Goal: Information Seeking & Learning: Learn about a topic

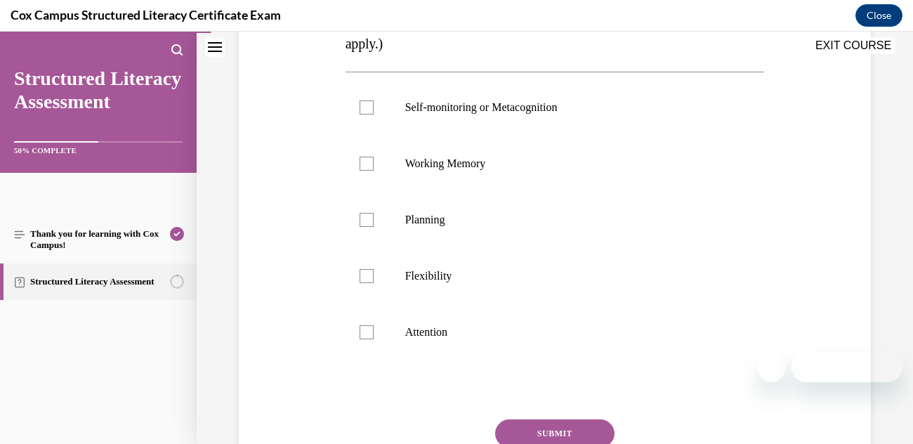
scroll to position [320, 0]
click at [372, 331] on div at bounding box center [366, 334] width 14 height 14
click at [372, 331] on input "Attention" at bounding box center [366, 334] width 14 height 14
checkbox input "true"
click at [355, 275] on label "Flexibility" at bounding box center [554, 278] width 419 height 56
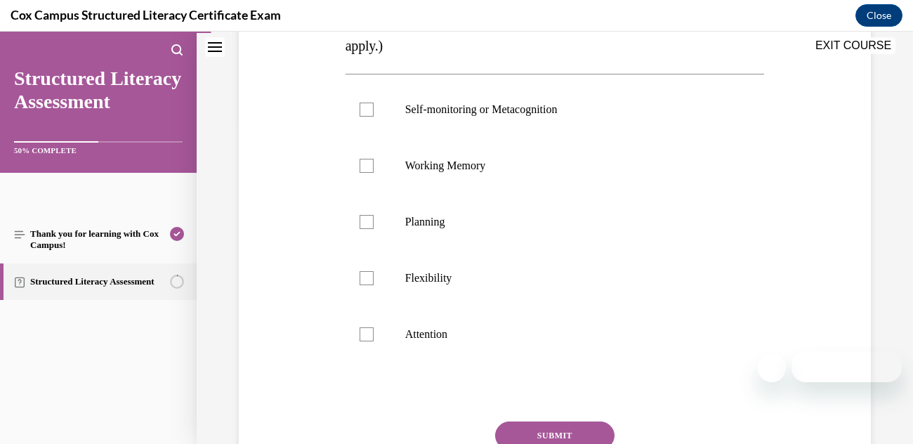
click at [359, 275] on input "Flexibility" at bounding box center [366, 278] width 14 height 14
checkbox input "true"
click at [367, 218] on div at bounding box center [366, 222] width 14 height 14
click at [367, 218] on input "Planning" at bounding box center [366, 222] width 14 height 14
checkbox input "true"
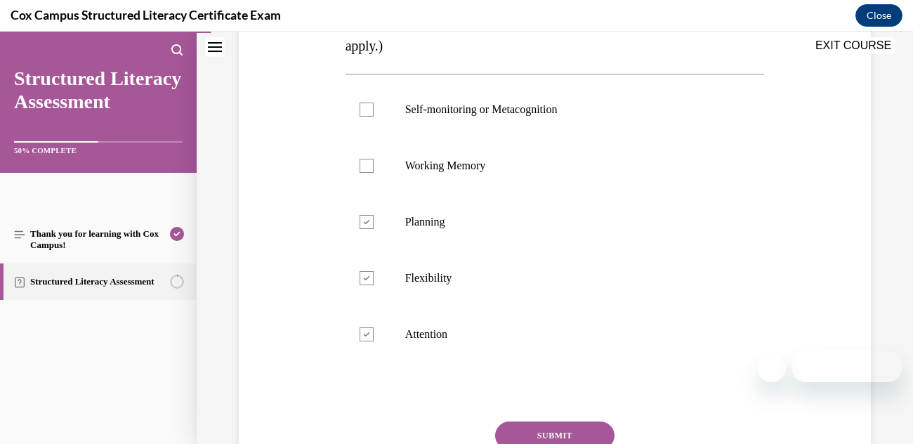
click at [362, 166] on div at bounding box center [366, 166] width 14 height 14
click at [362, 166] on input "Working Memory" at bounding box center [366, 166] width 14 height 14
checkbox input "true"
click at [365, 110] on div at bounding box center [366, 110] width 14 height 14
click at [365, 110] on input "Self-monitoring or Metacognition" at bounding box center [366, 110] width 14 height 14
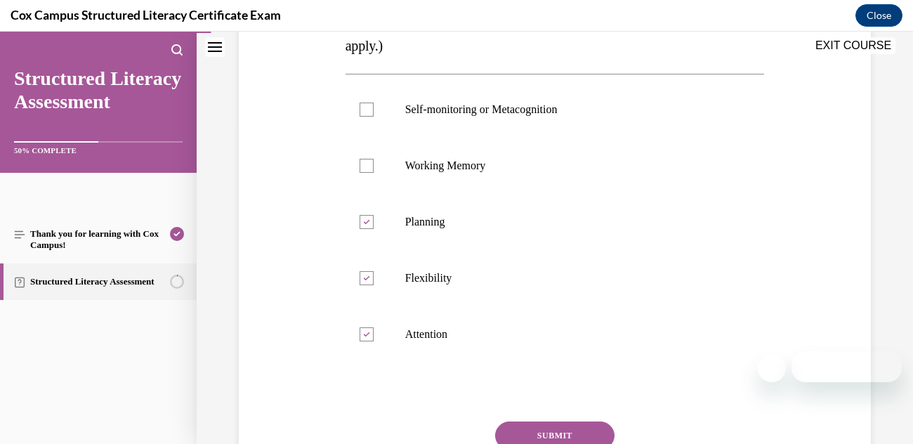
checkbox input "true"
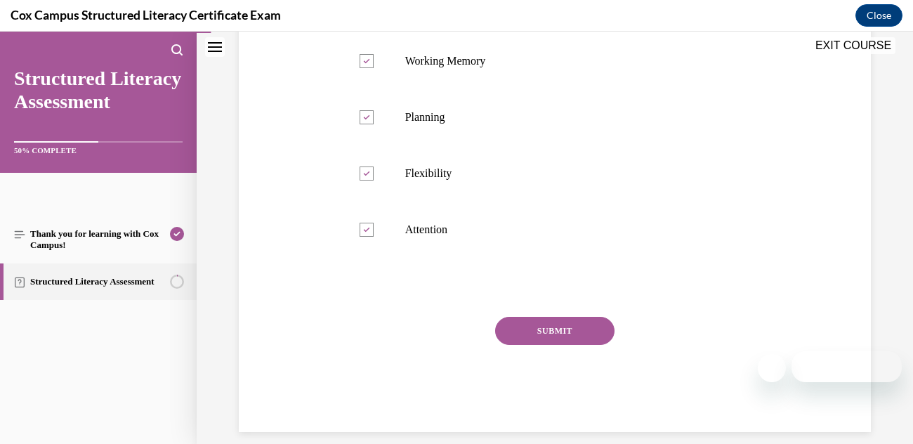
scroll to position [440, 0]
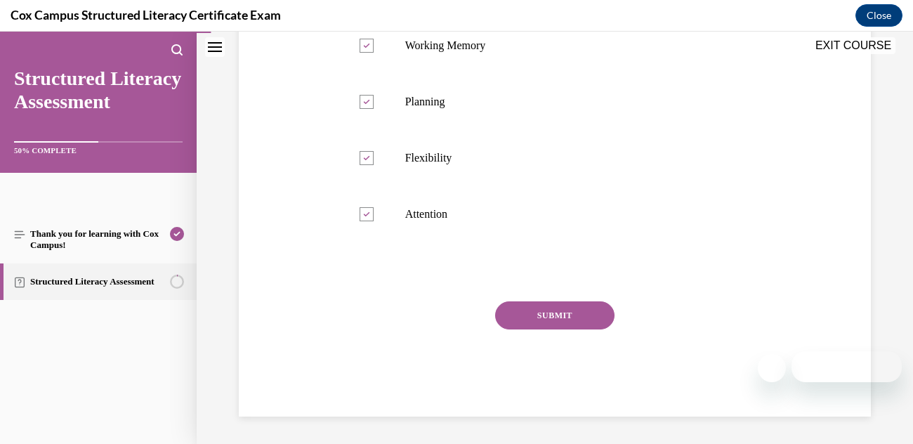
click at [524, 304] on button "SUBMIT" at bounding box center [554, 315] width 119 height 28
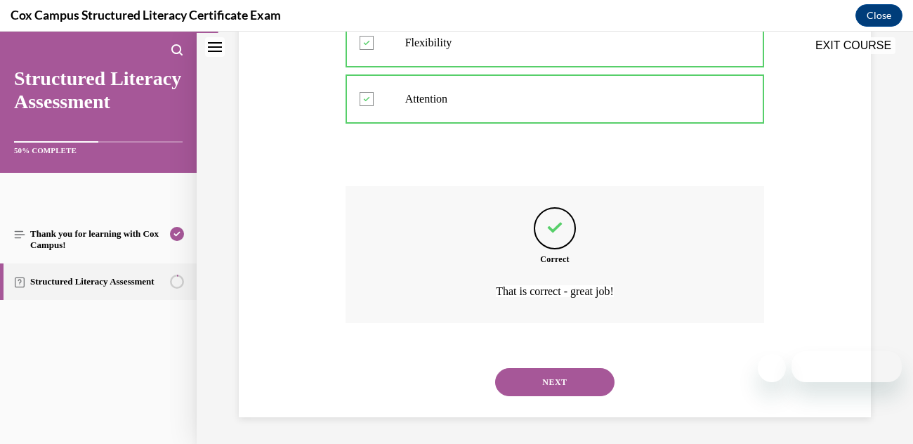
scroll to position [556, 0]
click at [526, 388] on button "NEXT" at bounding box center [554, 381] width 119 height 28
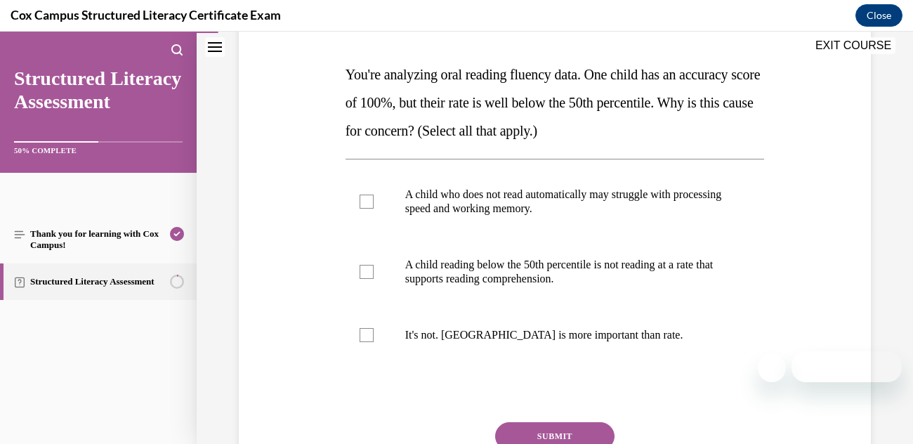
scroll to position [242, 0]
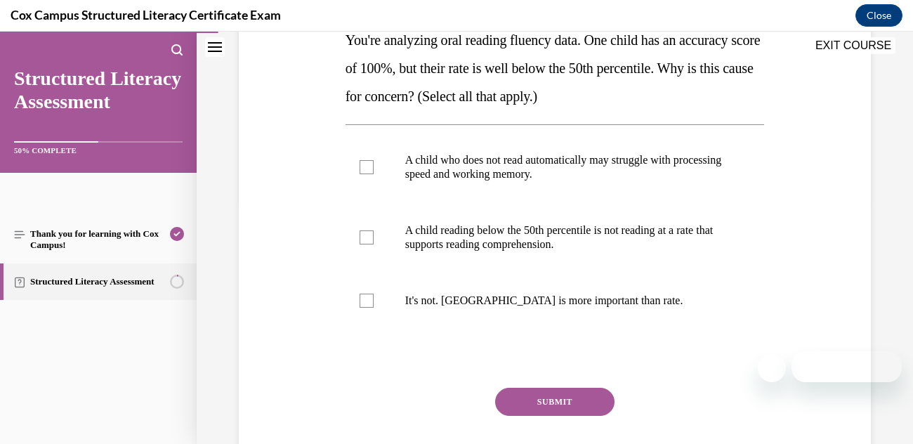
click at [362, 161] on div at bounding box center [366, 167] width 14 height 14
click at [362, 161] on input "A child who does not read automatically may struggle with processing speed and …" at bounding box center [366, 167] width 14 height 14
checkbox input "true"
click at [374, 217] on label "A child reading below the 50th percentile is not reading at a rate that support…" at bounding box center [554, 237] width 419 height 70
click at [373, 230] on input "A child reading below the 50th percentile is not reading at a rate that support…" at bounding box center [366, 237] width 14 height 14
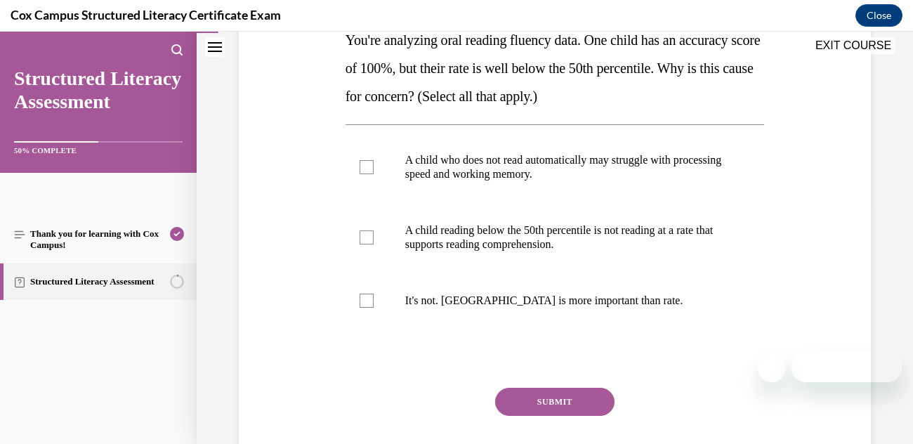
checkbox input "true"
click at [527, 407] on button "SUBMIT" at bounding box center [554, 402] width 119 height 28
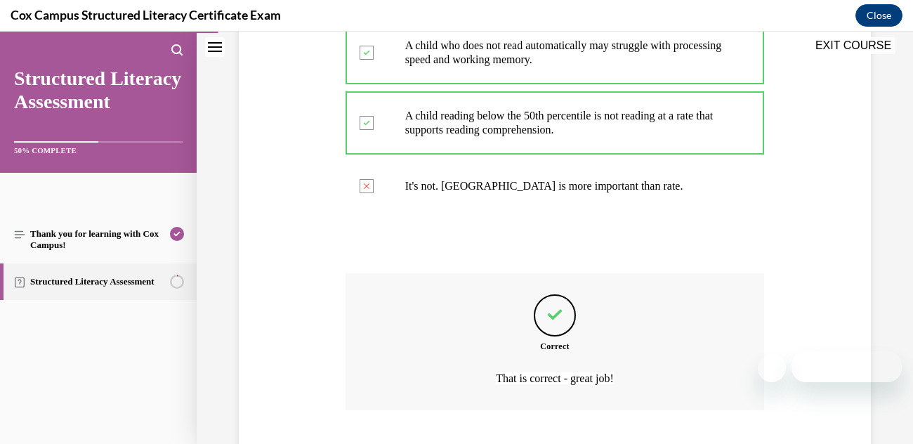
scroll to position [444, 0]
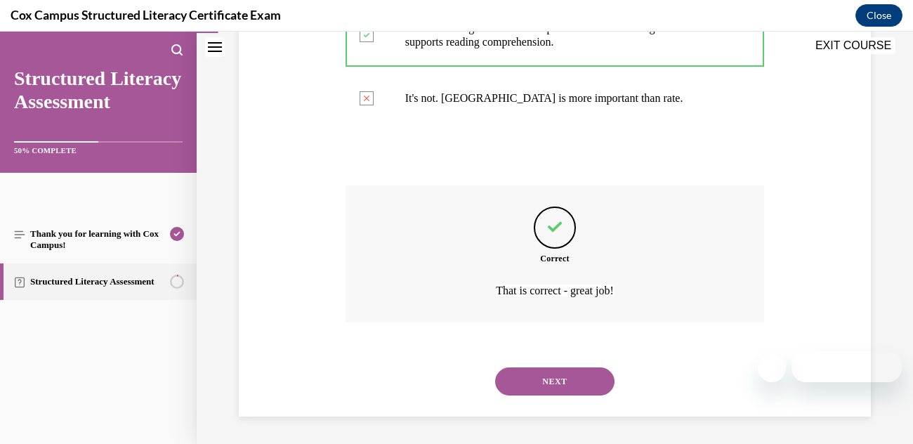
click at [516, 383] on button "NEXT" at bounding box center [554, 381] width 119 height 28
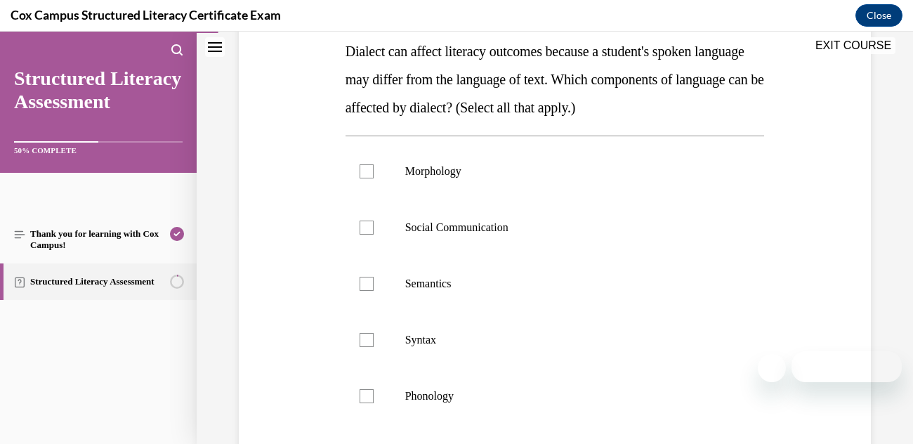
scroll to position [248, 0]
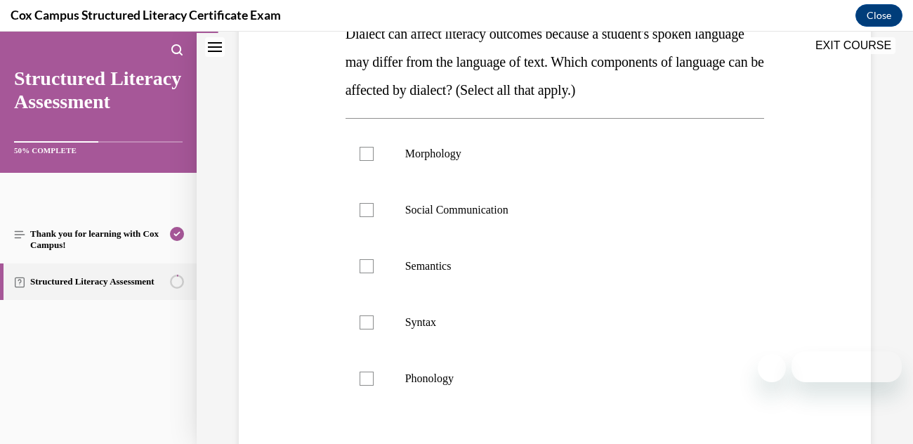
click at [368, 147] on div at bounding box center [366, 154] width 14 height 14
click at [368, 147] on input "Morphology" at bounding box center [366, 154] width 14 height 14
checkbox input "true"
click at [358, 225] on label "Social Communication" at bounding box center [554, 210] width 419 height 56
click at [359, 217] on input "Social Communication" at bounding box center [366, 210] width 14 height 14
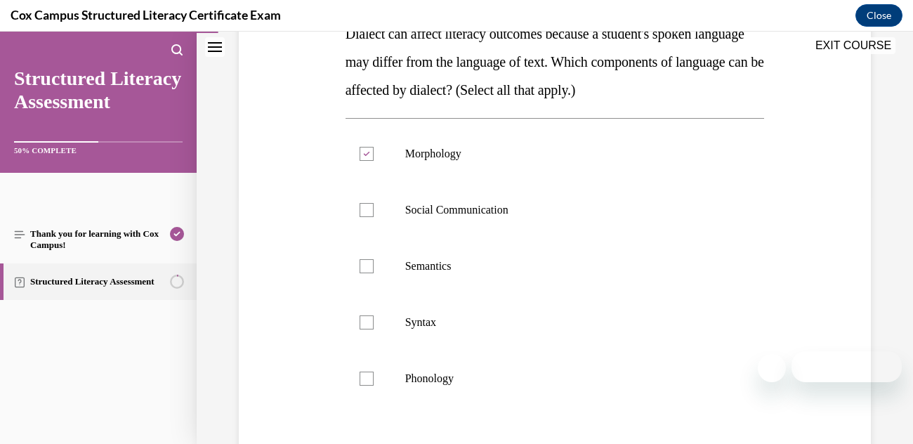
checkbox input "true"
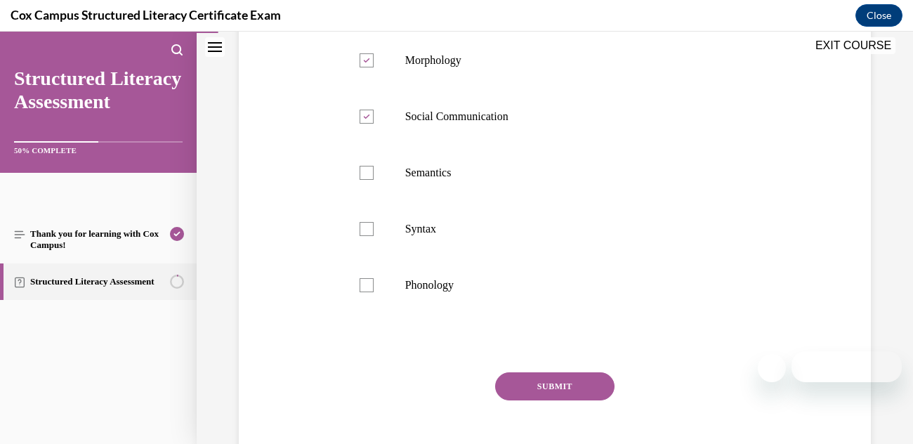
scroll to position [340, 0]
click at [372, 185] on label "Semantics" at bounding box center [554, 174] width 419 height 56
click at [372, 181] on input "Semantics" at bounding box center [366, 174] width 14 height 14
checkbox input "true"
click at [370, 234] on div at bounding box center [366, 230] width 14 height 14
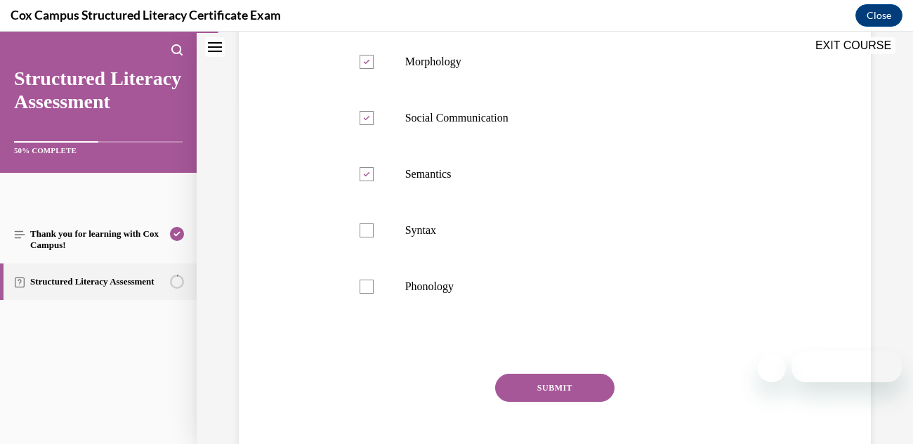
click at [370, 234] on input "Syntax" at bounding box center [366, 230] width 14 height 14
checkbox input "true"
click at [366, 294] on label "Phonology" at bounding box center [554, 286] width 419 height 56
click at [366, 293] on input "Phonology" at bounding box center [366, 286] width 14 height 14
checkbox input "true"
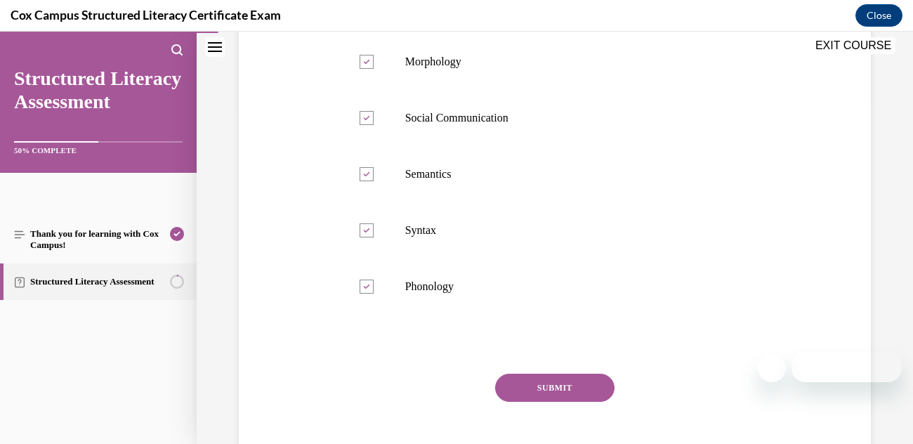
click at [541, 388] on button "SUBMIT" at bounding box center [554, 387] width 119 height 28
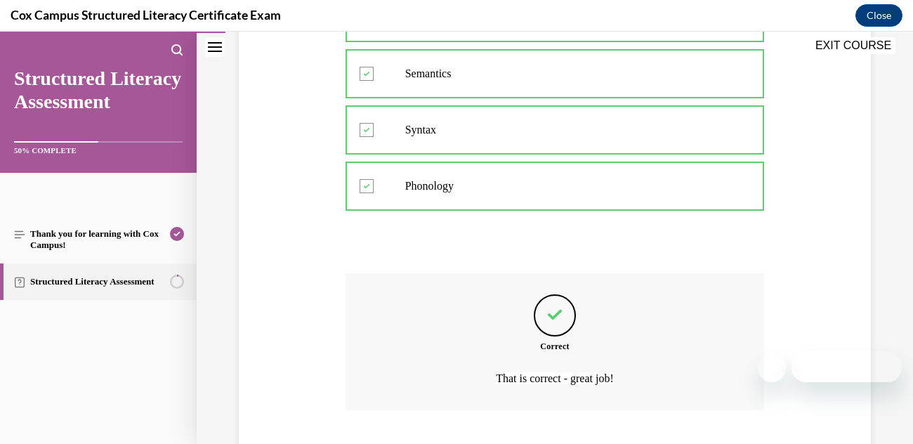
scroll to position [528, 0]
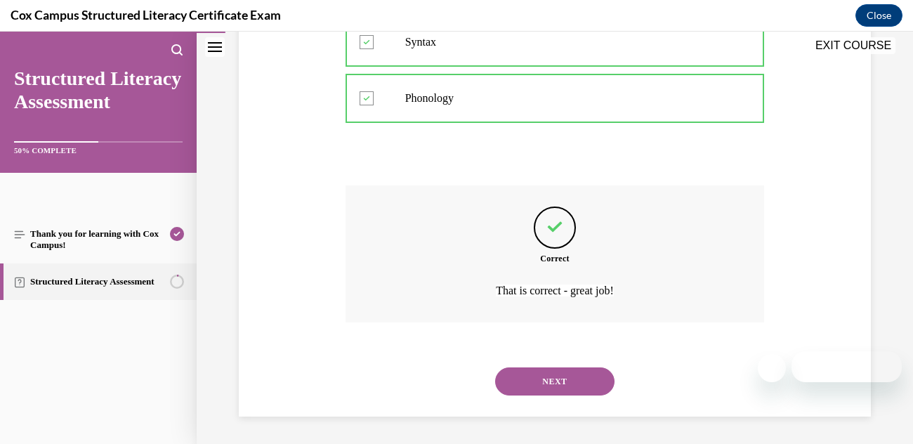
click at [529, 380] on button "NEXT" at bounding box center [554, 381] width 119 height 28
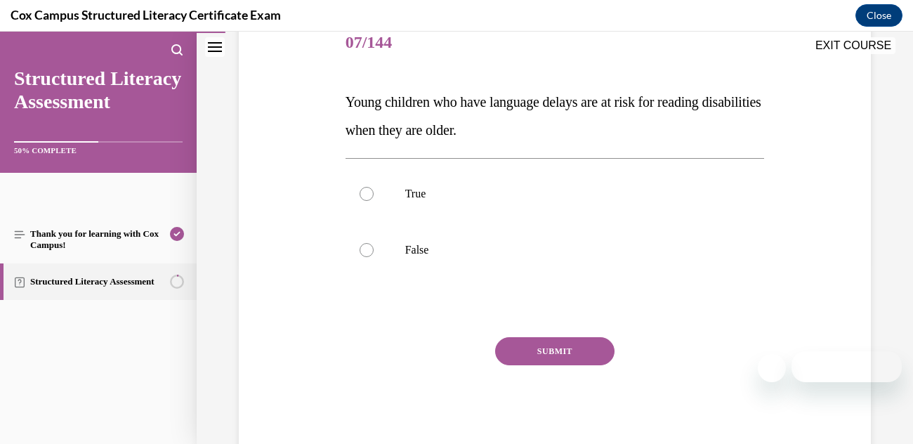
scroll to position [181, 0]
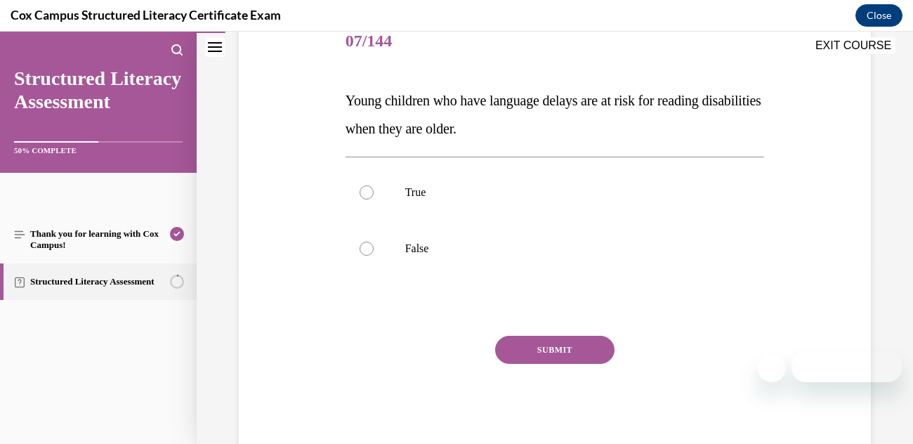
click at [373, 199] on label "True" at bounding box center [554, 192] width 419 height 56
click at [373, 199] on input "True" at bounding box center [366, 192] width 14 height 14
radio input "true"
click at [524, 350] on button "SUBMIT" at bounding box center [554, 350] width 119 height 28
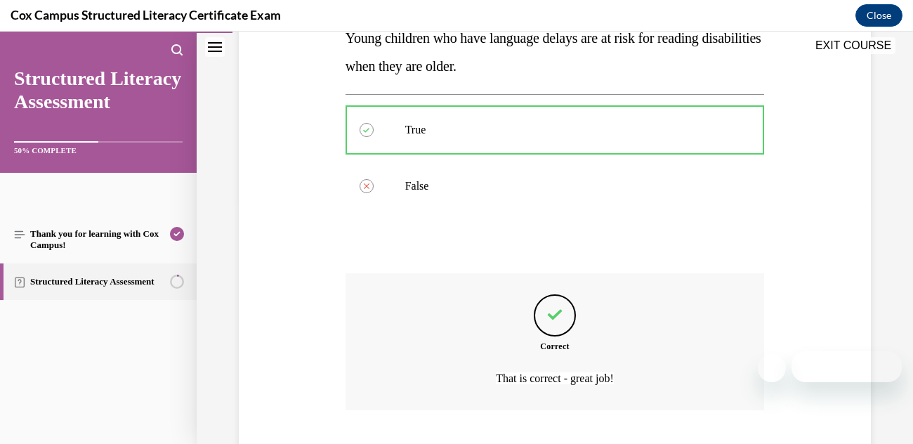
scroll to position [331, 0]
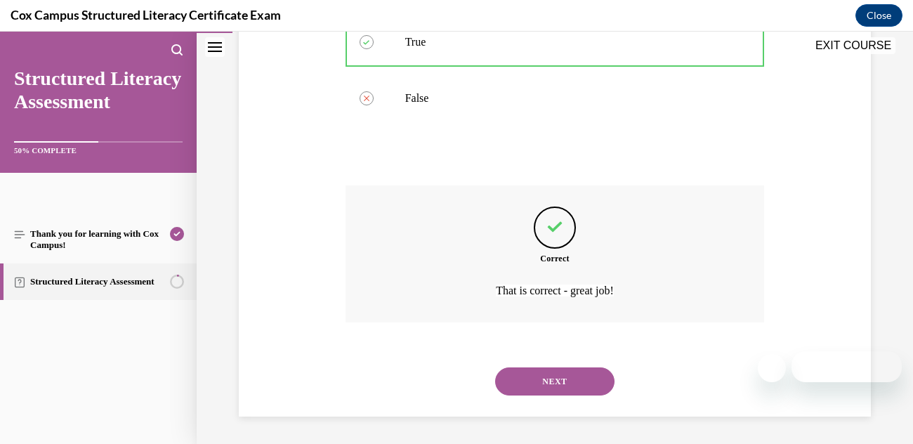
click at [523, 385] on button "NEXT" at bounding box center [554, 381] width 119 height 28
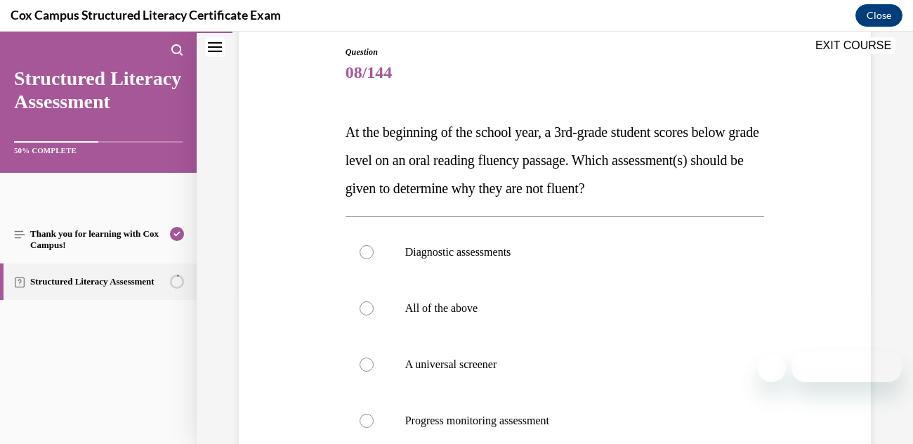
scroll to position [150, 0]
click at [366, 250] on div at bounding box center [366, 251] width 14 height 14
click at [366, 250] on input "Diagnostic assessments" at bounding box center [366, 251] width 14 height 14
radio input "true"
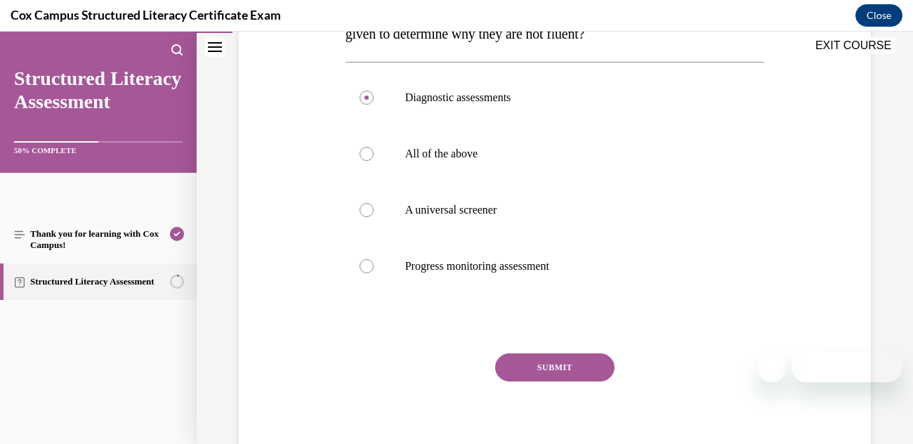
click at [517, 367] on button "SUBMIT" at bounding box center [554, 367] width 119 height 28
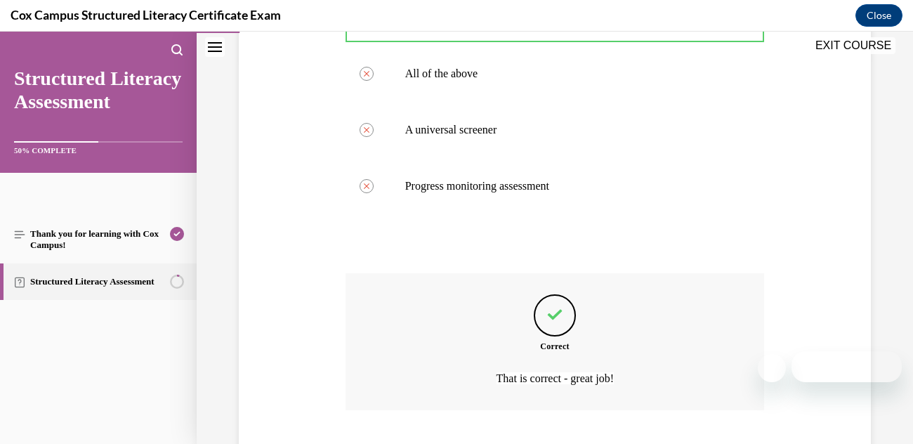
scroll to position [472, 0]
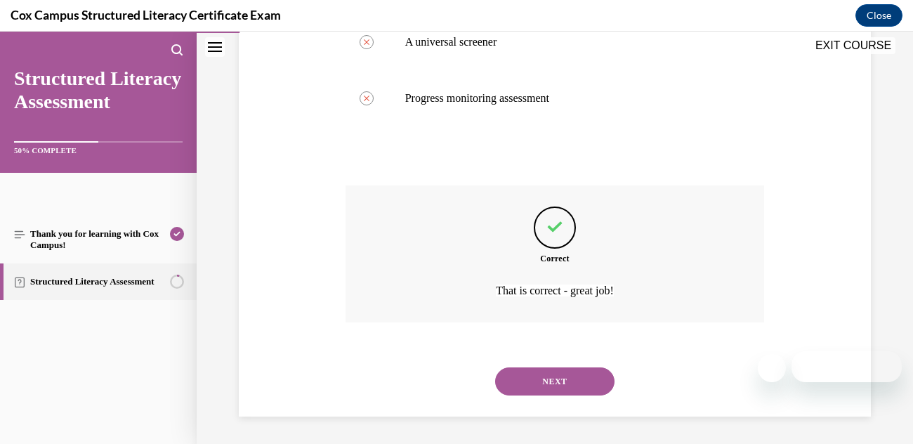
click at [521, 383] on button "NEXT" at bounding box center [554, 381] width 119 height 28
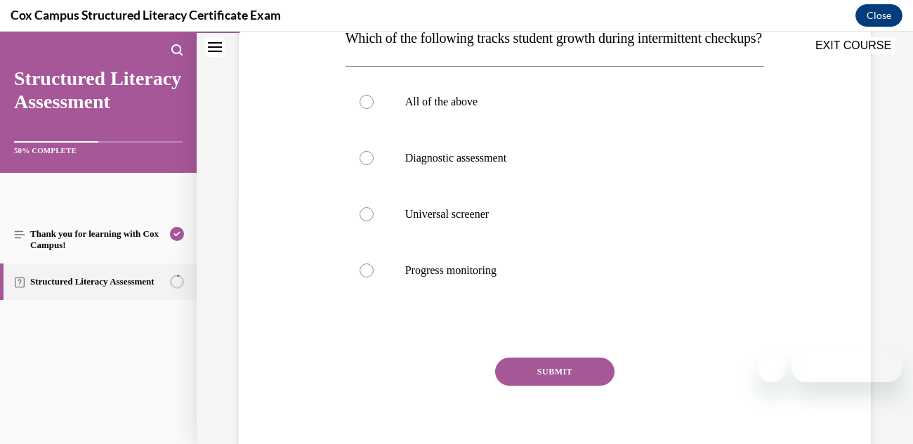
scroll to position [243, 0]
click at [359, 278] on div at bounding box center [366, 271] width 14 height 14
click at [359, 278] on input "Progress monitoring" at bounding box center [366, 271] width 14 height 14
radio input "true"
click at [524, 386] on button "SUBMIT" at bounding box center [554, 372] width 119 height 28
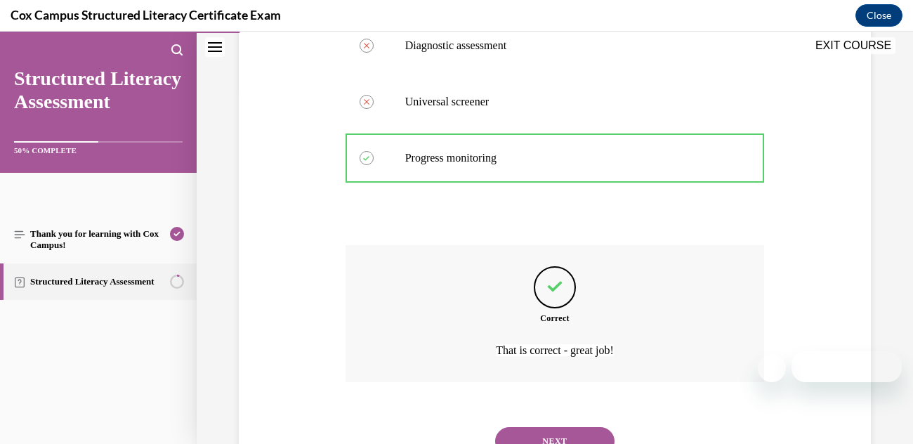
scroll to position [444, 0]
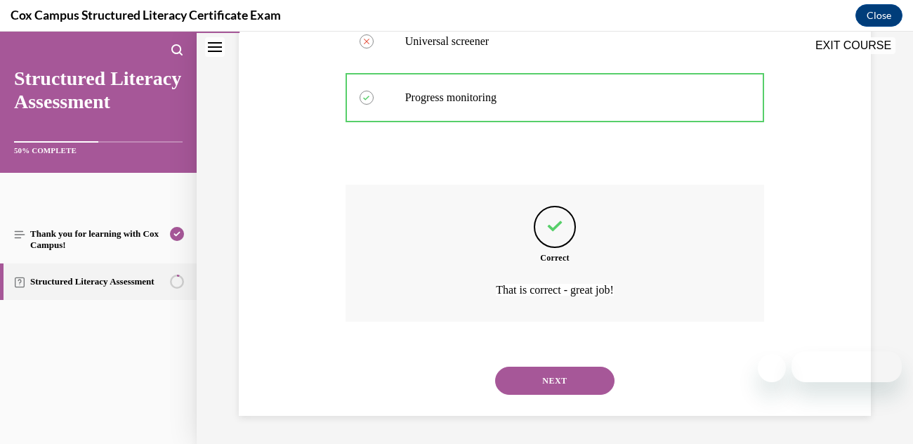
click at [527, 382] on button "NEXT" at bounding box center [554, 380] width 119 height 28
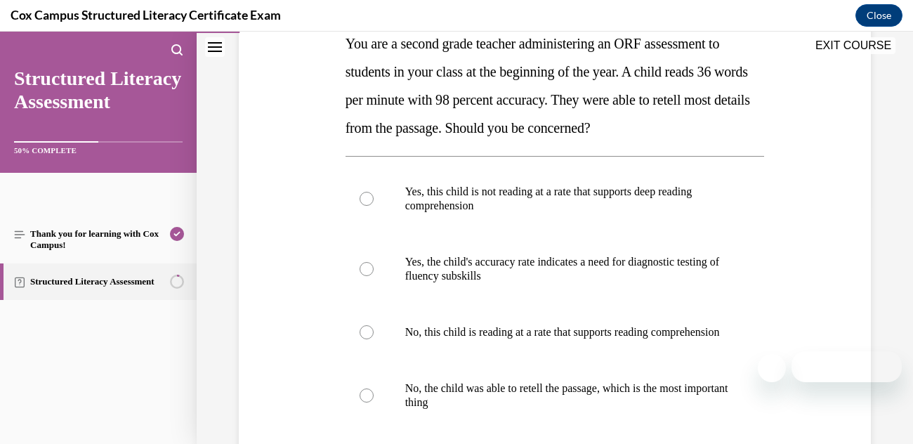
scroll to position [267, 0]
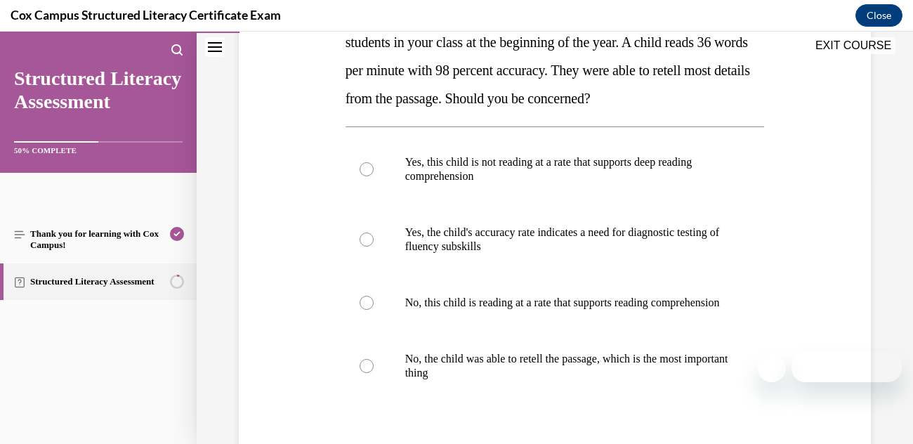
click at [414, 180] on p "Yes, this child is not reading at a rate that supports deep reading comprehensi…" at bounding box center [567, 169] width 324 height 28
click at [373, 176] on input "Yes, this child is not reading at a rate that supports deep reading comprehensi…" at bounding box center [366, 169] width 14 height 14
radio input "true"
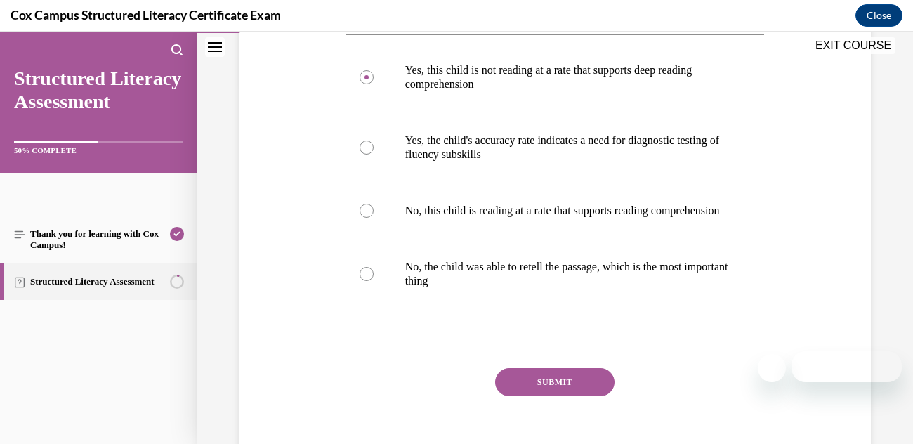
click at [519, 396] on button "SUBMIT" at bounding box center [554, 382] width 119 height 28
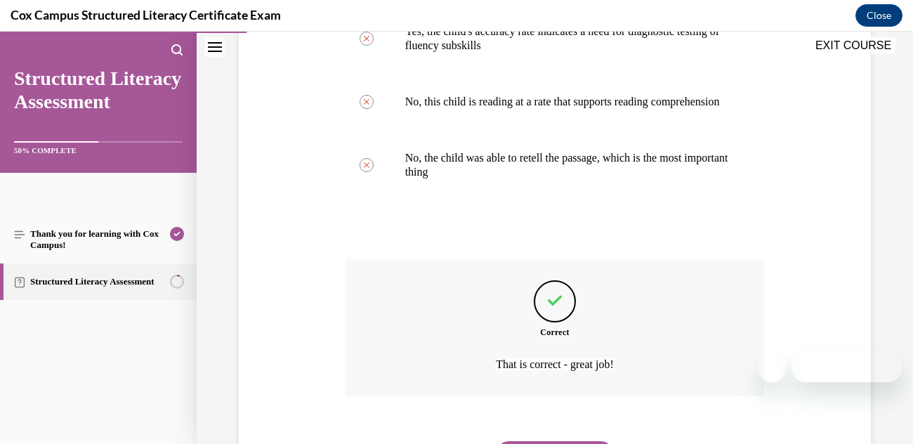
scroll to position [556, 0]
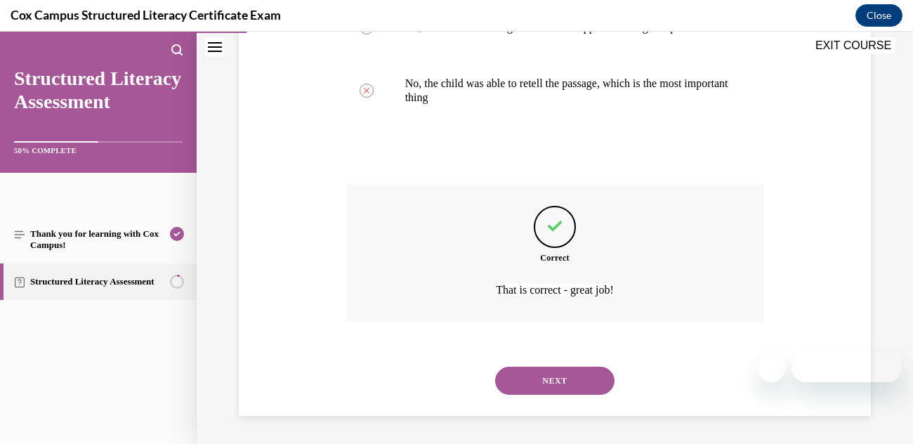
click at [529, 380] on button "NEXT" at bounding box center [554, 380] width 119 height 28
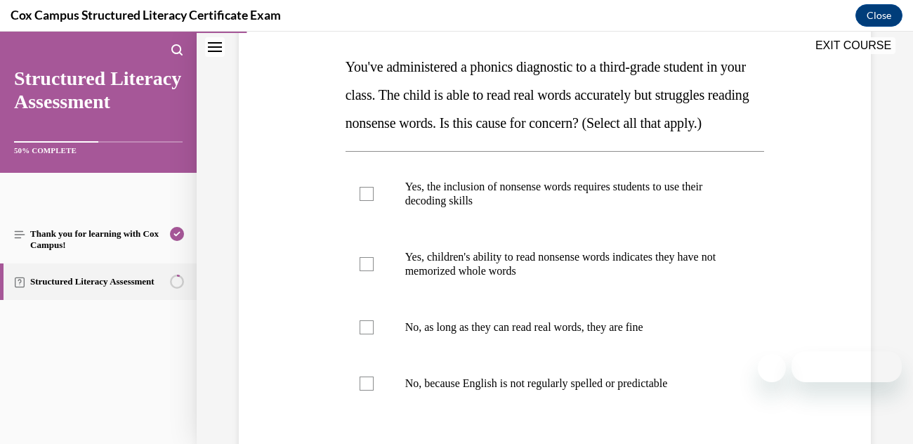
scroll to position [216, 0]
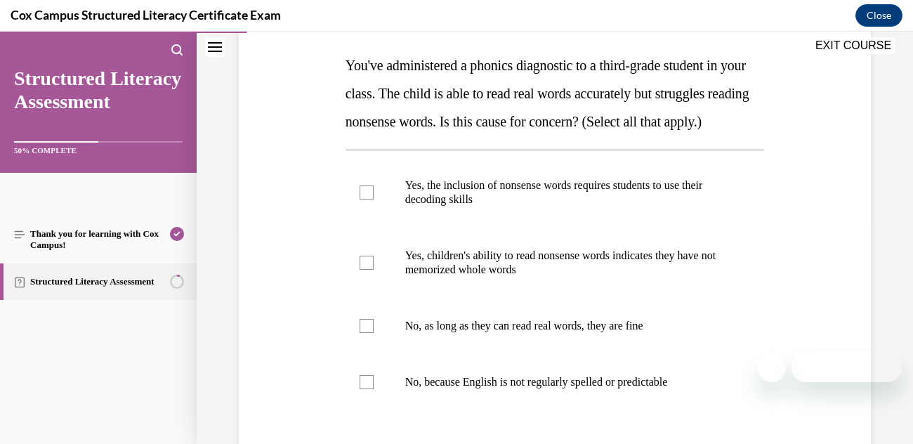
click at [369, 270] on div at bounding box center [366, 263] width 14 height 14
click at [369, 270] on input "Yes, children's ability to read nonsense words indicates they have not memorize…" at bounding box center [366, 263] width 14 height 14
checkbox input "true"
click at [367, 199] on div at bounding box center [366, 192] width 14 height 14
click at [367, 199] on input "Yes, the inclusion of nonsense words requires students to use their decoding sk…" at bounding box center [366, 192] width 14 height 14
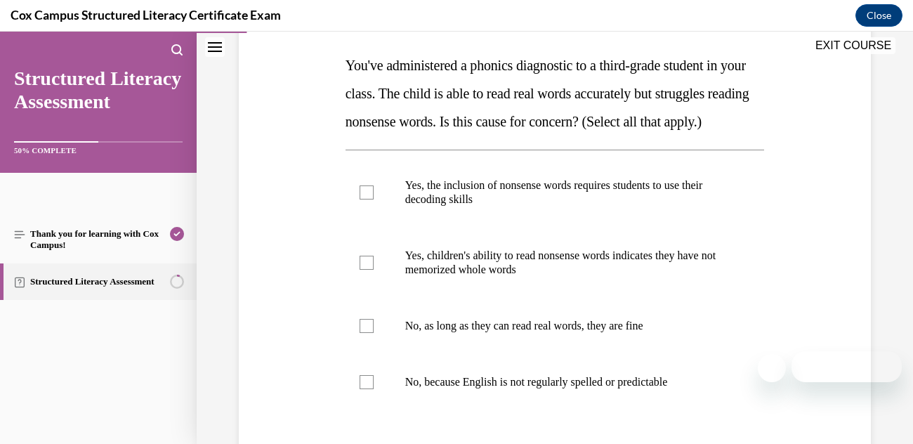
checkbox input "true"
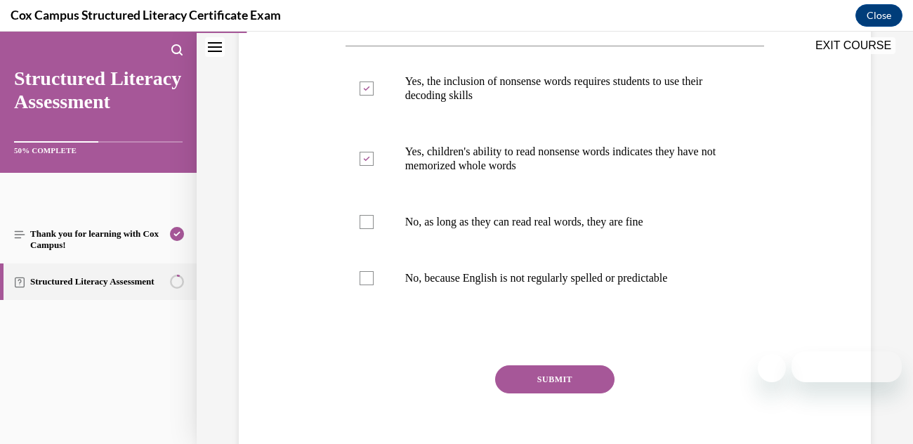
click at [516, 393] on button "SUBMIT" at bounding box center [554, 379] width 119 height 28
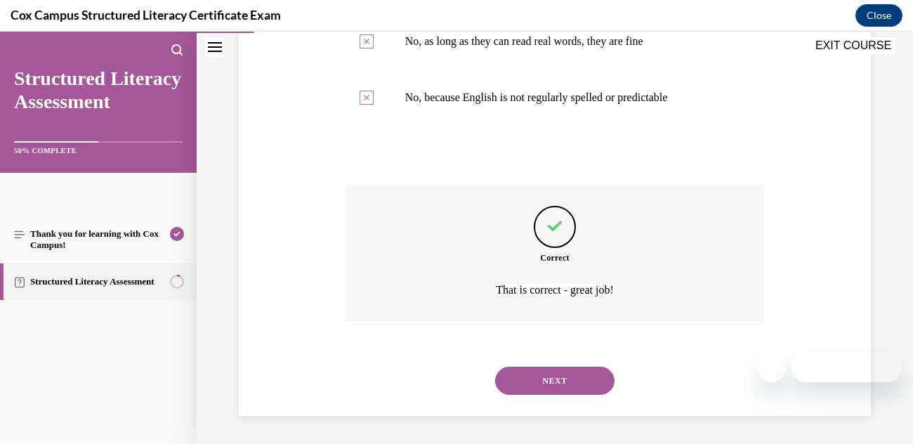
scroll to position [528, 0]
click at [526, 378] on button "NEXT" at bounding box center [554, 380] width 119 height 28
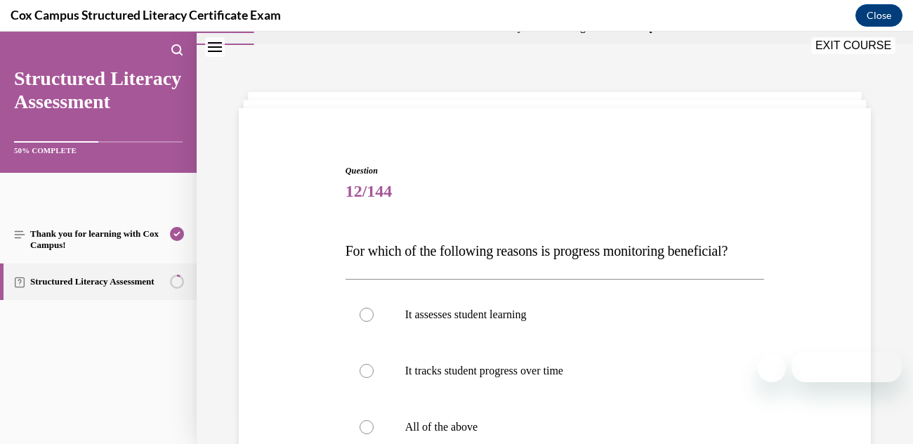
scroll to position [70, 0]
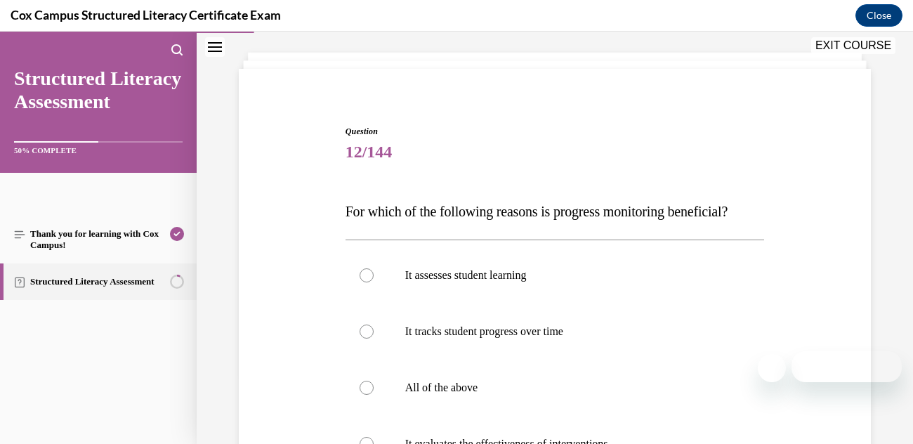
click at [304, 202] on div "Question 12/144 For which of the following reasons is progress monitoring benef…" at bounding box center [554, 364] width 639 height 563
click at [296, 158] on div "Question 12/144 For which of the following reasons is progress monitoring benef…" at bounding box center [554, 364] width 639 height 563
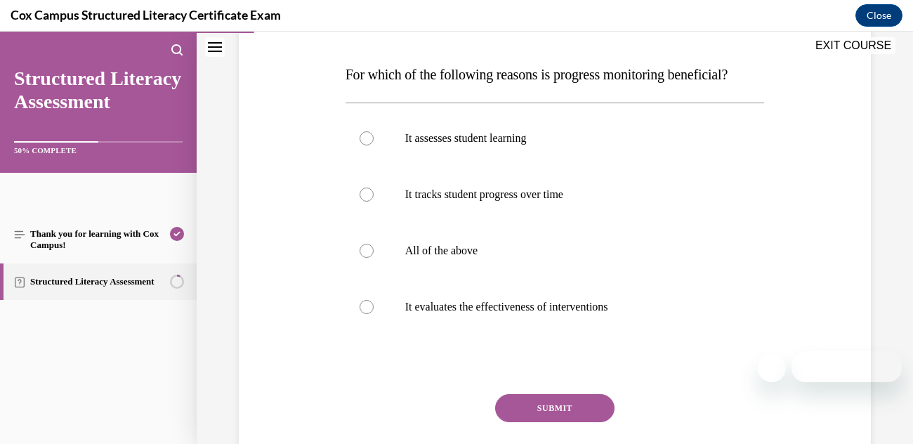
scroll to position [207, 0]
click at [365, 244] on div at bounding box center [366, 251] width 14 height 14
click at [365, 244] on input "All of the above" at bounding box center [366, 251] width 14 height 14
radio input "true"
click at [516, 399] on button "SUBMIT" at bounding box center [554, 408] width 119 height 28
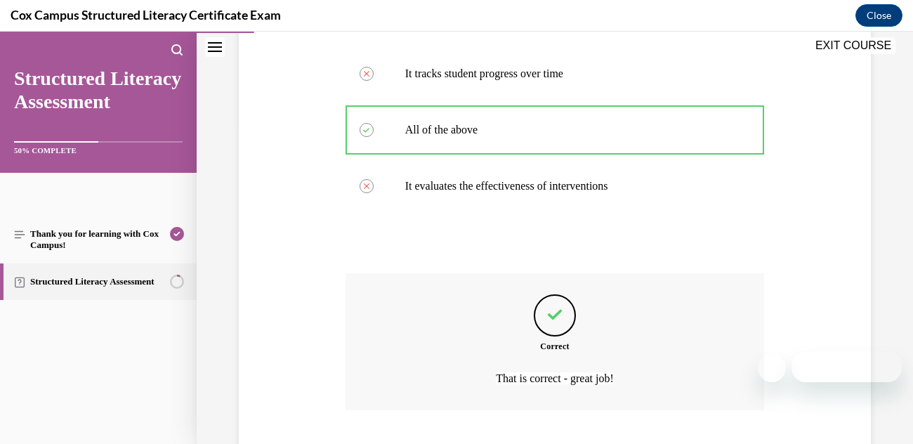
scroll to position [416, 0]
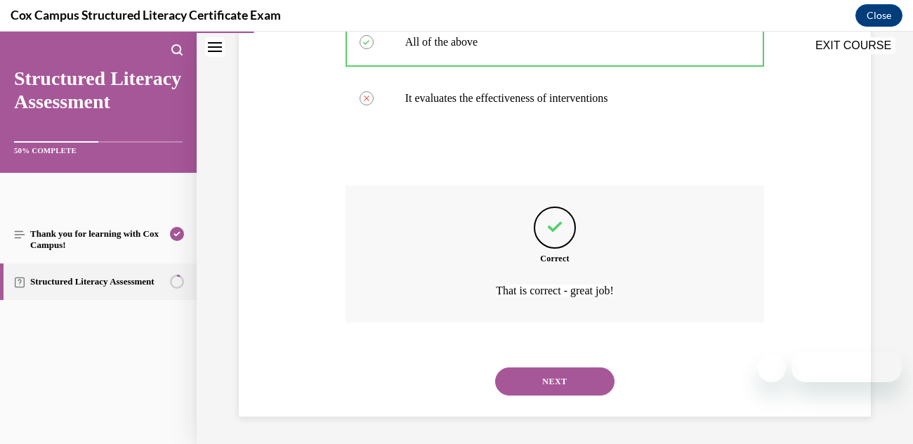
click at [524, 379] on button "NEXT" at bounding box center [554, 381] width 119 height 28
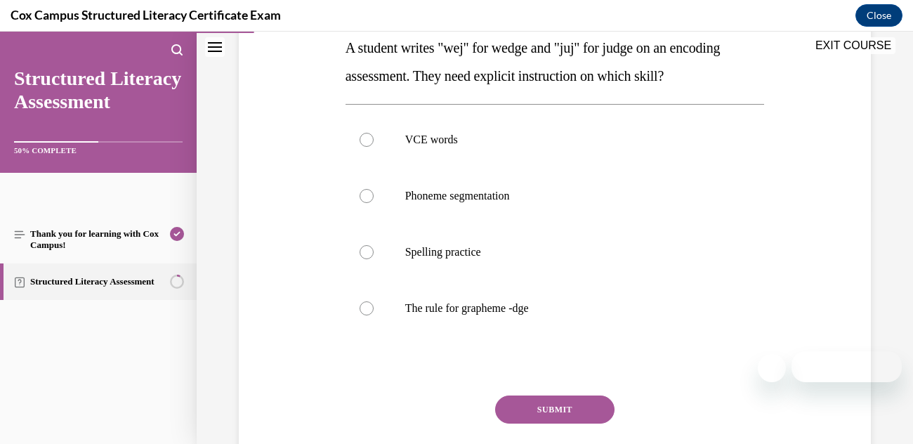
scroll to position [233, 0]
click at [361, 294] on label "The rule for grapheme -dge" at bounding box center [554, 309] width 419 height 56
click at [361, 302] on input "The rule for grapheme -dge" at bounding box center [366, 309] width 14 height 14
radio input "true"
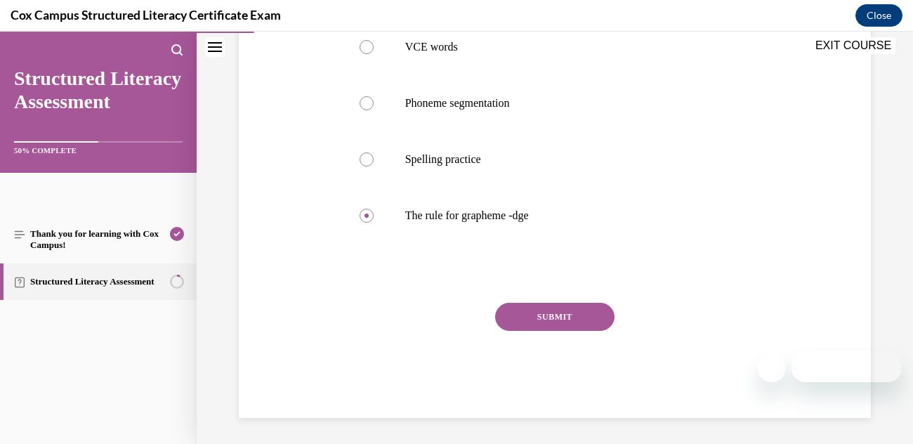
click at [517, 323] on button "SUBMIT" at bounding box center [554, 317] width 119 height 28
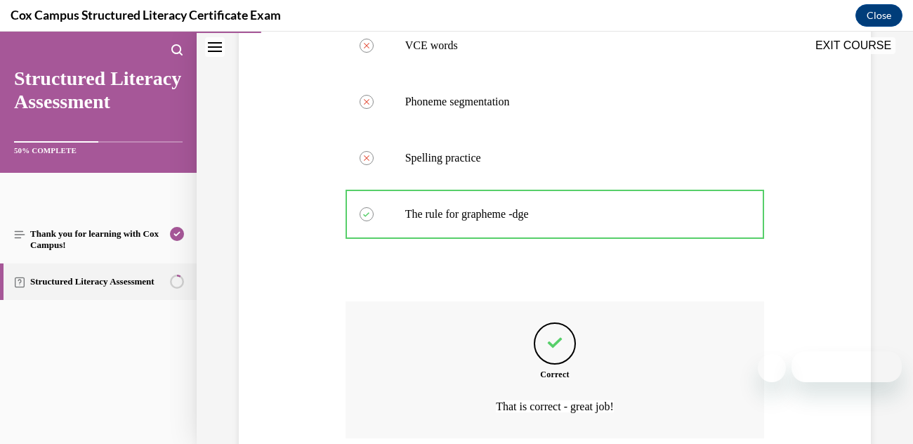
scroll to position [444, 0]
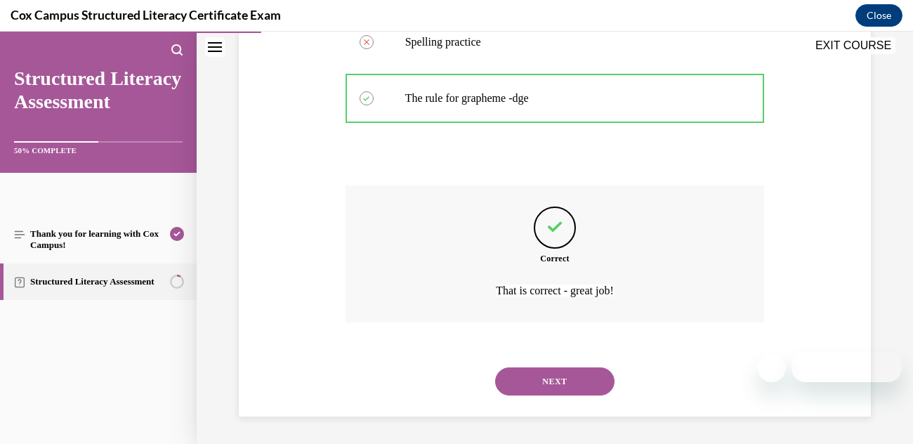
click at [542, 390] on button "NEXT" at bounding box center [554, 381] width 119 height 28
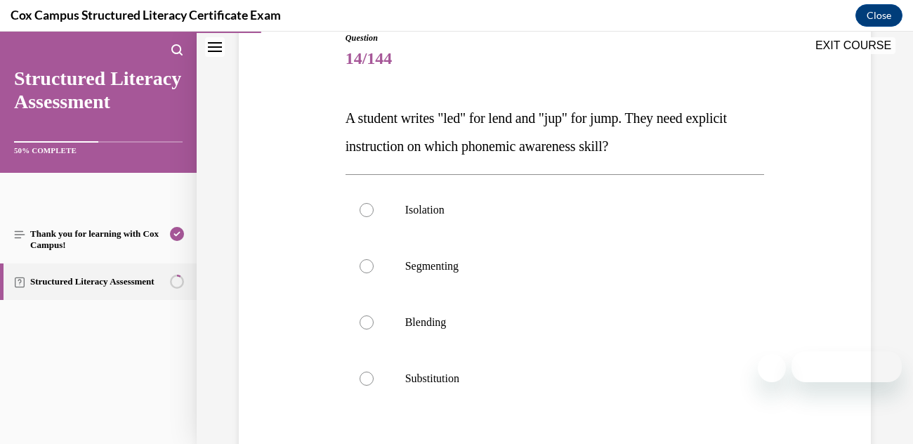
scroll to position [173, 0]
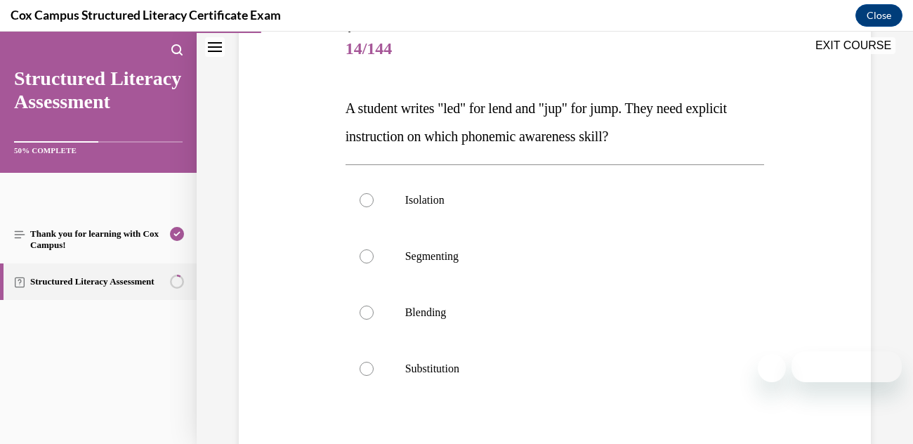
click at [369, 253] on div at bounding box center [366, 256] width 14 height 14
click at [369, 253] on input "Segmenting" at bounding box center [366, 256] width 14 height 14
radio input "true"
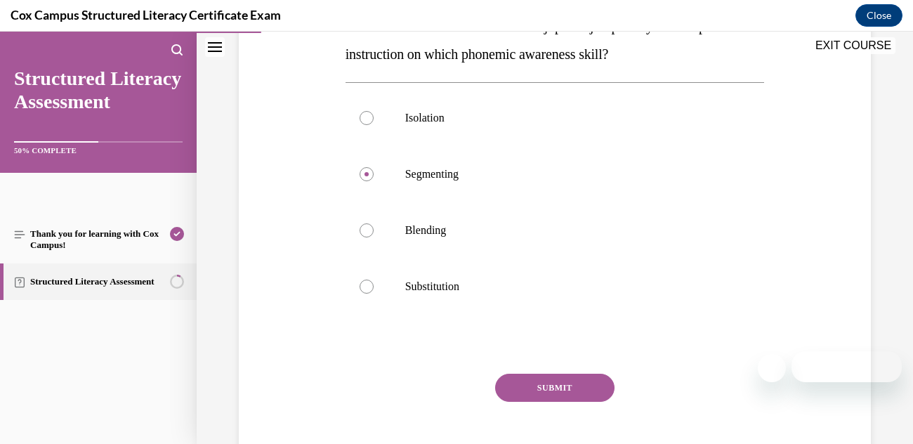
scroll to position [300, 0]
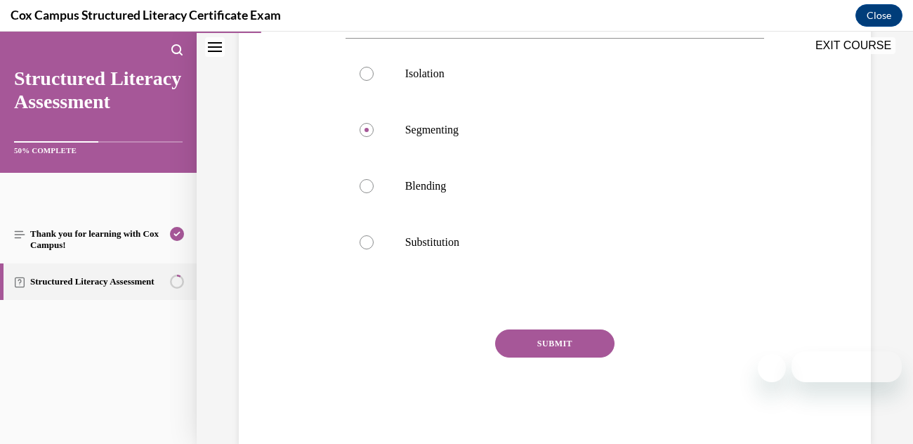
click at [515, 350] on button "SUBMIT" at bounding box center [554, 343] width 119 height 28
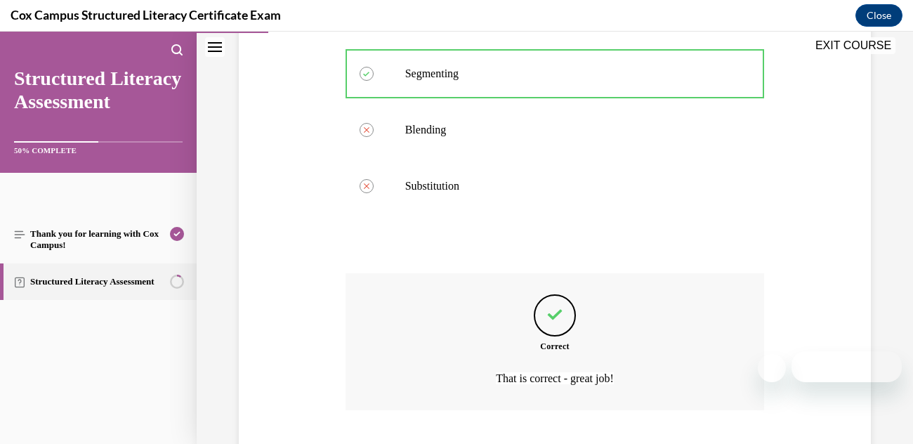
scroll to position [444, 0]
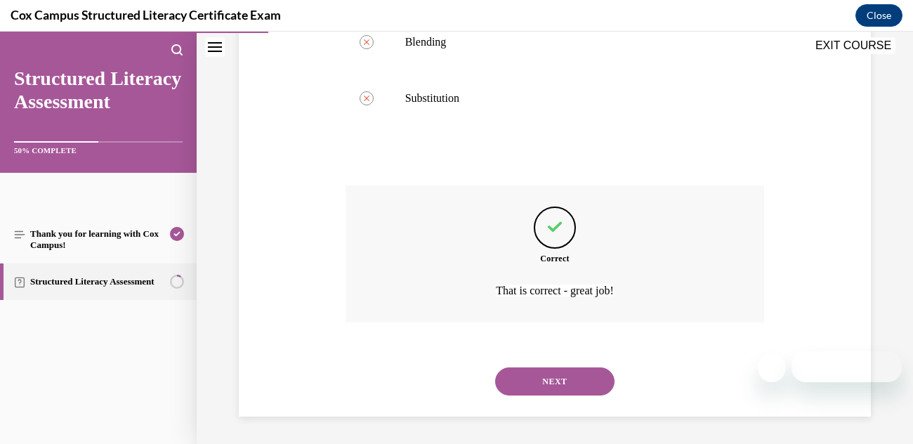
click at [532, 381] on button "NEXT" at bounding box center [554, 381] width 119 height 28
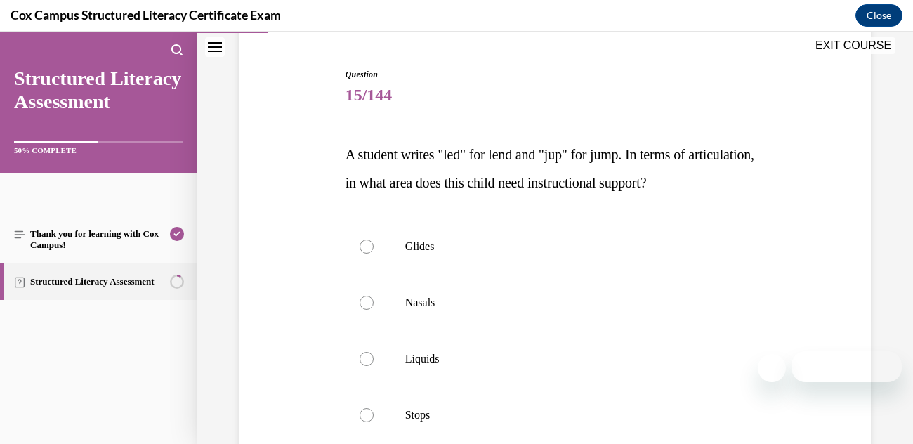
scroll to position [128, 0]
click at [366, 308] on div at bounding box center [366, 302] width 14 height 14
click at [366, 308] on input "Nasals" at bounding box center [366, 302] width 14 height 14
radio input "true"
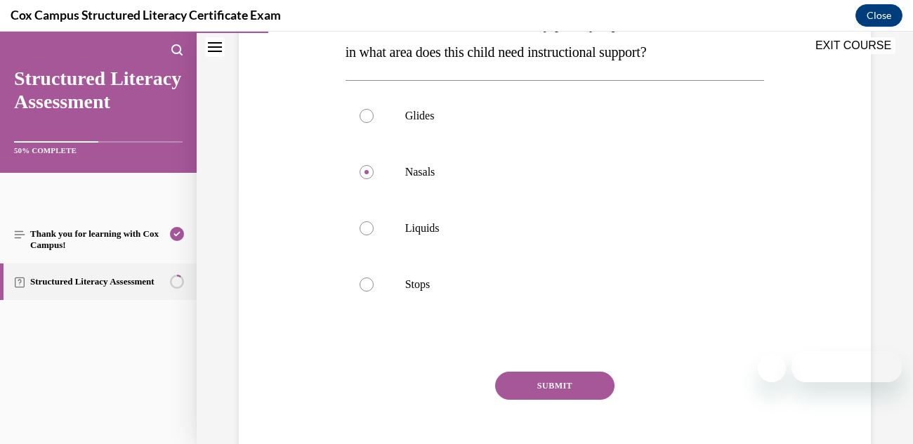
scroll to position [259, 0]
click at [523, 373] on button "SUBMIT" at bounding box center [554, 384] width 119 height 28
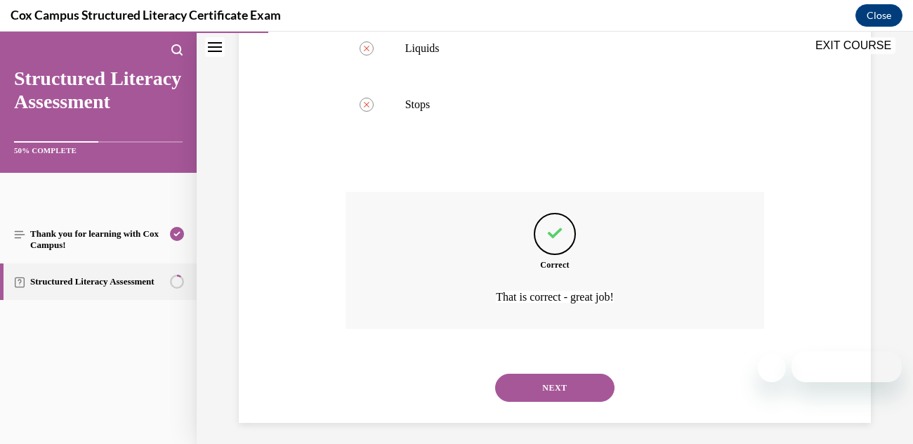
scroll to position [444, 0]
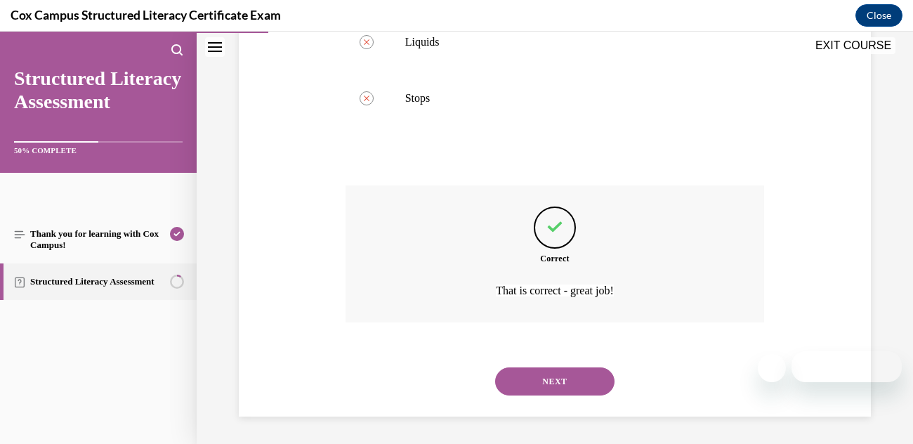
click at [531, 386] on button "NEXT" at bounding box center [554, 381] width 119 height 28
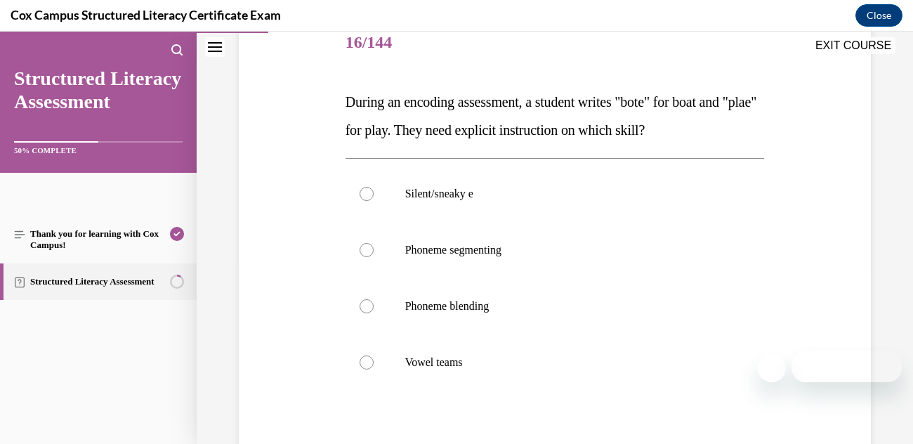
scroll to position [188, 0]
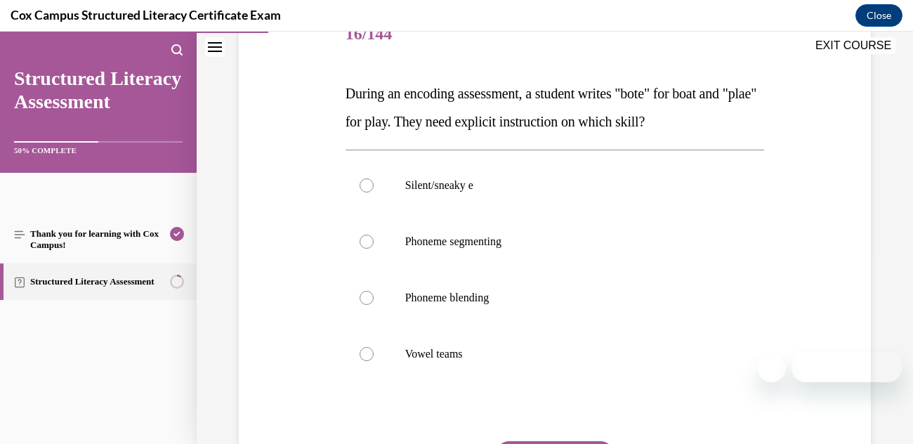
click at [369, 363] on label "Vowel teams" at bounding box center [554, 354] width 419 height 56
click at [369, 361] on input "Vowel teams" at bounding box center [366, 354] width 14 height 14
radio input "true"
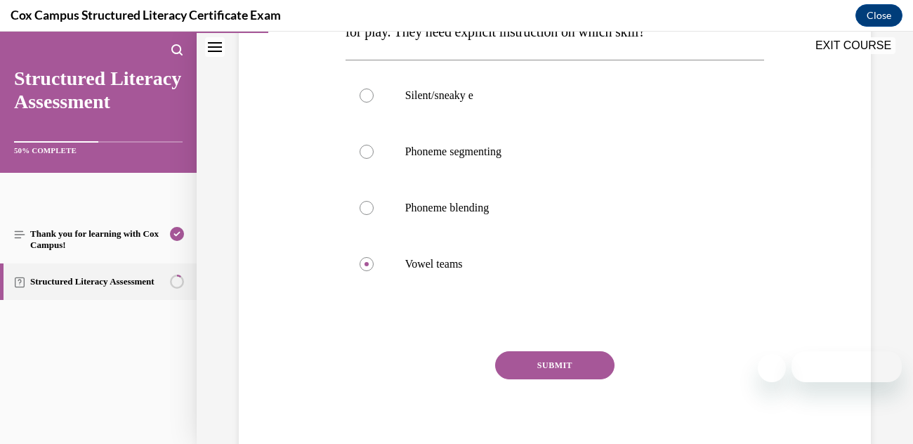
scroll to position [310, 0]
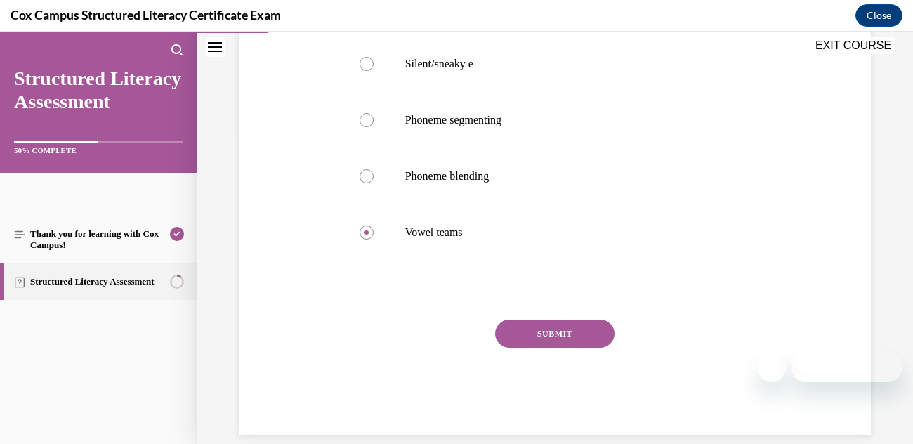
click at [512, 341] on button "SUBMIT" at bounding box center [554, 333] width 119 height 28
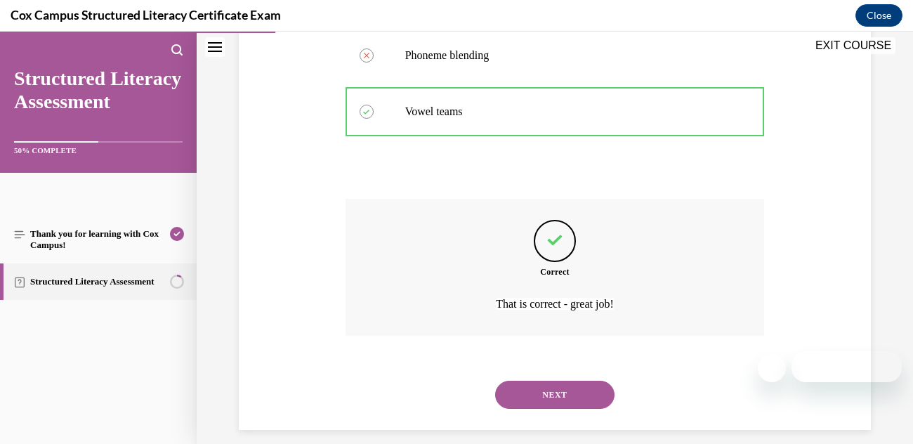
scroll to position [444, 0]
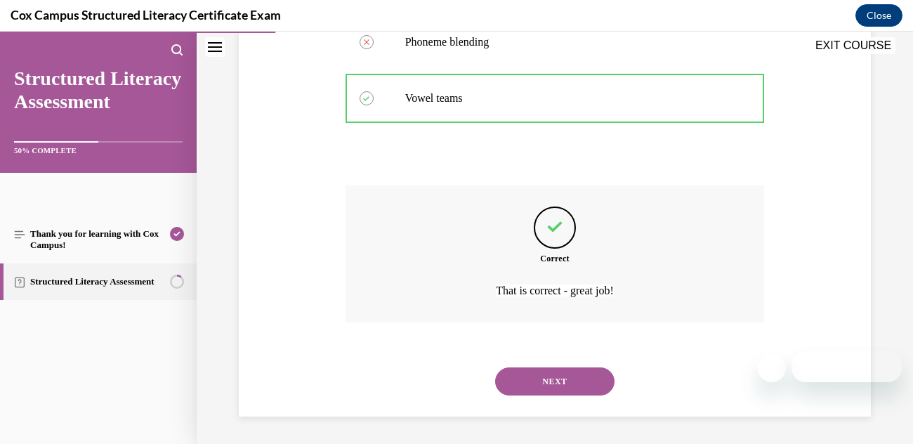
click at [529, 373] on button "NEXT" at bounding box center [554, 381] width 119 height 28
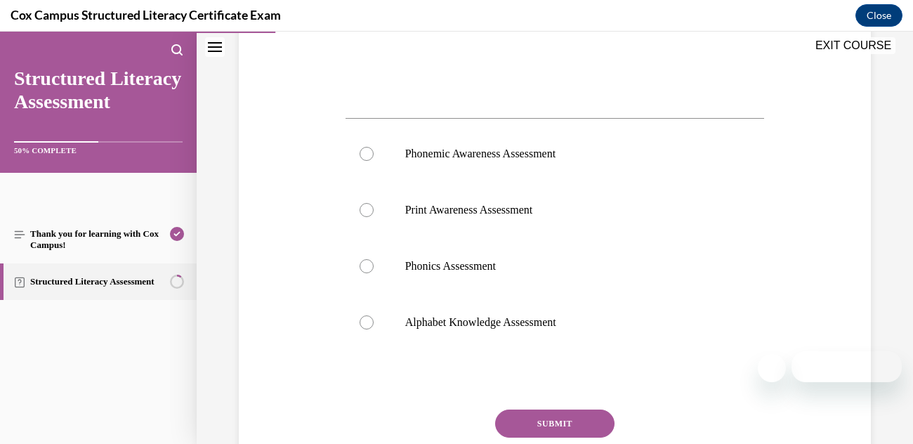
scroll to position [525, 0]
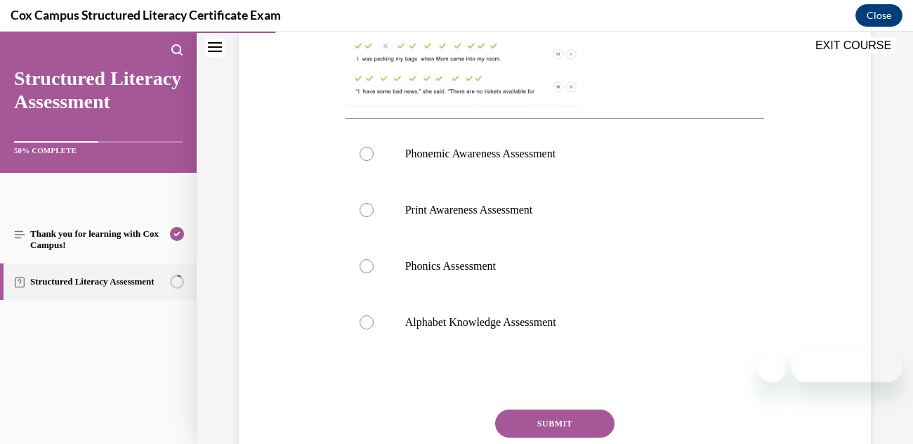
click at [376, 273] on label "Phonics Assessment" at bounding box center [554, 266] width 419 height 56
click at [373, 273] on input "Phonics Assessment" at bounding box center [366, 266] width 14 height 14
radio input "true"
click at [520, 433] on button "SUBMIT" at bounding box center [554, 423] width 119 height 28
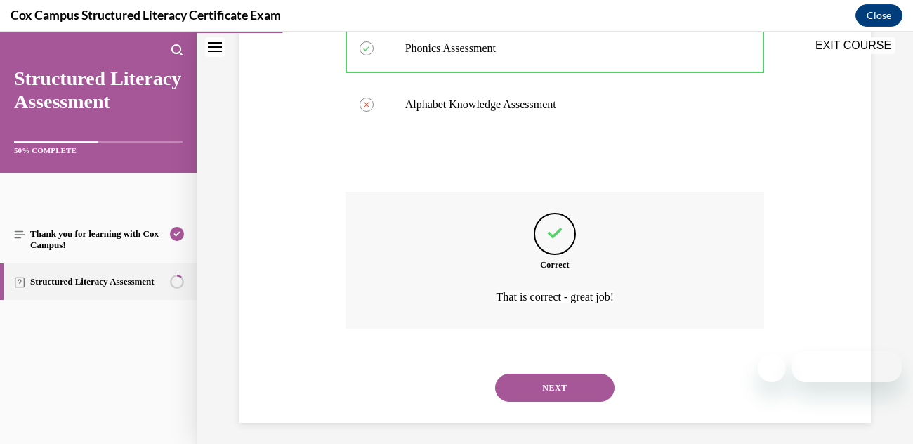
scroll to position [749, 0]
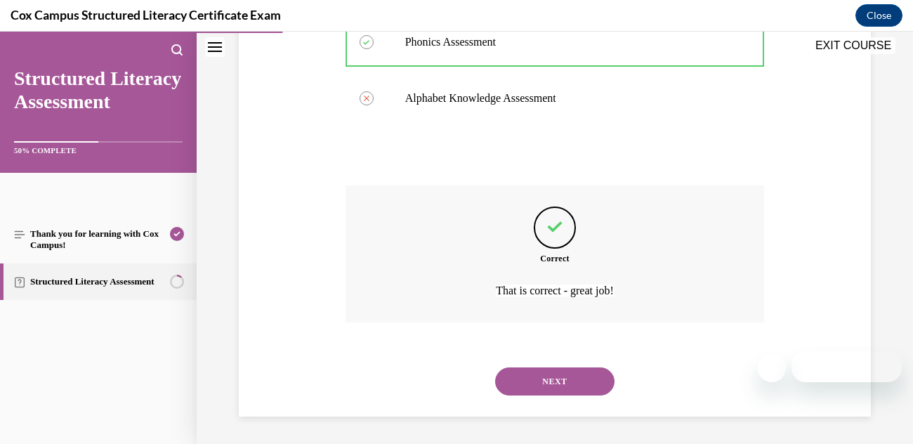
click at [536, 390] on button "NEXT" at bounding box center [554, 381] width 119 height 28
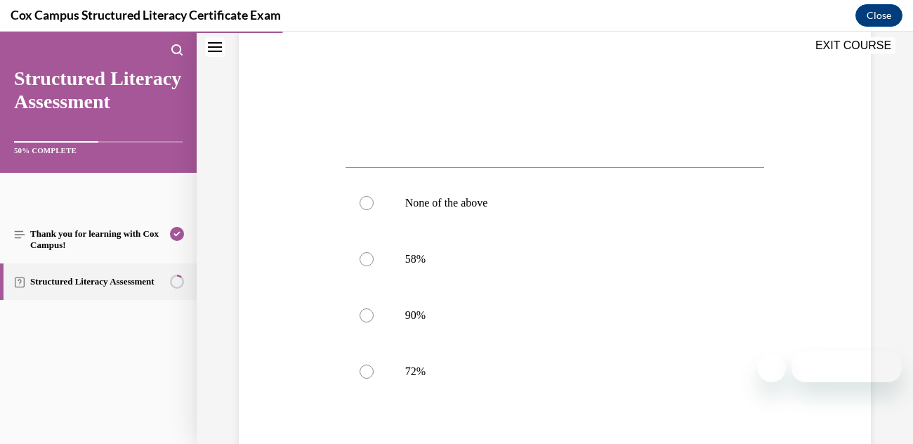
scroll to position [480, 0]
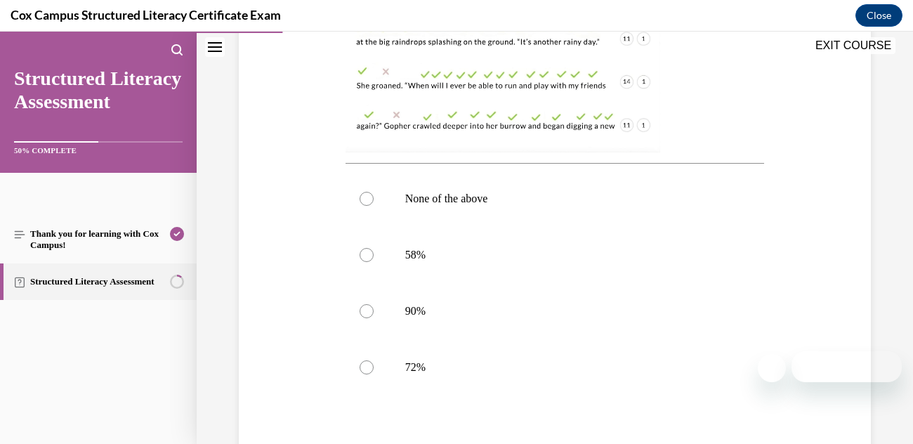
click at [373, 310] on label "90%" at bounding box center [554, 311] width 419 height 56
click at [373, 310] on input "90%" at bounding box center [366, 311] width 14 height 14
radio input "true"
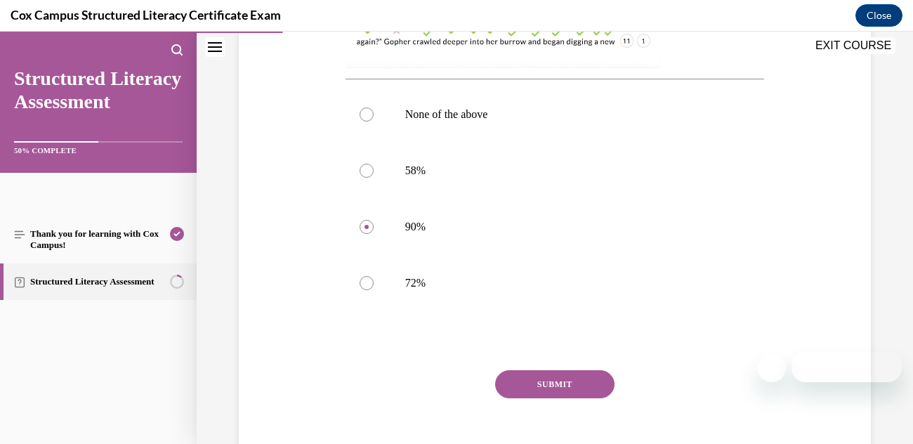
scroll to position [598, 0]
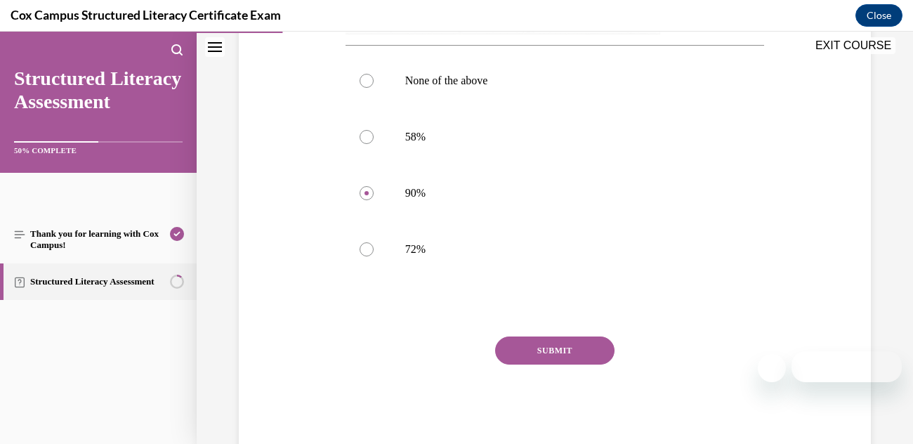
click at [516, 348] on button "SUBMIT" at bounding box center [554, 350] width 119 height 28
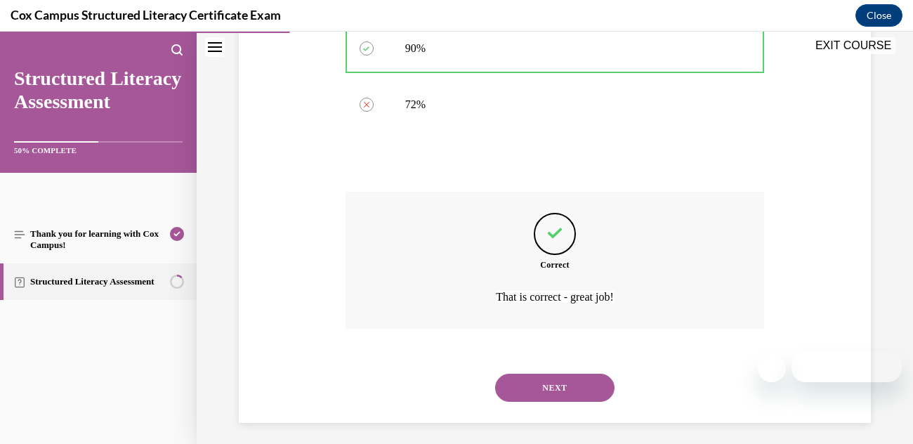
scroll to position [749, 0]
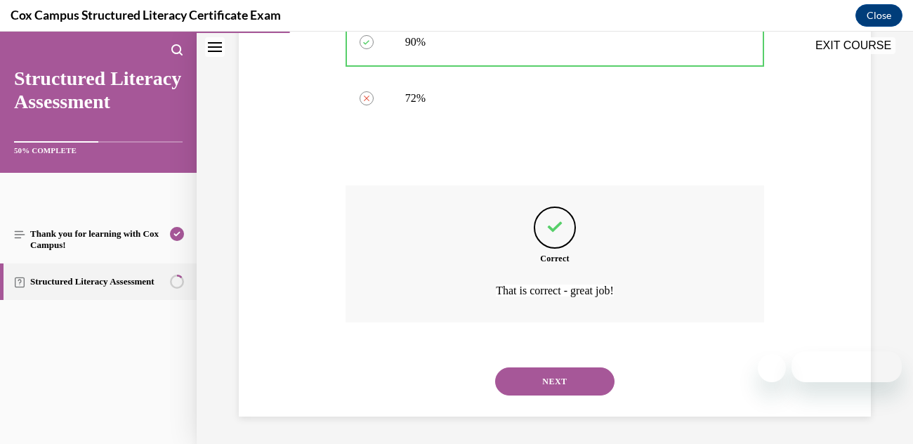
click at [525, 381] on button "NEXT" at bounding box center [554, 381] width 119 height 28
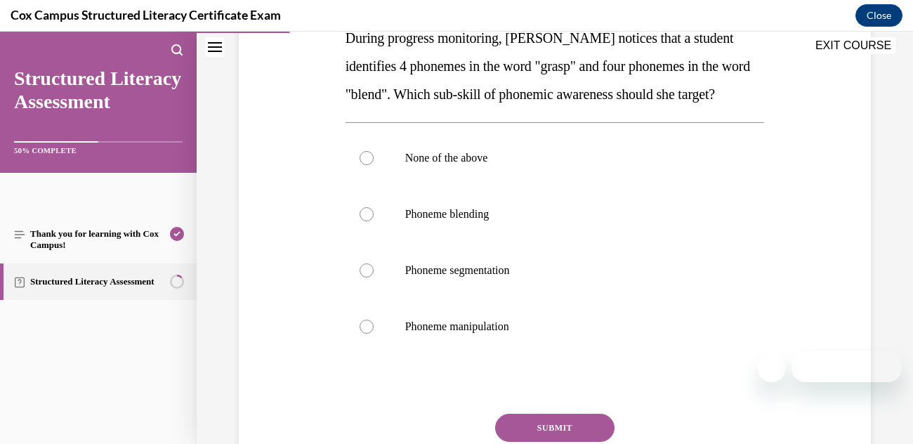
scroll to position [249, 0]
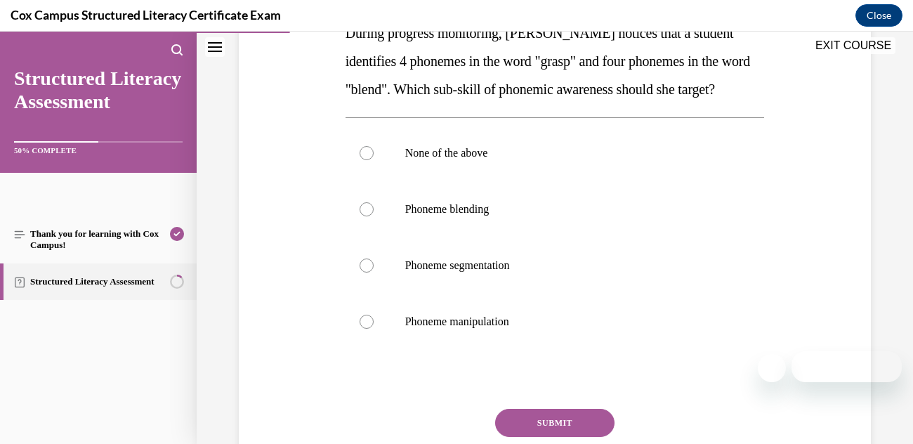
click at [366, 272] on div at bounding box center [366, 265] width 14 height 14
click at [366, 272] on input "Phoneme segmentation" at bounding box center [366, 265] width 14 height 14
radio input "true"
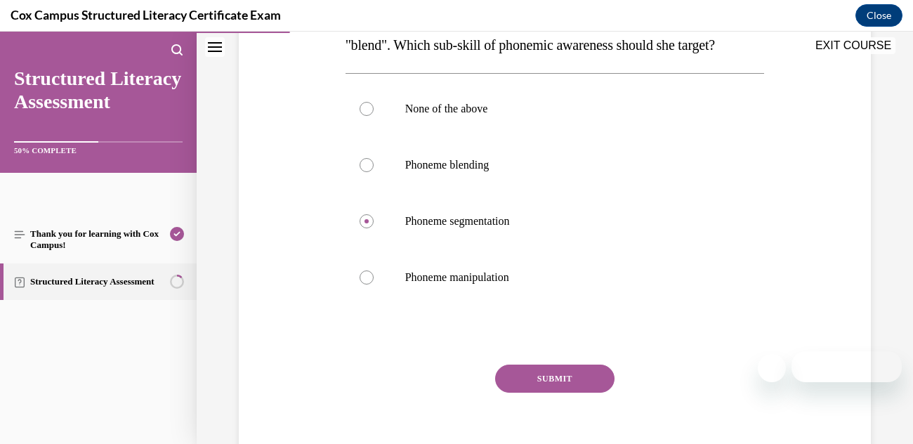
scroll to position [347, 0]
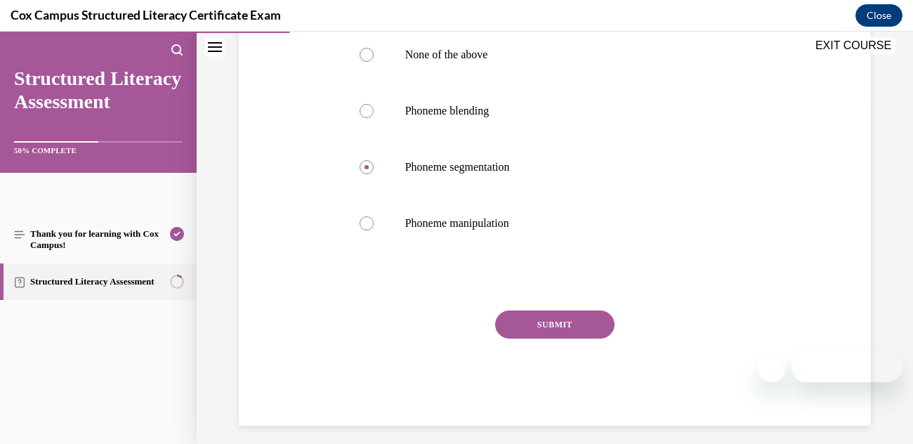
click at [513, 338] on button "SUBMIT" at bounding box center [554, 324] width 119 height 28
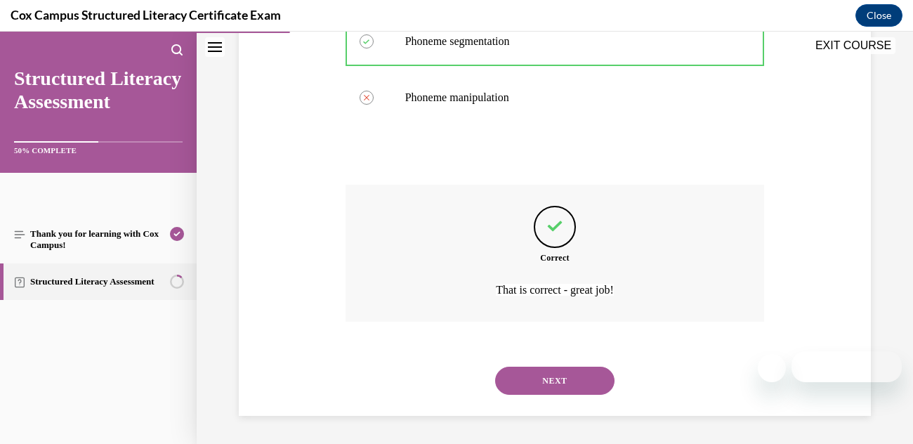
scroll to position [500, 0]
click at [319, 329] on div "Question 19/144 During progress monitoring, [PERSON_NAME] notices that a studen…" at bounding box center [554, 48] width 639 height 735
click at [514, 370] on button "NEXT" at bounding box center [554, 380] width 119 height 28
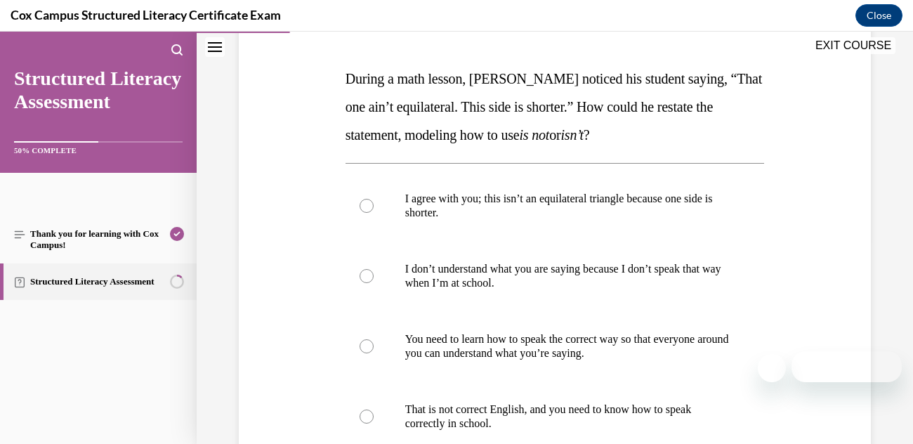
scroll to position [201, 0]
click at [359, 207] on div at bounding box center [366, 207] width 14 height 14
click at [359, 207] on input "I agree with you; this isn’t an equilateral triangle because one side is shorte…" at bounding box center [366, 207] width 14 height 14
radio input "true"
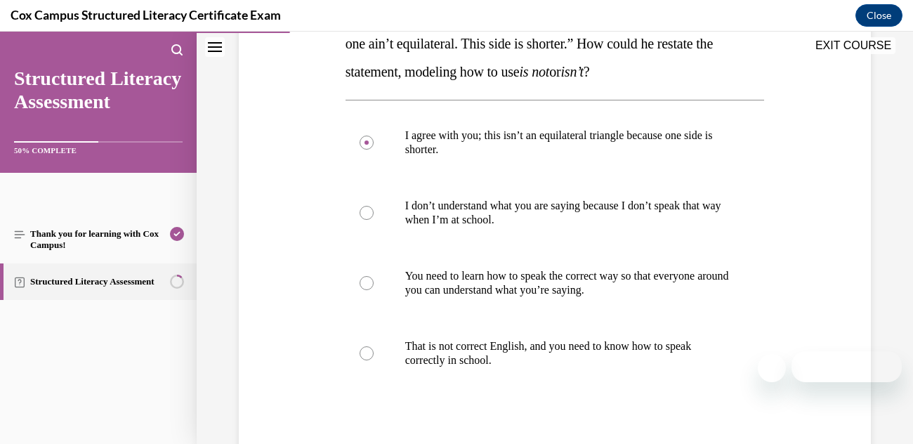
scroll to position [364, 0]
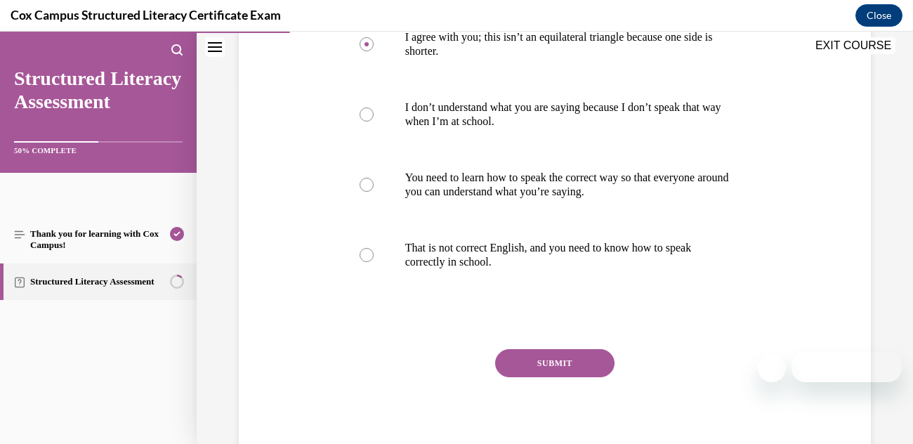
click at [520, 364] on button "SUBMIT" at bounding box center [554, 363] width 119 height 28
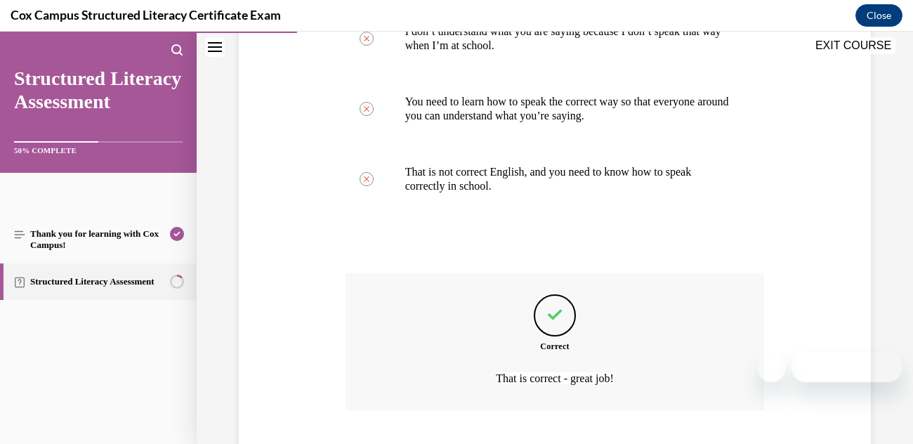
scroll to position [528, 0]
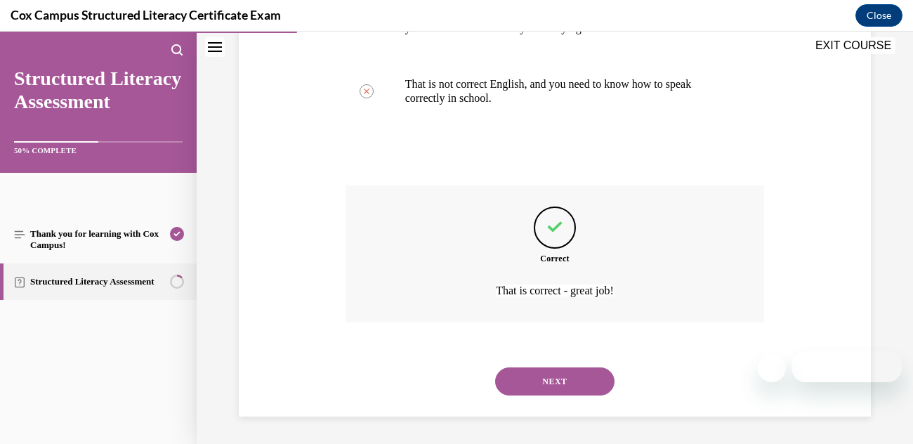
click at [520, 380] on button "NEXT" at bounding box center [554, 381] width 119 height 28
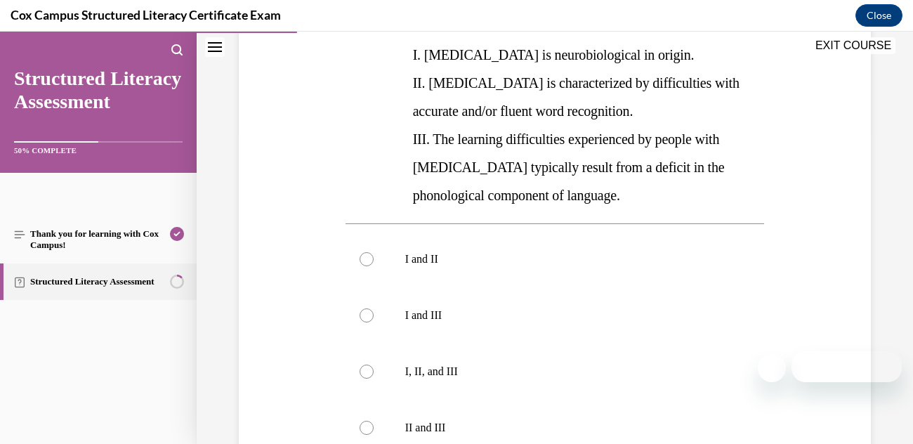
scroll to position [315, 0]
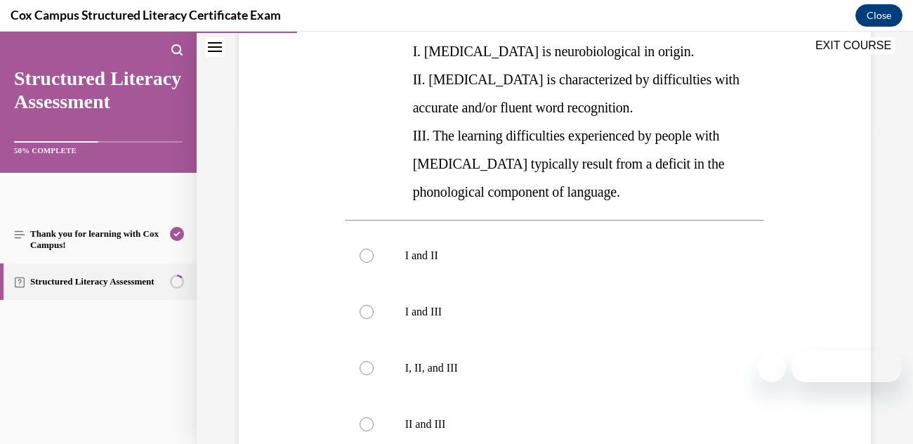
click at [367, 362] on div at bounding box center [366, 368] width 14 height 14
click at [367, 362] on input "I, II, and III" at bounding box center [366, 368] width 14 height 14
radio input "true"
click at [288, 309] on div "Question 21/144 The current [PERSON_NAME] definition of [MEDICAL_DATA] includes…" at bounding box center [554, 233] width 639 height 788
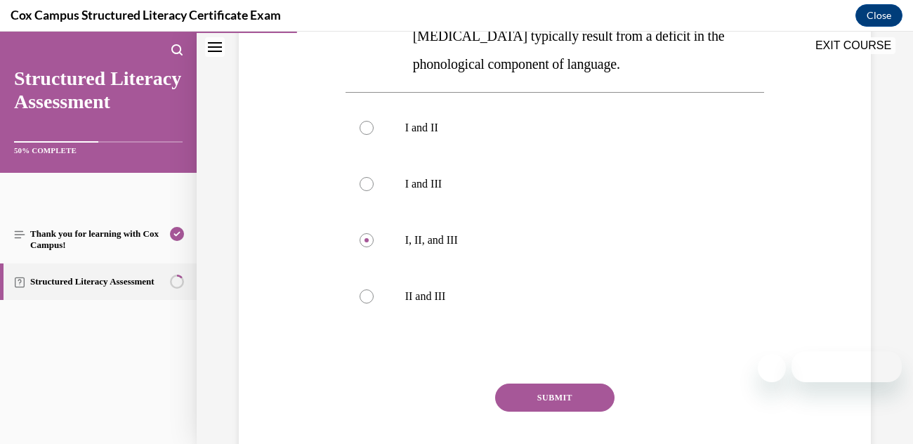
scroll to position [519, 0]
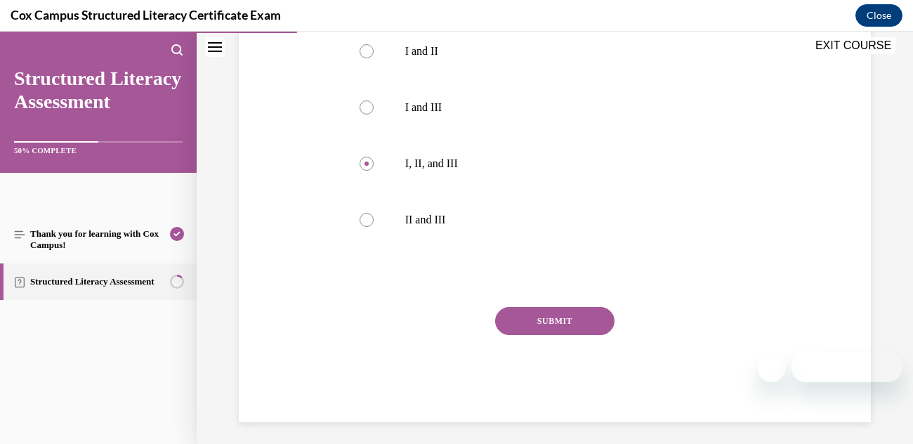
click at [516, 325] on button "SUBMIT" at bounding box center [554, 321] width 119 height 28
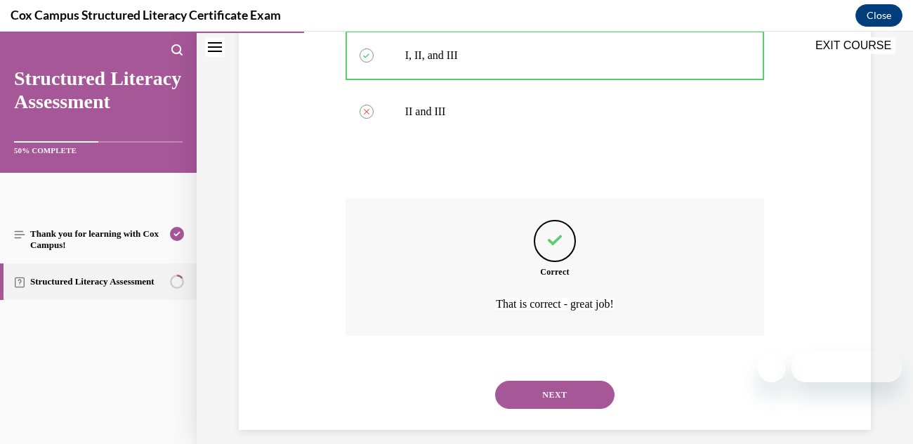
scroll to position [640, 0]
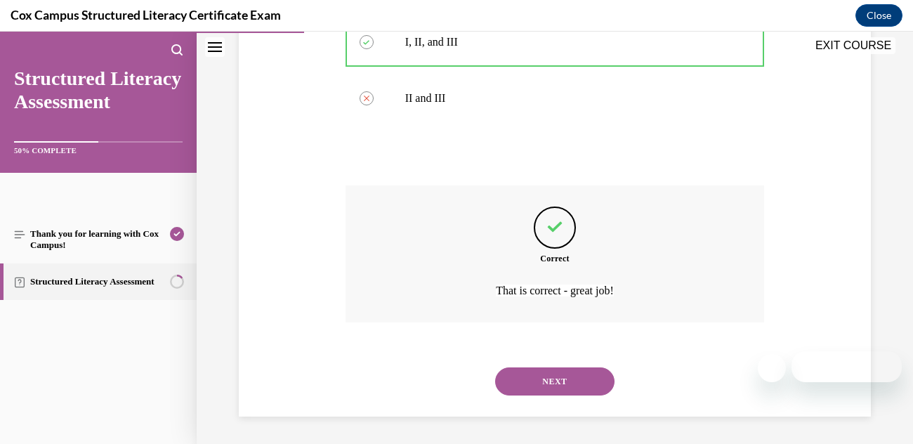
click at [536, 373] on button "NEXT" at bounding box center [554, 381] width 119 height 28
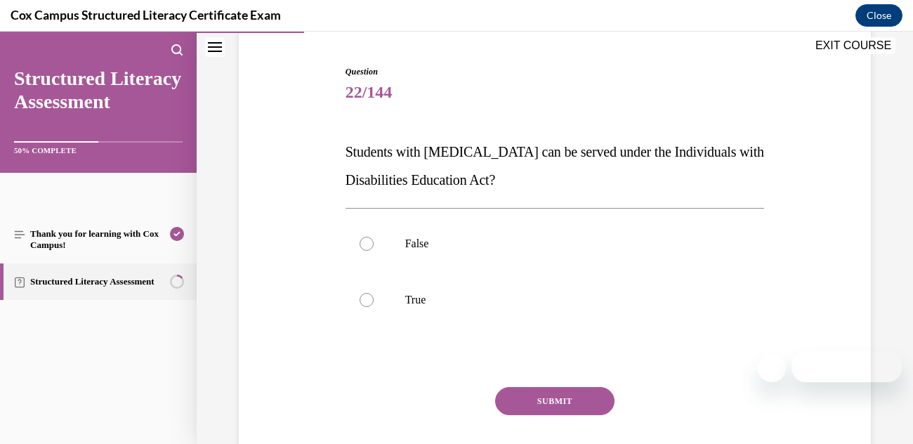
scroll to position [192, 0]
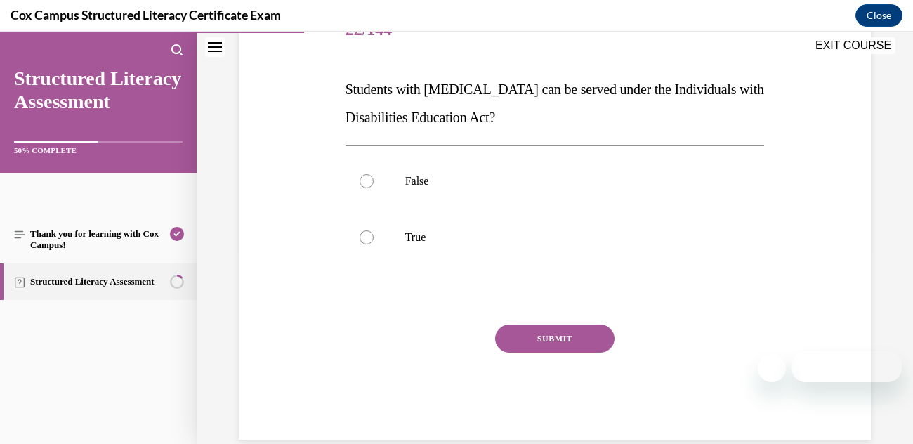
click at [360, 240] on div at bounding box center [366, 237] width 14 height 14
click at [360, 240] on input "True" at bounding box center [366, 237] width 14 height 14
radio input "true"
click at [526, 341] on button "SUBMIT" at bounding box center [554, 338] width 119 height 28
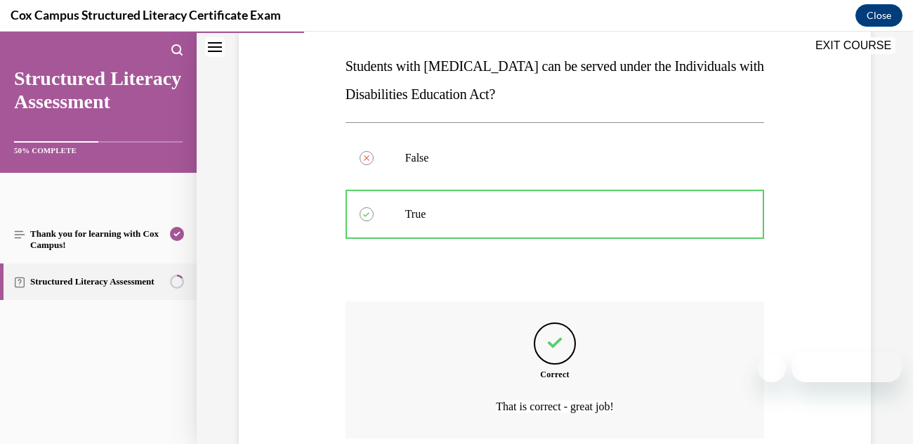
scroll to position [331, 0]
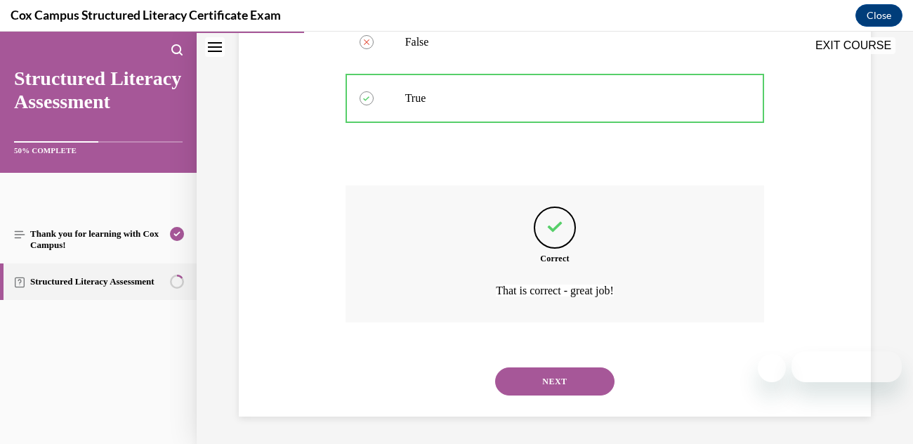
click at [532, 376] on button "NEXT" at bounding box center [554, 381] width 119 height 28
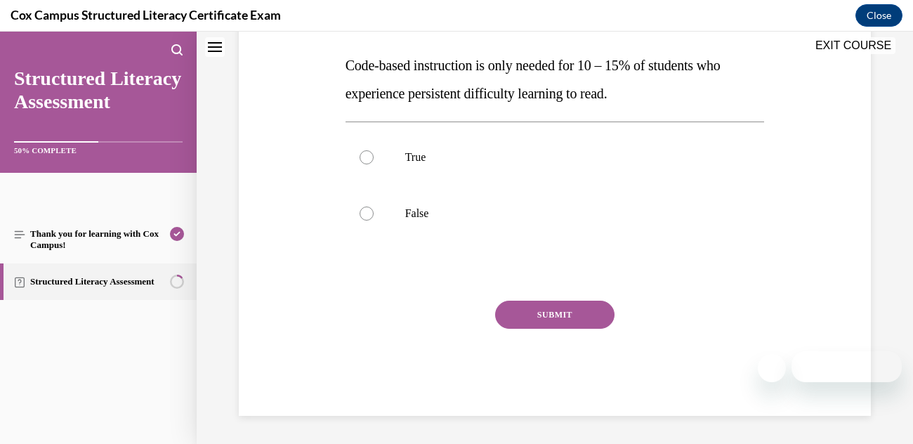
scroll to position [0, 0]
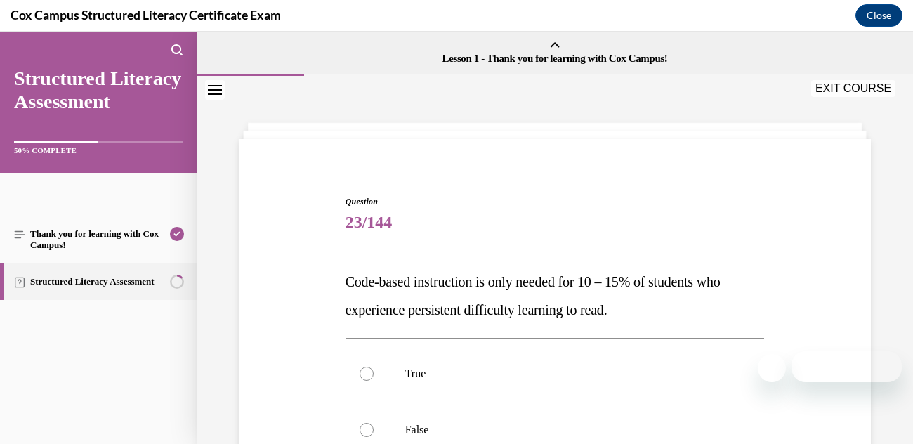
click at [272, 156] on div "Question 23/144 Code-based instruction is only needed for 10 – 15% of students …" at bounding box center [554, 392] width 639 height 479
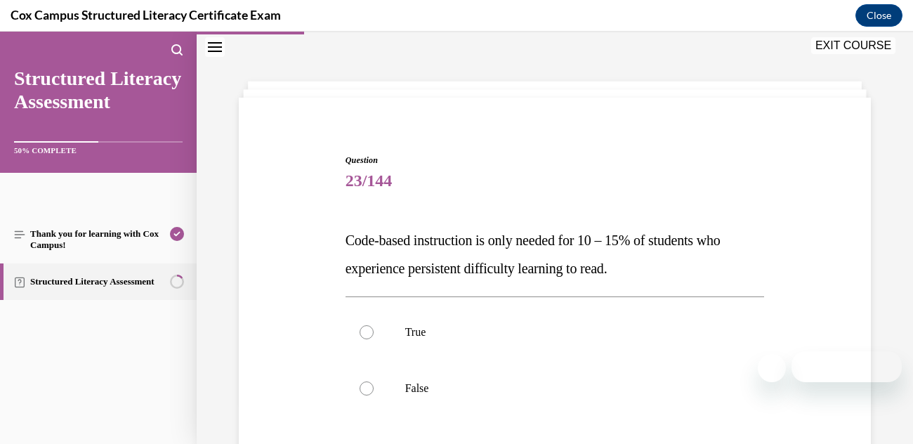
scroll to position [50, 0]
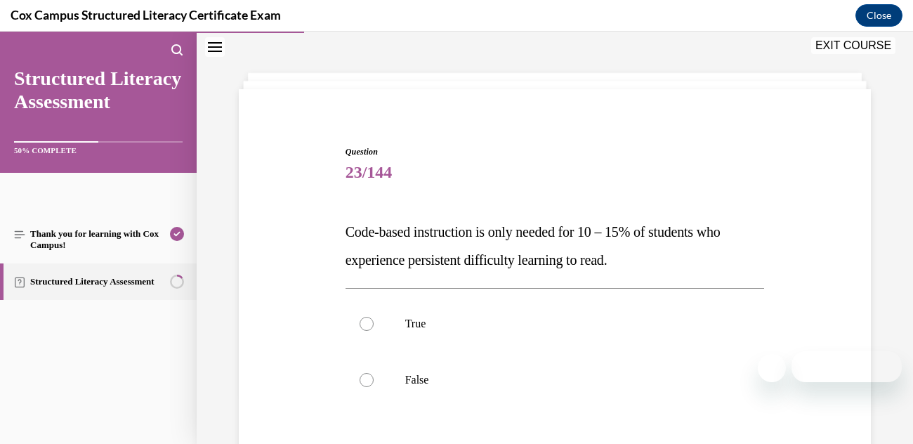
click at [371, 374] on div at bounding box center [366, 380] width 14 height 14
click at [371, 374] on input "False" at bounding box center [366, 380] width 14 height 14
radio input "true"
click at [300, 324] on div "Question 23/144 Code-based instruction is only needed for 10 – 15% of students …" at bounding box center [554, 342] width 639 height 479
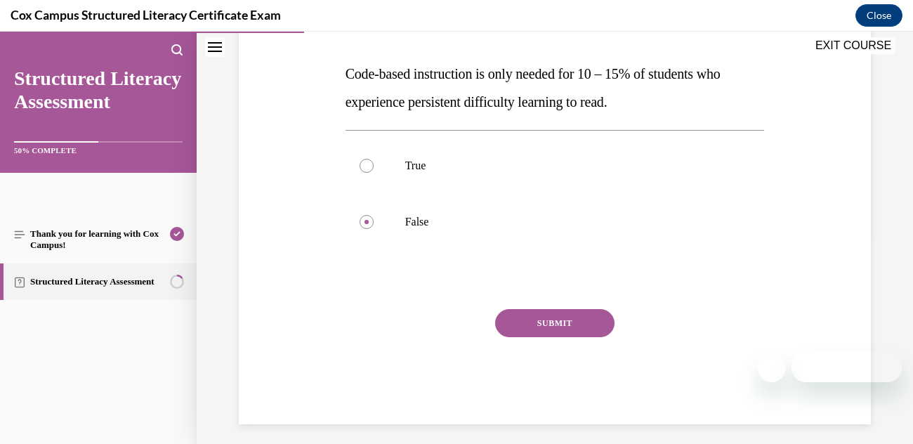
click at [523, 318] on button "SUBMIT" at bounding box center [554, 323] width 119 height 28
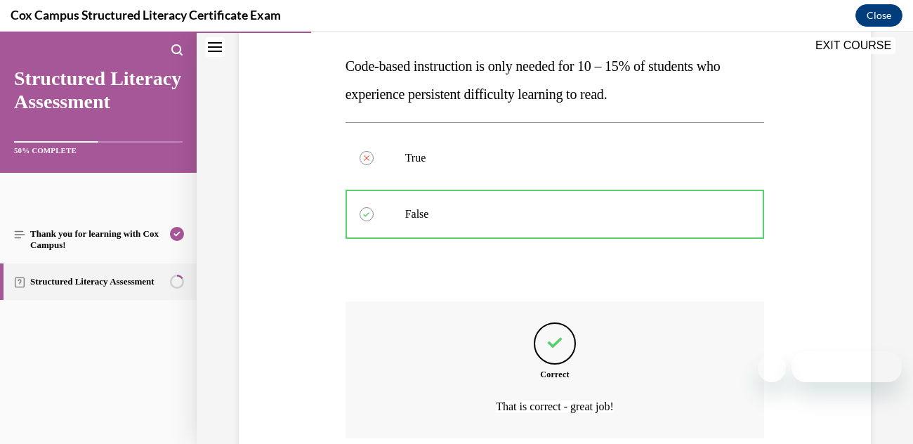
scroll to position [331, 0]
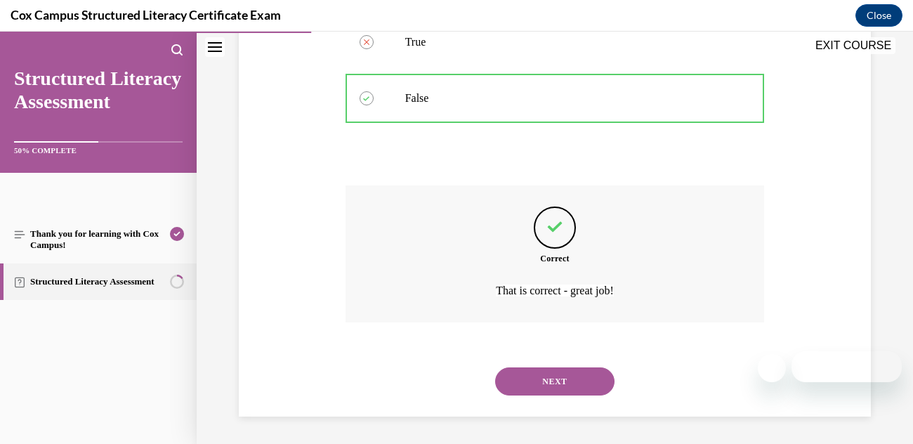
click at [534, 383] on button "NEXT" at bounding box center [554, 381] width 119 height 28
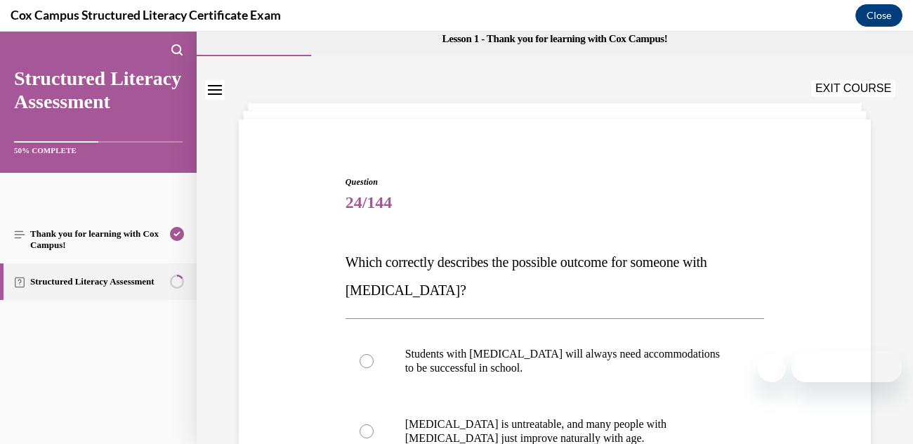
scroll to position [27, 0]
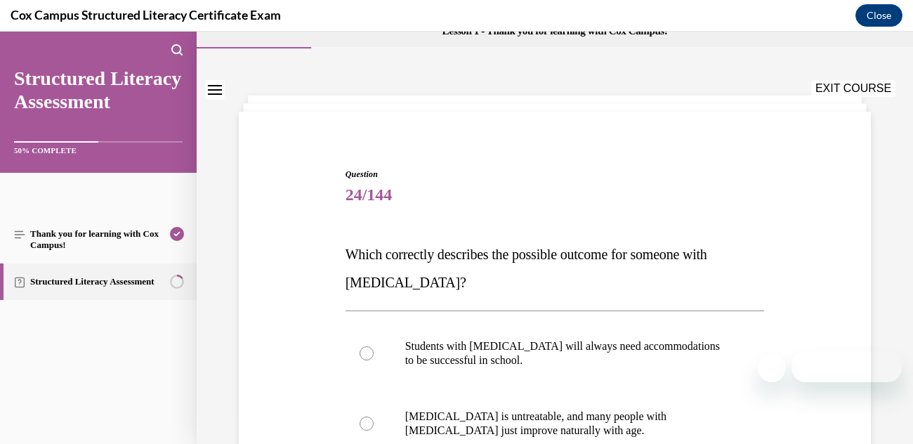
click at [291, 176] on div "Question 24/144 Which correctly describes the possible outcome for someone with…" at bounding box center [554, 449] width 639 height 647
click at [270, 263] on div "Question 24/144 Which correctly describes the possible outcome for someone with…" at bounding box center [554, 449] width 639 height 647
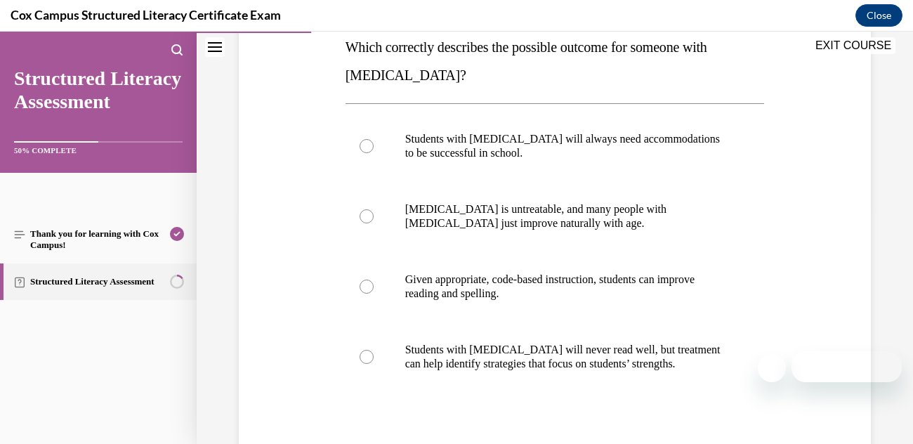
scroll to position [234, 0]
click at [364, 289] on div at bounding box center [366, 286] width 14 height 14
click at [364, 289] on input "Given appropriate, code-based instruction, students can improve reading and spe…" at bounding box center [366, 286] width 14 height 14
radio input "true"
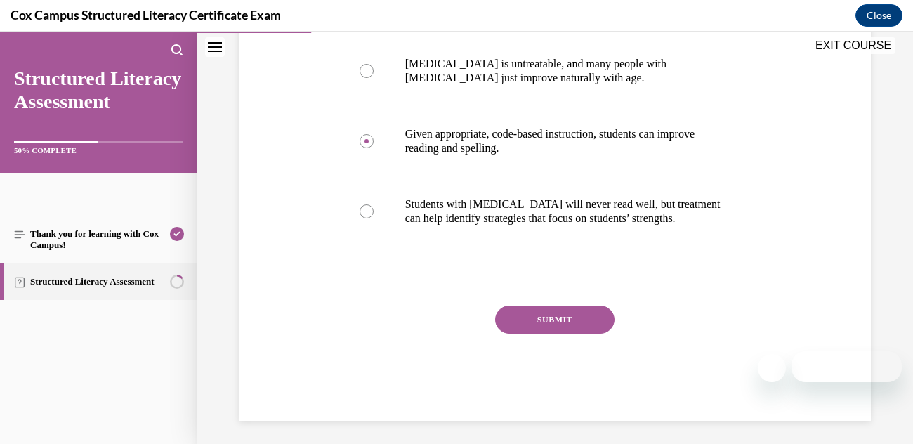
click at [541, 316] on button "SUBMIT" at bounding box center [554, 319] width 119 height 28
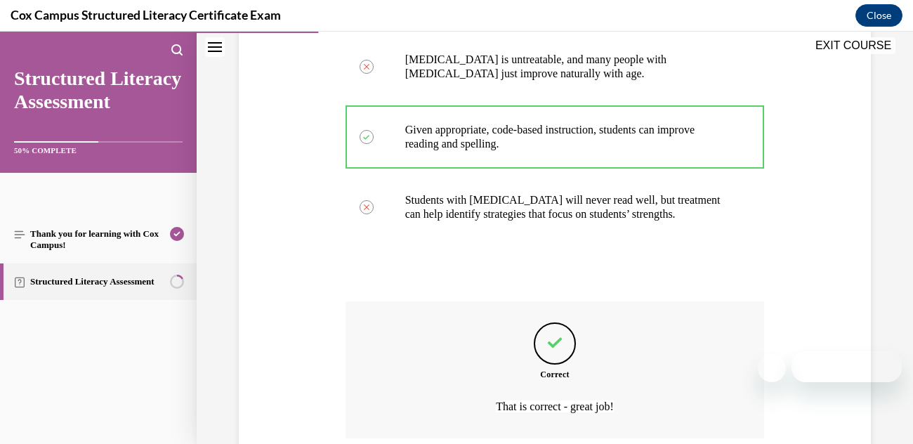
scroll to position [500, 0]
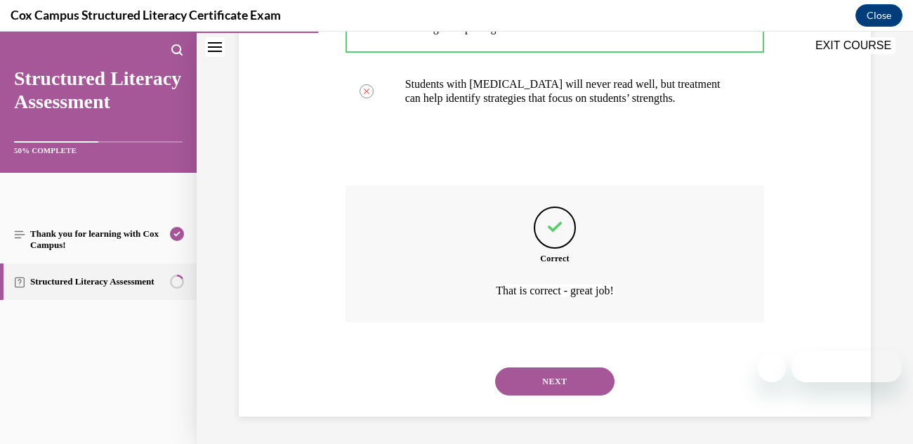
click at [538, 376] on button "NEXT" at bounding box center [554, 381] width 119 height 28
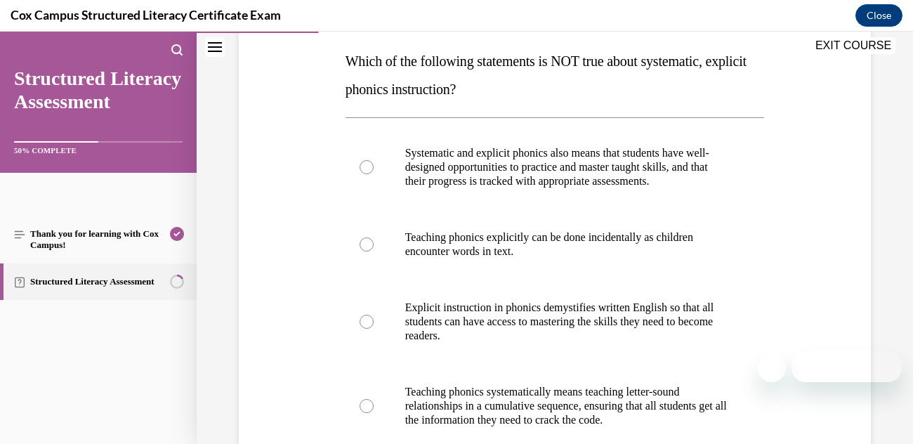
scroll to position [221, 0]
click at [366, 256] on label "Teaching phonics explicitly can be done incidentally as children encounter word…" at bounding box center [554, 244] width 419 height 70
click at [366, 251] on input "Teaching phonics explicitly can be done incidentally as children encounter word…" at bounding box center [366, 244] width 14 height 14
radio input "true"
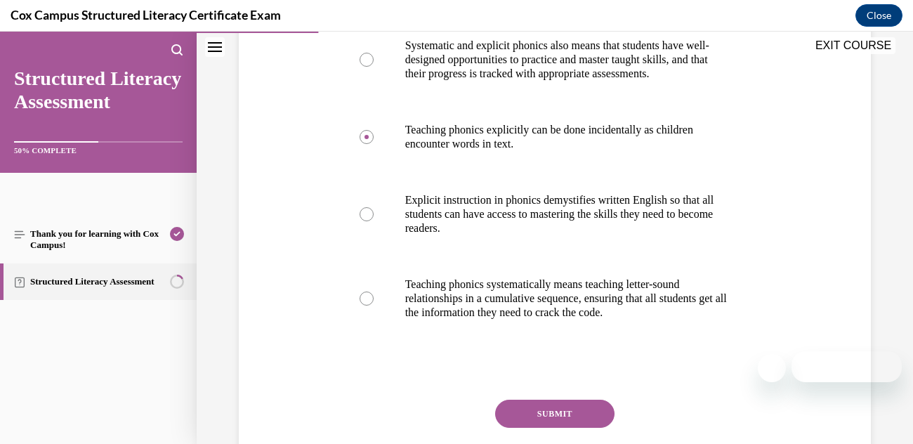
scroll to position [338, 0]
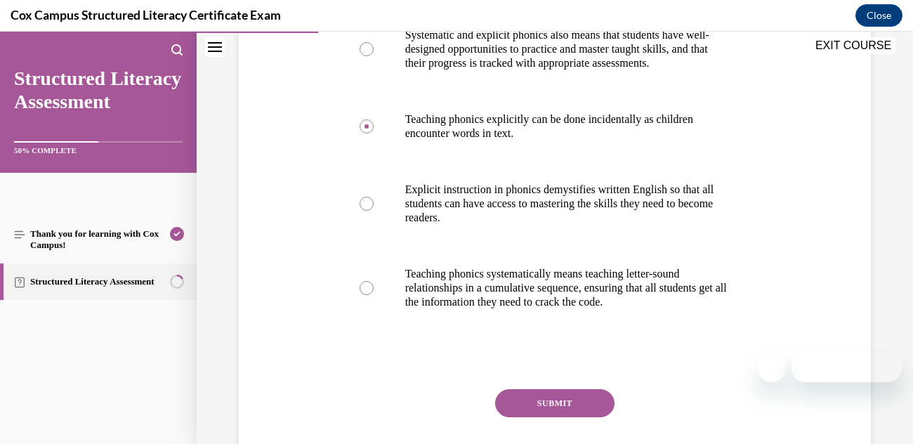
click at [543, 414] on button "SUBMIT" at bounding box center [554, 403] width 119 height 28
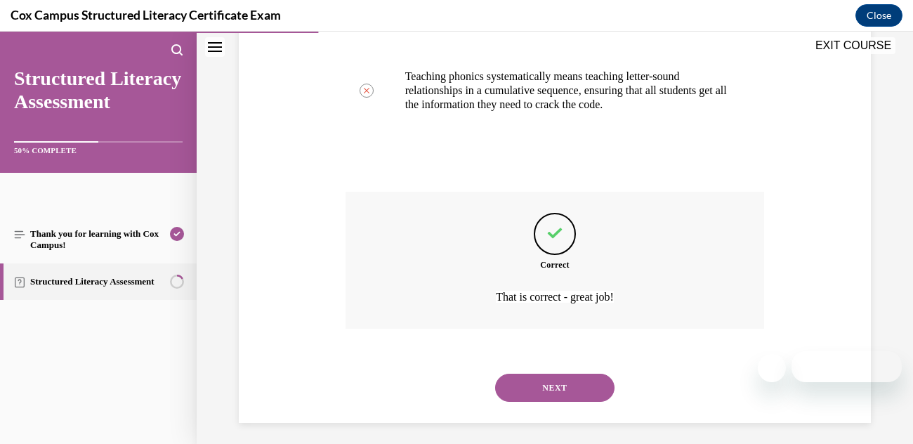
scroll to position [542, 0]
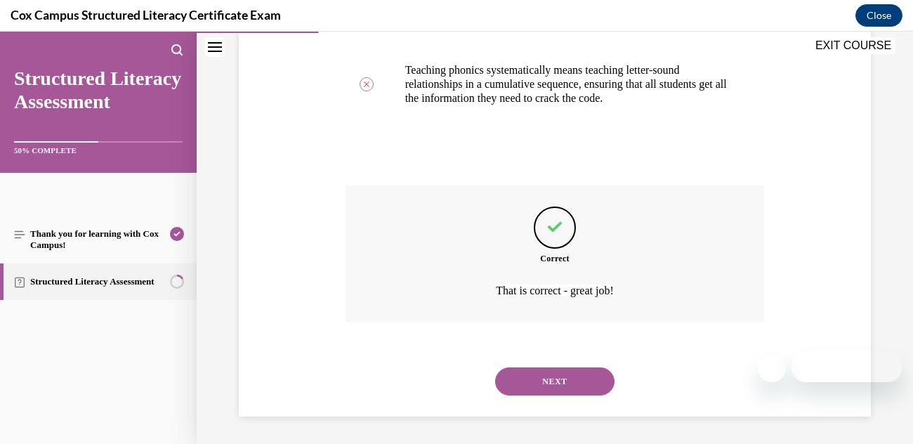
click at [529, 385] on button "NEXT" at bounding box center [554, 381] width 119 height 28
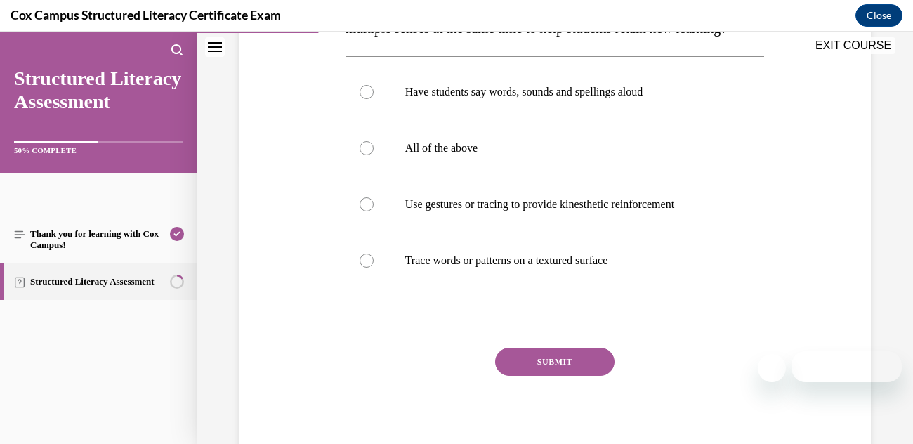
scroll to position [282, 0]
click at [361, 154] on div at bounding box center [366, 147] width 14 height 14
click at [361, 154] on input "All of the above" at bounding box center [366, 147] width 14 height 14
radio input "true"
click at [518, 375] on button "SUBMIT" at bounding box center [554, 361] width 119 height 28
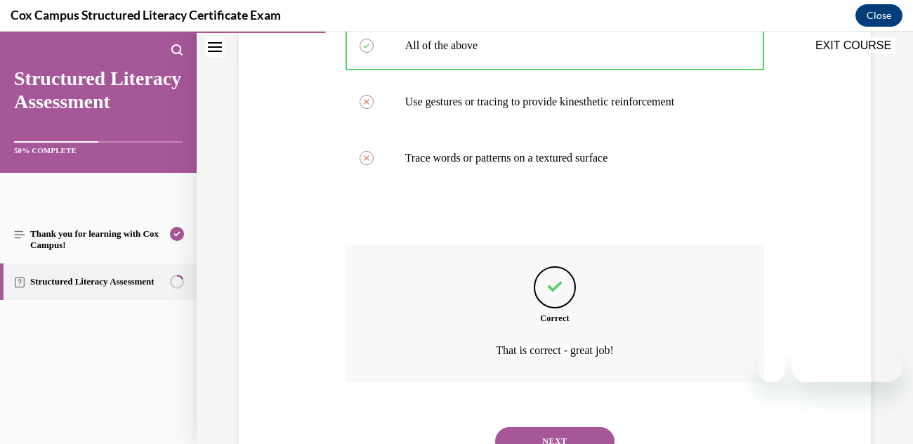
scroll to position [472, 0]
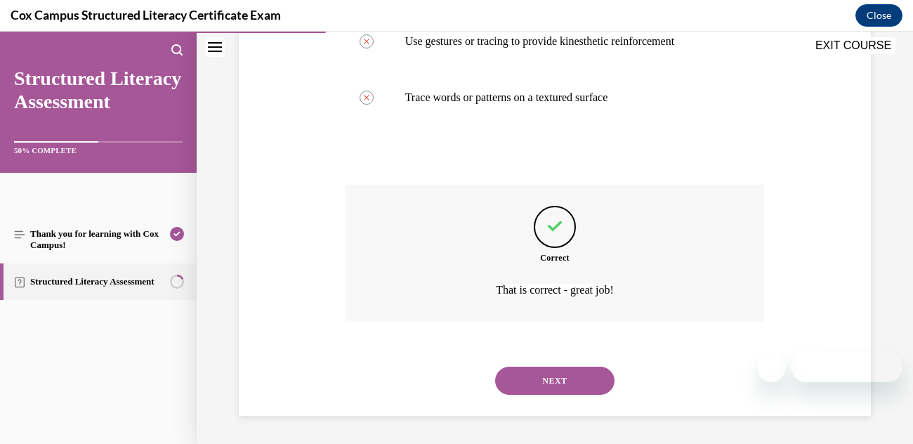
click at [515, 372] on button "NEXT" at bounding box center [554, 380] width 119 height 28
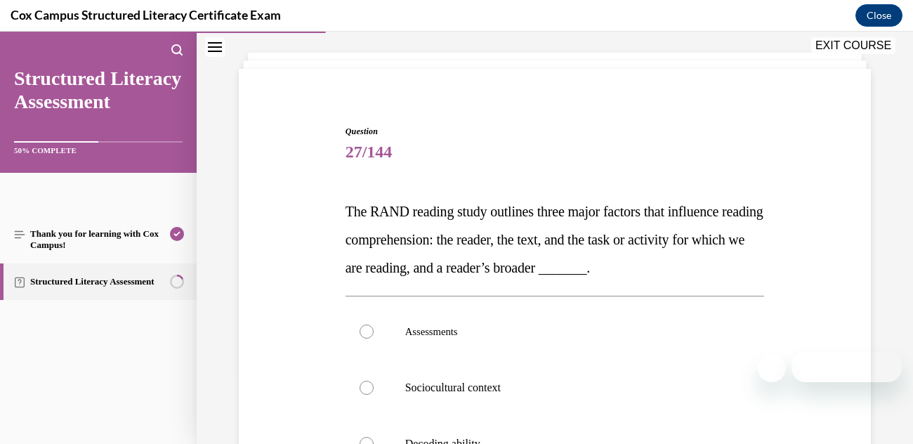
scroll to position [143, 0]
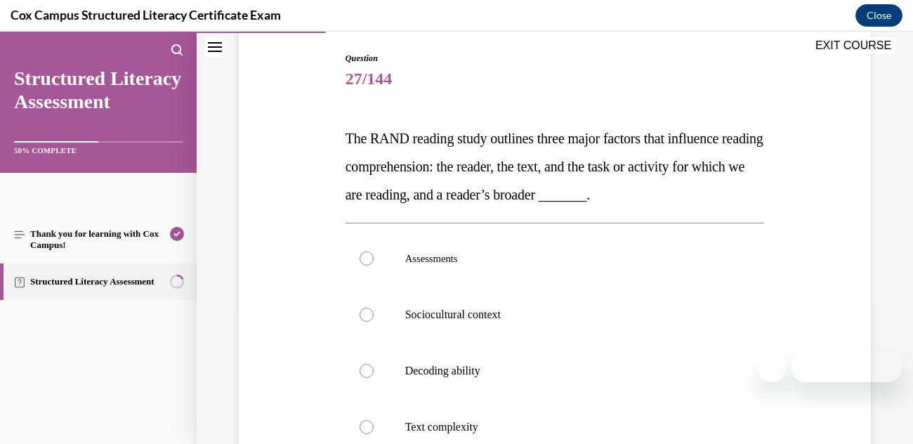
click at [278, 152] on div "Question 27/144 The RAND reading study outlines three major factors that influe…" at bounding box center [554, 319] width 639 height 619
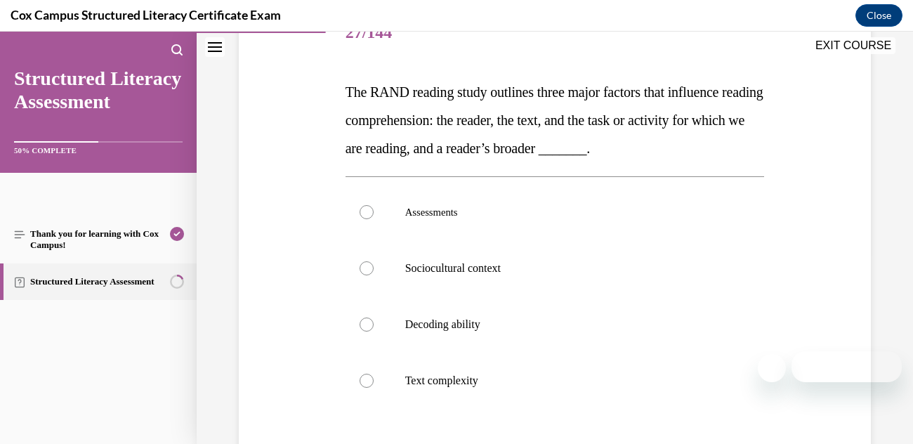
scroll to position [241, 0]
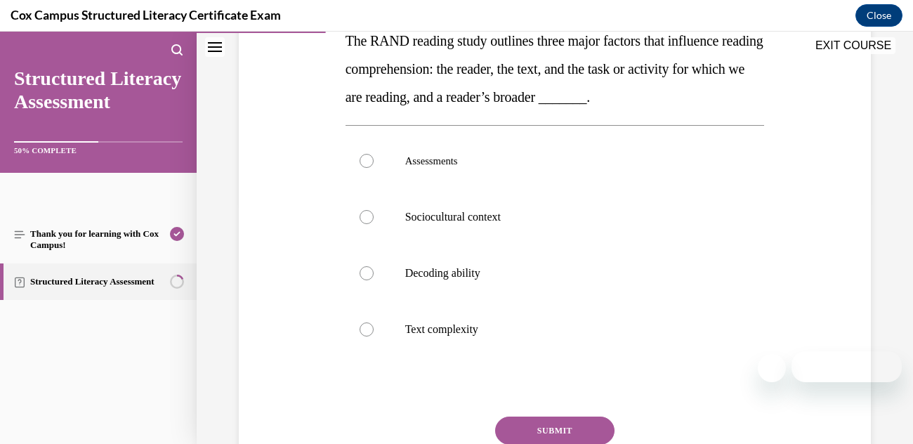
click at [362, 216] on div at bounding box center [366, 217] width 14 height 14
click at [362, 216] on input "Sociocultural context" at bounding box center [366, 217] width 14 height 14
radio input "true"
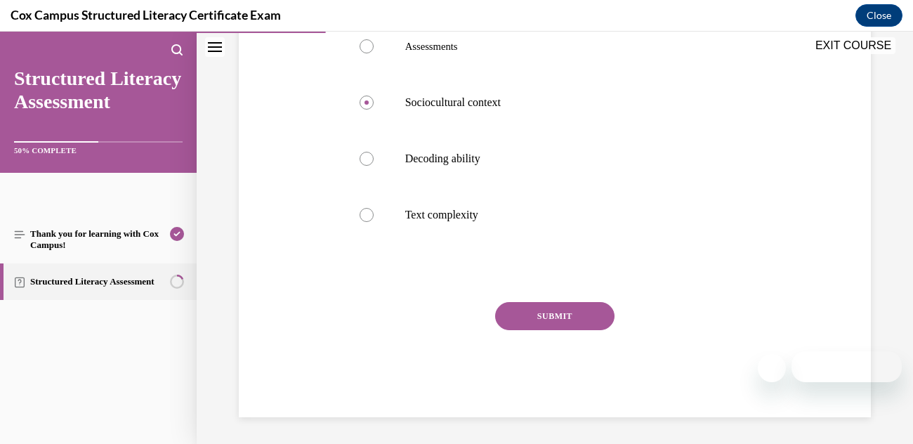
click at [515, 306] on button "SUBMIT" at bounding box center [554, 316] width 119 height 28
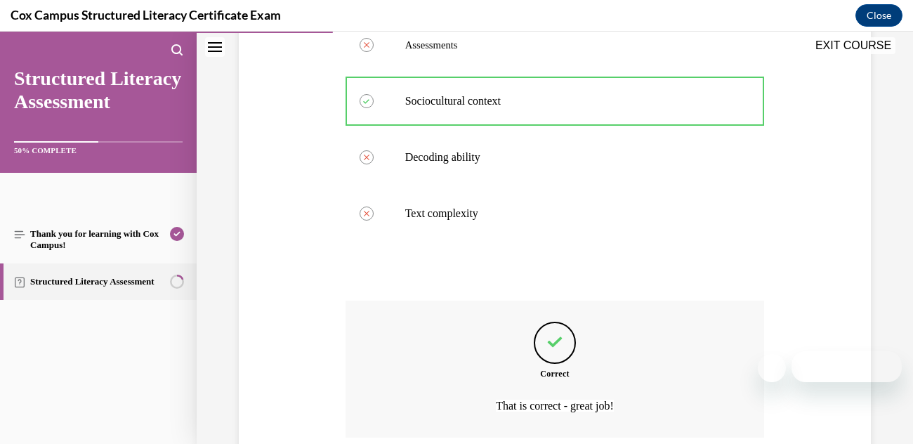
scroll to position [472, 0]
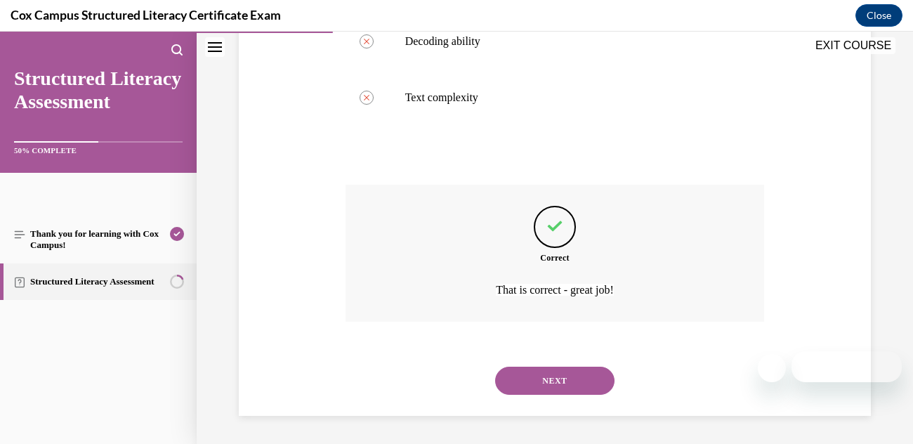
click at [540, 384] on button "NEXT" at bounding box center [554, 380] width 119 height 28
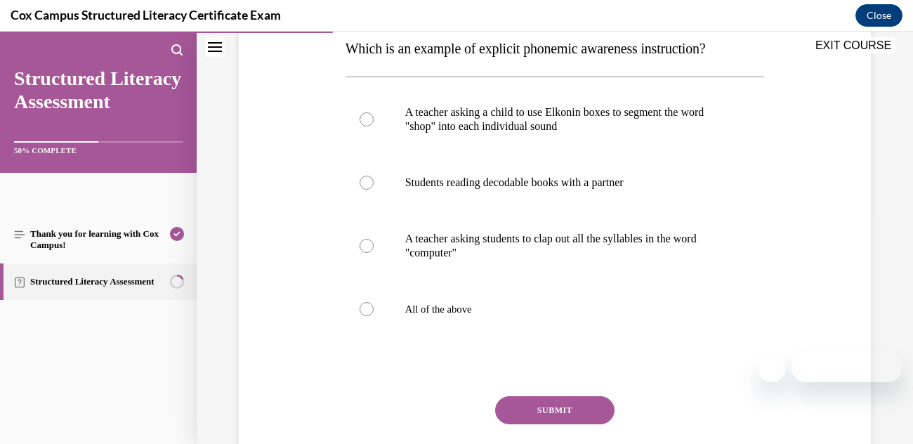
scroll to position [234, 0]
click at [369, 114] on div at bounding box center [366, 119] width 14 height 14
click at [369, 114] on input "A teacher asking a child to use Elkonin boxes to segment the word "shop" into e…" at bounding box center [366, 119] width 14 height 14
radio input "true"
click at [526, 418] on button "SUBMIT" at bounding box center [554, 409] width 119 height 28
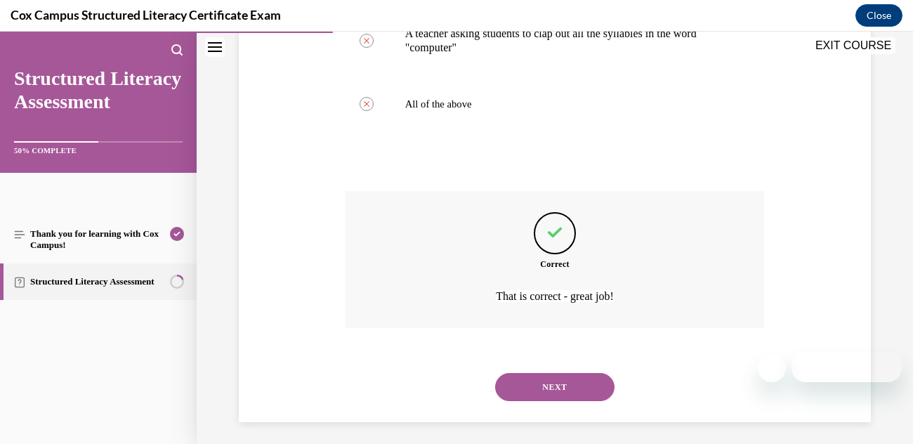
scroll to position [444, 0]
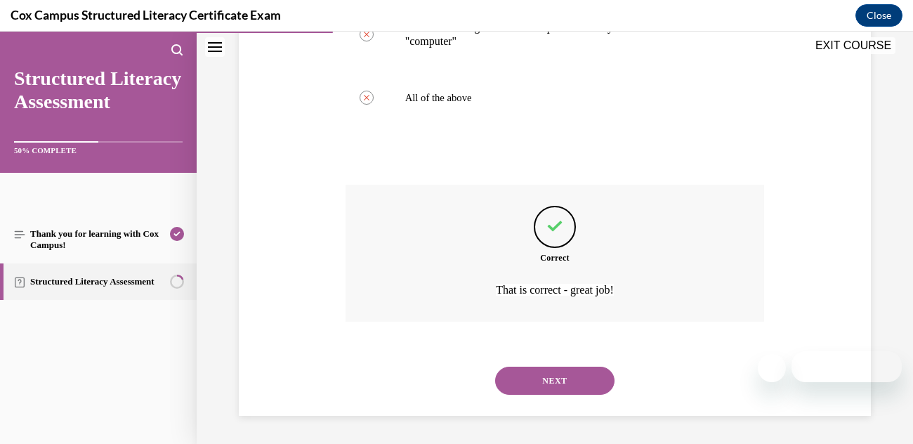
click at [526, 386] on button "NEXT" at bounding box center [554, 380] width 119 height 28
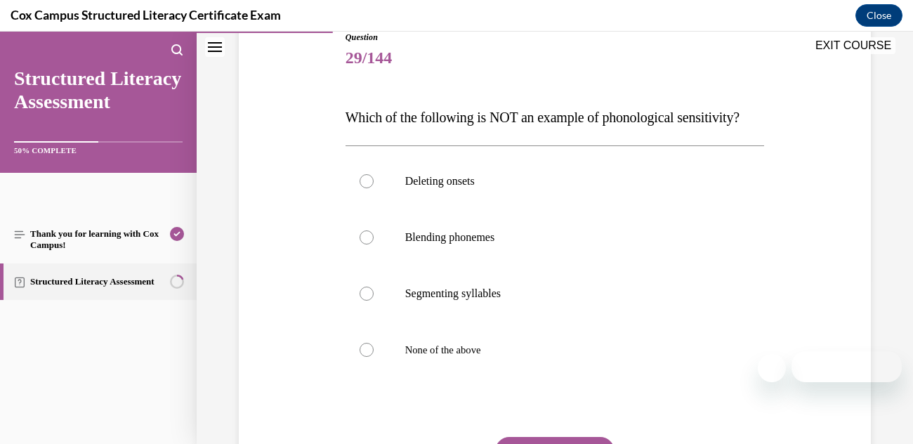
scroll to position [165, 0]
click at [367, 265] on label "Blending phonemes" at bounding box center [554, 237] width 419 height 56
click at [367, 244] on input "Blending phonemes" at bounding box center [366, 237] width 14 height 14
radio input "true"
click at [279, 184] on div "Question 29/144 Which of the following is NOT an example of phonological sensit…" at bounding box center [554, 269] width 639 height 563
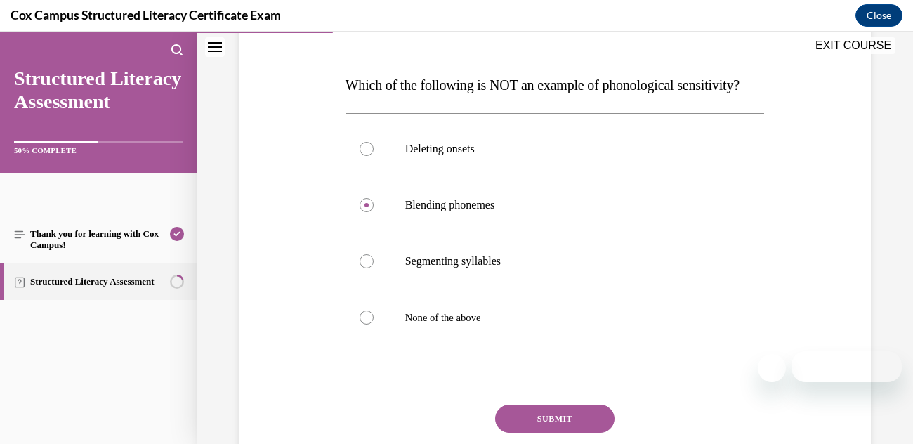
scroll to position [257, 0]
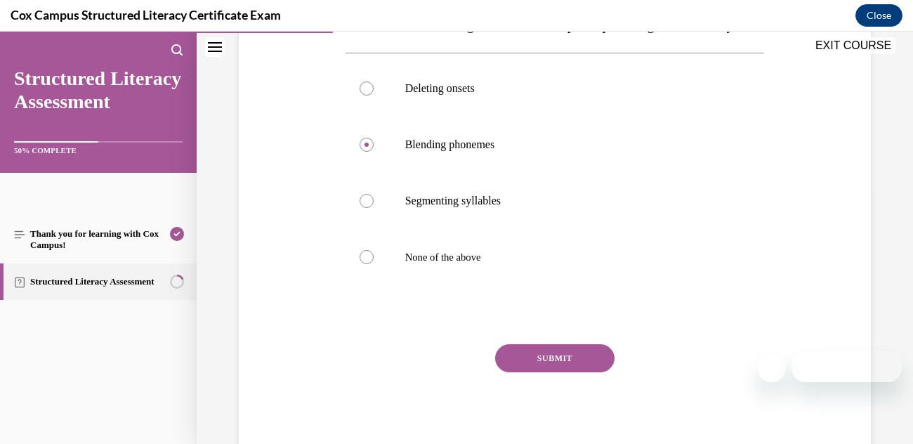
click at [528, 372] on button "SUBMIT" at bounding box center [554, 358] width 119 height 28
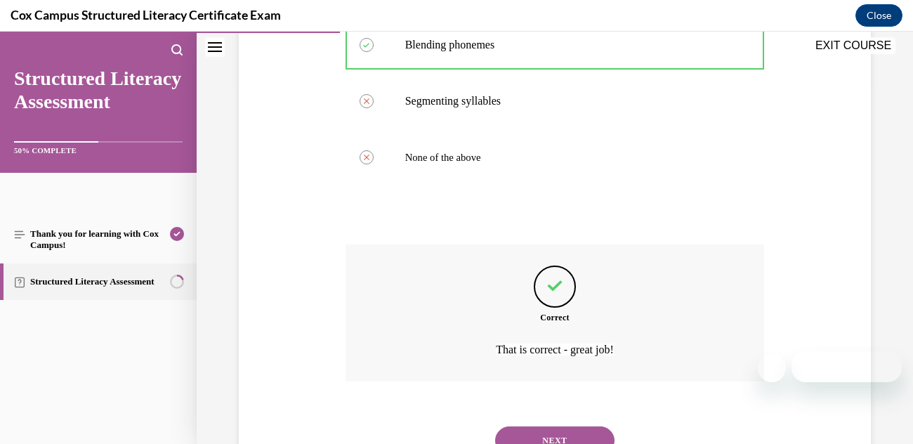
scroll to position [444, 0]
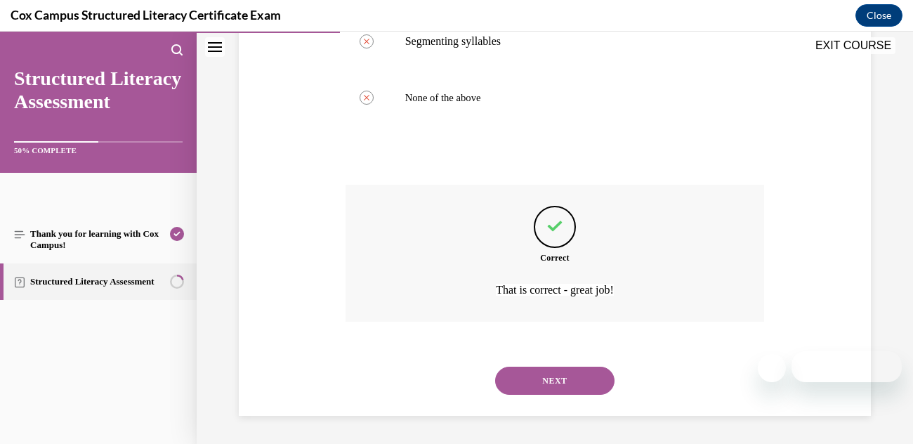
click at [543, 380] on button "NEXT" at bounding box center [554, 380] width 119 height 28
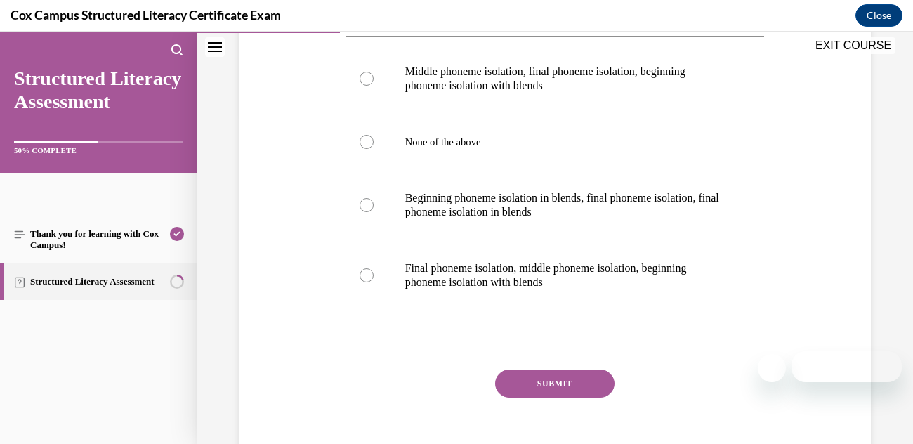
scroll to position [352, 0]
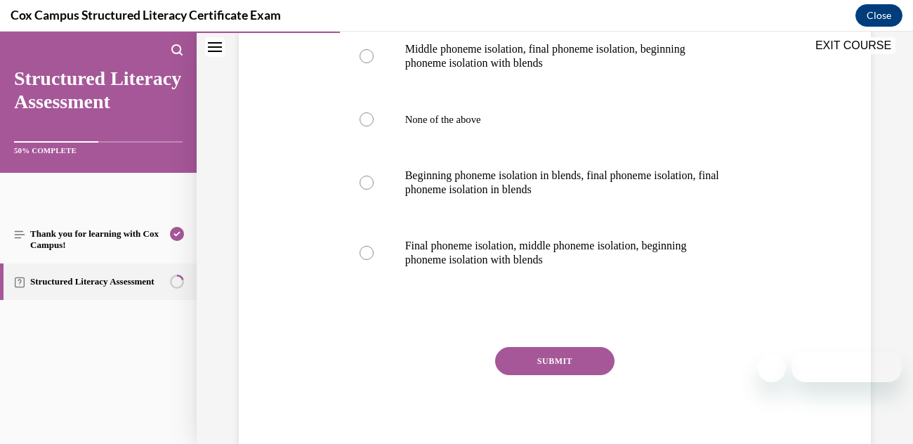
click at [368, 261] on label "Final phoneme isolation, middle phoneme isolation, beginning phoneme isolation …" at bounding box center [554, 253] width 419 height 70
click at [368, 260] on input "Final phoneme isolation, middle phoneme isolation, beginning phoneme isolation …" at bounding box center [366, 253] width 14 height 14
radio input "true"
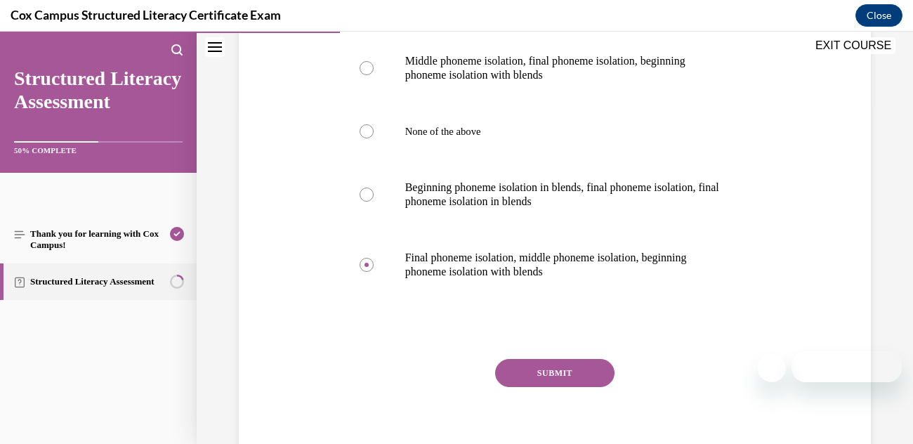
scroll to position [341, 0]
click at [538, 383] on button "SUBMIT" at bounding box center [554, 372] width 119 height 28
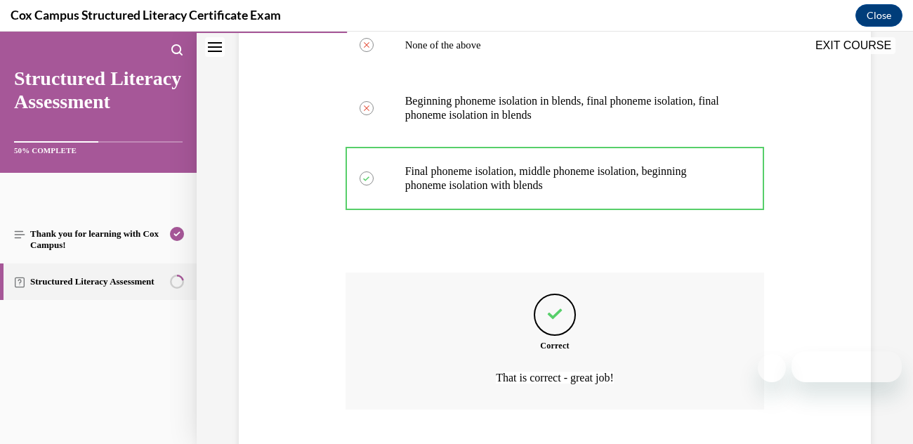
scroll to position [515, 0]
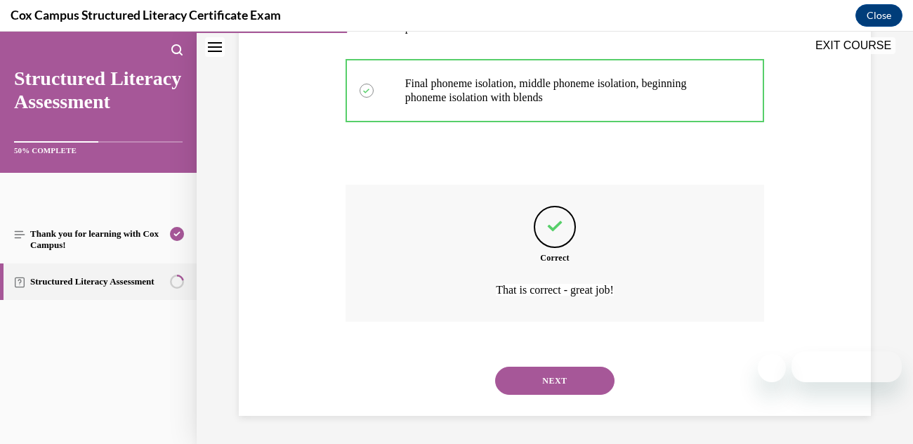
click at [520, 369] on button "NEXT" at bounding box center [554, 380] width 119 height 28
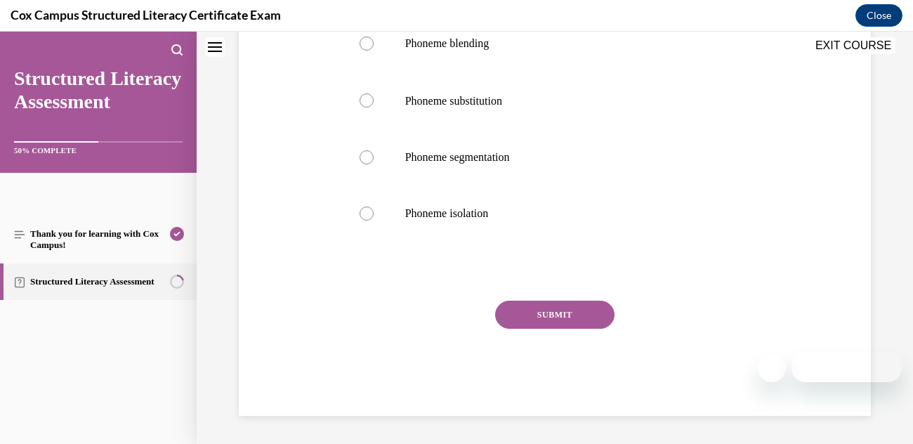
scroll to position [0, 0]
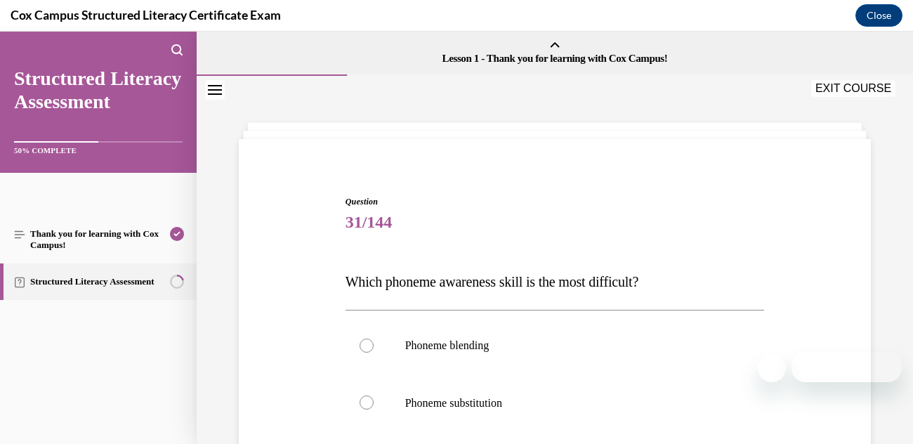
click at [289, 317] on div "Question 31/144 Which phoneme awareness skill is the most difficult?   Phoneme …" at bounding box center [554, 435] width 639 height 564
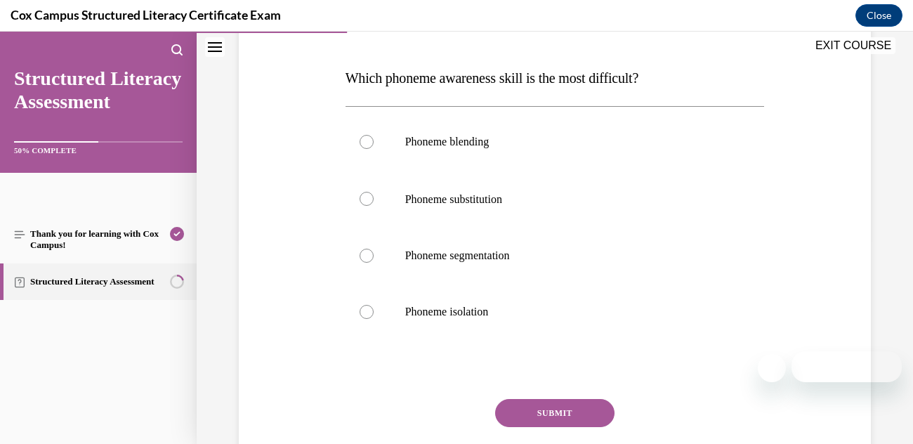
scroll to position [203, 0]
click at [303, 248] on div "Question 31/144 Which phoneme awareness skill is the most difficult?   Phoneme …" at bounding box center [554, 232] width 639 height 564
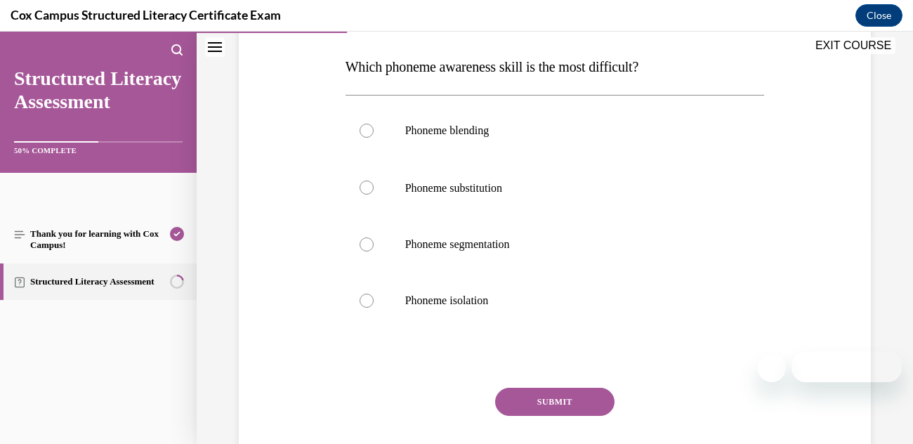
scroll to position [216, 0]
click at [362, 190] on div at bounding box center [366, 186] width 14 height 14
click at [362, 190] on input "Phoneme substitution" at bounding box center [366, 186] width 14 height 14
radio input "true"
click at [546, 402] on button "SUBMIT" at bounding box center [554, 400] width 119 height 28
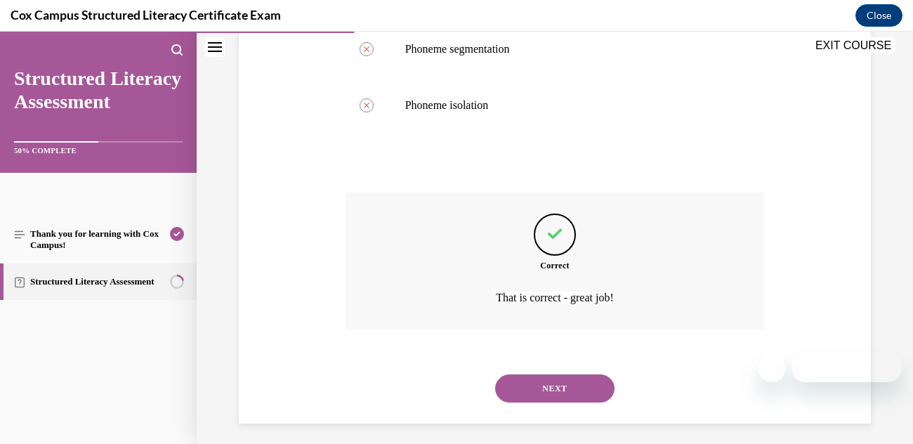
scroll to position [416, 0]
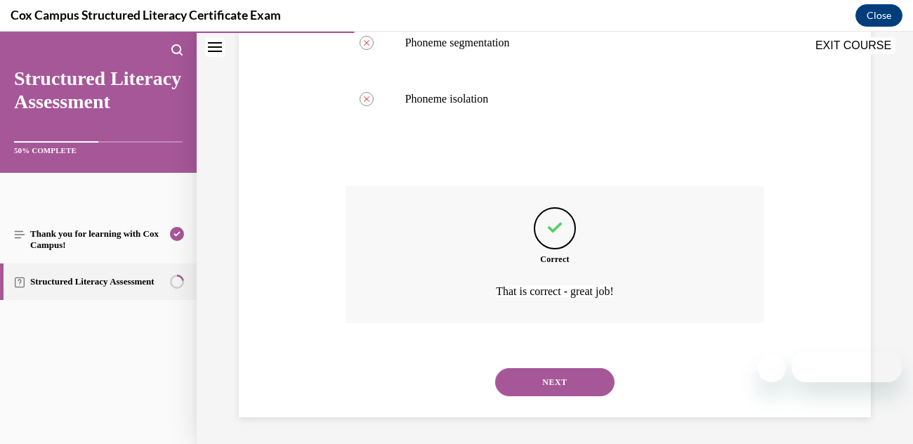
click at [538, 378] on button "NEXT" at bounding box center [554, 382] width 119 height 28
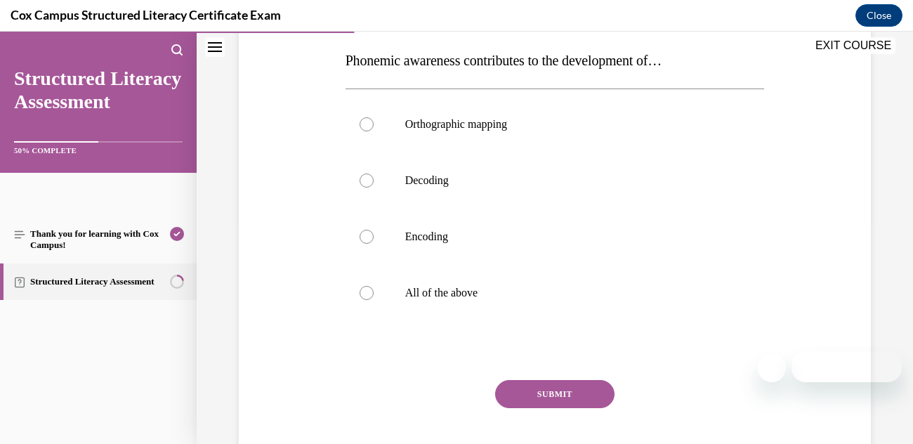
scroll to position [220, 0]
click at [363, 296] on div at bounding box center [366, 294] width 14 height 14
click at [363, 296] on input "All of the above" at bounding box center [366, 294] width 14 height 14
radio input "true"
click at [519, 395] on button "SUBMIT" at bounding box center [554, 395] width 119 height 28
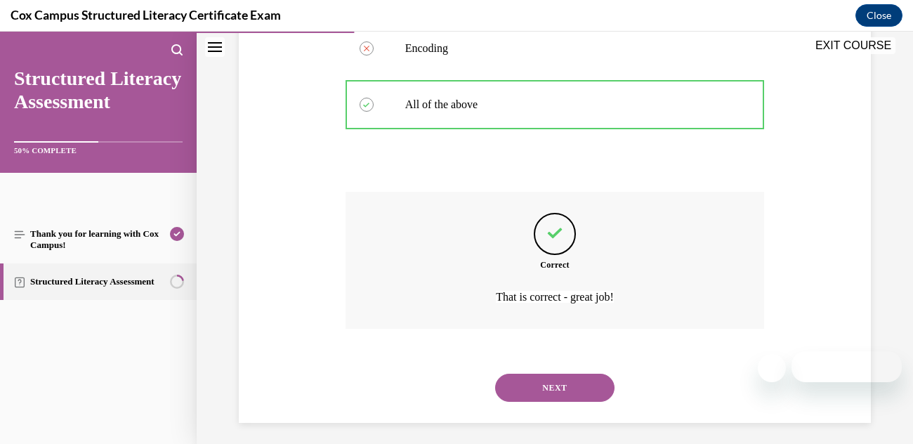
scroll to position [416, 0]
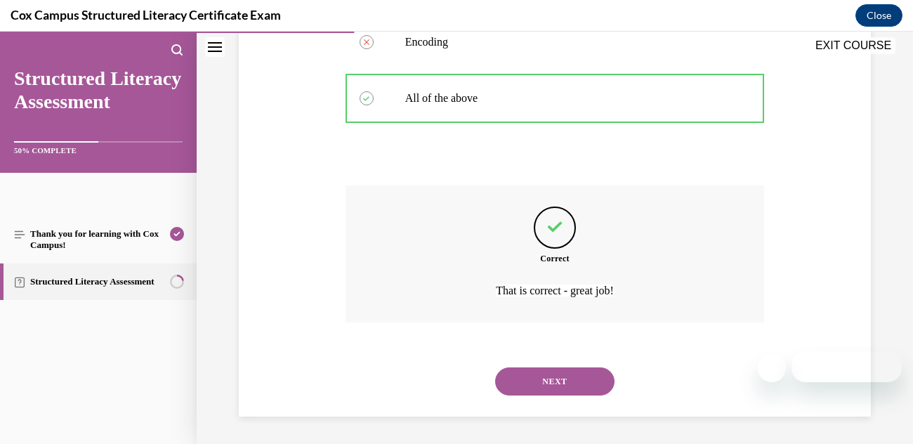
click at [531, 378] on button "NEXT" at bounding box center [554, 381] width 119 height 28
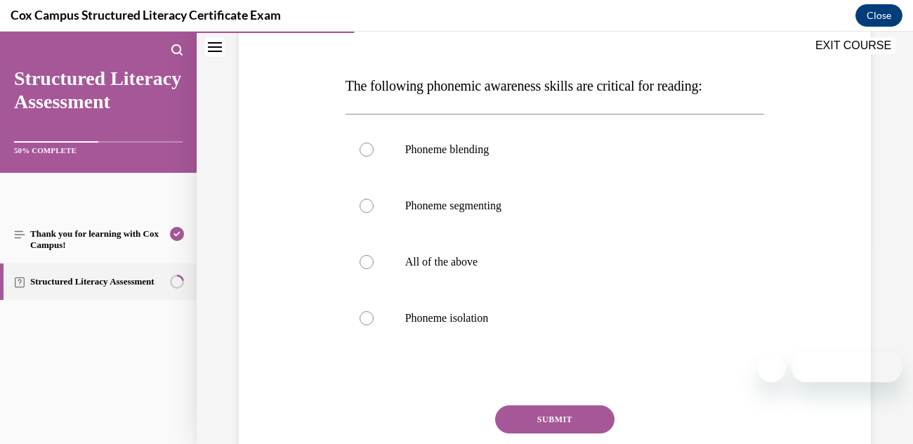
scroll to position [195, 0]
click at [373, 267] on label "All of the above" at bounding box center [554, 262] width 419 height 56
click at [373, 267] on input "All of the above" at bounding box center [366, 263] width 14 height 14
radio input "true"
click at [557, 430] on button "SUBMIT" at bounding box center [554, 420] width 119 height 28
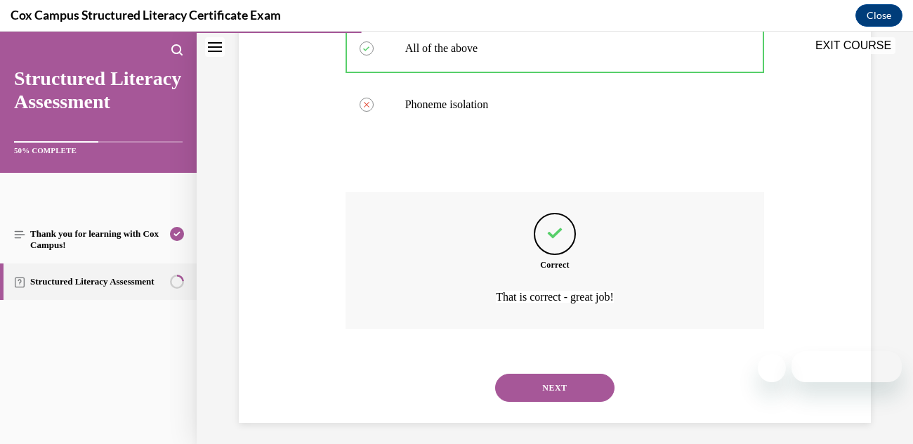
scroll to position [416, 0]
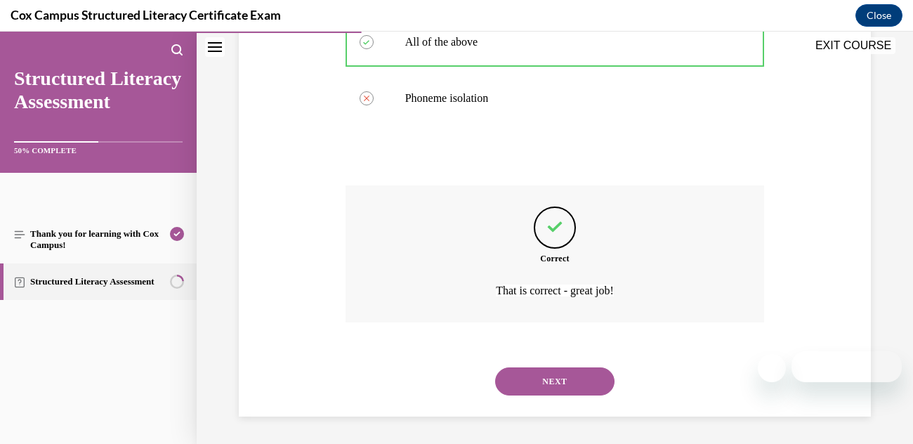
click at [545, 382] on button "NEXT" at bounding box center [554, 381] width 119 height 28
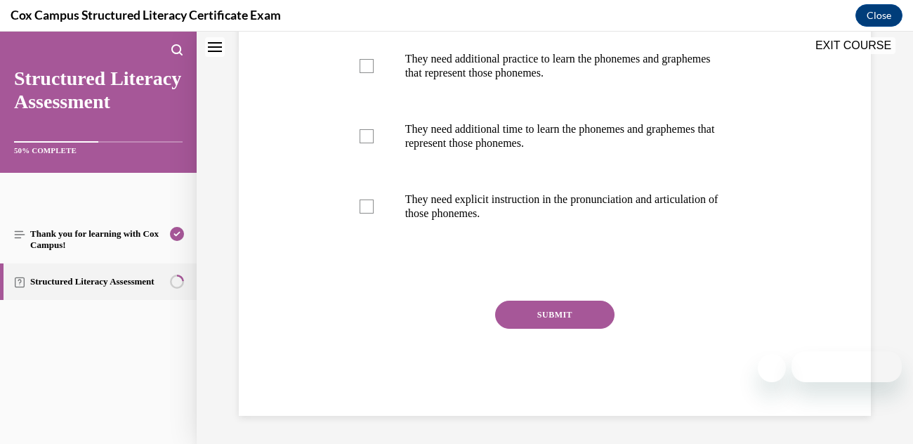
scroll to position [0, 0]
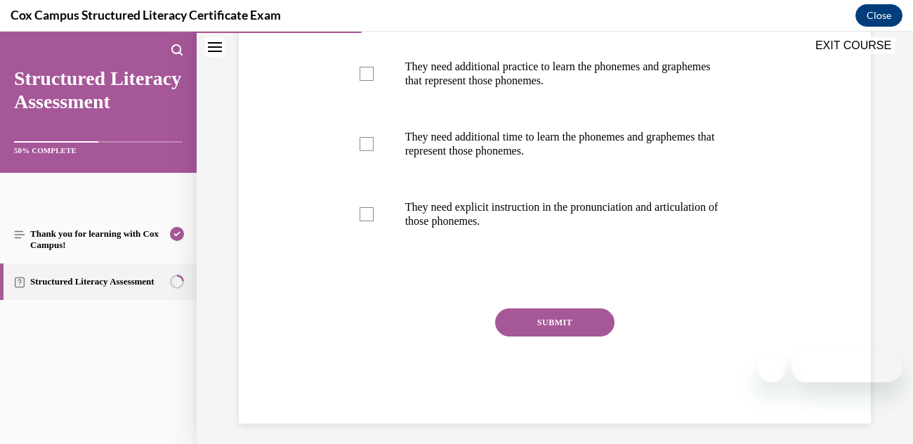
click at [354, 132] on label "They need additional time to learn the phonemes and graphemes that represent th…" at bounding box center [554, 144] width 419 height 70
click at [359, 137] on input "They need additional time to learn the phonemes and graphemes that represent th…" at bounding box center [366, 144] width 14 height 14
checkbox input "true"
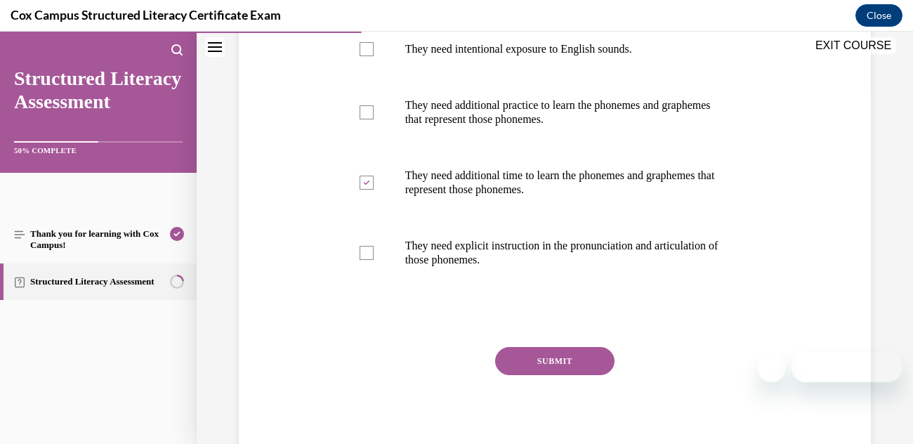
click at [360, 54] on div at bounding box center [366, 49] width 14 height 14
click at [360, 54] on input "They need intentional exposure to English sounds." at bounding box center [366, 49] width 14 height 14
checkbox input "true"
click at [359, 111] on div at bounding box center [366, 112] width 14 height 14
click at [359, 111] on input "They need additional practice to learn the phonemes and graphemes that represen…" at bounding box center [366, 112] width 14 height 14
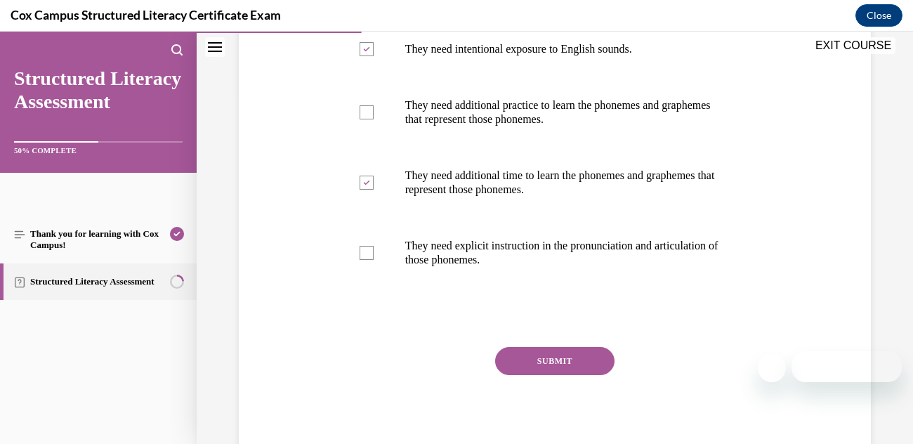
checkbox input "true"
click at [373, 250] on div at bounding box center [366, 253] width 14 height 14
click at [373, 250] on input "They need explicit instruction in the pronunciation and articulation of those p…" at bounding box center [366, 253] width 14 height 14
checkbox input "true"
click at [559, 362] on button "SUBMIT" at bounding box center [554, 361] width 119 height 28
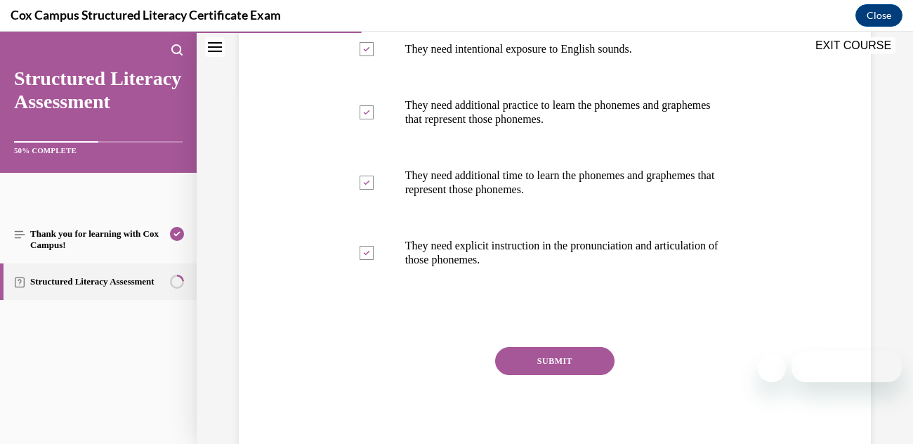
click at [559, 362] on button "SUBMIT" at bounding box center [554, 361] width 119 height 28
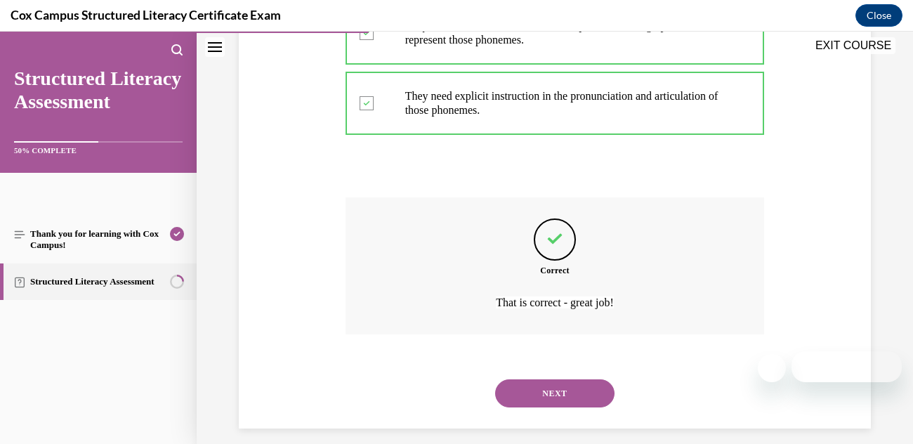
scroll to position [498, 0]
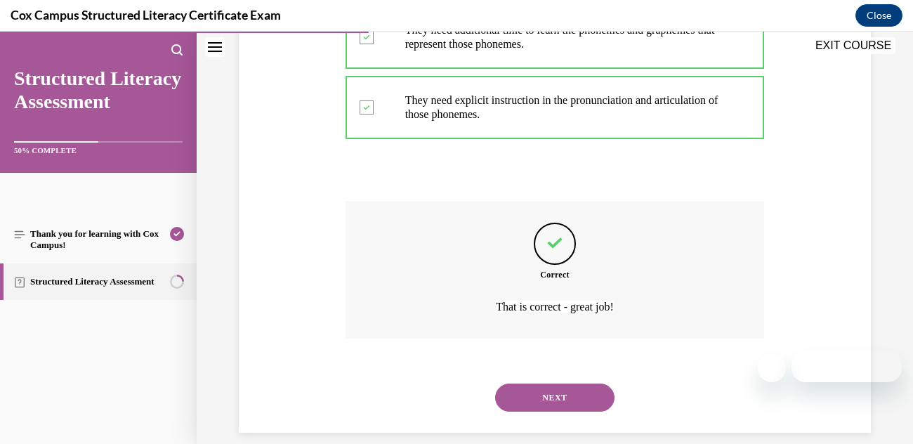
click at [588, 395] on button "NEXT" at bounding box center [554, 397] width 119 height 28
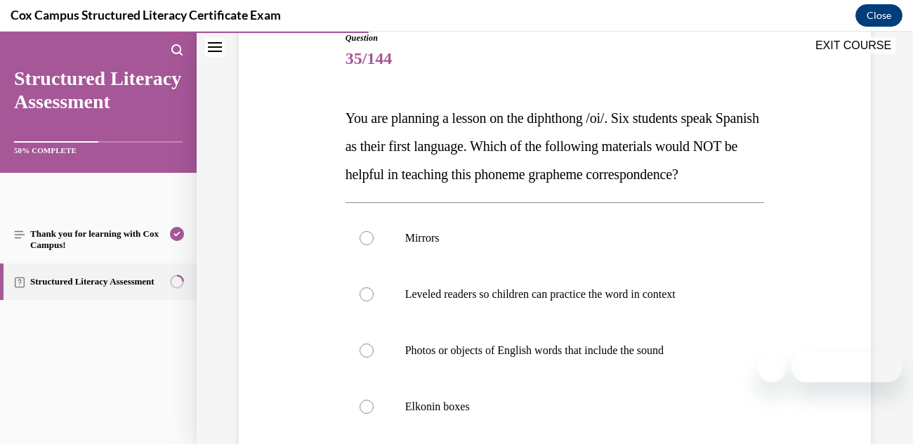
scroll to position [164, 0]
click at [356, 322] on label "Leveled readers so children can practice the word in context" at bounding box center [554, 293] width 419 height 56
click at [359, 300] on input "Leveled readers so children can practice the word in context" at bounding box center [366, 293] width 14 height 14
radio input "true"
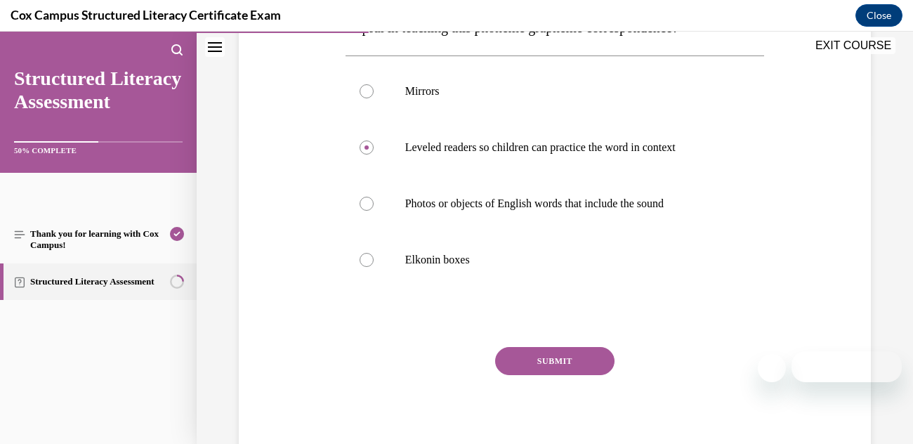
scroll to position [311, 0]
click at [589, 374] on button "SUBMIT" at bounding box center [554, 360] width 119 height 28
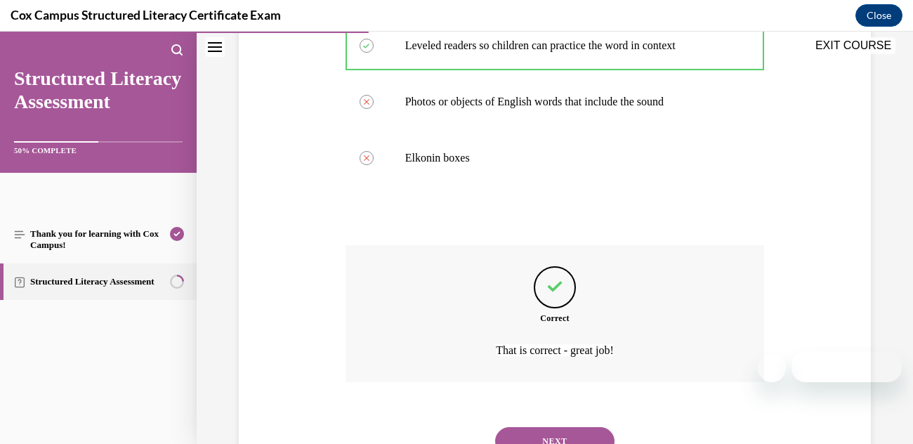
scroll to position [500, 0]
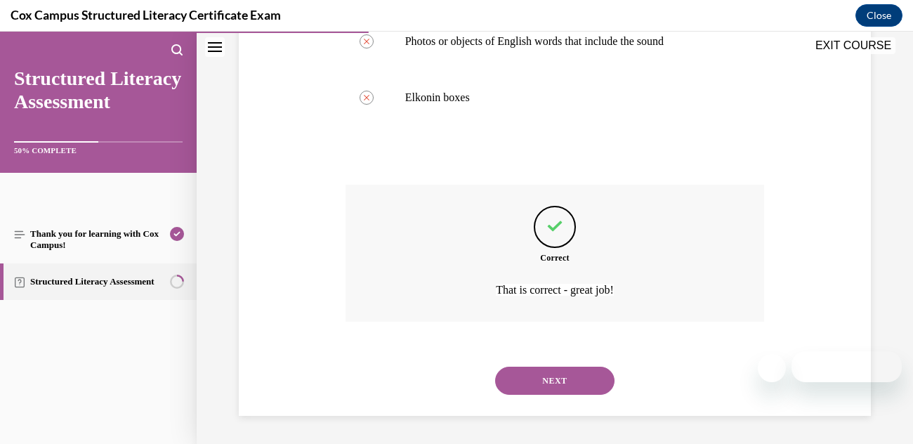
click at [580, 370] on button "NEXT" at bounding box center [554, 380] width 119 height 28
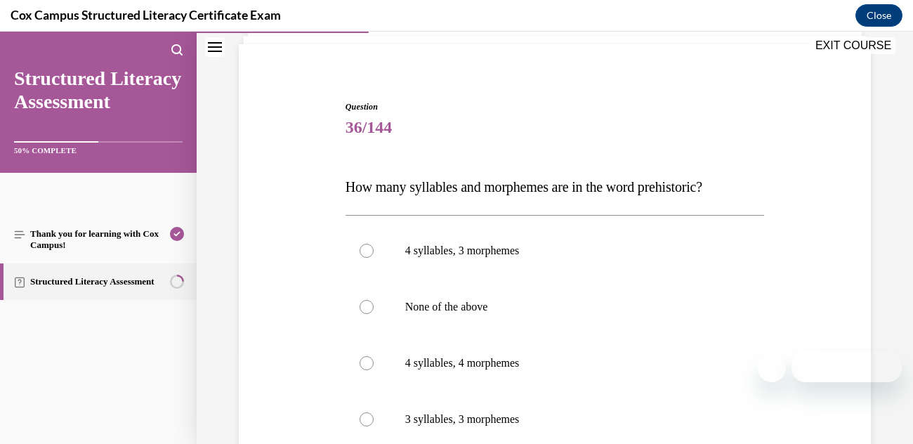
scroll to position [94, 0]
click at [366, 251] on div at bounding box center [366, 251] width 14 height 14
click at [366, 251] on input "4 syllables, 3 morphemes" at bounding box center [366, 251] width 14 height 14
radio input "true"
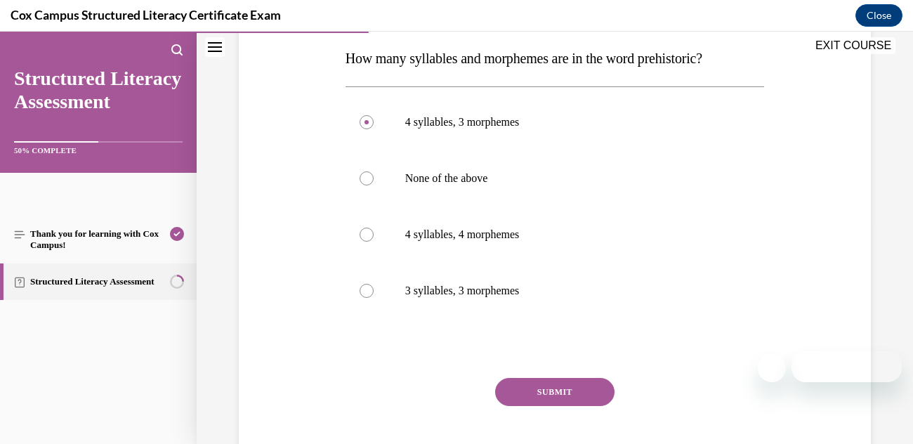
click at [555, 396] on button "SUBMIT" at bounding box center [554, 392] width 119 height 28
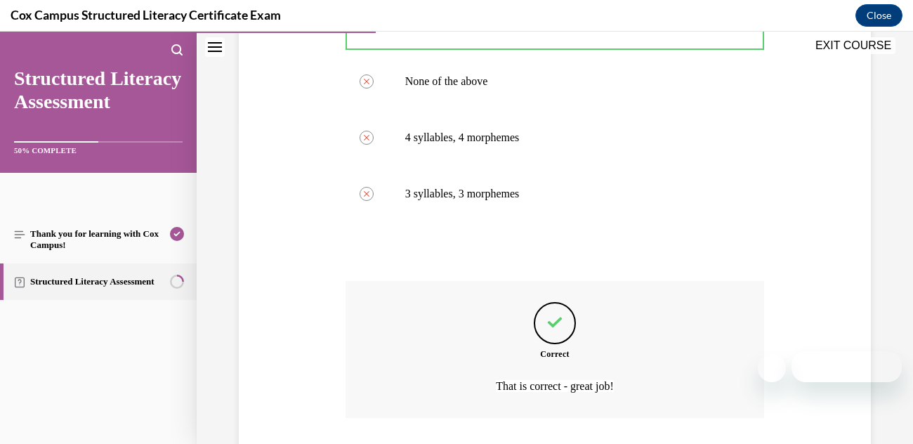
scroll to position [416, 0]
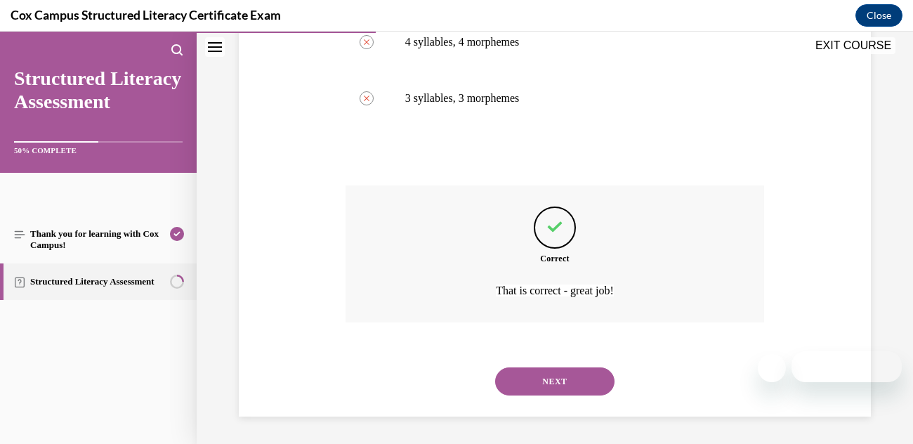
click at [564, 374] on button "NEXT" at bounding box center [554, 381] width 119 height 28
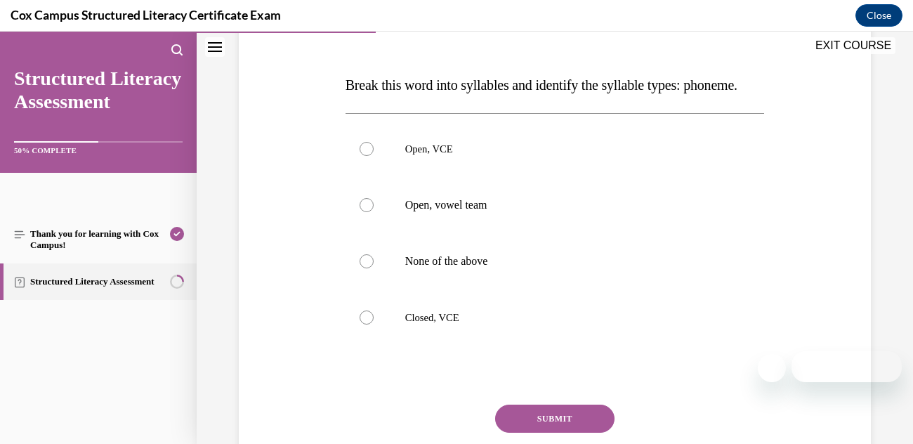
scroll to position [203, 0]
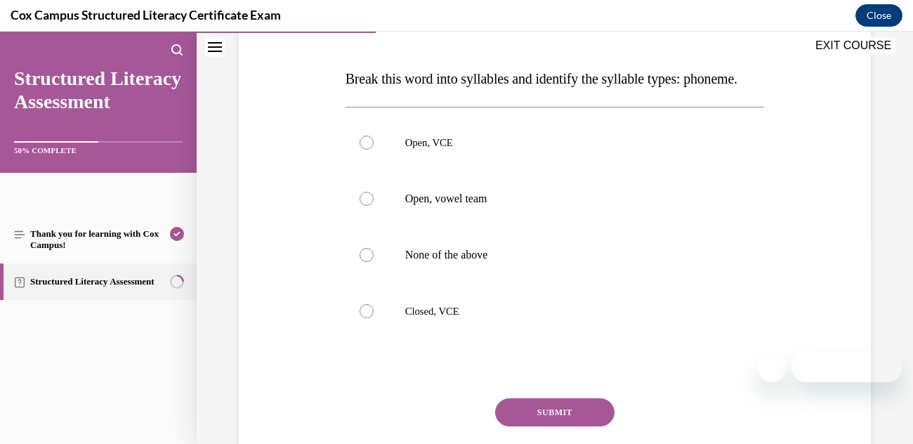
click at [430, 150] on p "Open, VCE" at bounding box center [567, 142] width 324 height 14
click at [373, 150] on input "Open, VCE" at bounding box center [366, 142] width 14 height 14
radio input "true"
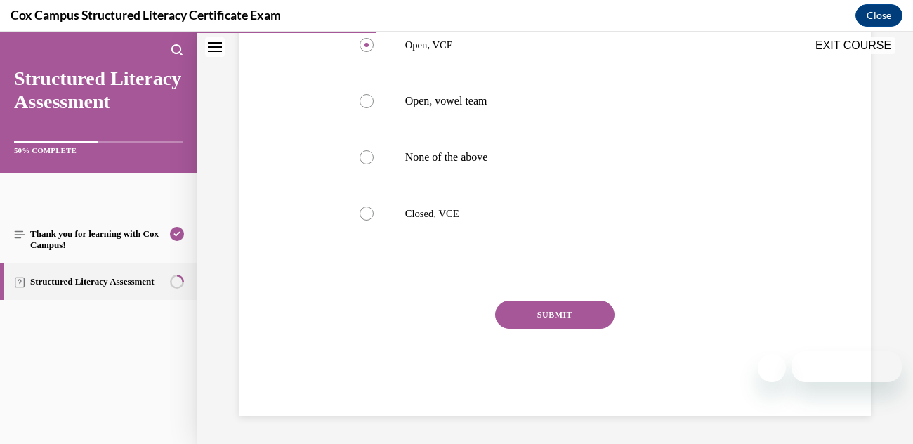
scroll to position [322, 0]
click at [559, 329] on button "SUBMIT" at bounding box center [554, 314] width 119 height 28
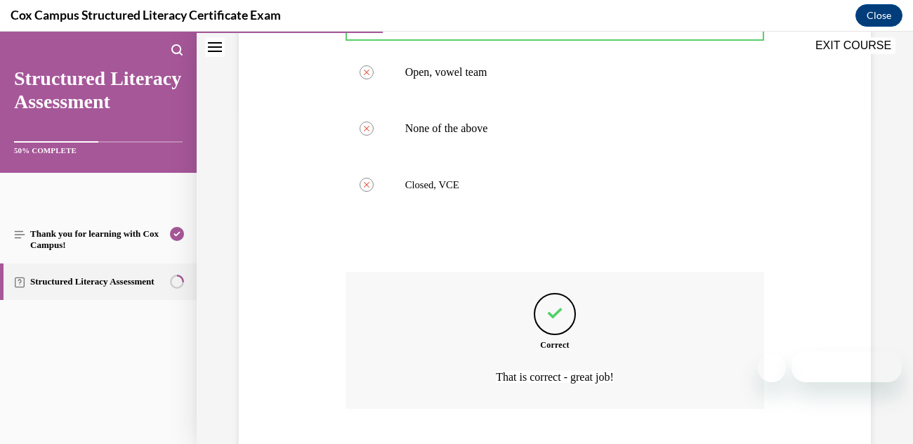
scroll to position [445, 0]
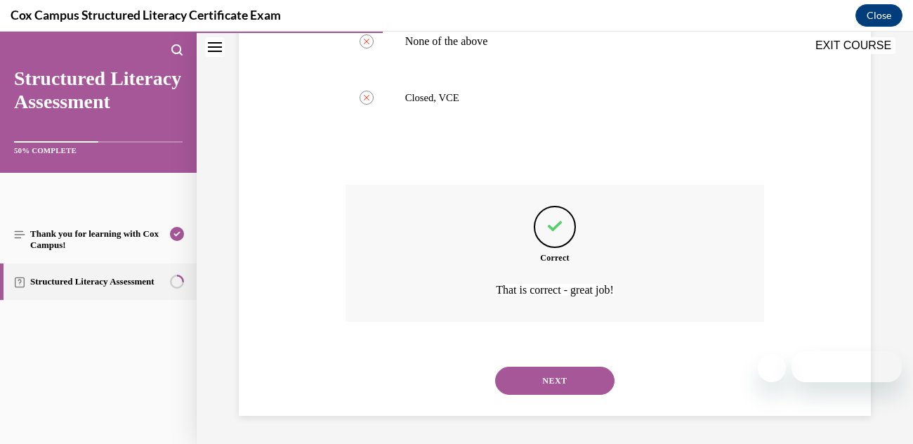
click at [548, 376] on button "NEXT" at bounding box center [554, 380] width 119 height 28
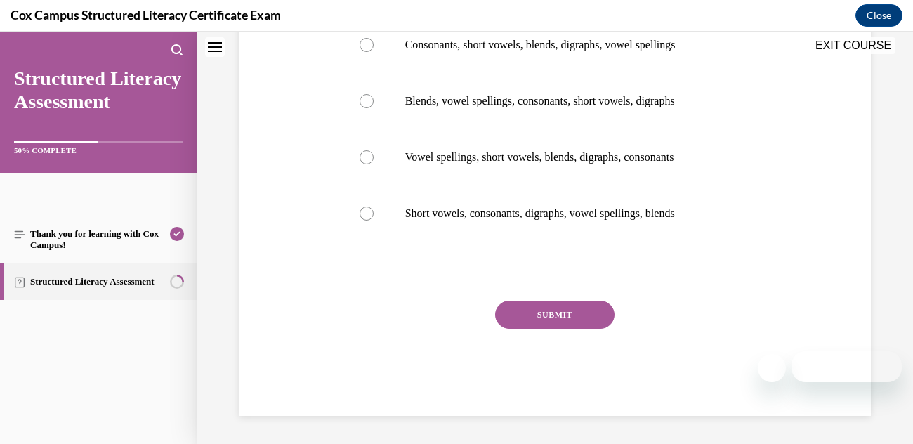
scroll to position [0, 0]
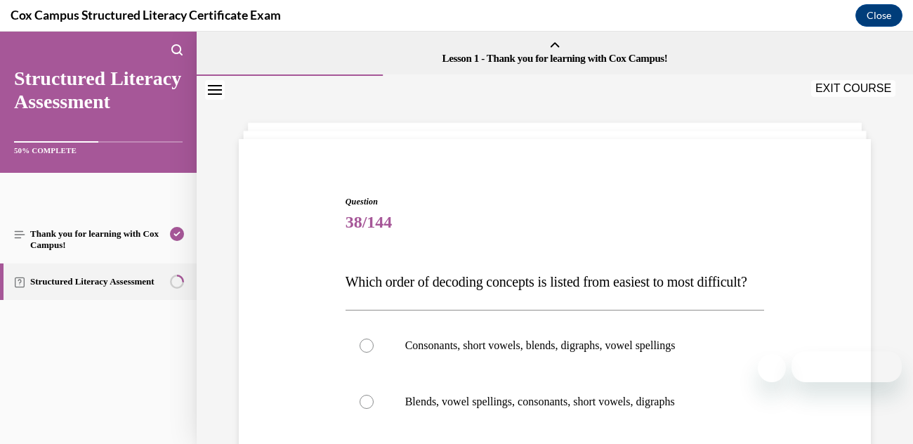
click at [644, 172] on div "Question 38/144 Which order of decoding concepts is listed from easiest to most…" at bounding box center [554, 434] width 639 height 563
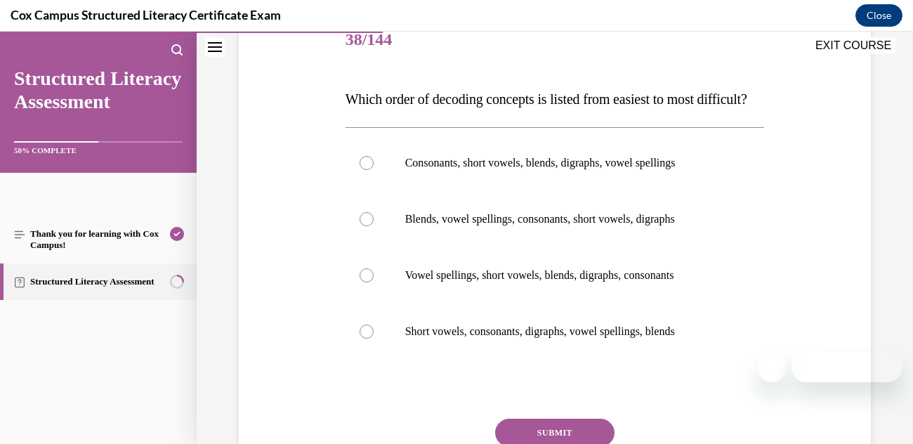
scroll to position [196, 0]
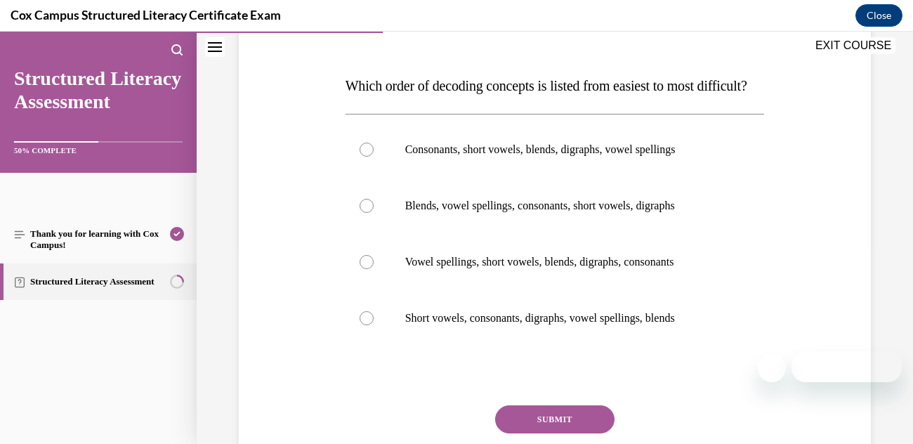
click at [586, 157] on p "Consonants, short vowels, blends, digraphs, vowel spellings" at bounding box center [567, 150] width 324 height 14
click at [373, 157] on input "Consonants, short vowels, blends, digraphs, vowel spellings" at bounding box center [366, 150] width 14 height 14
radio input "true"
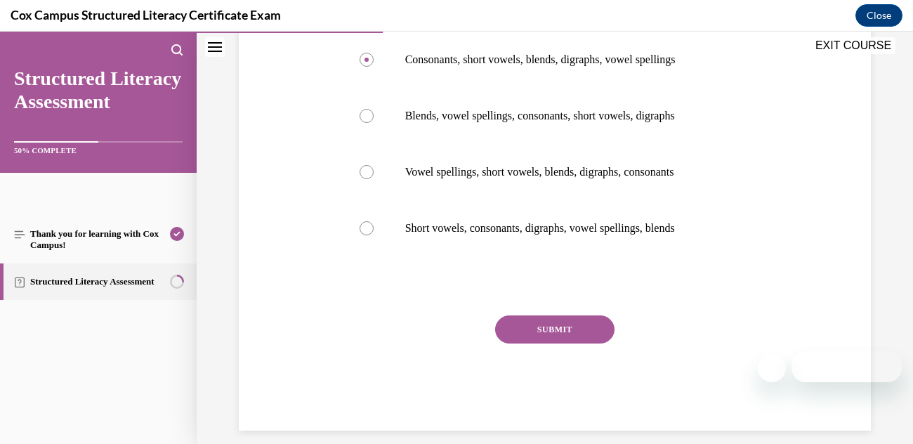
click at [560, 343] on button "SUBMIT" at bounding box center [554, 329] width 119 height 28
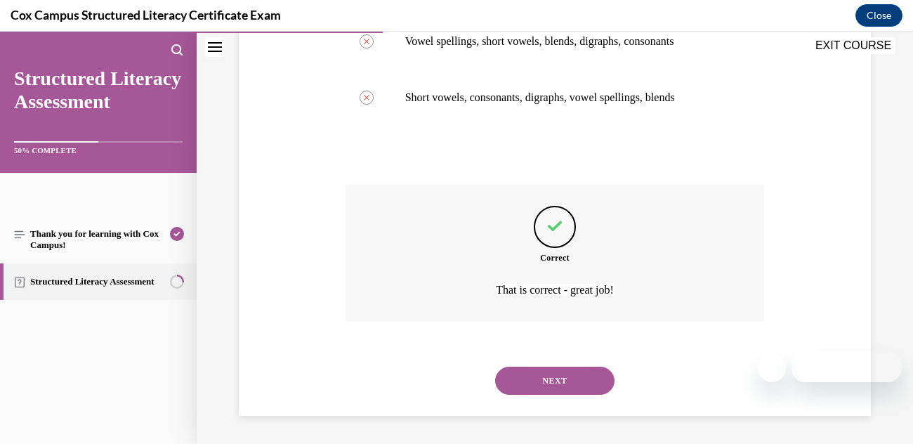
scroll to position [444, 0]
click at [578, 383] on button "NEXT" at bounding box center [554, 380] width 119 height 28
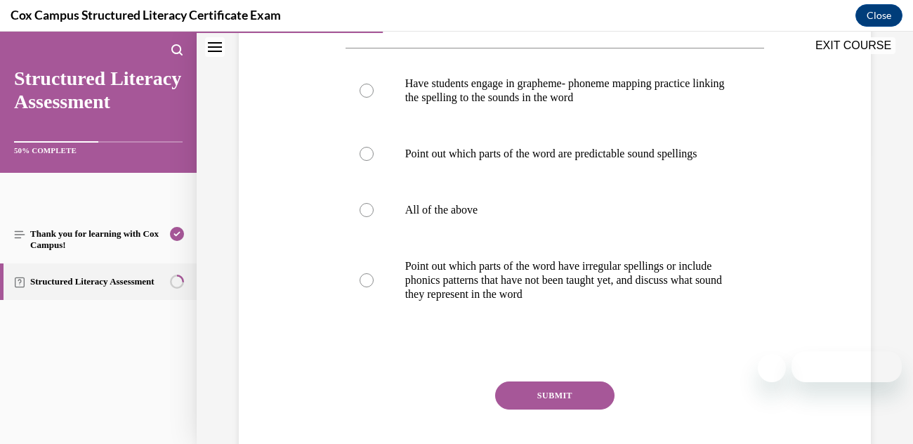
scroll to position [289, 0]
click at [365, 218] on div at bounding box center [366, 211] width 14 height 14
click at [365, 218] on input "All of the above" at bounding box center [366, 211] width 14 height 14
radio input "true"
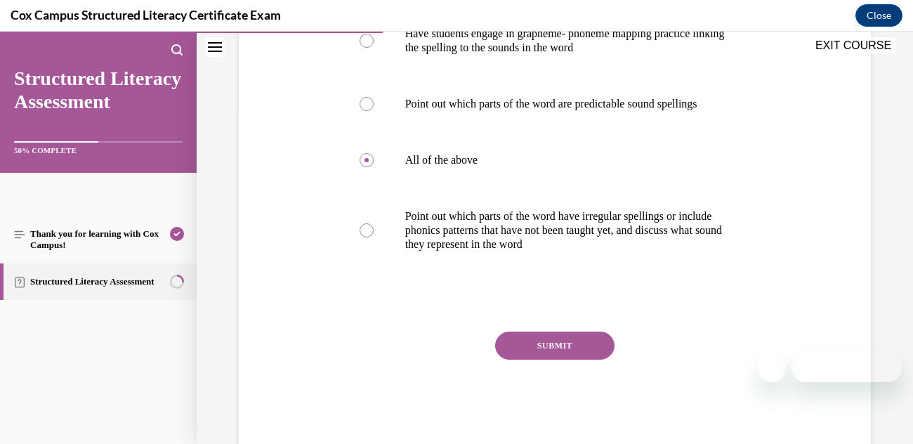
scroll to position [341, 0]
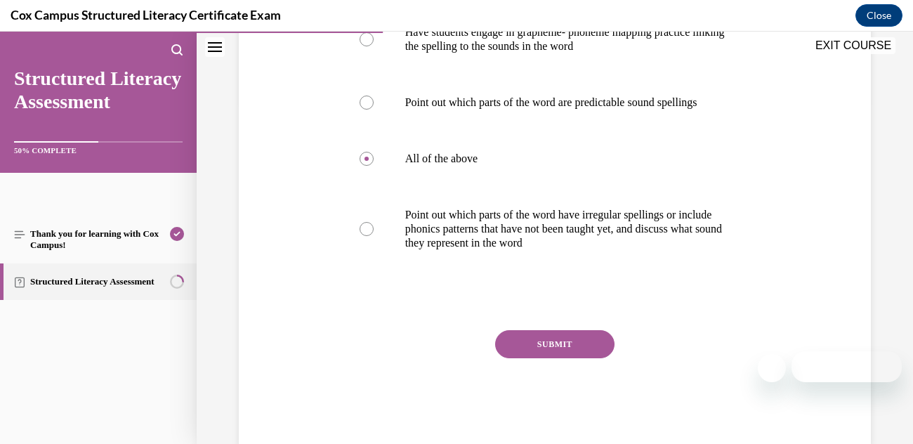
click at [534, 345] on button "SUBMIT" at bounding box center [554, 344] width 119 height 28
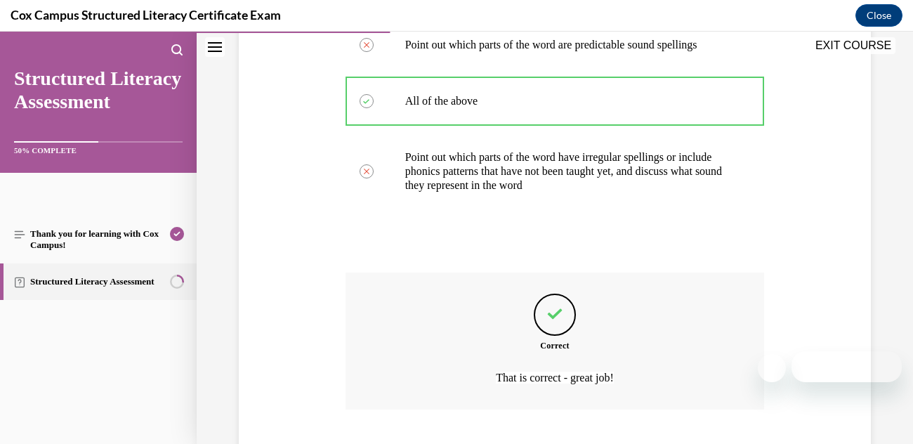
scroll to position [487, 0]
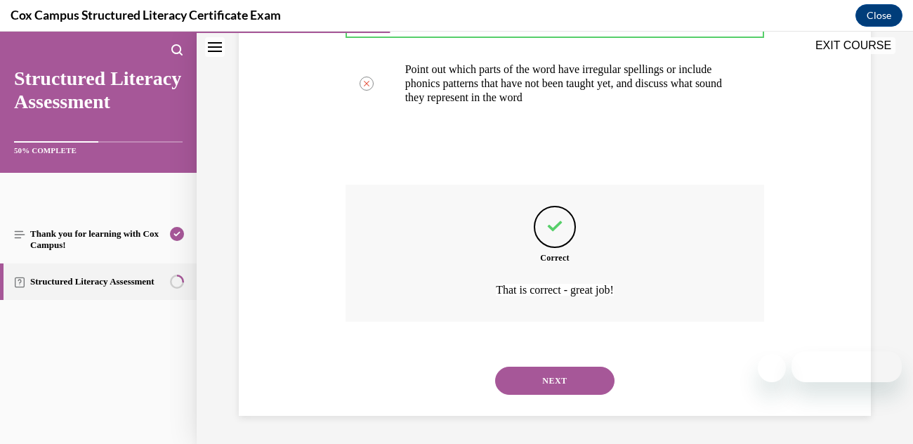
click at [570, 389] on button "NEXT" at bounding box center [554, 380] width 119 height 28
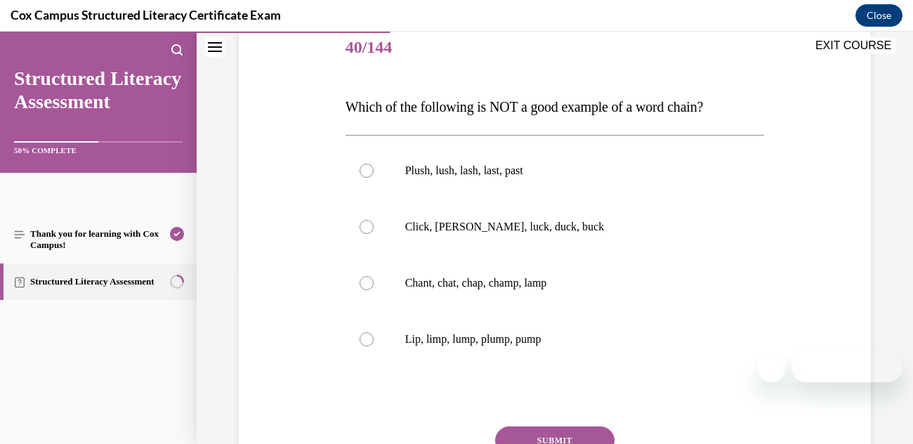
scroll to position [172, 0]
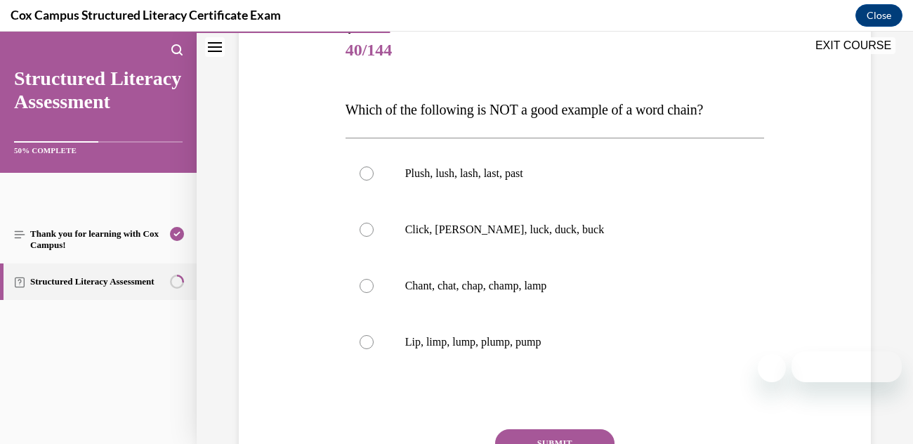
click at [355, 178] on label "Plush, lush, lash, last, past" at bounding box center [554, 173] width 419 height 56
click at [359, 178] on input "Plush, lush, lash, last, past" at bounding box center [366, 173] width 14 height 14
radio input "true"
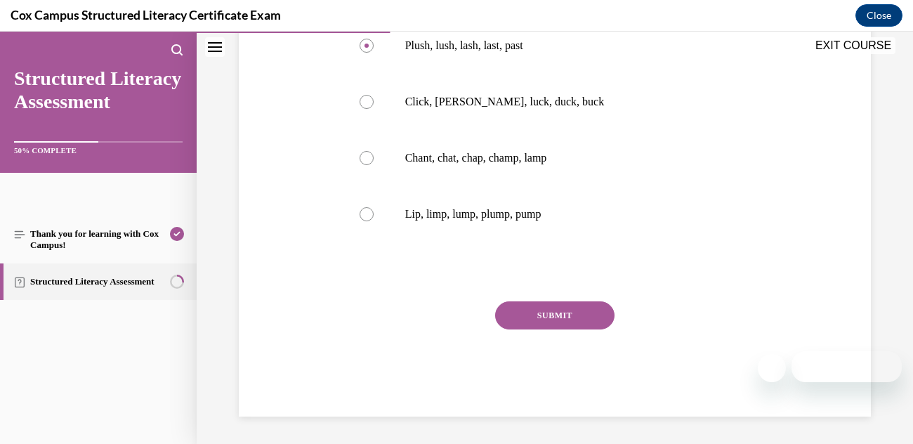
scroll to position [298, 0]
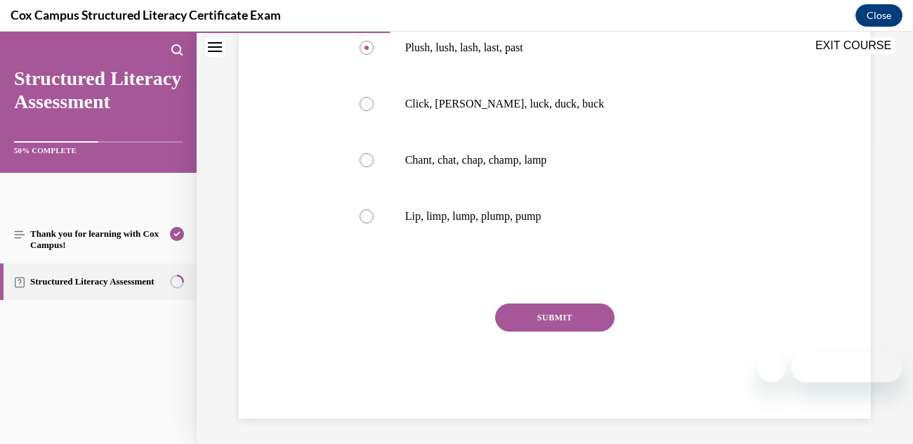
click at [539, 329] on button "SUBMIT" at bounding box center [554, 317] width 119 height 28
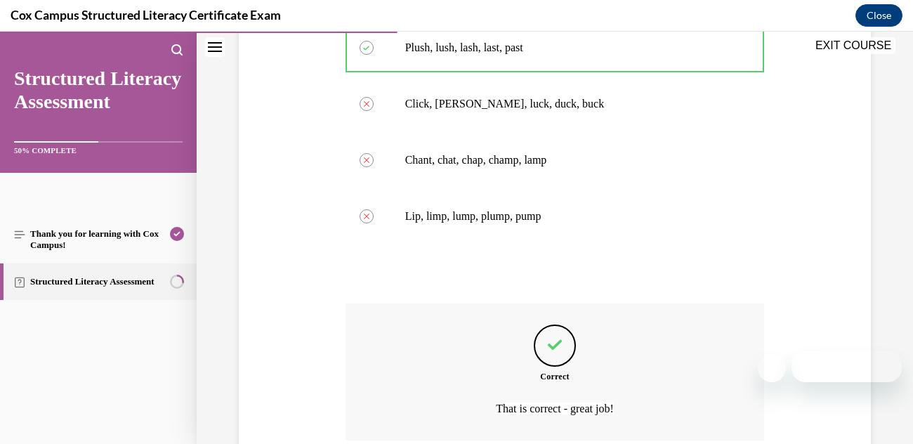
scroll to position [416, 0]
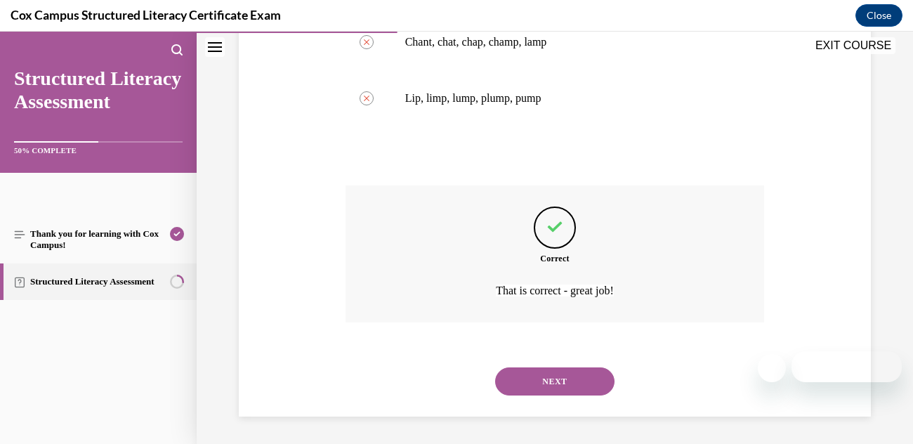
click at [554, 381] on button "NEXT" at bounding box center [554, 381] width 119 height 28
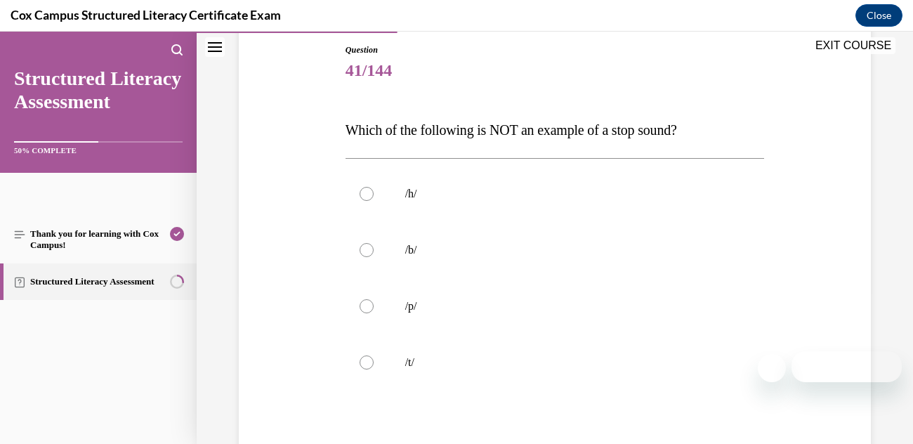
scroll to position [152, 0]
click at [373, 193] on label "/h/" at bounding box center [554, 194] width 419 height 56
click at [373, 193] on input "/h/" at bounding box center [366, 194] width 14 height 14
radio input "true"
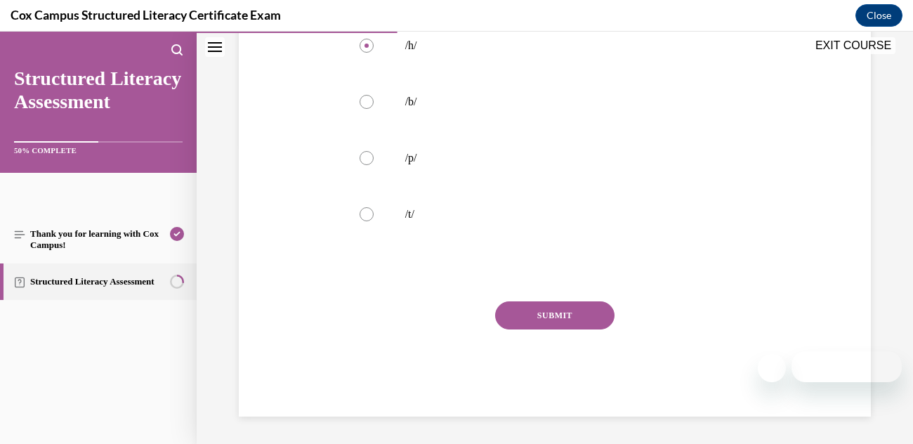
scroll to position [298, 0]
click at [563, 321] on button "SUBMIT" at bounding box center [554, 317] width 119 height 28
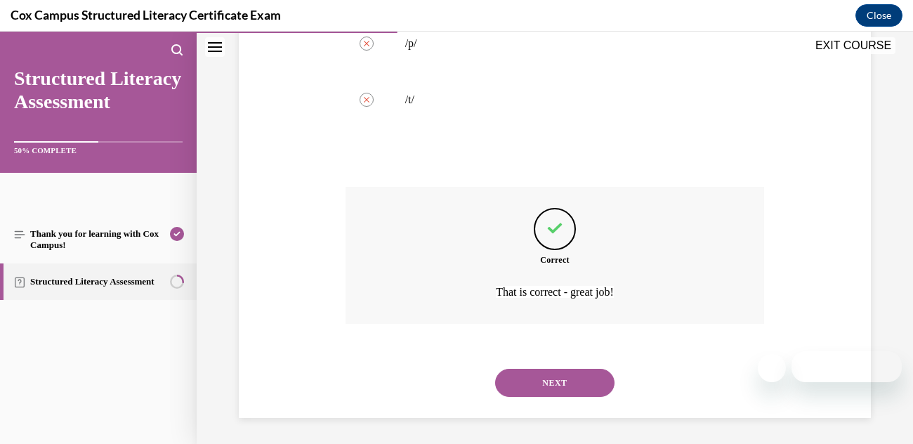
scroll to position [416, 0]
click at [561, 389] on button "NEXT" at bounding box center [554, 381] width 119 height 28
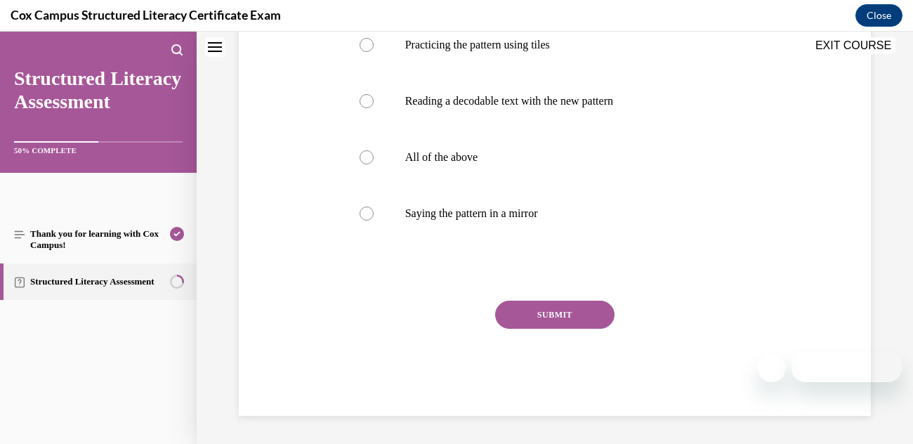
scroll to position [0, 0]
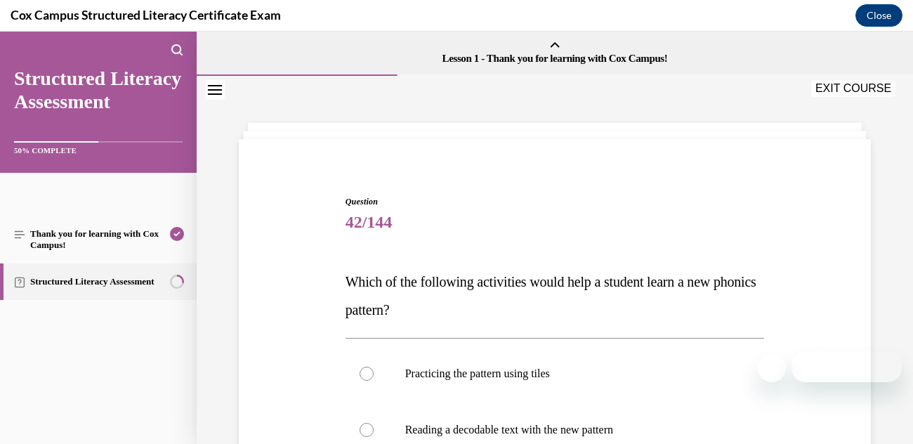
click at [607, 293] on p "Which of the following activities would help a student learn a new phonics patt…" at bounding box center [554, 295] width 419 height 56
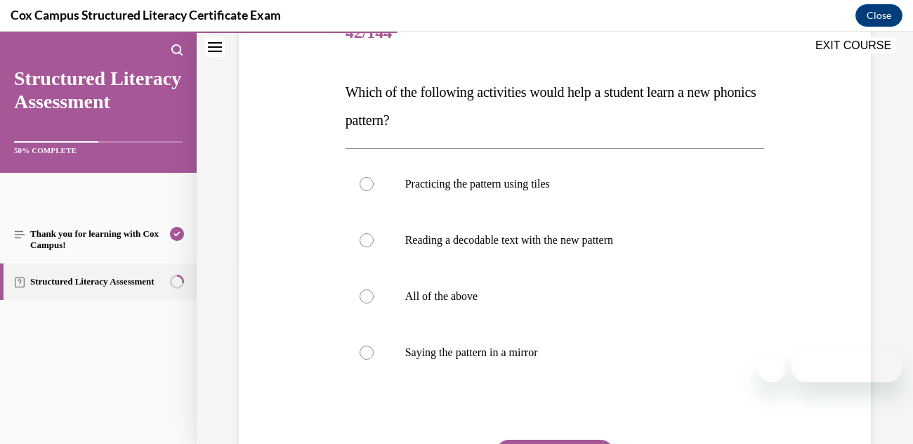
scroll to position [193, 0]
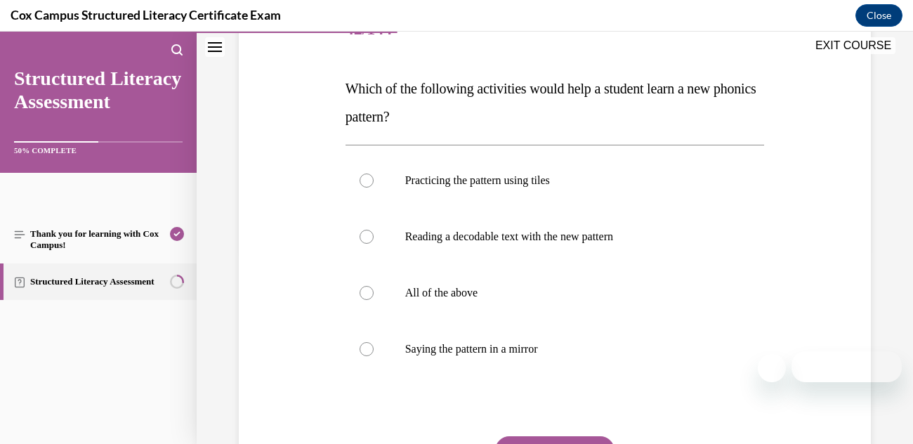
click at [373, 292] on div at bounding box center [366, 293] width 14 height 14
click at [373, 292] on input "All of the above" at bounding box center [366, 293] width 14 height 14
radio input "true"
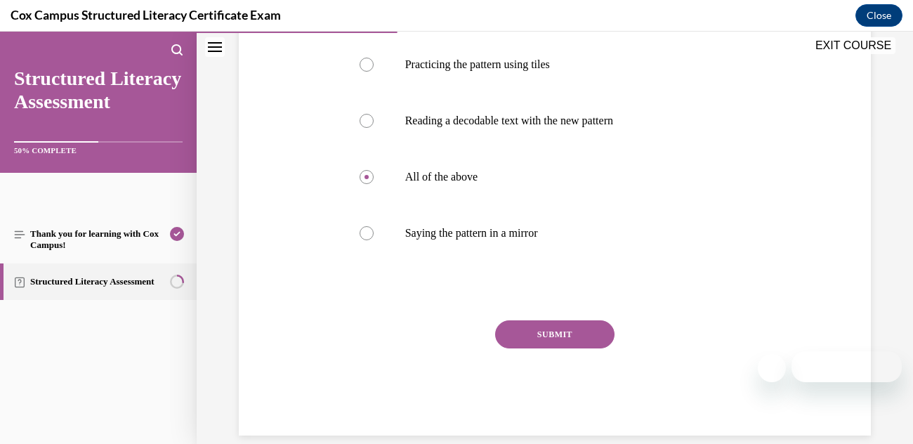
click at [523, 345] on button "SUBMIT" at bounding box center [554, 334] width 119 height 28
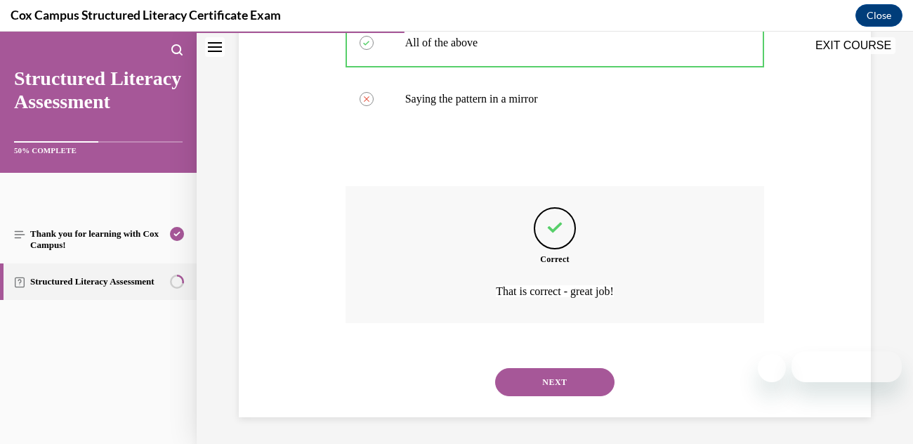
scroll to position [444, 0]
click at [560, 390] on button "NEXT" at bounding box center [554, 381] width 119 height 28
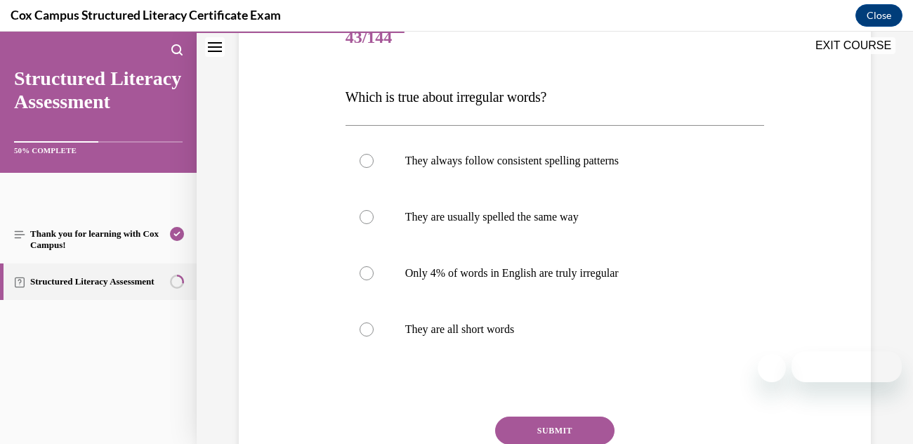
scroll to position [186, 0]
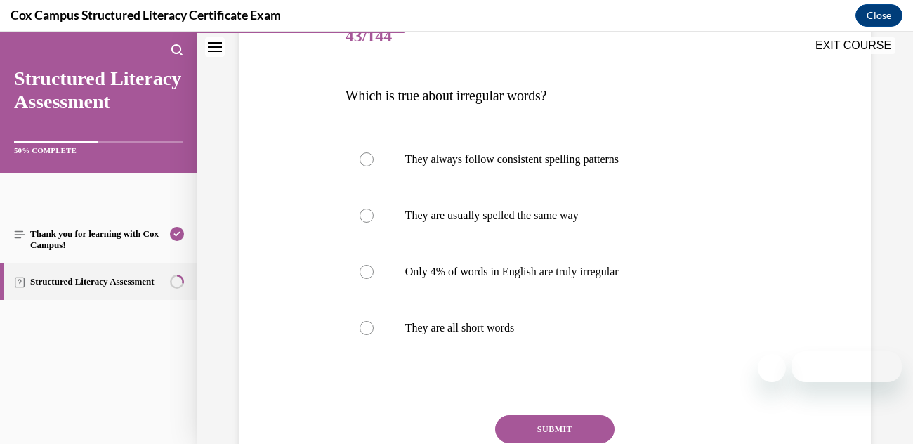
click at [578, 270] on p "Only 4% of words in English are truly irregular" at bounding box center [567, 272] width 324 height 14
click at [373, 270] on input "Only 4% of words in English are truly irregular" at bounding box center [366, 272] width 14 height 14
radio input "true"
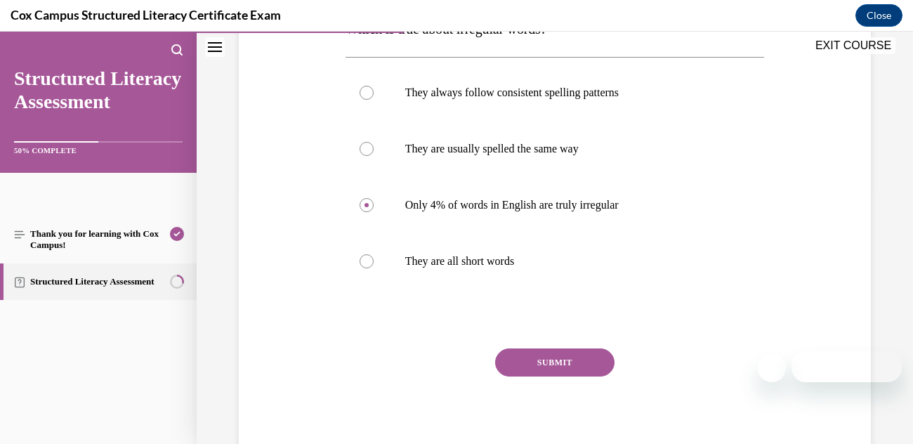
scroll to position [258, 0]
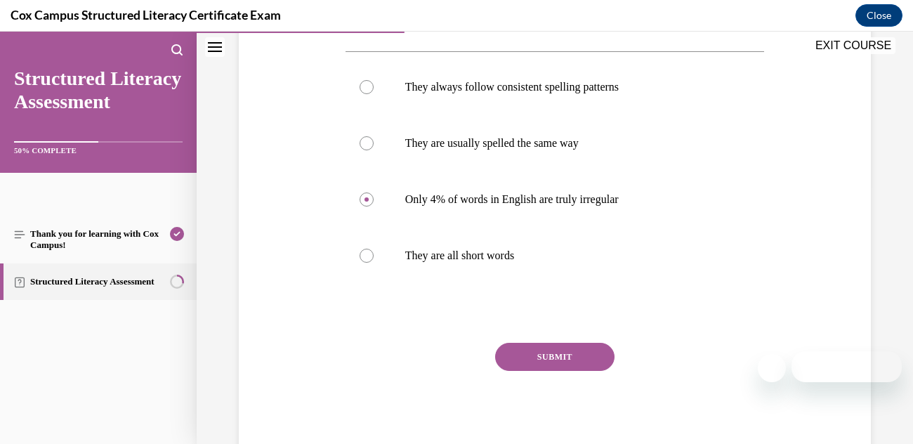
click at [571, 360] on button "SUBMIT" at bounding box center [554, 357] width 119 height 28
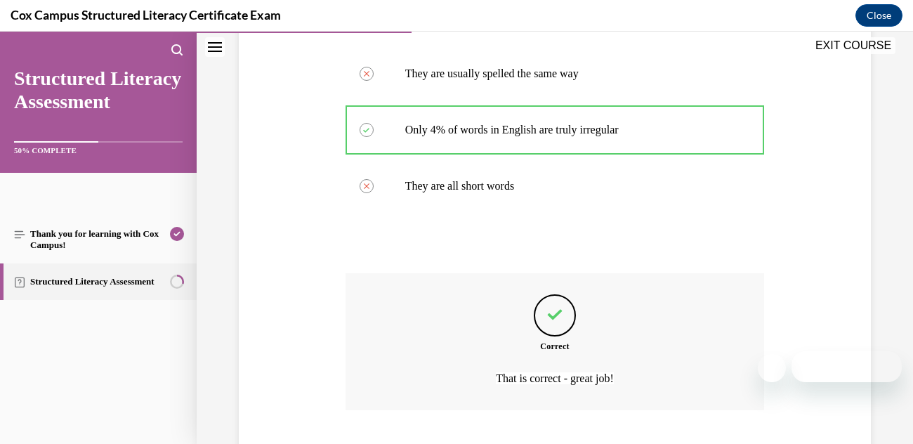
scroll to position [416, 0]
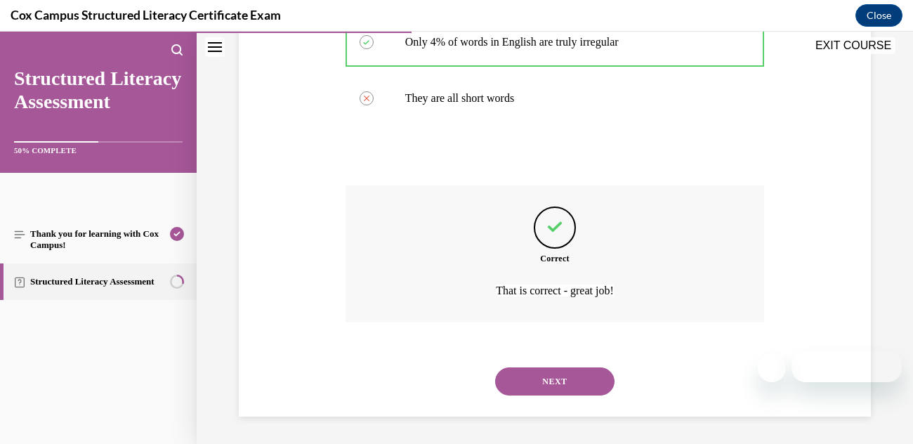
click at [567, 381] on button "NEXT" at bounding box center [554, 381] width 119 height 28
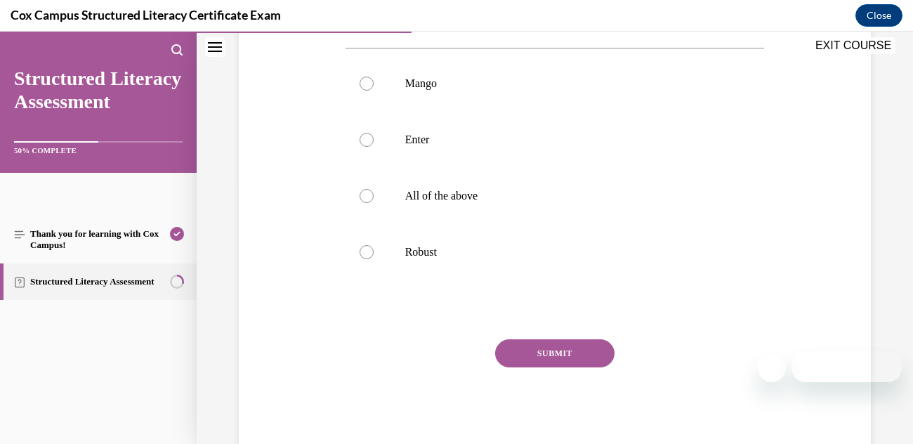
scroll to position [261, 0]
click at [367, 265] on label "Robust" at bounding box center [554, 253] width 419 height 56
click at [367, 260] on input "Robust" at bounding box center [366, 253] width 14 height 14
radio input "true"
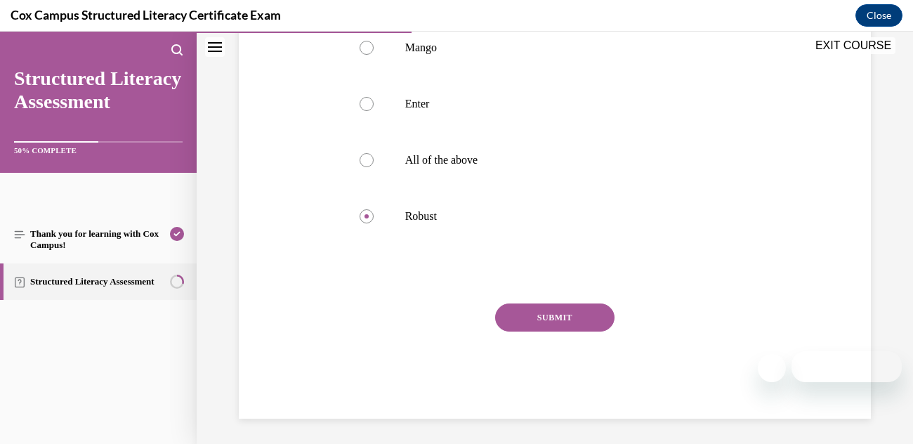
scroll to position [300, 0]
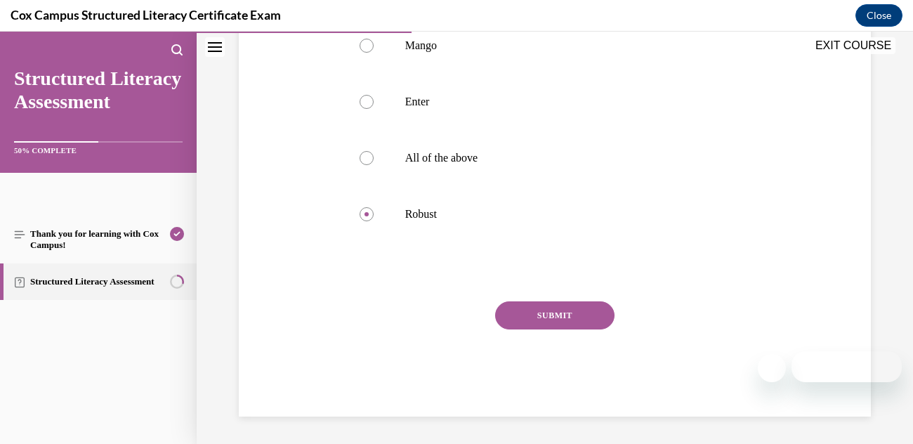
click at [524, 321] on button "SUBMIT" at bounding box center [554, 315] width 119 height 28
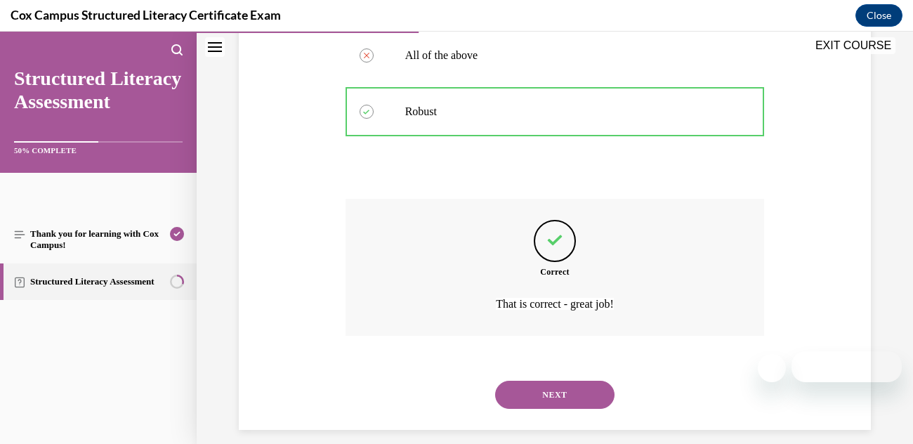
scroll to position [416, 0]
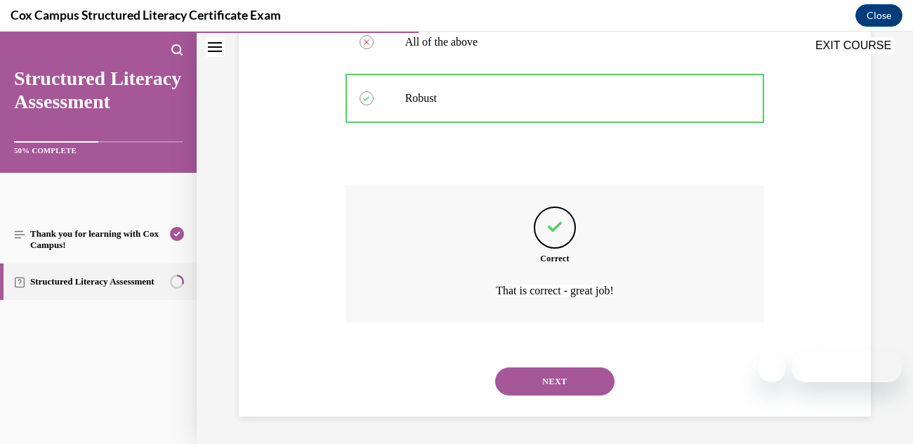
click at [512, 390] on button "NEXT" at bounding box center [554, 381] width 119 height 28
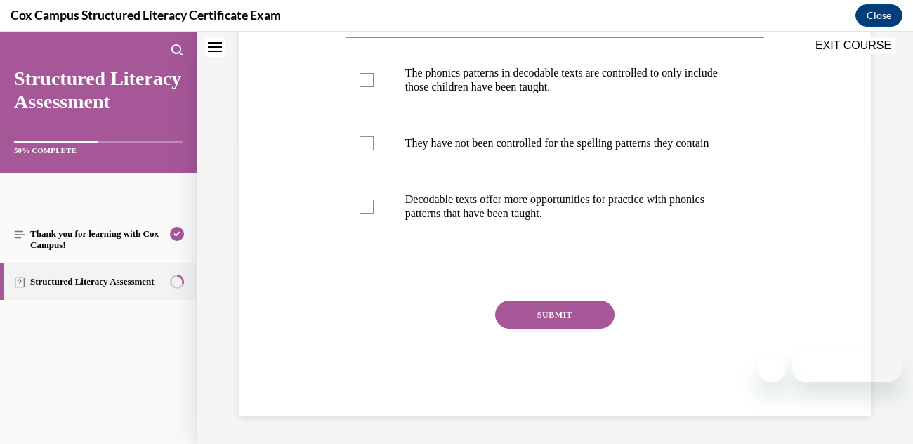
scroll to position [0, 0]
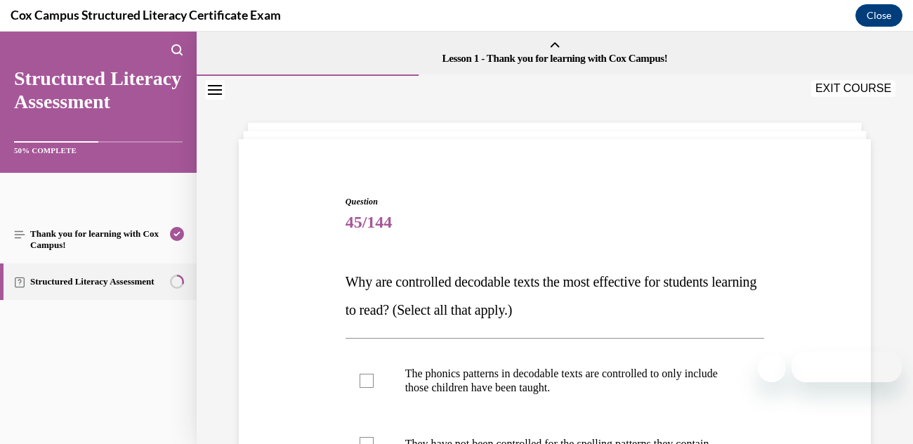
click at [652, 213] on span "45/144" at bounding box center [554, 222] width 419 height 28
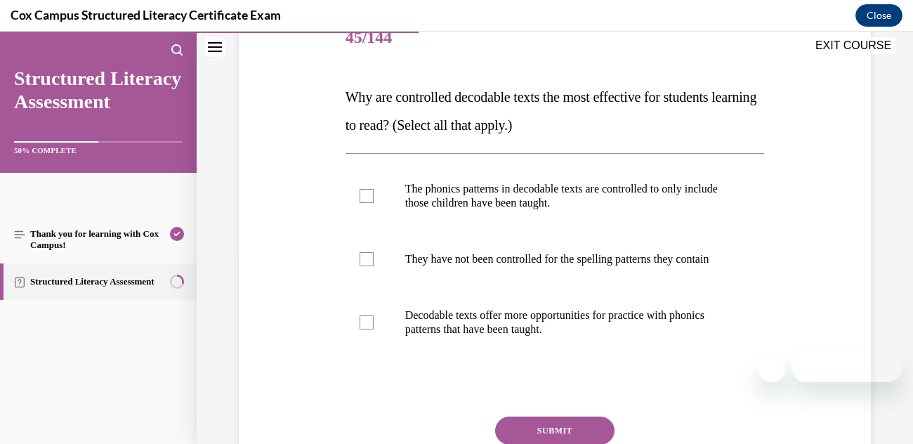
scroll to position [184, 0]
click at [527, 356] on label "Decodable texts offer more opportunities for practice with phonics patterns tha…" at bounding box center [554, 323] width 419 height 70
click at [373, 330] on input "Decodable texts offer more opportunities for practice with phonics patterns tha…" at bounding box center [366, 323] width 14 height 14
checkbox input "true"
click at [368, 194] on div at bounding box center [366, 197] width 14 height 14
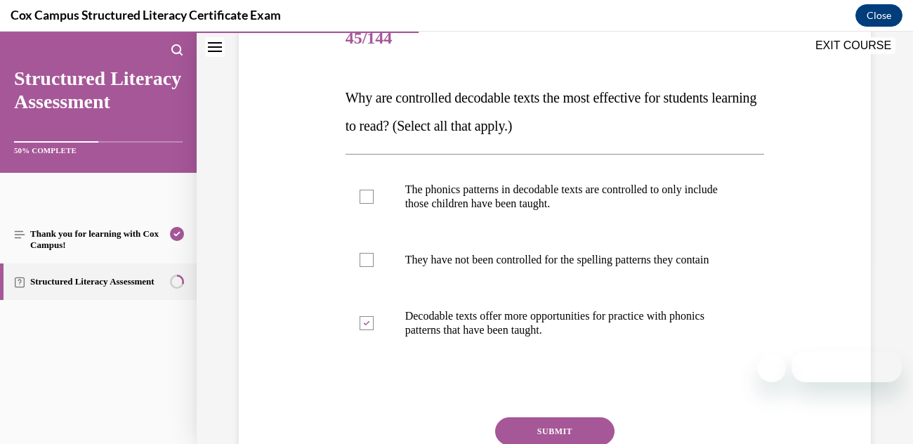
click at [368, 194] on input "The phonics patterns in decodable texts are controlled to only include those ch…" at bounding box center [366, 197] width 14 height 14
checkbox input "true"
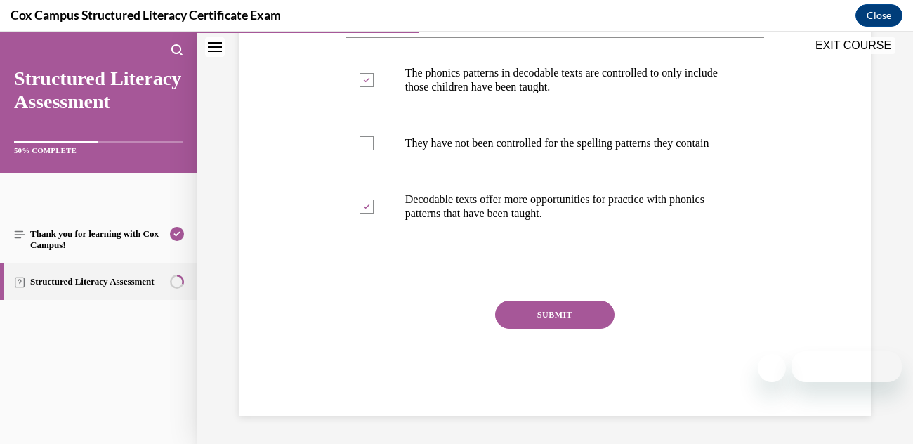
scroll to position [310, 0]
click at [538, 315] on button "SUBMIT" at bounding box center [554, 314] width 119 height 28
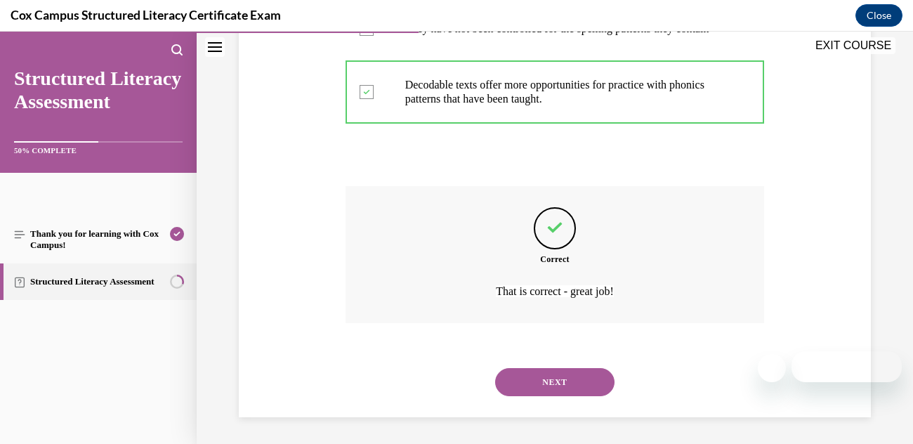
scroll to position [430, 0]
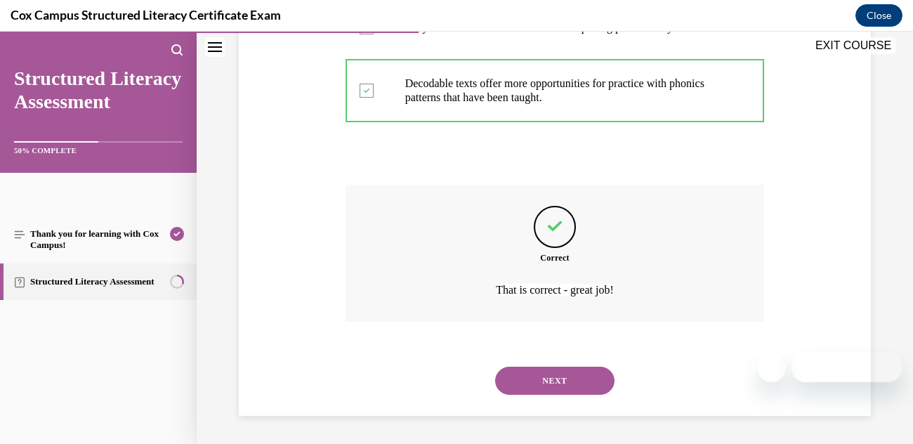
click at [553, 382] on button "NEXT" at bounding box center [554, 380] width 119 height 28
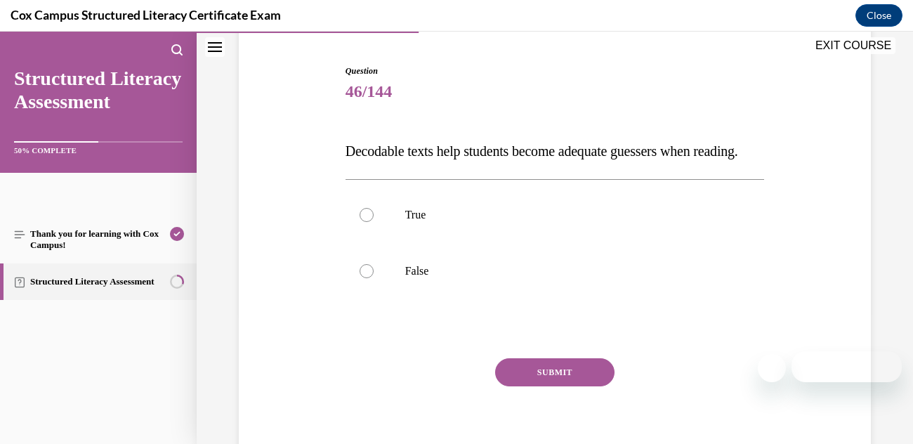
scroll to position [130, 0]
click at [373, 279] on div at bounding box center [366, 272] width 14 height 14
click at [373, 279] on input "False" at bounding box center [366, 272] width 14 height 14
radio input "true"
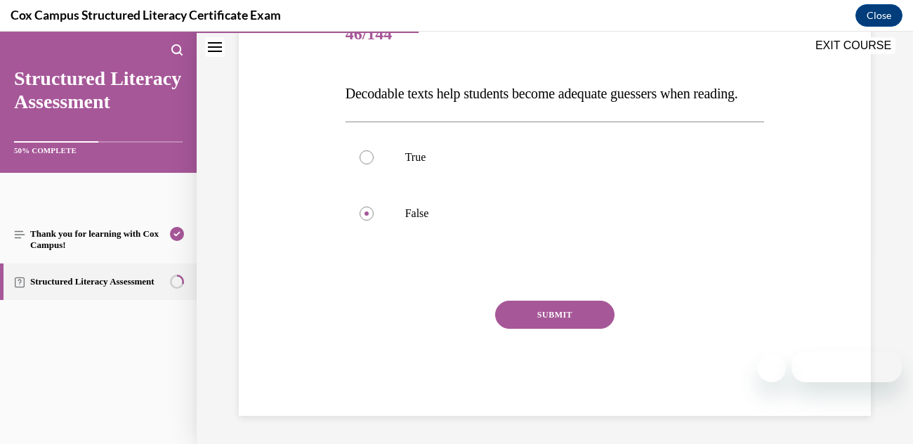
scroll to position [215, 0]
click at [534, 313] on button "SUBMIT" at bounding box center [554, 314] width 119 height 28
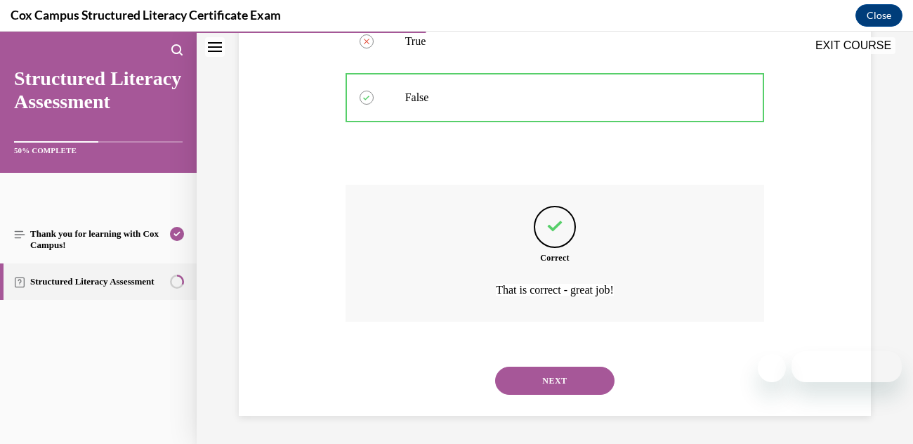
scroll to position [331, 0]
click at [537, 376] on button "NEXT" at bounding box center [554, 380] width 119 height 28
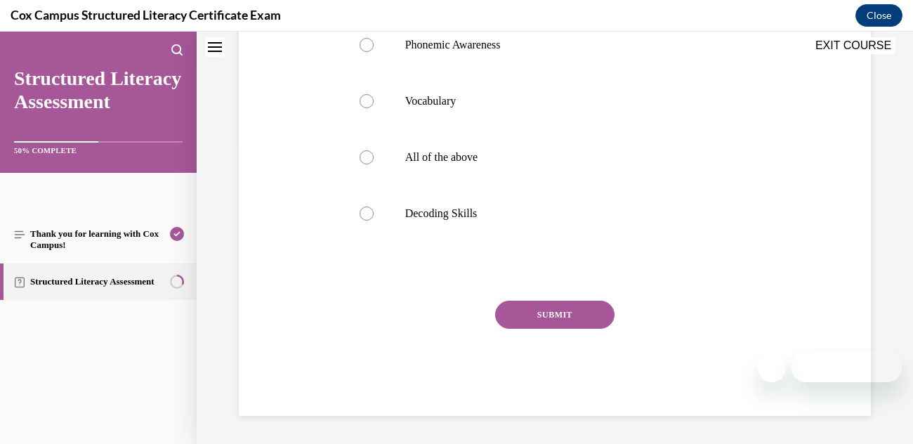
scroll to position [0, 0]
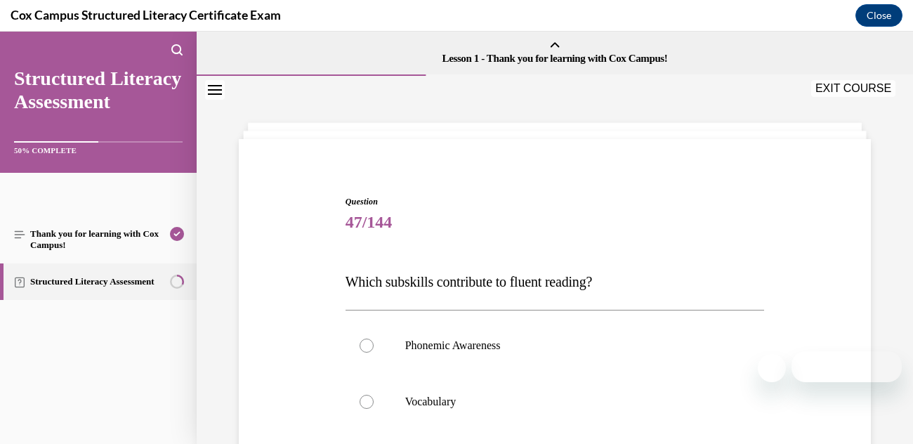
click at [655, 270] on p "Which subskills contribute to fluent reading?" at bounding box center [554, 281] width 419 height 28
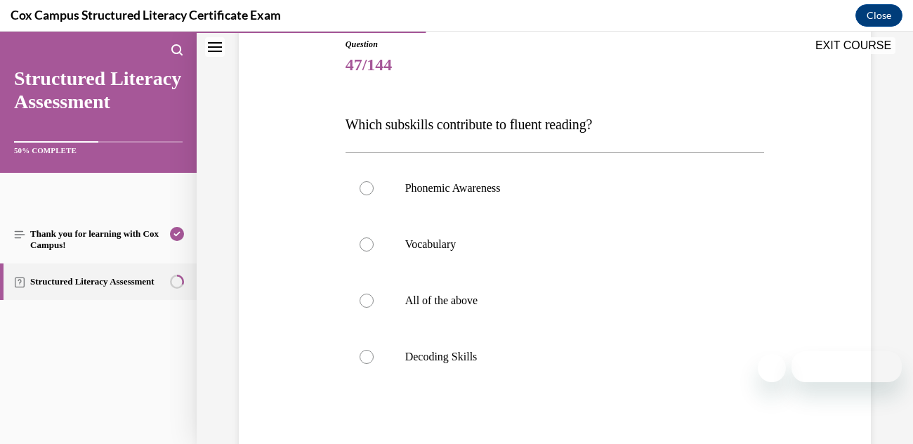
scroll to position [161, 0]
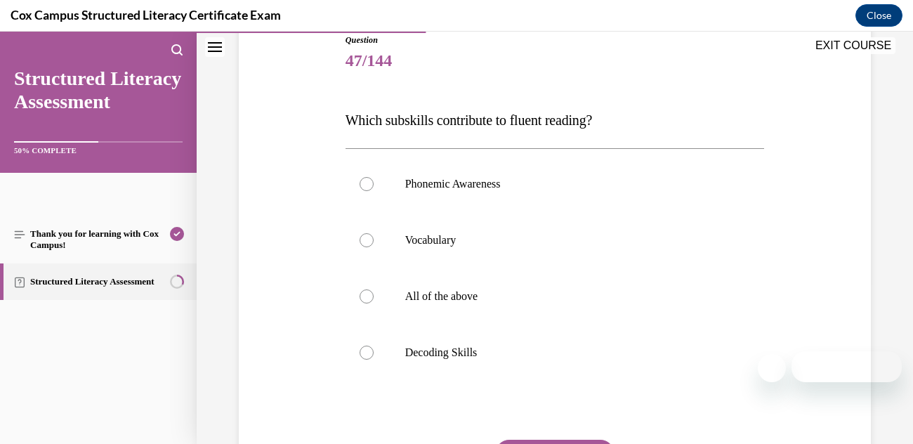
click at [474, 304] on label "All of the above" at bounding box center [554, 296] width 419 height 56
click at [373, 303] on input "All of the above" at bounding box center [366, 296] width 14 height 14
radio input "true"
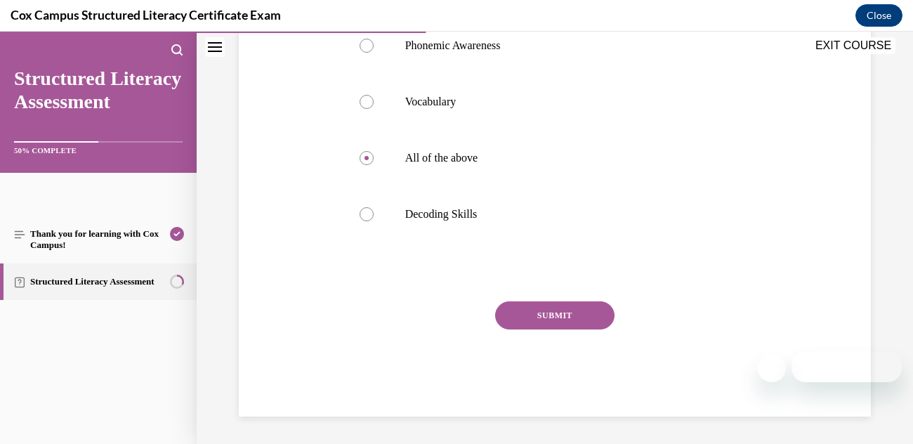
scroll to position [296, 0]
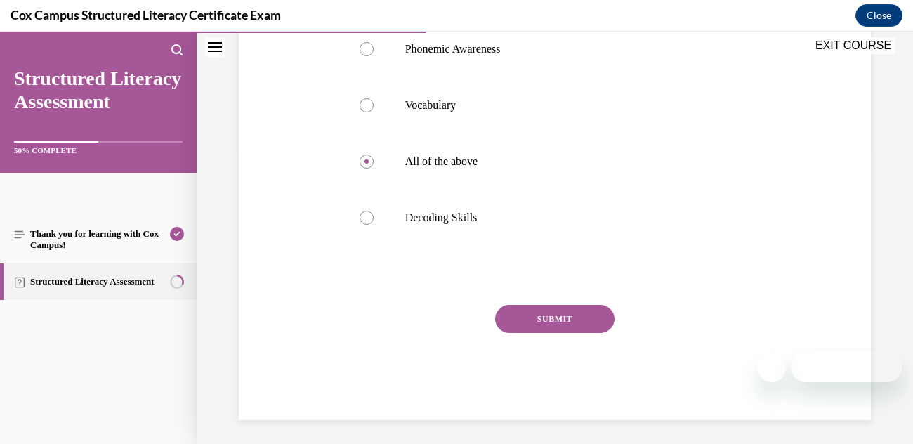
click at [542, 323] on button "SUBMIT" at bounding box center [554, 319] width 119 height 28
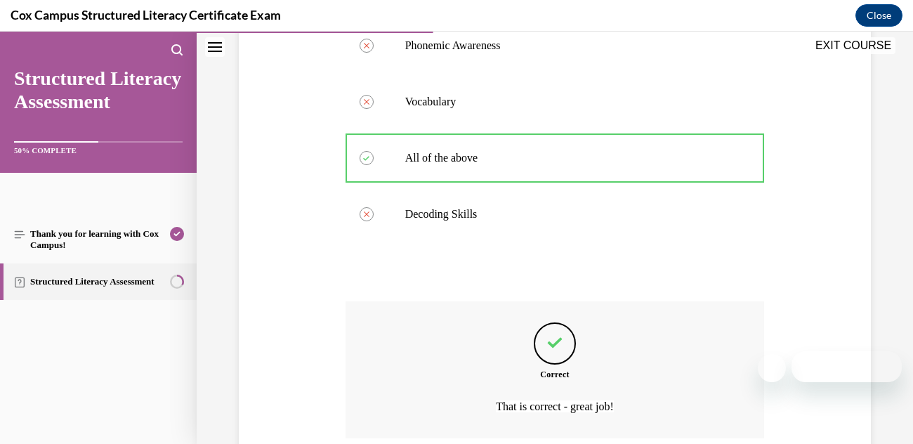
scroll to position [416, 0]
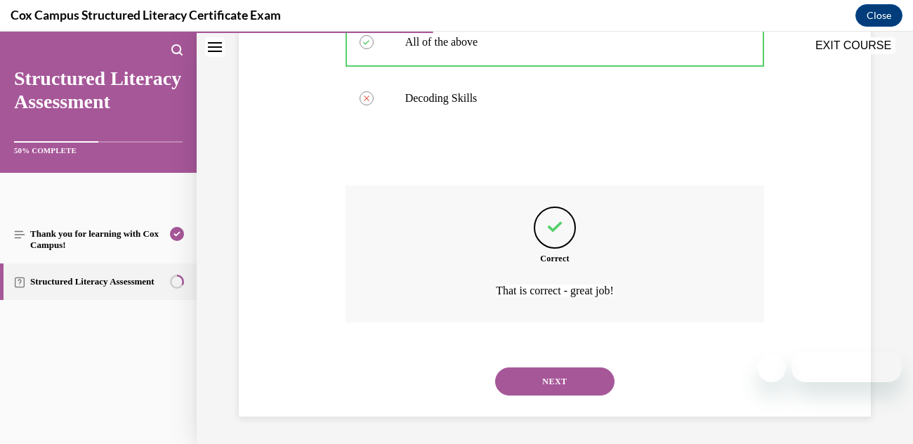
click at [561, 387] on button "NEXT" at bounding box center [554, 381] width 119 height 28
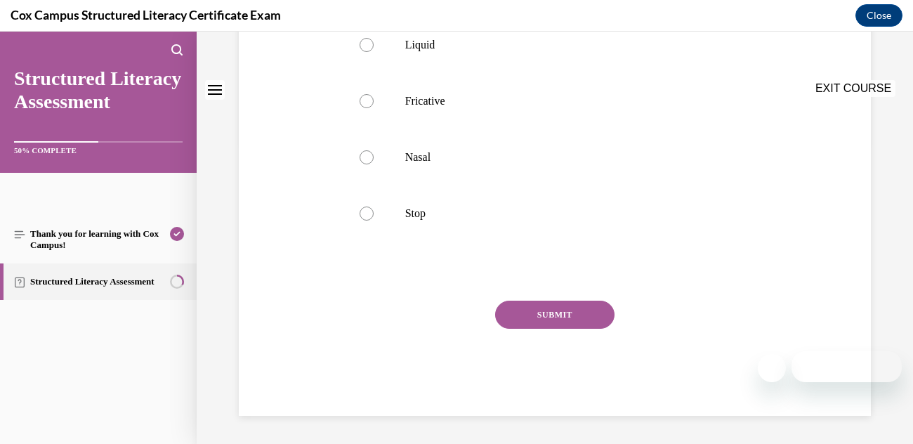
scroll to position [0, 0]
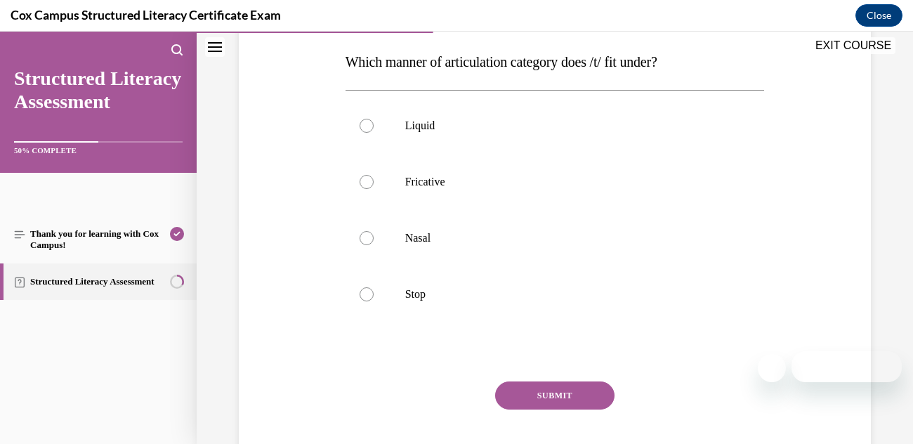
scroll to position [221, 0]
click at [366, 304] on label "Stop" at bounding box center [554, 293] width 419 height 56
click at [366, 300] on input "Stop" at bounding box center [366, 293] width 14 height 14
radio input "true"
click at [535, 404] on button "SUBMIT" at bounding box center [554, 394] width 119 height 28
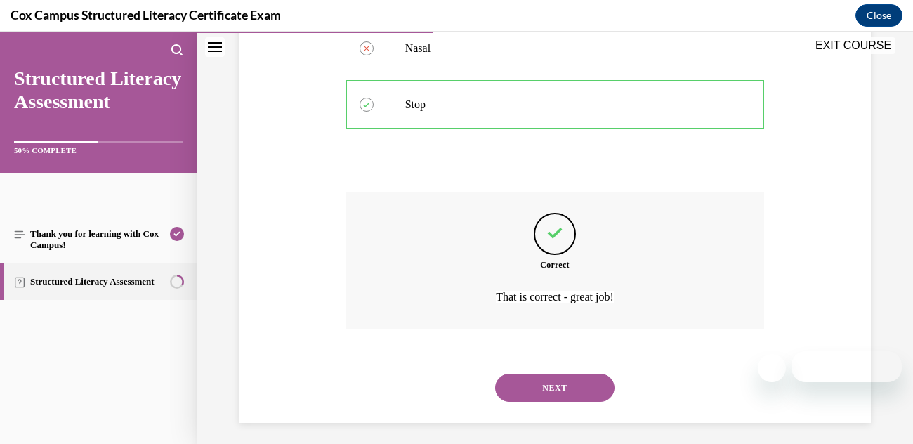
scroll to position [416, 0]
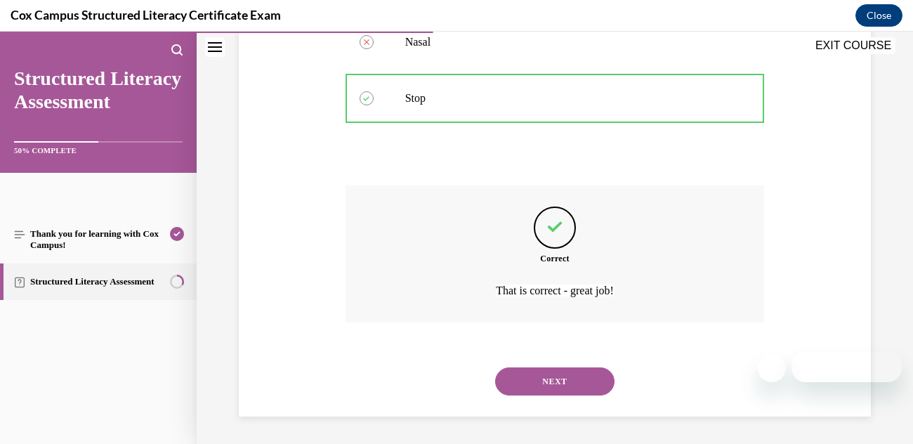
click at [546, 383] on button "NEXT" at bounding box center [554, 381] width 119 height 28
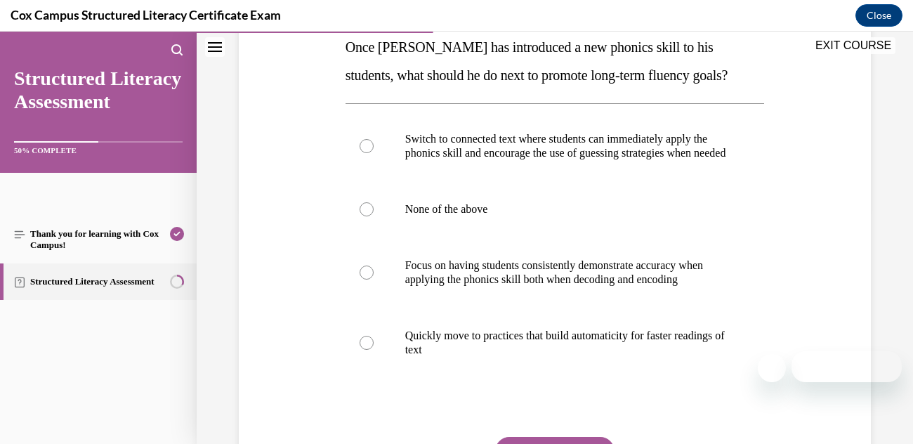
scroll to position [234, 0]
click at [513, 286] on p "Focus on having students consistently demonstrate accuracy when applying the ph…" at bounding box center [567, 272] width 324 height 28
click at [373, 279] on input "Focus on having students consistently demonstrate accuracy when applying the ph…" at bounding box center [366, 272] width 14 height 14
radio input "true"
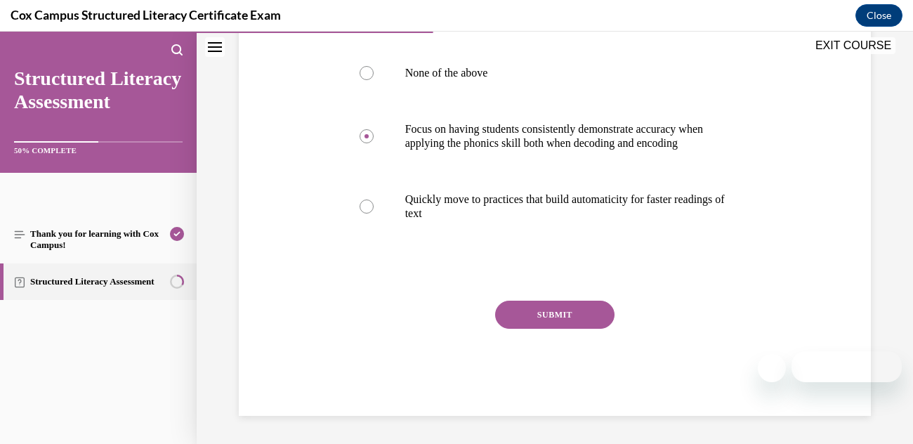
click at [551, 317] on button "SUBMIT" at bounding box center [554, 314] width 119 height 28
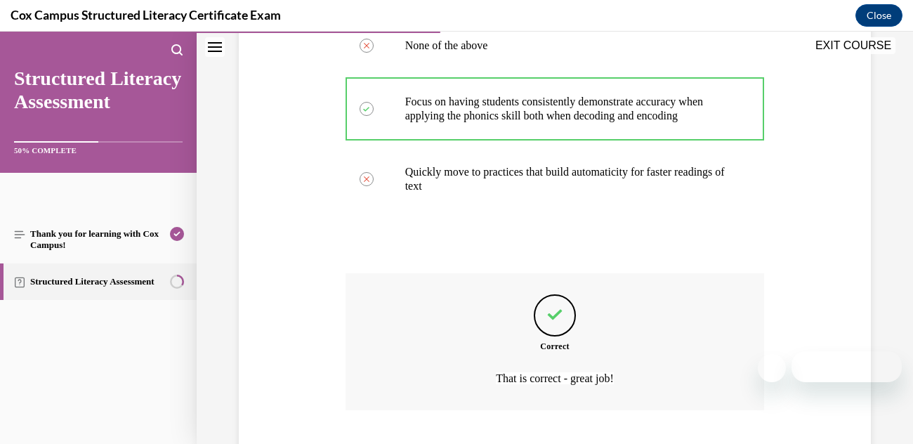
scroll to position [514, 0]
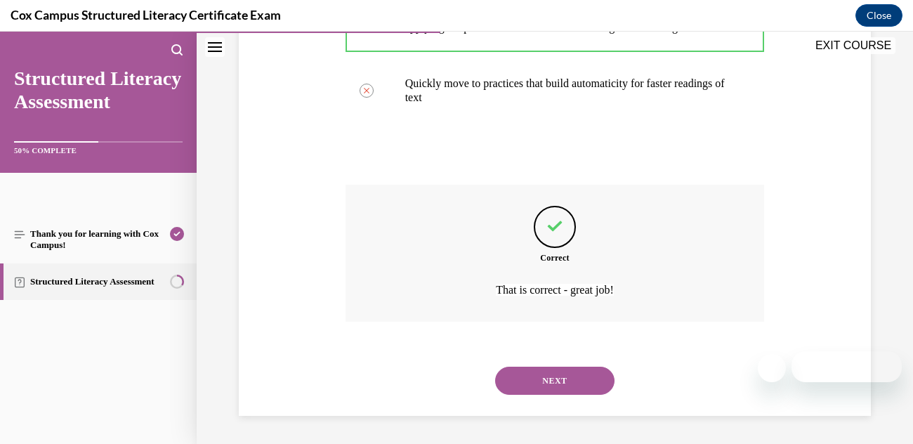
click at [543, 384] on button "NEXT" at bounding box center [554, 380] width 119 height 28
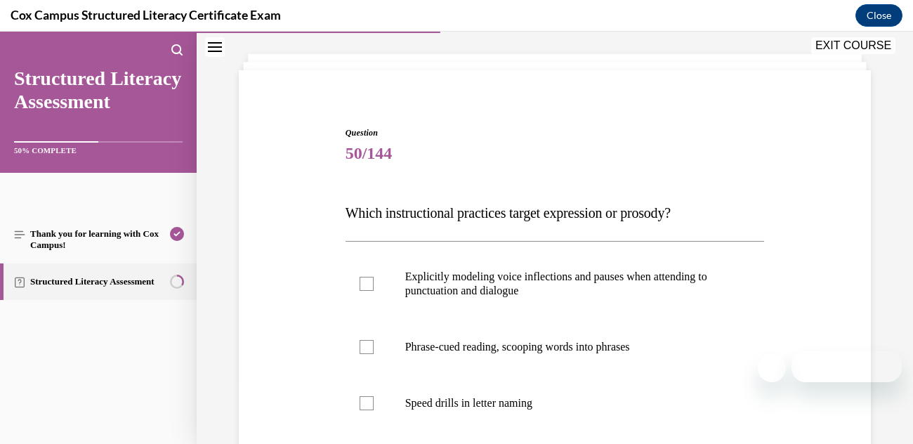
scroll to position [69, 0]
click at [639, 177] on div "Question 50/144 Which instructional practices target expression or prosody?   E…" at bounding box center [554, 365] width 419 height 479
click at [550, 264] on label "Explicitly modeling voice inflections and pauses when attending to punctuation …" at bounding box center [554, 284] width 419 height 70
click at [373, 277] on input "Explicitly modeling voice inflections and pauses when attending to punctuation …" at bounding box center [366, 284] width 14 height 14
checkbox input "true"
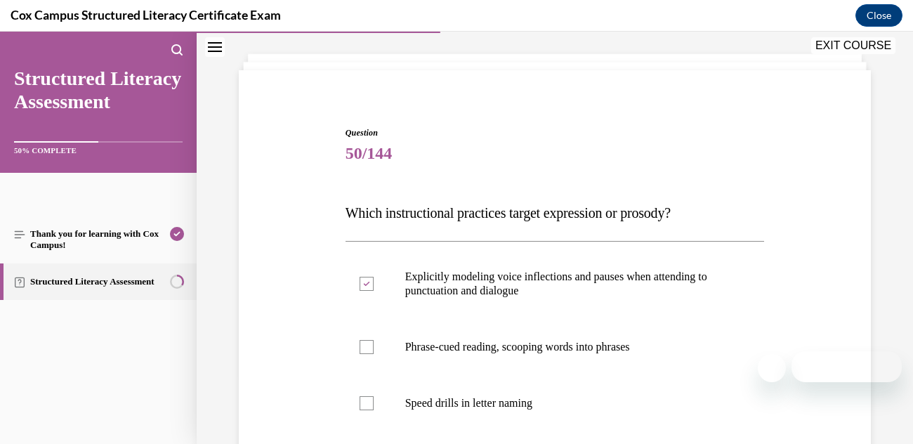
click at [371, 355] on label "Phrase-cued reading, scooping words into phrases" at bounding box center [554, 347] width 419 height 56
click at [371, 354] on input "Phrase-cued reading, scooping words into phrases" at bounding box center [366, 347] width 14 height 14
checkbox input "true"
click at [554, 159] on span "50/144" at bounding box center [554, 153] width 419 height 28
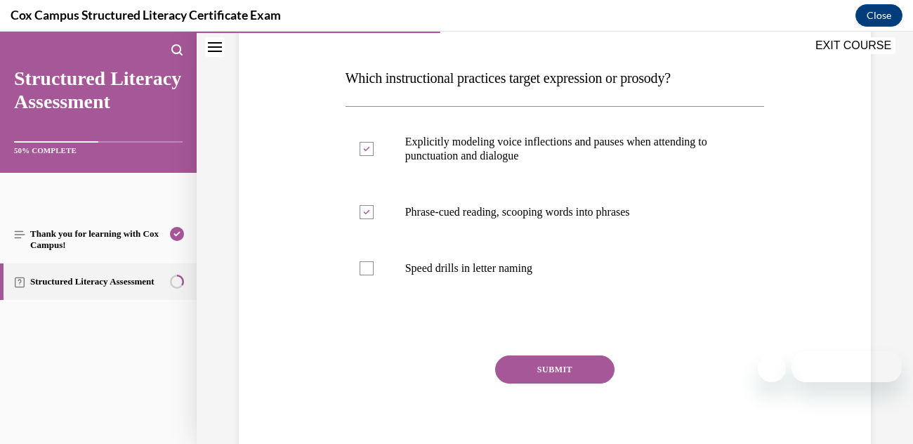
scroll to position [201, 0]
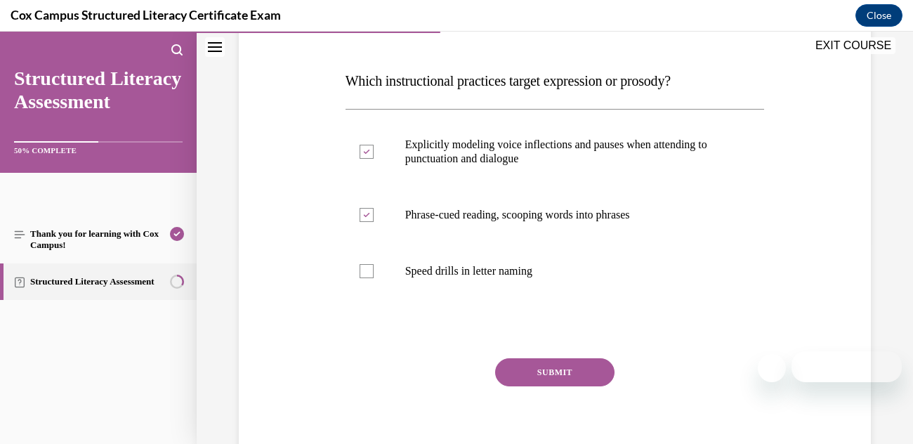
click at [565, 377] on button "SUBMIT" at bounding box center [554, 372] width 119 height 28
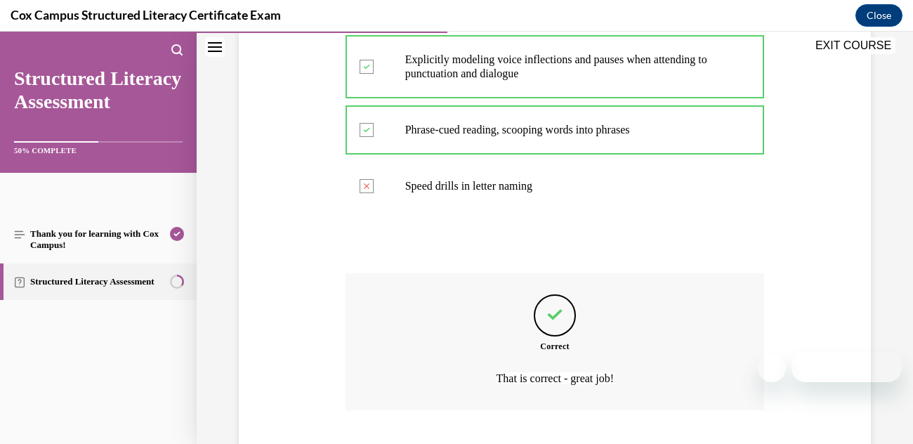
scroll to position [373, 0]
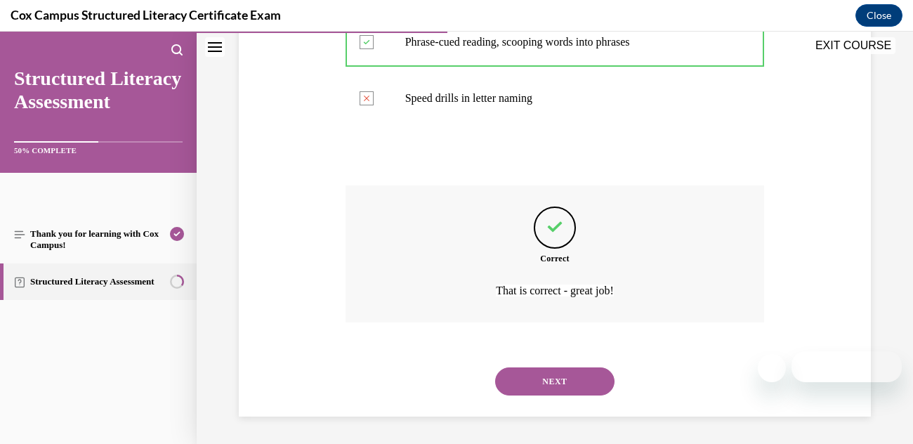
click at [592, 383] on button "NEXT" at bounding box center [554, 381] width 119 height 28
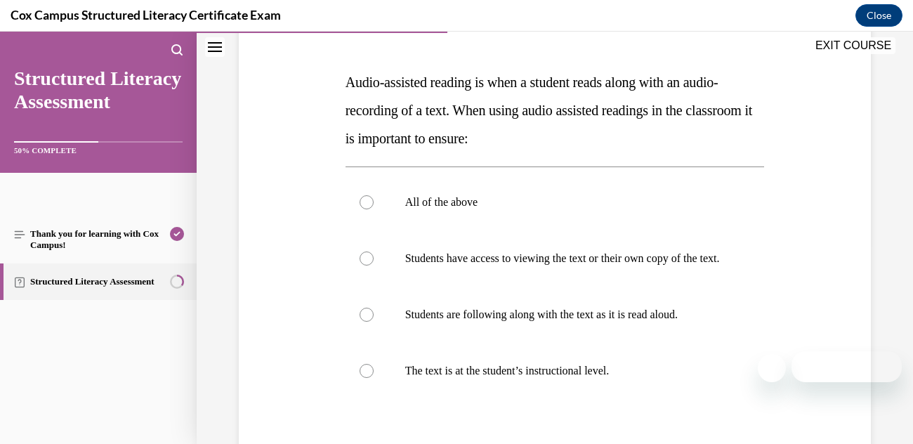
scroll to position [198, 0]
click at [649, 221] on label "All of the above" at bounding box center [554, 204] width 419 height 56
click at [373, 211] on input "All of the above" at bounding box center [366, 204] width 14 height 14
radio input "true"
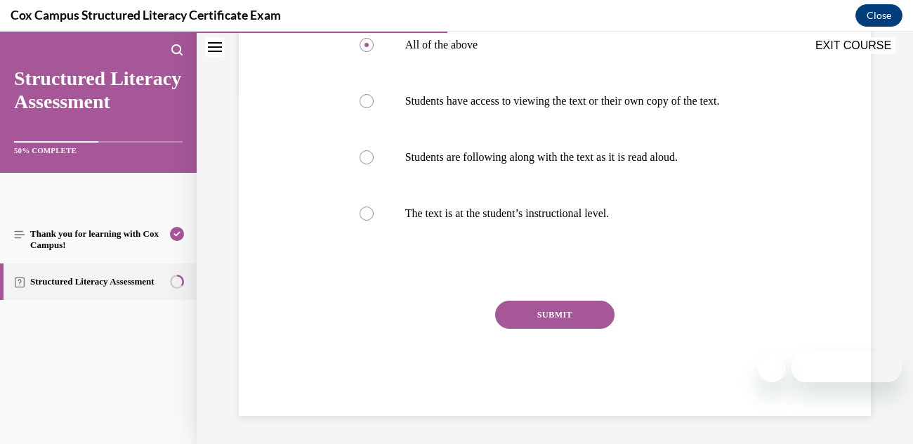
scroll to position [366, 0]
click at [602, 326] on button "SUBMIT" at bounding box center [554, 314] width 119 height 28
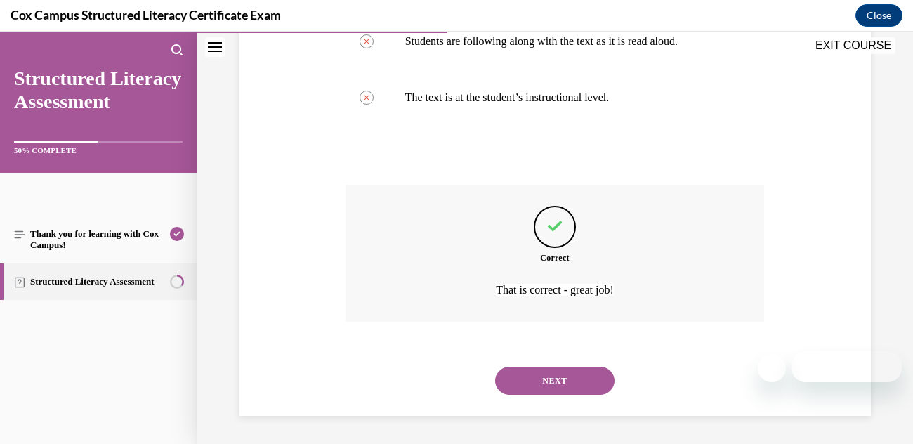
scroll to position [486, 0]
click at [594, 378] on button "NEXT" at bounding box center [554, 380] width 119 height 28
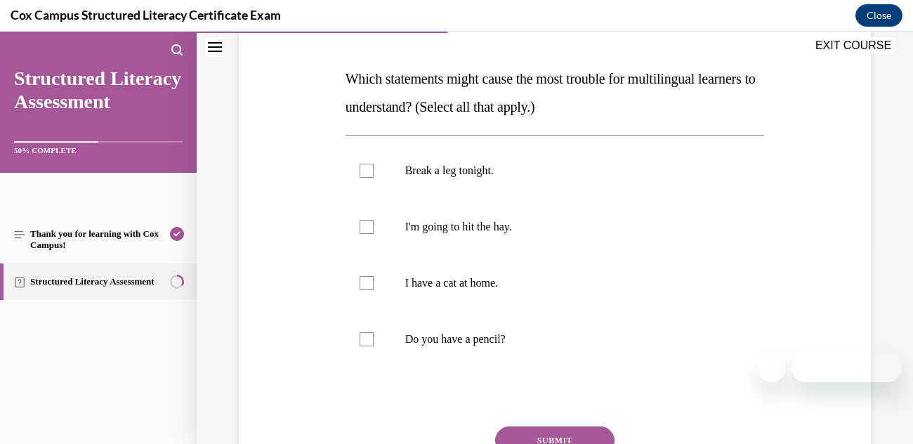
scroll to position [200, 0]
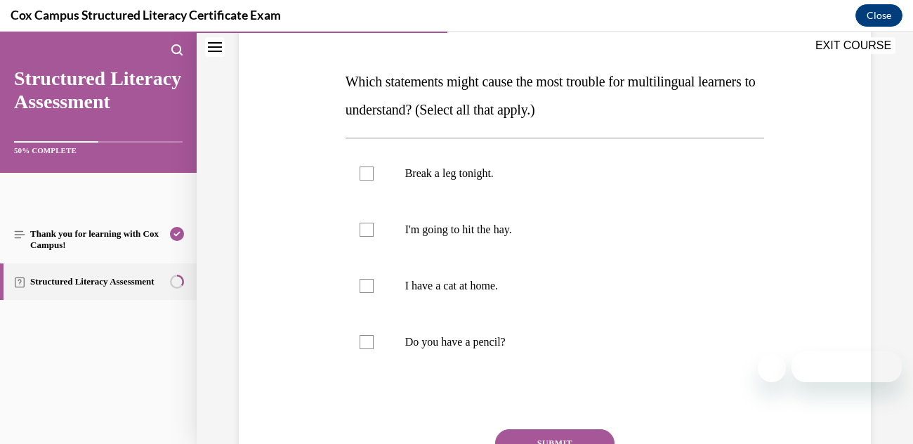
click at [373, 234] on label "I'm going to hit the hay." at bounding box center [554, 229] width 419 height 56
click at [373, 234] on input "I'm going to hit the hay." at bounding box center [366, 230] width 14 height 14
checkbox input "true"
click at [362, 177] on div at bounding box center [366, 173] width 14 height 14
click at [362, 177] on input "Break a leg tonight." at bounding box center [366, 173] width 14 height 14
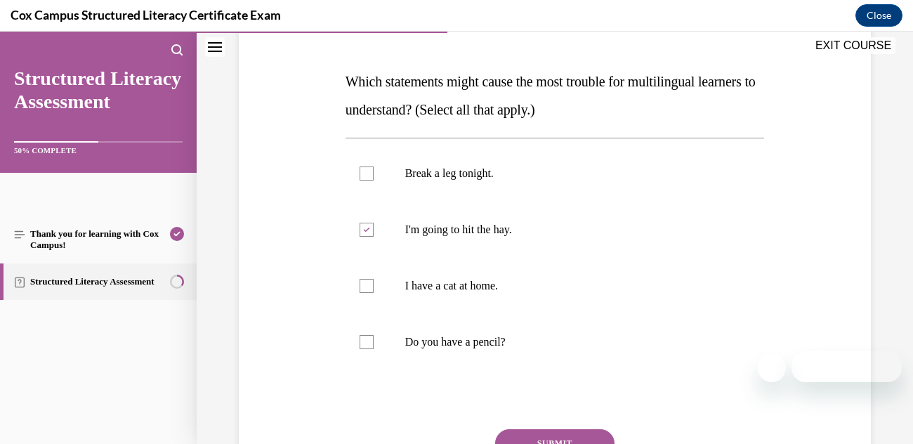
checkbox input "true"
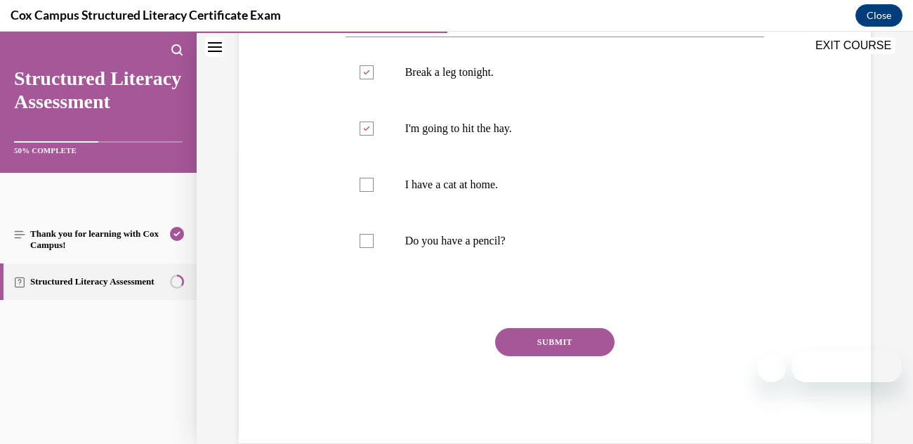
scroll to position [299, 0]
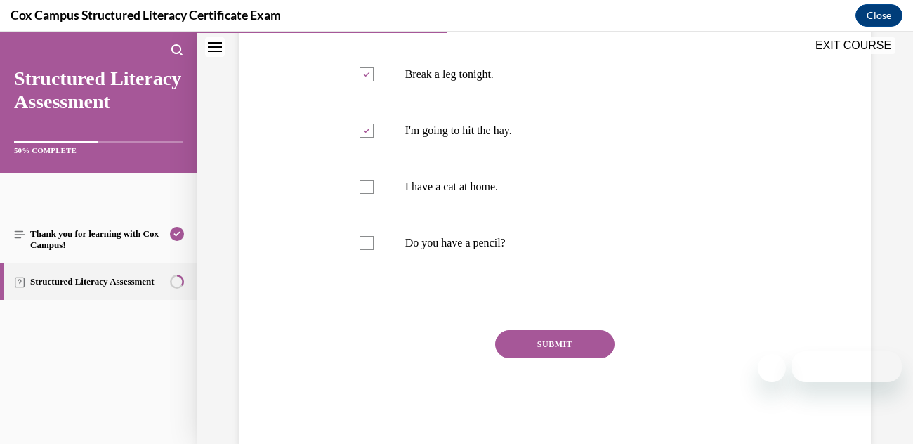
click at [527, 349] on button "SUBMIT" at bounding box center [554, 344] width 119 height 28
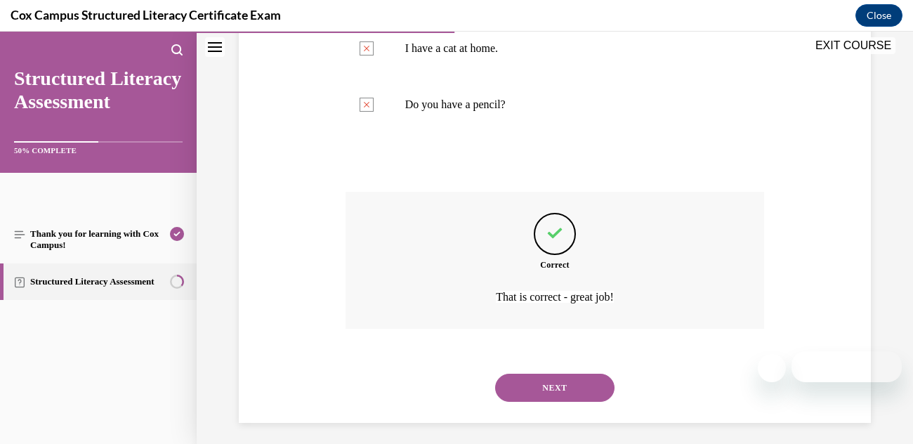
scroll to position [444, 0]
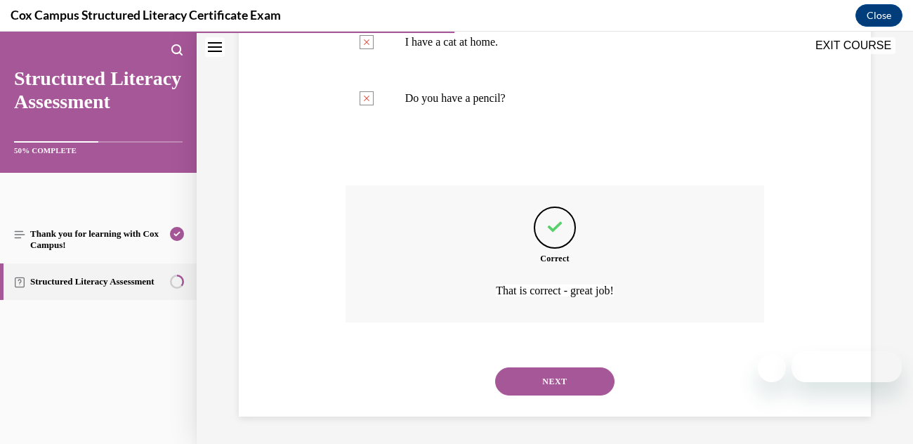
click at [527, 373] on button "NEXT" at bounding box center [554, 381] width 119 height 28
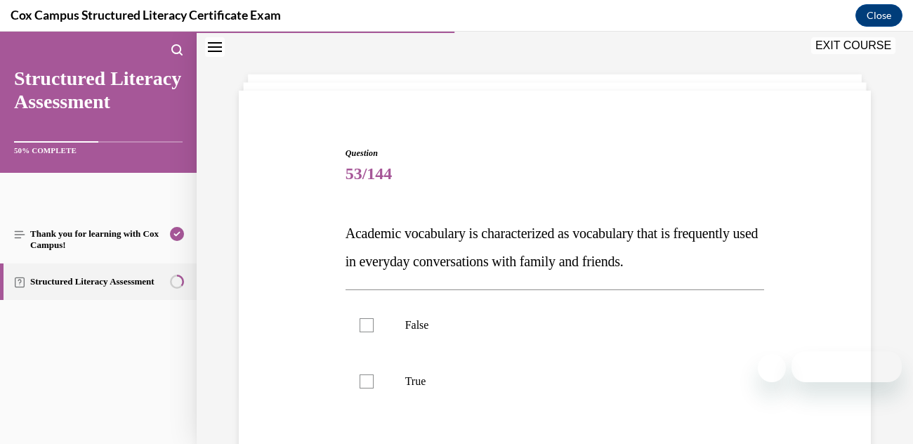
scroll to position [72, 0]
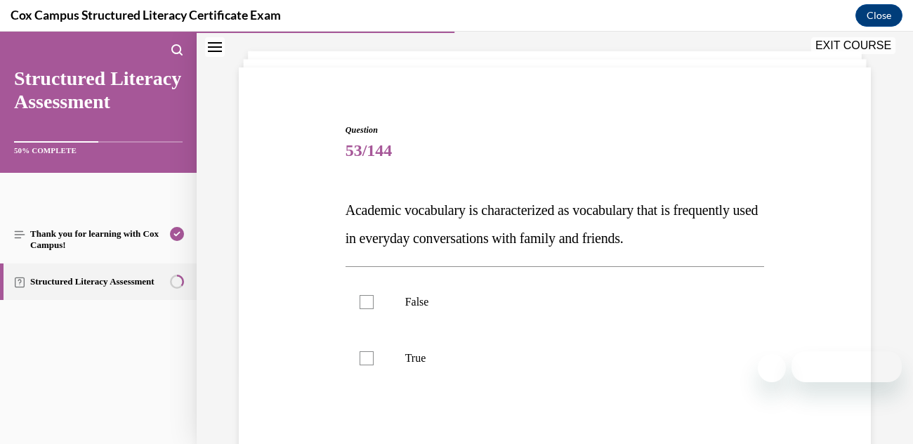
click at [379, 304] on label "False" at bounding box center [554, 302] width 419 height 56
click at [373, 304] on input "False" at bounding box center [366, 302] width 14 height 14
checkbox input "true"
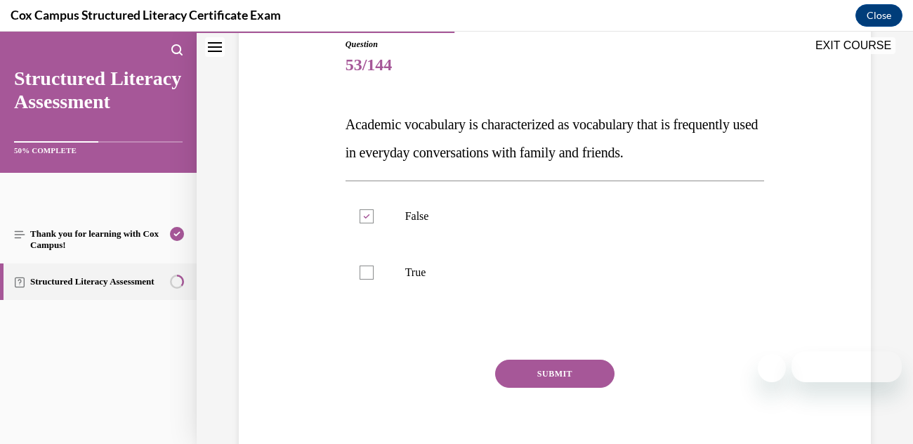
scroll to position [161, 0]
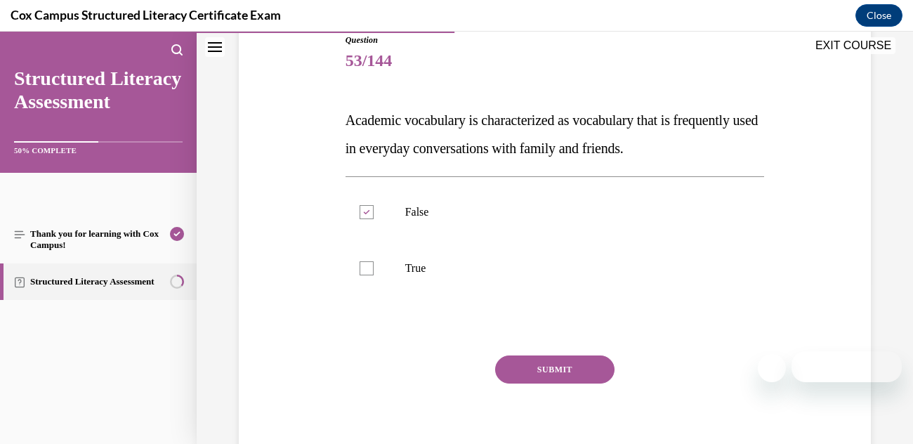
click at [534, 367] on button "SUBMIT" at bounding box center [554, 369] width 119 height 28
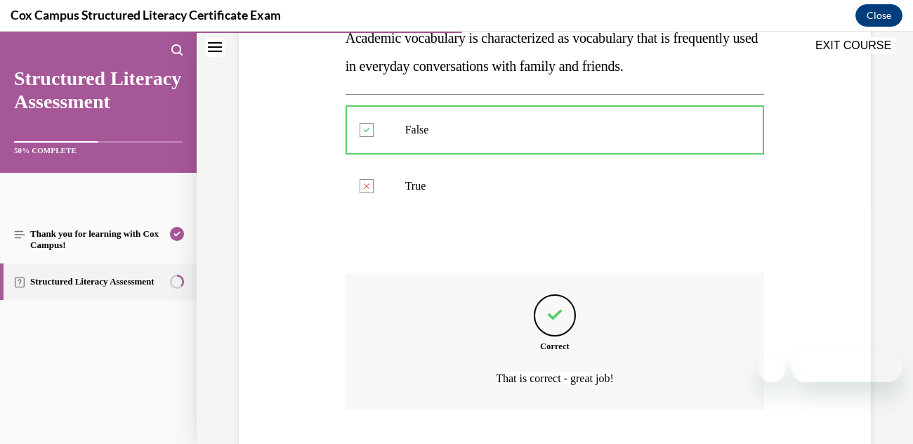
scroll to position [331, 0]
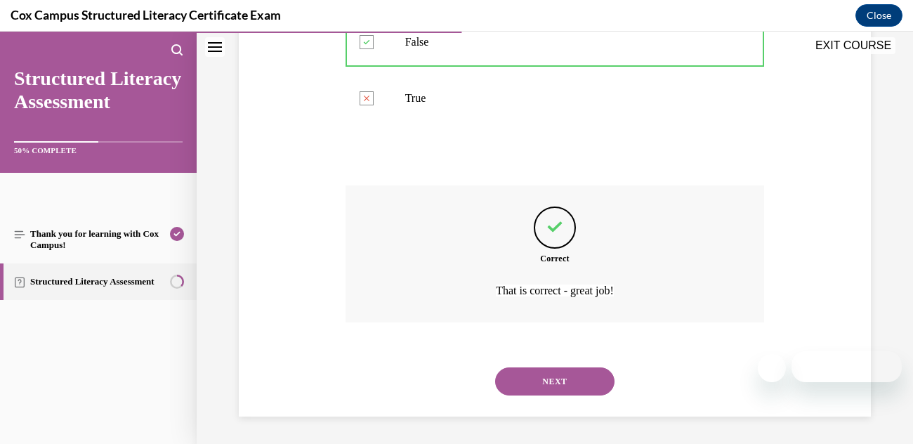
click at [548, 373] on button "NEXT" at bounding box center [554, 381] width 119 height 28
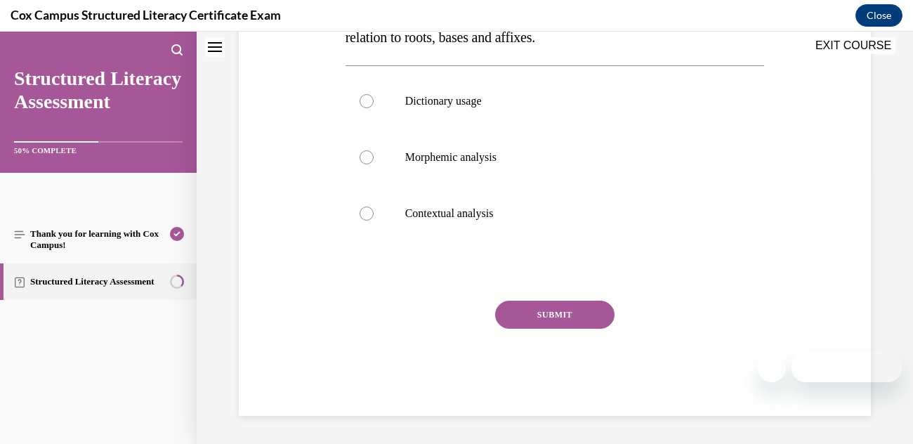
scroll to position [0, 0]
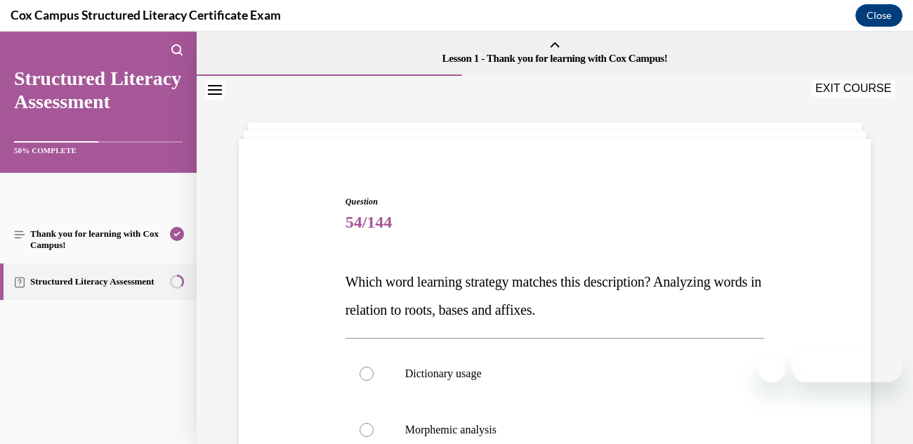
click at [289, 231] on div "Question 54/144 Which word learning strategy matches this description? Analyzin…" at bounding box center [554, 420] width 639 height 535
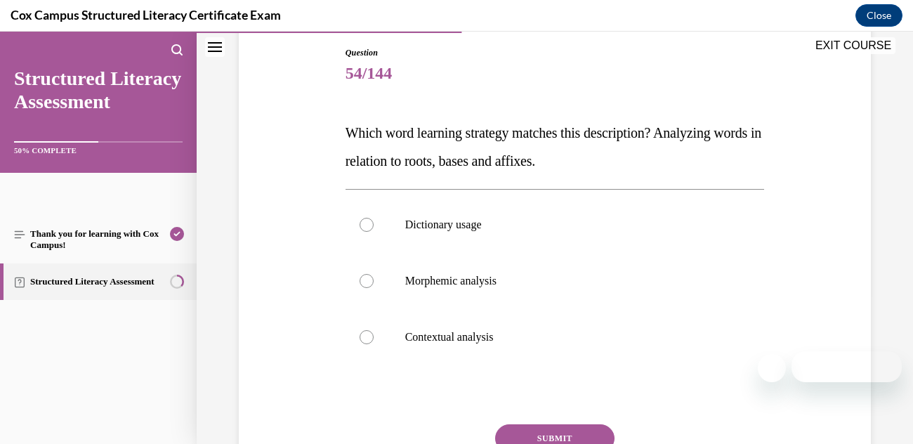
scroll to position [152, 0]
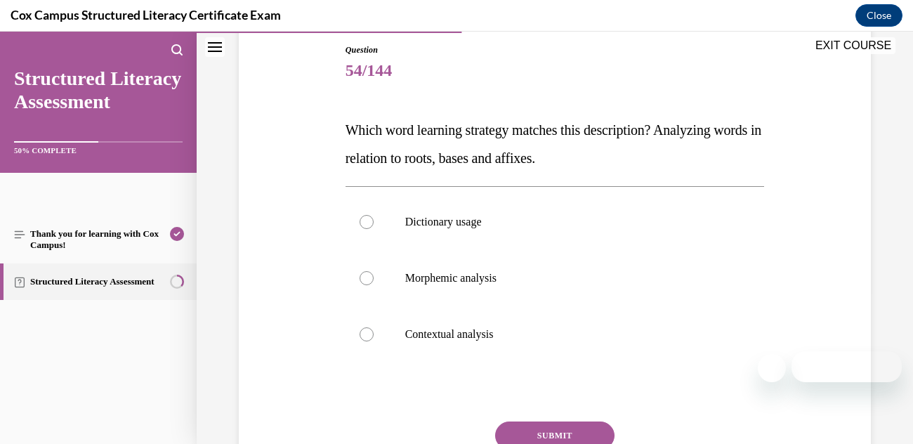
click at [371, 284] on label "Morphemic analysis" at bounding box center [554, 278] width 419 height 56
click at [371, 284] on input "Morphemic analysis" at bounding box center [366, 278] width 14 height 14
radio input "true"
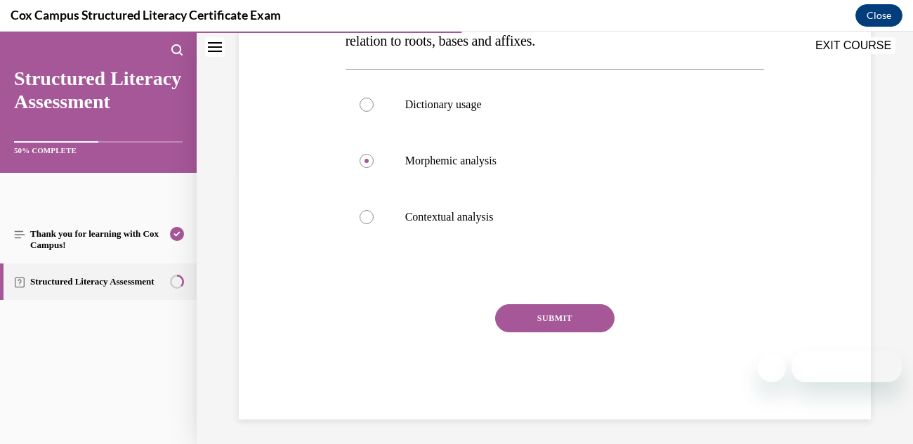
click at [538, 320] on button "SUBMIT" at bounding box center [554, 318] width 119 height 28
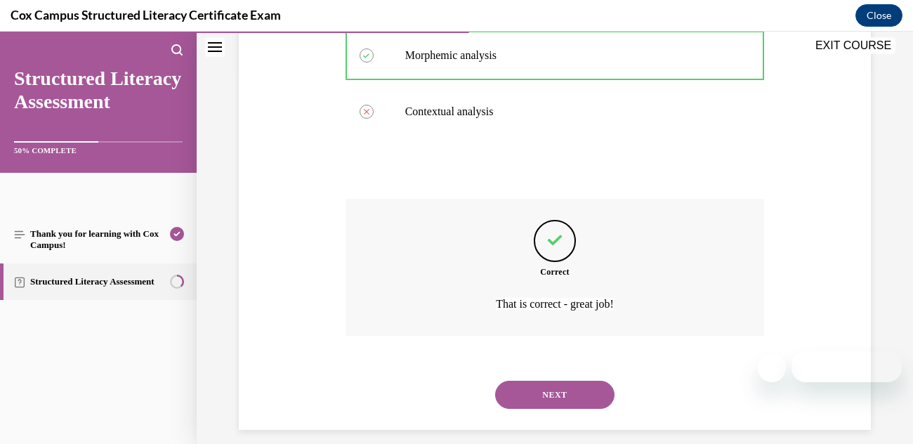
scroll to position [388, 0]
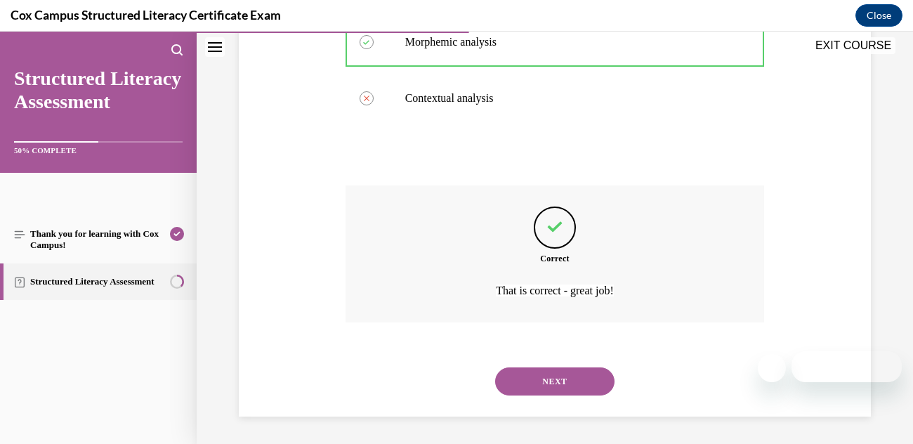
click at [539, 378] on button "NEXT" at bounding box center [554, 381] width 119 height 28
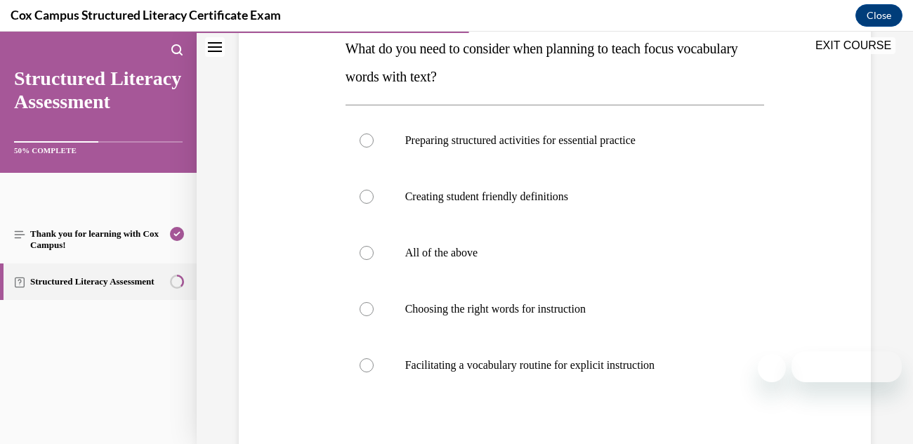
scroll to position [237, 0]
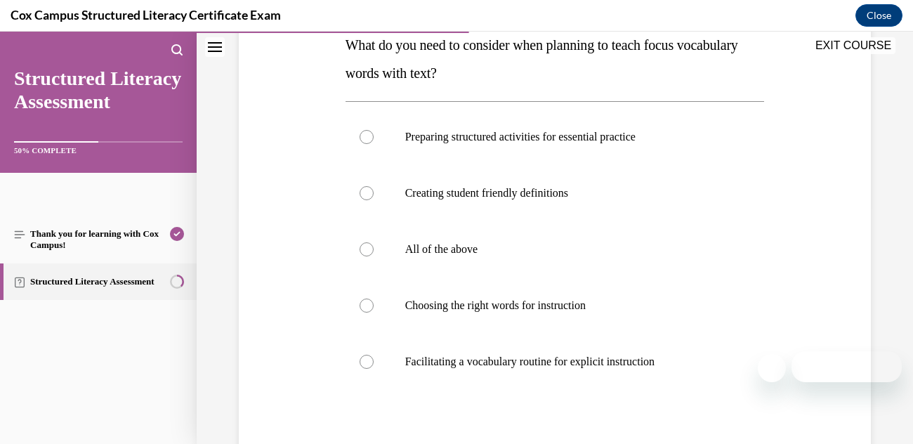
click at [486, 248] on p "All of the above" at bounding box center [567, 249] width 324 height 14
click at [373, 248] on input "All of the above" at bounding box center [366, 249] width 14 height 14
radio input "true"
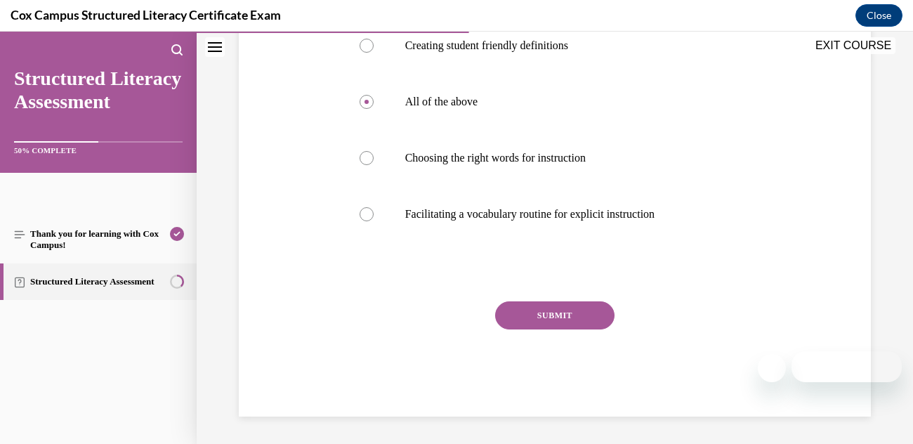
scroll to position [383, 0]
click at [531, 318] on button "SUBMIT" at bounding box center [554, 317] width 119 height 28
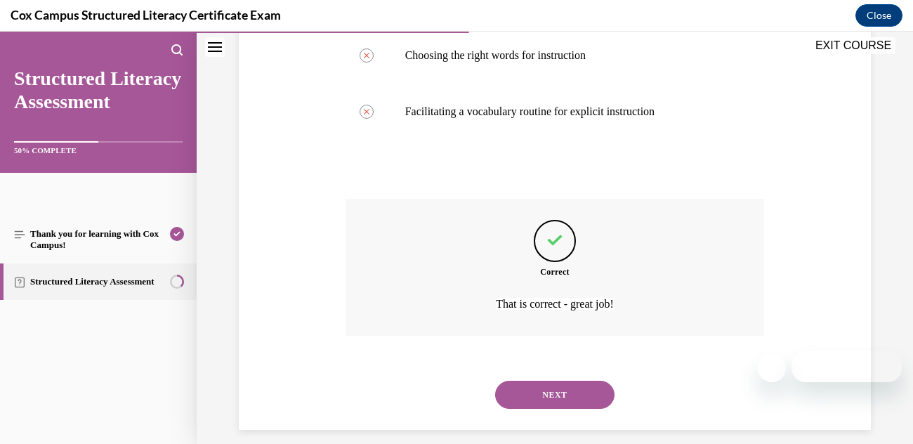
scroll to position [500, 0]
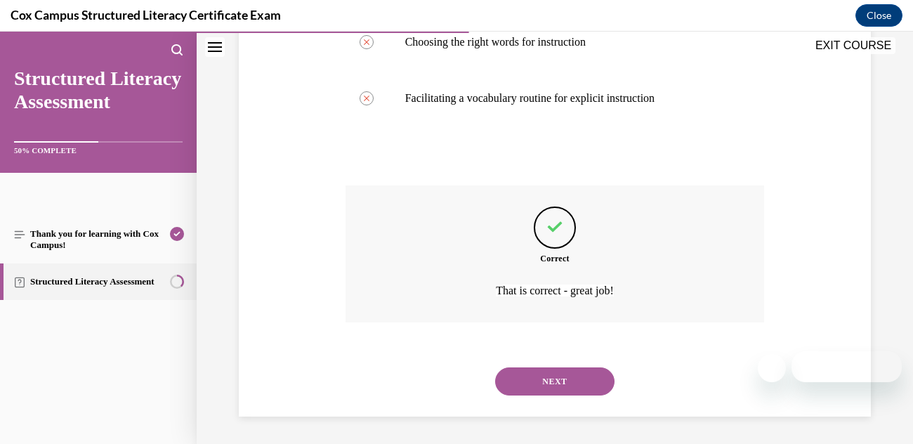
click at [527, 385] on button "NEXT" at bounding box center [554, 381] width 119 height 28
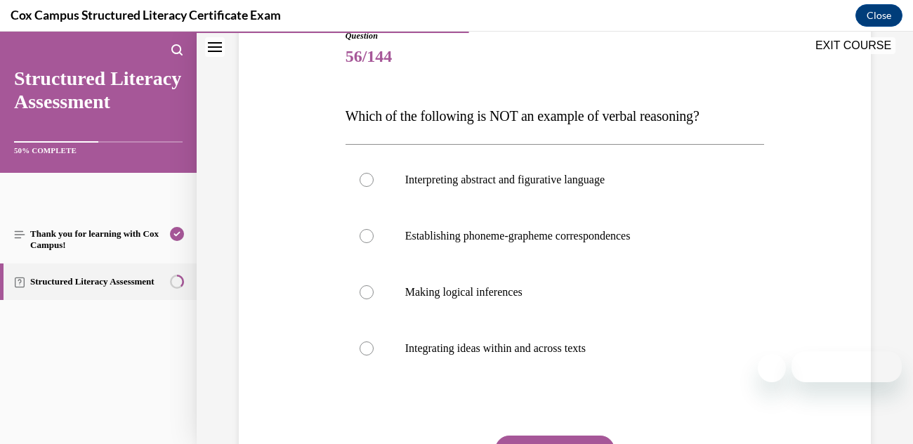
scroll to position [213, 0]
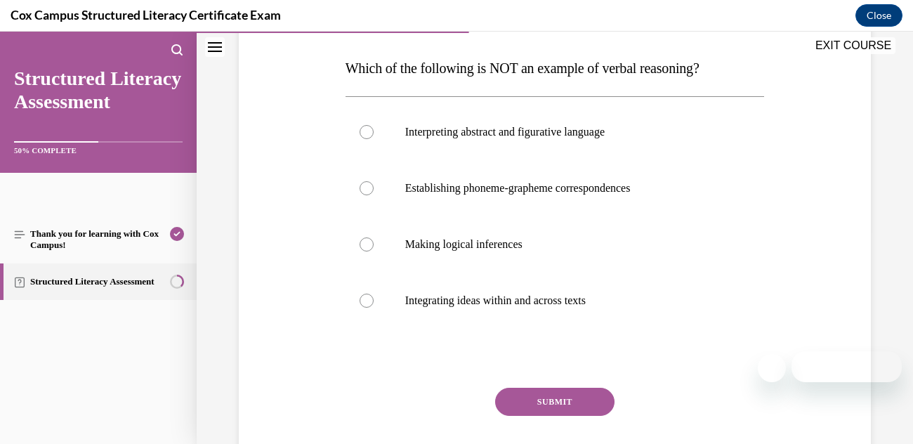
click at [385, 178] on label "Establishing phoneme-grapheme correspondences" at bounding box center [554, 188] width 419 height 56
click at [373, 181] on input "Establishing phoneme-grapheme correspondences" at bounding box center [366, 188] width 14 height 14
radio input "true"
click at [541, 393] on button "SUBMIT" at bounding box center [554, 402] width 119 height 28
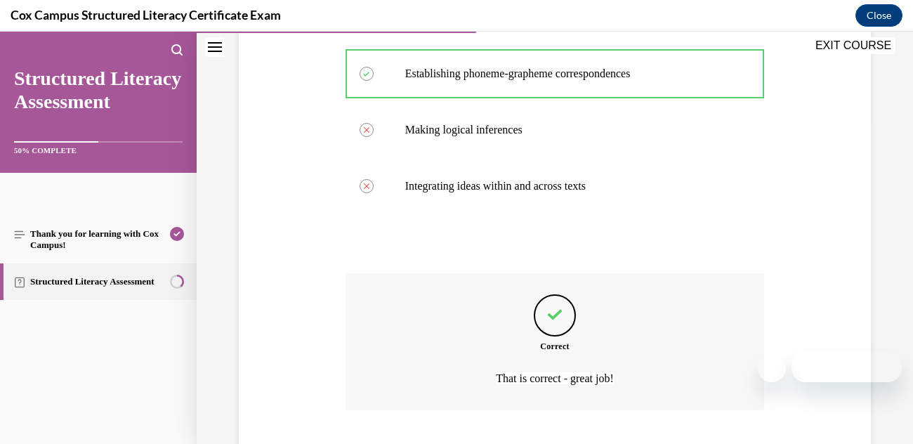
scroll to position [416, 0]
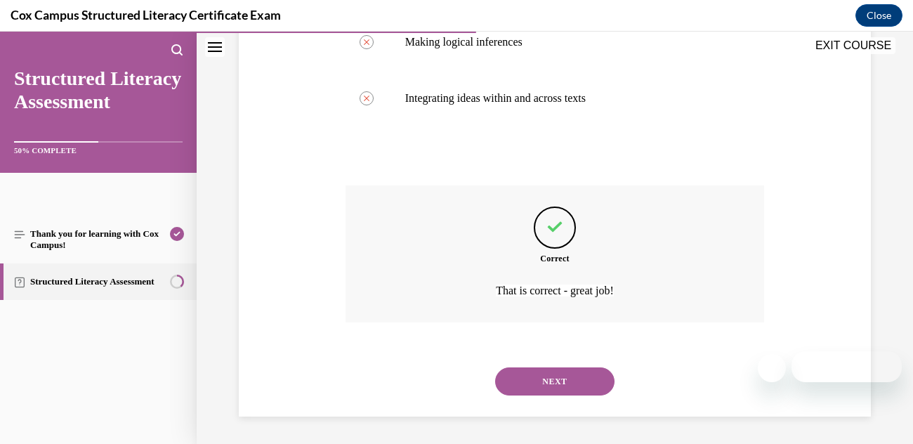
click at [527, 386] on button "NEXT" at bounding box center [554, 381] width 119 height 28
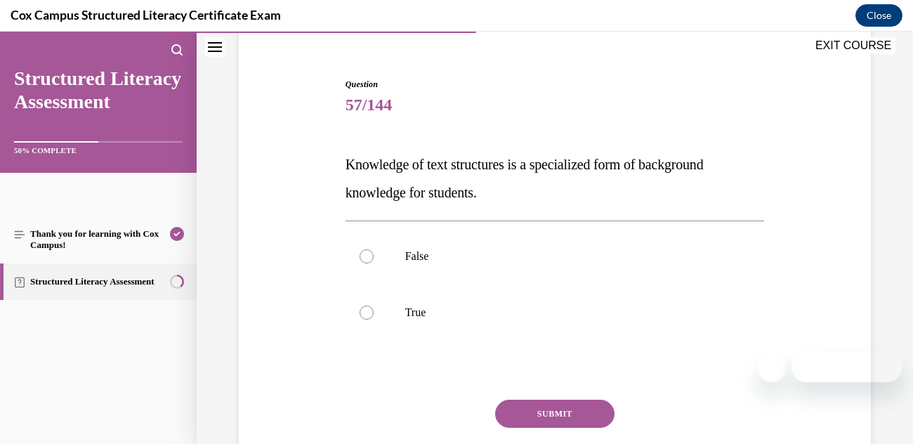
scroll to position [134, 0]
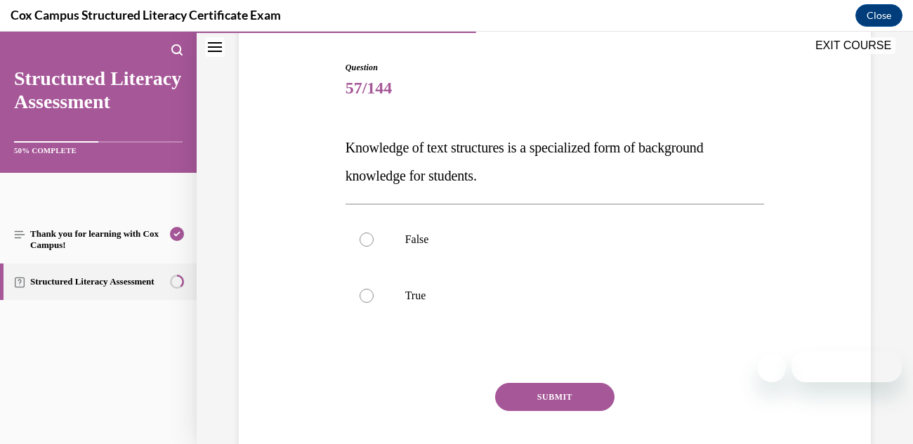
click at [505, 290] on p "True" at bounding box center [567, 296] width 324 height 14
click at [373, 290] on input "True" at bounding box center [366, 296] width 14 height 14
radio input "true"
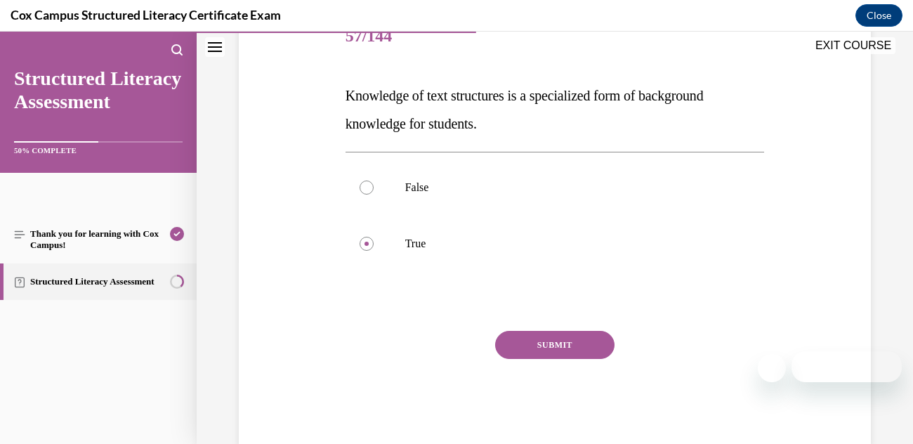
click at [528, 348] on button "SUBMIT" at bounding box center [554, 345] width 119 height 28
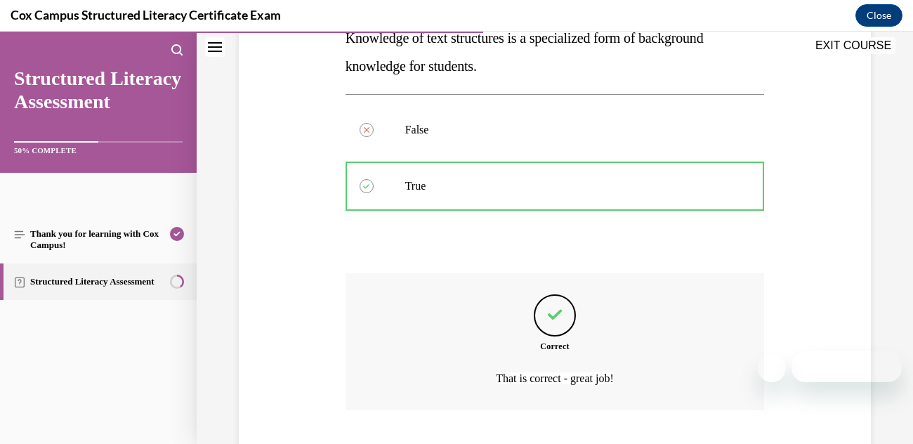
scroll to position [331, 0]
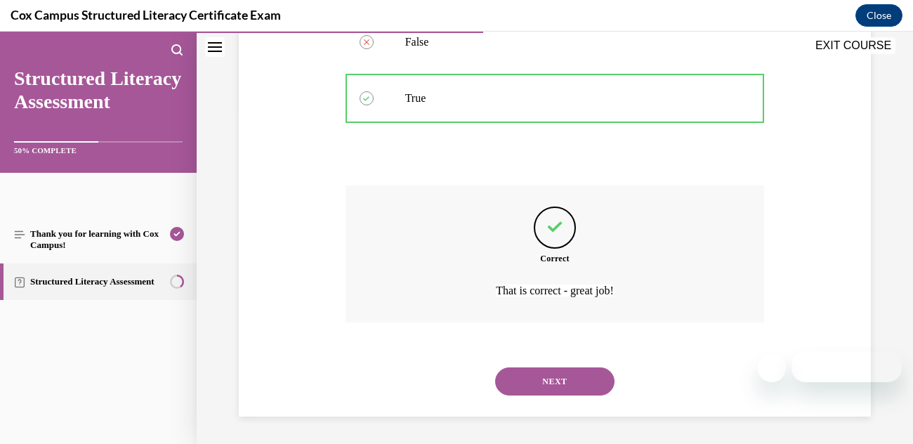
click at [554, 378] on button "NEXT" at bounding box center [554, 381] width 119 height 28
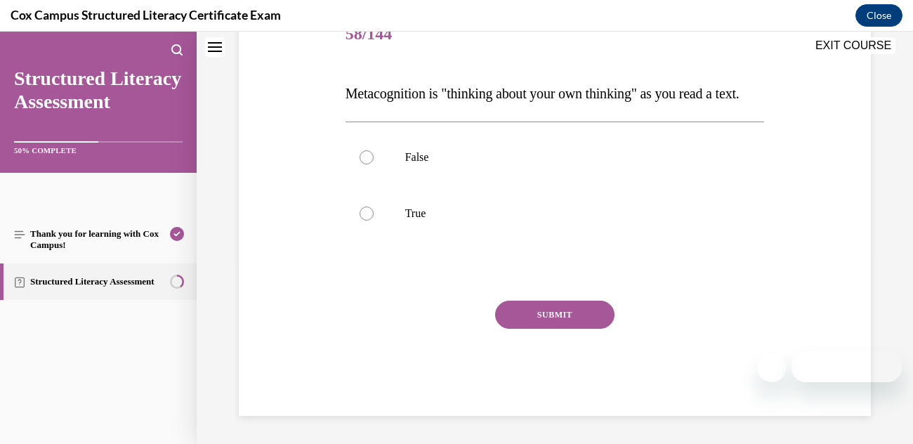
scroll to position [0, 0]
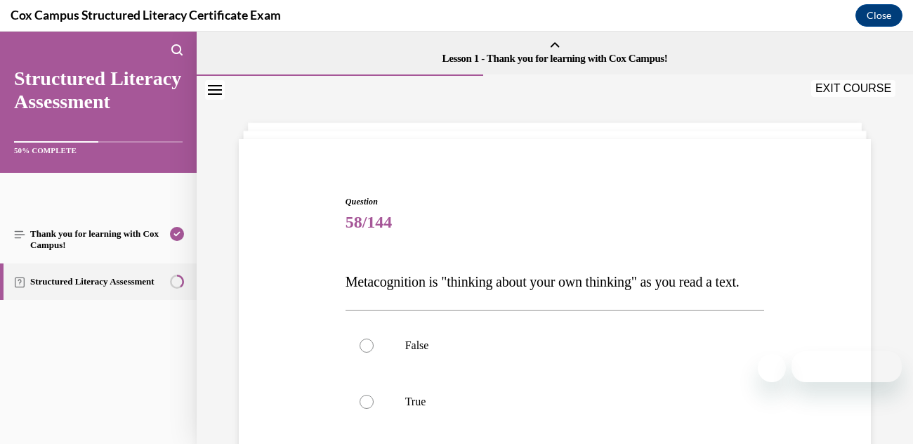
click at [464, 267] on p "Metacognition is "thinking about your own thinking" as you read a text." at bounding box center [554, 281] width 419 height 28
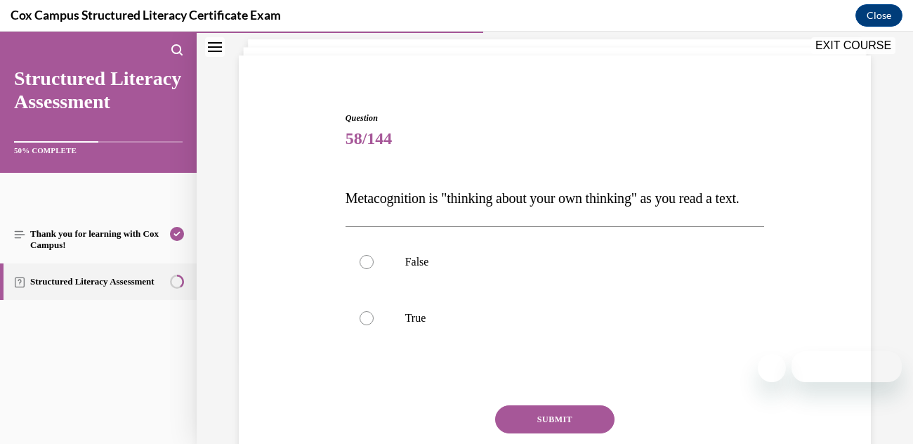
scroll to position [180, 0]
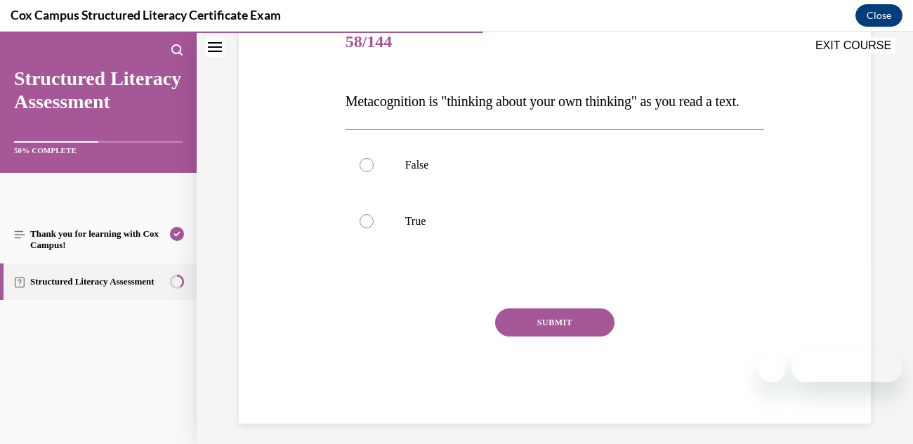
click at [406, 228] on p "True" at bounding box center [567, 221] width 324 height 14
click at [373, 228] on input "True" at bounding box center [366, 221] width 14 height 14
radio input "true"
click at [541, 336] on button "SUBMIT" at bounding box center [554, 322] width 119 height 28
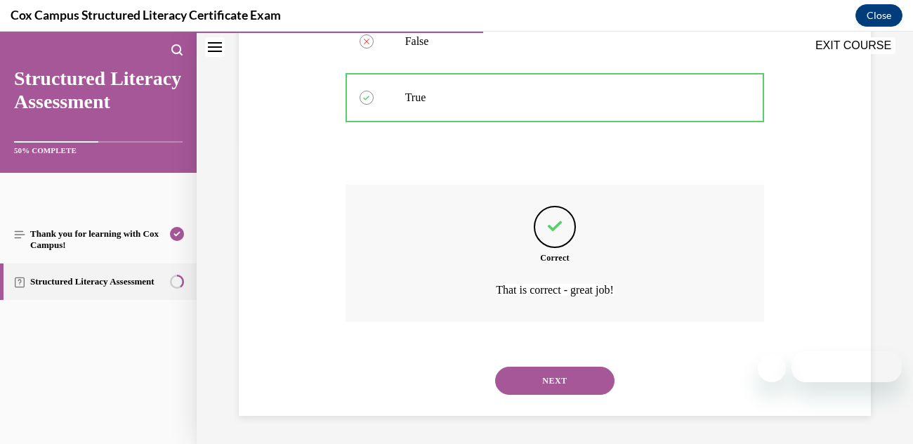
scroll to position [331, 0]
click at [532, 381] on button "NEXT" at bounding box center [554, 380] width 119 height 28
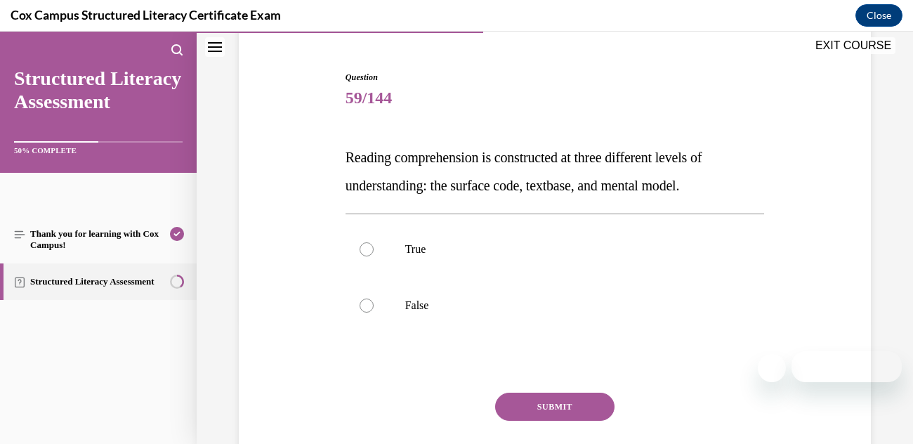
scroll to position [140, 0]
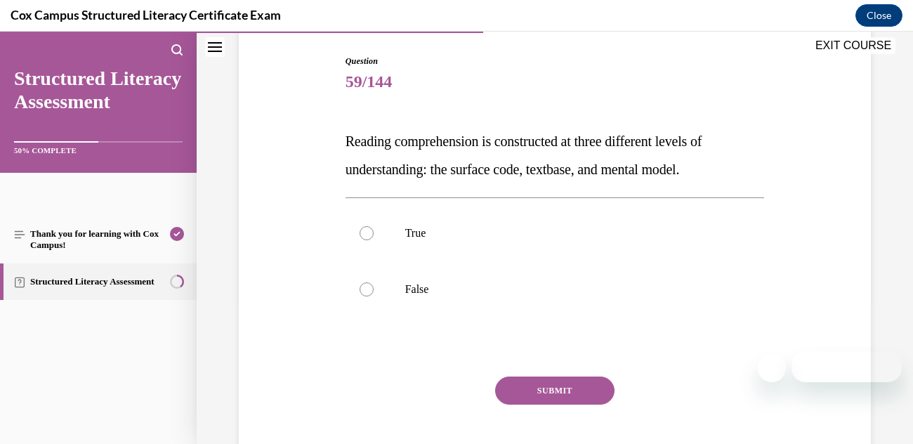
click at [416, 286] on p "False" at bounding box center [567, 289] width 324 height 14
click at [373, 286] on input "False" at bounding box center [366, 289] width 14 height 14
radio input "true"
click at [373, 247] on label "True" at bounding box center [554, 233] width 419 height 56
click at [373, 240] on input "True" at bounding box center [366, 233] width 14 height 14
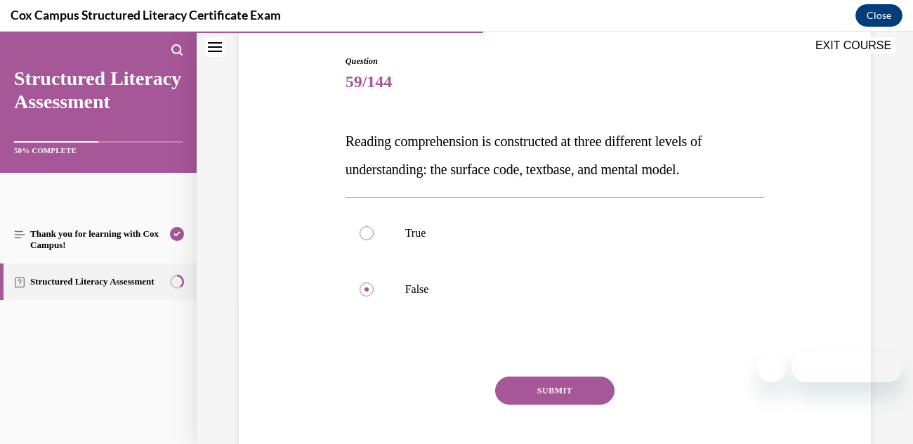
radio input "true"
click at [527, 388] on button "SUBMIT" at bounding box center [554, 390] width 119 height 28
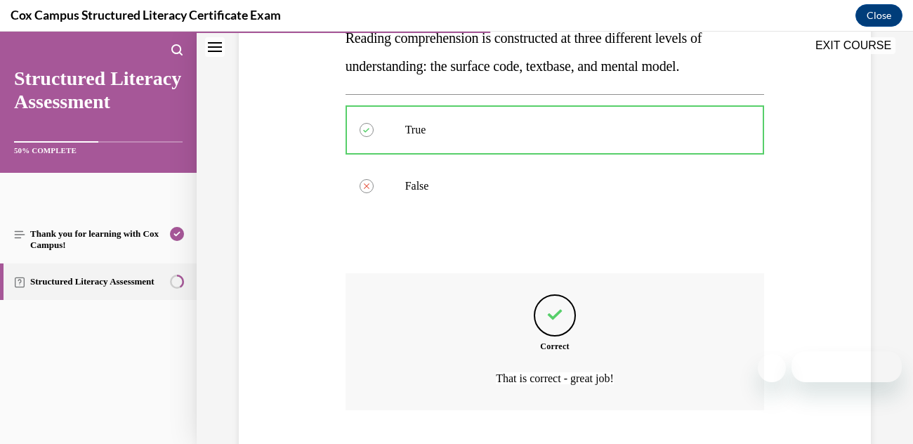
scroll to position [331, 0]
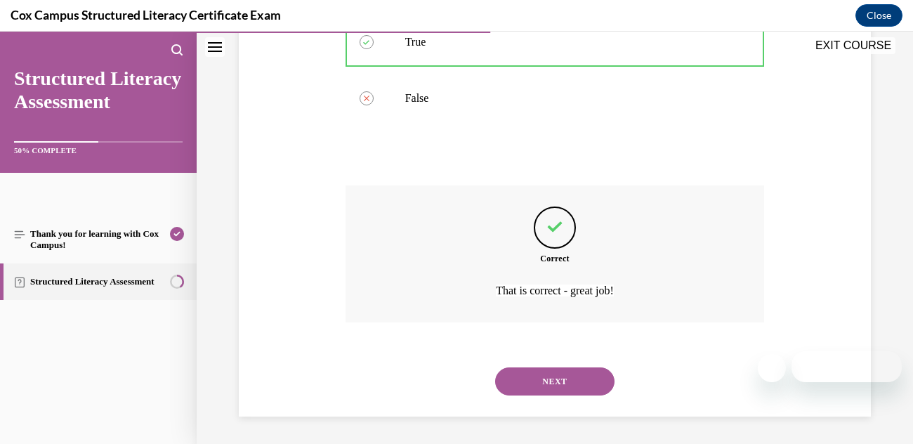
click at [591, 294] on p "That is correct - great job!" at bounding box center [555, 290] width 326 height 19
click at [607, 265] on div "Correct That is correct - great job!" at bounding box center [554, 253] width 419 height 137
click at [692, 249] on div "Correct That is correct - great job!" at bounding box center [554, 253] width 419 height 137
click at [530, 381] on button "NEXT" at bounding box center [554, 381] width 119 height 28
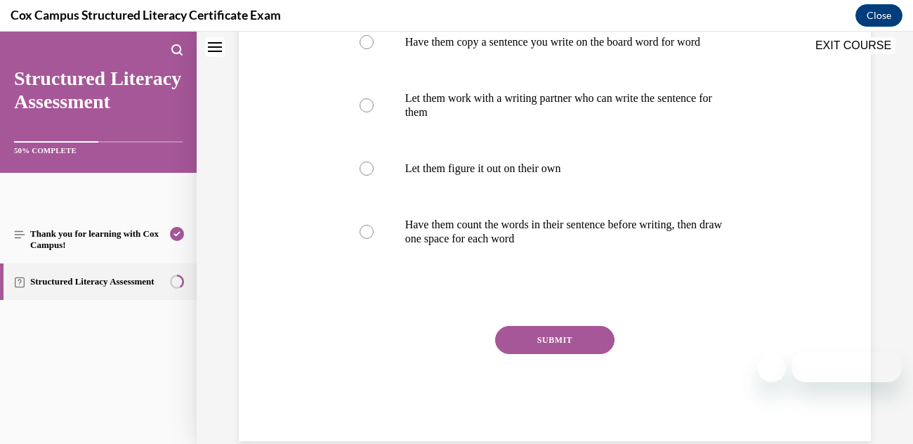
scroll to position [0, 0]
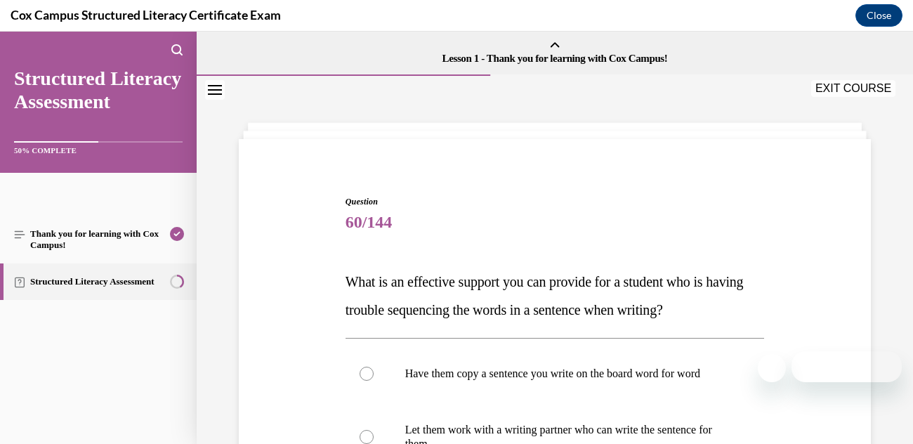
click at [701, 204] on span "Question" at bounding box center [554, 201] width 419 height 13
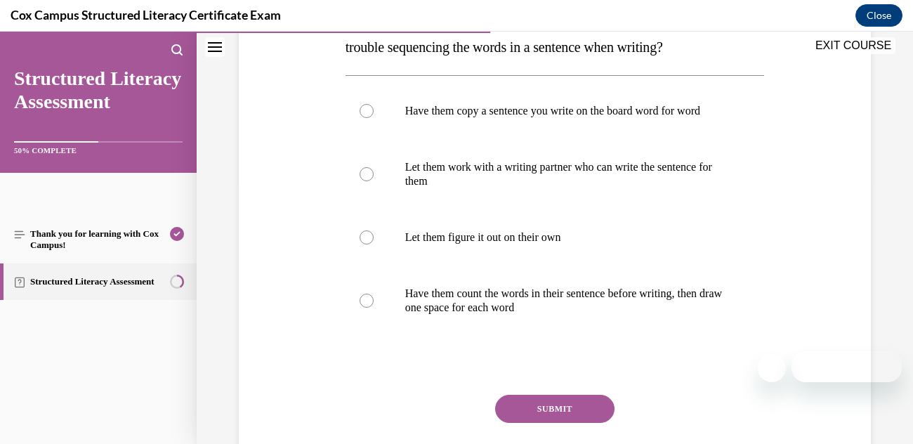
scroll to position [274, 0]
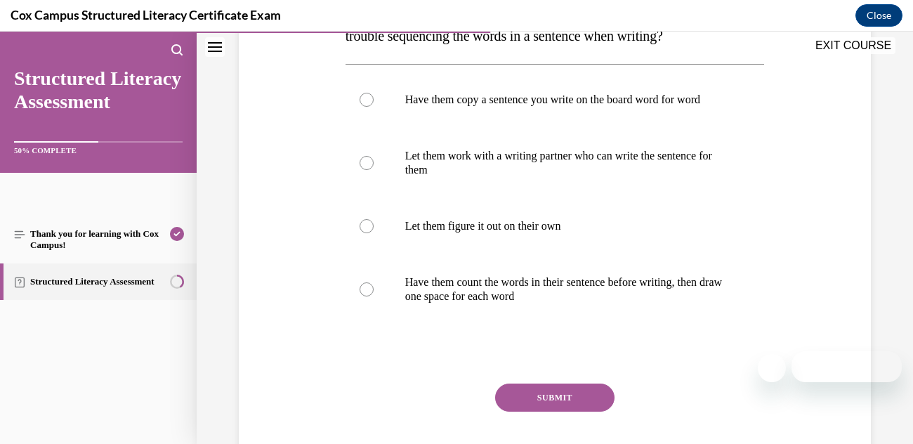
click at [663, 298] on p "Have them count the words in their sentence before writing, then draw one space…" at bounding box center [567, 289] width 324 height 28
click at [373, 296] on input "Have them count the words in their sentence before writing, then draw one space…" at bounding box center [366, 289] width 14 height 14
radio input "true"
click at [542, 411] on button "SUBMIT" at bounding box center [554, 397] width 119 height 28
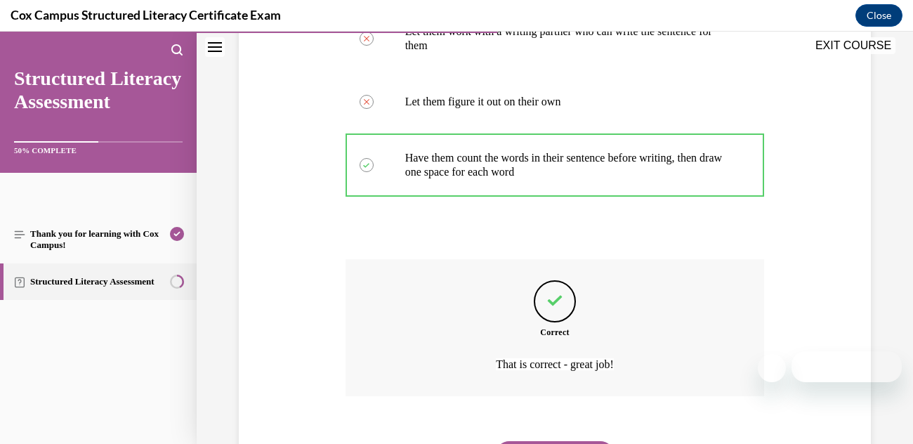
scroll to position [486, 0]
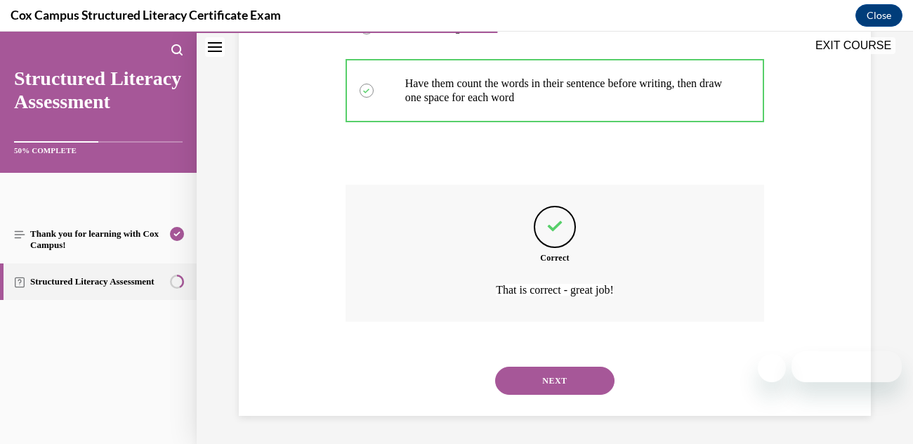
click at [525, 379] on button "NEXT" at bounding box center [554, 380] width 119 height 28
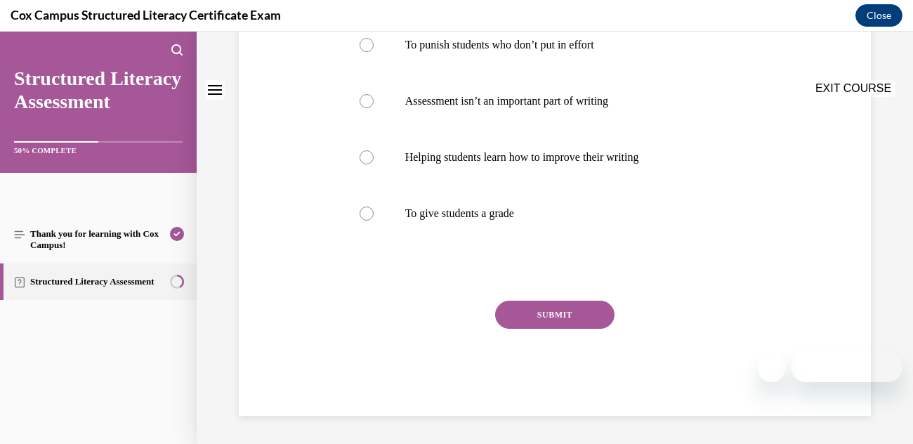
scroll to position [0, 0]
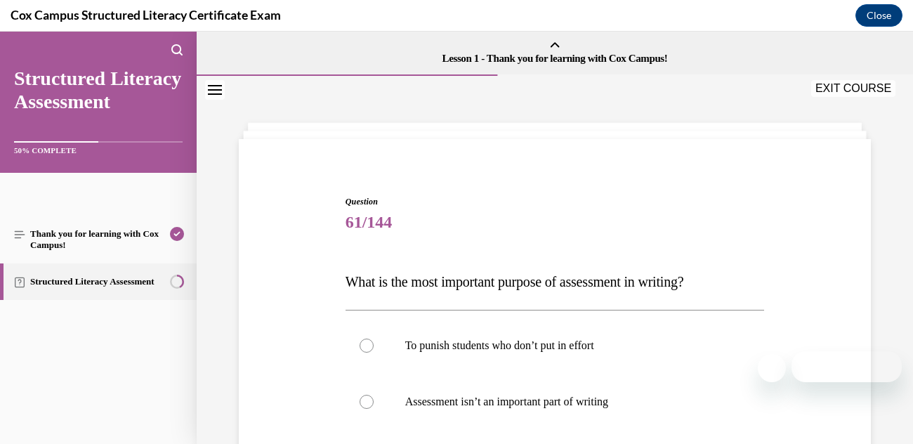
click at [687, 88] on div "Question 61/144 What is the most important purpose of assessment in writing?   …" at bounding box center [555, 410] width 716 height 668
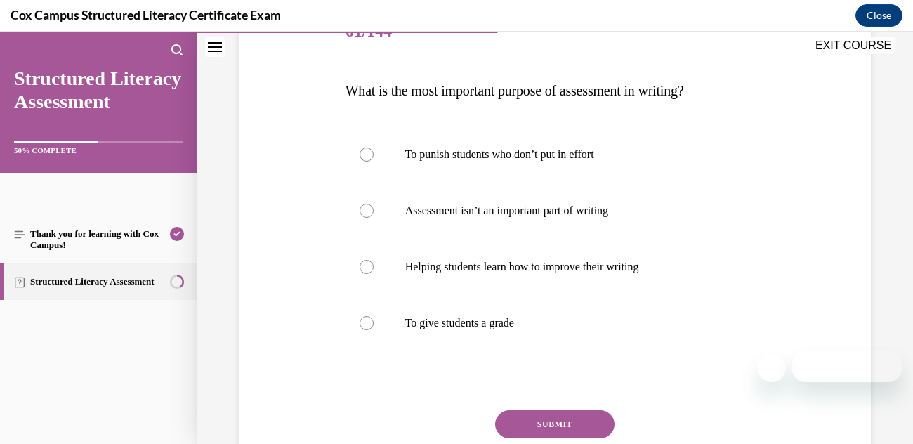
scroll to position [190, 0]
click at [369, 271] on div at bounding box center [366, 267] width 14 height 14
click at [369, 271] on input "Helping students learn how to improve their writing" at bounding box center [366, 267] width 14 height 14
radio input "true"
click at [560, 174] on label "To punish students who don’t put in effort" at bounding box center [554, 155] width 419 height 56
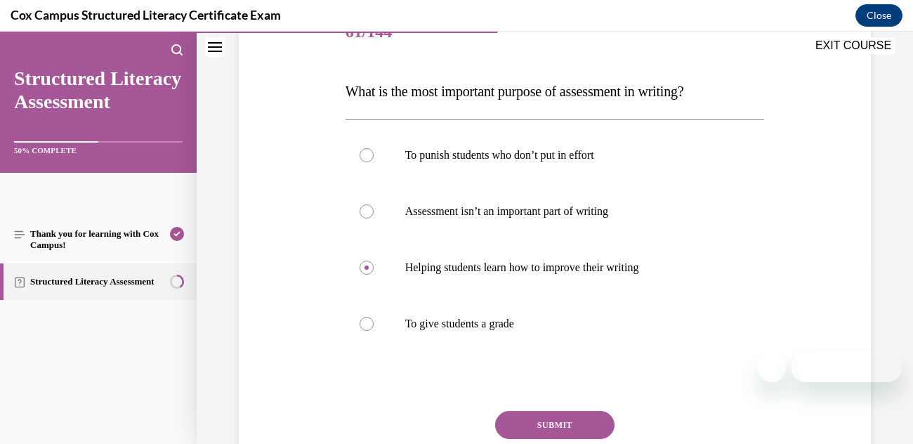
click at [373, 162] on input "To punish students who don’t put in effort" at bounding box center [366, 155] width 14 height 14
radio input "true"
click at [607, 178] on label "To punish students who don’t put in effort" at bounding box center [554, 155] width 419 height 56
click at [373, 162] on input "To punish students who don’t put in effort" at bounding box center [366, 155] width 14 height 14
click at [363, 272] on div at bounding box center [366, 267] width 14 height 14
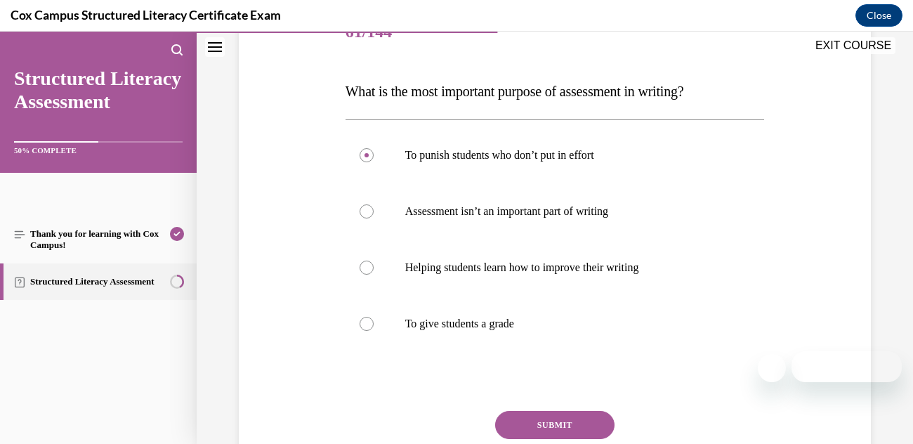
click at [363, 272] on input "Helping students learn how to improve their writing" at bounding box center [366, 267] width 14 height 14
radio input "true"
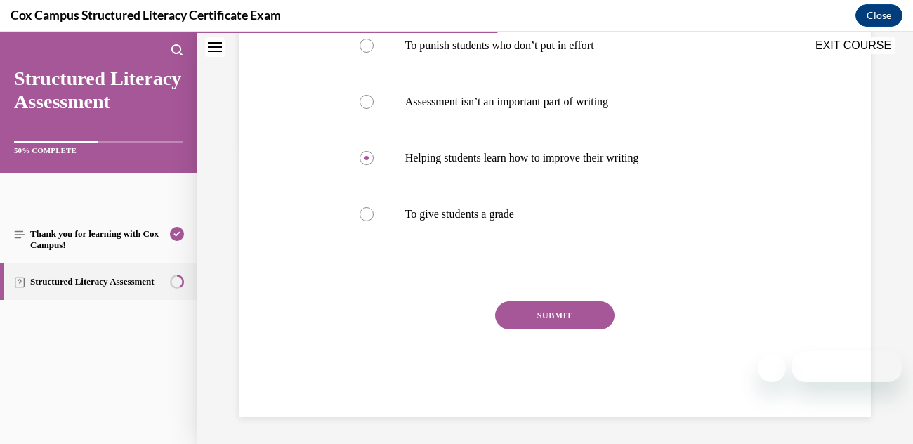
scroll to position [299, 0]
click at [543, 322] on button "SUBMIT" at bounding box center [554, 316] width 119 height 28
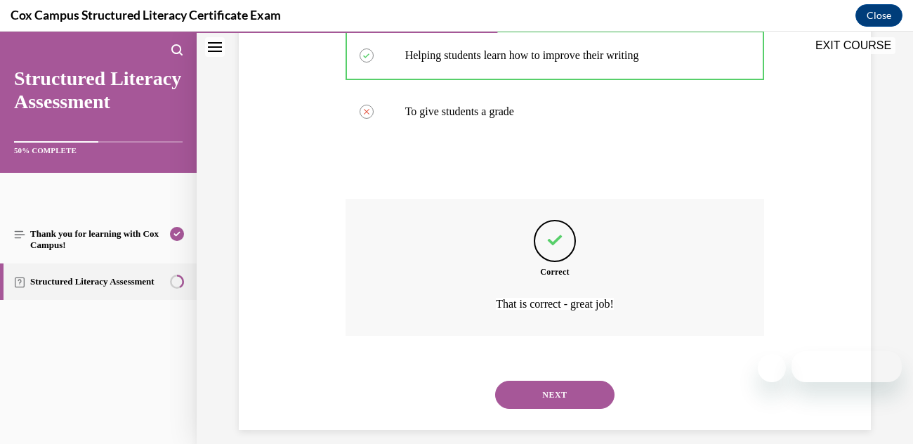
scroll to position [416, 0]
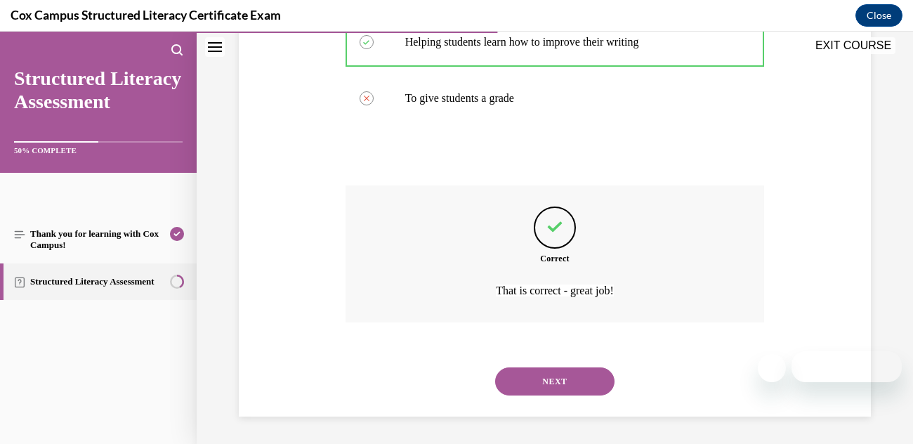
click at [513, 379] on button "NEXT" at bounding box center [554, 381] width 119 height 28
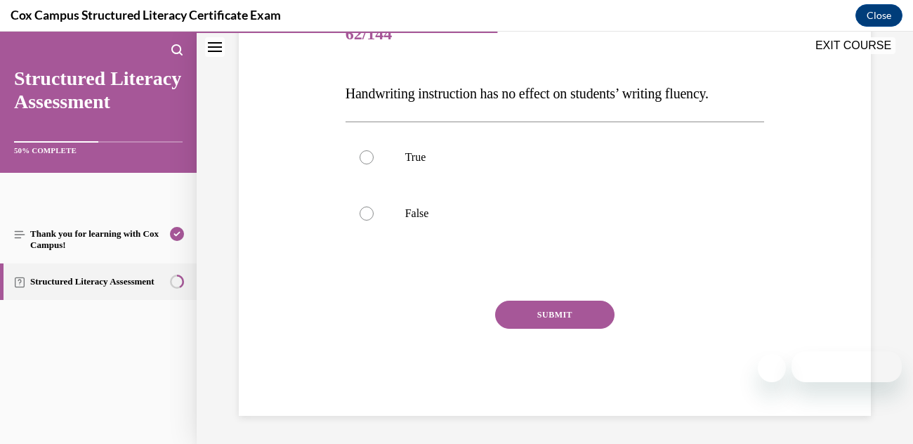
scroll to position [155, 0]
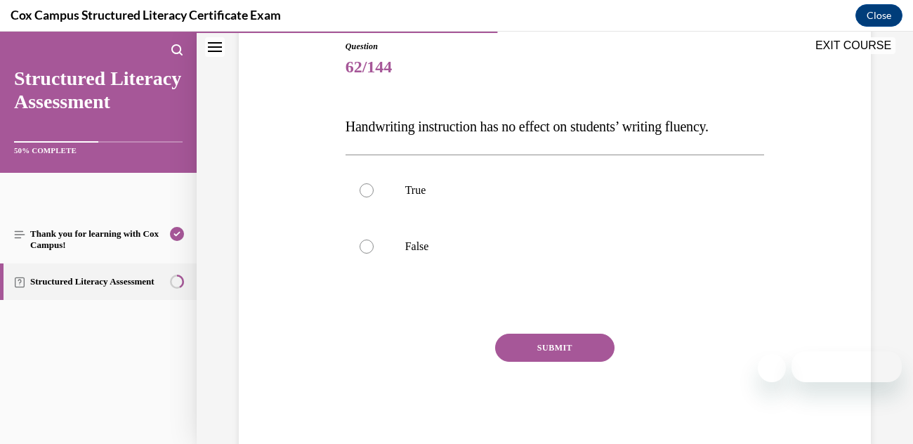
click at [363, 249] on div at bounding box center [366, 246] width 14 height 14
click at [363, 249] on input "False" at bounding box center [366, 246] width 14 height 14
radio input "true"
click at [532, 352] on button "SUBMIT" at bounding box center [554, 347] width 119 height 28
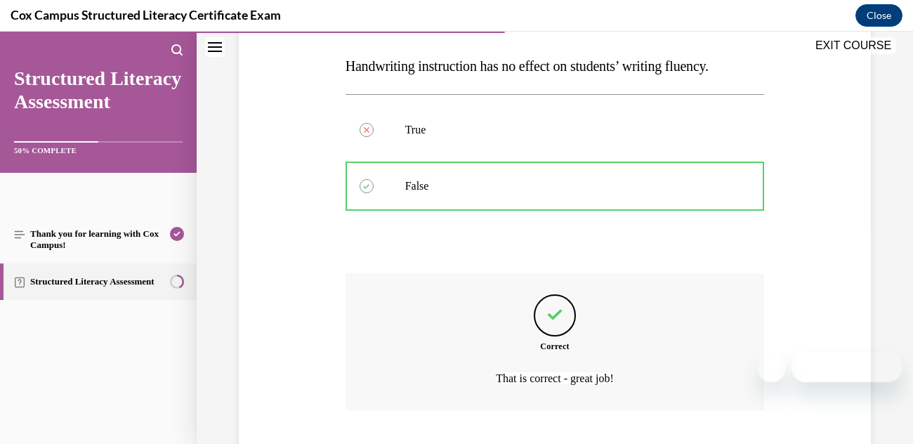
scroll to position [304, 0]
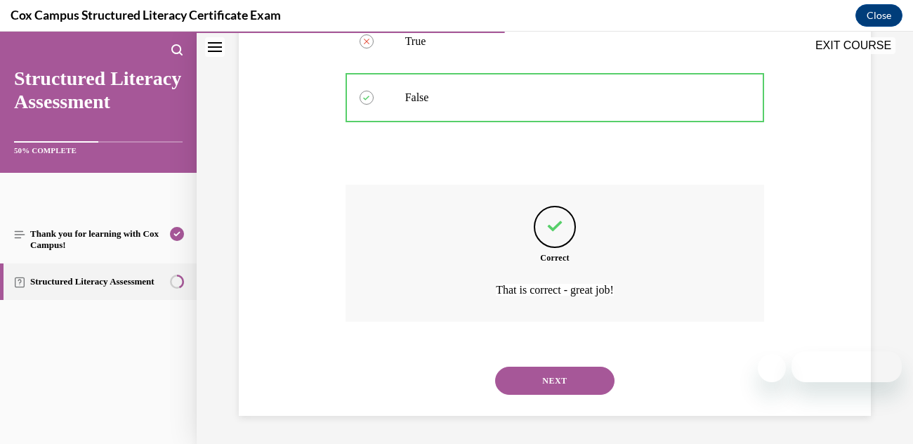
click at [541, 389] on button "NEXT" at bounding box center [554, 380] width 119 height 28
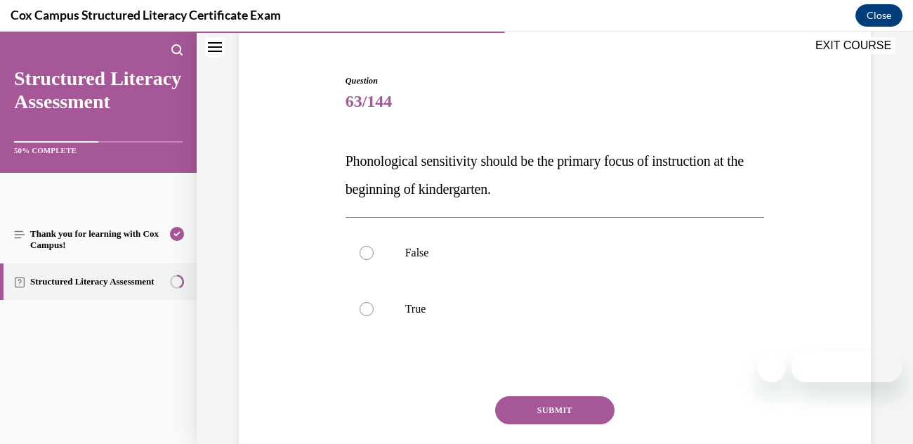
scroll to position [126, 0]
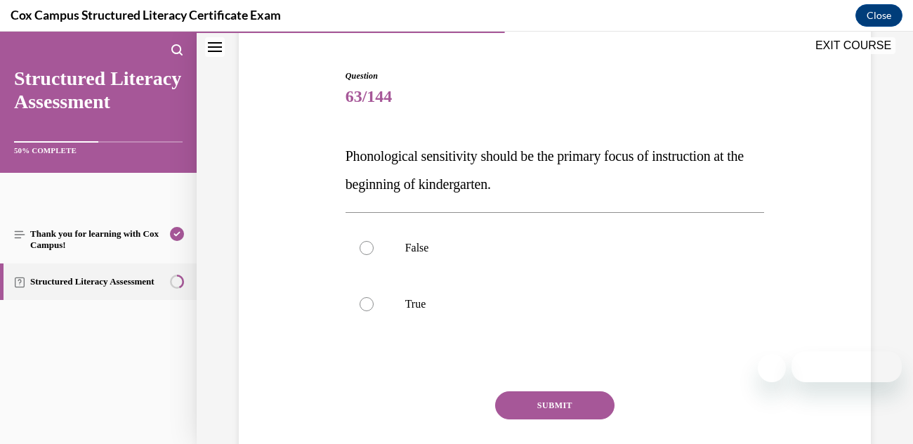
click at [365, 243] on div at bounding box center [366, 248] width 14 height 14
click at [365, 243] on input "False" at bounding box center [366, 248] width 14 height 14
radio input "true"
click at [579, 396] on button "SUBMIT" at bounding box center [554, 405] width 119 height 28
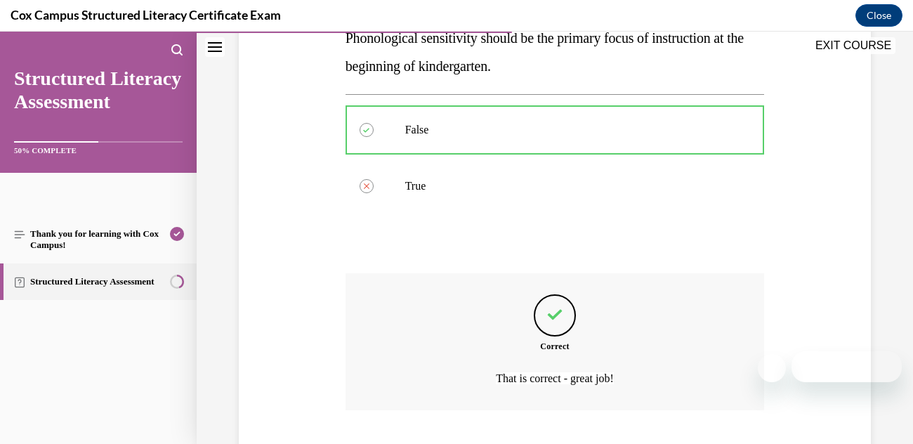
scroll to position [331, 0]
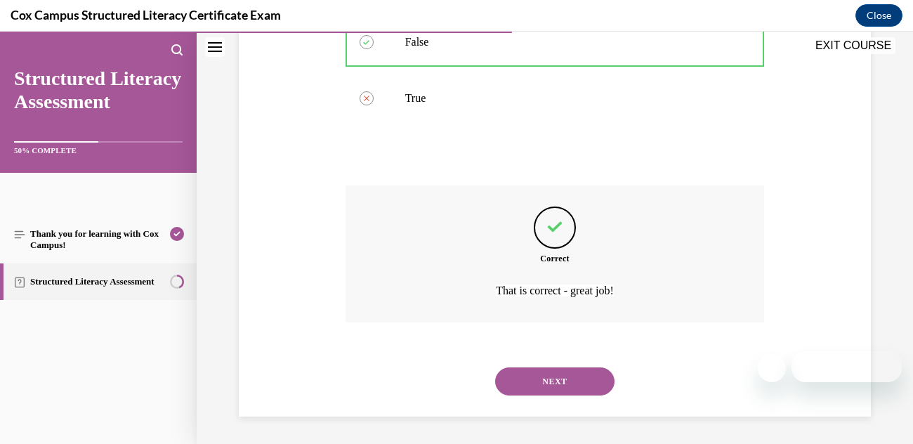
click at [546, 387] on button "NEXT" at bounding box center [554, 381] width 119 height 28
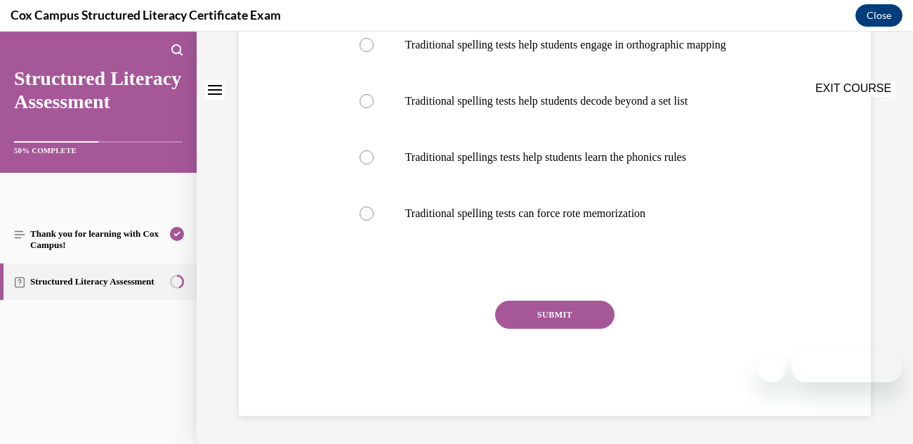
scroll to position [0, 0]
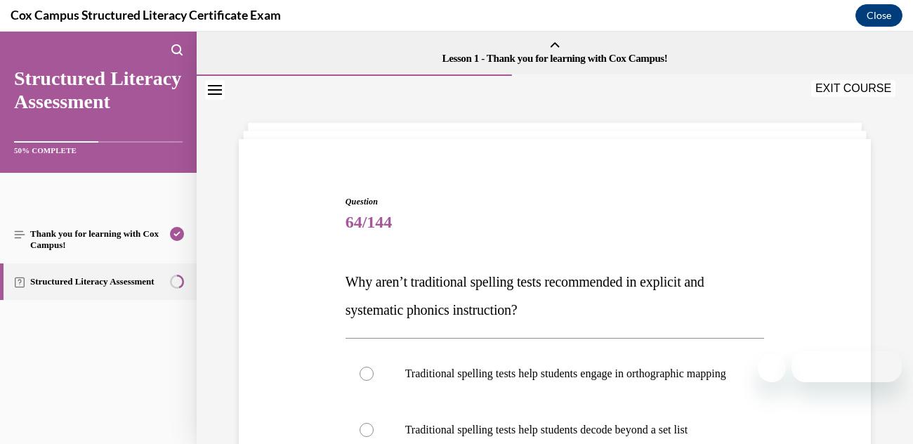
click at [543, 275] on span "Why aren’t traditional spelling tests recommended in explicit and systematic ph…" at bounding box center [524, 296] width 359 height 44
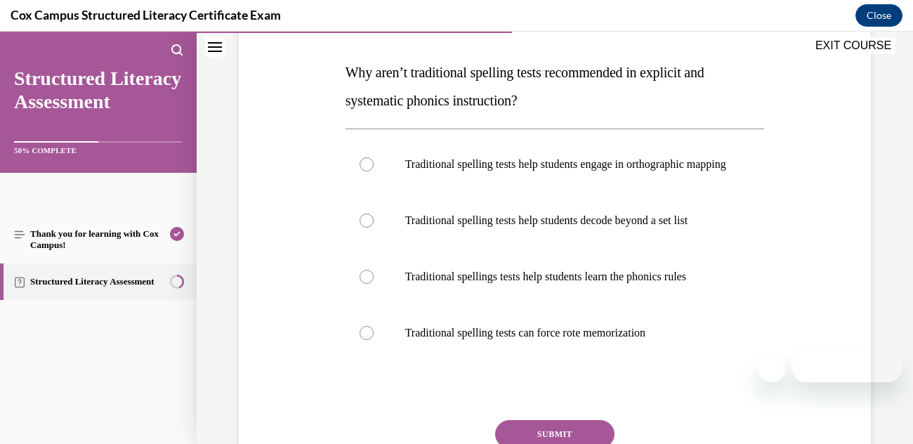
scroll to position [210, 0]
click at [364, 339] on div at bounding box center [366, 332] width 14 height 14
click at [364, 339] on input "Traditional spelling tests can force rote memorization" at bounding box center [366, 332] width 14 height 14
radio input "true"
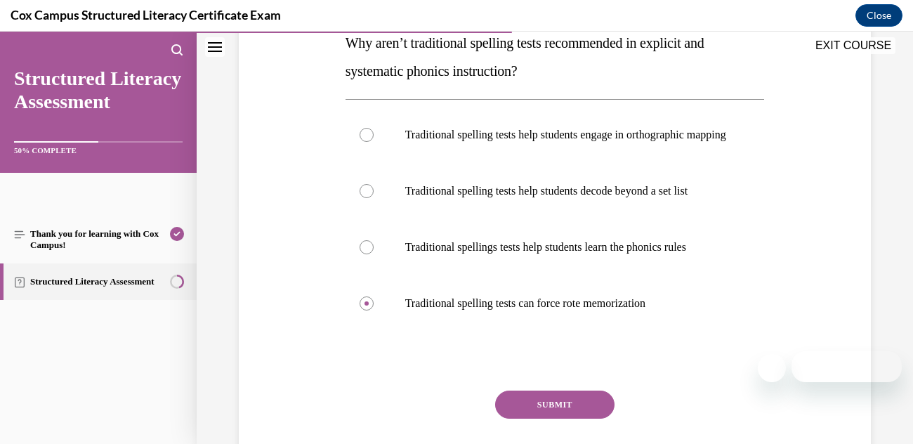
scroll to position [342, 0]
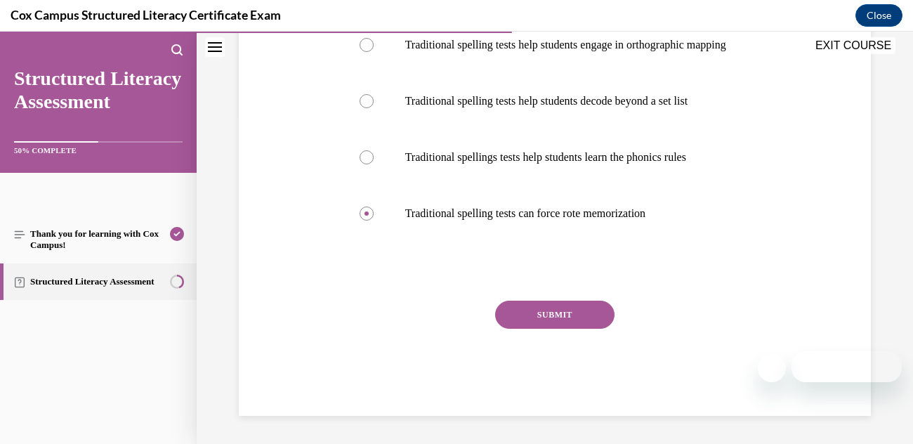
click at [560, 314] on button "SUBMIT" at bounding box center [554, 314] width 119 height 28
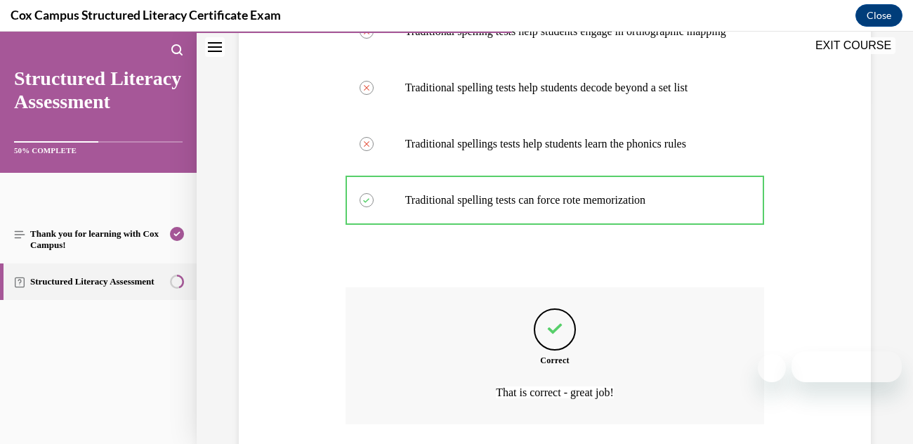
scroll to position [458, 0]
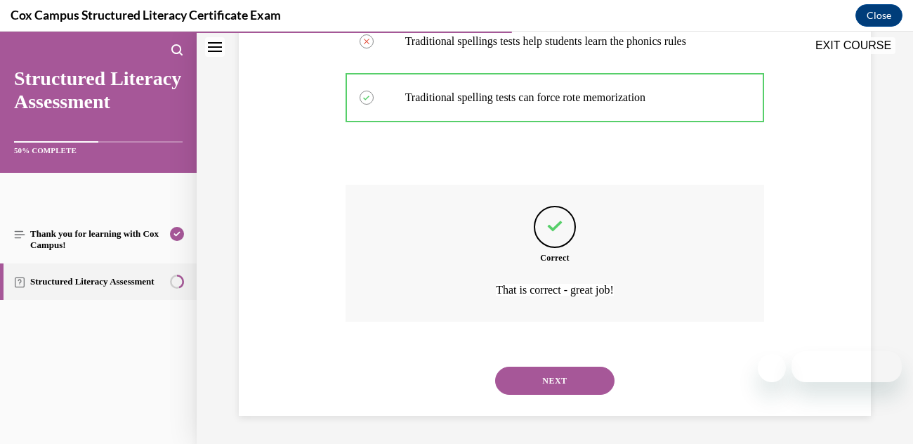
click at [568, 383] on button "NEXT" at bounding box center [554, 380] width 119 height 28
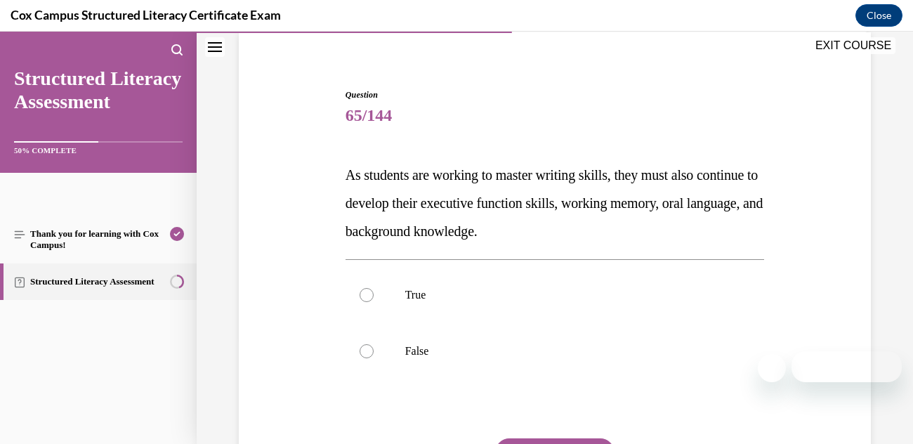
scroll to position [118, 0]
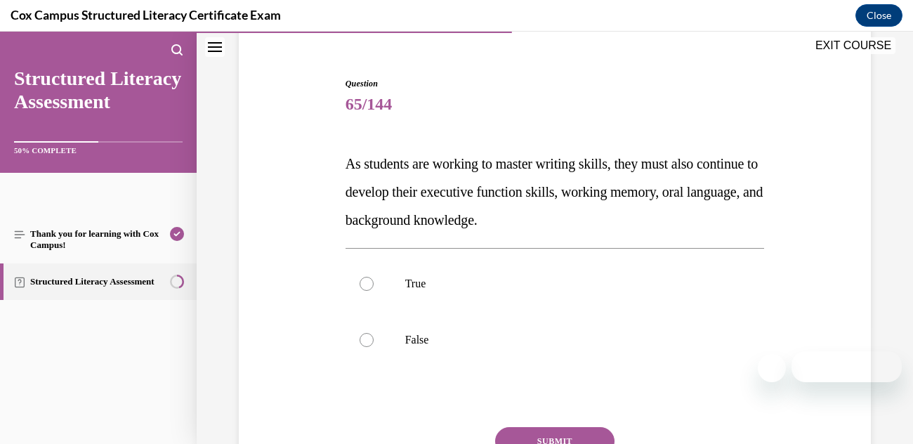
click at [376, 280] on label "True" at bounding box center [554, 284] width 419 height 56
click at [373, 280] on input "True" at bounding box center [366, 284] width 14 height 14
radio input "true"
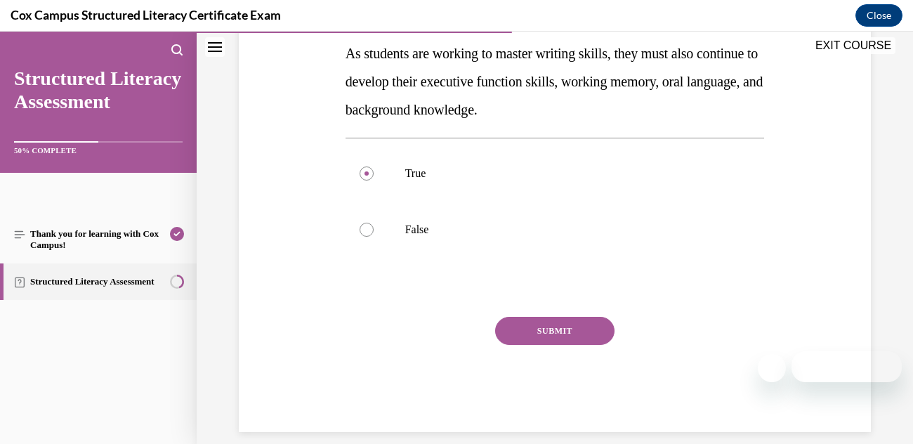
scroll to position [229, 0]
click at [542, 338] on button "SUBMIT" at bounding box center [554, 330] width 119 height 28
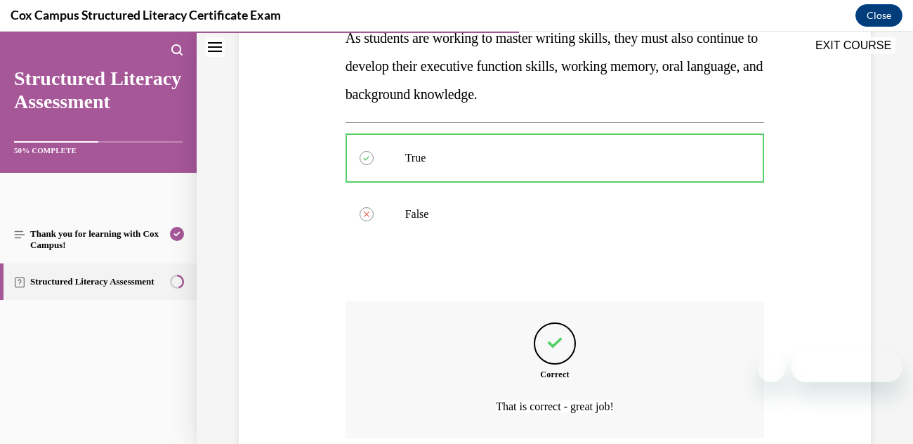
scroll to position [359, 0]
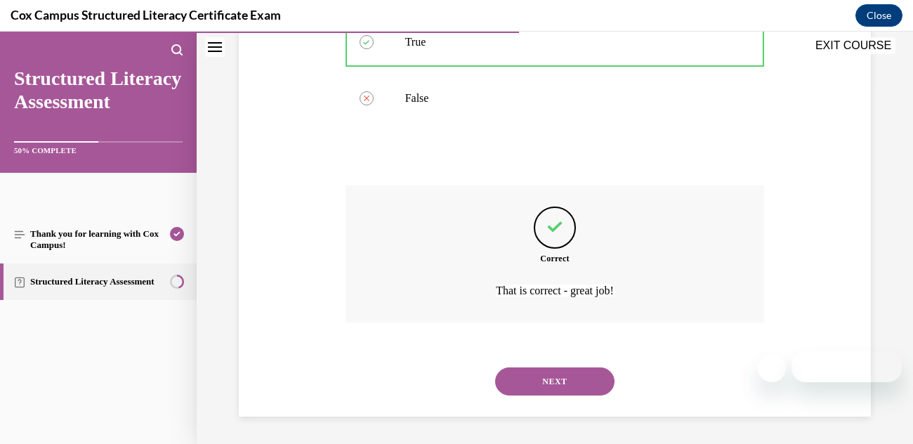
click at [537, 385] on button "NEXT" at bounding box center [554, 381] width 119 height 28
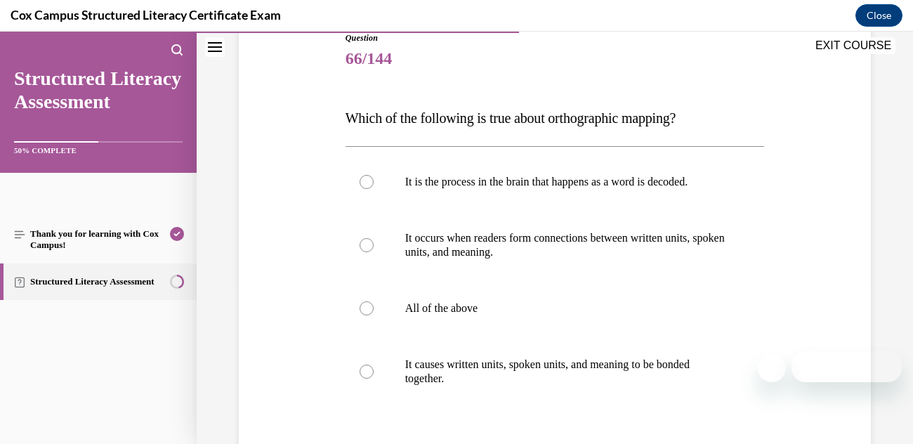
scroll to position [164, 0]
click at [379, 306] on label "All of the above" at bounding box center [554, 307] width 419 height 56
click at [373, 306] on input "All of the above" at bounding box center [366, 307] width 14 height 14
radio input "true"
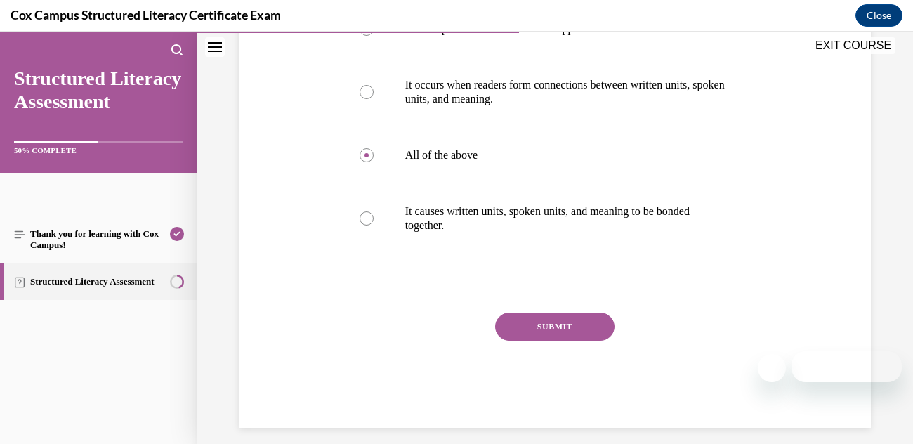
scroll to position [317, 0]
click at [574, 331] on button "SUBMIT" at bounding box center [554, 326] width 119 height 28
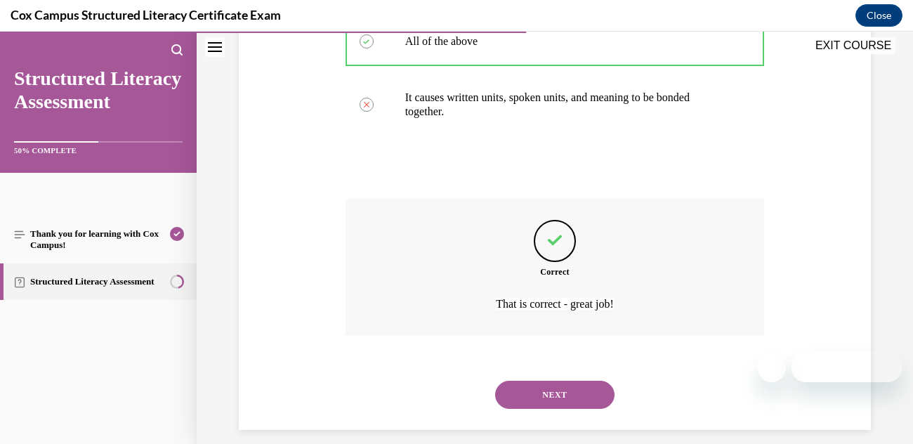
scroll to position [444, 0]
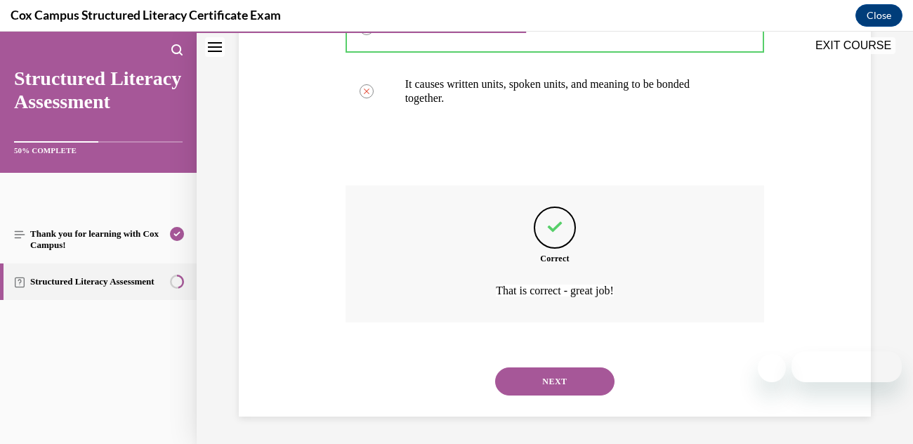
click at [562, 376] on button "NEXT" at bounding box center [554, 381] width 119 height 28
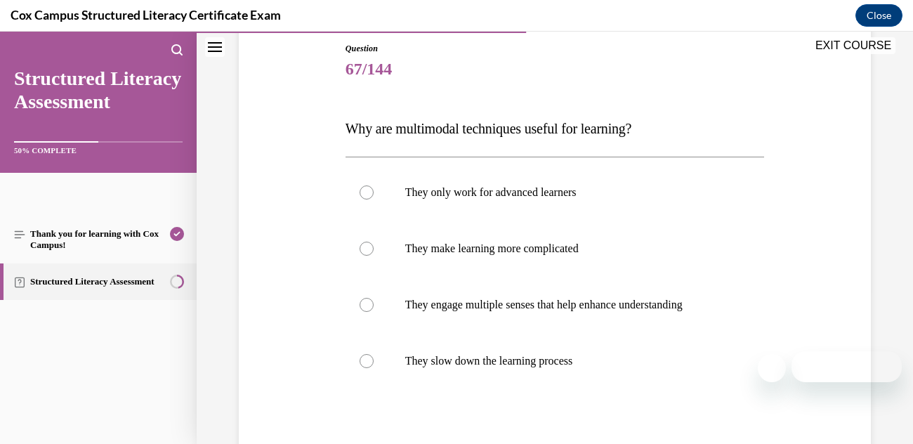
scroll to position [154, 0]
click at [534, 306] on p "They engage multiple senses that help enhance understanding" at bounding box center [567, 304] width 324 height 14
click at [373, 306] on input "They engage multiple senses that help enhance understanding" at bounding box center [366, 304] width 14 height 14
radio input "true"
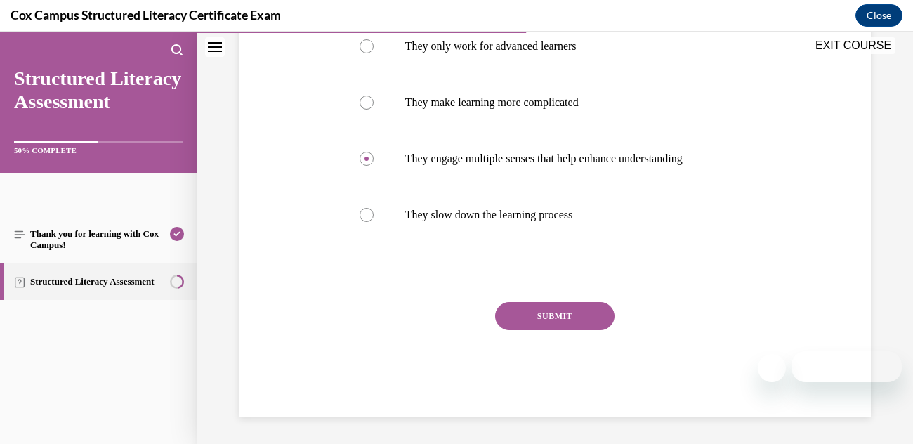
click at [560, 325] on button "SUBMIT" at bounding box center [554, 316] width 119 height 28
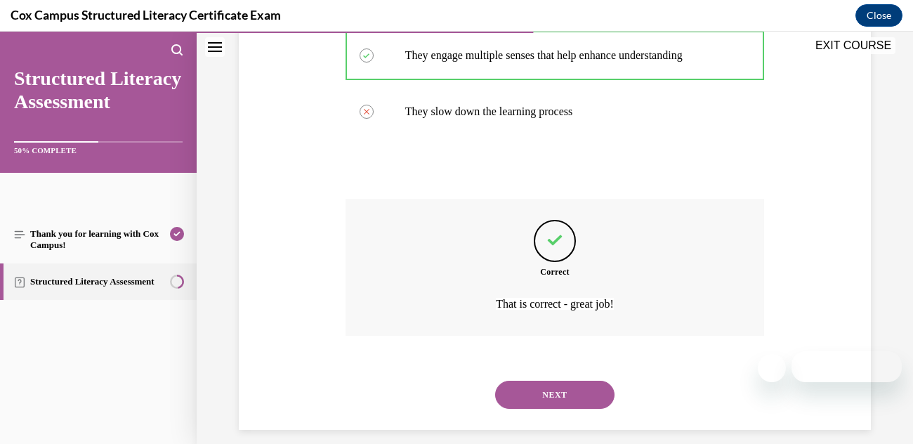
scroll to position [416, 0]
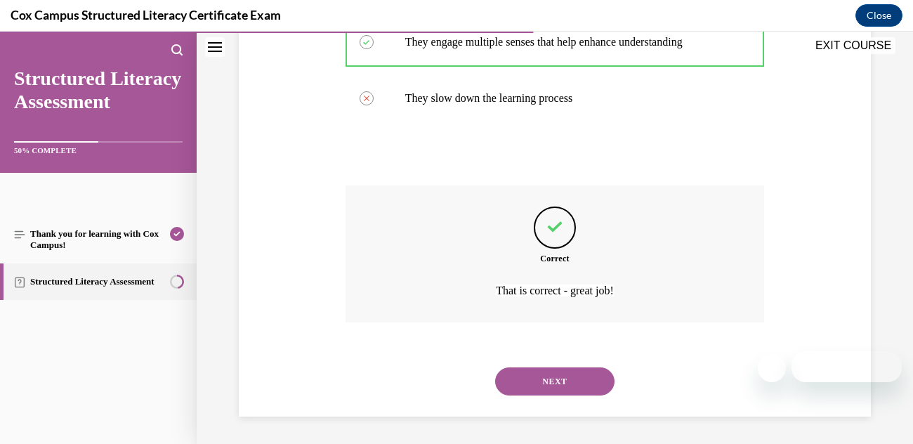
click at [571, 385] on button "NEXT" at bounding box center [554, 381] width 119 height 28
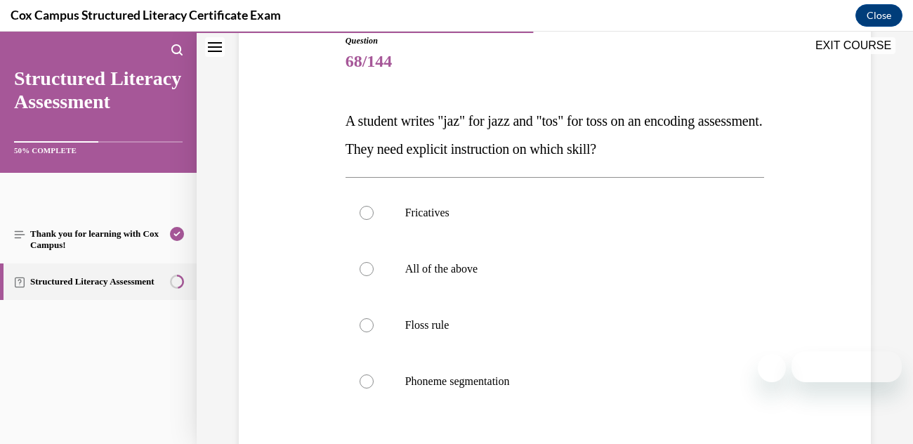
scroll to position [155, 0]
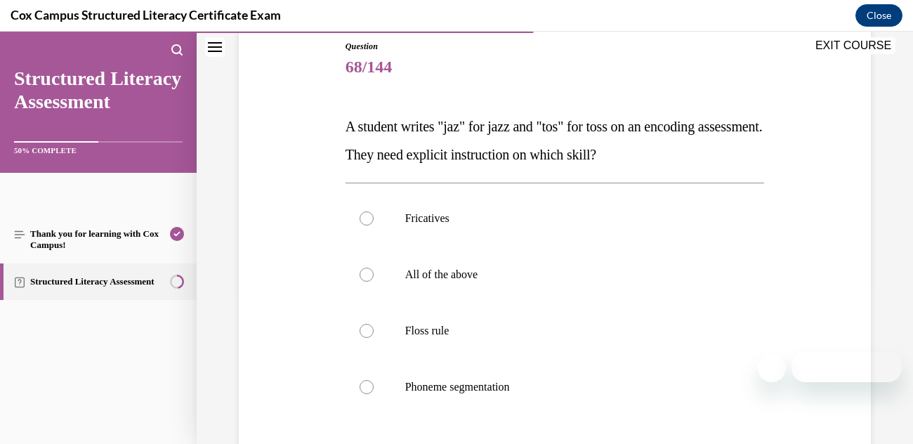
click at [372, 337] on label "Floss rule" at bounding box center [554, 331] width 419 height 56
click at [372, 337] on input "Floss rule" at bounding box center [366, 331] width 14 height 14
radio input "true"
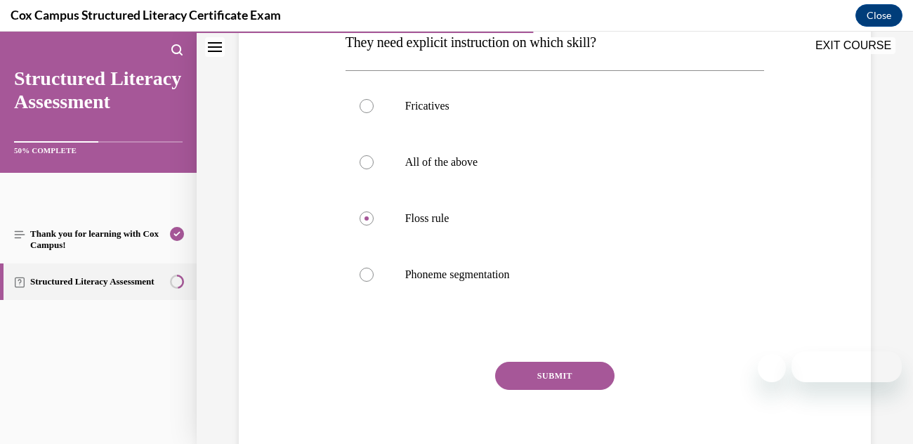
scroll to position [328, 0]
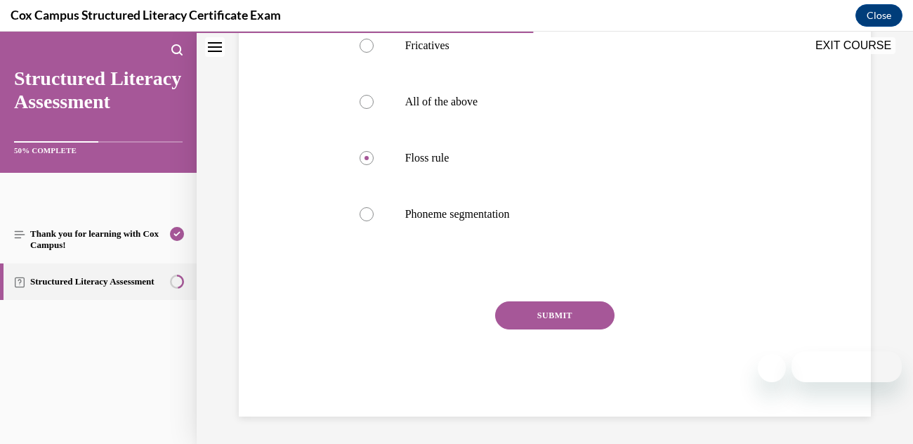
click at [524, 313] on button "SUBMIT" at bounding box center [554, 315] width 119 height 28
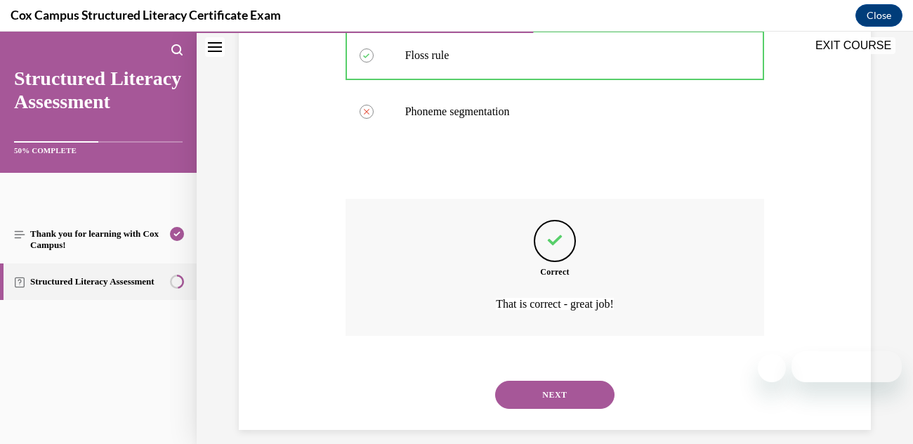
scroll to position [444, 0]
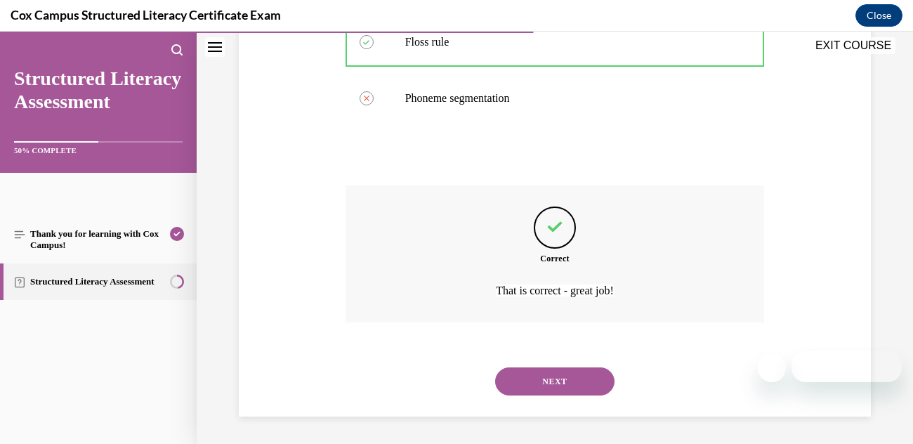
click at [512, 378] on button "NEXT" at bounding box center [554, 381] width 119 height 28
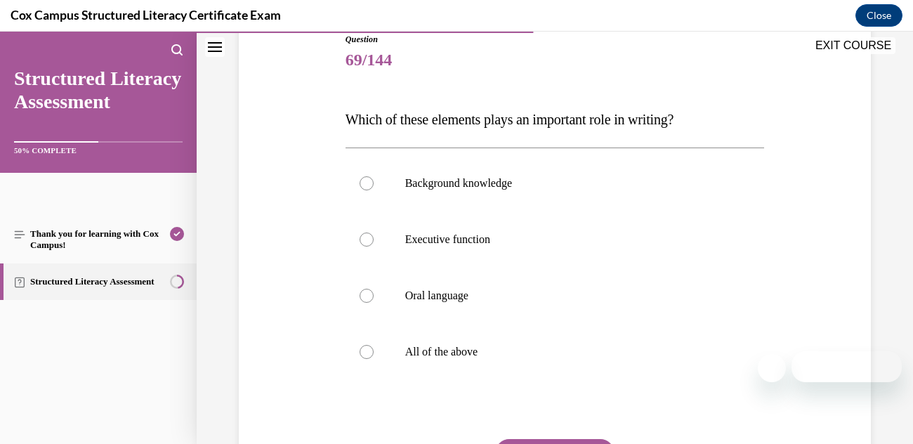
scroll to position [166, 0]
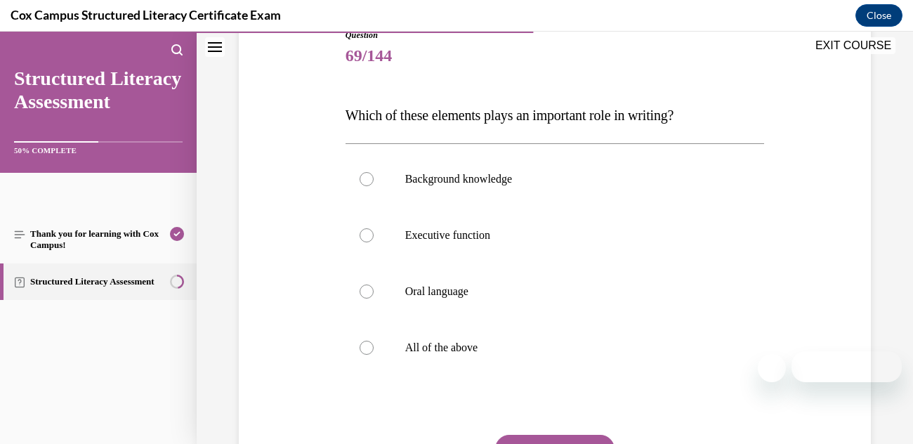
click at [365, 341] on div at bounding box center [366, 348] width 14 height 14
click at [365, 341] on input "All of the above" at bounding box center [366, 348] width 14 height 14
radio input "true"
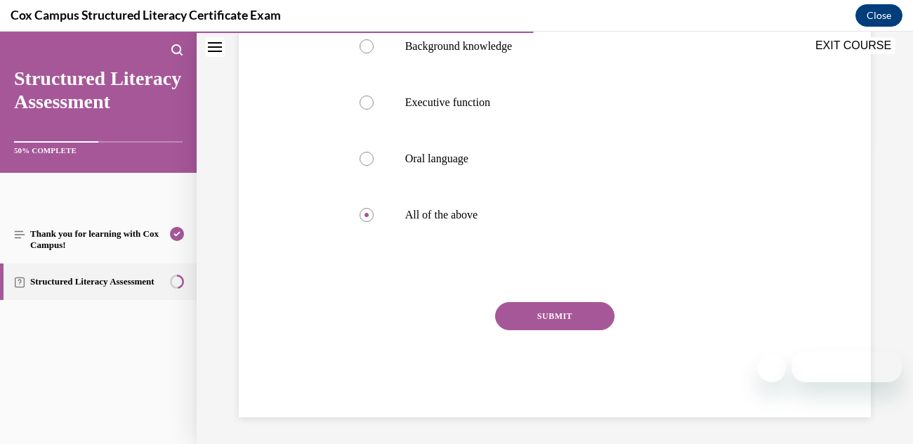
scroll to position [300, 0]
click at [541, 317] on button "SUBMIT" at bounding box center [554, 315] width 119 height 28
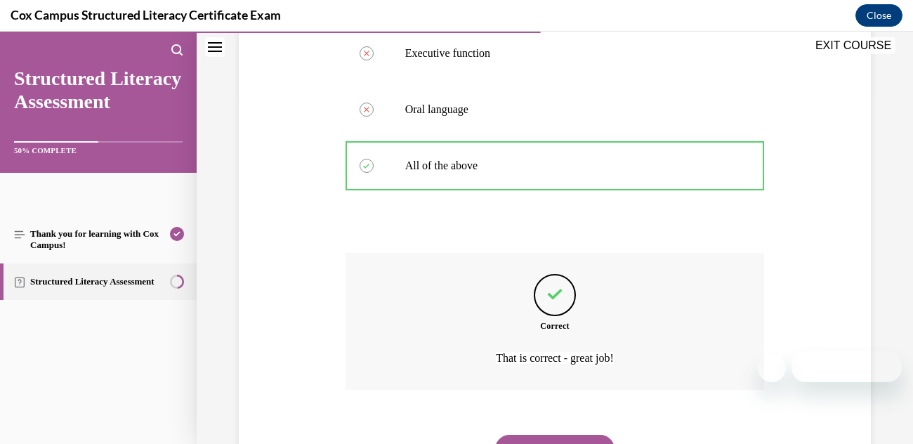
click at [416, 277] on div "Correct That is correct - great job!" at bounding box center [554, 321] width 419 height 137
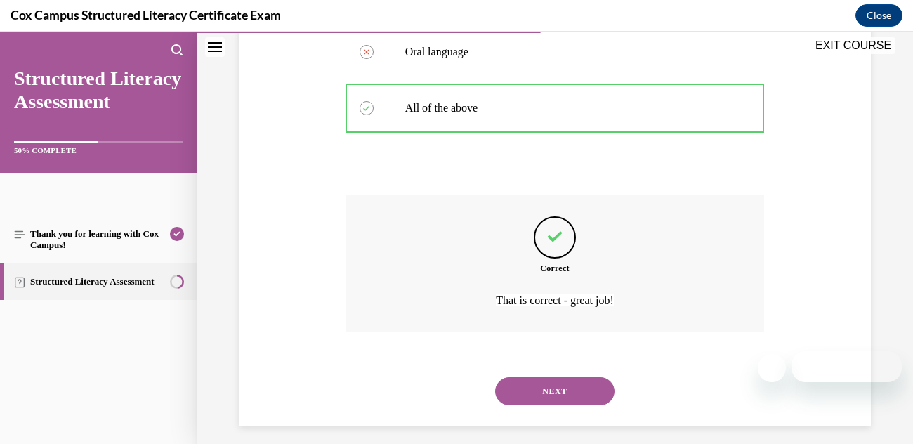
click at [542, 404] on button "NEXT" at bounding box center [554, 391] width 119 height 28
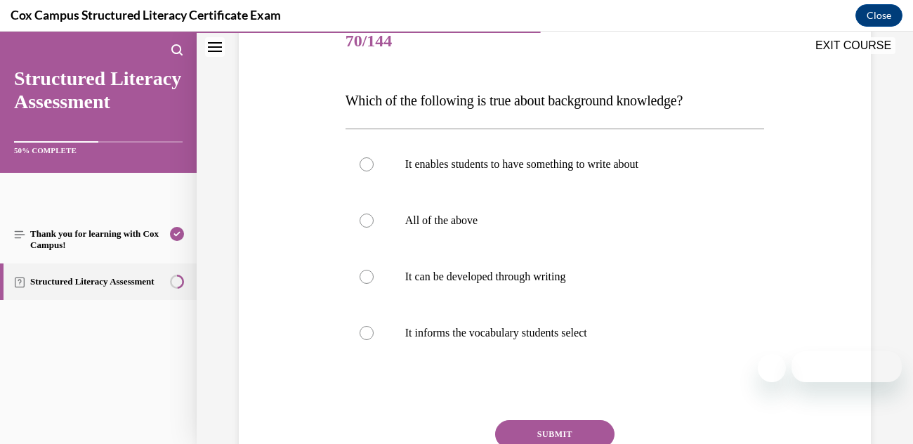
scroll to position [185, 0]
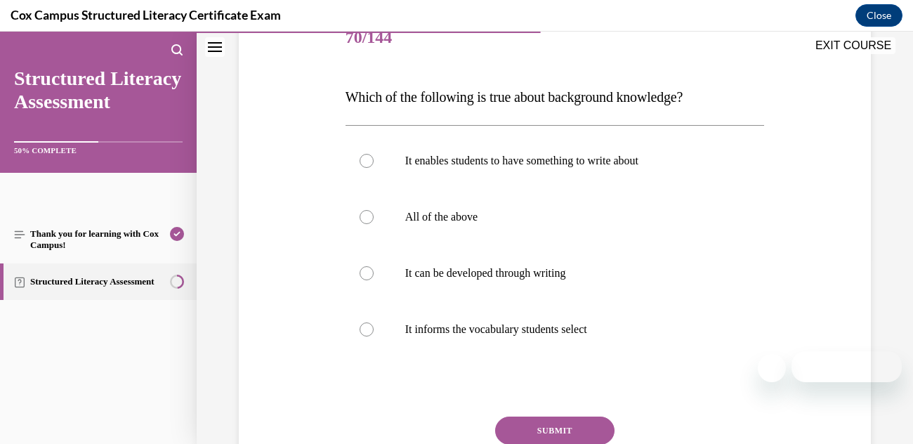
click at [362, 223] on label "All of the above" at bounding box center [554, 217] width 419 height 56
click at [362, 223] on input "All of the above" at bounding box center [366, 217] width 14 height 14
radio input "true"
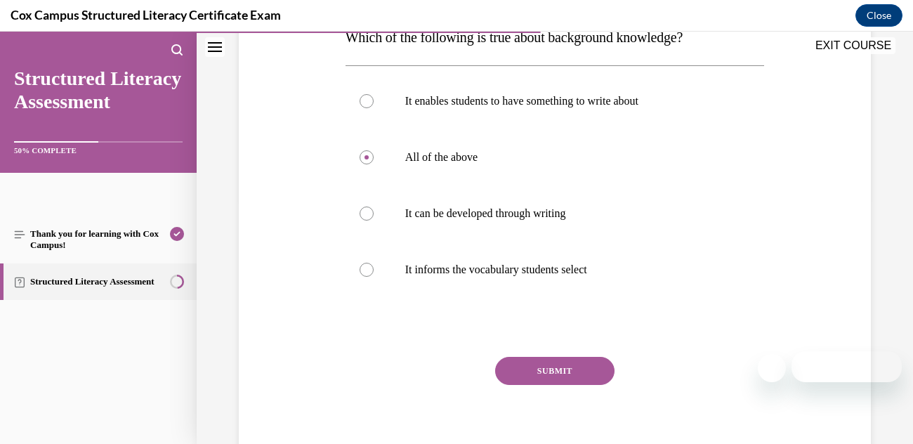
scroll to position [276, 0]
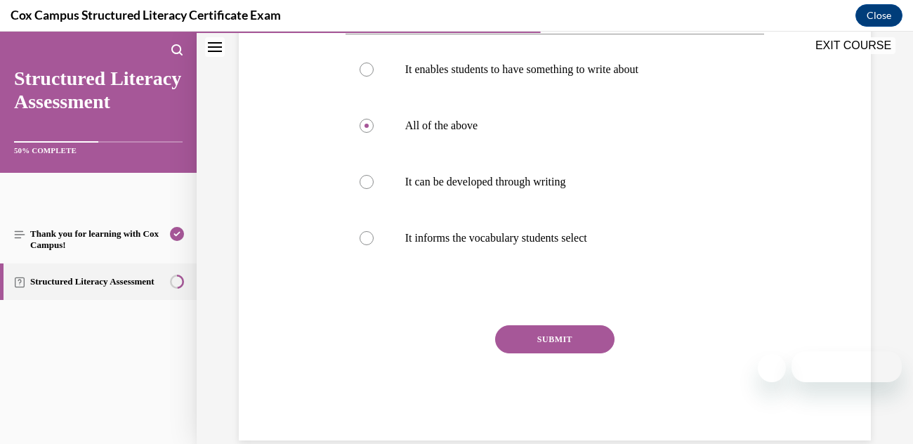
click at [537, 333] on button "SUBMIT" at bounding box center [554, 339] width 119 height 28
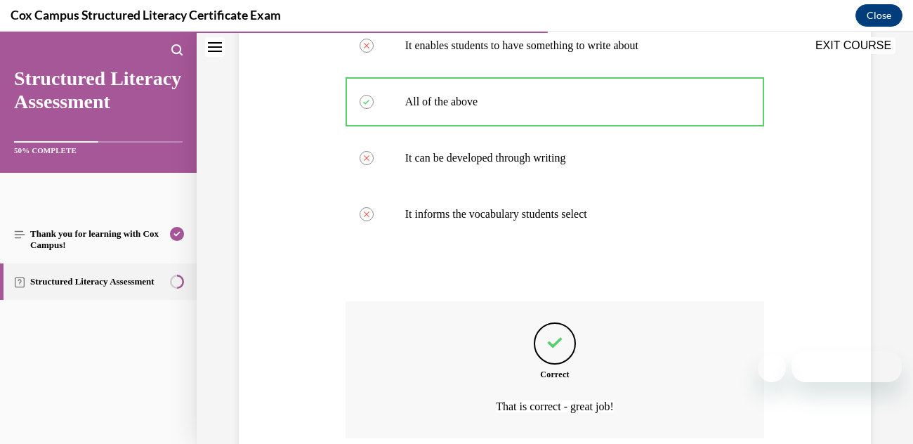
scroll to position [416, 0]
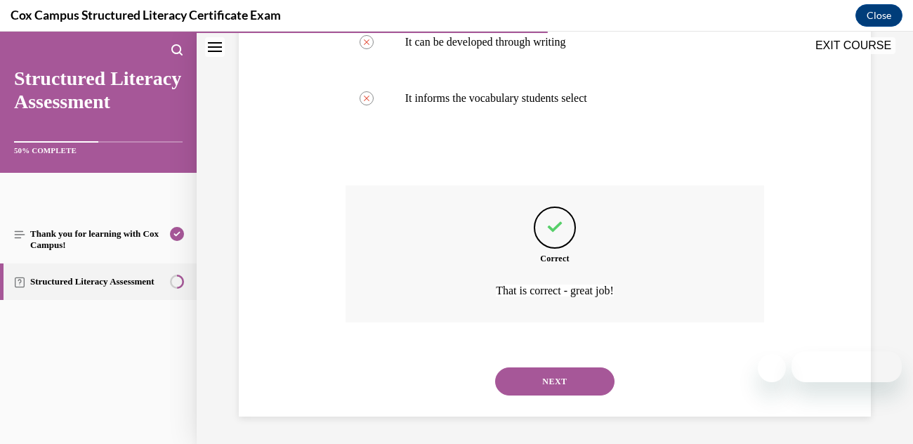
click at [534, 385] on button "NEXT" at bounding box center [554, 381] width 119 height 28
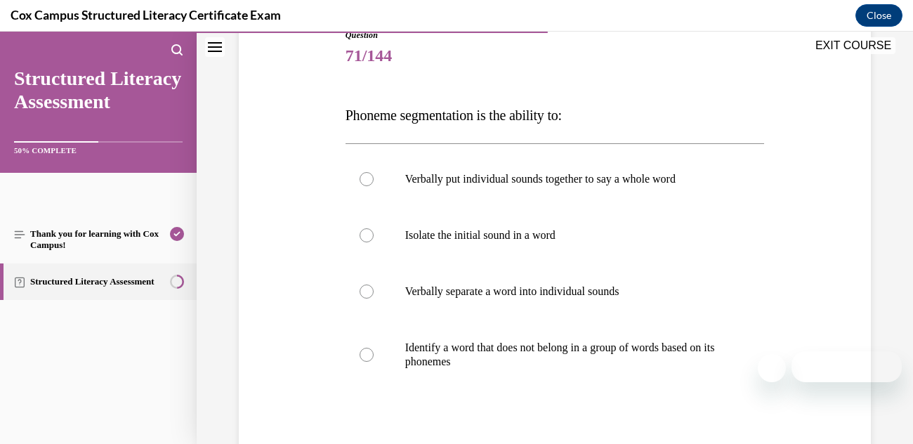
scroll to position [171, 0]
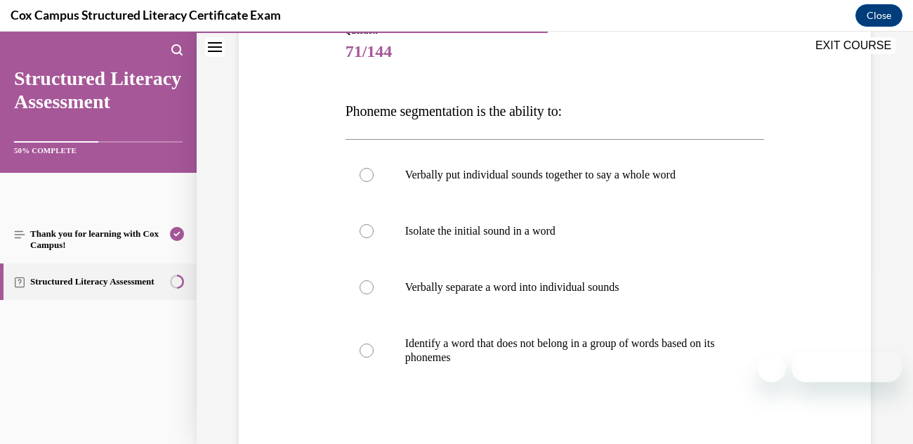
click at [377, 293] on label "Verbally separate a word into individual sounds" at bounding box center [554, 287] width 419 height 56
click at [373, 293] on input "Verbally separate a word into individual sounds" at bounding box center [366, 287] width 14 height 14
radio input "true"
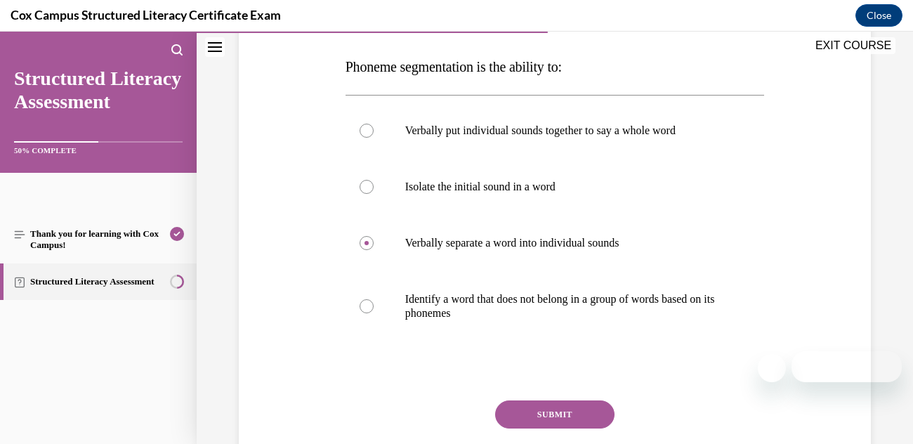
scroll to position [314, 0]
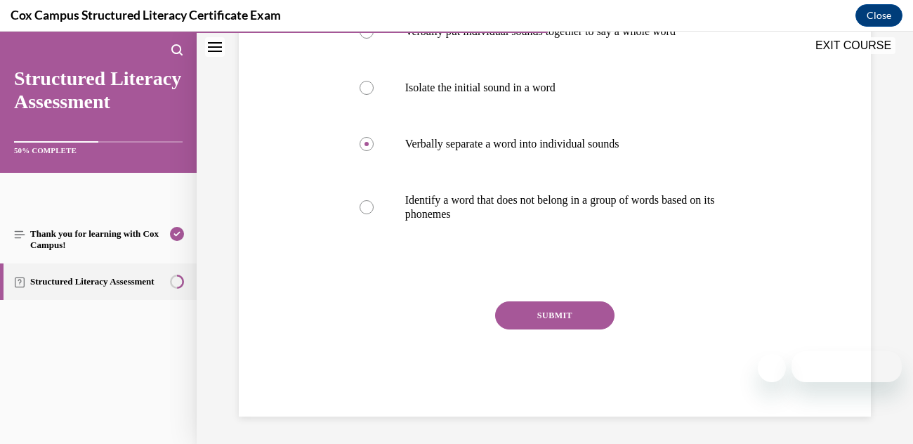
click at [535, 318] on button "SUBMIT" at bounding box center [554, 315] width 119 height 28
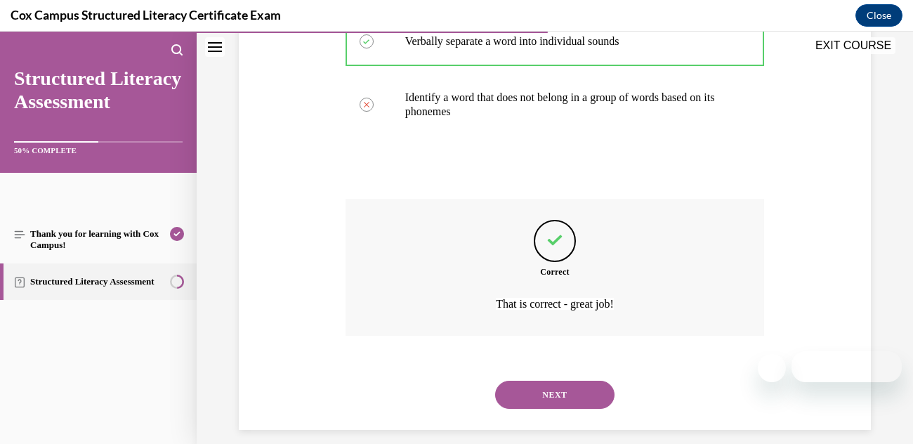
scroll to position [430, 0]
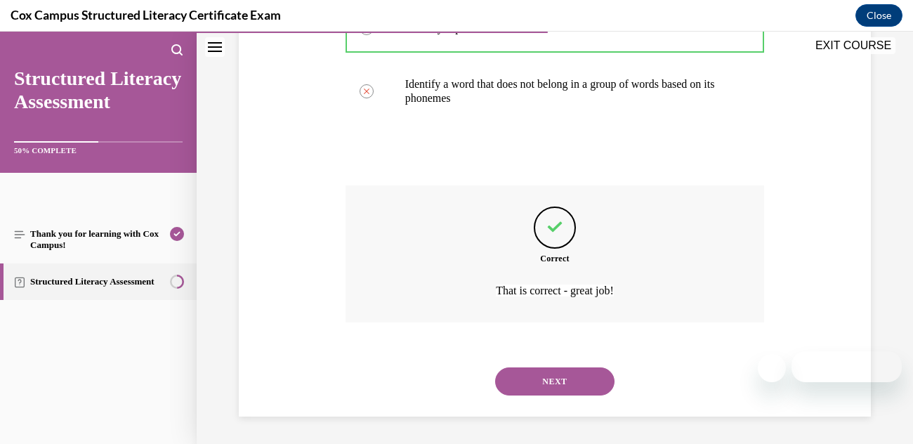
click at [545, 381] on button "NEXT" at bounding box center [554, 381] width 119 height 28
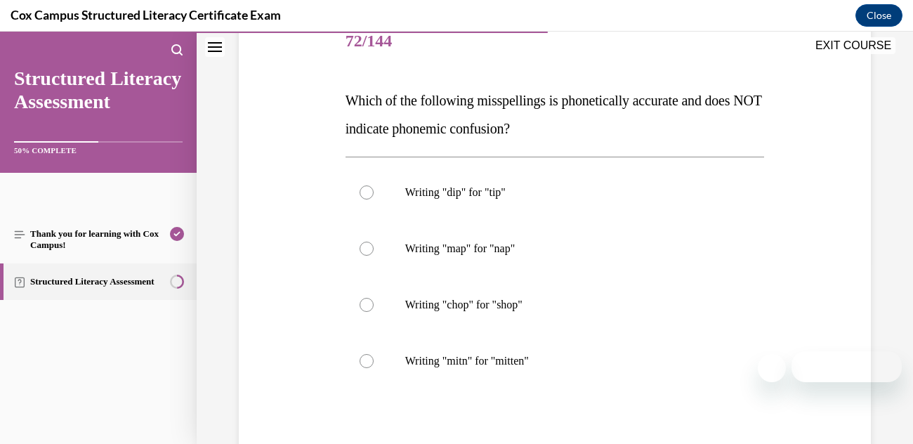
scroll to position [183, 0]
click at [366, 360] on div at bounding box center [366, 359] width 14 height 14
click at [366, 360] on input "Writing "mitn" for "mitten"" at bounding box center [366, 359] width 14 height 14
radio input "true"
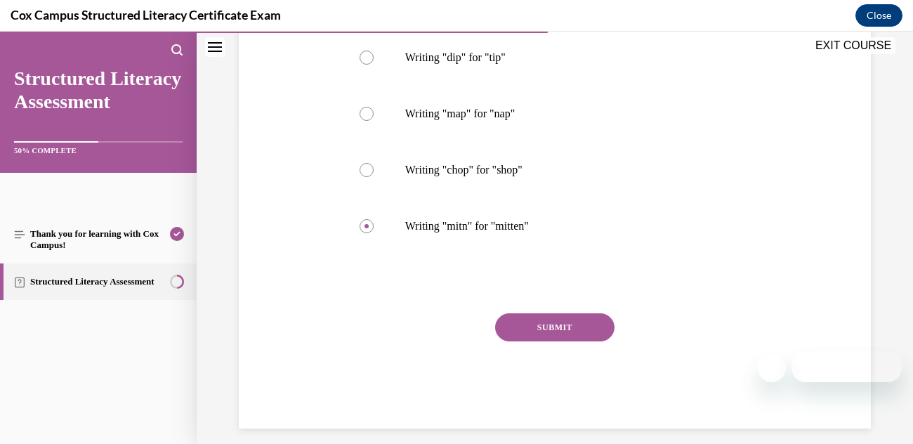
click at [524, 331] on button "SUBMIT" at bounding box center [554, 327] width 119 height 28
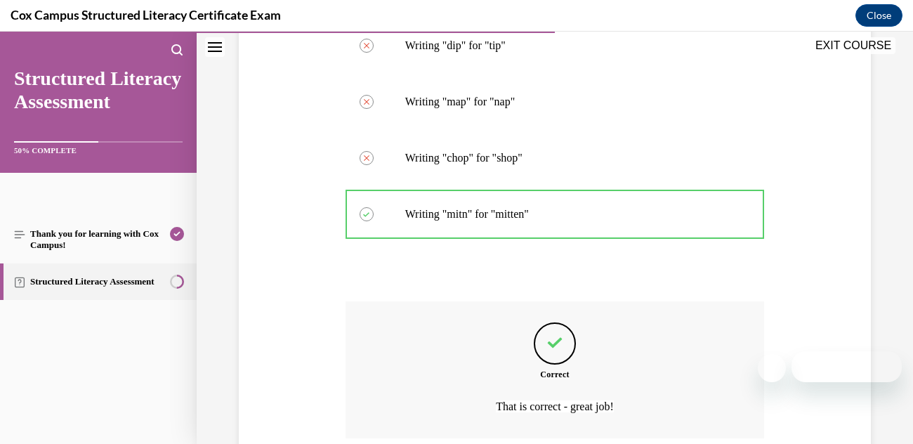
scroll to position [444, 0]
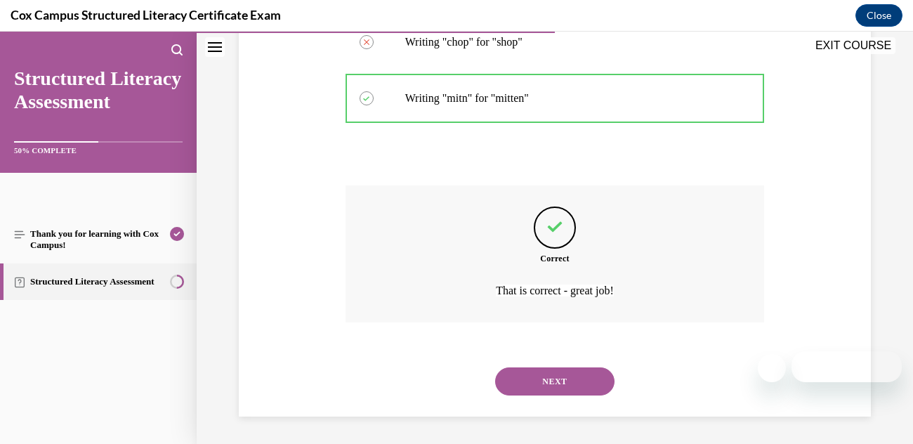
click at [536, 376] on button "NEXT" at bounding box center [554, 381] width 119 height 28
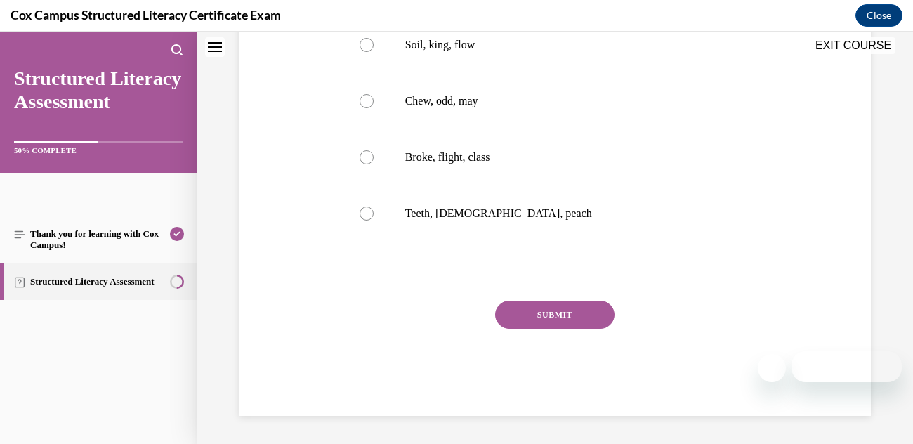
scroll to position [0, 0]
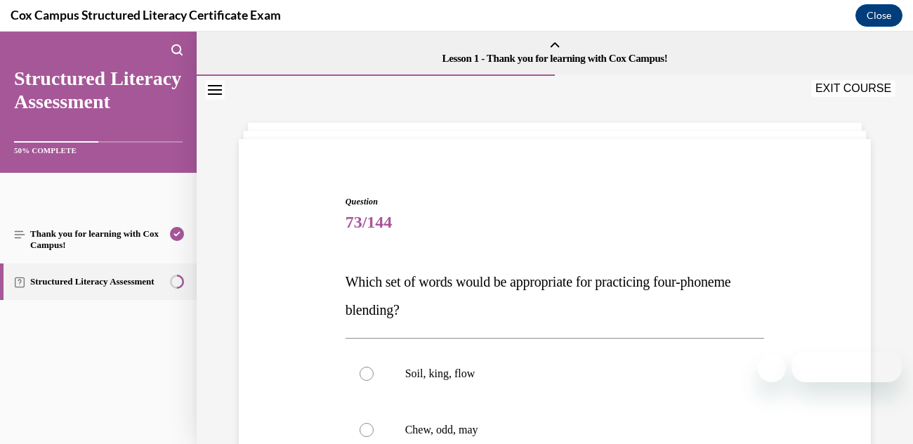
click at [404, 42] on link "Lesson 1 - Thank you for learning with Cox Campus!" at bounding box center [555, 53] width 716 height 43
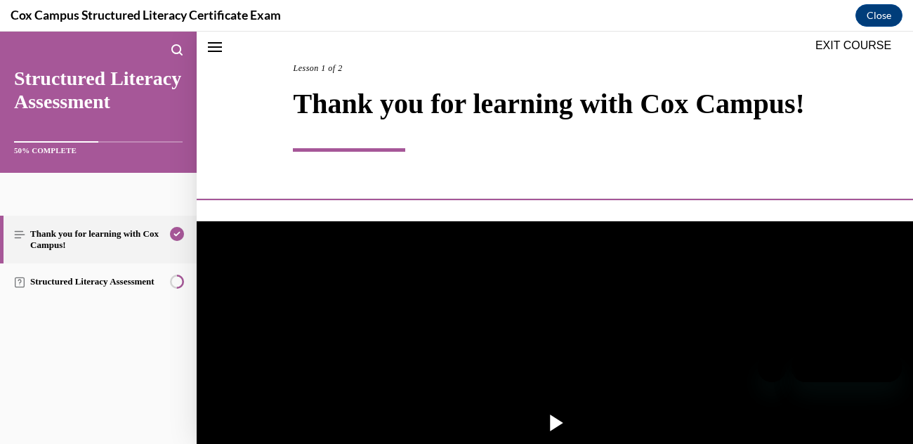
scroll to position [43, 0]
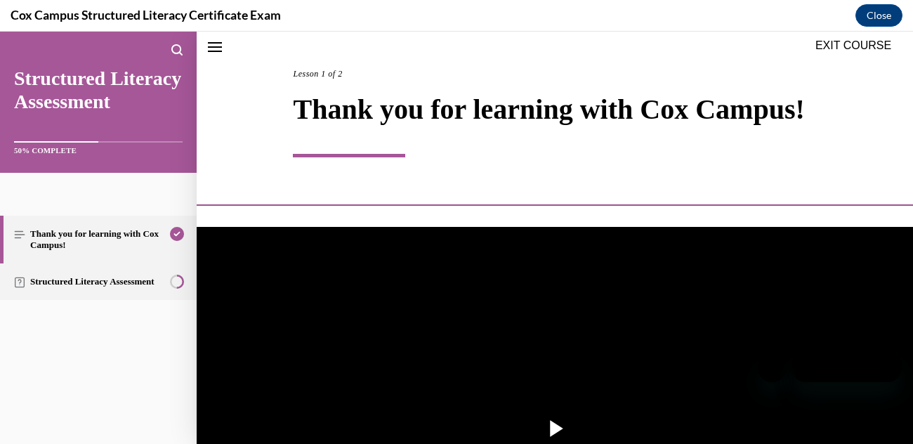
click at [96, 282] on link "Structured Literacy Assessment" at bounding box center [98, 281] width 197 height 37
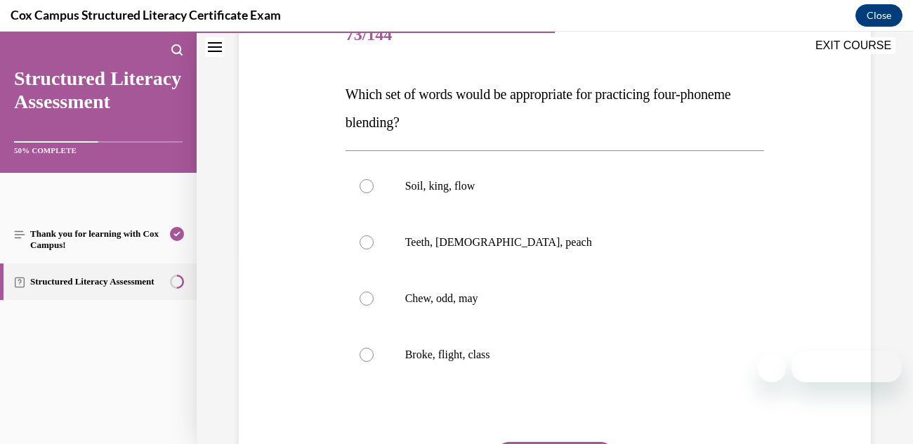
scroll to position [188, 0]
click at [421, 347] on p "Broke, flight, class" at bounding box center [567, 354] width 324 height 14
click at [373, 347] on input "Broke, flight, class" at bounding box center [366, 354] width 14 height 14
radio input "true"
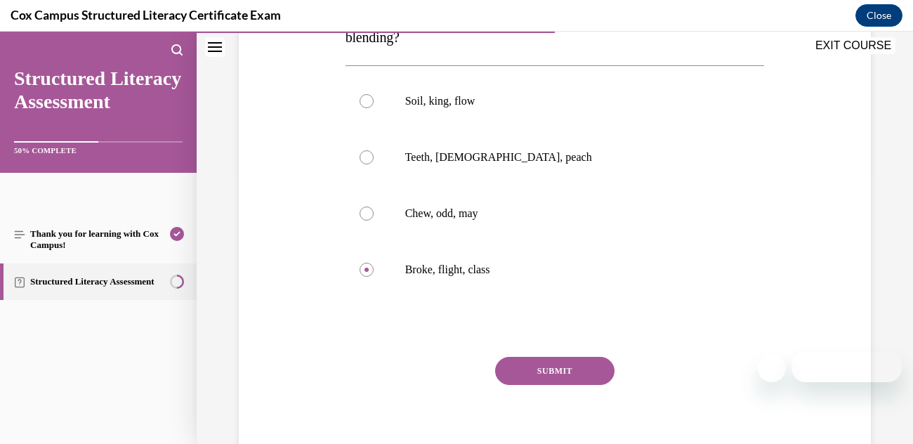
scroll to position [284, 0]
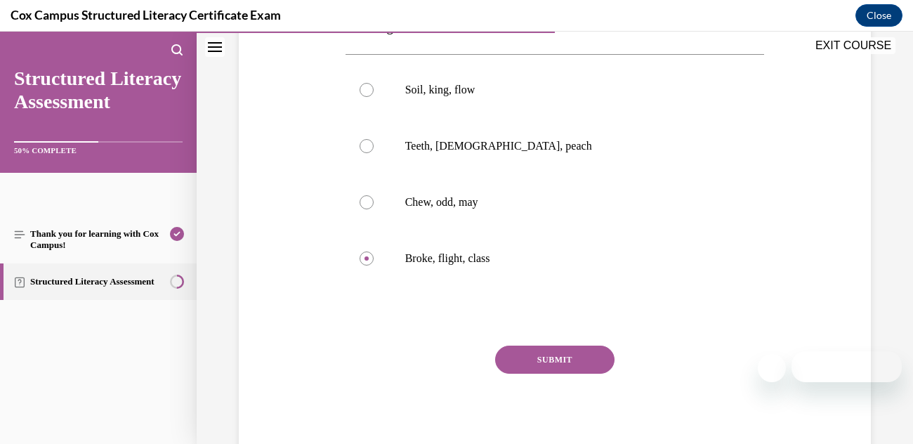
click at [554, 356] on button "SUBMIT" at bounding box center [554, 359] width 119 height 28
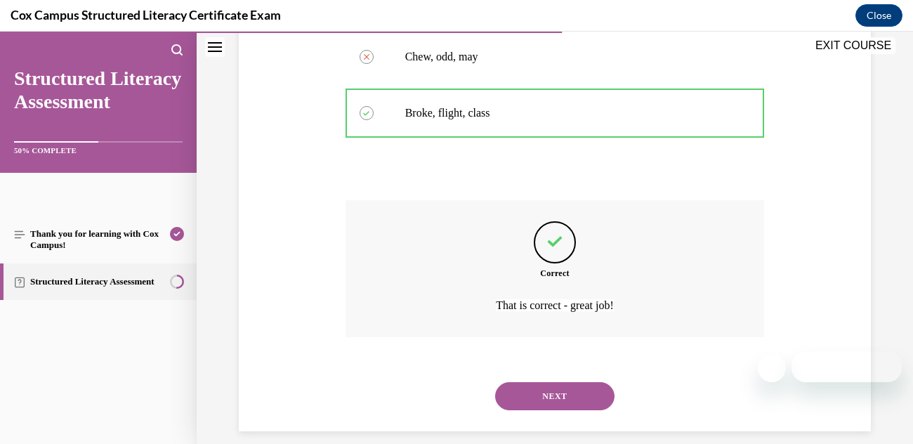
scroll to position [444, 0]
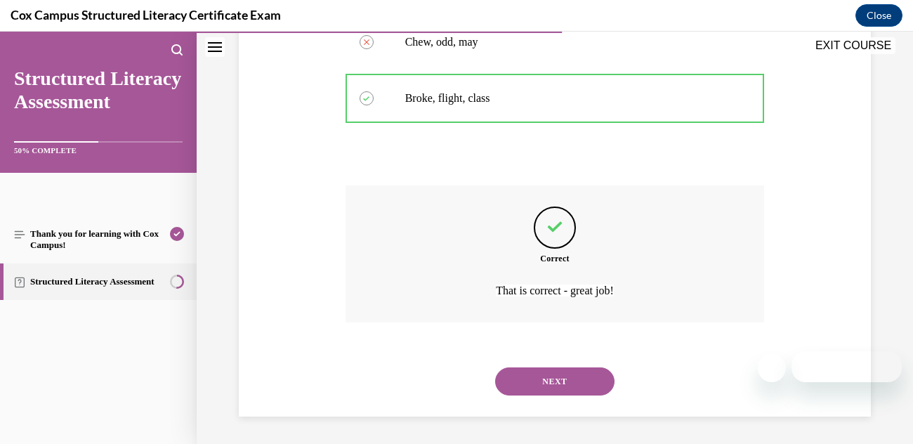
click at [566, 378] on button "NEXT" at bounding box center [554, 381] width 119 height 28
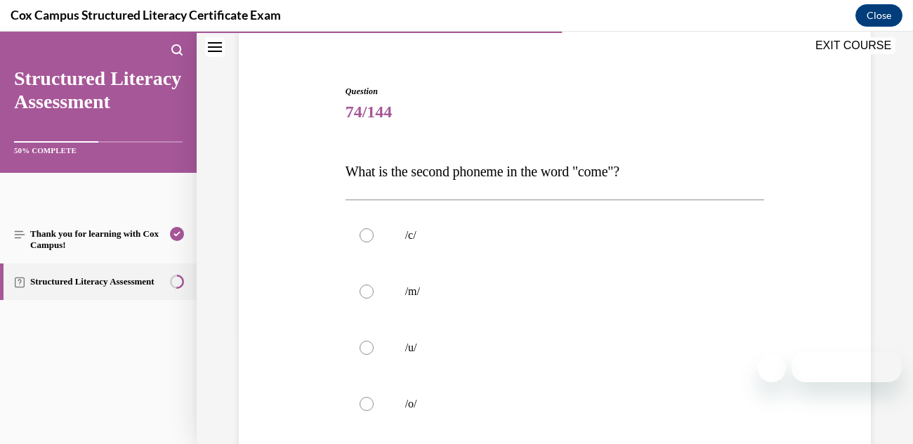
scroll to position [201, 0]
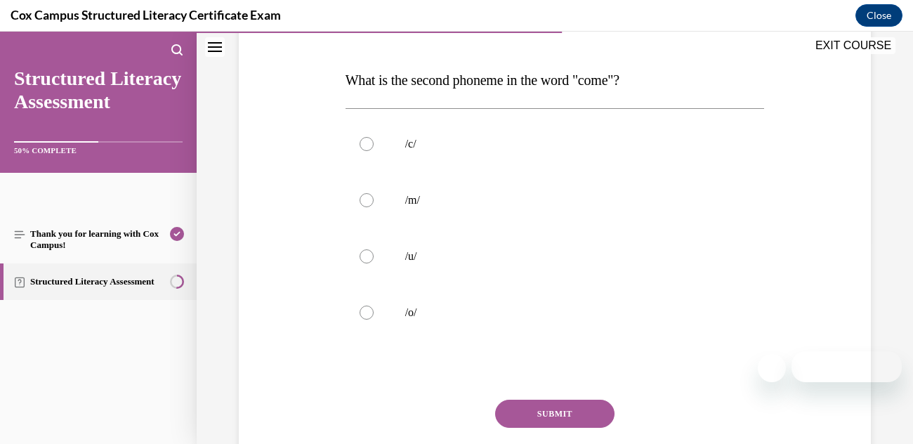
click at [368, 261] on div at bounding box center [366, 256] width 14 height 14
click at [368, 261] on input "/u/" at bounding box center [366, 256] width 14 height 14
radio input "true"
click at [542, 409] on button "SUBMIT" at bounding box center [554, 413] width 119 height 28
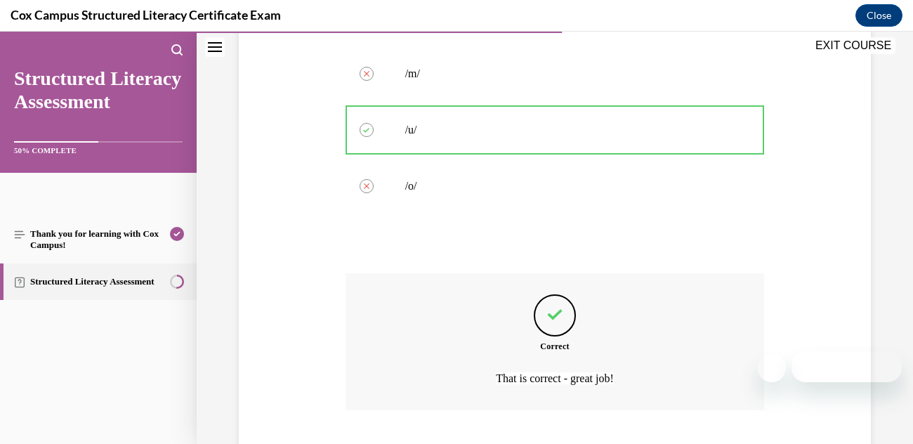
scroll to position [416, 0]
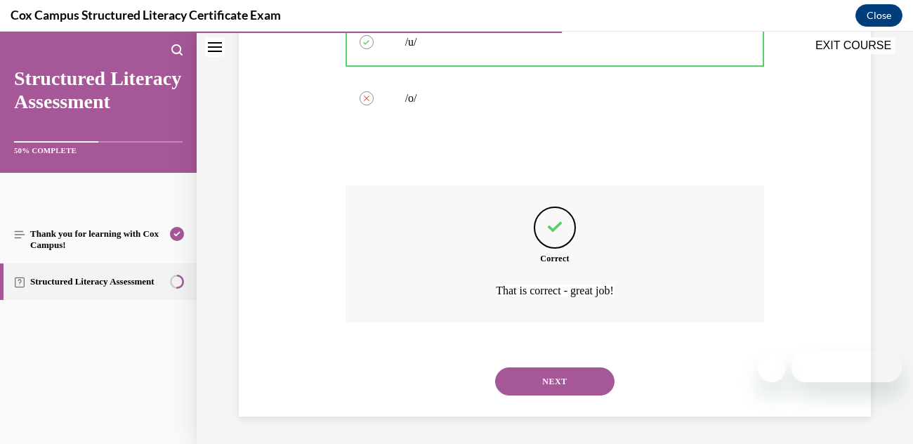
click at [525, 377] on button "NEXT" at bounding box center [554, 381] width 119 height 28
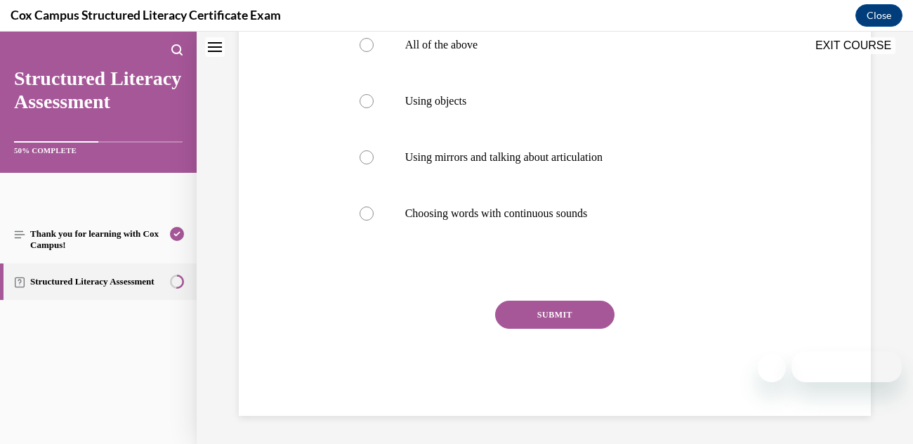
scroll to position [0, 0]
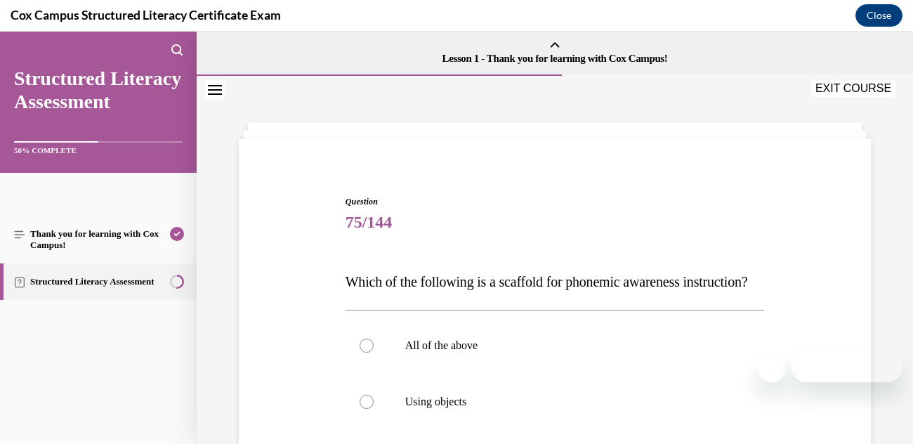
click at [363, 352] on div at bounding box center [366, 345] width 14 height 14
click at [363, 352] on input "All of the above" at bounding box center [366, 345] width 14 height 14
radio input "true"
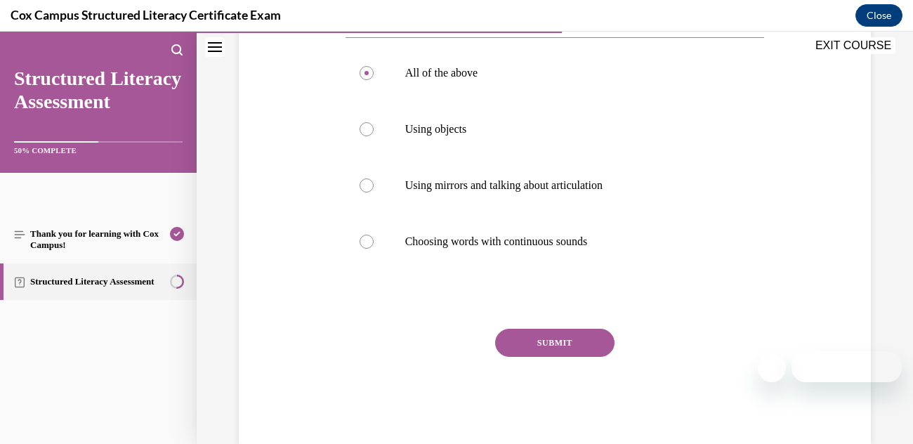
scroll to position [284, 0]
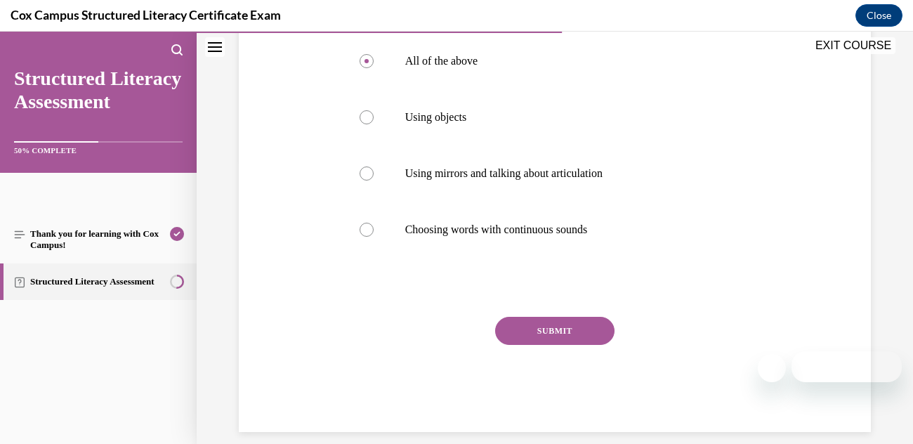
click at [567, 345] on button "SUBMIT" at bounding box center [554, 331] width 119 height 28
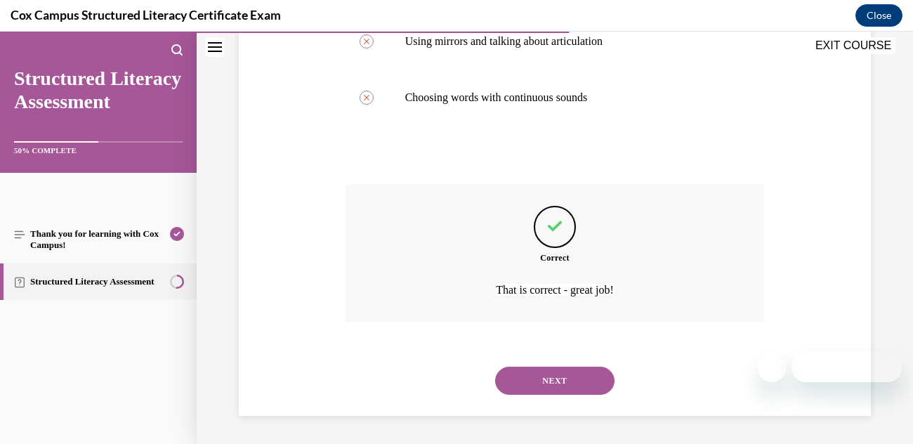
scroll to position [444, 0]
click at [559, 378] on button "NEXT" at bounding box center [554, 380] width 119 height 28
click at [0, 32] on div "SUBMIT" at bounding box center [0, 32] width 0 height 0
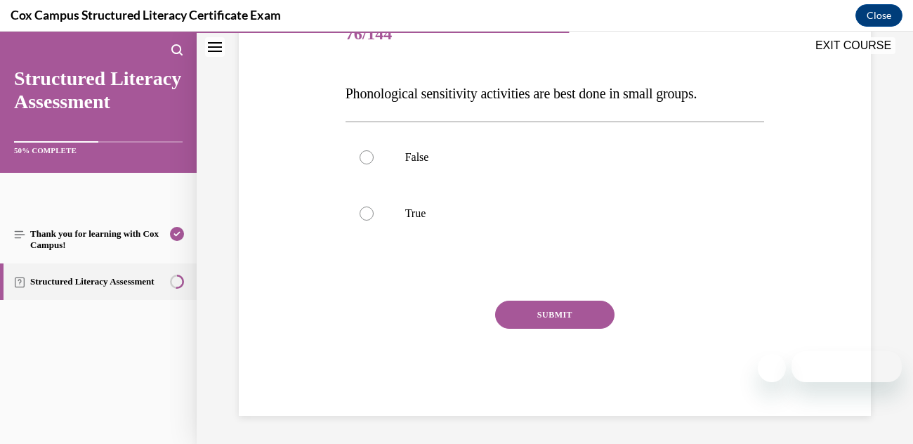
scroll to position [155, 0]
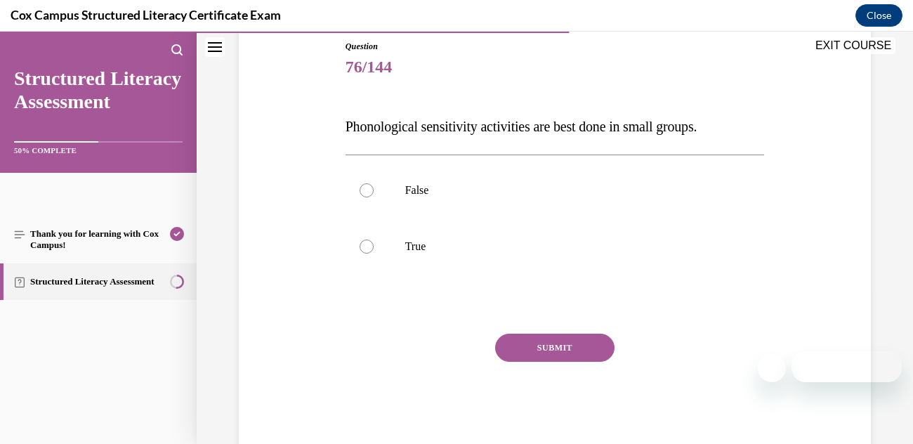
click at [361, 192] on div at bounding box center [366, 190] width 14 height 14
click at [361, 192] on input "False" at bounding box center [366, 190] width 14 height 14
radio input "true"
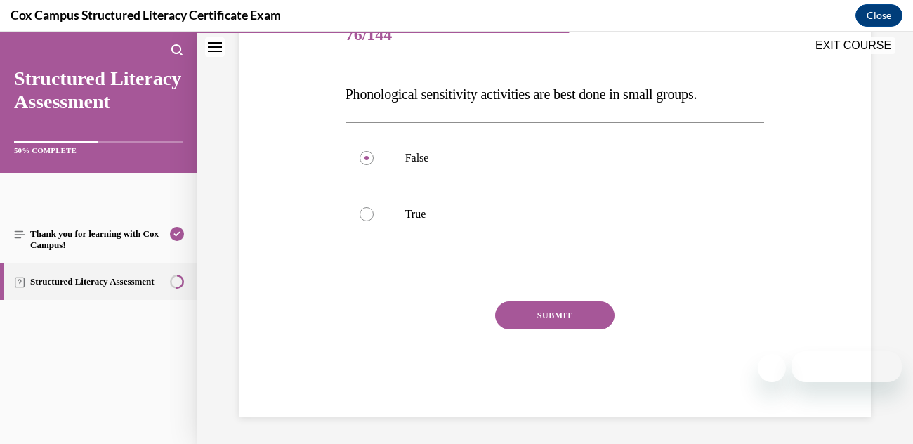
click at [519, 318] on button "SUBMIT" at bounding box center [554, 315] width 119 height 28
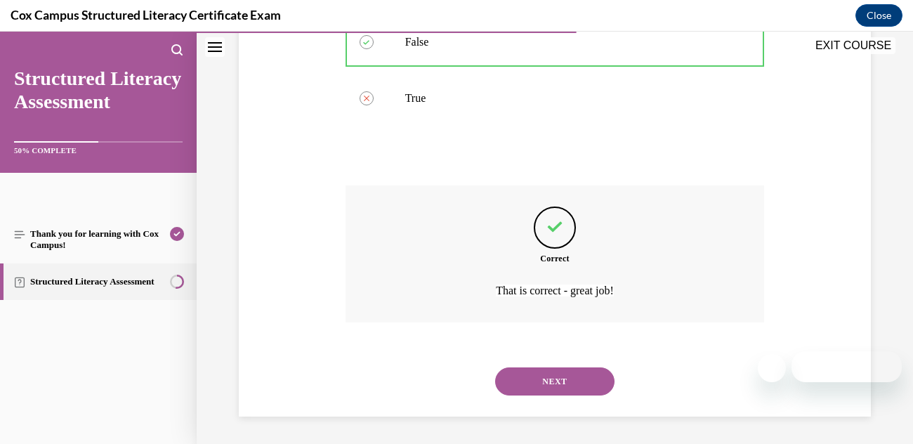
scroll to position [304, 0]
click at [556, 376] on button "NEXT" at bounding box center [554, 380] width 119 height 28
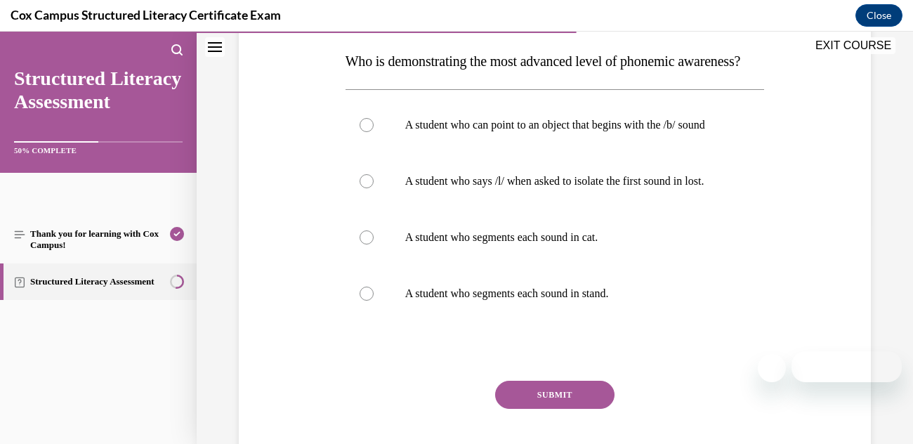
scroll to position [223, 0]
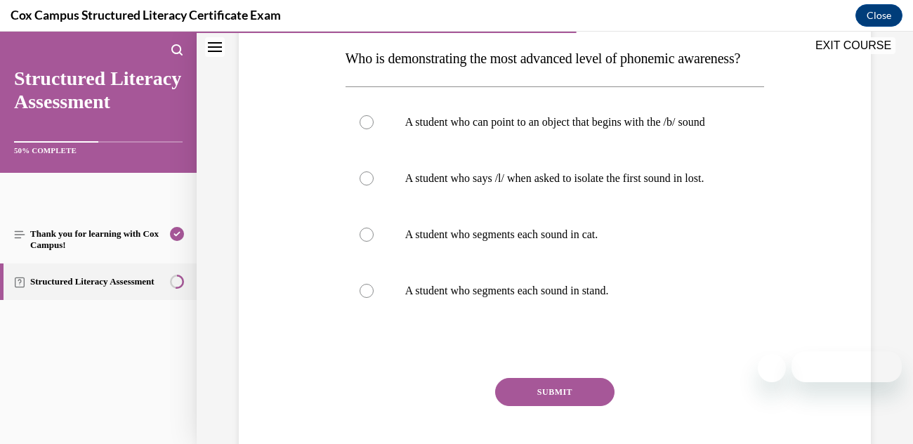
click at [361, 298] on div at bounding box center [366, 291] width 14 height 14
click at [361, 298] on input "A student who segments each sound in stand." at bounding box center [366, 291] width 14 height 14
radio input "true"
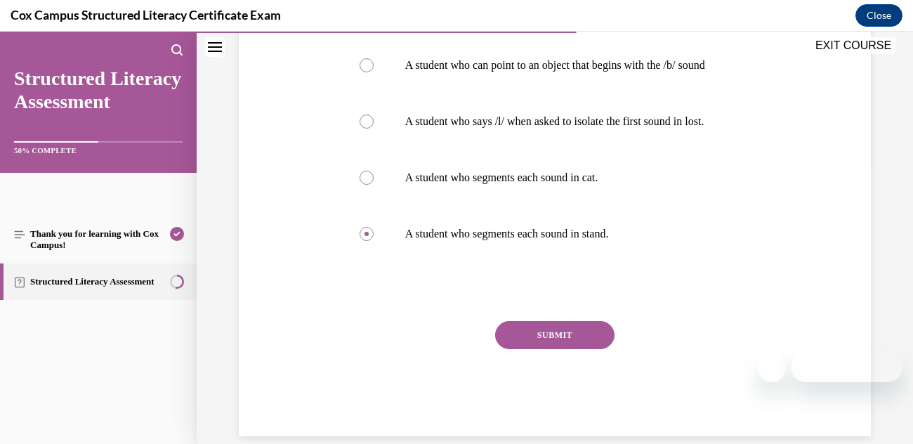
scroll to position [284, 0]
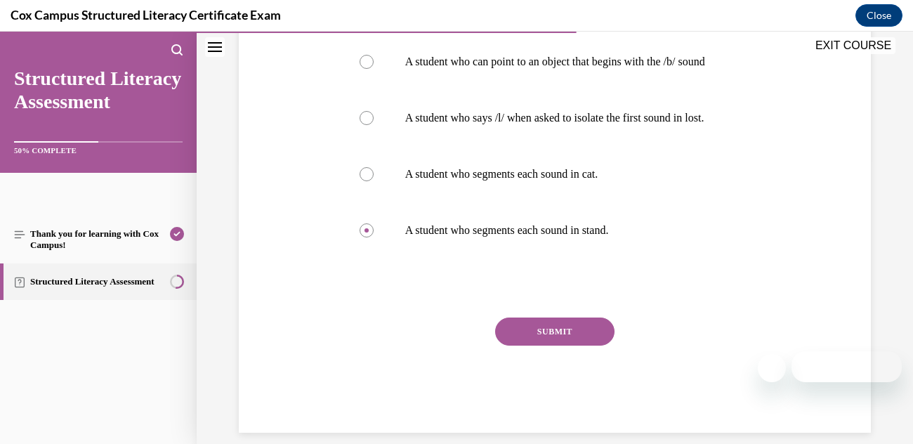
click at [550, 345] on button "SUBMIT" at bounding box center [554, 331] width 119 height 28
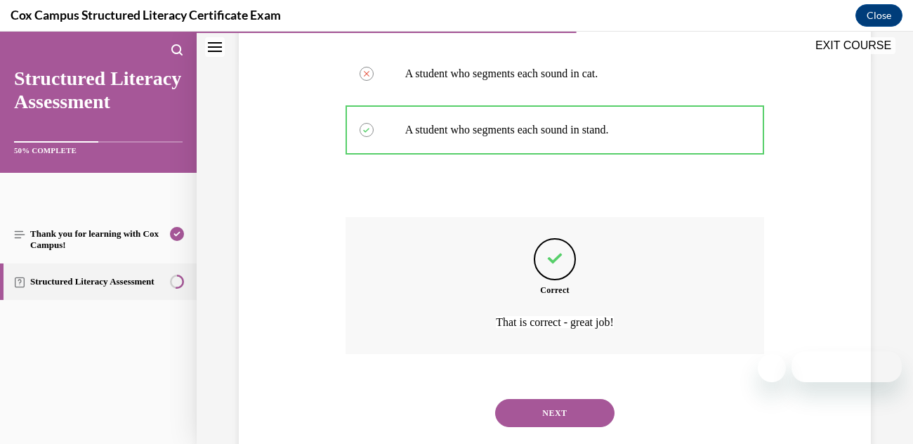
scroll to position [472, 0]
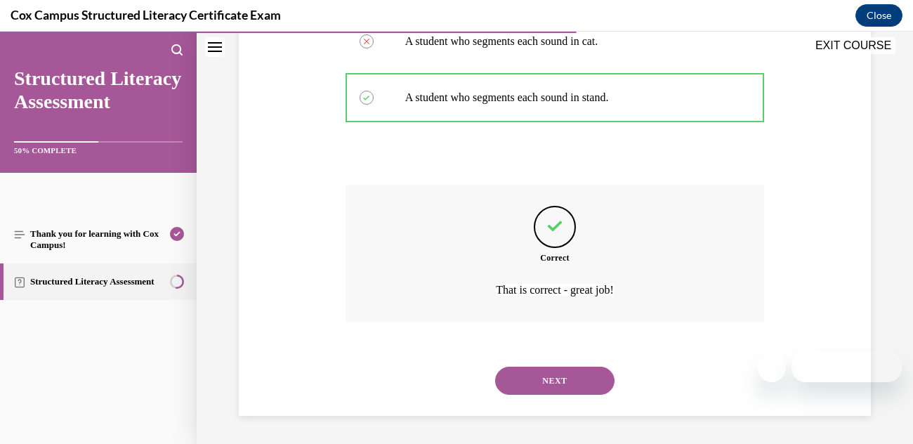
click at [552, 388] on button "NEXT" at bounding box center [554, 380] width 119 height 28
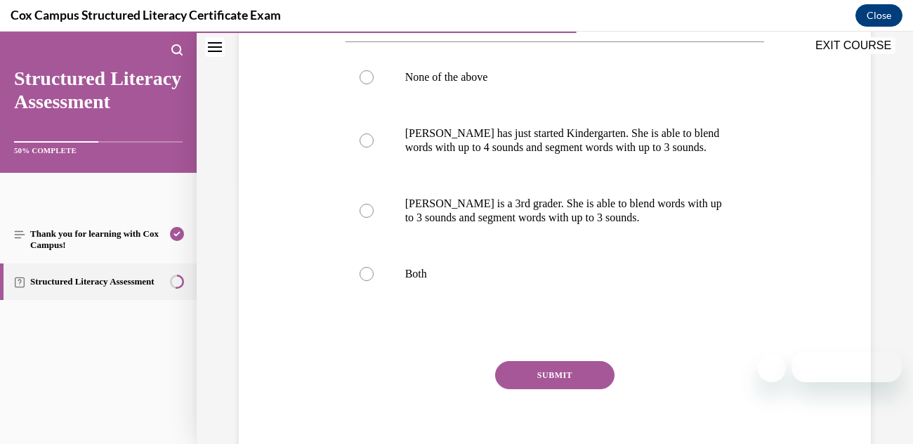
scroll to position [265, 0]
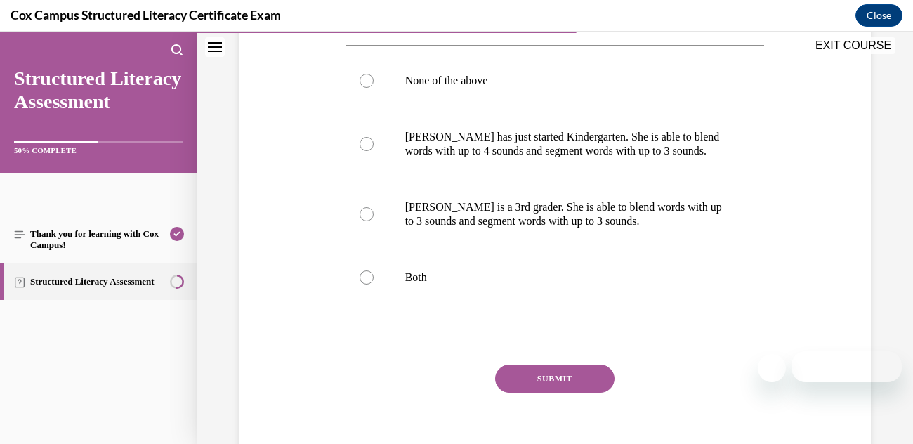
click at [364, 209] on div at bounding box center [366, 214] width 14 height 14
click at [364, 209] on input "[PERSON_NAME] is a 3rd grader. She is able to blend words with up to 3 sounds a…" at bounding box center [366, 214] width 14 height 14
radio input "true"
click at [517, 371] on button "SUBMIT" at bounding box center [554, 378] width 119 height 28
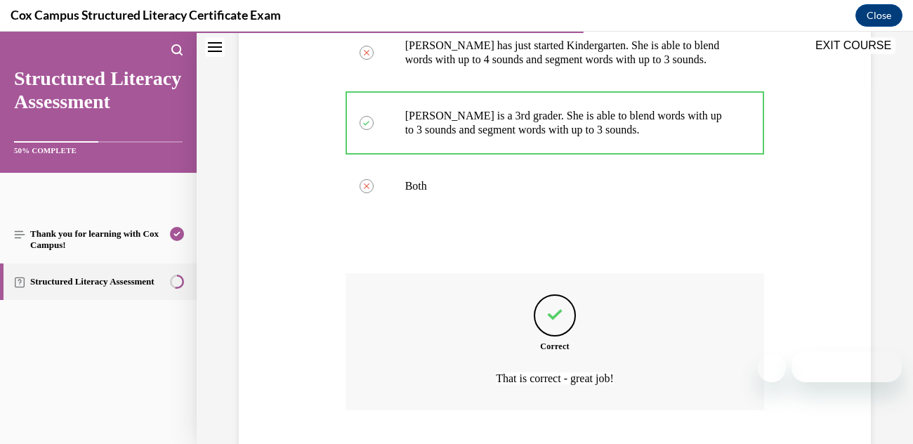
scroll to position [444, 0]
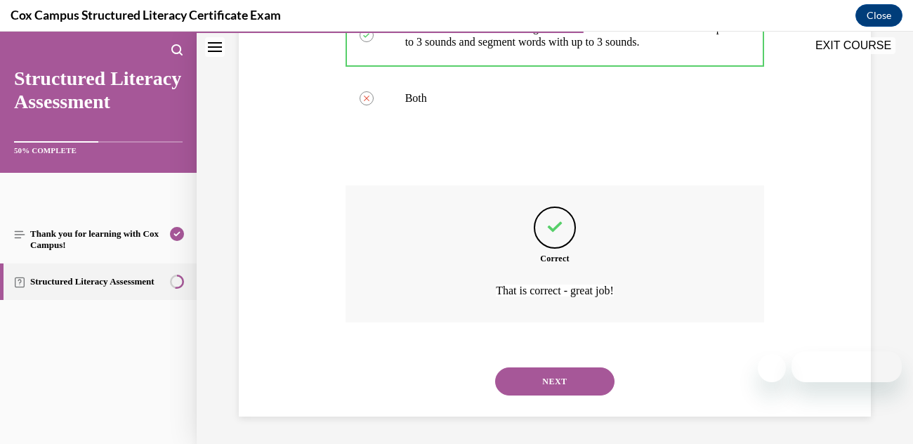
click at [528, 392] on button "NEXT" at bounding box center [554, 381] width 119 height 28
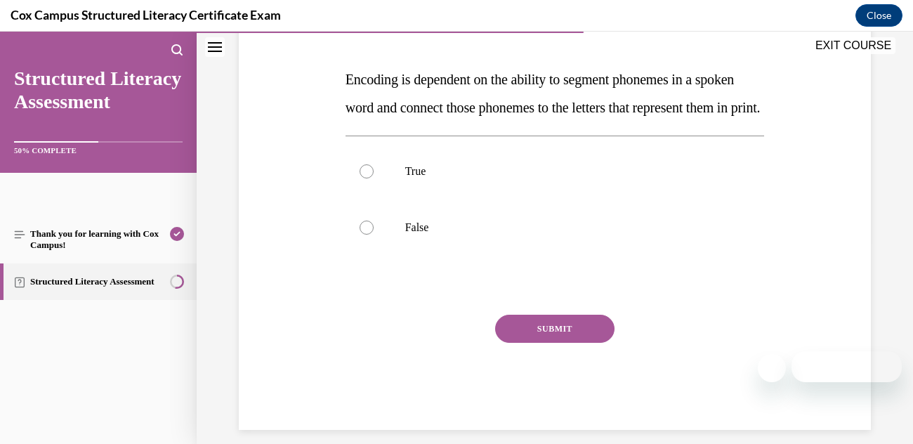
scroll to position [204, 0]
click at [371, 177] on div at bounding box center [366, 170] width 14 height 14
click at [371, 177] on input "True" at bounding box center [366, 170] width 14 height 14
radio input "true"
click at [558, 341] on button "SUBMIT" at bounding box center [554, 327] width 119 height 28
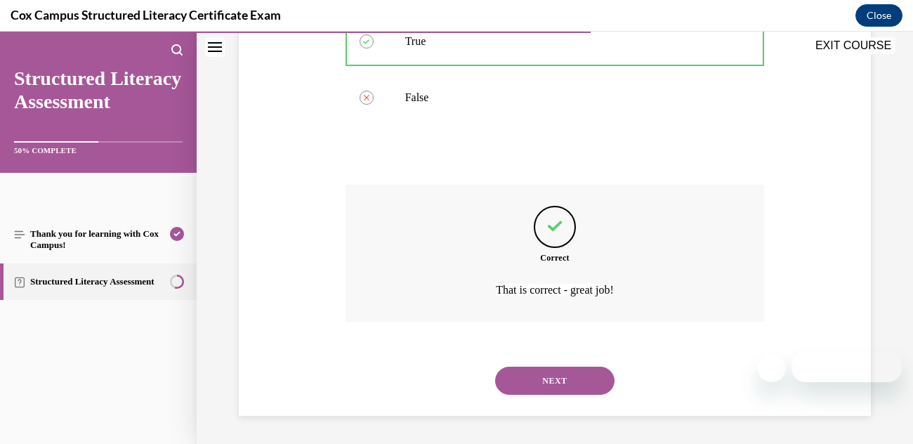
scroll to position [359, 0]
click at [562, 392] on button "NEXT" at bounding box center [554, 380] width 119 height 28
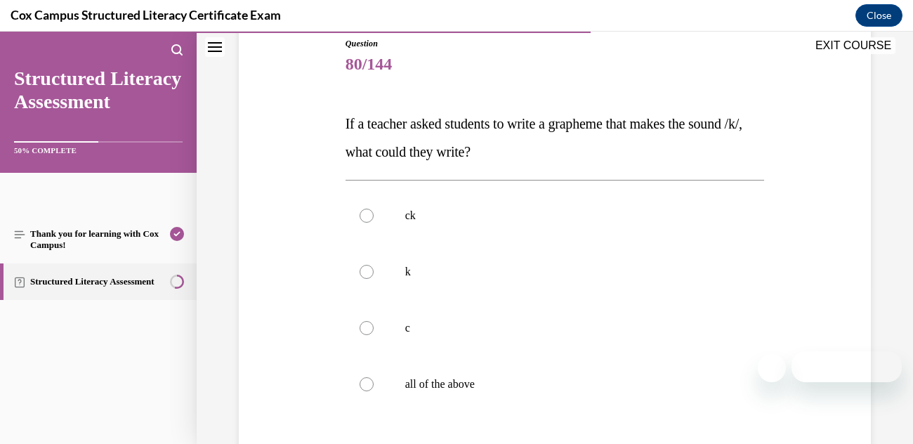
scroll to position [197, 0]
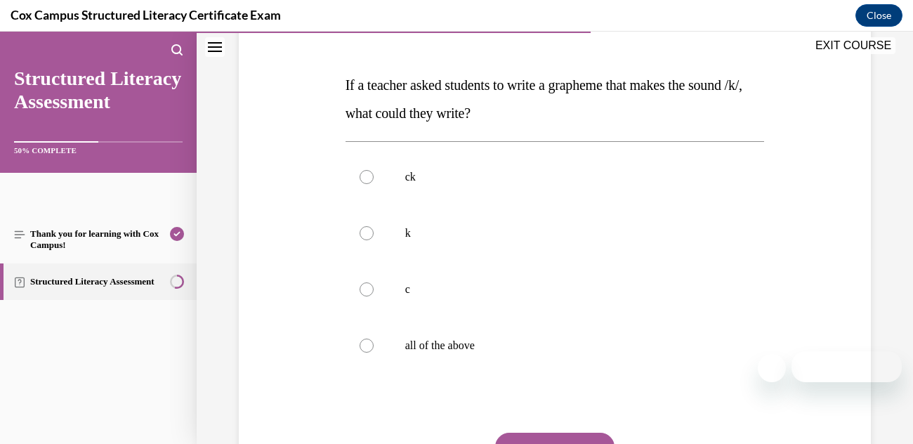
click at [373, 350] on label "all of the above" at bounding box center [554, 345] width 419 height 56
click at [373, 350] on input "all of the above" at bounding box center [366, 345] width 14 height 14
radio input "true"
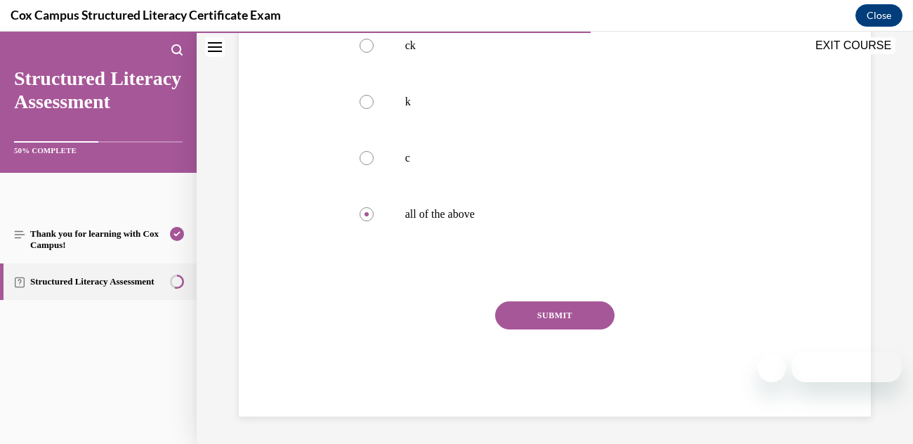
scroll to position [325, 0]
click at [538, 312] on button "SUBMIT" at bounding box center [554, 318] width 119 height 28
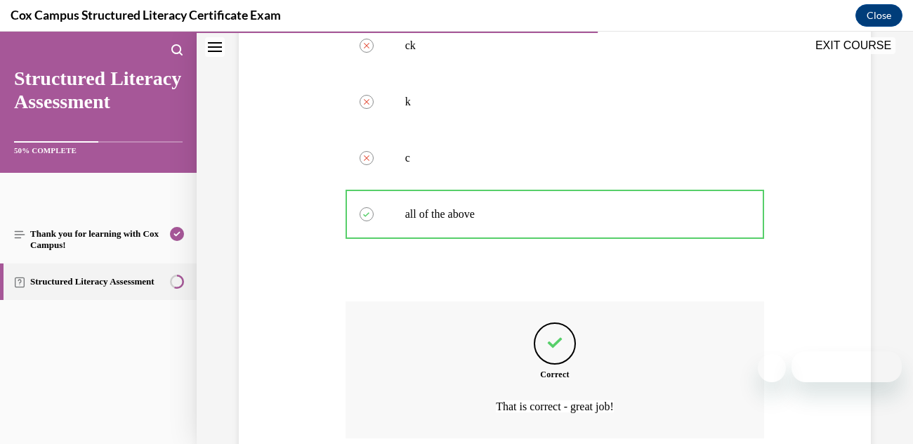
scroll to position [444, 0]
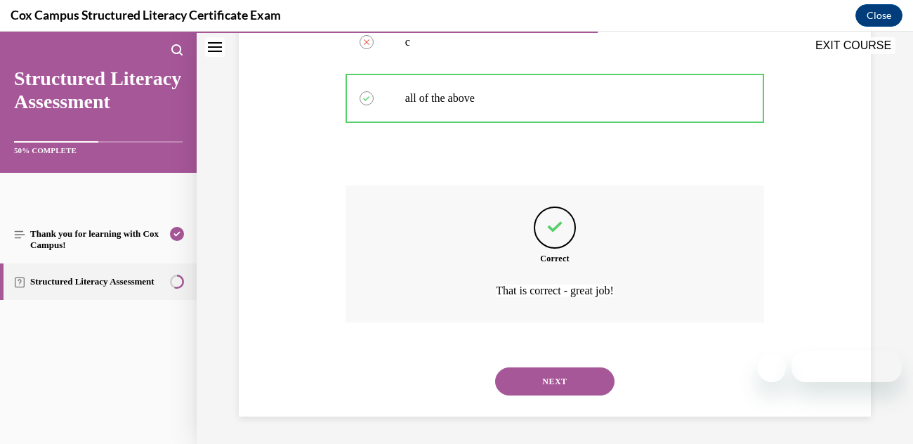
click at [520, 380] on button "NEXT" at bounding box center [554, 381] width 119 height 28
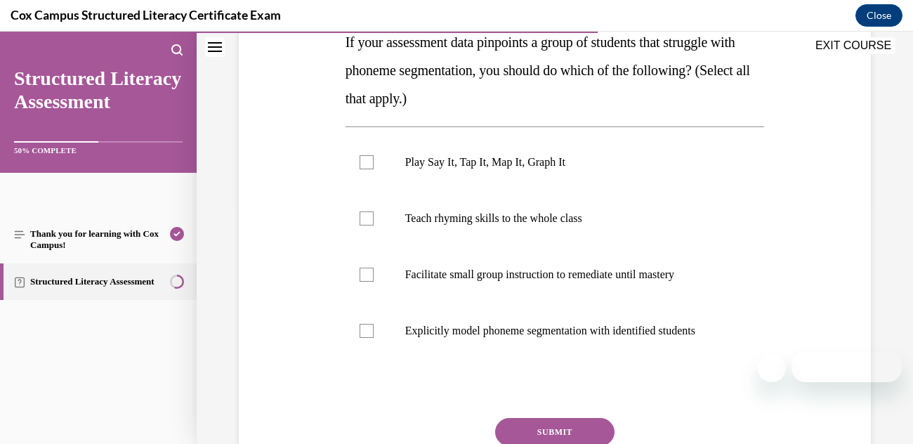
scroll to position [245, 0]
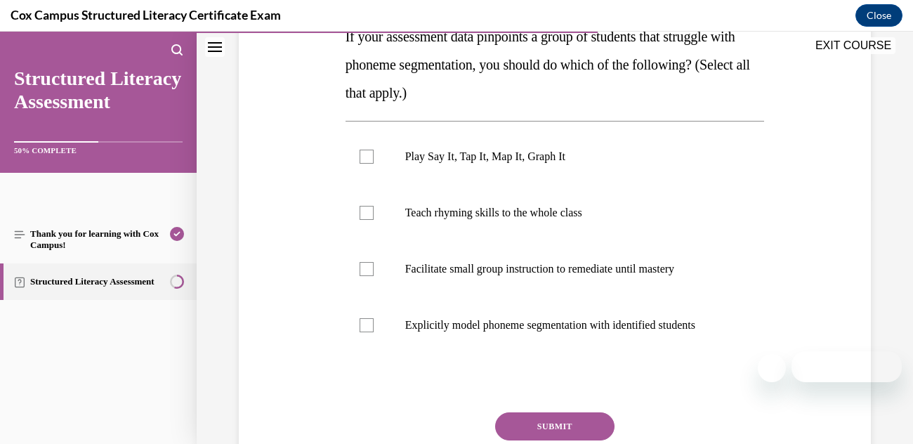
click at [357, 156] on label "Play Say It, Tap It, Map It, Graph It" at bounding box center [554, 156] width 419 height 56
click at [359, 156] on input "Play Say It, Tap It, Map It, Graph It" at bounding box center [366, 157] width 14 height 14
checkbox input "true"
click at [375, 268] on label "Facilitate small group instruction to remediate until mastery" at bounding box center [554, 269] width 419 height 56
click at [373, 268] on input "Facilitate small group instruction to remediate until mastery" at bounding box center [366, 269] width 14 height 14
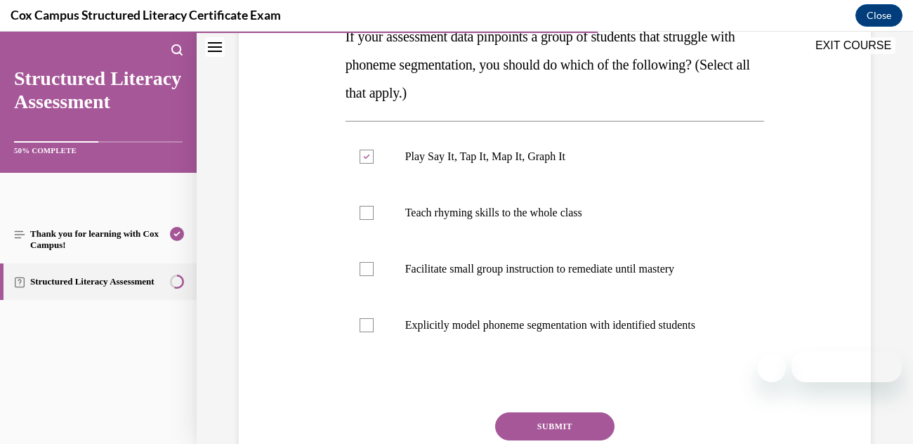
checkbox input "true"
click at [376, 339] on label "Explicitly model phoneme segmentation with identified students" at bounding box center [554, 325] width 419 height 56
click at [373, 332] on input "Explicitly model phoneme segmentation with identified students" at bounding box center [366, 325] width 14 height 14
checkbox input "true"
click at [543, 420] on button "SUBMIT" at bounding box center [554, 426] width 119 height 28
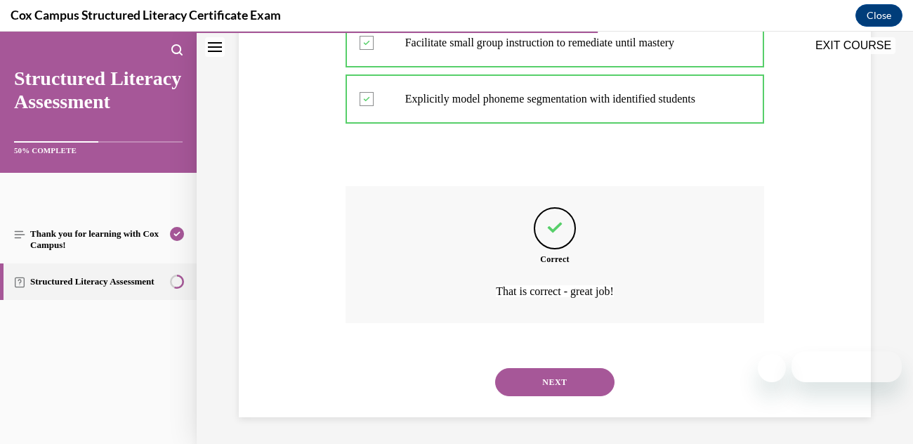
scroll to position [472, 0]
click at [508, 383] on button "NEXT" at bounding box center [554, 381] width 119 height 28
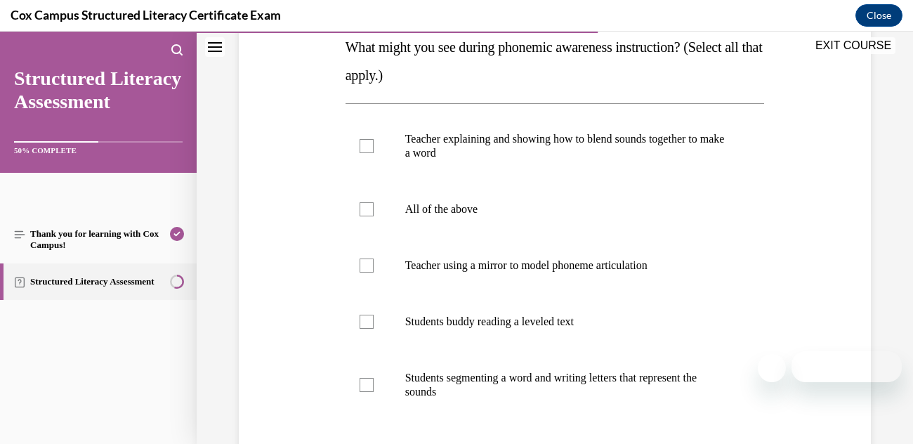
scroll to position [234, 0]
click at [369, 378] on div at bounding box center [366, 385] width 14 height 14
click at [369, 378] on input "Students segmenting a word and writing letters that represent the sounds" at bounding box center [366, 385] width 14 height 14
checkbox input "true"
click at [364, 157] on label "Teacher explaining and showing how to blend sounds together to make a word" at bounding box center [554, 146] width 419 height 70
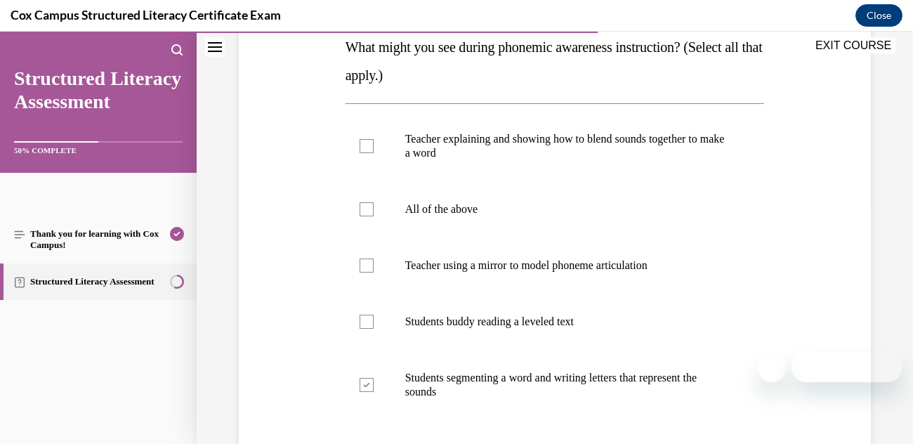
click at [364, 153] on input "Teacher explaining and showing how to blend sounds together to make a word" at bounding box center [366, 146] width 14 height 14
checkbox input "true"
click at [366, 270] on div at bounding box center [366, 265] width 14 height 14
click at [366, 270] on input "Teacher using a mirror to model phoneme articulation" at bounding box center [366, 265] width 14 height 14
checkbox input "true"
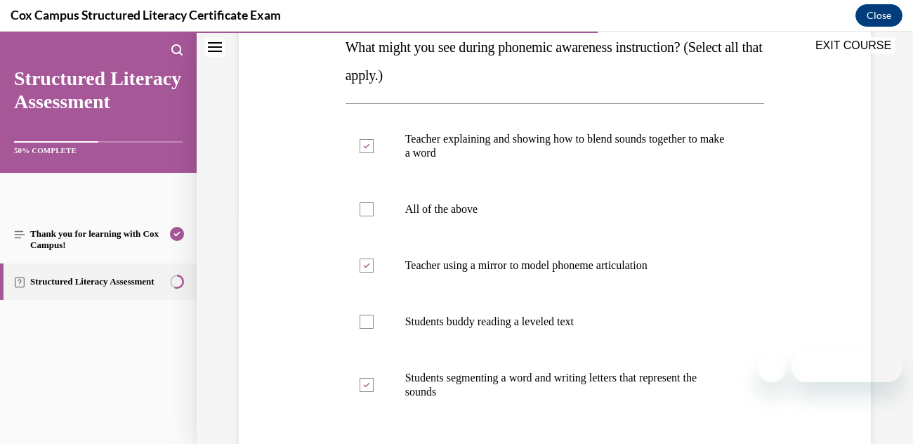
click at [250, 204] on div "Question 82/144 What might you see during phonemic awareness instruction? (Sele…" at bounding box center [554, 256] width 639 height 675
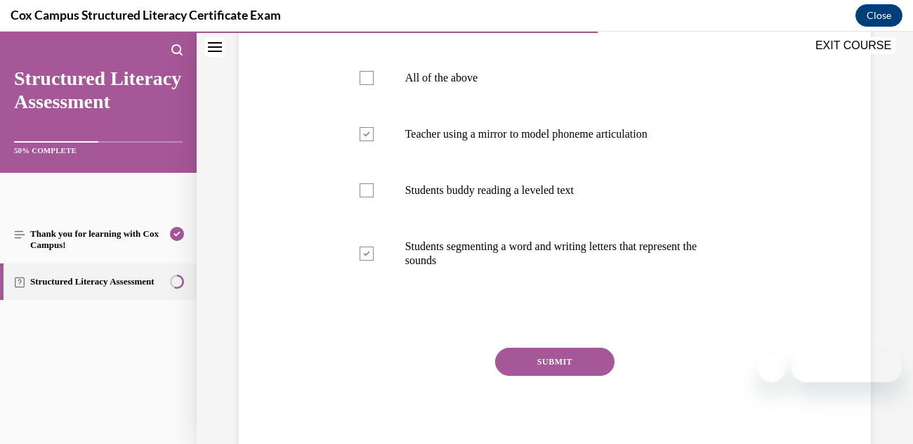
scroll to position [412, 0]
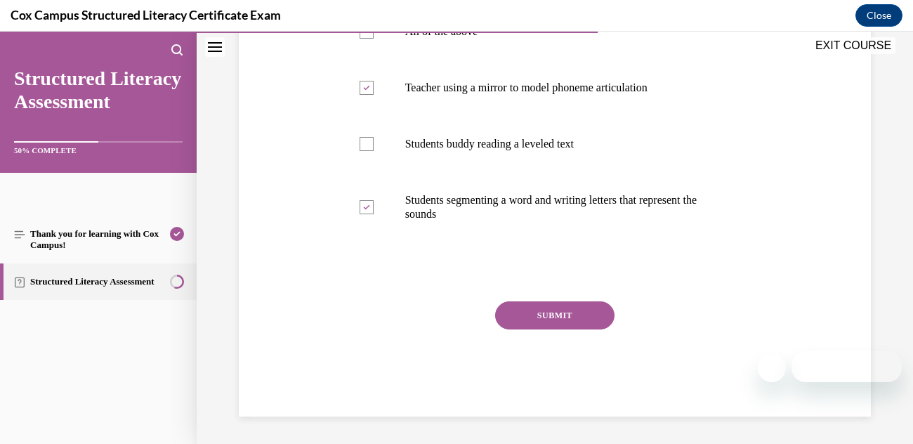
click at [539, 315] on button "SUBMIT" at bounding box center [554, 315] width 119 height 28
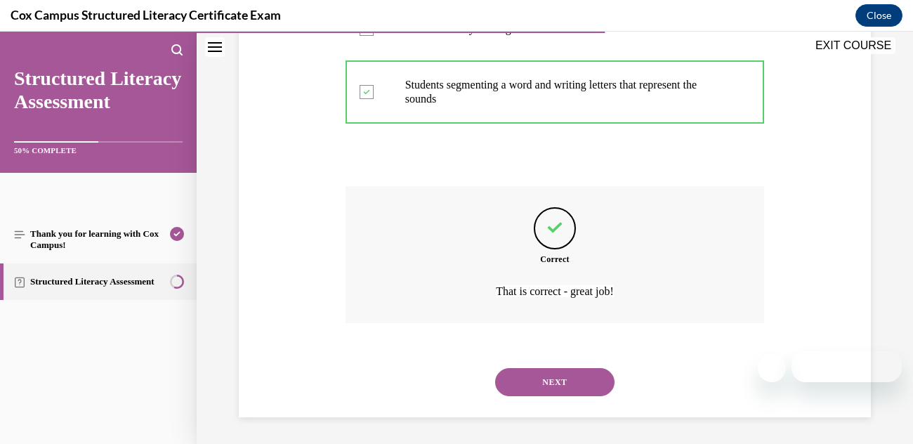
scroll to position [528, 0]
click at [534, 382] on button "NEXT" at bounding box center [554, 381] width 119 height 28
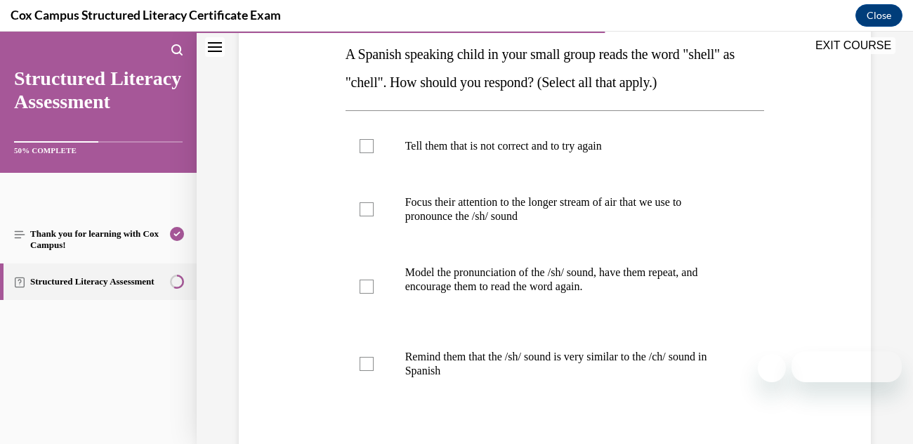
scroll to position [229, 0]
click at [370, 275] on label "Model the pronunciation of the /sh/ sound, have them repeat, and encourage them…" at bounding box center [554, 285] width 419 height 84
click at [370, 278] on input "Model the pronunciation of the /sh/ sound, have them repeat, and encourage them…" at bounding box center [366, 285] width 14 height 14
checkbox input "true"
click at [368, 359] on div at bounding box center [366, 362] width 14 height 14
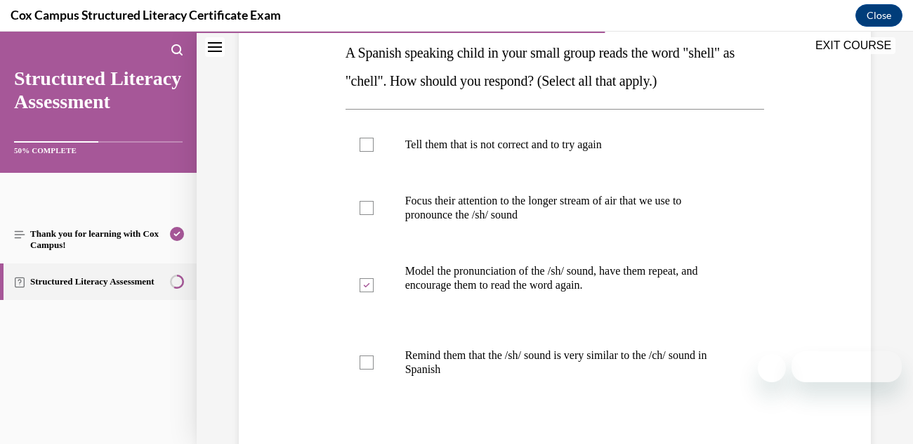
click at [368, 359] on input "Remind them that the /sh/ sound is very similar to the /ch/ sound in Spanish" at bounding box center [366, 362] width 14 height 14
checkbox input "true"
click at [371, 209] on div at bounding box center [366, 208] width 14 height 14
click at [371, 209] on input "Focus their attention to the longer stream of air that we use to pronounce the …" at bounding box center [366, 208] width 14 height 14
checkbox input "true"
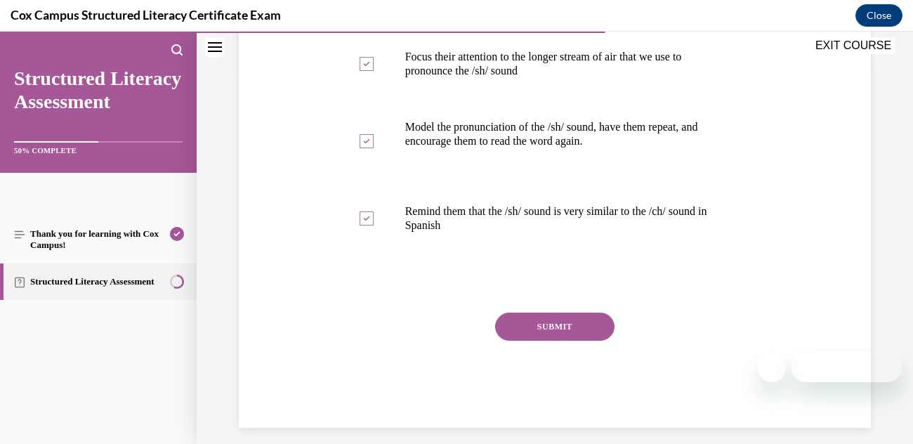
scroll to position [373, 0]
click at [525, 331] on button "SUBMIT" at bounding box center [554, 326] width 119 height 28
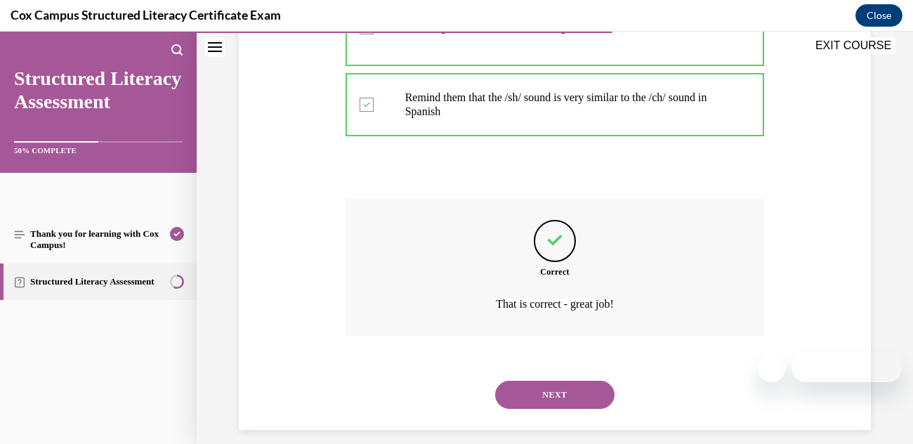
scroll to position [500, 0]
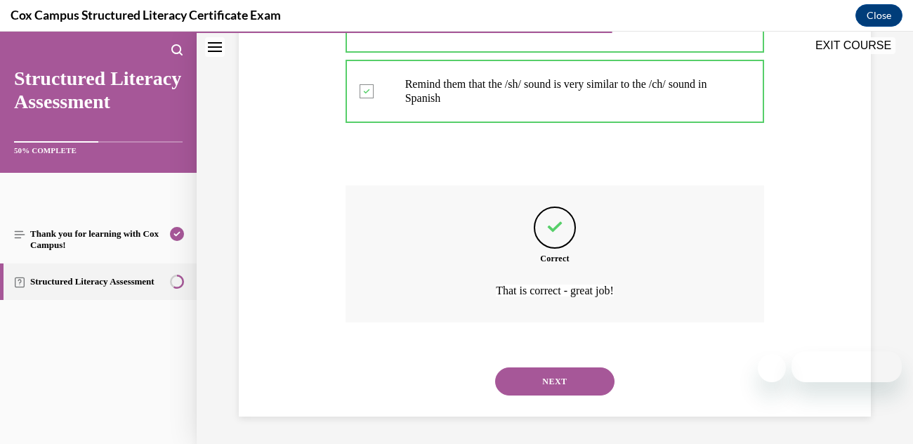
click at [541, 378] on button "NEXT" at bounding box center [554, 381] width 119 height 28
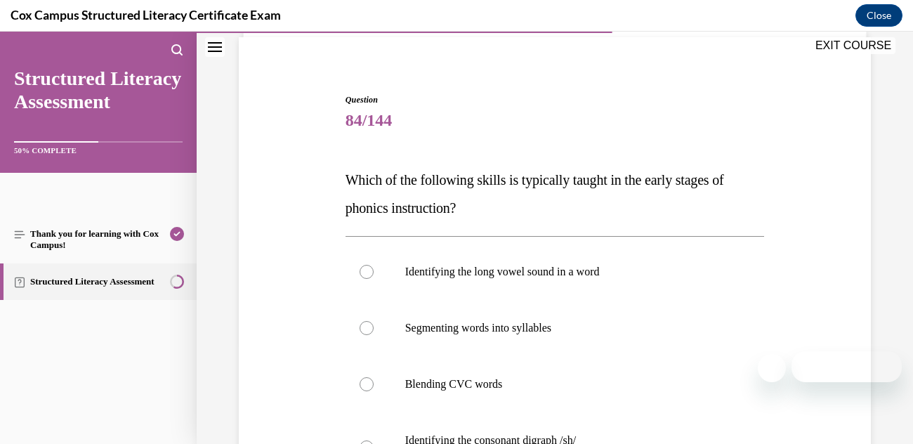
scroll to position [103, 0]
click at [334, 212] on div "Question 84/144 Which of the following skills is typically taught in the early …" at bounding box center [554, 353] width 639 height 605
click at [366, 376] on div at bounding box center [366, 383] width 14 height 14
click at [366, 376] on input "Blending CVC words" at bounding box center [366, 383] width 14 height 14
radio input "true"
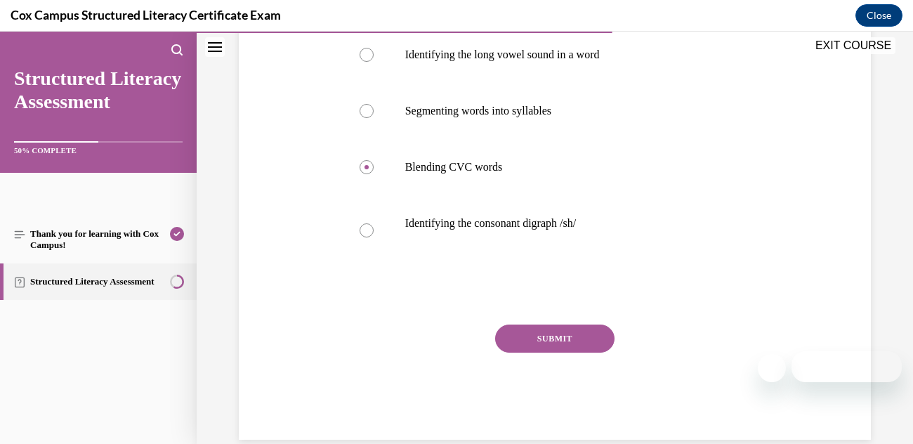
scroll to position [340, 0]
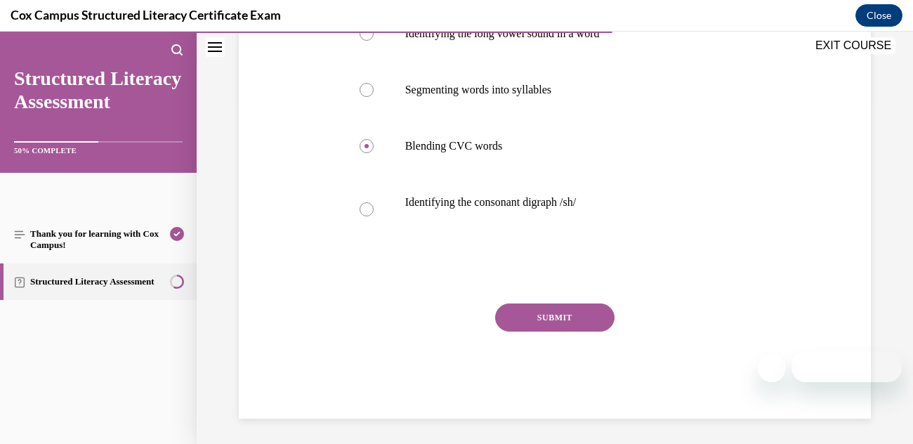
click at [536, 309] on button "SUBMIT" at bounding box center [554, 317] width 119 height 28
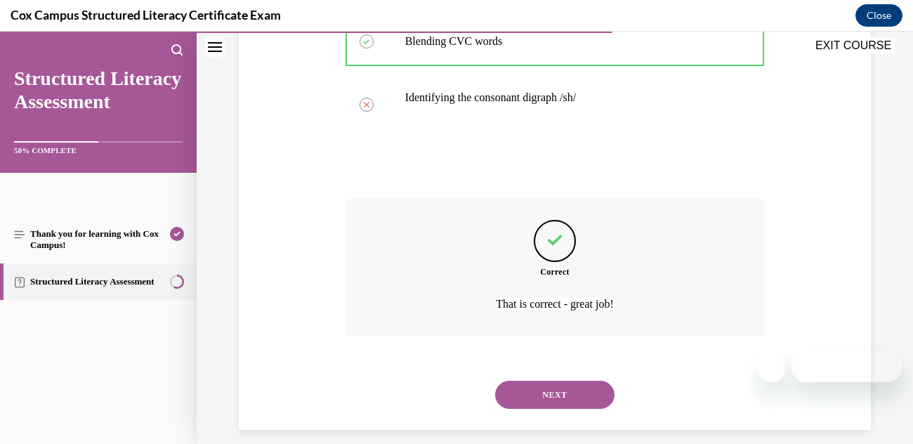
scroll to position [458, 0]
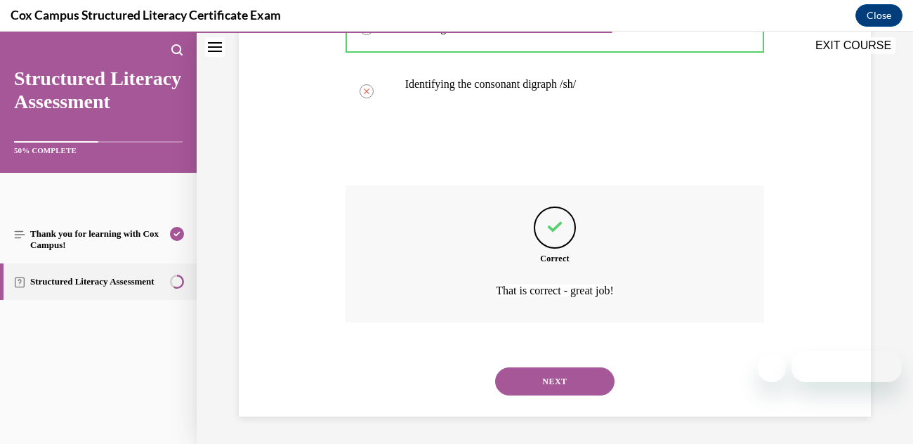
click at [557, 380] on button "NEXT" at bounding box center [554, 381] width 119 height 28
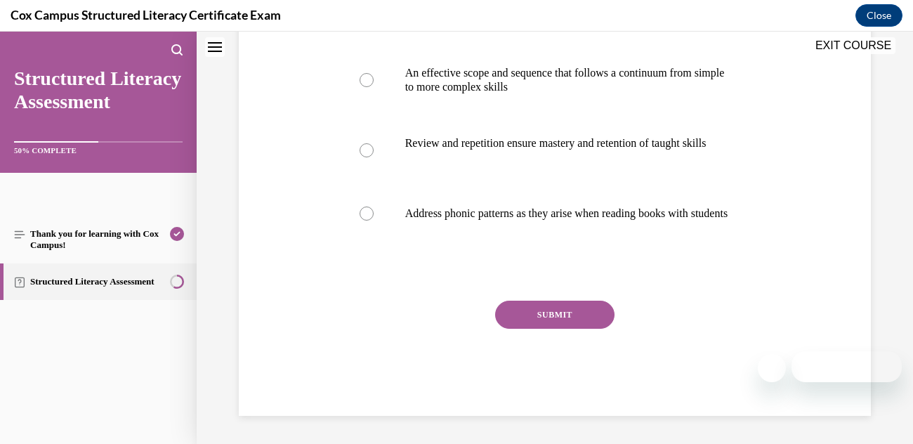
scroll to position [0, 0]
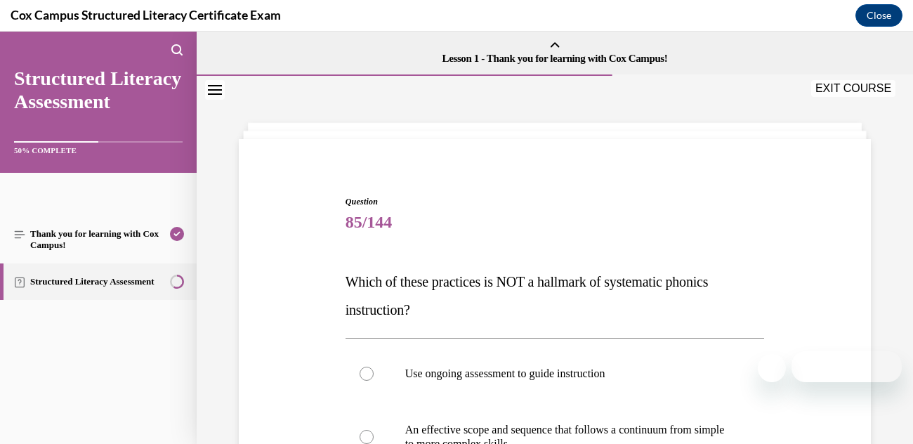
click at [385, 277] on span "Which of these practices is NOT a hallmark of systematic phonics instruction?" at bounding box center [526, 296] width 363 height 44
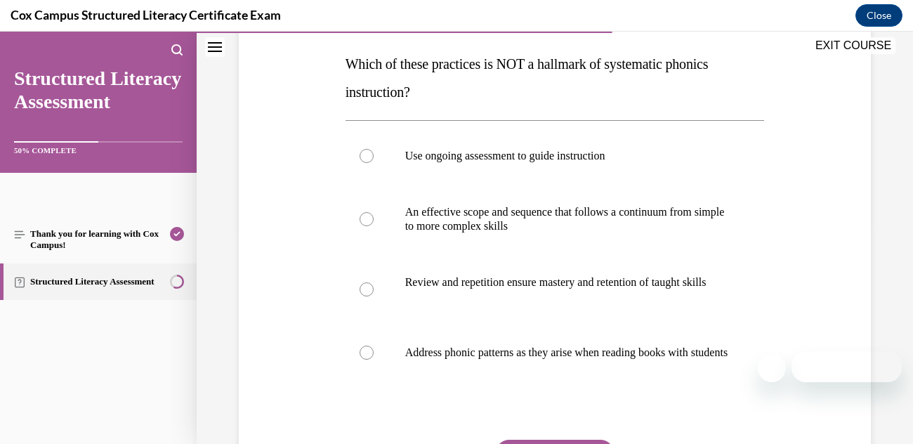
scroll to position [219, 0]
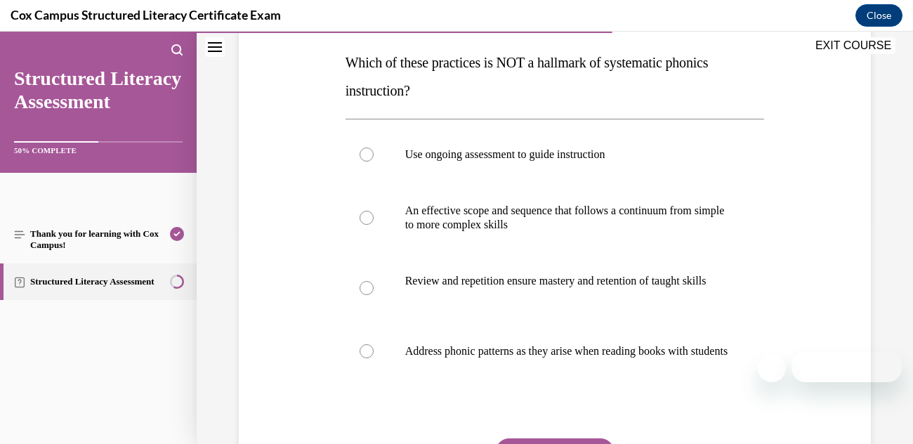
click at [369, 358] on div at bounding box center [366, 351] width 14 height 14
click at [369, 358] on input "Address phonic patterns as they arise when reading books with students" at bounding box center [366, 351] width 14 height 14
radio input "true"
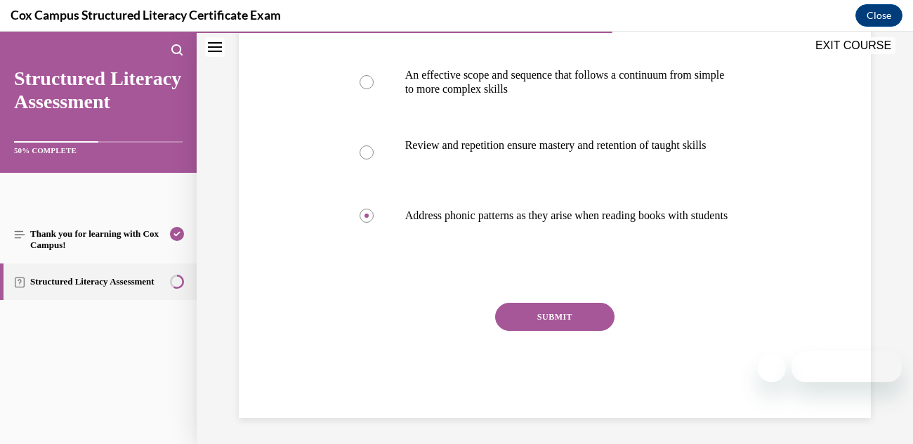
scroll to position [384, 0]
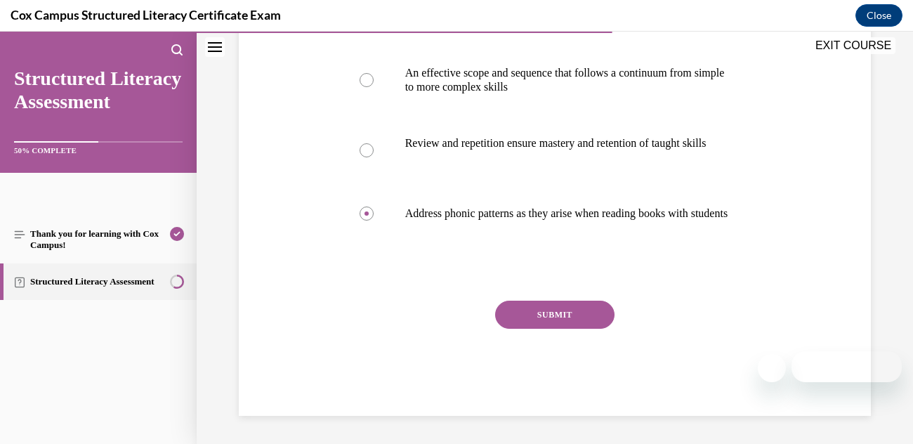
click at [545, 308] on button "SUBMIT" at bounding box center [554, 314] width 119 height 28
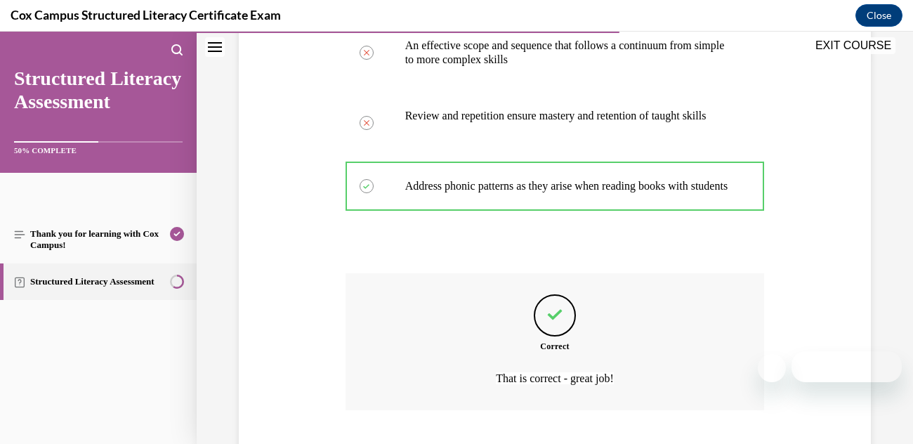
scroll to position [500, 0]
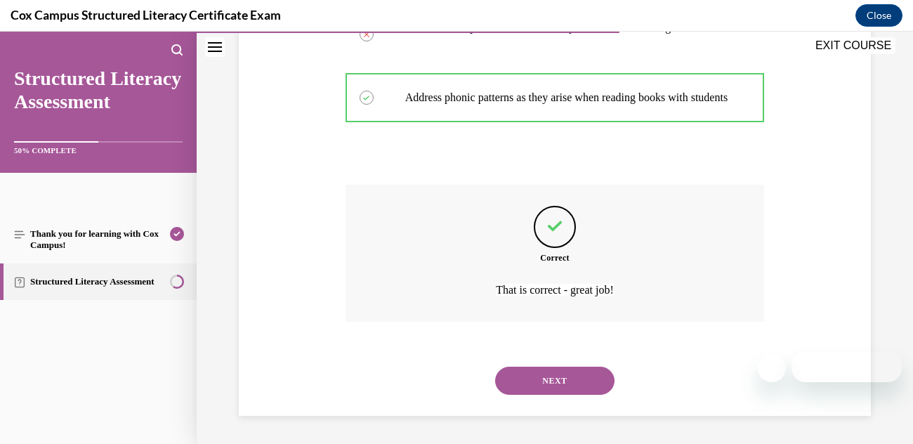
click at [529, 373] on button "NEXT" at bounding box center [554, 380] width 119 height 28
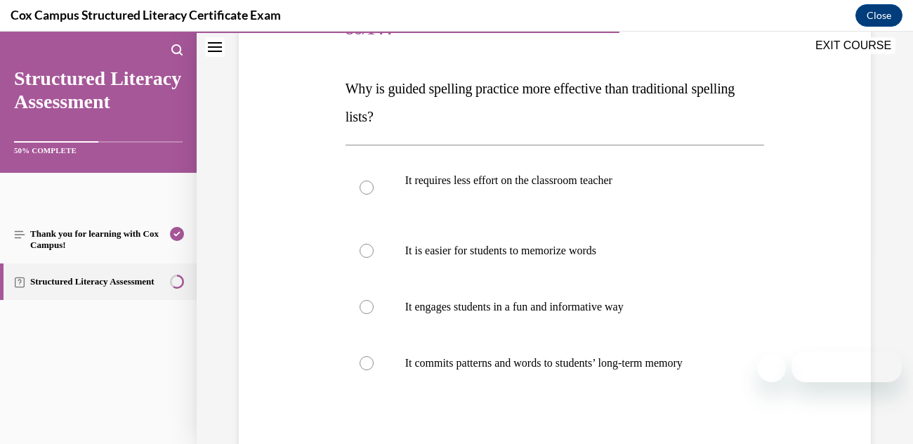
scroll to position [195, 0]
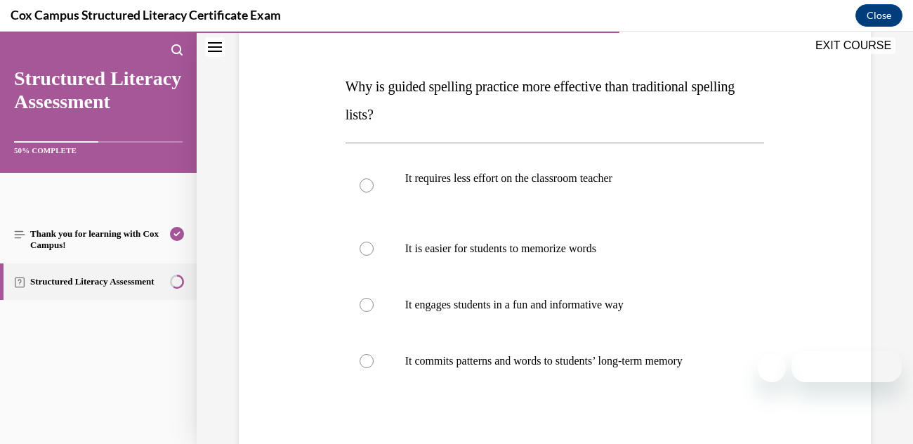
click at [369, 371] on label "It commits patterns and words to students’ long-term memory" at bounding box center [554, 361] width 419 height 56
click at [369, 368] on input "It commits patterns and words to students’ long-term memory" at bounding box center [366, 361] width 14 height 14
radio input "true"
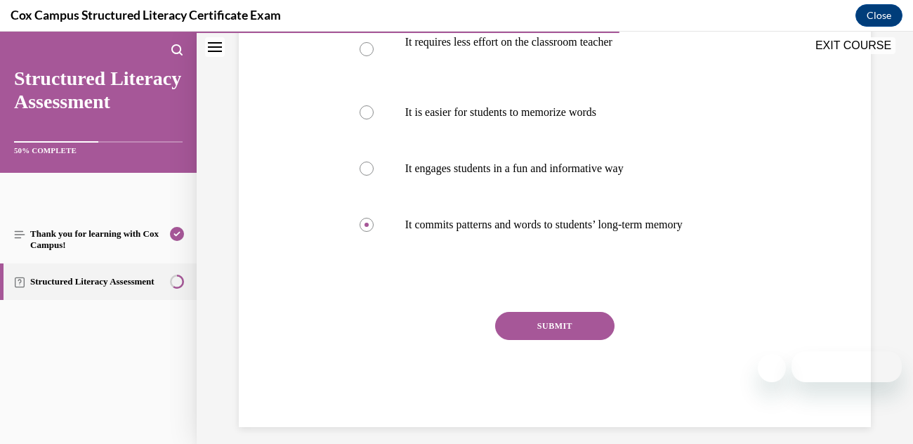
scroll to position [331, 0]
click at [540, 332] on button "SUBMIT" at bounding box center [554, 326] width 119 height 28
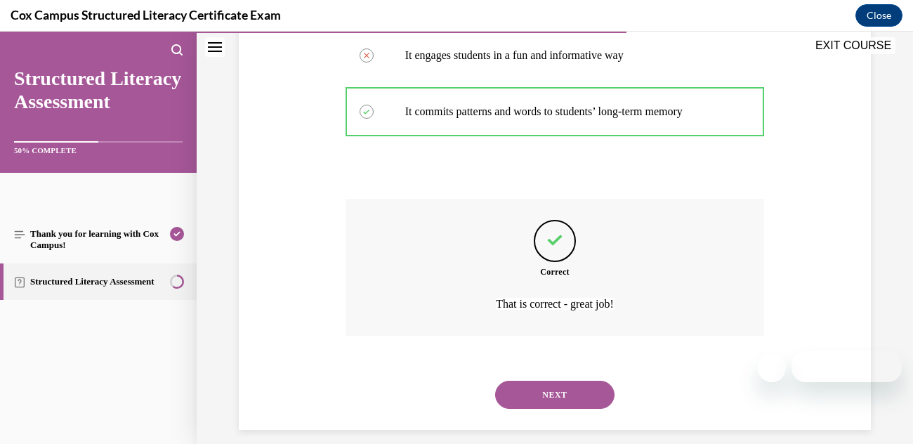
scroll to position [458, 0]
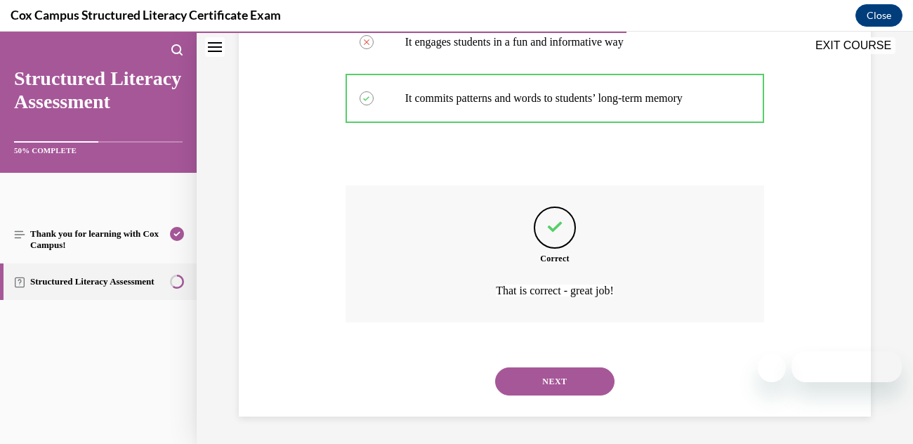
click at [522, 383] on button "NEXT" at bounding box center [554, 381] width 119 height 28
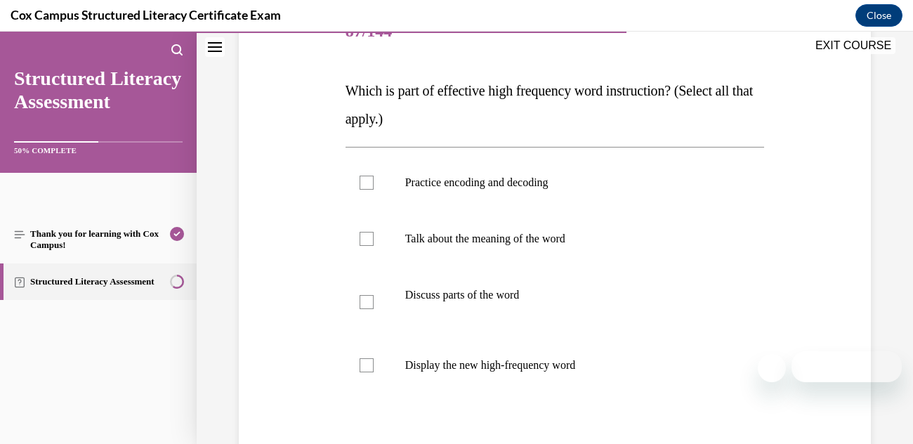
scroll to position [188, 0]
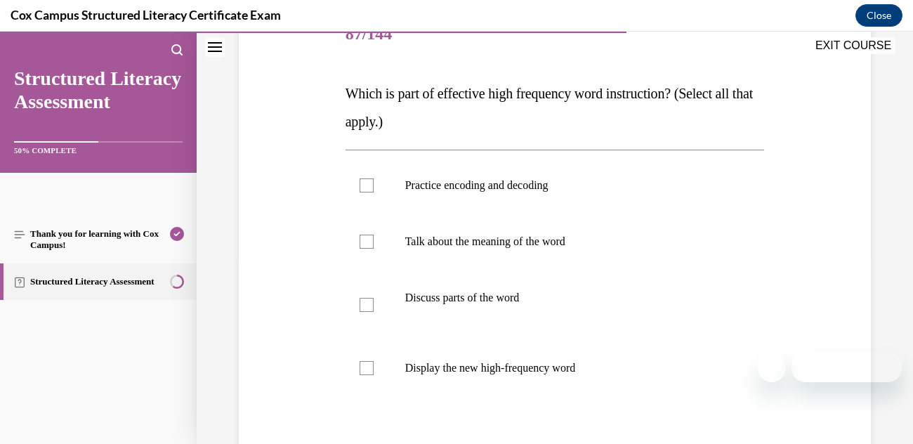
click at [292, 197] on div "Question 87/144 Which is part of effective high frequency word instruction? (Se…" at bounding box center [554, 267] width 639 height 605
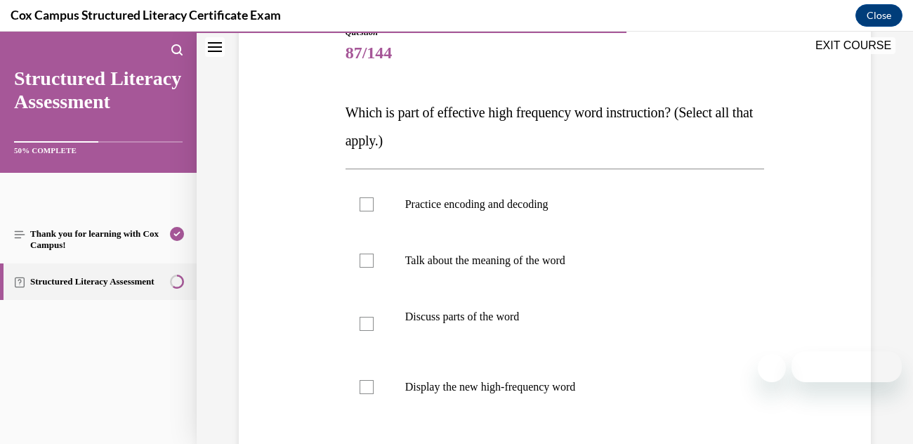
scroll to position [171, 0]
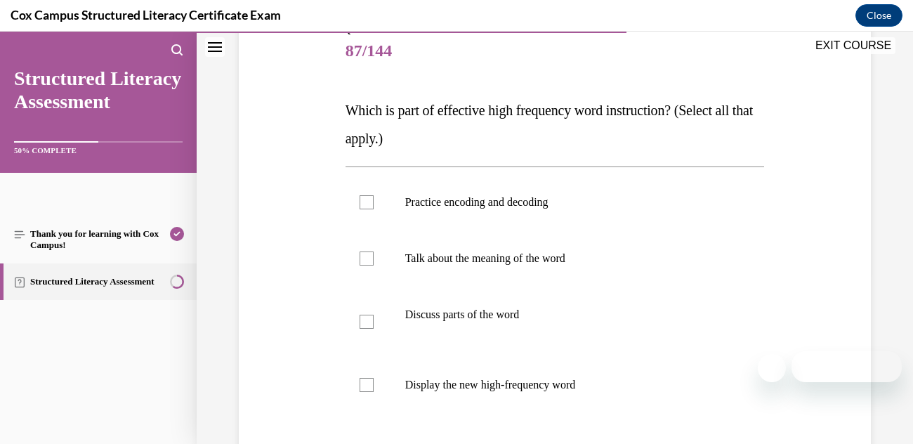
click at [315, 202] on div "Question 87/144 Which is part of effective high frequency word instruction? (Se…" at bounding box center [554, 284] width 639 height 605
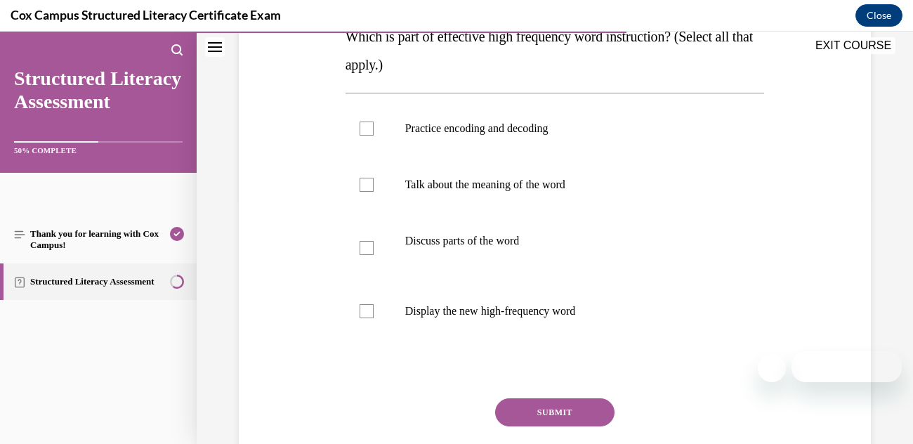
scroll to position [246, 0]
click at [373, 138] on label "Practice encoding and decoding" at bounding box center [554, 127] width 419 height 56
click at [373, 134] on input "Practice encoding and decoding" at bounding box center [366, 127] width 14 height 14
checkbox input "true"
click at [373, 193] on label "Talk about the meaning of the word" at bounding box center [554, 183] width 419 height 56
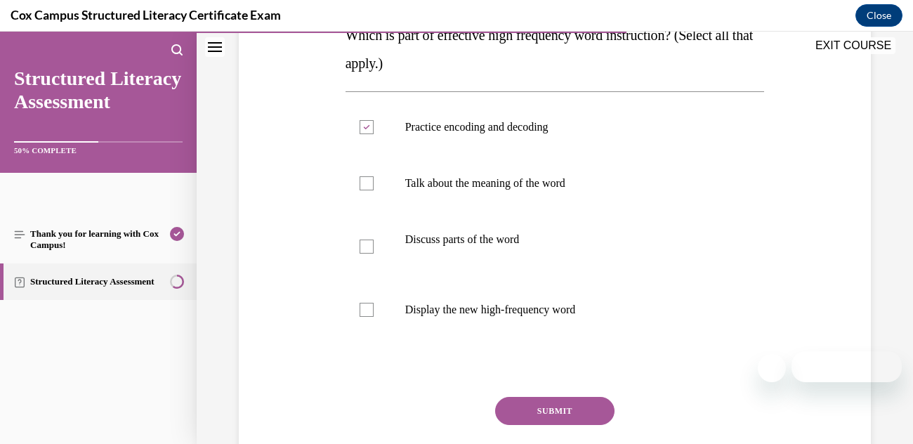
click at [373, 190] on input "Talk about the meaning of the word" at bounding box center [366, 183] width 14 height 14
checkbox input "true"
click at [373, 256] on label "Discuss parts of the word" at bounding box center [554, 246] width 419 height 70
click at [373, 253] on input "Discuss parts of the word" at bounding box center [366, 246] width 14 height 14
checkbox input "true"
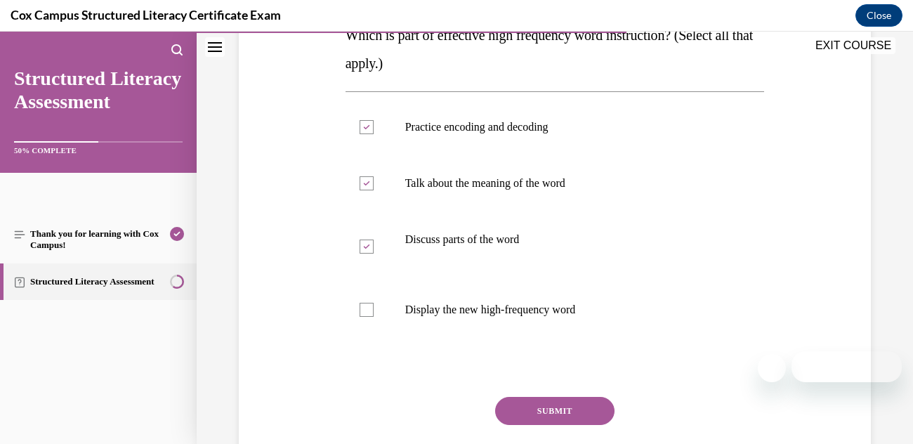
click at [372, 317] on label "Display the new high-frequency word" at bounding box center [554, 310] width 419 height 56
click at [372, 317] on input "Display the new high-frequency word" at bounding box center [366, 310] width 14 height 14
checkbox input "true"
click at [538, 410] on button "SUBMIT" at bounding box center [554, 411] width 119 height 28
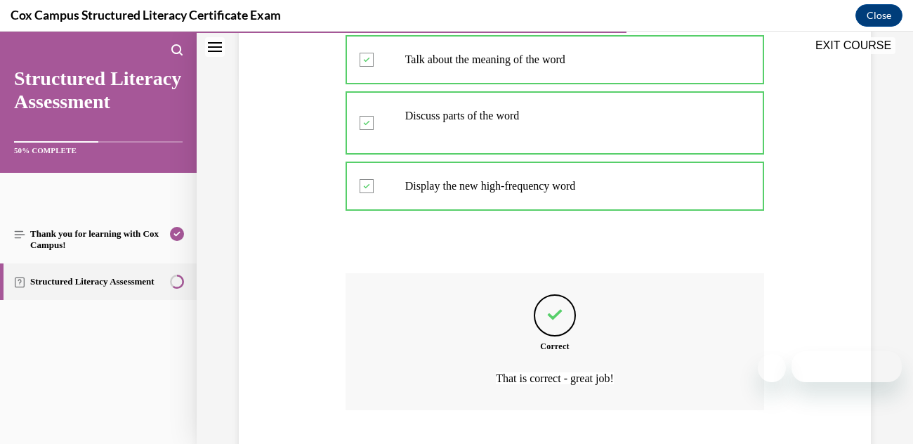
scroll to position [458, 0]
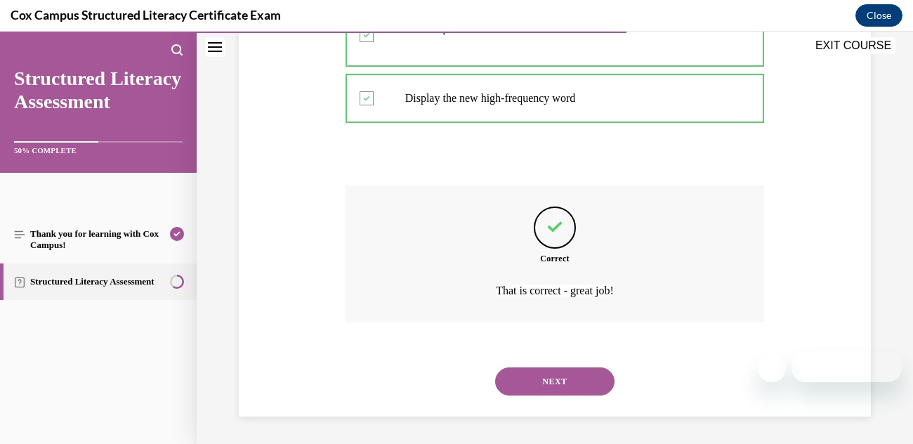
click at [576, 383] on button "NEXT" at bounding box center [554, 381] width 119 height 28
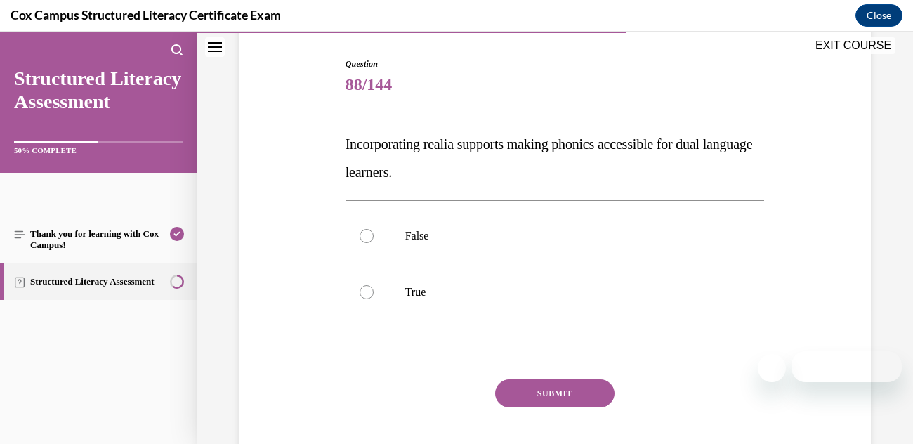
scroll to position [140, 0]
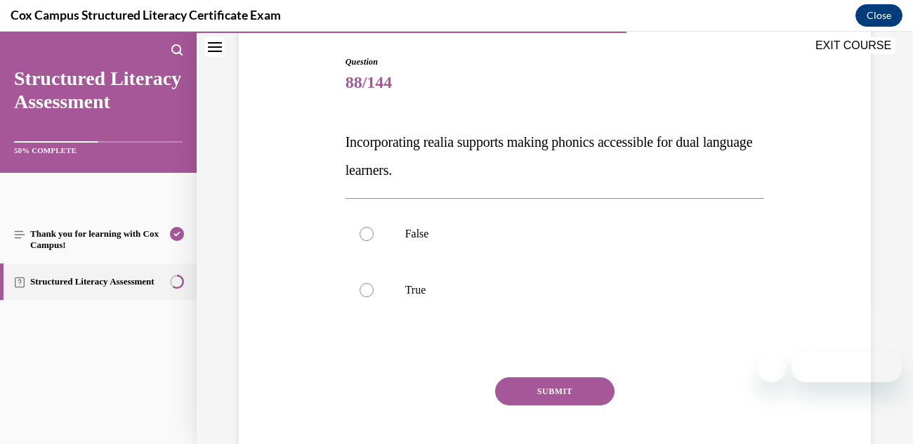
click at [374, 294] on label "True" at bounding box center [554, 290] width 419 height 56
click at [373, 294] on input "True" at bounding box center [366, 290] width 14 height 14
radio input "true"
click at [564, 390] on button "SUBMIT" at bounding box center [554, 391] width 119 height 28
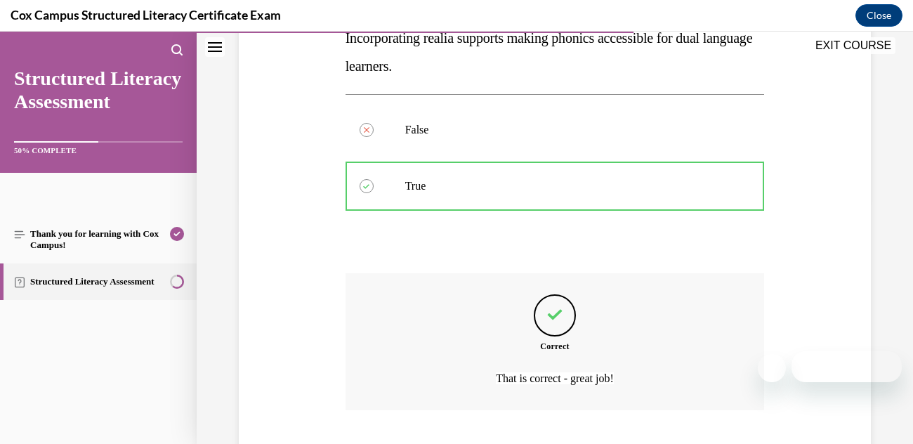
scroll to position [331, 0]
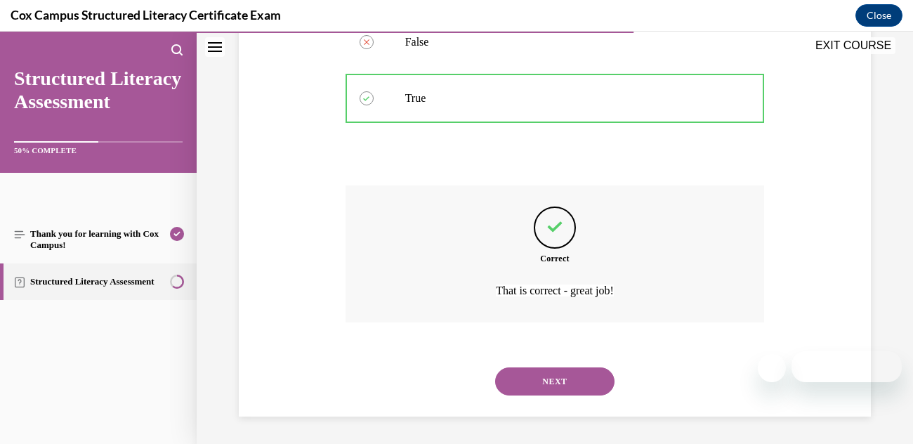
click at [534, 377] on button "NEXT" at bounding box center [554, 381] width 119 height 28
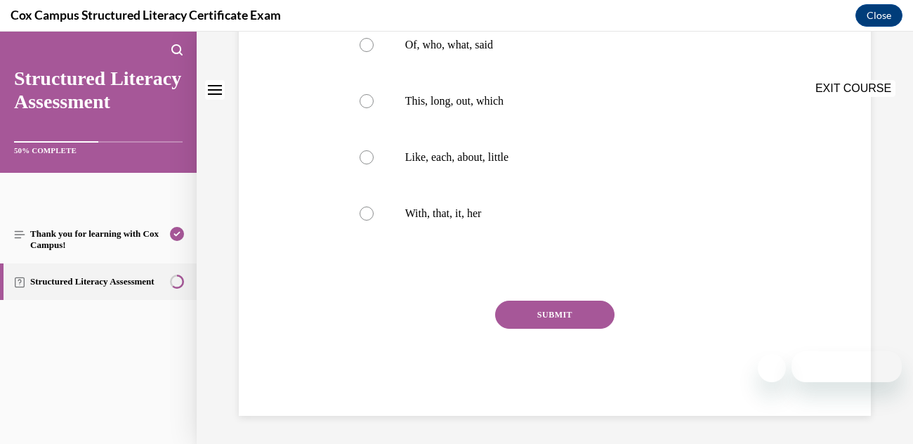
scroll to position [0, 0]
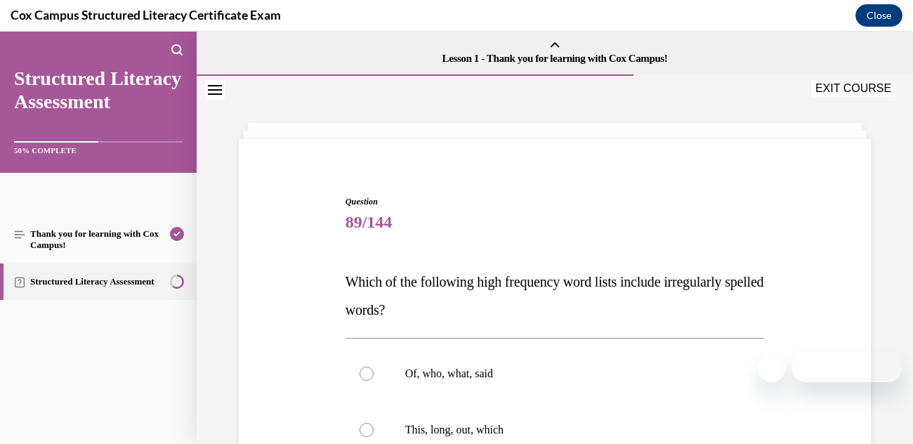
click at [480, 374] on p "Of, who, what, said" at bounding box center [567, 373] width 324 height 14
click at [373, 374] on input "Of, who, what, said" at bounding box center [366, 373] width 14 height 14
radio input "true"
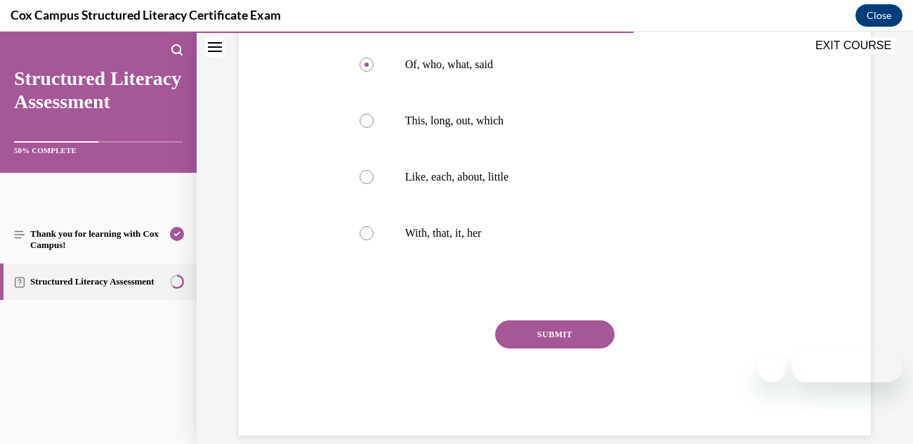
scroll to position [328, 0]
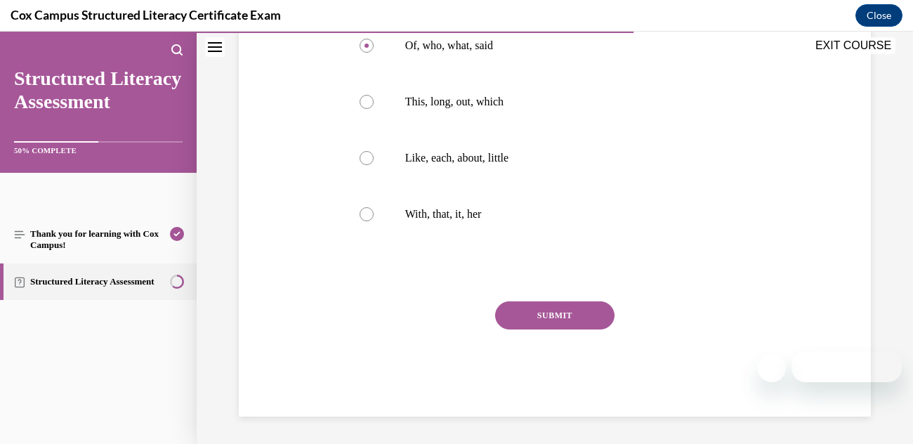
click at [549, 317] on button "SUBMIT" at bounding box center [554, 315] width 119 height 28
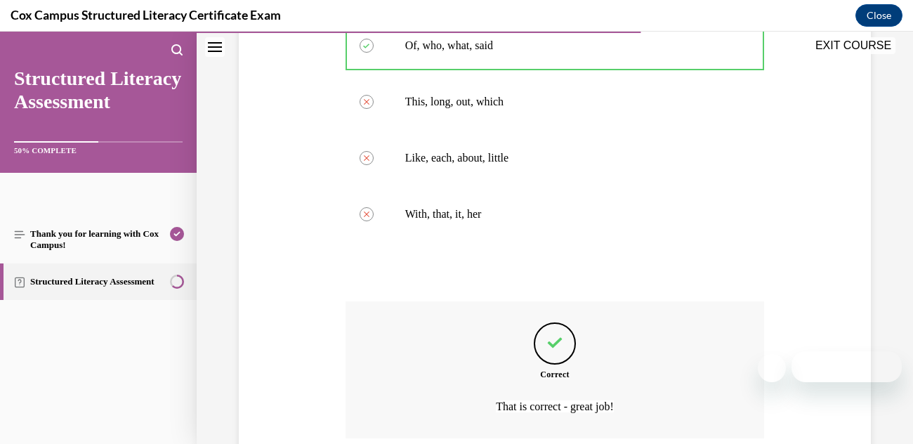
scroll to position [444, 0]
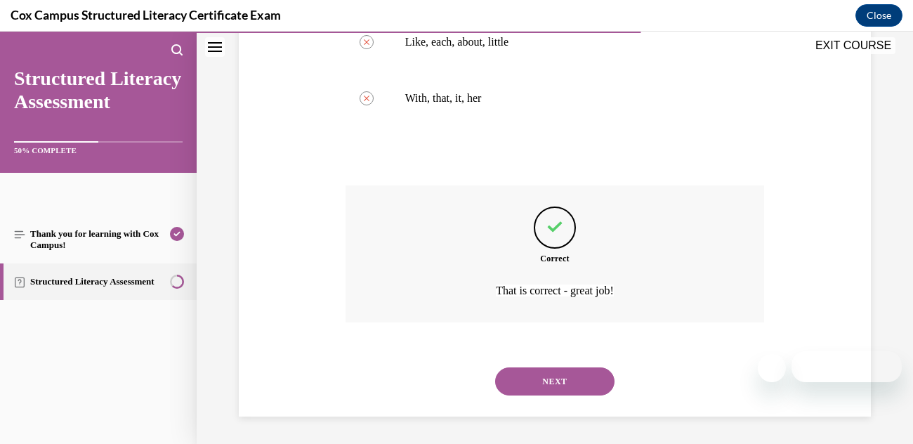
click at [553, 379] on button "NEXT" at bounding box center [554, 381] width 119 height 28
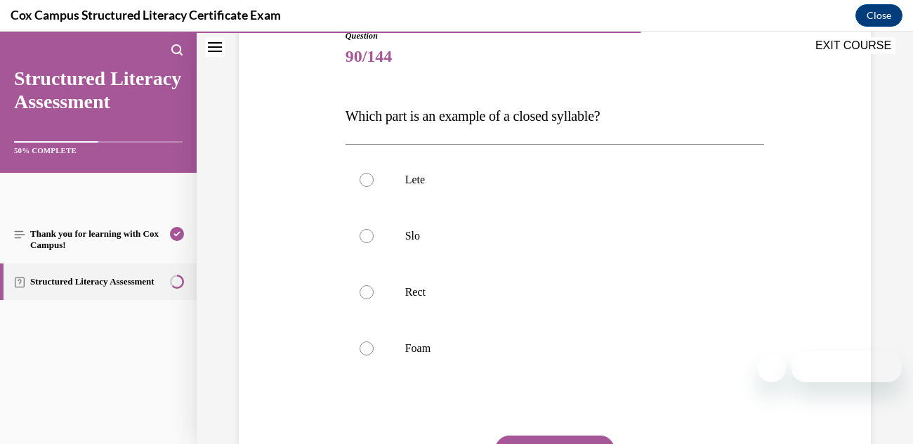
scroll to position [166, 0]
click at [365, 293] on div at bounding box center [366, 291] width 14 height 14
click at [365, 293] on input "Rect" at bounding box center [366, 291] width 14 height 14
radio input "true"
click at [365, 293] on div at bounding box center [366, 291] width 14 height 14
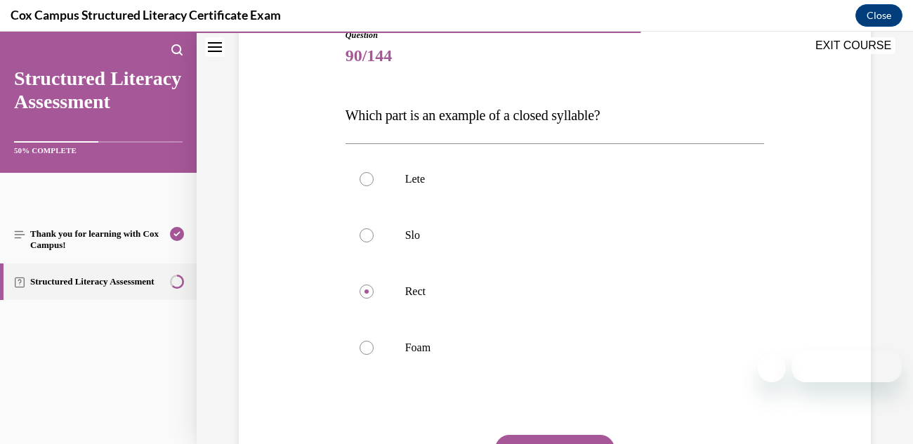
click at [365, 293] on input "Rect" at bounding box center [366, 291] width 14 height 14
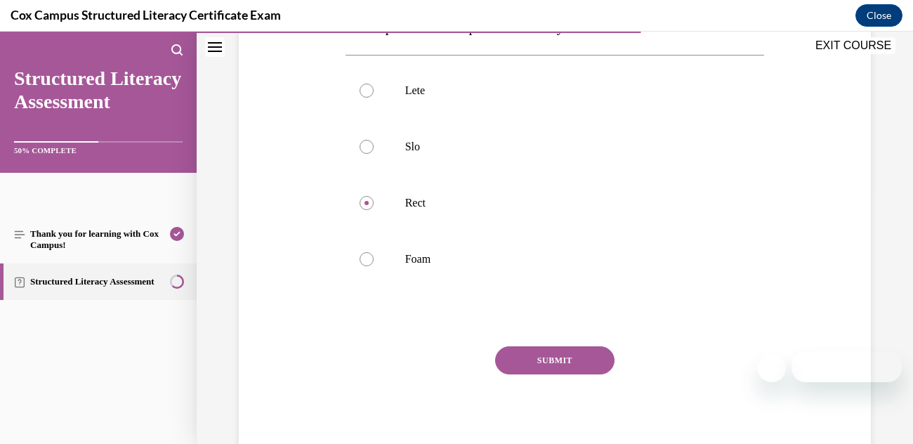
scroll to position [260, 0]
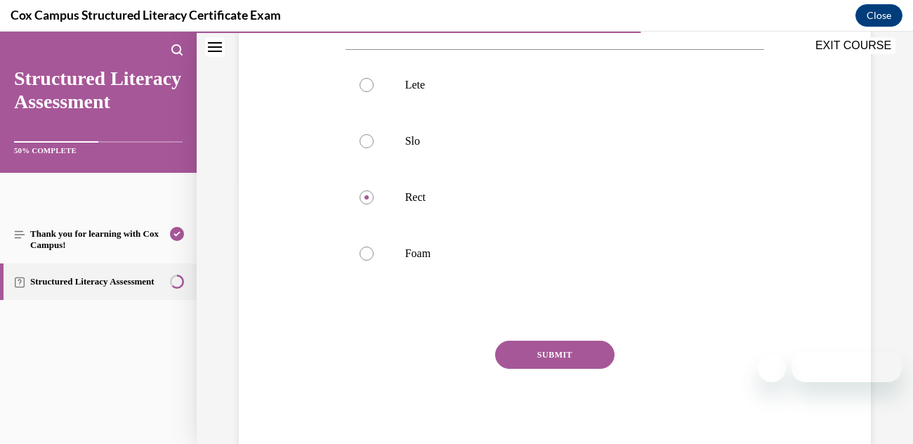
click at [539, 356] on button "SUBMIT" at bounding box center [554, 355] width 119 height 28
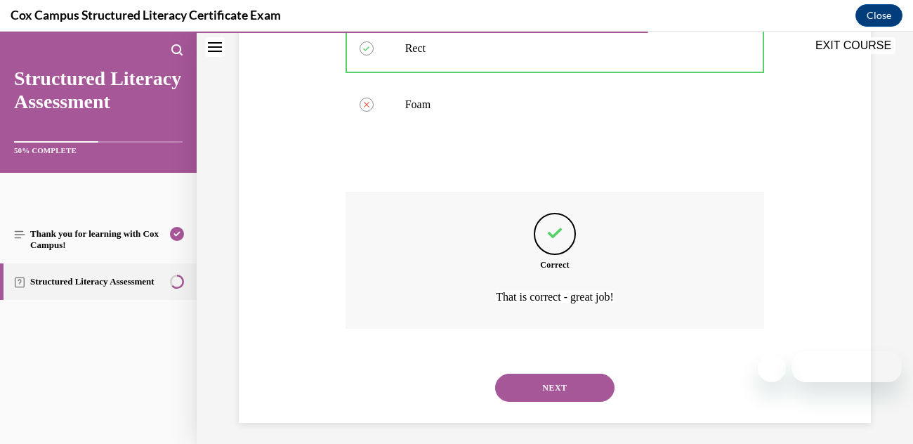
scroll to position [416, 0]
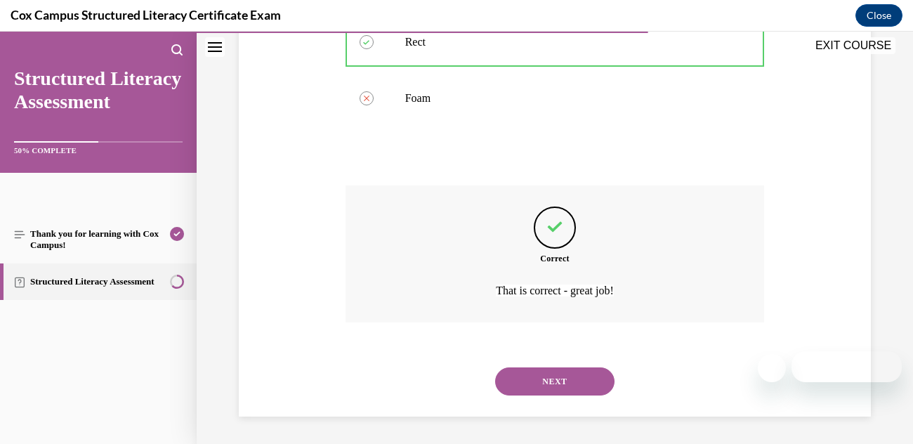
click at [543, 378] on button "NEXT" at bounding box center [554, 381] width 119 height 28
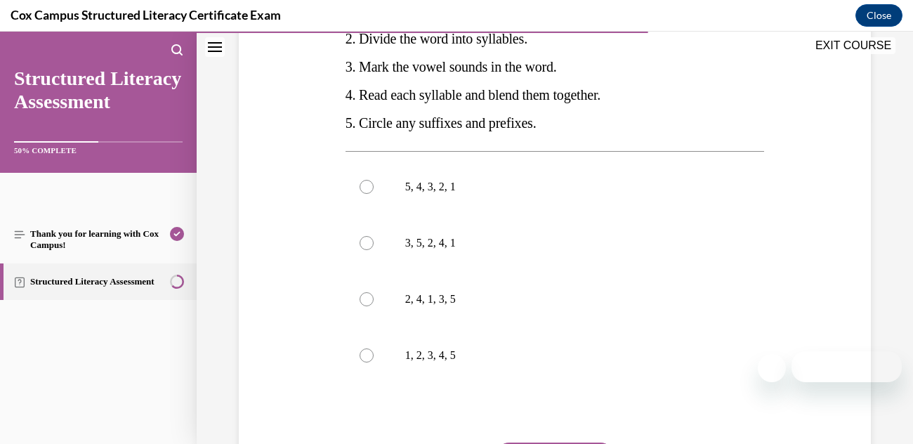
scroll to position [349, 0]
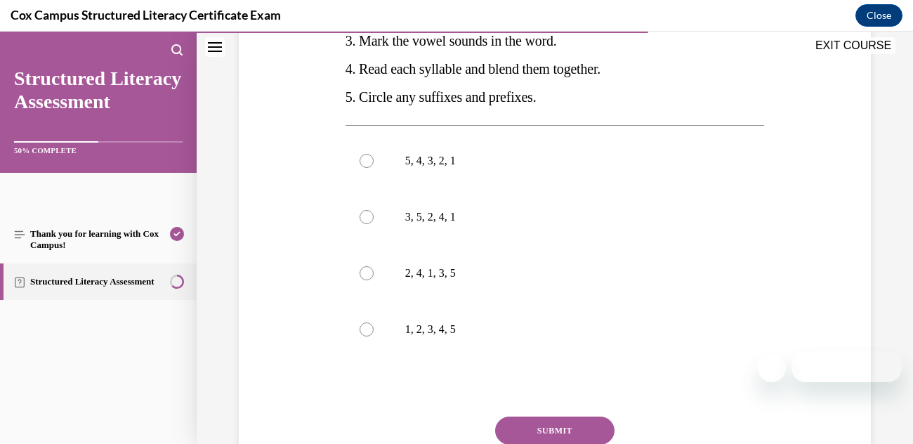
click at [371, 224] on div at bounding box center [366, 217] width 14 height 14
click at [371, 224] on input "3, 5, 2, 4, 1" at bounding box center [366, 217] width 14 height 14
radio input "true"
click at [370, 224] on div at bounding box center [366, 217] width 14 height 14
click at [370, 224] on input "3, 5, 2, 4, 1" at bounding box center [366, 217] width 14 height 14
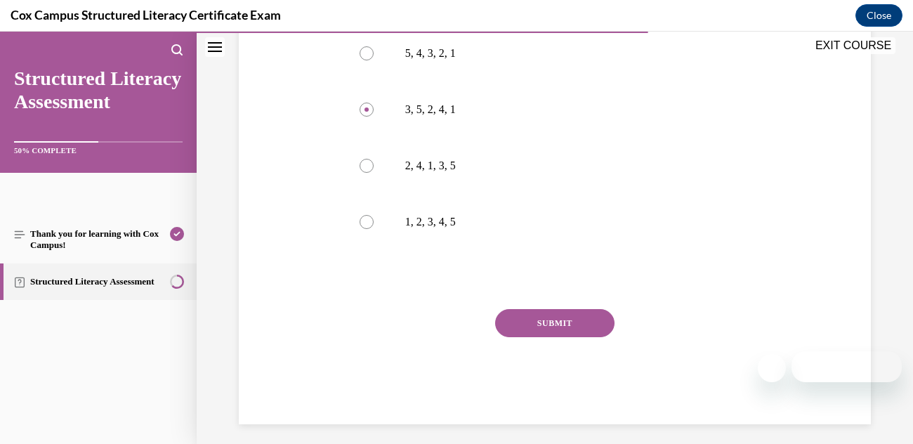
scroll to position [457, 0]
click at [555, 336] on button "SUBMIT" at bounding box center [554, 322] width 119 height 28
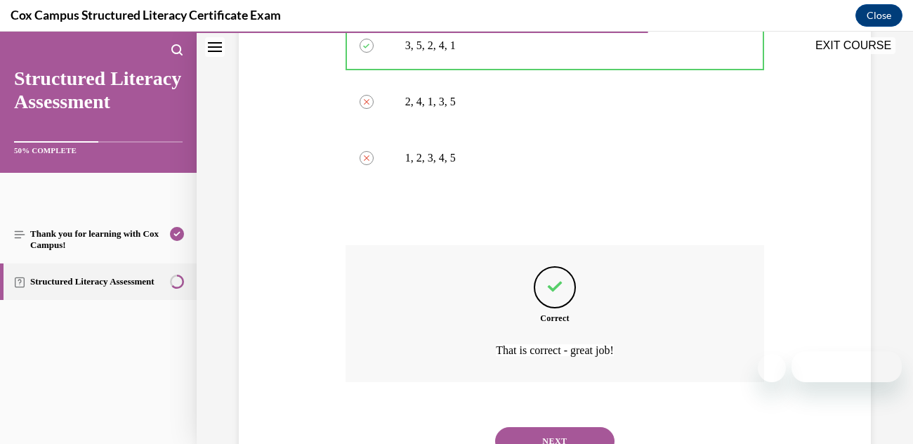
scroll to position [608, 0]
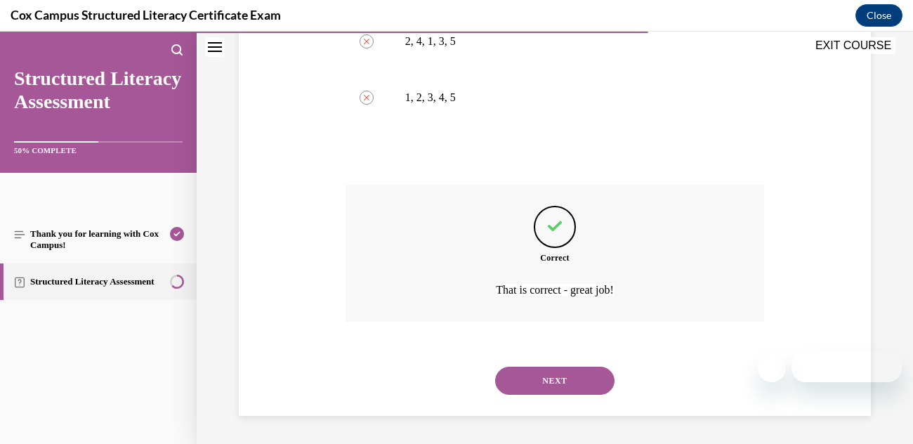
click at [545, 383] on button "NEXT" at bounding box center [554, 380] width 119 height 28
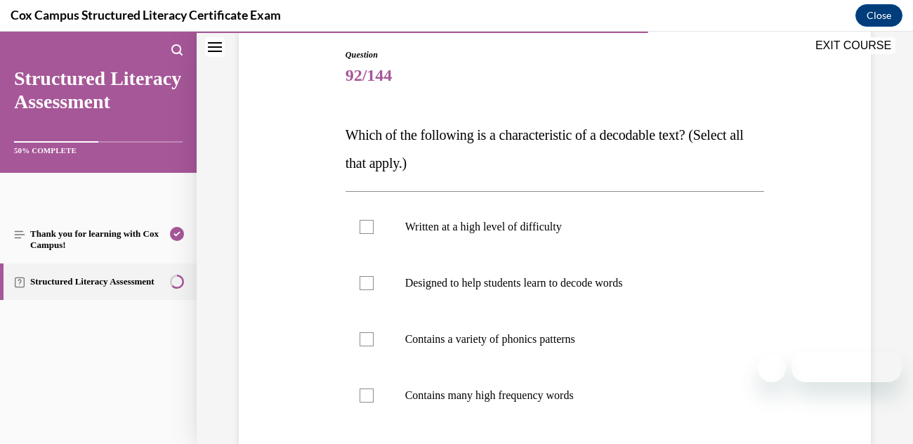
scroll to position [147, 0]
click at [367, 282] on div at bounding box center [366, 282] width 14 height 14
click at [367, 282] on input "Designed to help students learn to decode words" at bounding box center [366, 282] width 14 height 14
checkbox input "true"
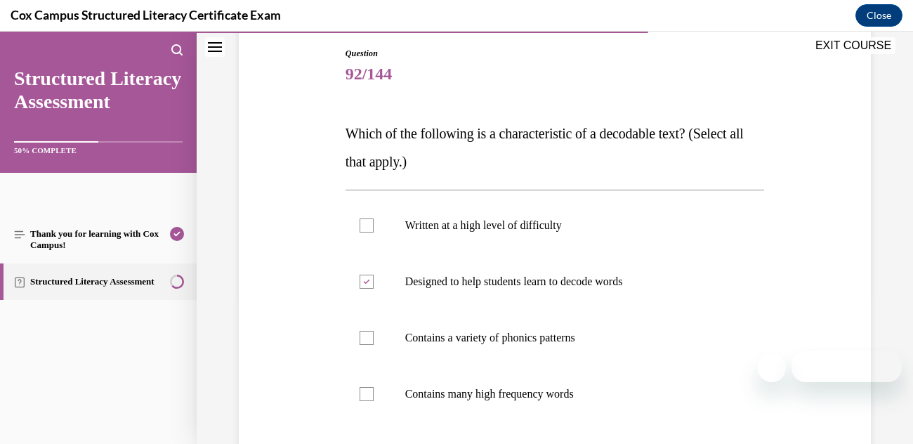
click at [370, 397] on div at bounding box center [366, 394] width 14 height 14
click at [370, 397] on input "Contains many high frequency words" at bounding box center [366, 394] width 14 height 14
checkbox input "true"
click at [365, 338] on div at bounding box center [366, 338] width 14 height 14
click at [365, 338] on input "Contains a variety of phonics patterns" at bounding box center [366, 338] width 14 height 14
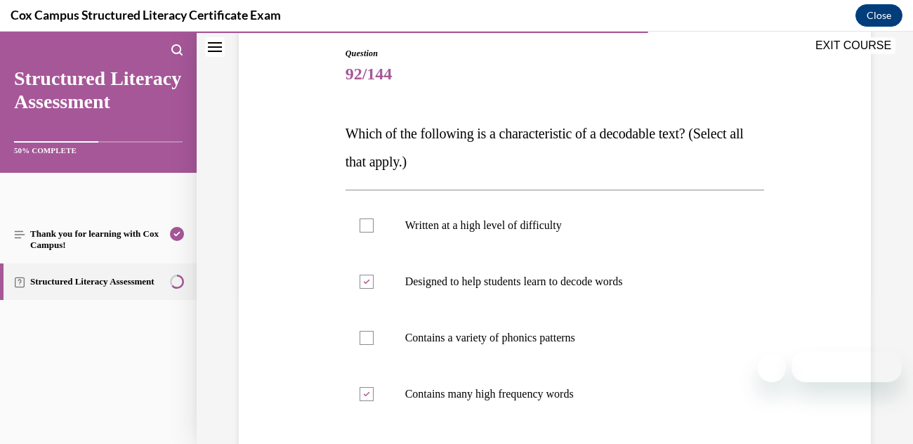
checkbox input "true"
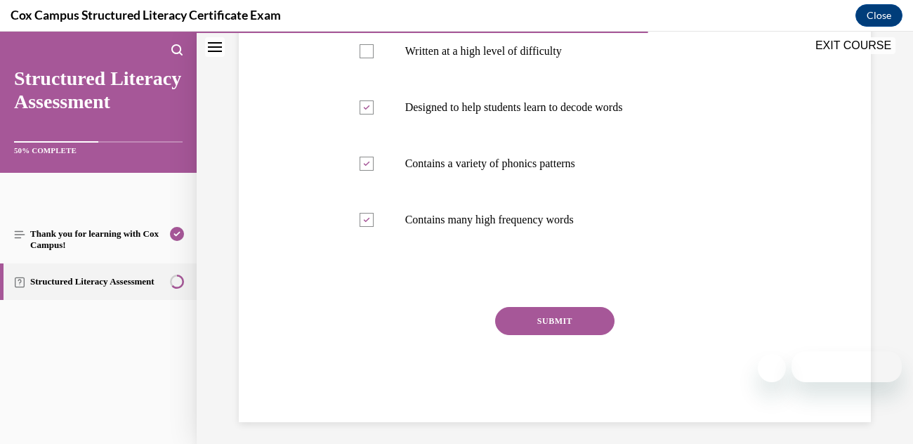
click at [568, 315] on button "SUBMIT" at bounding box center [554, 321] width 119 height 28
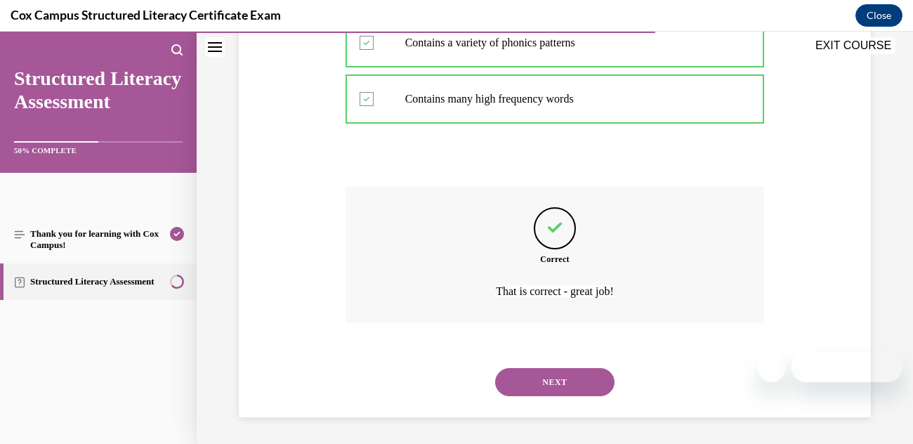
scroll to position [444, 0]
click at [565, 386] on button "NEXT" at bounding box center [554, 381] width 119 height 28
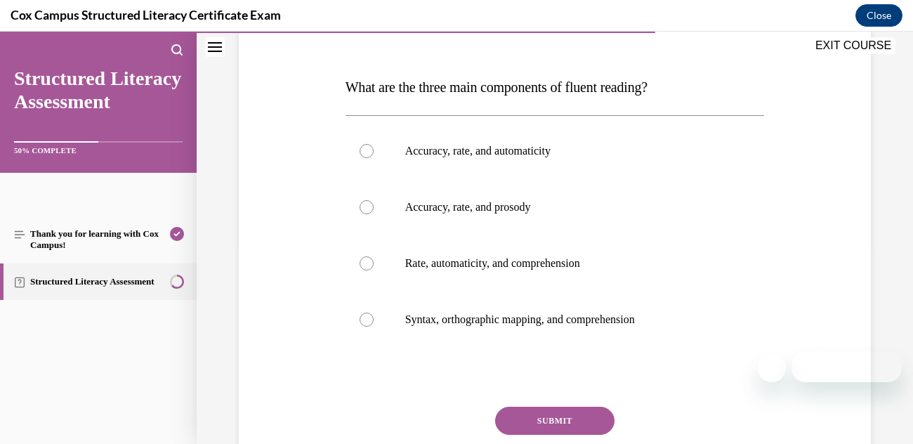
scroll to position [195, 0]
click at [378, 217] on label "Accuracy, rate, and prosody" at bounding box center [554, 206] width 419 height 56
click at [373, 213] on input "Accuracy, rate, and prosody" at bounding box center [366, 206] width 14 height 14
radio input "true"
click at [534, 423] on button "SUBMIT" at bounding box center [554, 420] width 119 height 28
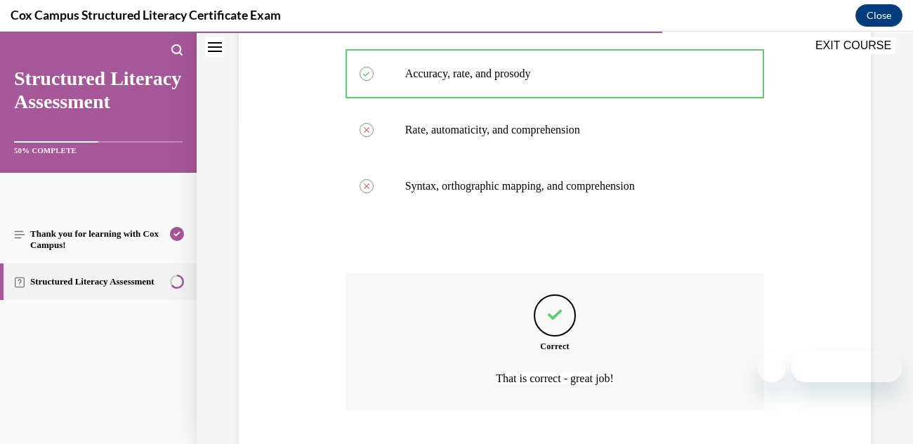
scroll to position [416, 0]
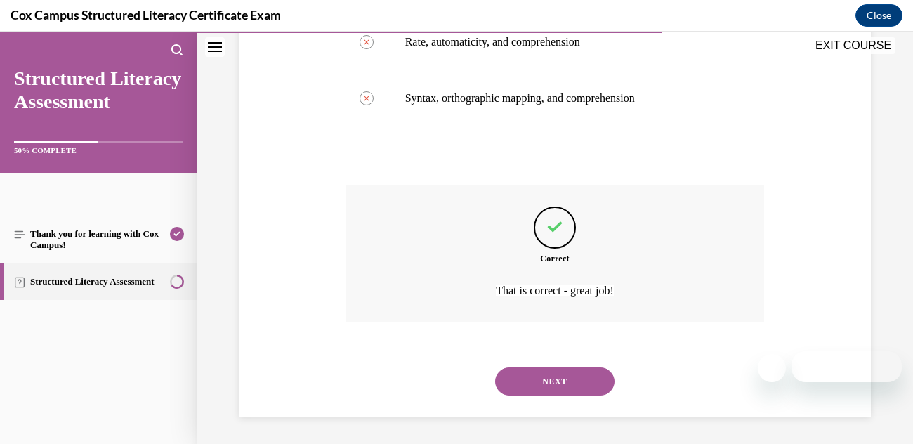
click at [561, 387] on button "NEXT" at bounding box center [554, 381] width 119 height 28
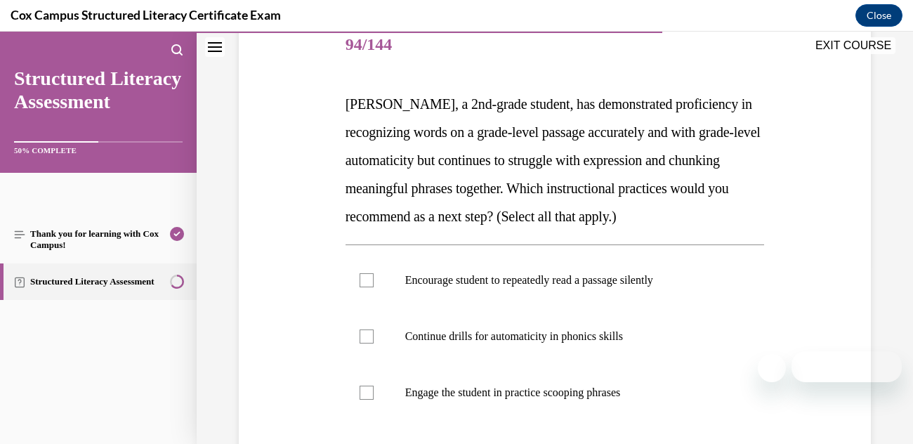
scroll to position [176, 0]
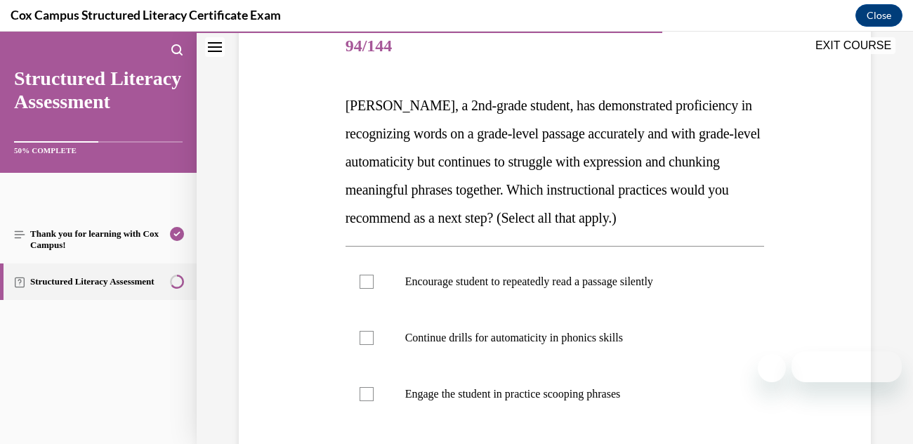
click at [604, 393] on p "Engage the student in practice scooping phrases" at bounding box center [567, 394] width 324 height 14
click at [373, 393] on input "Engage the student in practice scooping phrases" at bounding box center [366, 394] width 14 height 14
checkbox input "true"
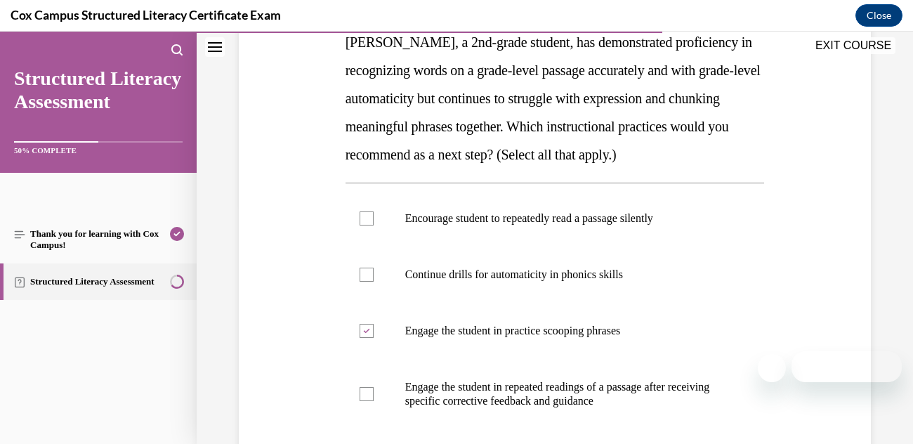
scroll to position [249, 0]
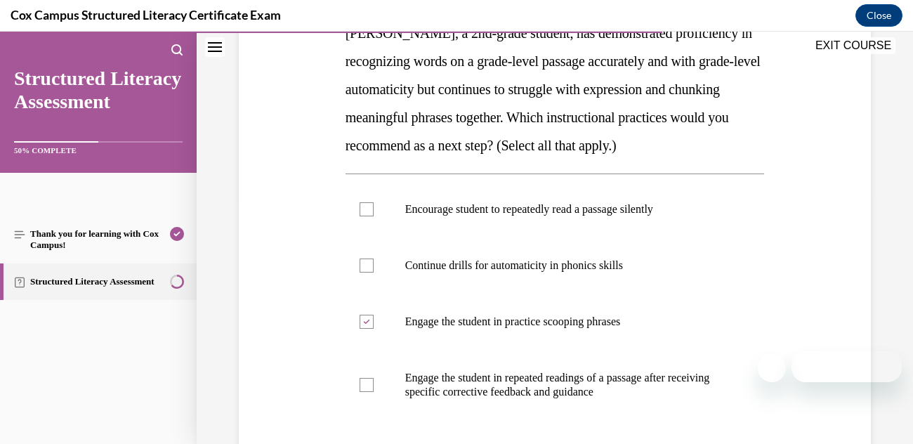
click at [658, 388] on p "Engage the student in repeated readings of a passage after receiving specific c…" at bounding box center [567, 385] width 324 height 28
click at [373, 388] on input "Engage the student in repeated readings of a passage after receiving specific c…" at bounding box center [366, 385] width 14 height 14
checkbox input "true"
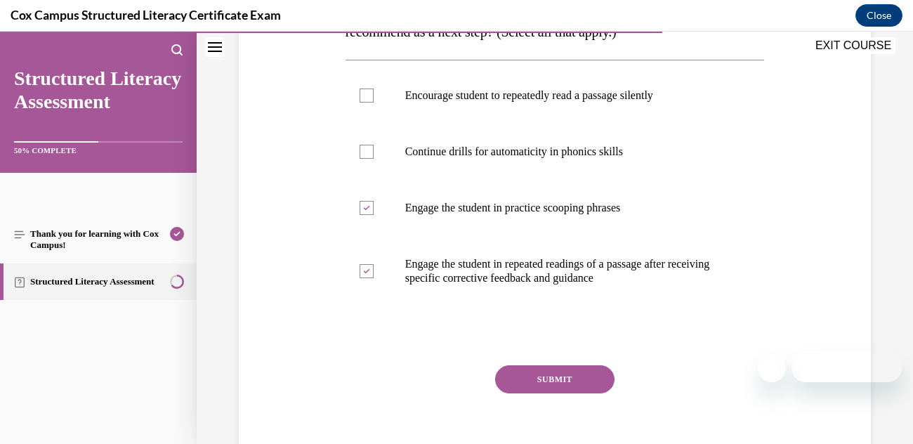
scroll to position [367, 0]
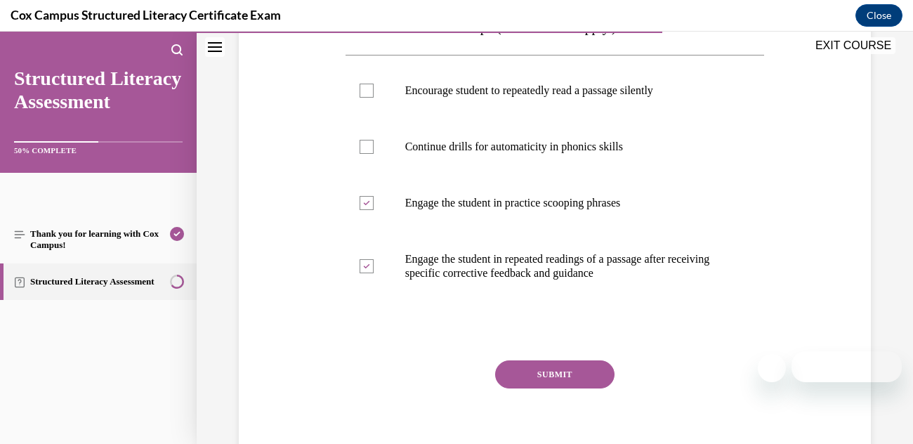
click at [567, 373] on button "SUBMIT" at bounding box center [554, 374] width 119 height 28
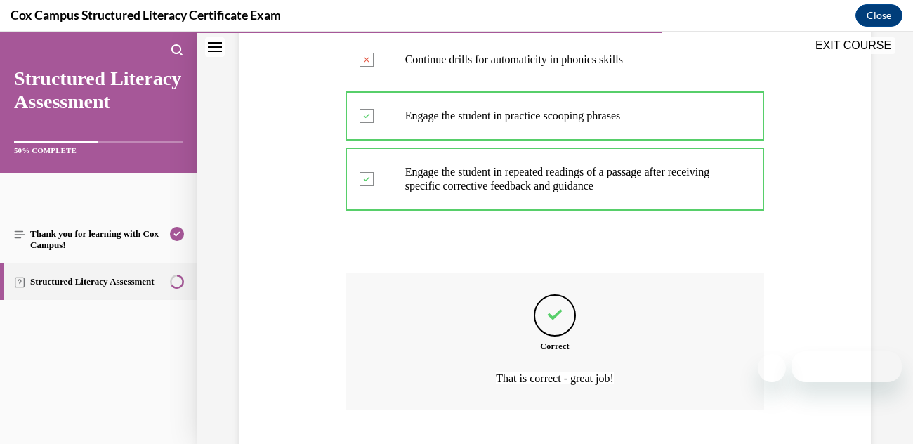
scroll to position [542, 0]
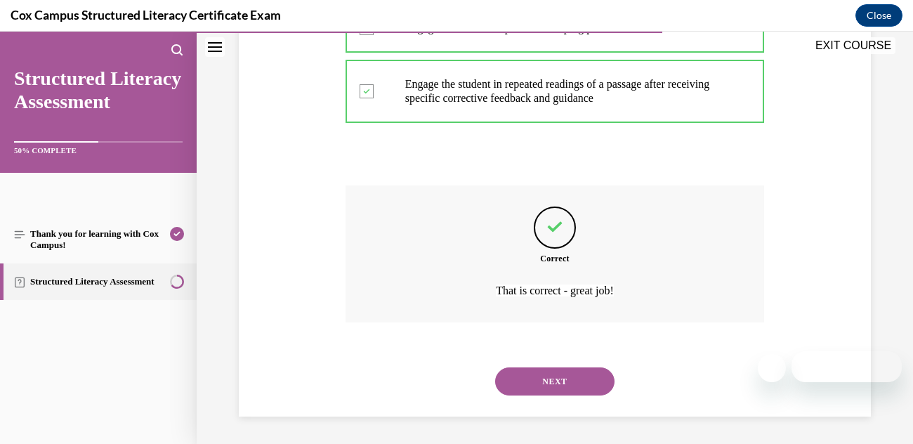
click at [588, 379] on button "NEXT" at bounding box center [554, 381] width 119 height 28
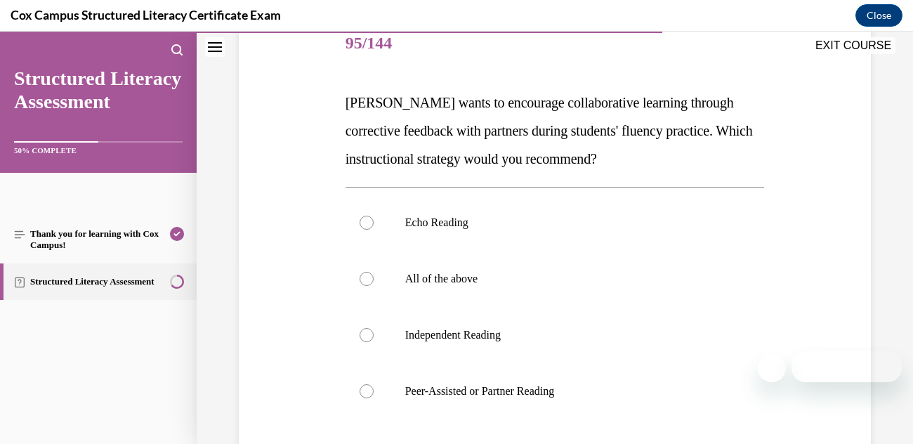
scroll to position [181, 0]
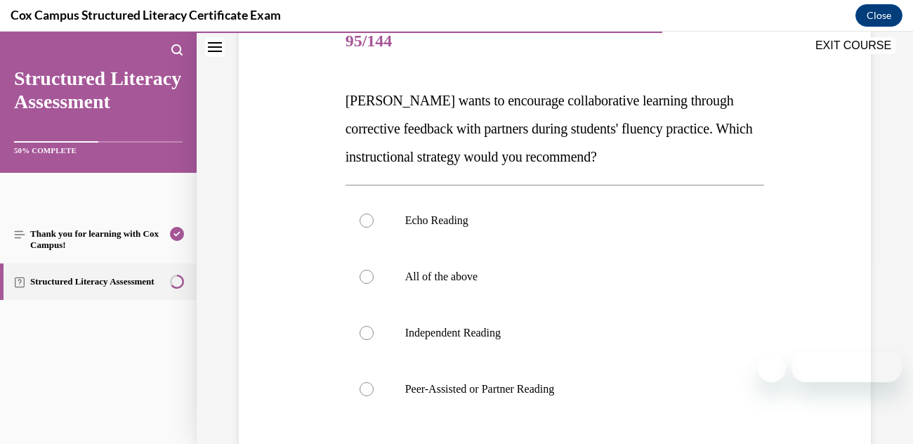
click at [557, 388] on p "Peer-Assisted or Partner Reading" at bounding box center [567, 389] width 324 height 14
click at [373, 388] on input "Peer-Assisted or Partner Reading" at bounding box center [366, 389] width 14 height 14
radio input "true"
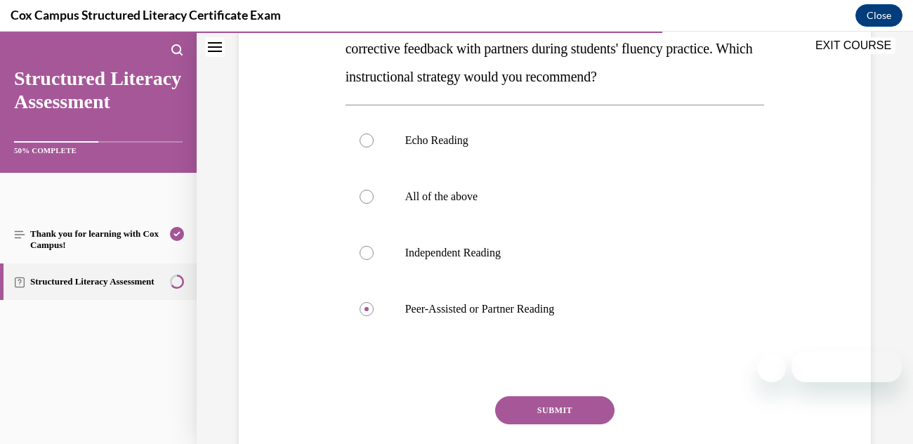
scroll to position [271, 0]
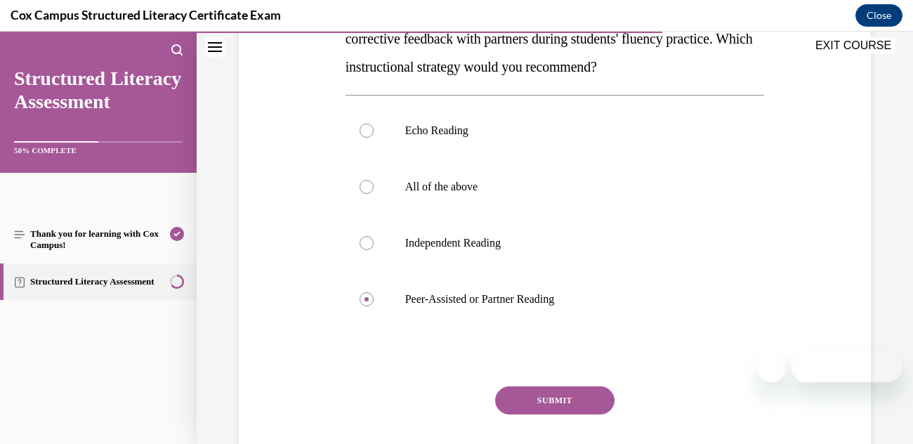
click at [564, 400] on button "SUBMIT" at bounding box center [554, 400] width 119 height 28
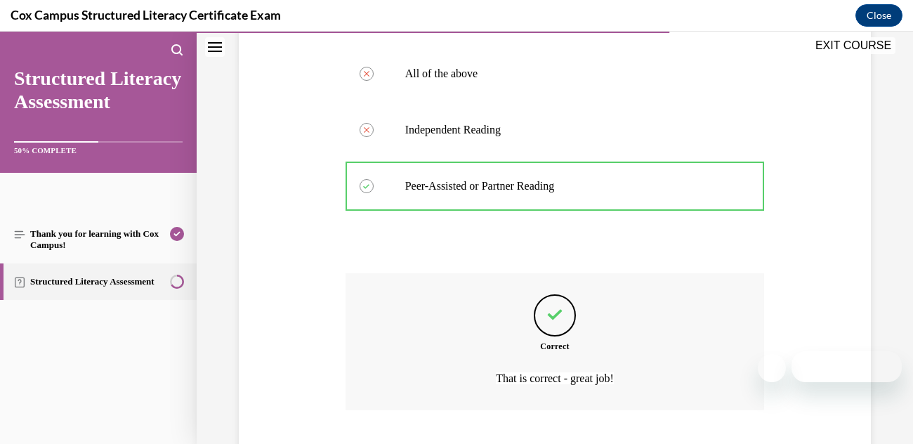
scroll to position [472, 0]
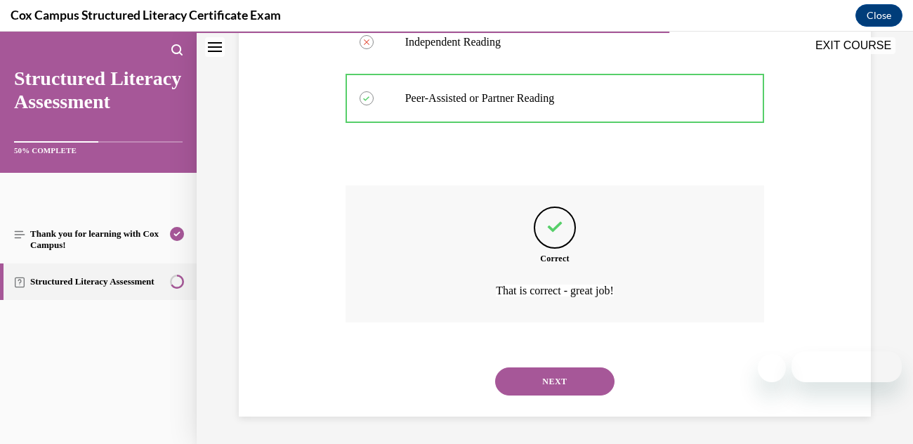
click at [567, 388] on button "NEXT" at bounding box center [554, 381] width 119 height 28
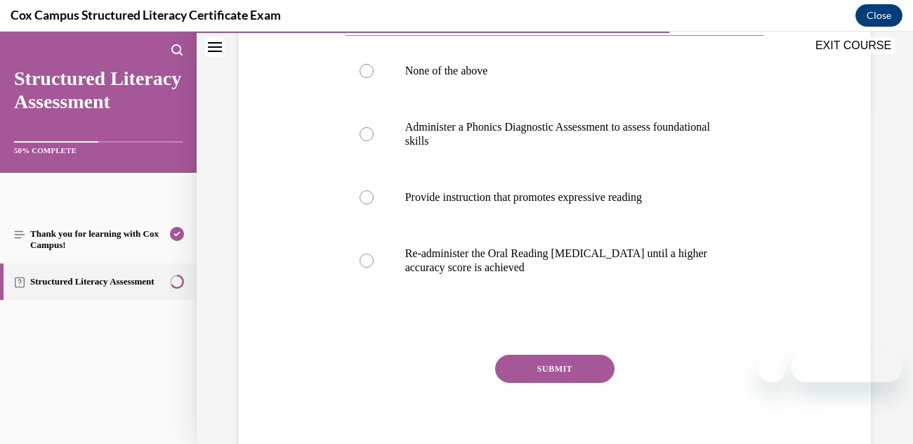
scroll to position [331, 0]
click at [371, 135] on div at bounding box center [366, 133] width 14 height 14
click at [371, 135] on input "Administer a Phonics Diagnostic Assessment to assess foundational skills" at bounding box center [366, 133] width 14 height 14
radio input "true"
click at [568, 370] on button "SUBMIT" at bounding box center [554, 368] width 119 height 28
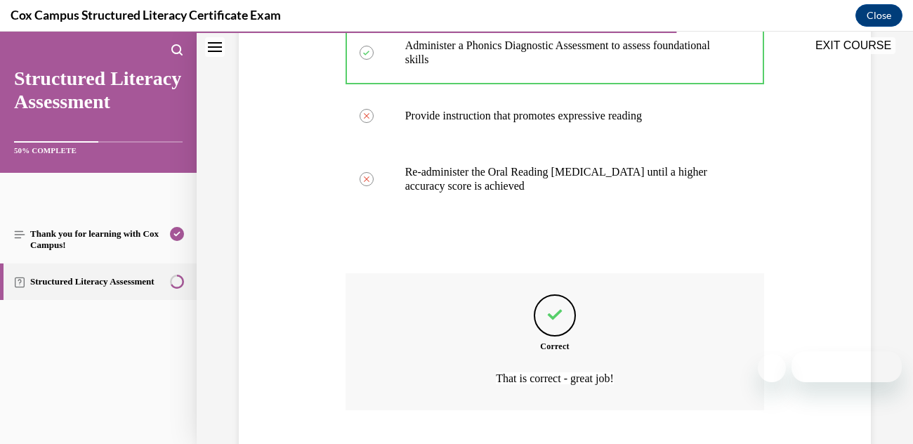
scroll to position [500, 0]
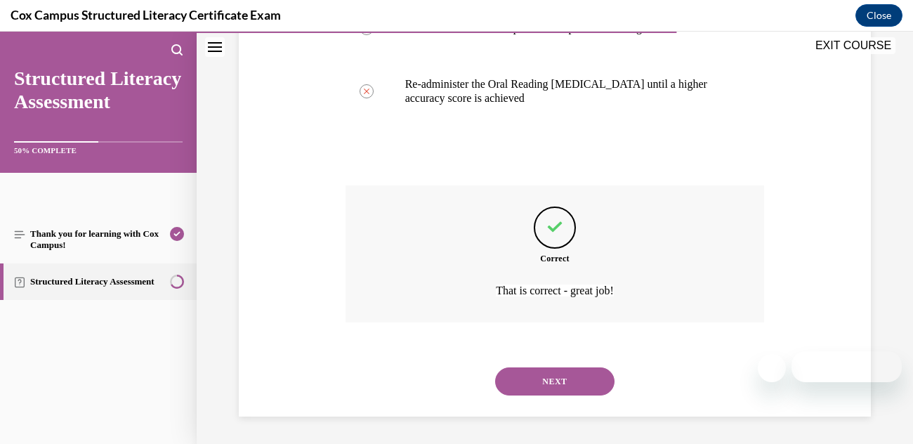
click at [574, 373] on button "NEXT" at bounding box center [554, 381] width 119 height 28
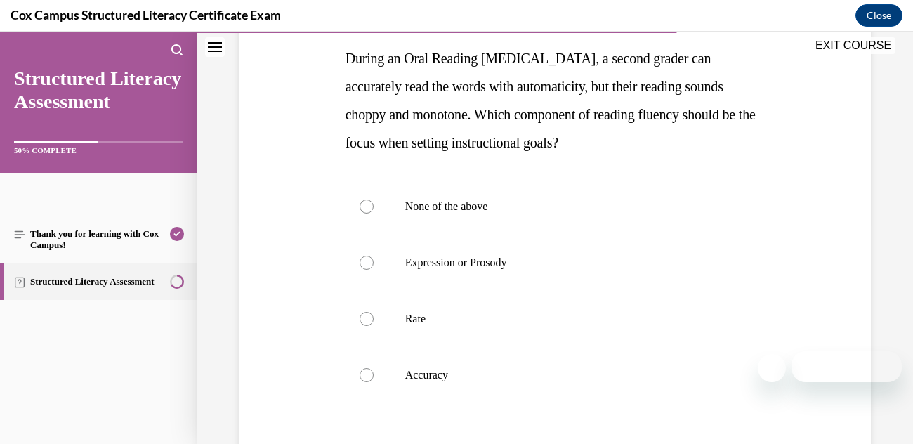
scroll to position [227, 0]
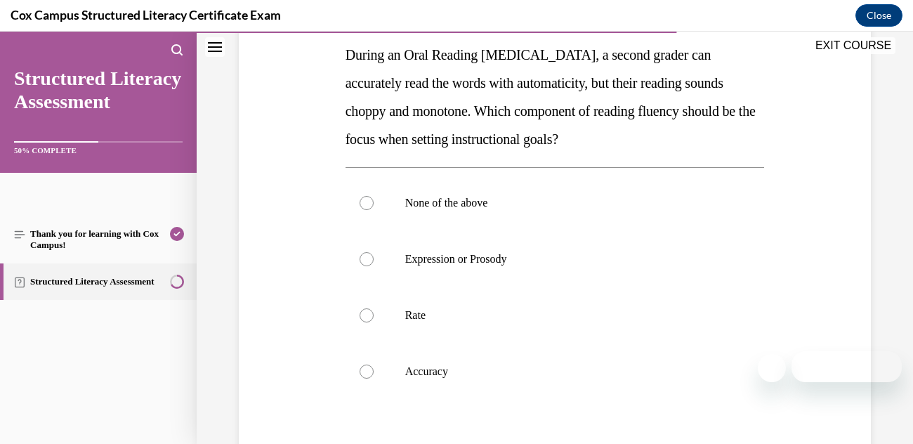
click at [360, 256] on div at bounding box center [366, 259] width 14 height 14
click at [360, 256] on input "Expression or Prosody" at bounding box center [366, 259] width 14 height 14
radio input "true"
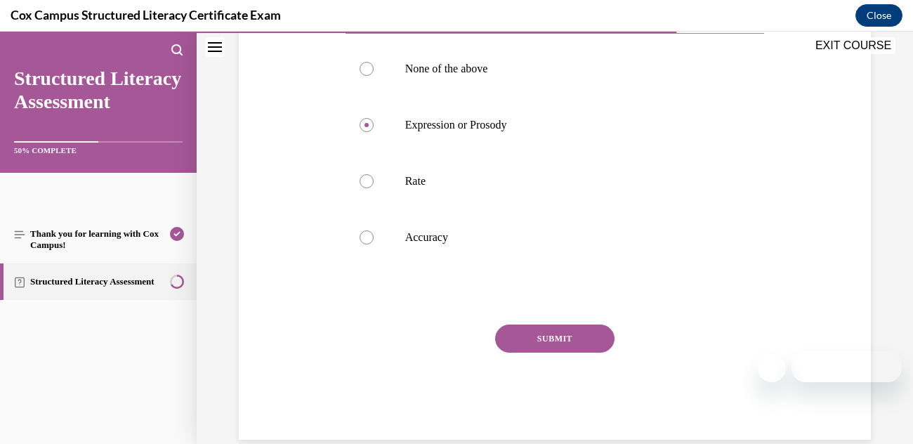
click at [581, 345] on button "SUBMIT" at bounding box center [554, 338] width 119 height 28
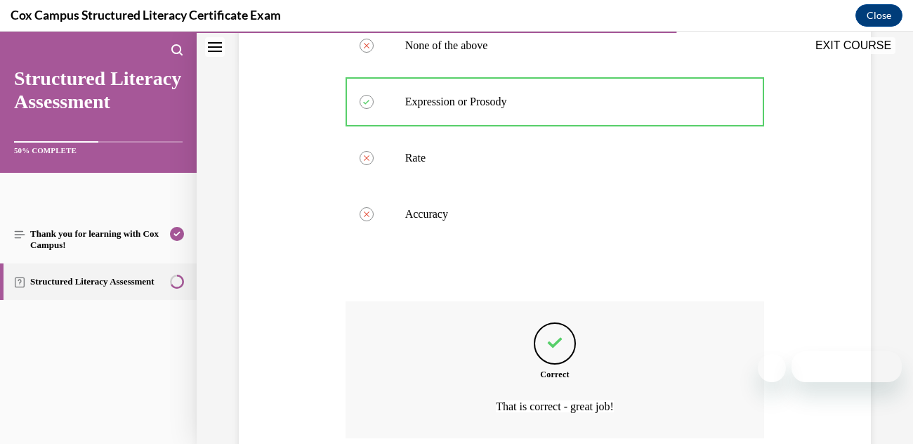
scroll to position [500, 0]
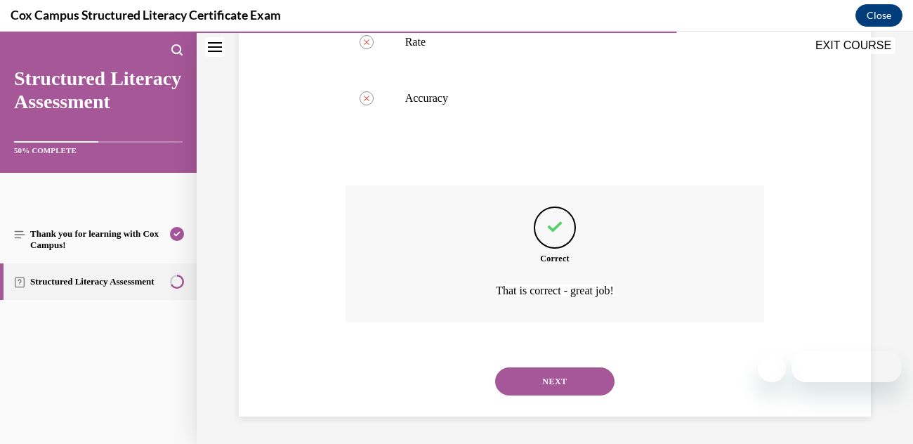
click at [570, 384] on button "NEXT" at bounding box center [554, 381] width 119 height 28
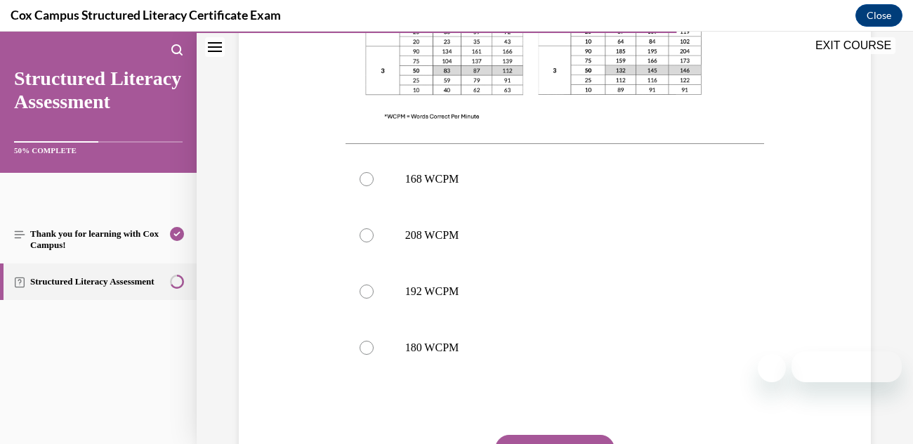
scroll to position [572, 0]
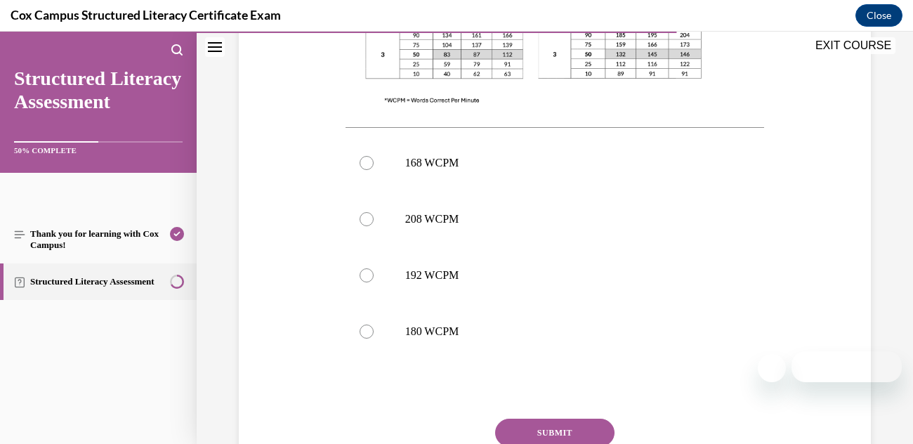
click at [365, 169] on label "168 WCPM" at bounding box center [554, 163] width 419 height 56
click at [365, 169] on input "168 WCPM" at bounding box center [366, 163] width 14 height 14
radio input "true"
click at [569, 434] on button "SUBMIT" at bounding box center [554, 432] width 119 height 28
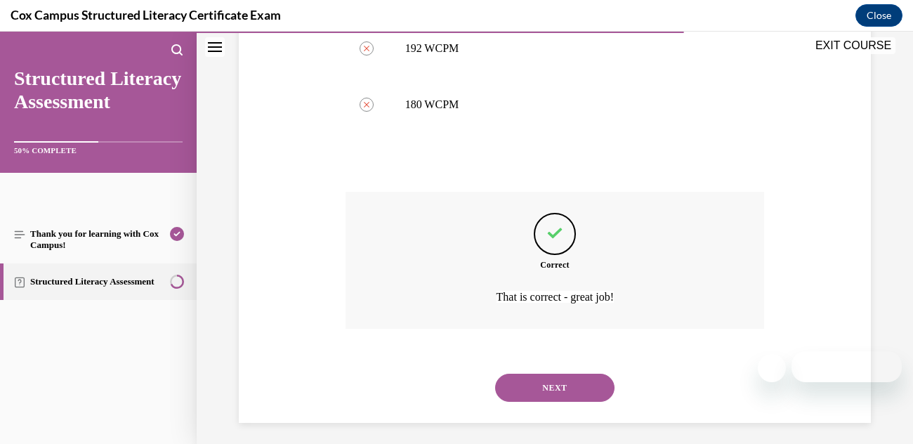
scroll to position [805, 0]
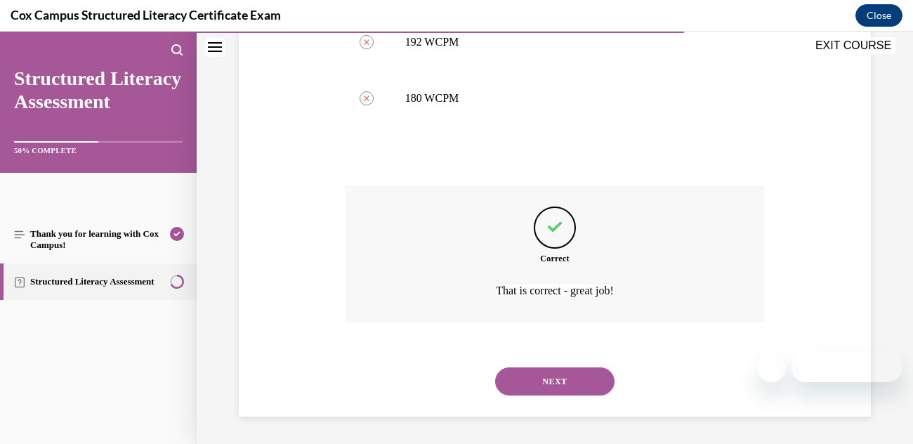
click at [564, 371] on button "NEXT" at bounding box center [554, 381] width 119 height 28
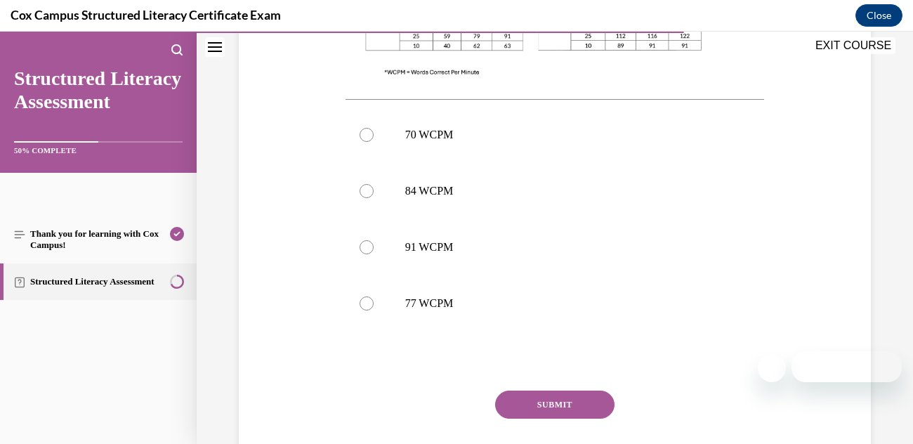
scroll to position [689, 0]
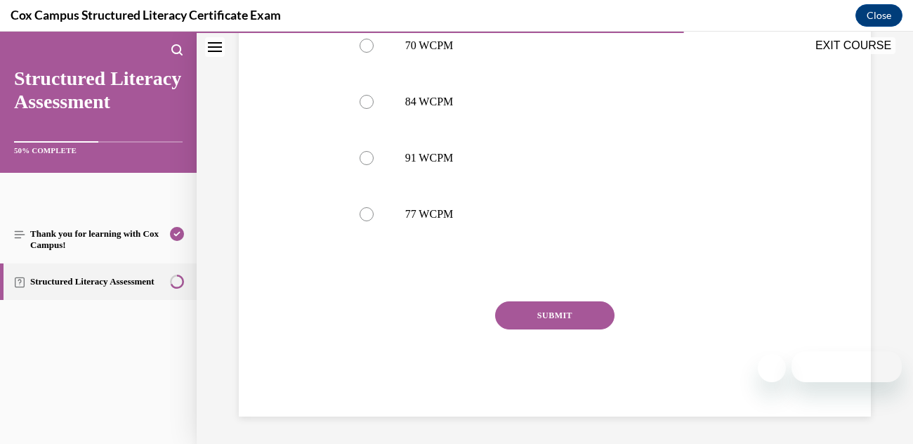
click at [367, 220] on div at bounding box center [366, 214] width 14 height 14
click at [367, 220] on input "77 WCPM" at bounding box center [366, 214] width 14 height 14
radio input "true"
click at [578, 316] on button "SUBMIT" at bounding box center [554, 315] width 119 height 28
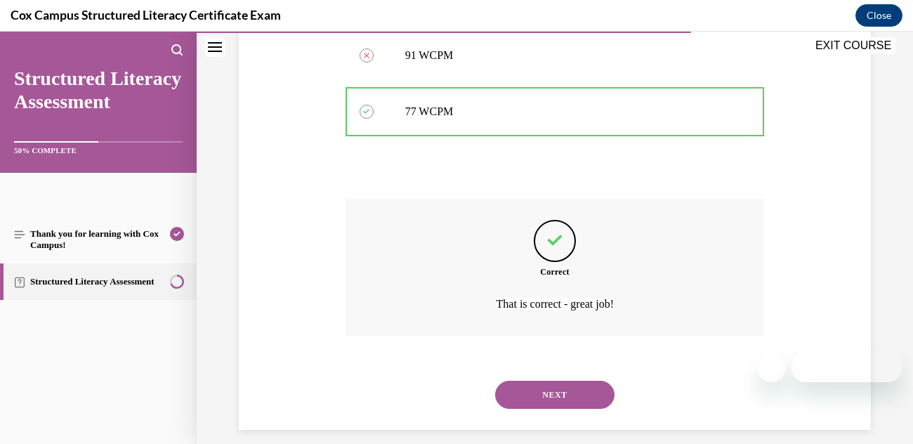
scroll to position [805, 0]
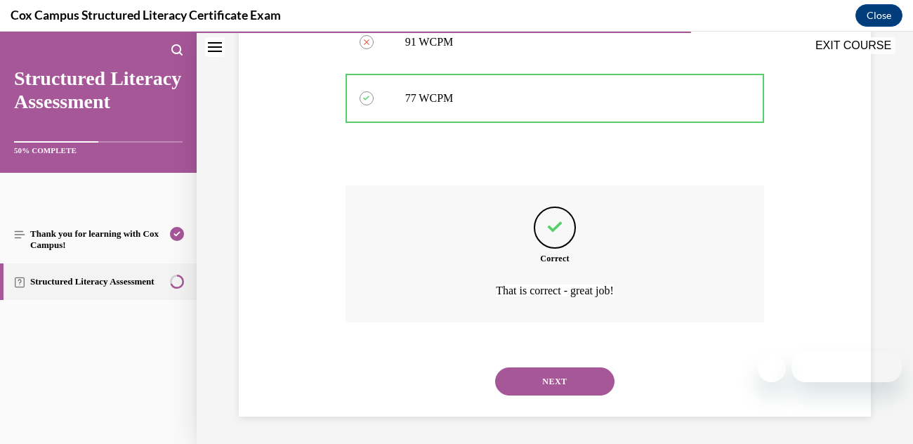
click at [573, 381] on button "NEXT" at bounding box center [554, 381] width 119 height 28
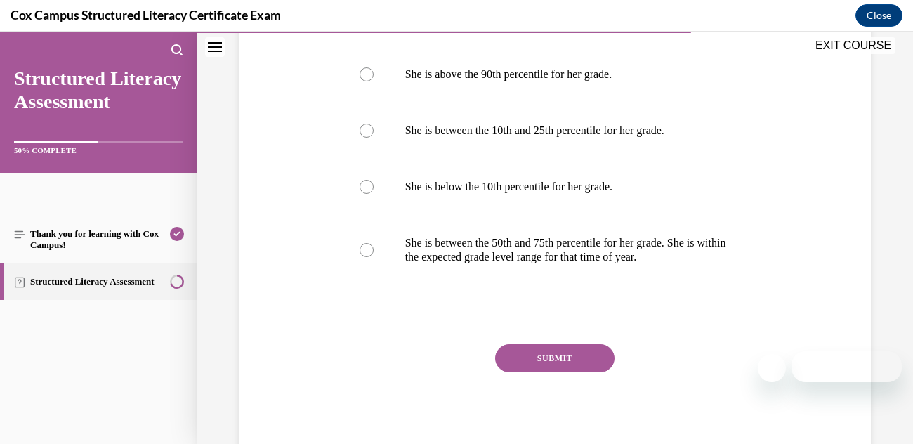
scroll to position [718, 0]
click at [372, 246] on div at bounding box center [366, 249] width 14 height 14
click at [372, 246] on input "She is between the 50th and 75th percentile for her grade. She is within the ex…" at bounding box center [366, 249] width 14 height 14
radio input "true"
click at [571, 365] on button "SUBMIT" at bounding box center [554, 357] width 119 height 28
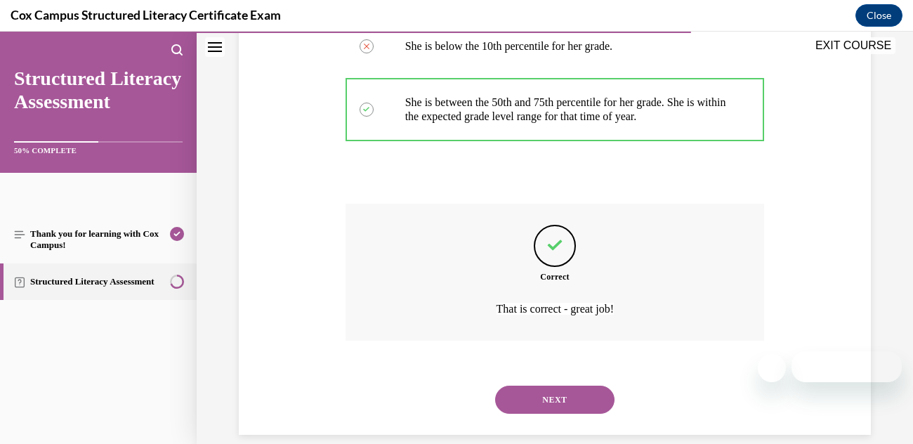
scroll to position [875, 0]
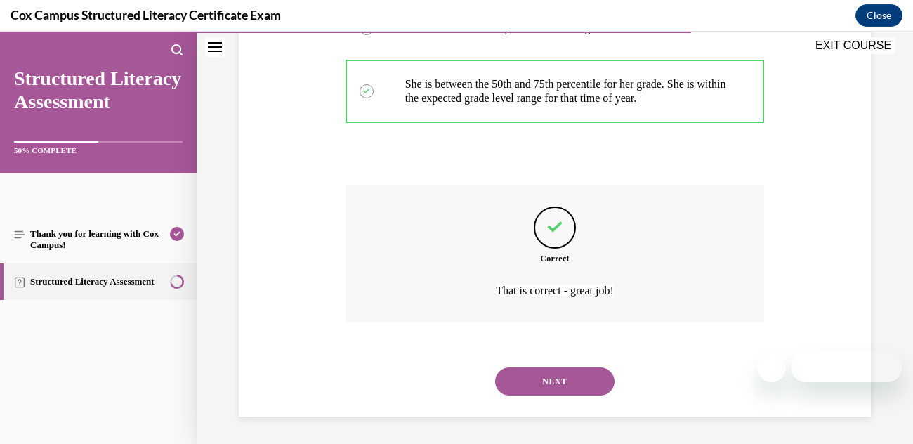
click at [572, 380] on button "NEXT" at bounding box center [554, 381] width 119 height 28
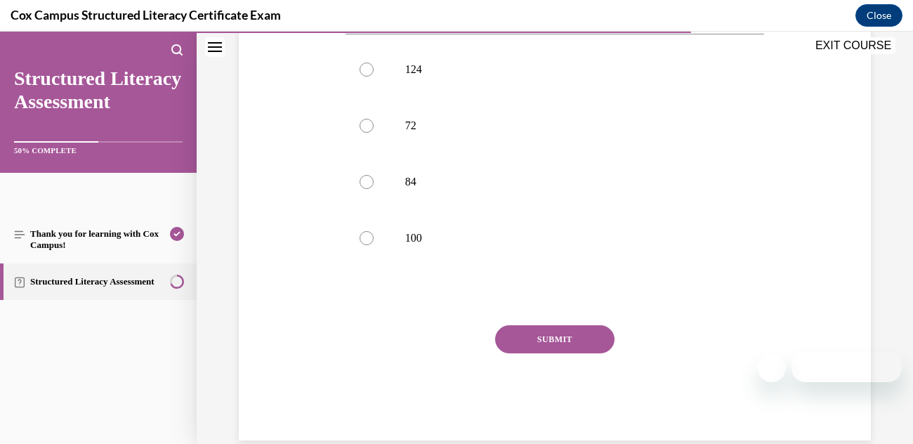
scroll to position [689, 0]
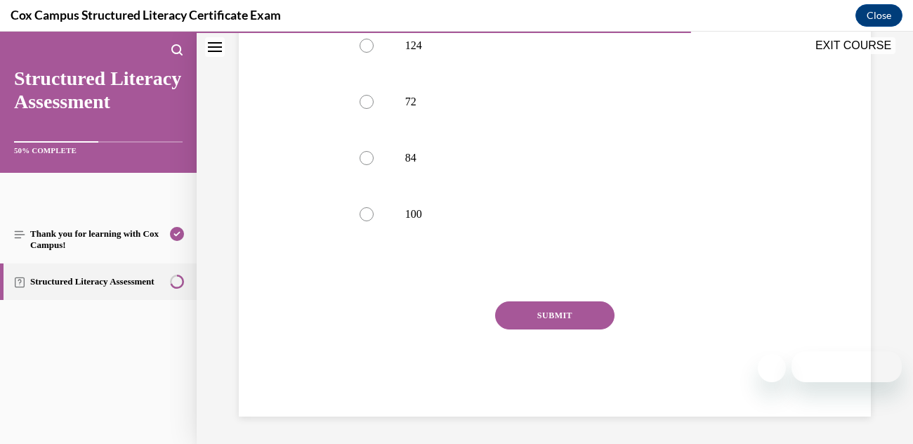
click at [366, 216] on div at bounding box center [366, 214] width 14 height 14
click at [366, 216] on input "100" at bounding box center [366, 214] width 14 height 14
radio input "true"
click at [575, 319] on button "SUBMIT" at bounding box center [554, 315] width 119 height 28
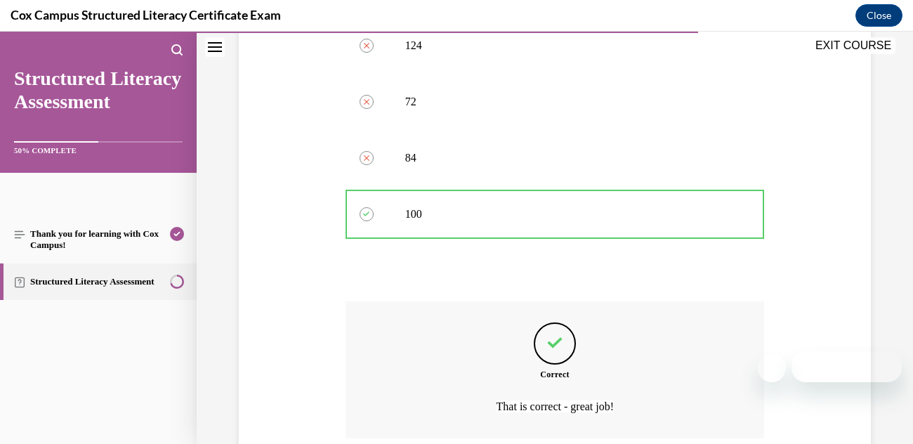
scroll to position [805, 0]
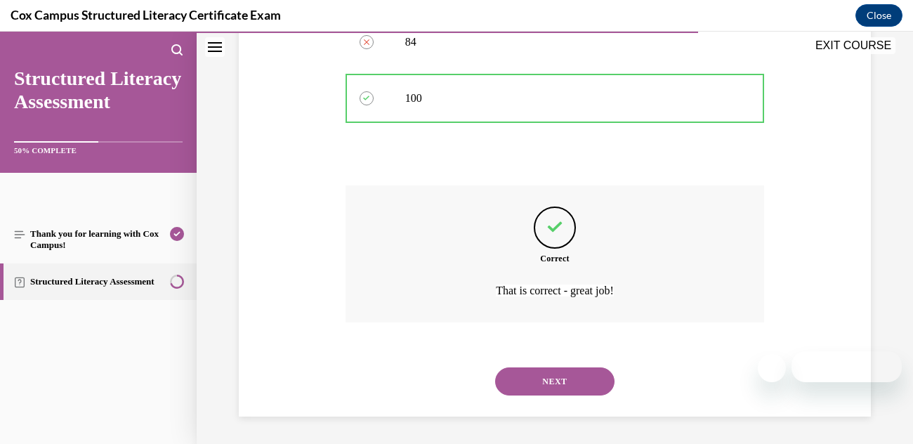
click at [573, 381] on button "NEXT" at bounding box center [554, 381] width 119 height 28
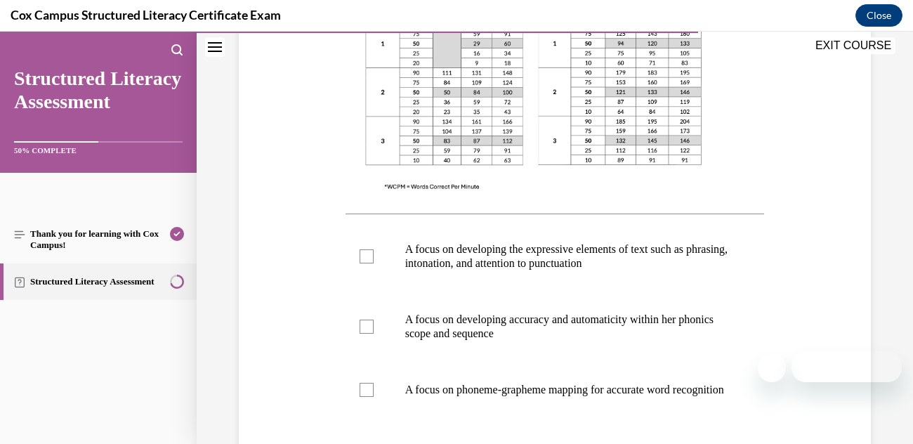
scroll to position [458, 0]
click at [614, 323] on p "A focus on developing accuracy and automaticity within her phonics scope and se…" at bounding box center [567, 326] width 324 height 28
click at [373, 323] on input "A focus on developing accuracy and automaticity within her phonics scope and se…" at bounding box center [366, 326] width 14 height 14
checkbox input "true"
click at [274, 289] on div "Question 102/144 Given that [PERSON_NAME]’s Oral Reading Fluency passage WCPM f…" at bounding box center [554, 143] width 639 height 897
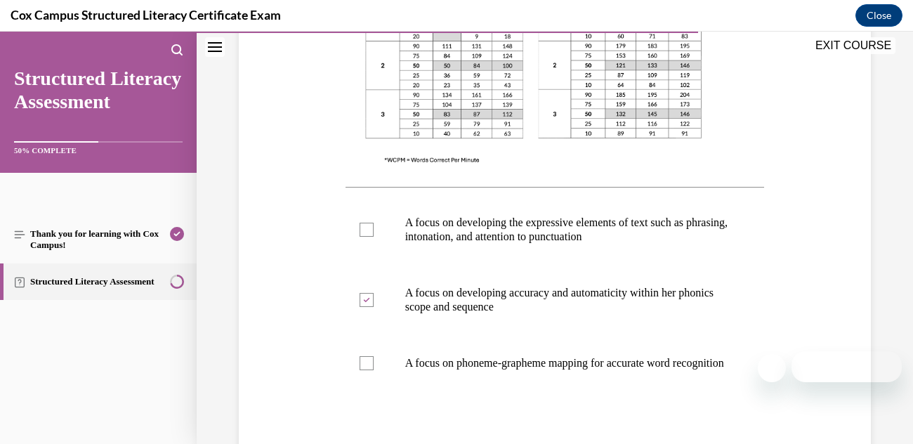
scroll to position [487, 0]
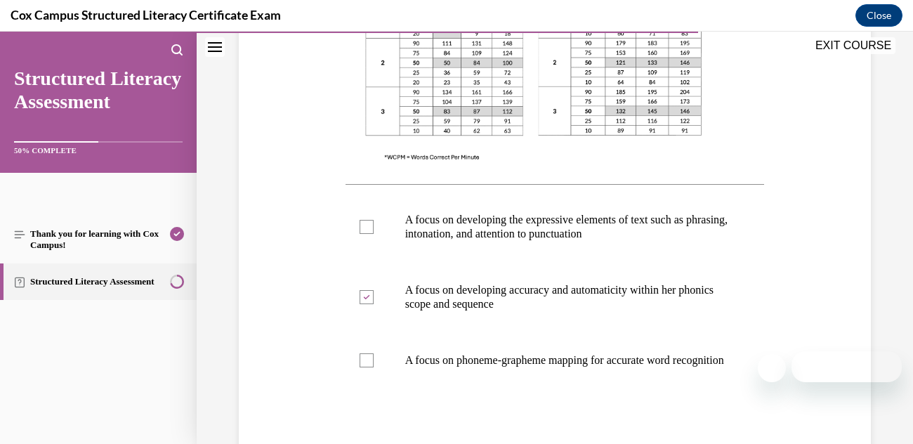
click at [376, 222] on label "A focus on developing the expressive elements of text such as phrasing, intonat…" at bounding box center [554, 227] width 419 height 70
click at [373, 222] on input "A focus on developing the expressive elements of text such as phrasing, intonat…" at bounding box center [366, 227] width 14 height 14
checkbox input "true"
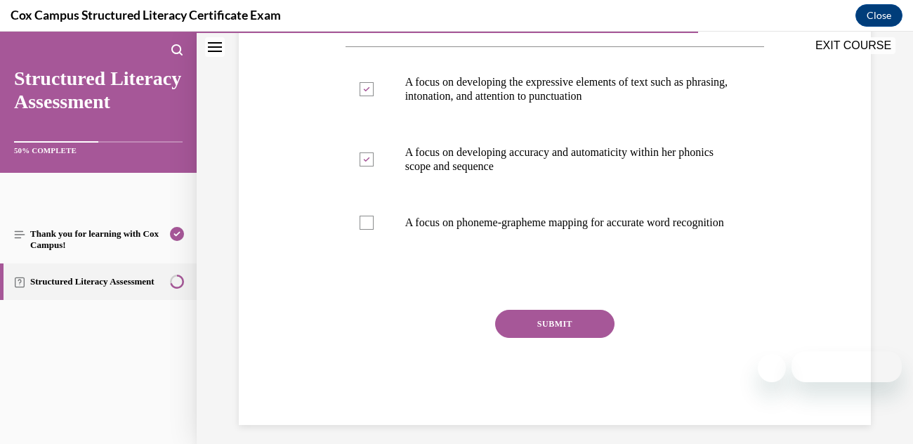
click at [567, 338] on button "SUBMIT" at bounding box center [554, 324] width 119 height 28
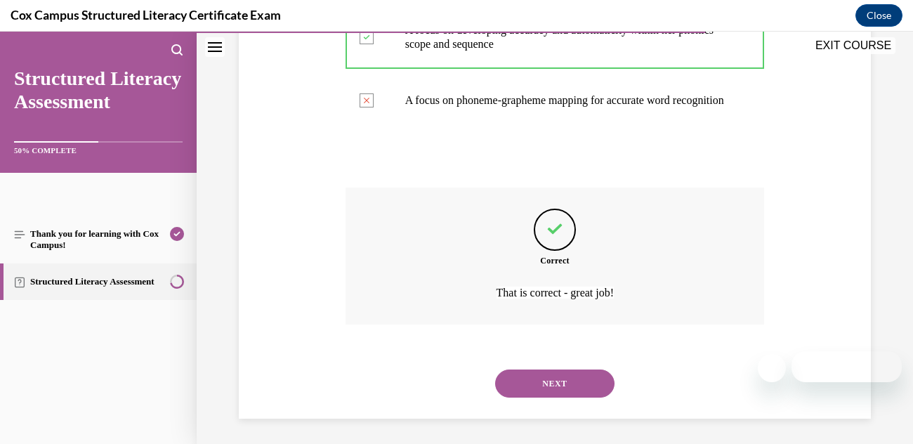
scroll to position [763, 0]
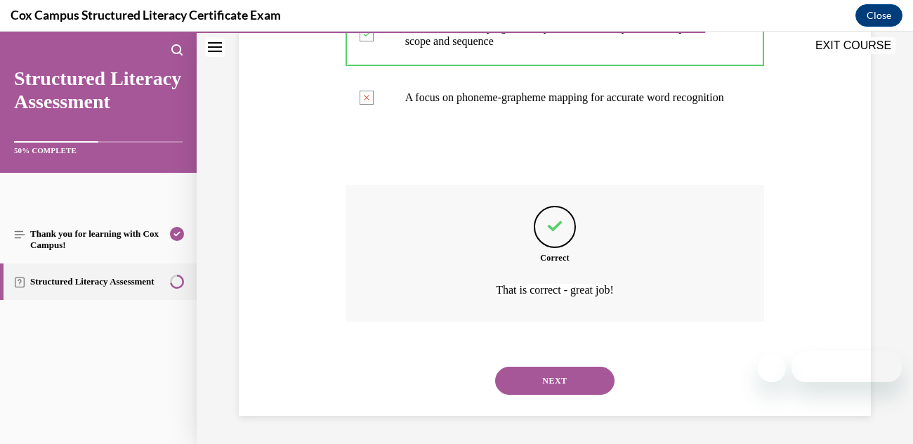
click at [584, 386] on button "NEXT" at bounding box center [554, 380] width 119 height 28
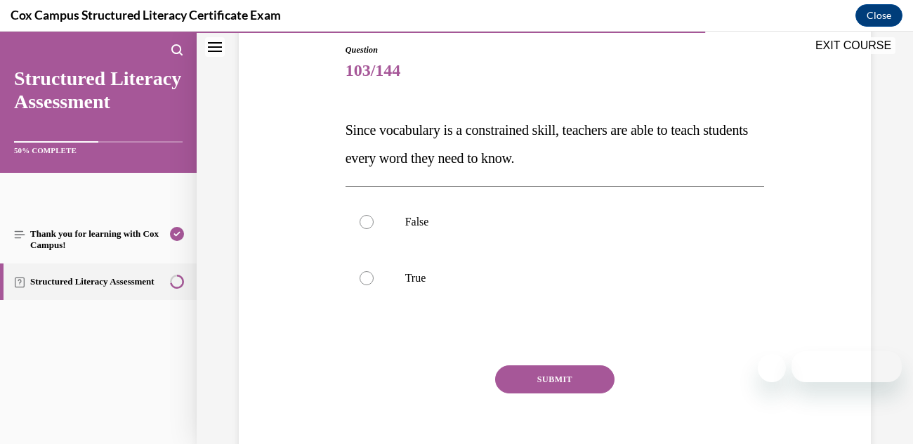
scroll to position [150, 0]
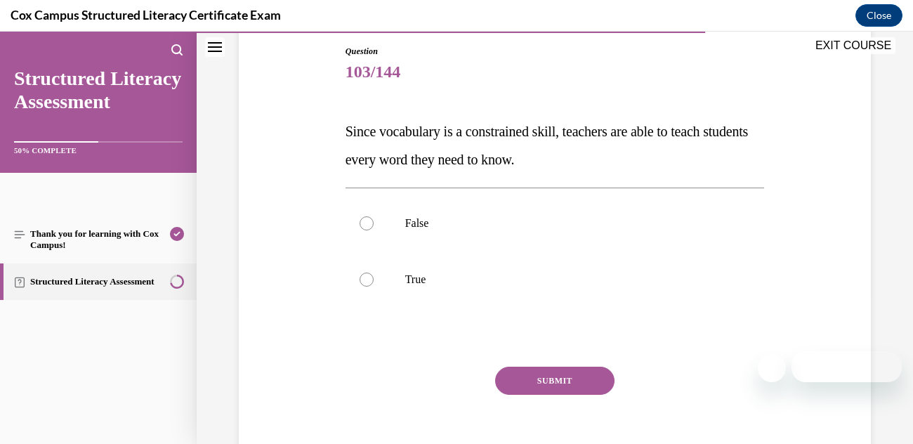
click at [359, 230] on label "False" at bounding box center [554, 223] width 419 height 56
click at [359, 230] on input "False" at bounding box center [366, 223] width 14 height 14
radio input "true"
click at [576, 375] on button "SUBMIT" at bounding box center [554, 380] width 119 height 28
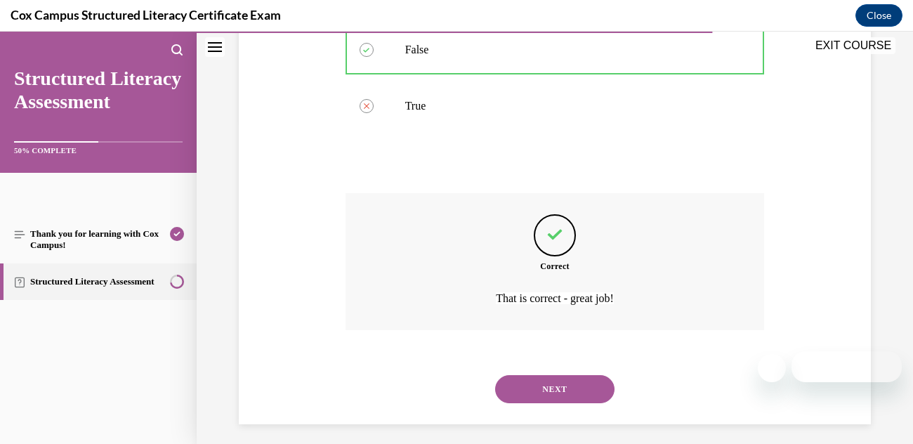
scroll to position [331, 0]
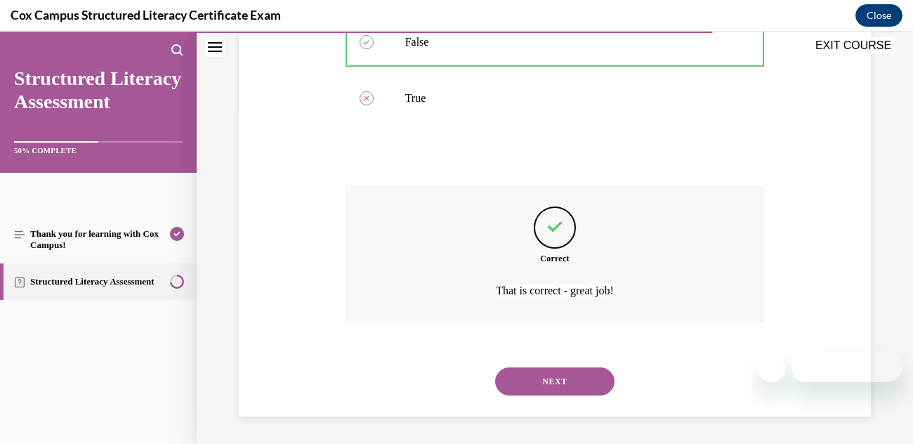
click at [562, 383] on button "NEXT" at bounding box center [554, 381] width 119 height 28
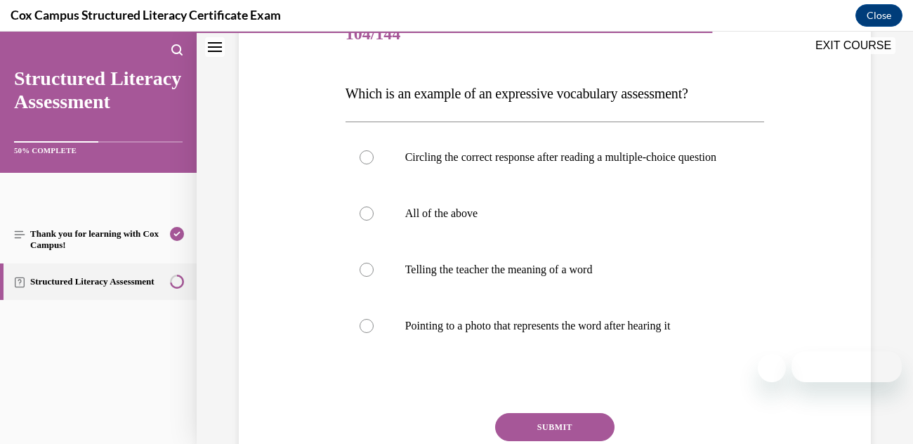
scroll to position [187, 0]
click at [373, 289] on label "Telling the teacher the meaning of a word" at bounding box center [554, 270] width 419 height 56
click at [373, 277] on input "Telling the teacher the meaning of a word" at bounding box center [366, 270] width 14 height 14
radio input "true"
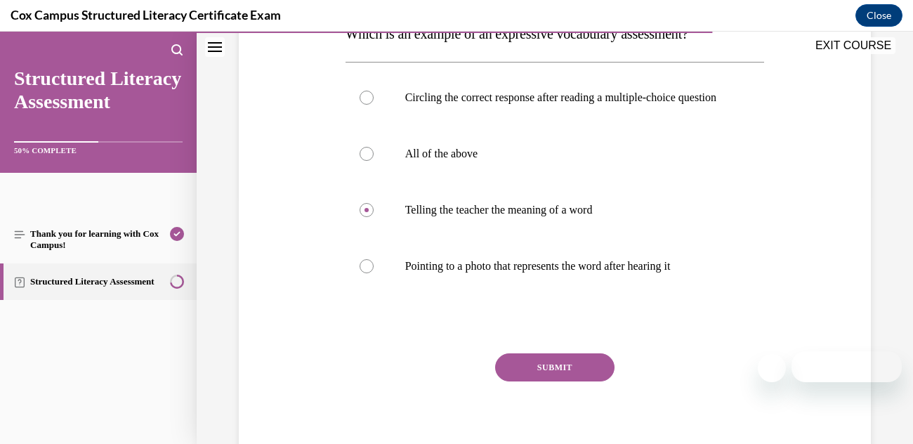
click at [554, 380] on button "SUBMIT" at bounding box center [554, 367] width 119 height 28
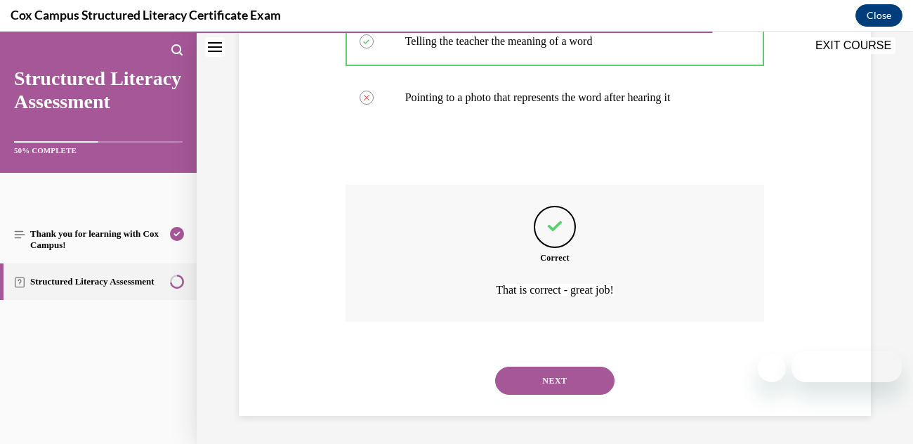
scroll to position [430, 0]
click at [525, 380] on button "NEXT" at bounding box center [554, 380] width 119 height 28
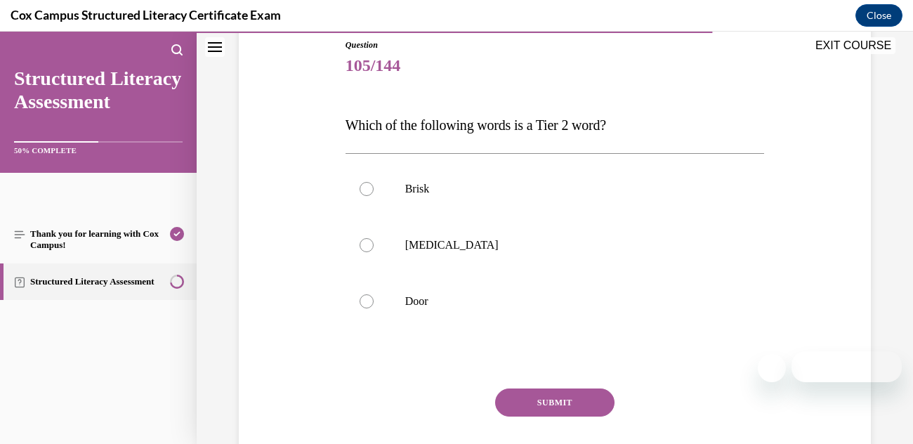
scroll to position [159, 0]
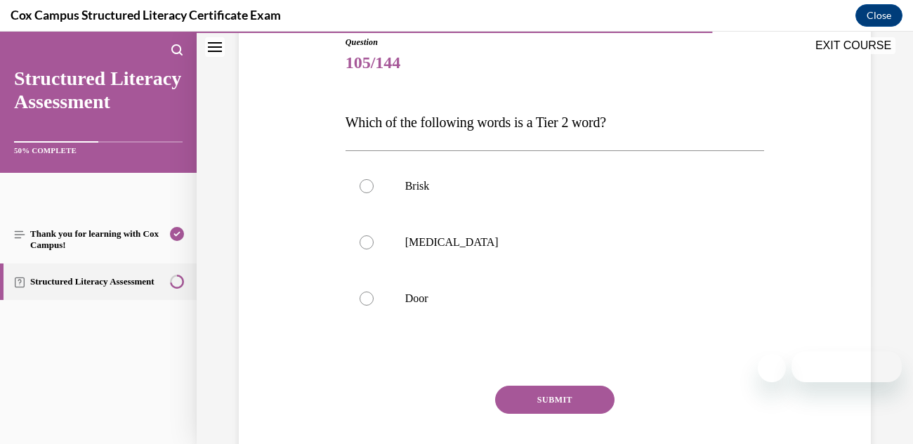
click at [376, 192] on label "Brisk" at bounding box center [554, 186] width 419 height 56
click at [373, 192] on input "Brisk" at bounding box center [366, 186] width 14 height 14
radio input "true"
click at [554, 402] on button "SUBMIT" at bounding box center [554, 399] width 119 height 28
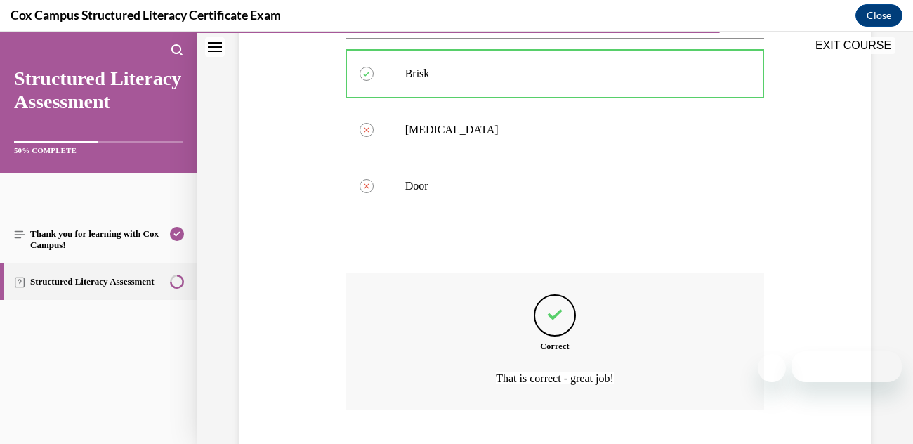
scroll to position [359, 0]
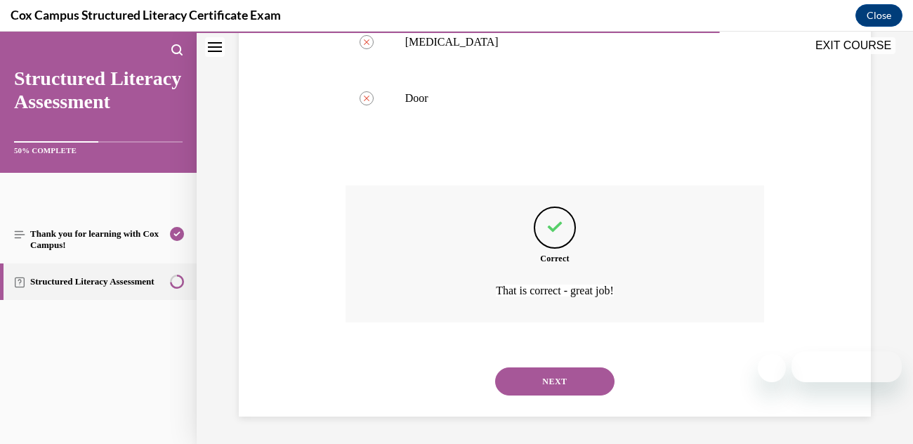
click at [565, 387] on button "NEXT" at bounding box center [554, 381] width 119 height 28
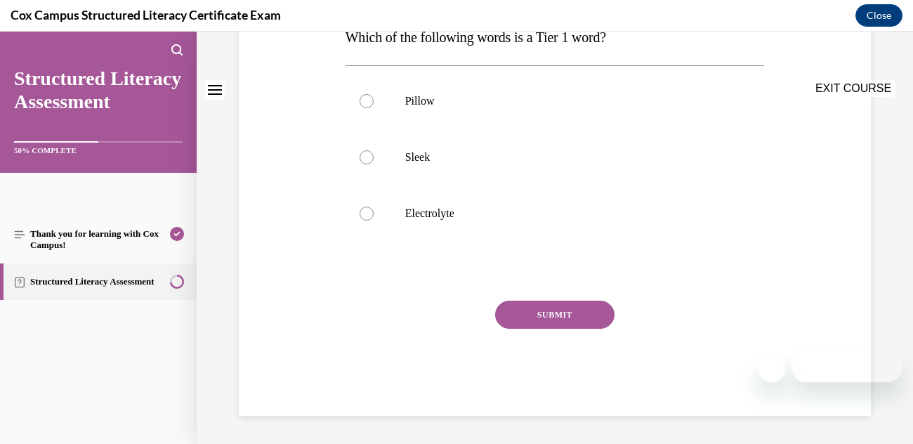
click at [569, 185] on label "Sleek" at bounding box center [554, 157] width 419 height 56
click at [373, 164] on input "Sleek" at bounding box center [366, 157] width 14 height 14
radio input "true"
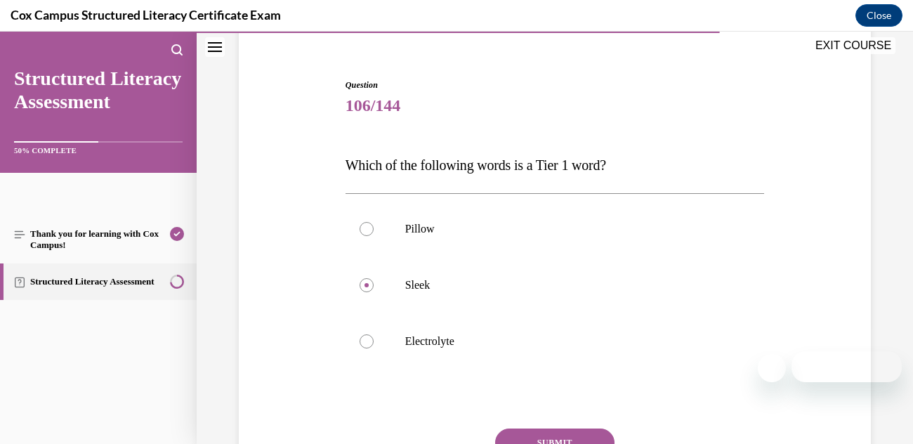
scroll to position [122, 0]
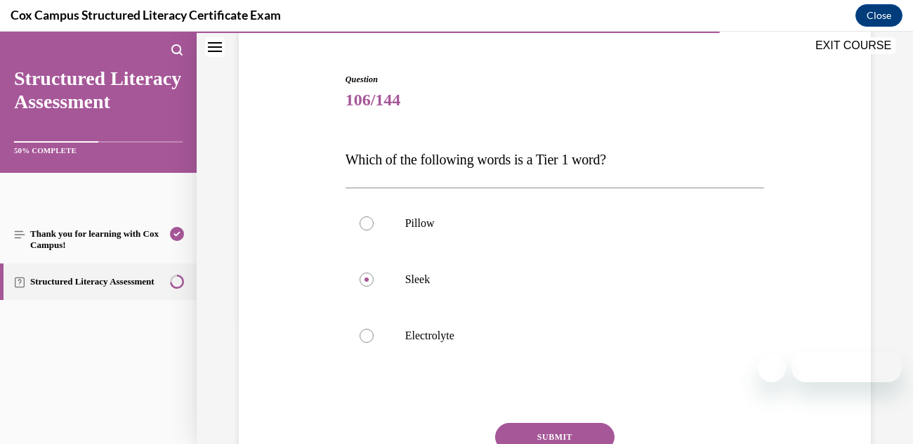
click at [365, 217] on div at bounding box center [366, 223] width 14 height 14
click at [365, 217] on input "Pillow" at bounding box center [366, 223] width 14 height 14
radio input "true"
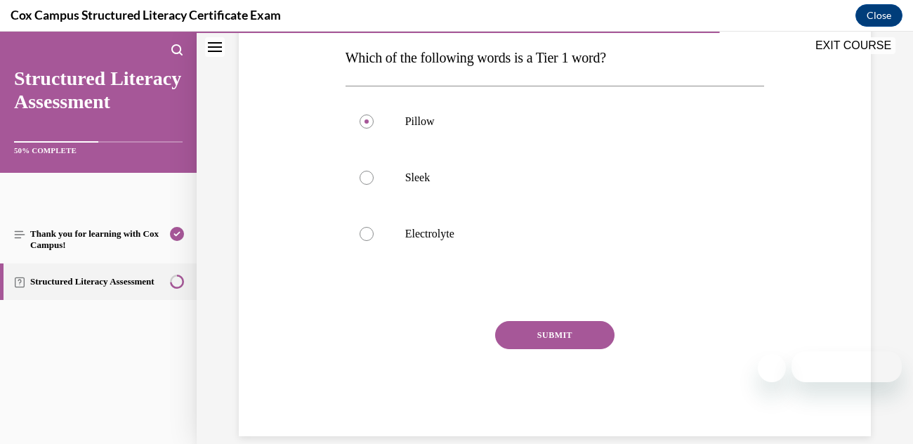
scroll to position [227, 0]
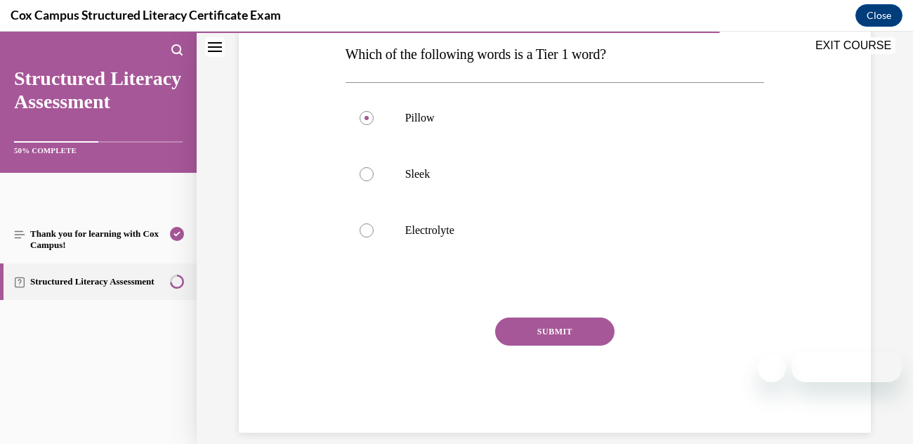
click at [569, 328] on button "SUBMIT" at bounding box center [554, 331] width 119 height 28
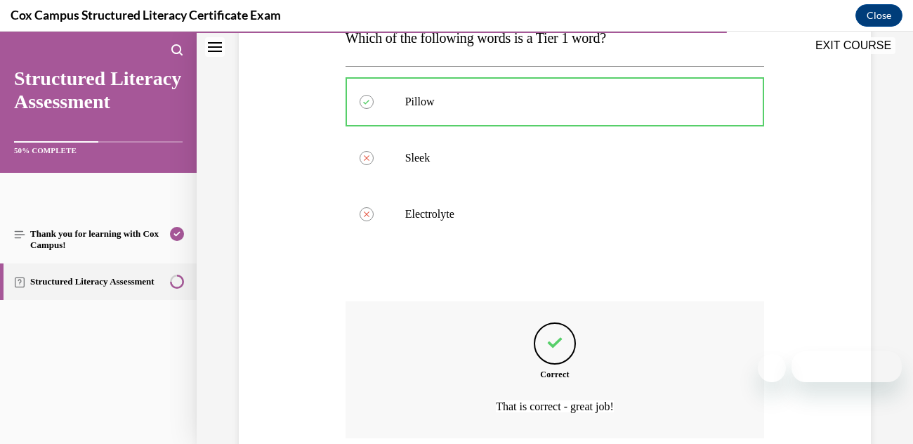
scroll to position [359, 0]
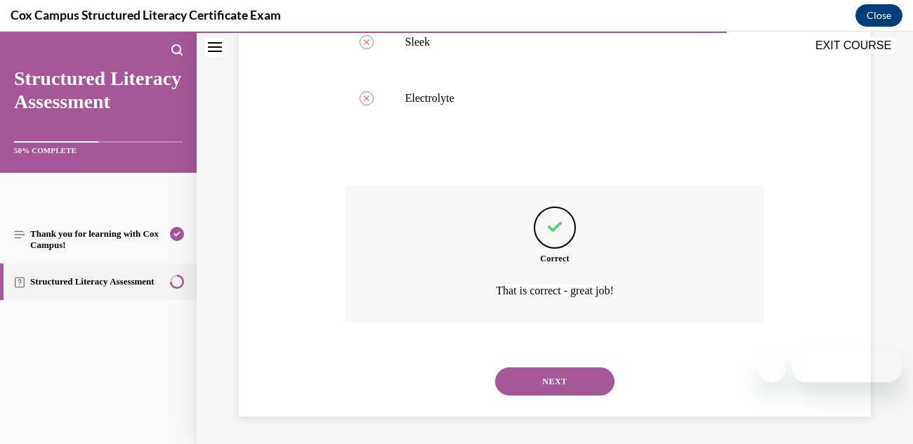
click at [566, 376] on button "NEXT" at bounding box center [554, 381] width 119 height 28
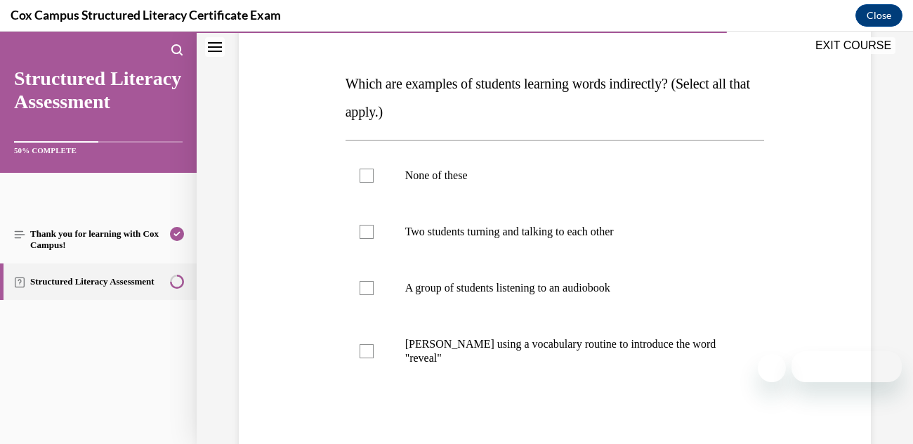
scroll to position [199, 0]
click at [362, 294] on label "A group of students listening to an audiobook" at bounding box center [554, 287] width 419 height 56
click at [362, 294] on input "A group of students listening to an audiobook" at bounding box center [366, 287] width 14 height 14
checkbox input "true"
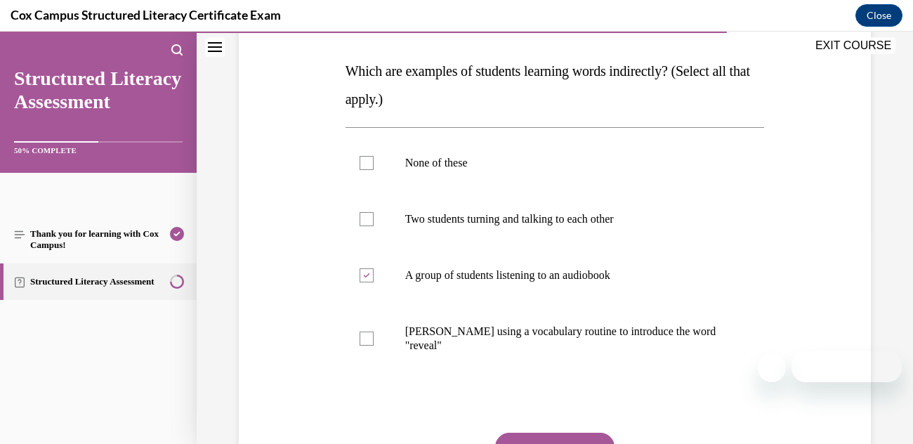
scroll to position [210, 0]
click at [611, 232] on label "Two students turning and talking to each other" at bounding box center [554, 220] width 419 height 56
click at [373, 227] on input "Two students turning and talking to each other" at bounding box center [366, 220] width 14 height 14
checkbox input "true"
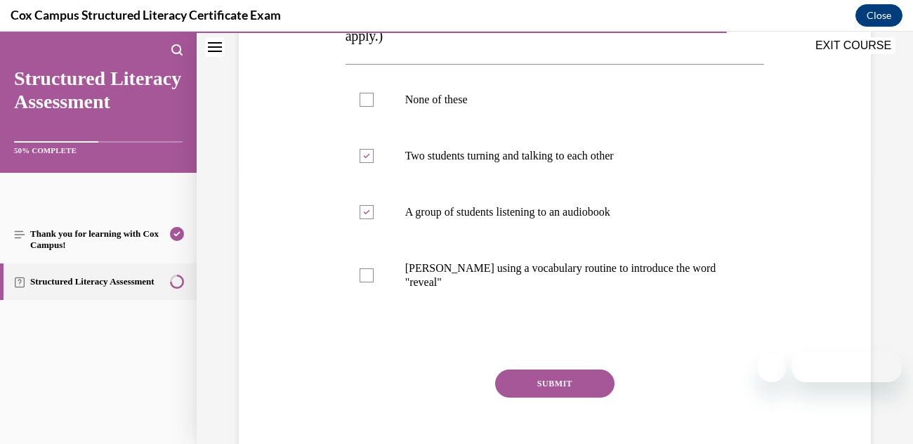
scroll to position [321, 0]
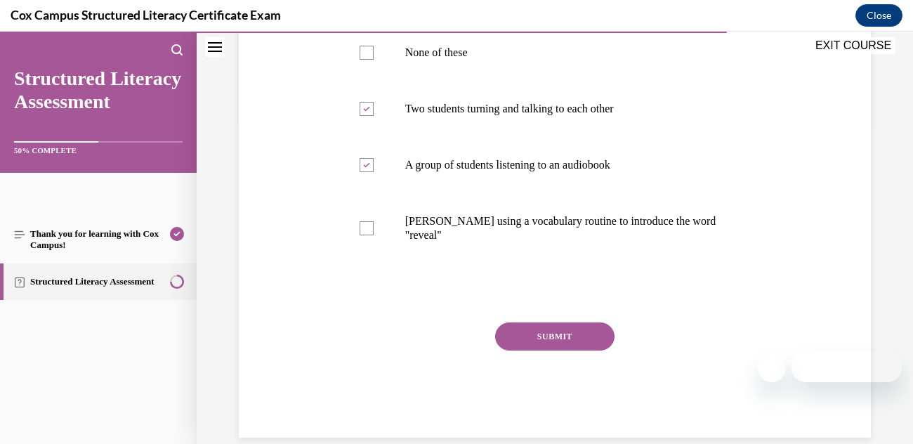
click at [574, 341] on button "SUBMIT" at bounding box center [554, 336] width 119 height 28
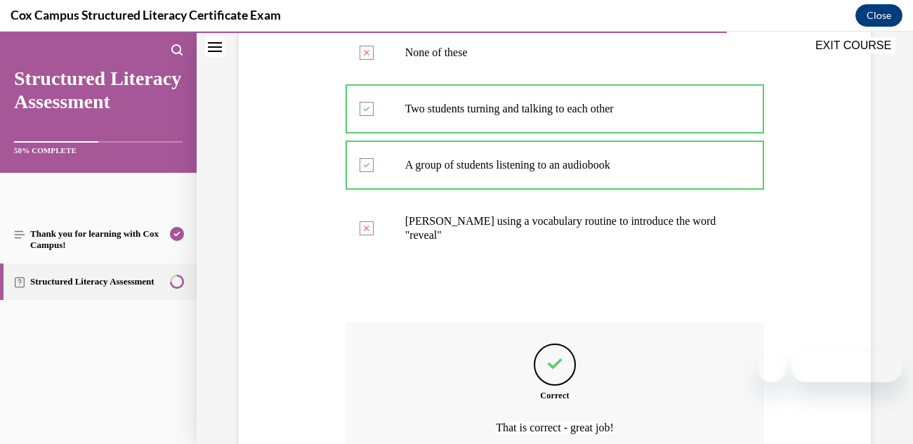
scroll to position [458, 0]
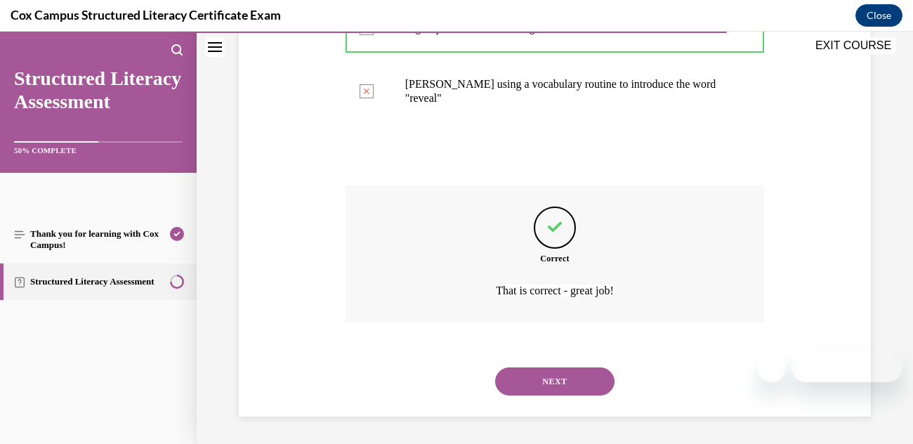
click at [574, 376] on button "NEXT" at bounding box center [554, 381] width 119 height 28
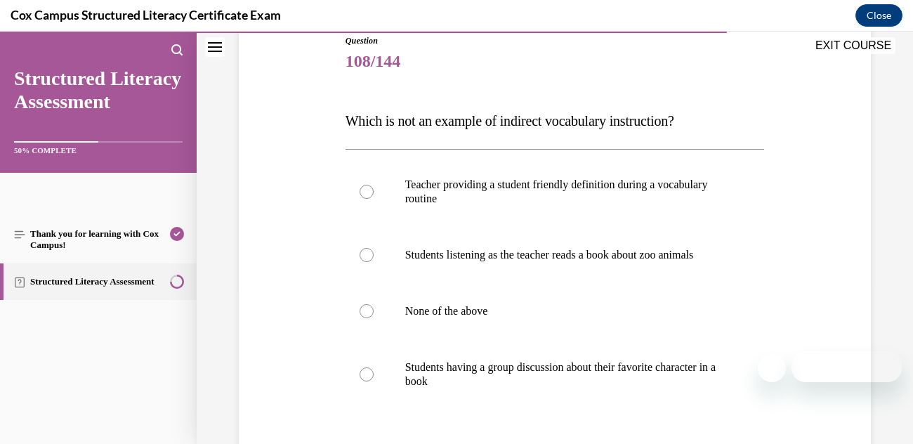
scroll to position [163, 0]
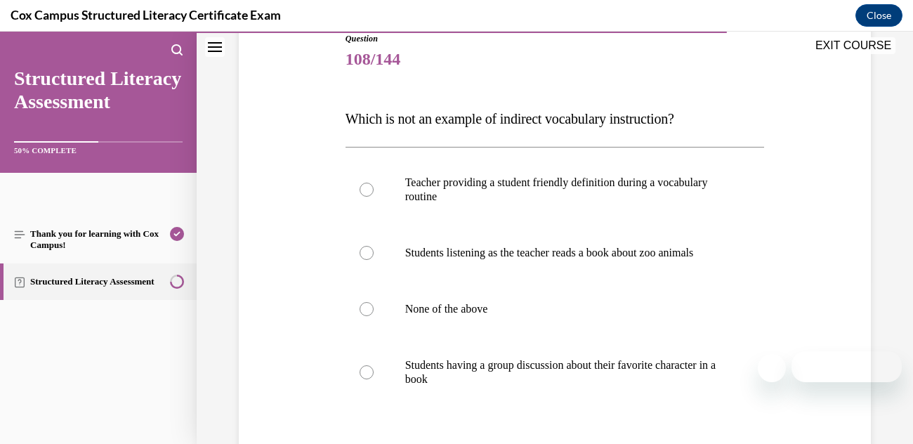
click at [655, 194] on p "Teacher providing a student friendly definition during a vocabulary routine" at bounding box center [567, 190] width 324 height 28
click at [373, 194] on input "Teacher providing a student friendly definition during a vocabulary routine" at bounding box center [366, 190] width 14 height 14
radio input "true"
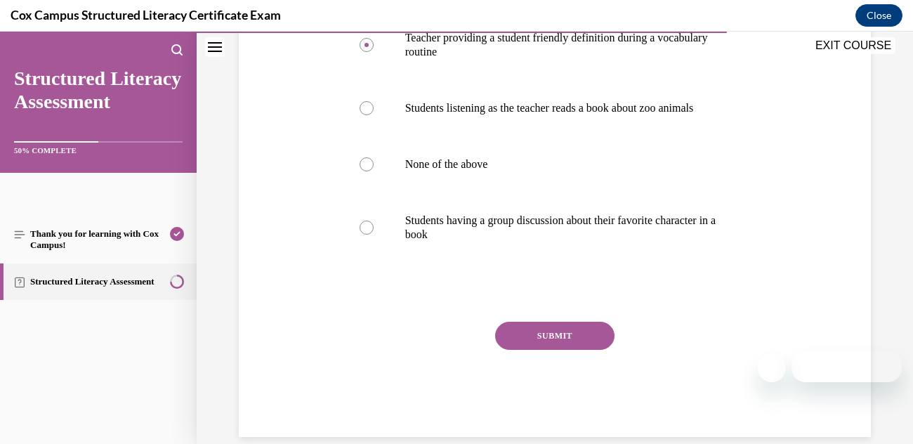
click at [583, 350] on button "SUBMIT" at bounding box center [554, 336] width 119 height 28
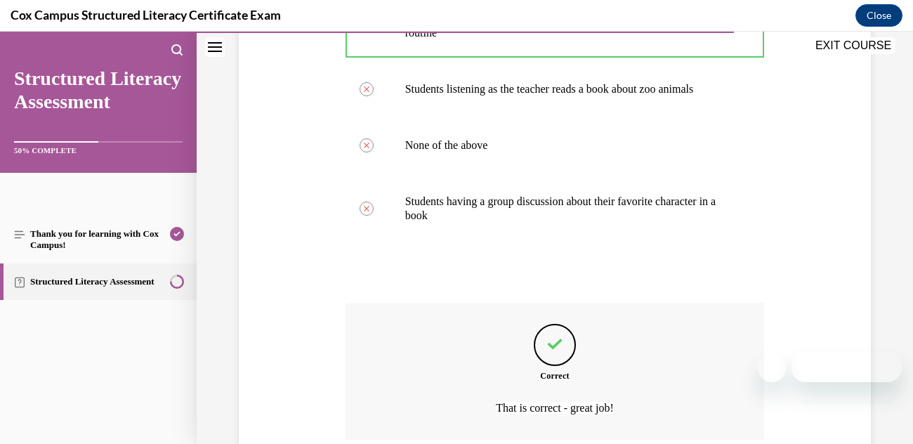
scroll to position [458, 0]
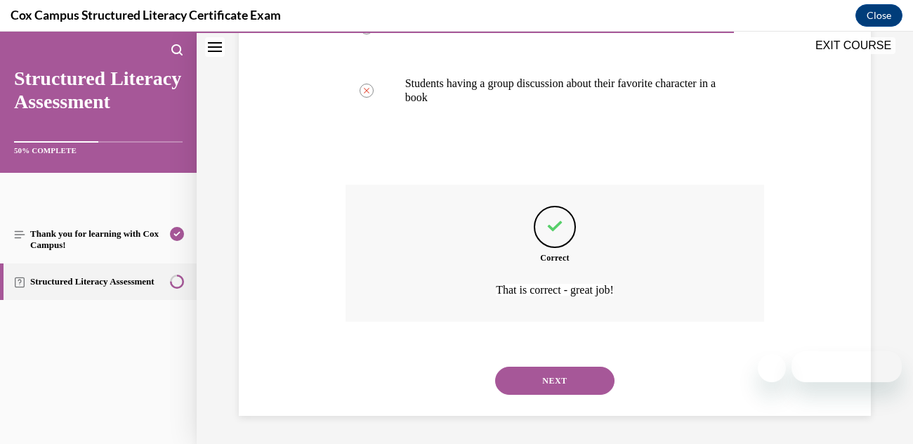
click at [551, 371] on button "NEXT" at bounding box center [554, 380] width 119 height 28
click at [0, 32] on label "Have students write a sentence with the new word in it" at bounding box center [0, 32] width 0 height 0
click at [0, 32] on input "Have students write a sentence with the new word in it" at bounding box center [0, 32] width 0 height 0
radio input "true"
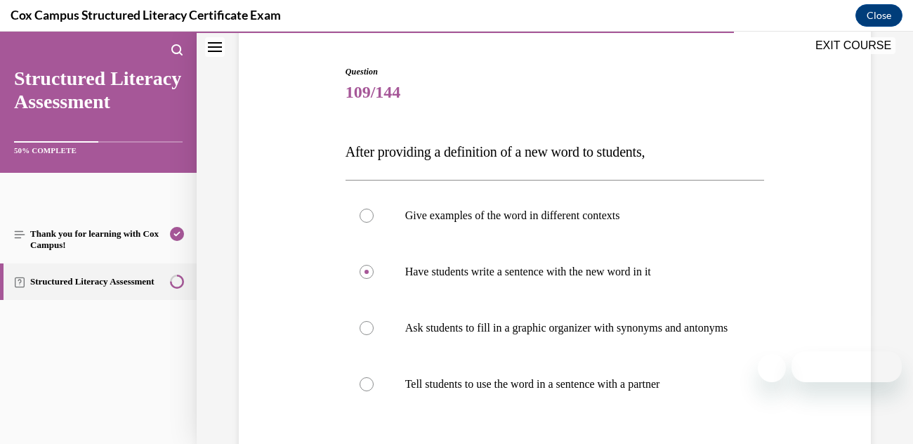
scroll to position [129, 0]
click at [616, 222] on p "Give examples of the word in different contexts" at bounding box center [567, 216] width 324 height 14
click at [373, 222] on input "Give examples of the word in different contexts" at bounding box center [366, 216] width 14 height 14
radio input "true"
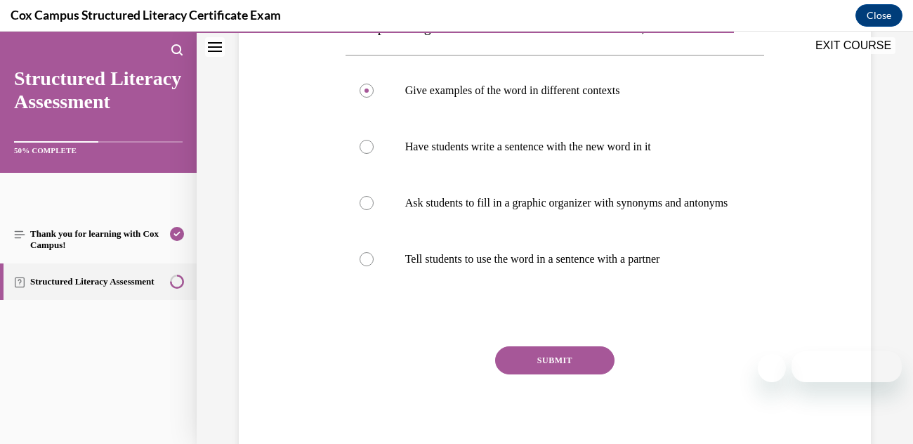
click at [577, 374] on button "SUBMIT" at bounding box center [554, 360] width 119 height 28
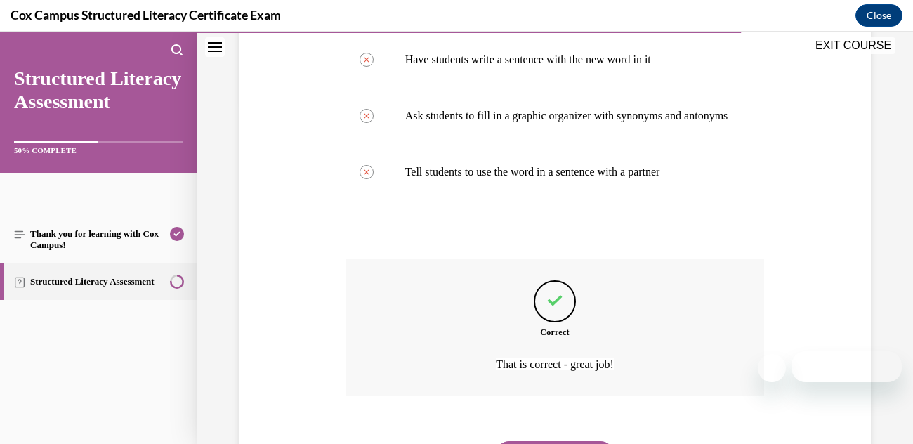
scroll to position [430, 0]
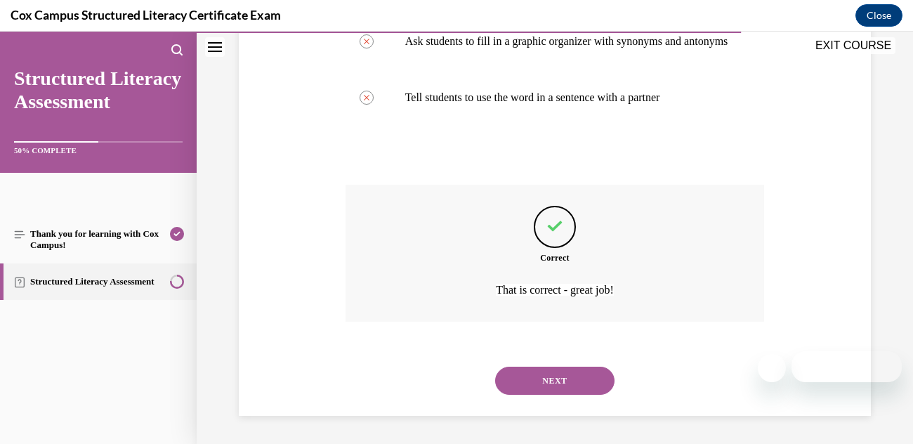
click at [576, 379] on button "NEXT" at bounding box center [554, 380] width 119 height 28
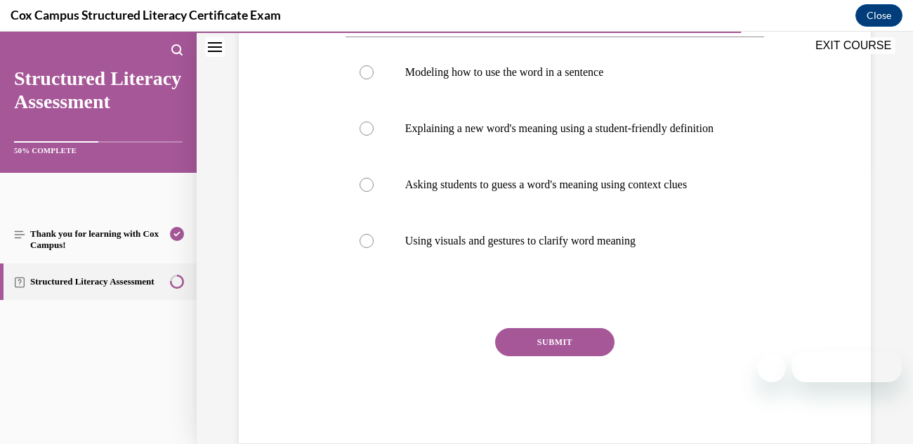
scroll to position [276, 0]
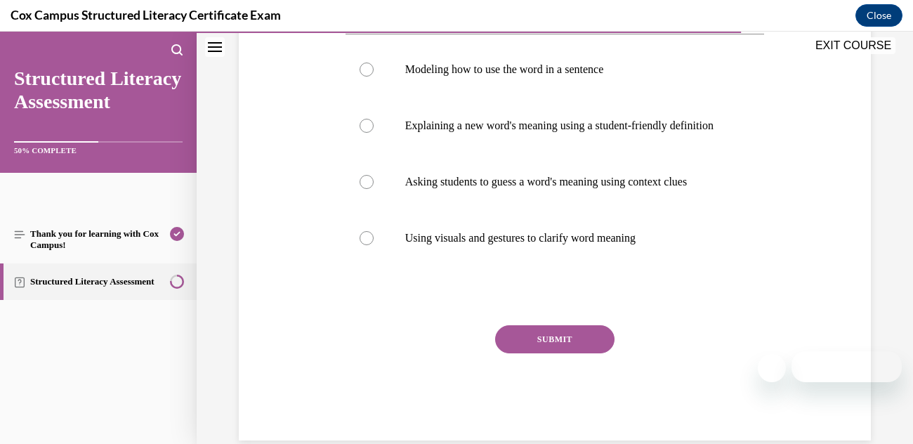
click at [656, 189] on p "Asking students to guess a word's meaning using context clues" at bounding box center [567, 182] width 324 height 14
click at [373, 189] on input "Asking students to guess a word's meaning using context clues" at bounding box center [366, 182] width 14 height 14
radio input "true"
click at [587, 353] on button "SUBMIT" at bounding box center [554, 339] width 119 height 28
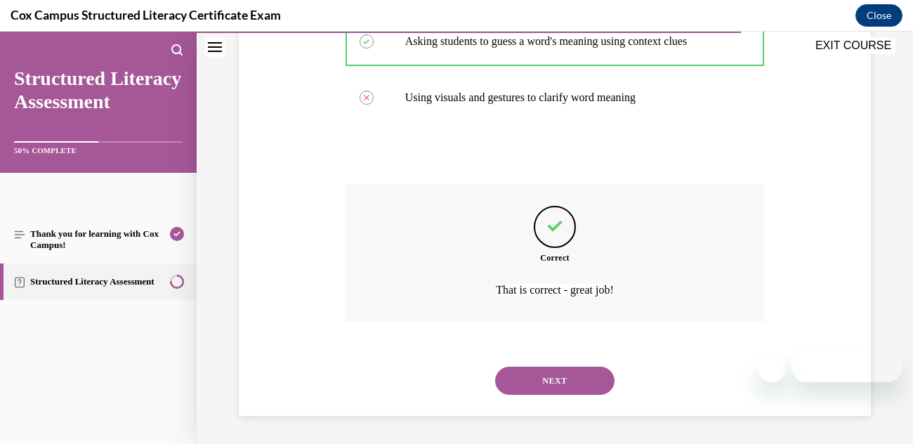
scroll to position [458, 0]
click at [573, 378] on button "NEXT" at bounding box center [554, 380] width 119 height 28
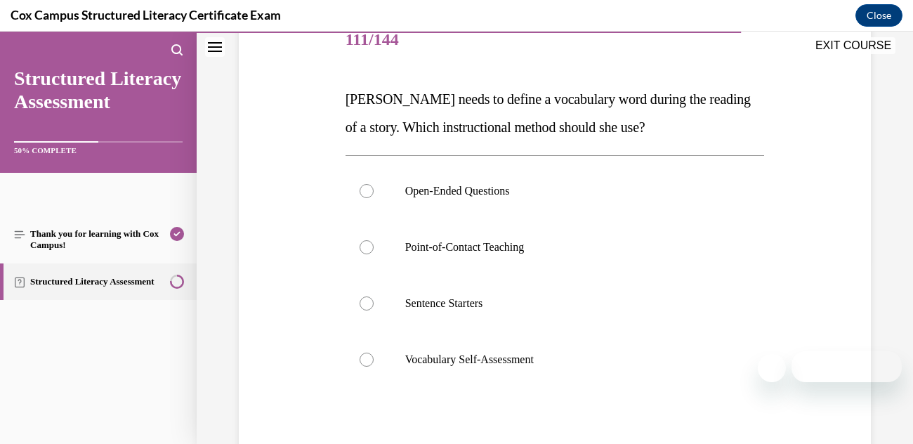
scroll to position [183, 0]
click at [604, 257] on label "Point-of-Contact Teaching" at bounding box center [554, 246] width 419 height 56
click at [373, 253] on input "Point-of-Contact Teaching" at bounding box center [366, 246] width 14 height 14
radio input "true"
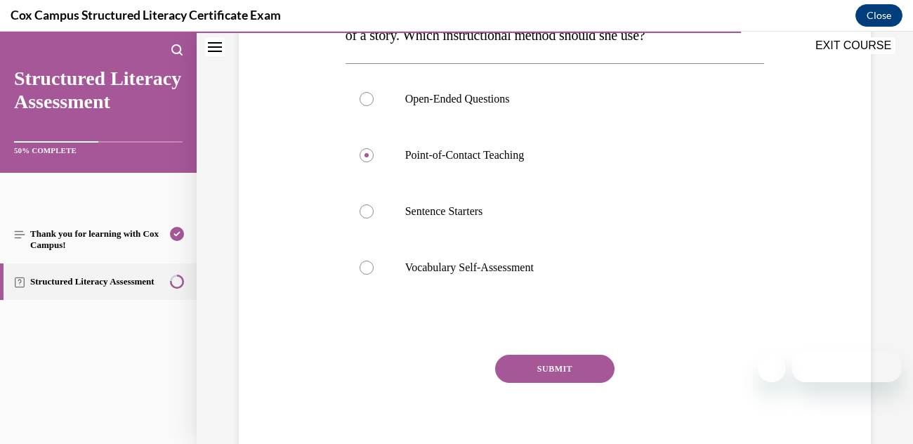
click at [564, 369] on button "SUBMIT" at bounding box center [554, 369] width 119 height 28
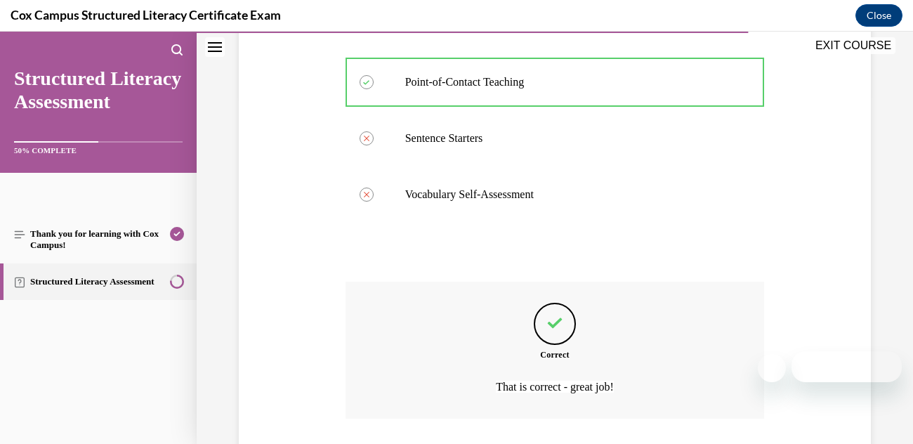
scroll to position [444, 0]
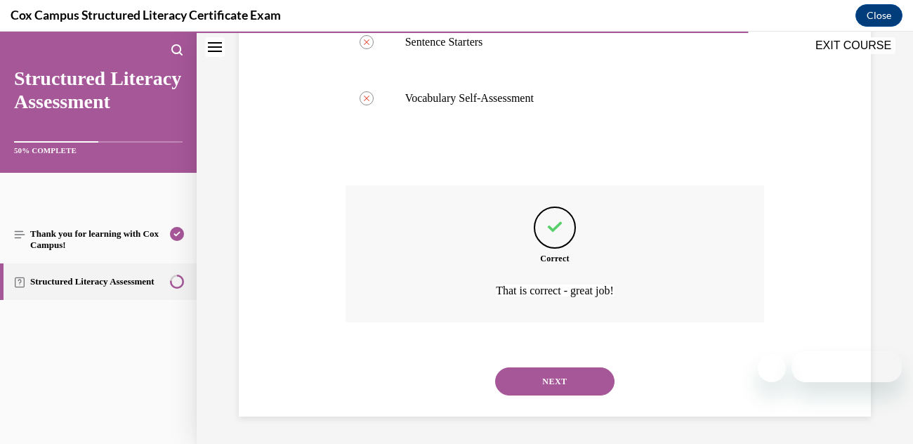
click at [575, 377] on button "NEXT" at bounding box center [554, 381] width 119 height 28
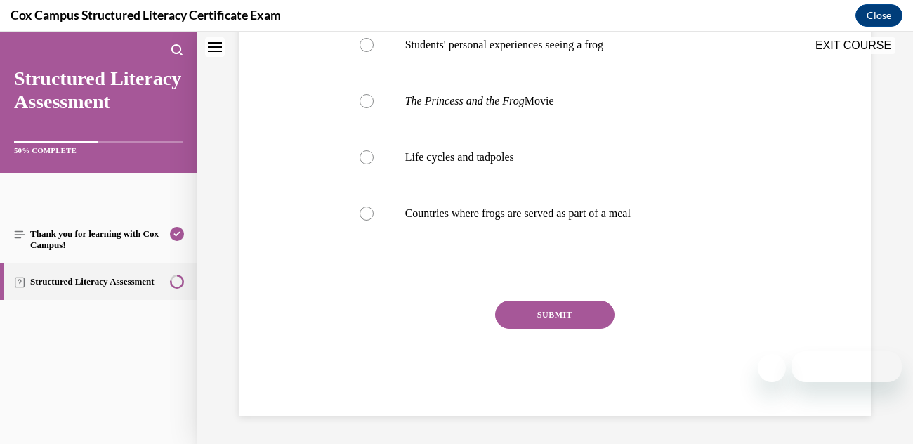
scroll to position [0, 0]
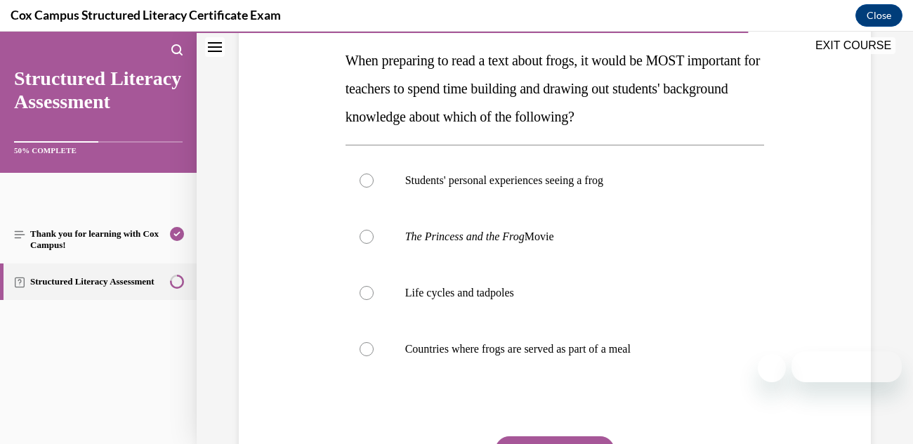
click at [638, 293] on p "Life cycles and tadpoles" at bounding box center [567, 293] width 324 height 14
click at [373, 293] on input "Life cycles and tadpoles" at bounding box center [366, 293] width 14 height 14
radio input "true"
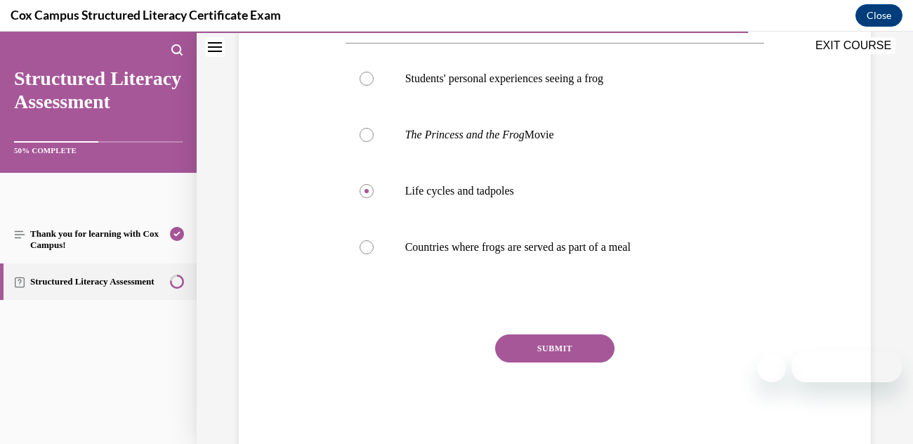
click at [589, 355] on button "SUBMIT" at bounding box center [554, 348] width 119 height 28
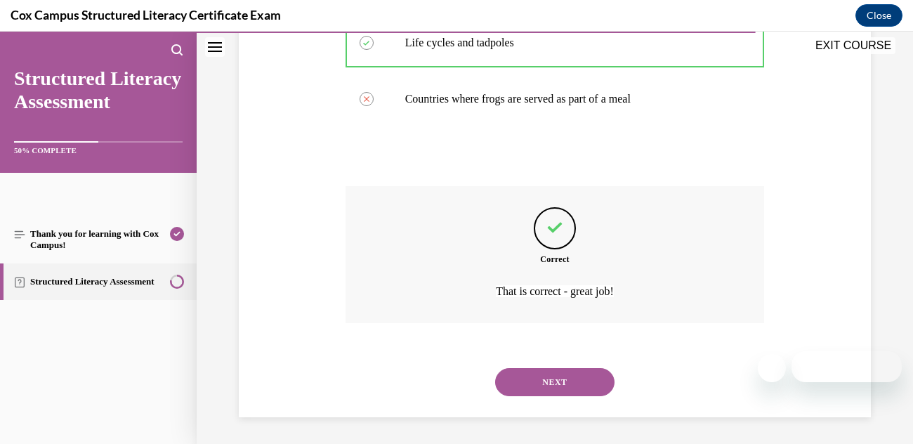
scroll to position [472, 0]
click at [576, 378] on button "NEXT" at bounding box center [554, 381] width 119 height 28
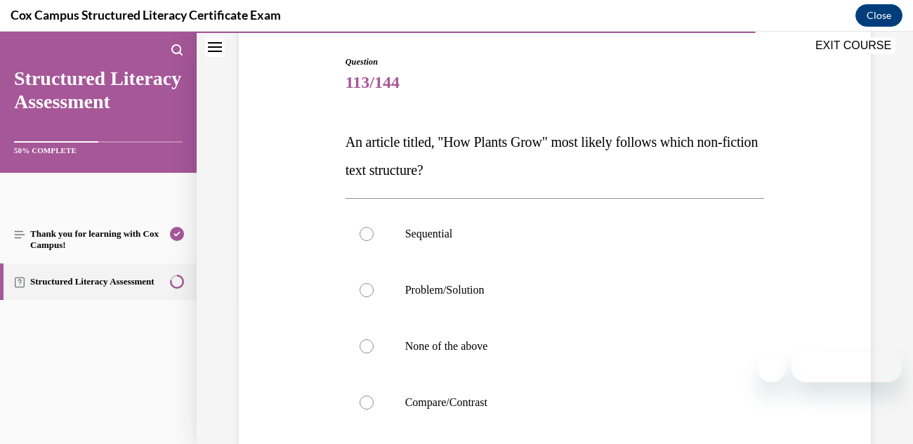
scroll to position [139, 0]
click at [645, 234] on p "Sequential" at bounding box center [567, 234] width 324 height 14
click at [373, 234] on input "Sequential" at bounding box center [366, 234] width 14 height 14
radio input "true"
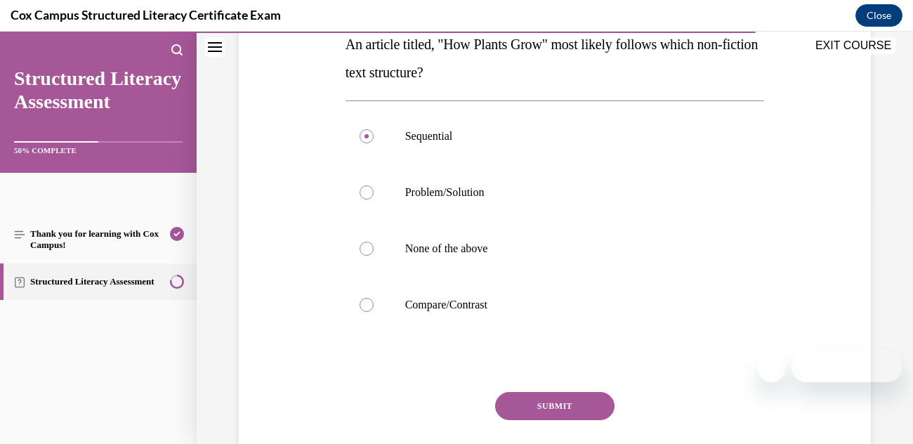
click at [567, 403] on button "SUBMIT" at bounding box center [554, 406] width 119 height 28
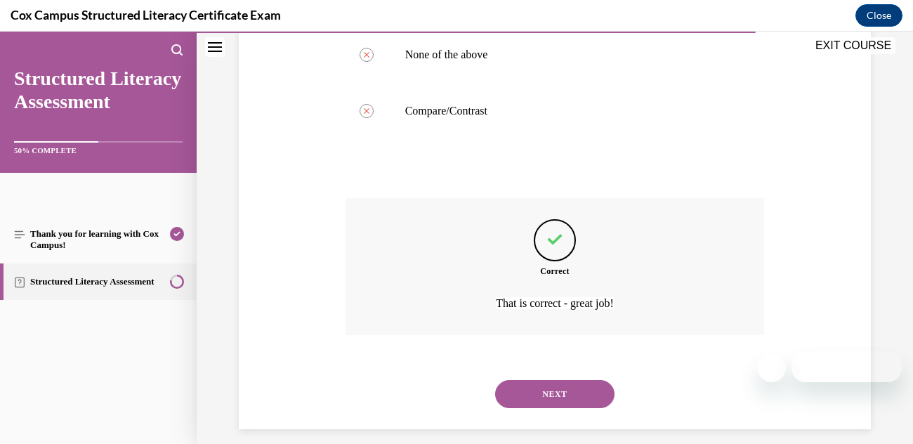
scroll to position [444, 0]
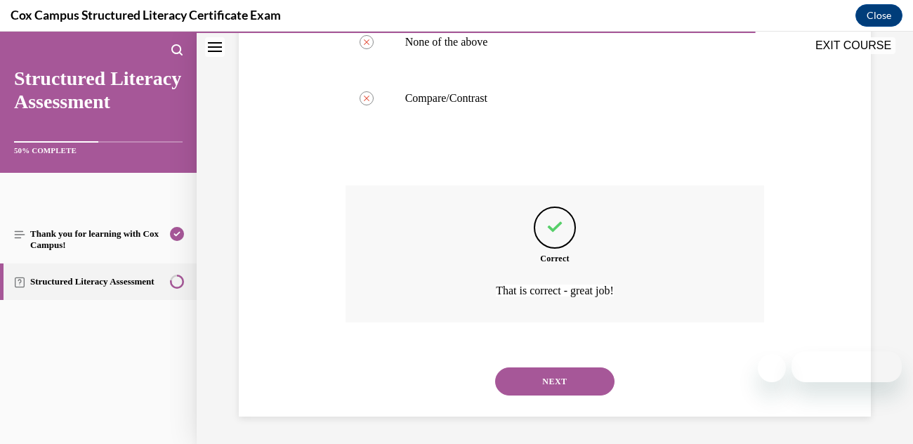
click at [579, 382] on button "NEXT" at bounding box center [554, 381] width 119 height 28
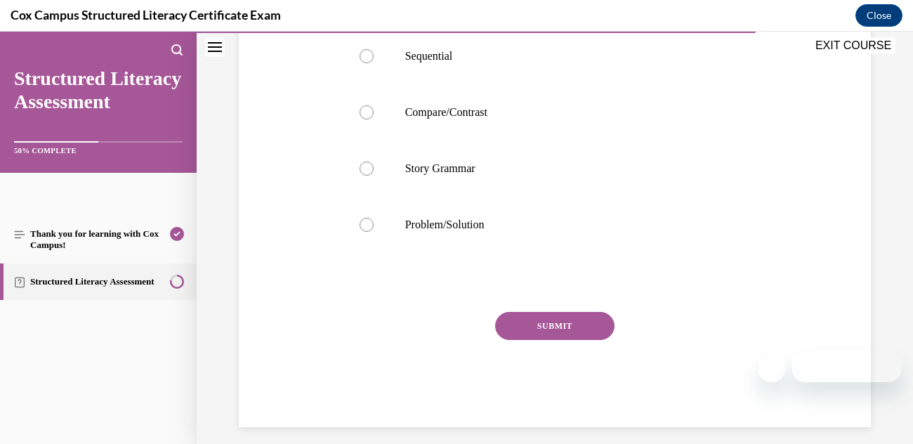
scroll to position [420, 0]
click at [364, 62] on div at bounding box center [366, 55] width 14 height 14
click at [364, 62] on input "Sequential" at bounding box center [366, 55] width 14 height 14
radio input "true"
click at [560, 338] on button "SUBMIT" at bounding box center [554, 324] width 119 height 28
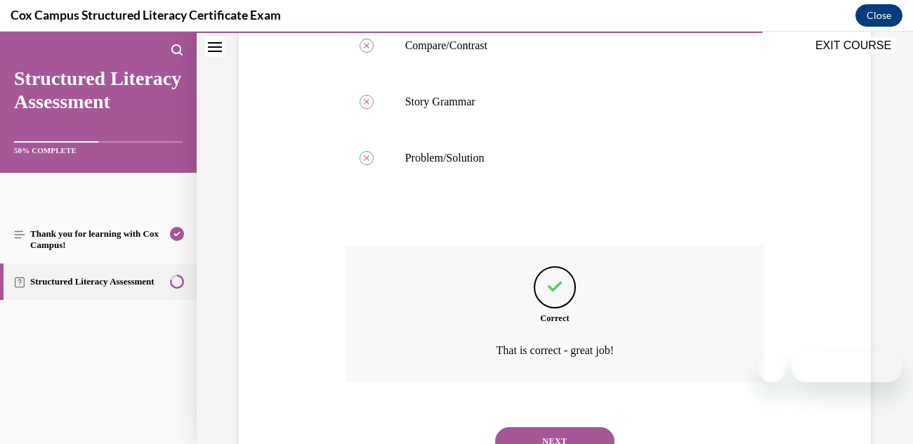
scroll to position [573, 0]
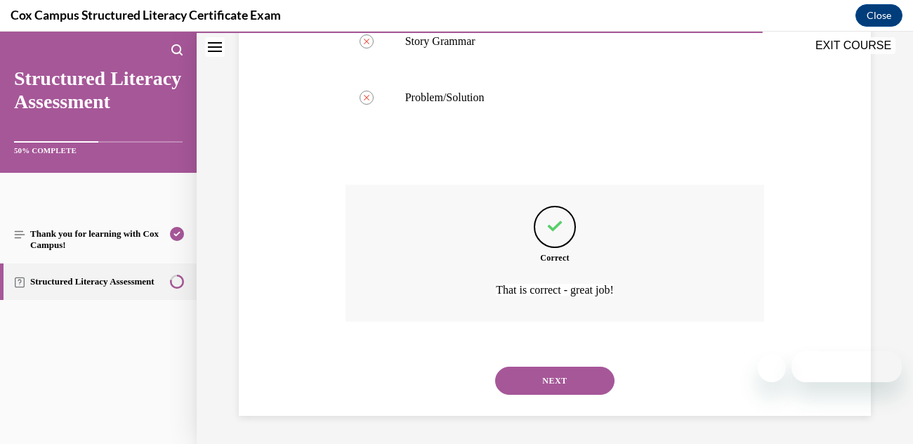
click at [560, 372] on button "NEXT" at bounding box center [554, 380] width 119 height 28
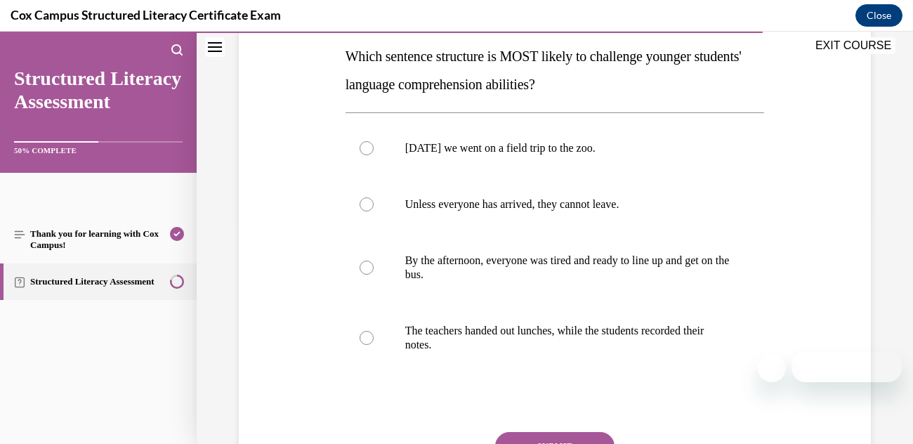
scroll to position [225, 0]
click at [606, 215] on label "Unless everyone has arrived, they cannot leave." at bounding box center [554, 205] width 419 height 56
click at [373, 212] on input "Unless everyone has arrived, they cannot leave." at bounding box center [366, 205] width 14 height 14
radio input "true"
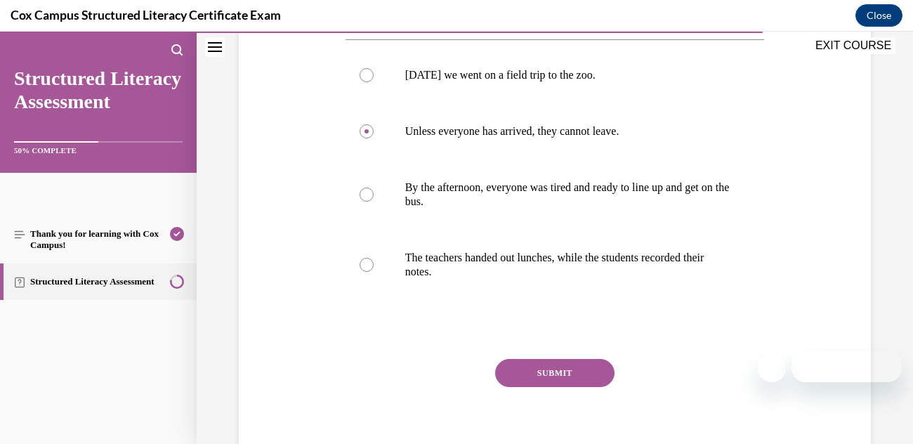
click at [567, 387] on button "SUBMIT" at bounding box center [554, 373] width 119 height 28
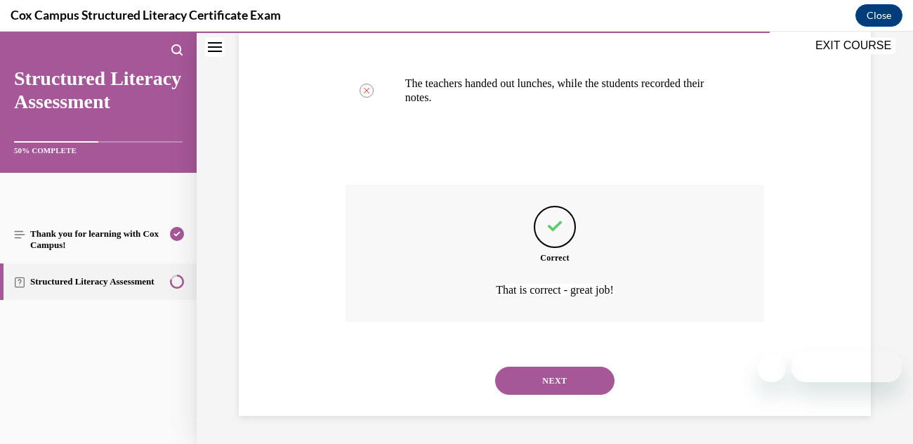
scroll to position [486, 0]
click at [565, 383] on button "NEXT" at bounding box center [554, 380] width 119 height 28
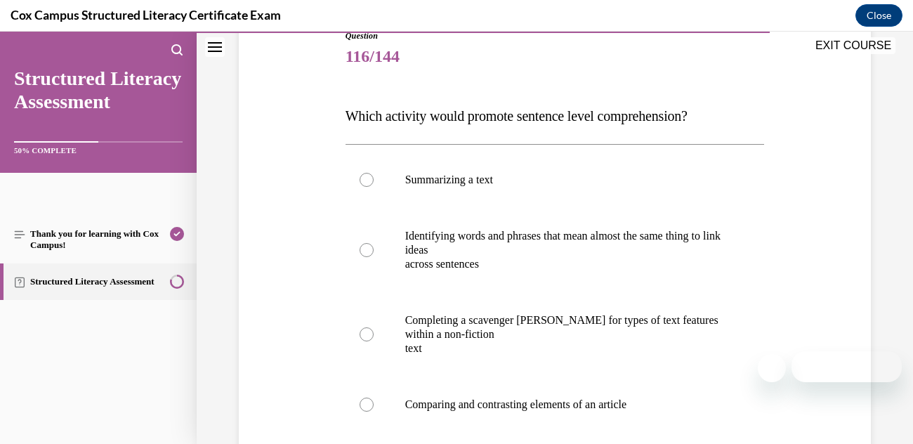
scroll to position [167, 0]
click at [638, 256] on p "across sentences" at bounding box center [567, 263] width 324 height 14
click at [373, 255] on input "Identifying words and phrases that mean almost the same thing to link ideas acr…" at bounding box center [366, 249] width 14 height 14
radio input "true"
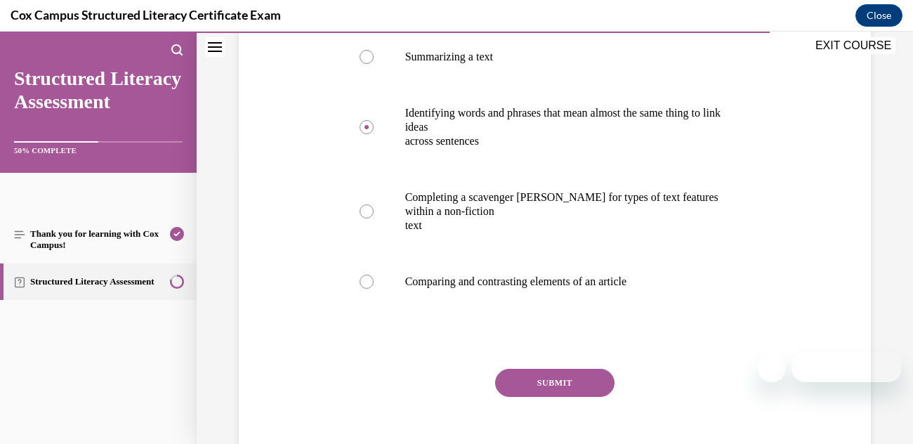
scroll to position [323, 0]
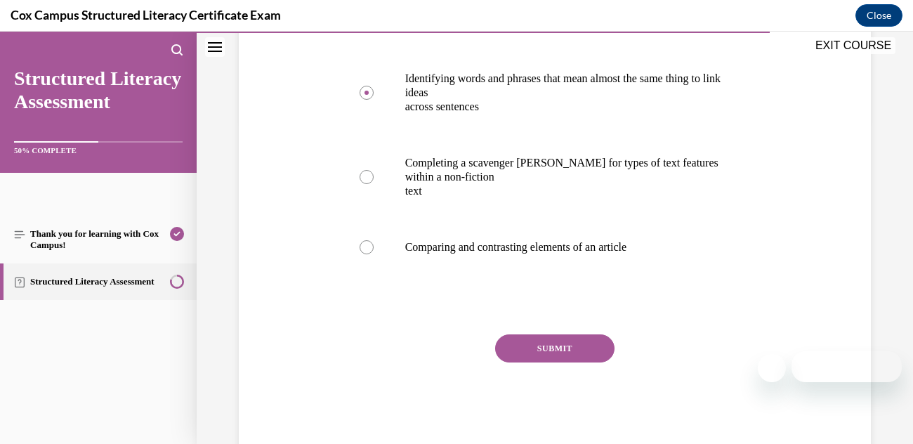
click at [569, 346] on button "SUBMIT" at bounding box center [554, 348] width 119 height 28
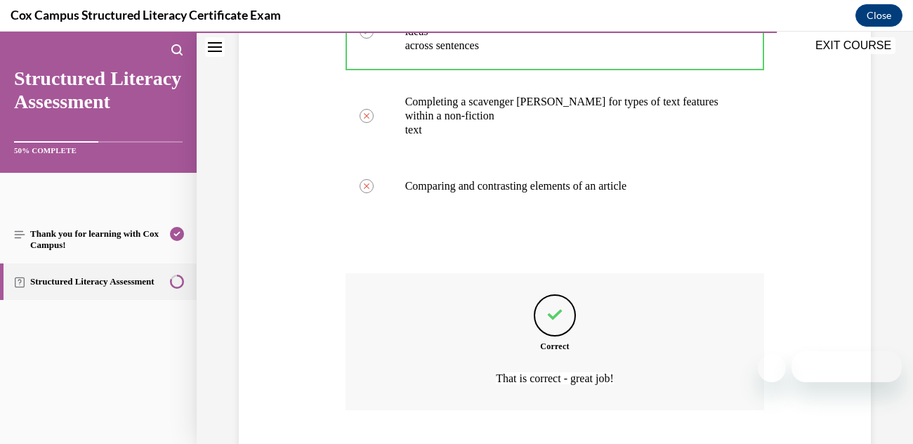
scroll to position [472, 0]
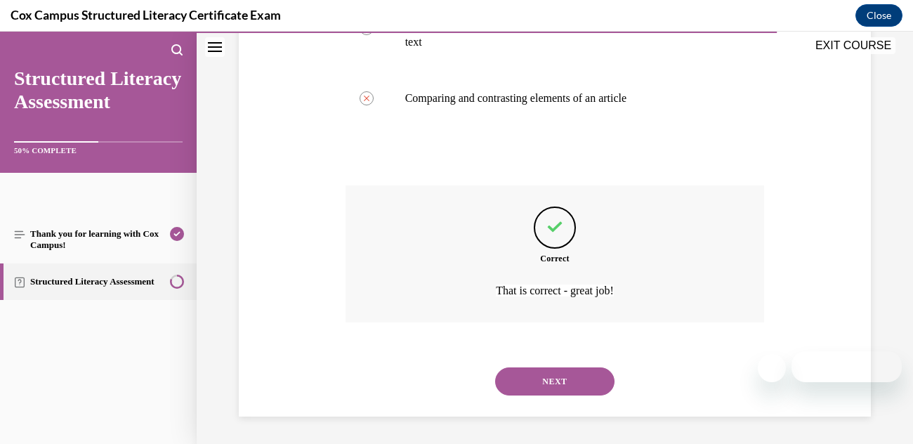
click at [590, 372] on button "NEXT" at bounding box center [554, 381] width 119 height 28
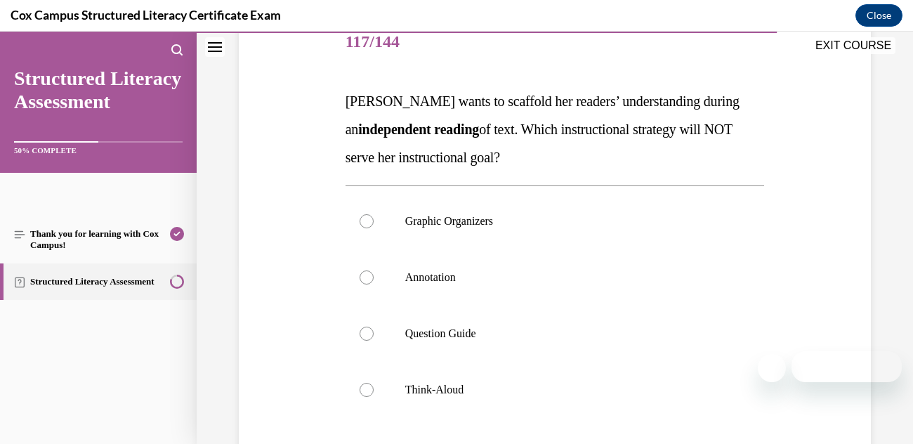
scroll to position [180, 0]
click at [633, 385] on p "Think-Aloud" at bounding box center [567, 390] width 324 height 14
click at [373, 385] on input "Think-Aloud" at bounding box center [366, 390] width 14 height 14
radio input "true"
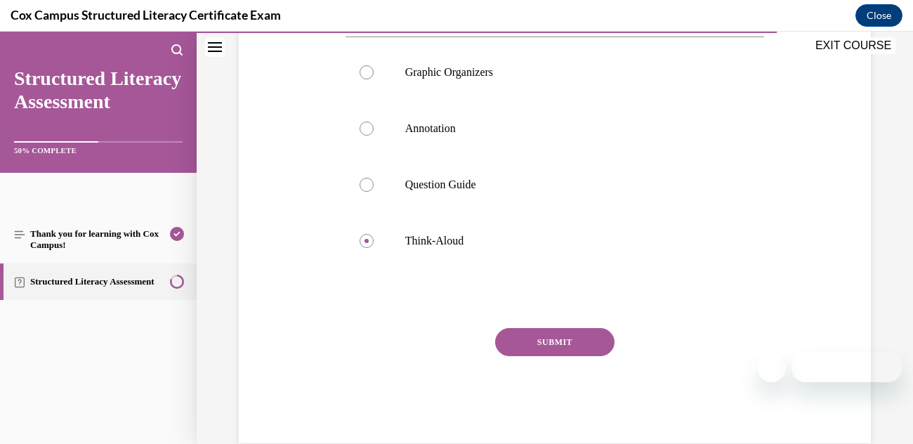
click at [568, 336] on button "SUBMIT" at bounding box center [554, 342] width 119 height 28
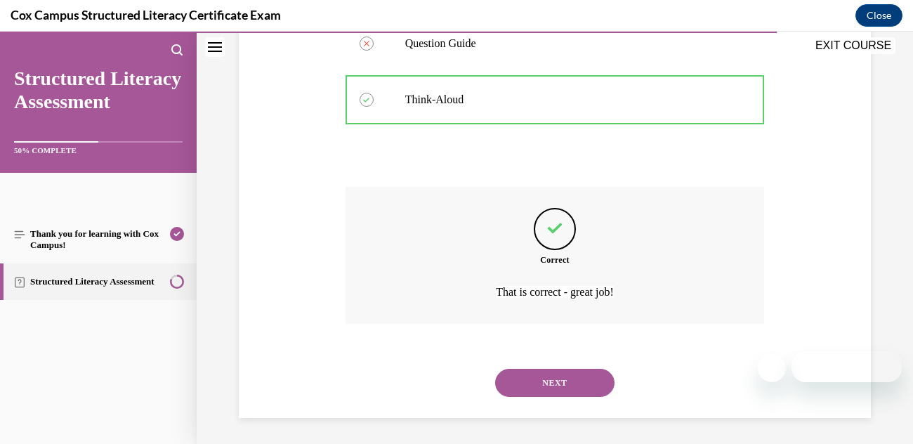
scroll to position [472, 0]
click at [569, 372] on button "NEXT" at bounding box center [554, 381] width 119 height 28
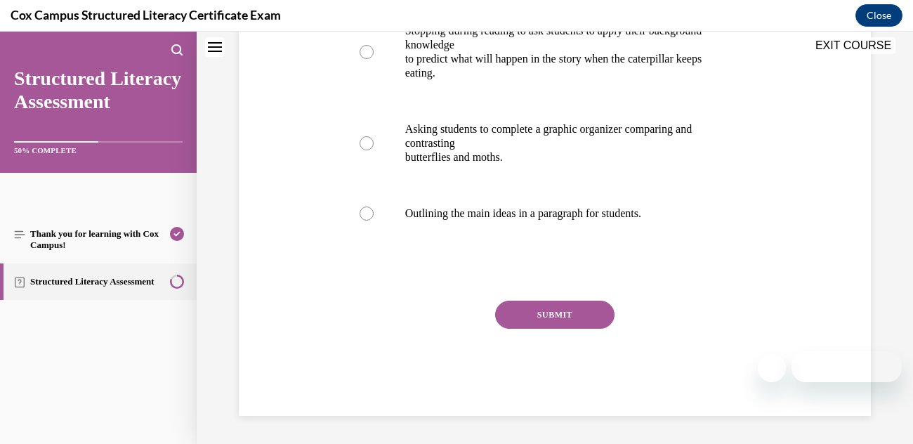
scroll to position [0, 0]
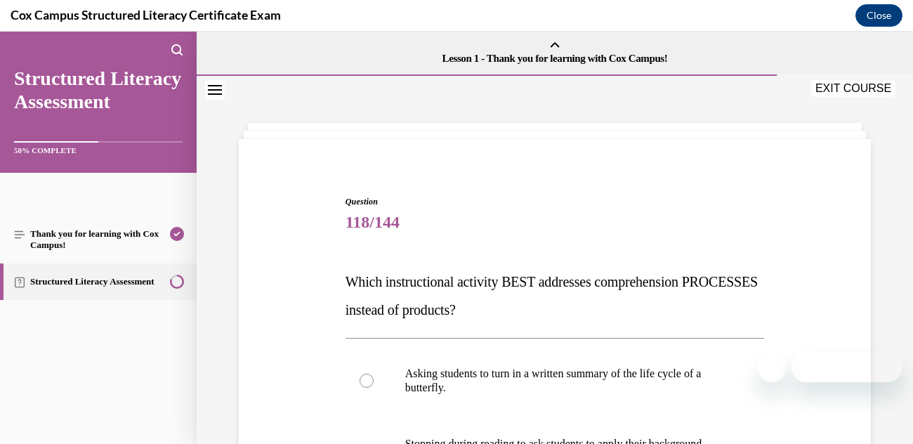
click at [683, 313] on p "Which instructional activity BEST addresses comprehension PROCESSES instead of …" at bounding box center [554, 295] width 419 height 56
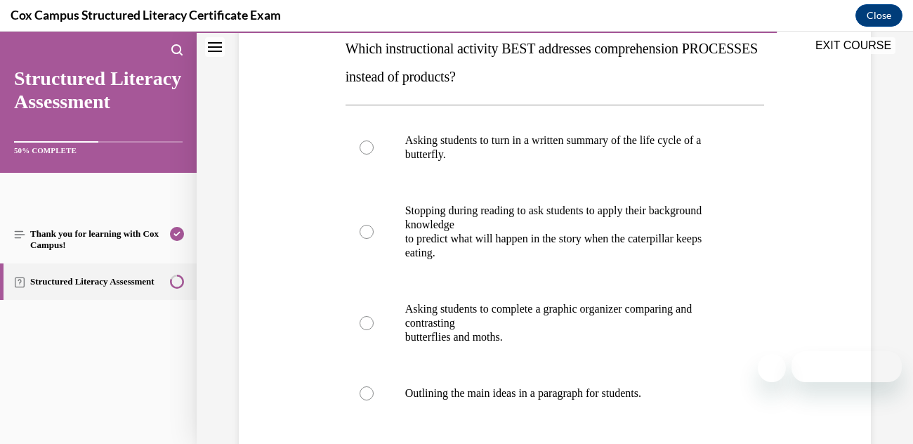
scroll to position [232, 0]
click at [661, 231] on p "Stopping during reading to ask students to apply their background knowledge" at bounding box center [567, 218] width 324 height 28
click at [373, 231] on input "Stopping during reading to ask students to apply their background knowledge to …" at bounding box center [366, 232] width 14 height 14
radio input "true"
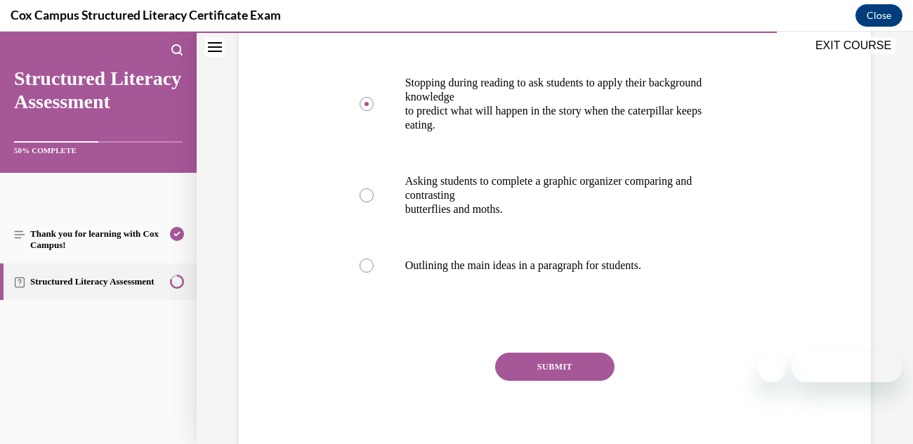
click at [572, 367] on button "SUBMIT" at bounding box center [554, 366] width 119 height 28
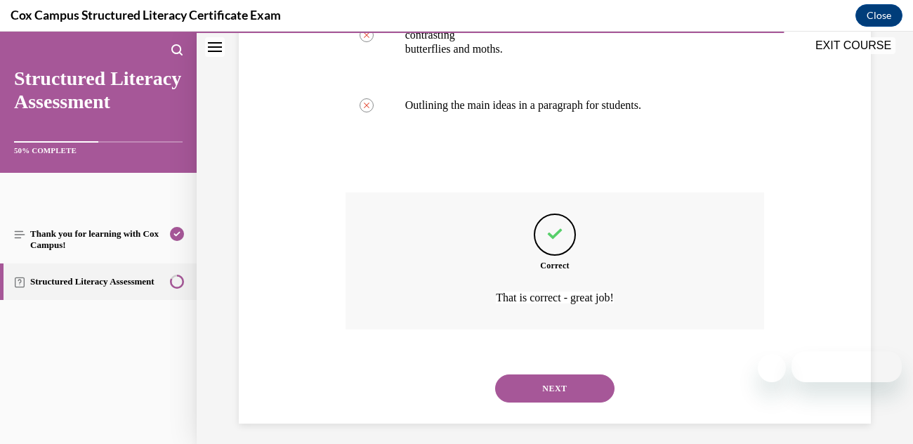
scroll to position [528, 0]
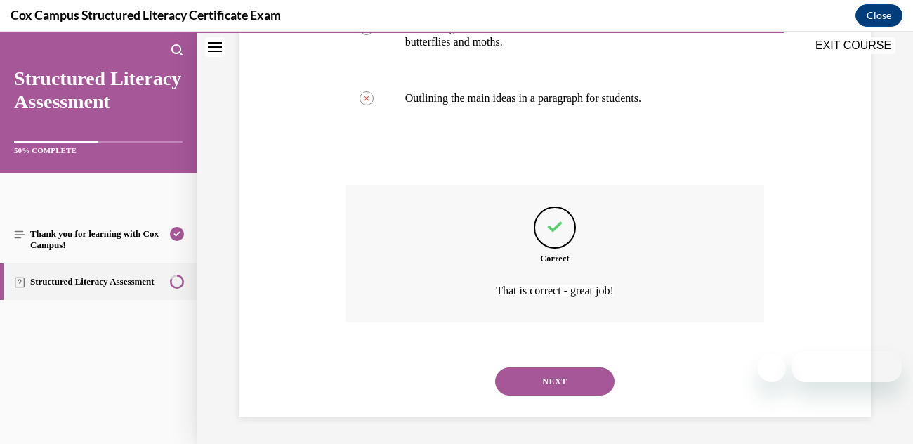
click at [564, 385] on button "NEXT" at bounding box center [554, 381] width 119 height 28
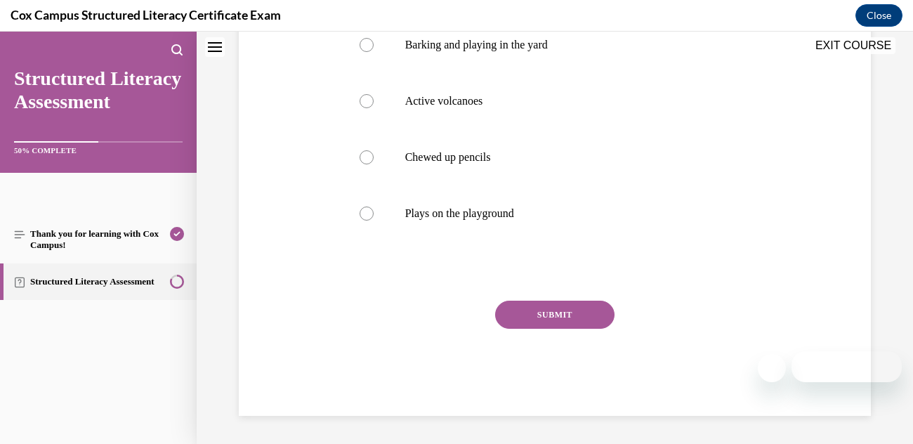
scroll to position [0, 0]
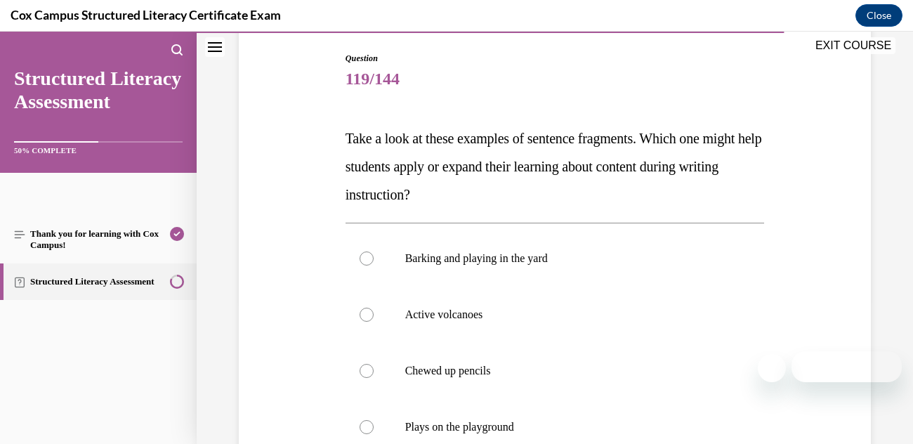
click at [555, 316] on p "Active volcanoes" at bounding box center [567, 315] width 324 height 14
click at [373, 316] on input "Active volcanoes" at bounding box center [366, 315] width 14 height 14
radio input "true"
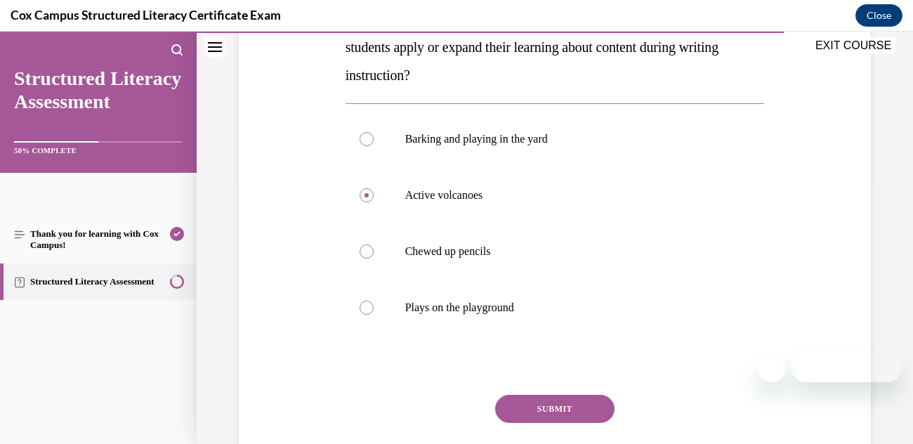
scroll to position [260, 0]
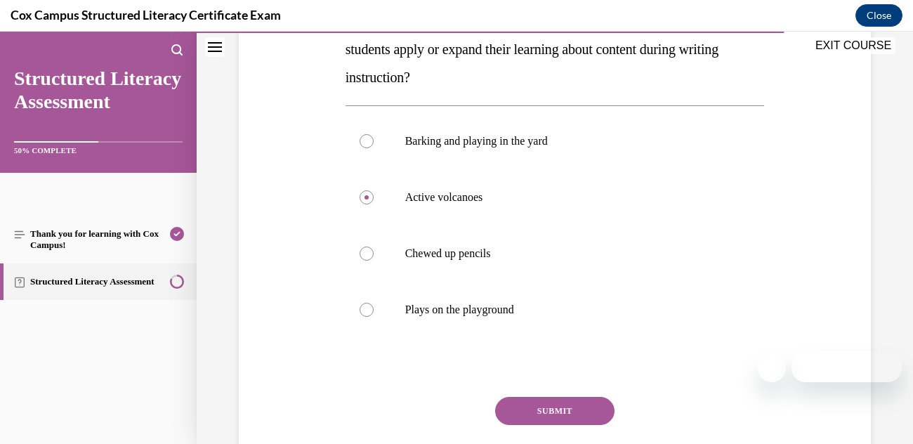
click at [576, 402] on button "SUBMIT" at bounding box center [554, 411] width 119 height 28
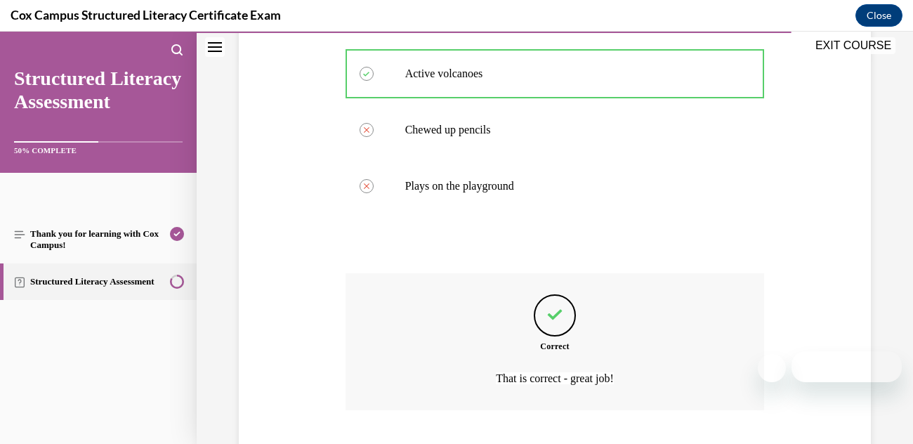
scroll to position [472, 0]
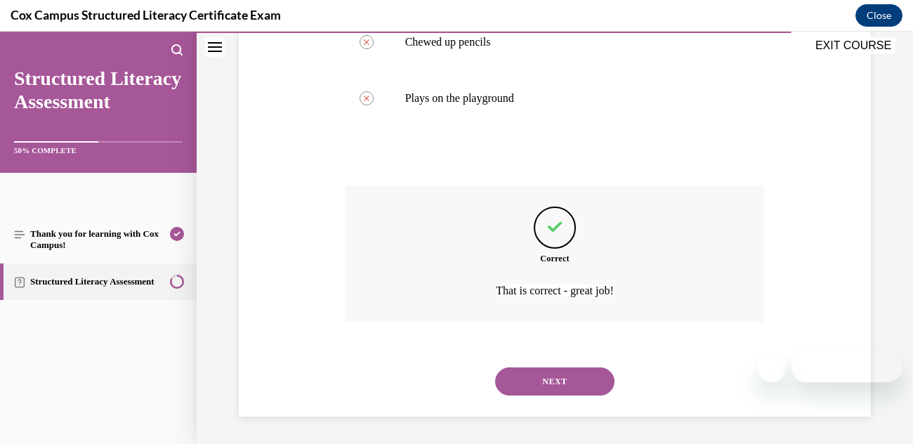
click at [565, 378] on button "NEXT" at bounding box center [554, 381] width 119 height 28
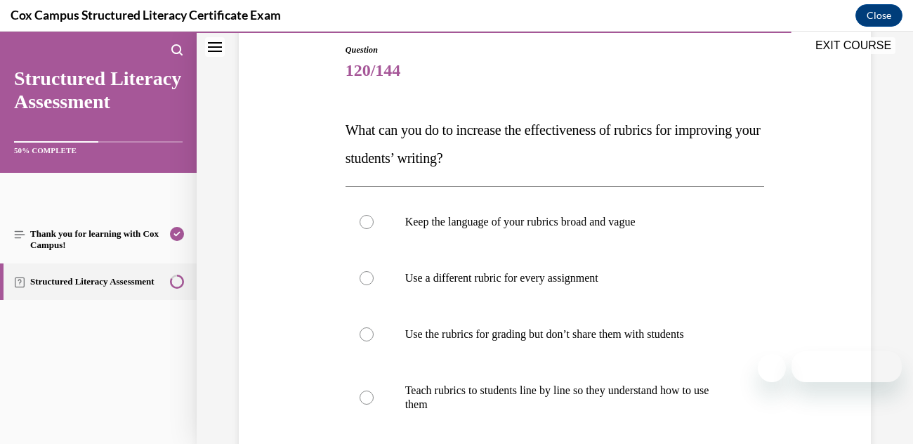
scroll to position [152, 0]
click at [665, 394] on p "Teach rubrics to students line by line so they understand how to use them" at bounding box center [567, 397] width 324 height 28
click at [373, 394] on input "Teach rubrics to students line by line so they understand how to use them" at bounding box center [366, 397] width 14 height 14
radio input "true"
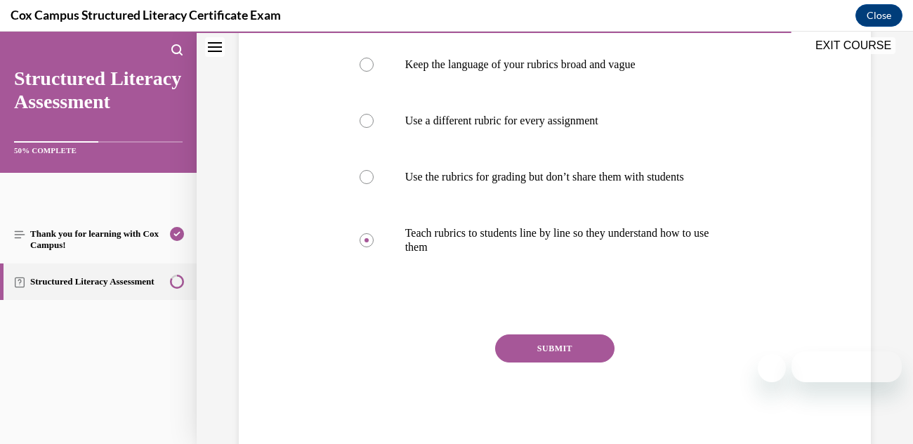
scroll to position [337, 0]
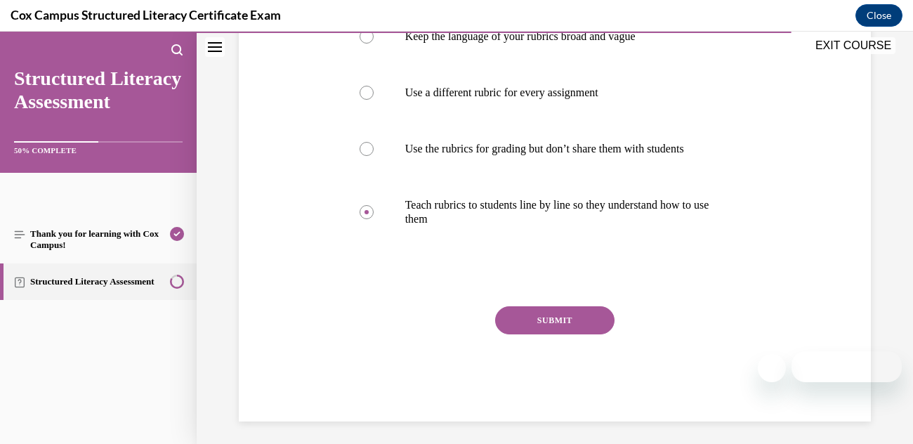
click at [589, 322] on button "SUBMIT" at bounding box center [554, 320] width 119 height 28
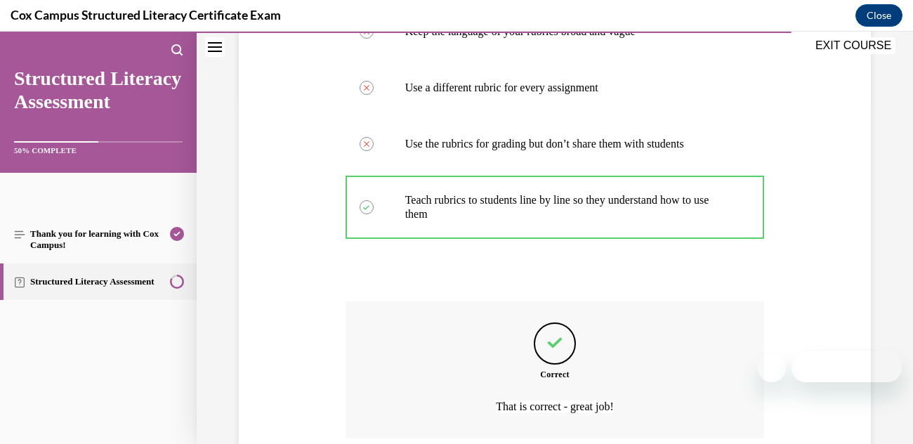
scroll to position [458, 0]
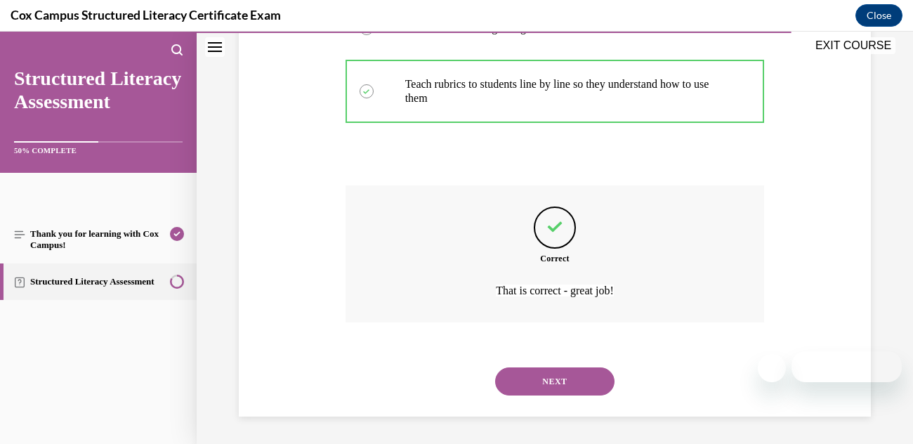
click at [579, 380] on button "NEXT" at bounding box center [554, 381] width 119 height 28
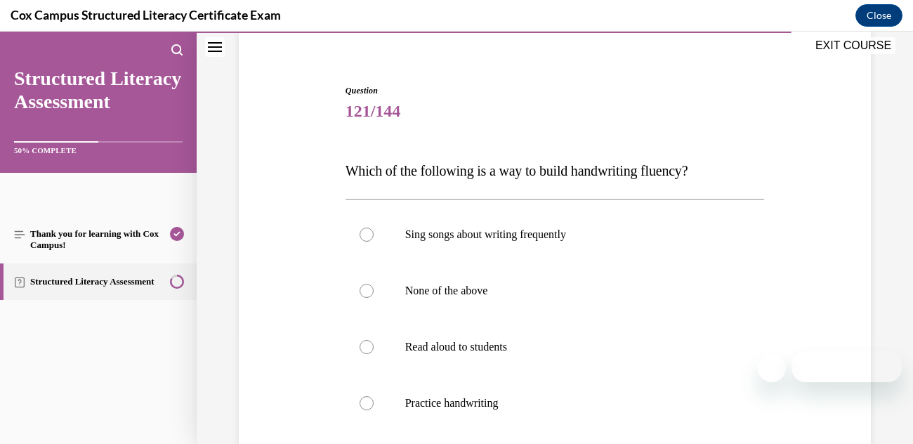
scroll to position [110, 0]
click at [651, 292] on p "None of the above" at bounding box center [567, 291] width 324 height 14
click at [373, 292] on input "None of the above" at bounding box center [366, 291] width 14 height 14
radio input "true"
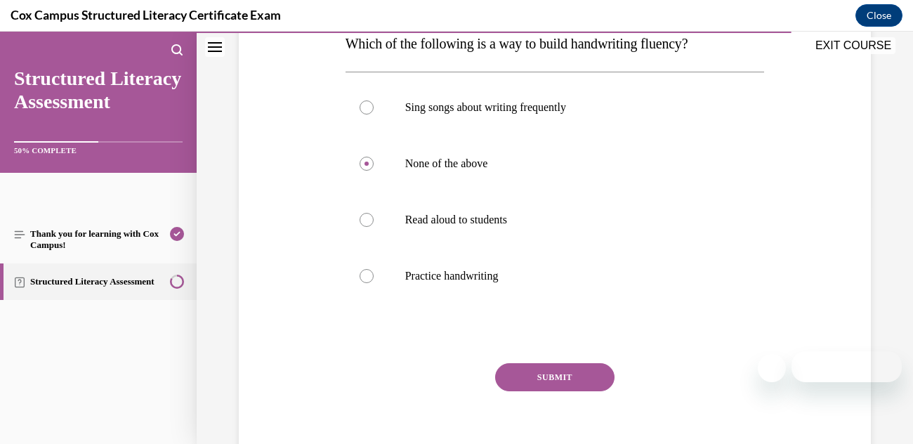
scroll to position [234, 0]
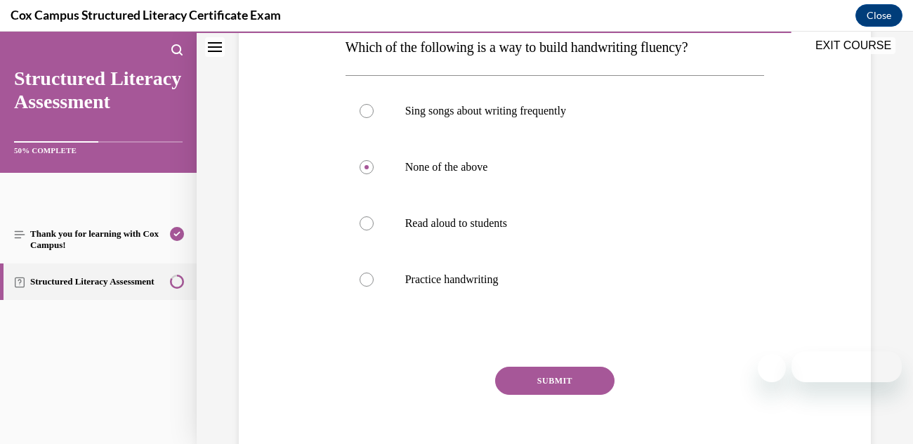
click at [583, 373] on button "SUBMIT" at bounding box center [554, 380] width 119 height 28
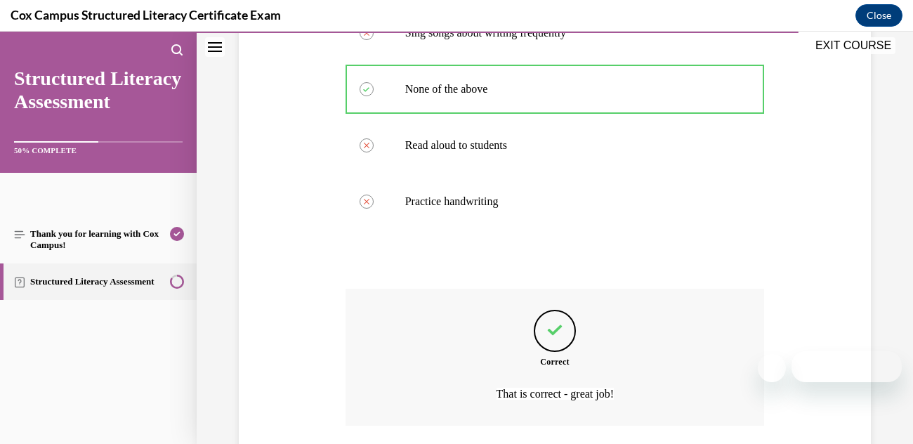
scroll to position [416, 0]
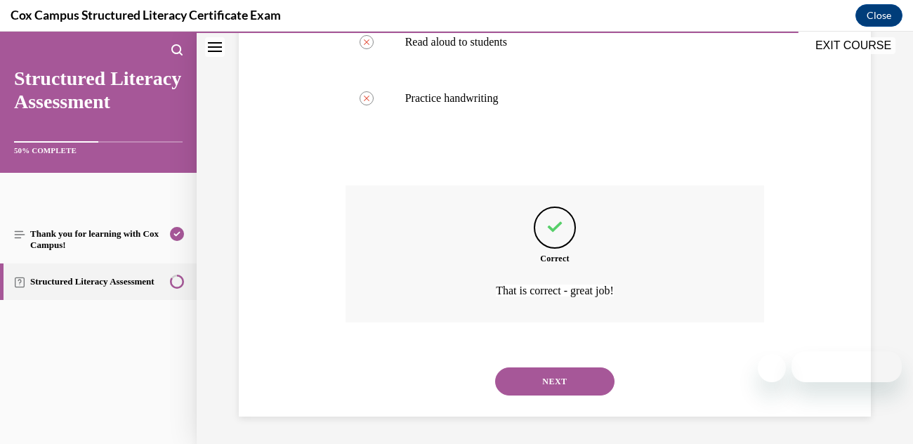
click at [580, 378] on button "NEXT" at bounding box center [554, 381] width 119 height 28
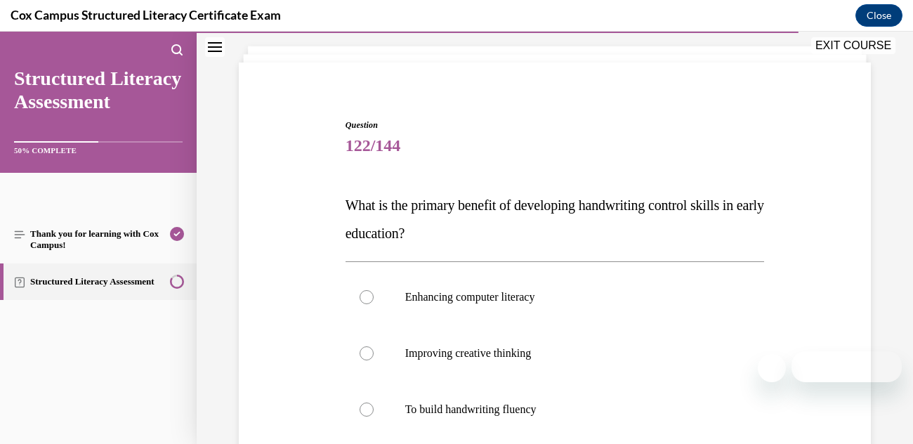
scroll to position [165, 0]
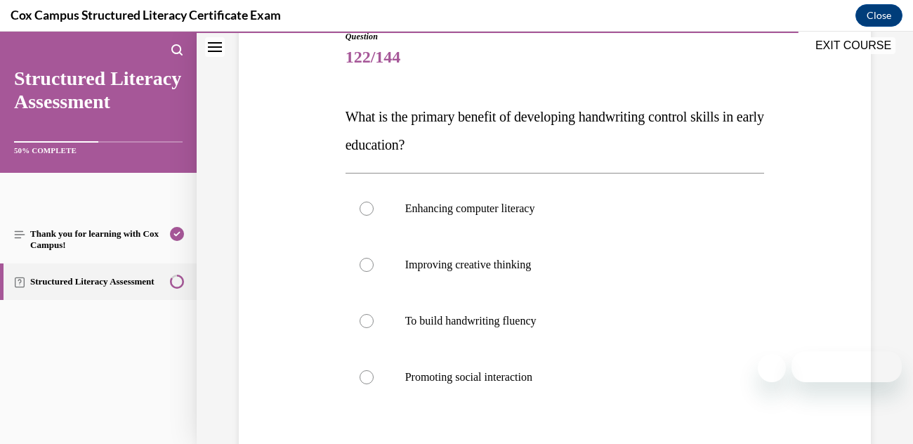
click at [366, 321] on div at bounding box center [366, 321] width 14 height 14
click at [366, 321] on input "To build handwriting fluency" at bounding box center [366, 321] width 14 height 14
radio input "true"
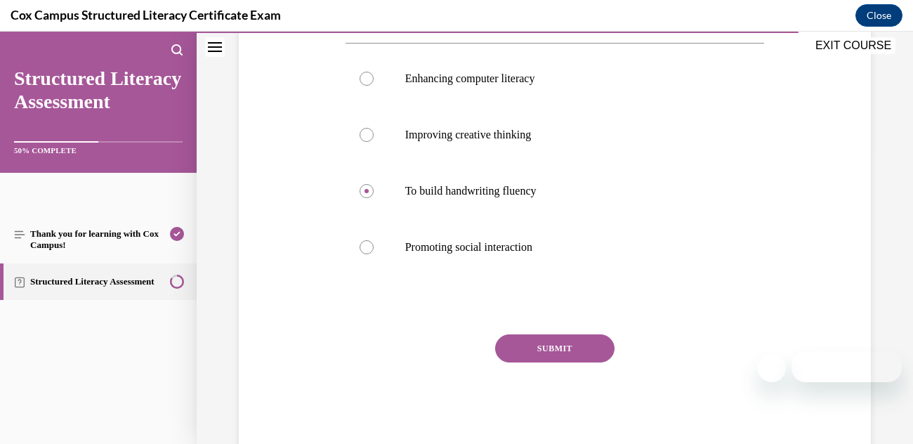
scroll to position [293, 0]
click at [518, 346] on button "SUBMIT" at bounding box center [554, 350] width 119 height 28
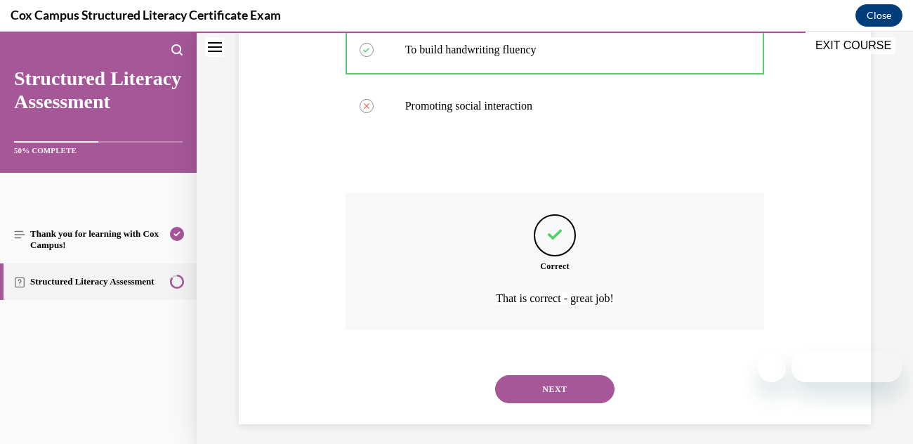
scroll to position [444, 0]
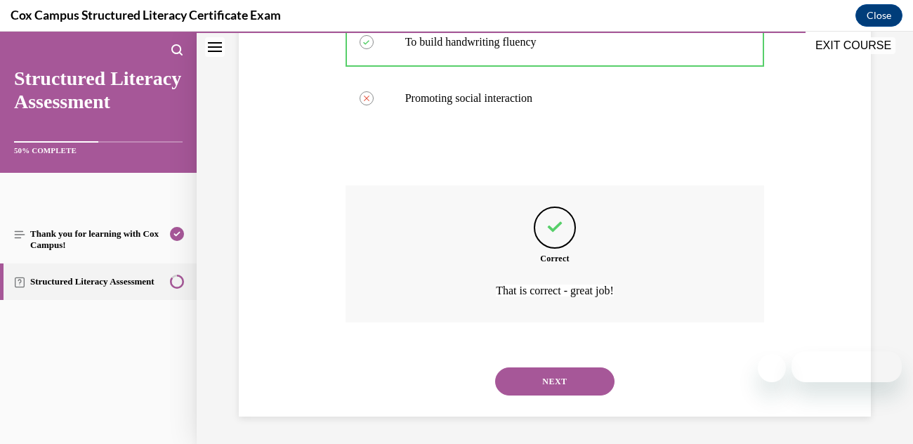
click at [579, 381] on button "NEXT" at bounding box center [554, 381] width 119 height 28
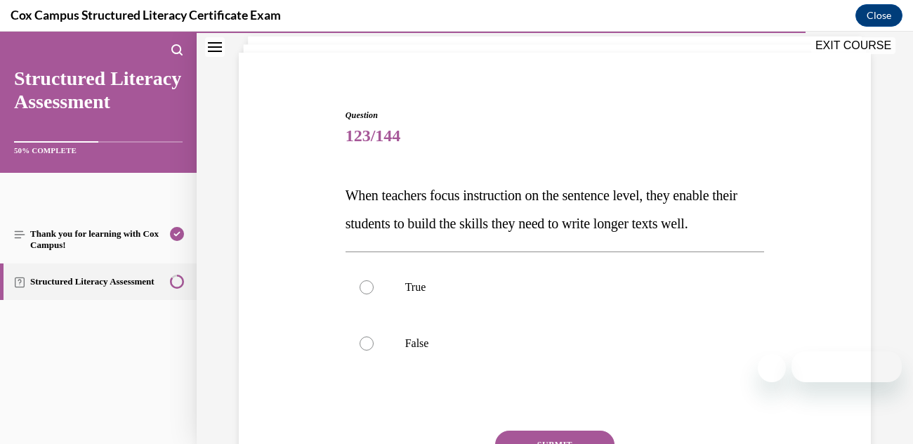
scroll to position [86, 0]
click at [376, 282] on label "True" at bounding box center [554, 288] width 419 height 56
click at [373, 282] on input "True" at bounding box center [366, 288] width 14 height 14
radio input "true"
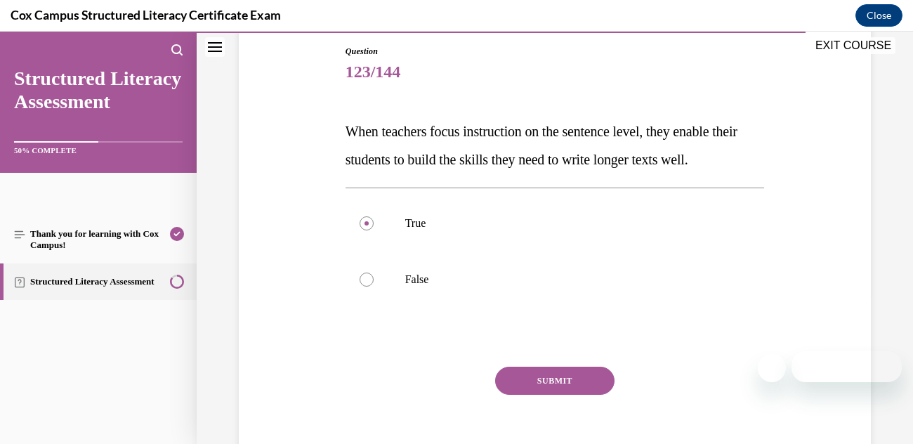
scroll to position [179, 0]
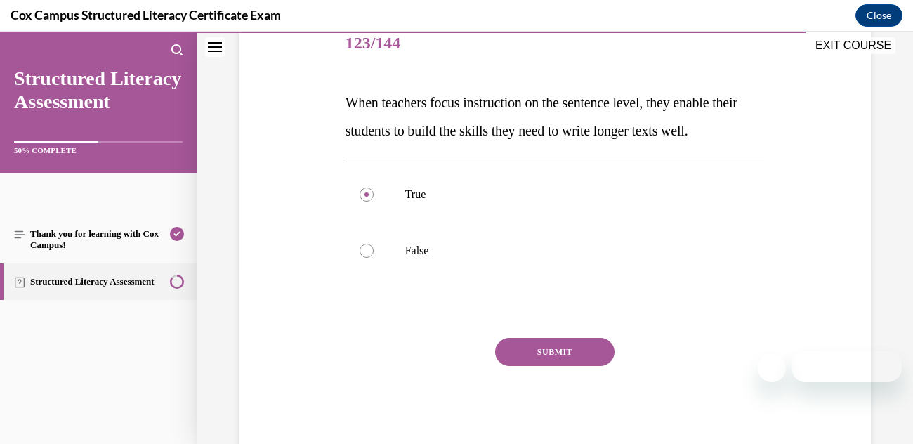
click at [593, 352] on button "SUBMIT" at bounding box center [554, 352] width 119 height 28
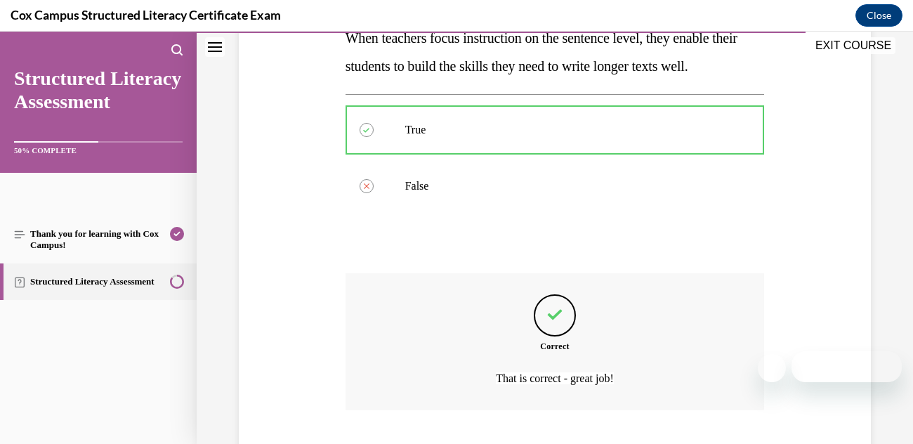
scroll to position [331, 0]
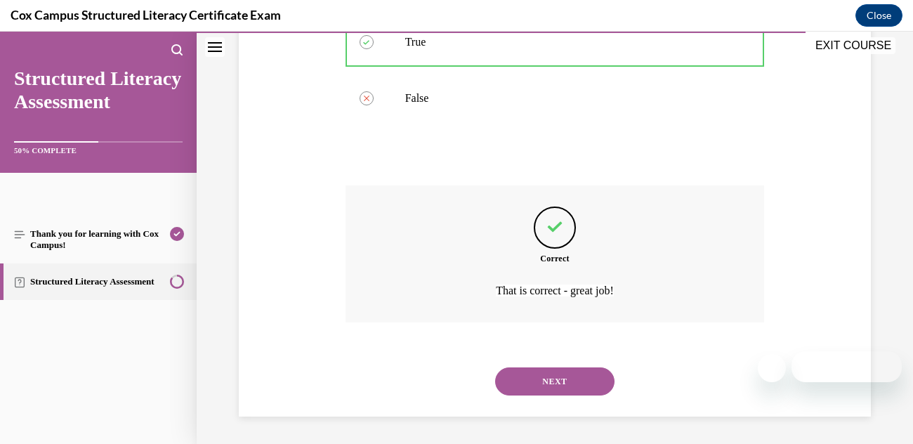
click at [559, 381] on button "NEXT" at bounding box center [554, 381] width 119 height 28
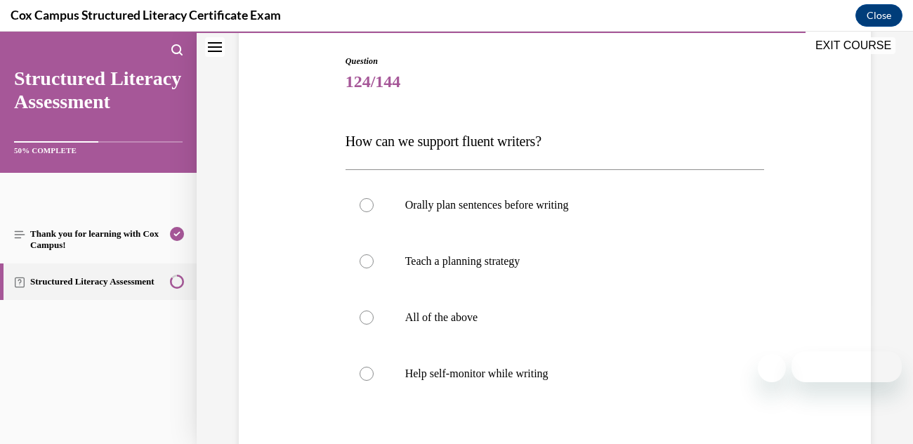
scroll to position [140, 0]
click at [369, 311] on div at bounding box center [366, 318] width 14 height 14
click at [369, 311] on input "All of the above" at bounding box center [366, 318] width 14 height 14
radio input "true"
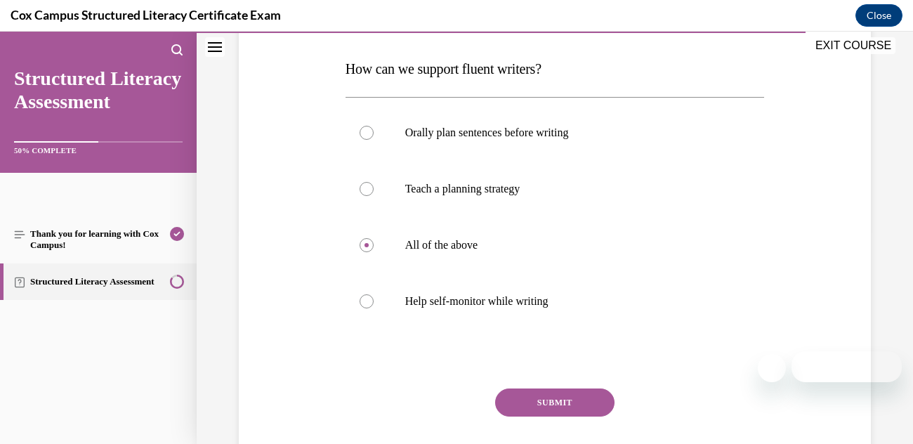
scroll to position [257, 0]
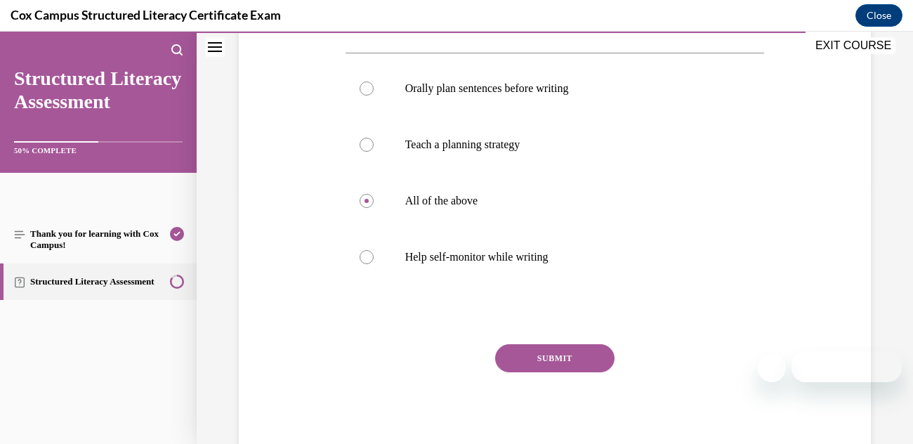
click at [573, 350] on button "SUBMIT" at bounding box center [554, 358] width 119 height 28
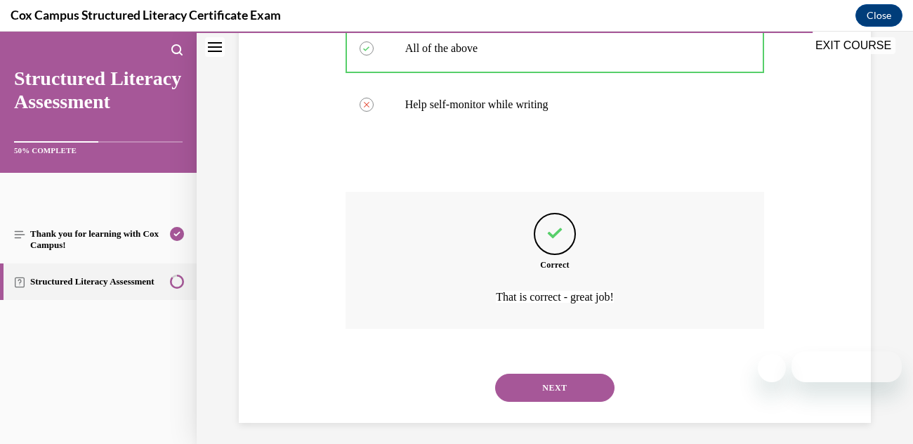
scroll to position [416, 0]
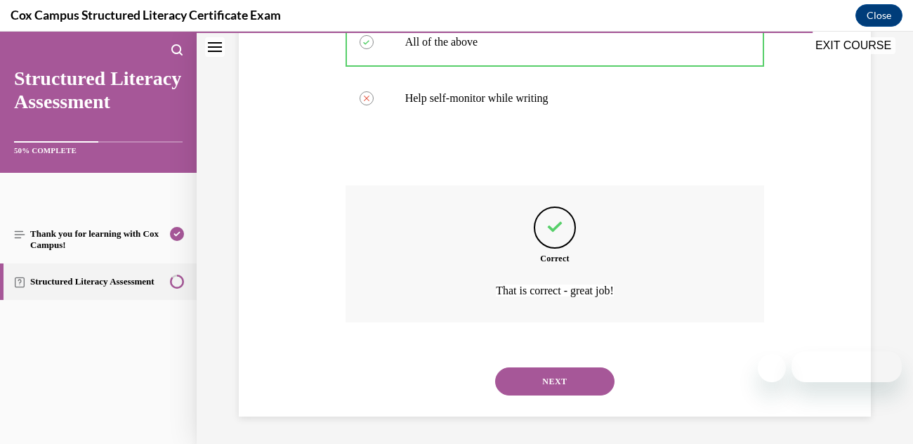
click at [583, 370] on button "NEXT" at bounding box center [554, 381] width 119 height 28
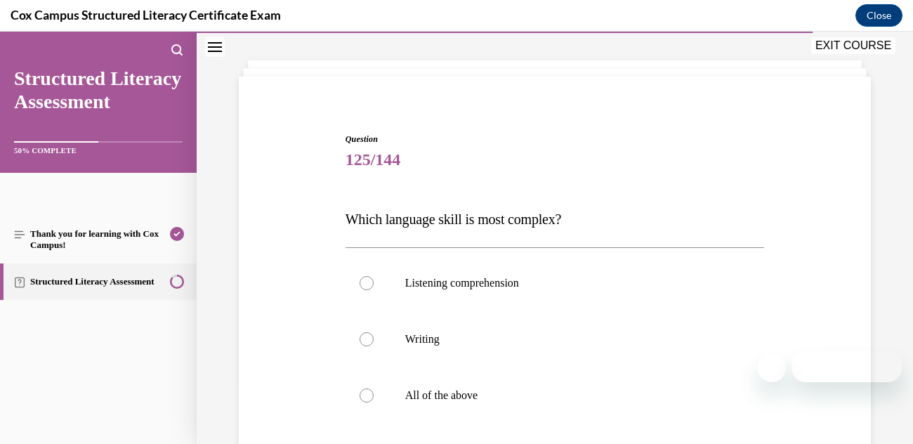
scroll to position [105, 0]
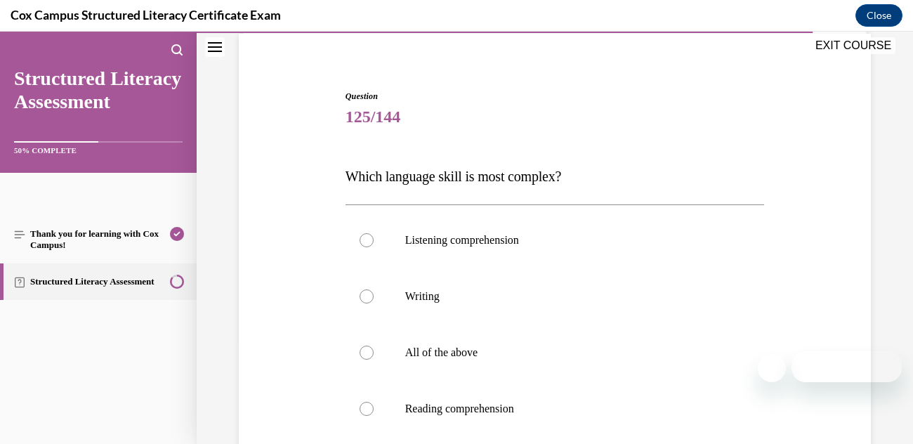
click at [369, 305] on label "Writing" at bounding box center [554, 296] width 419 height 56
click at [369, 303] on input "Writing" at bounding box center [366, 296] width 14 height 14
radio input "true"
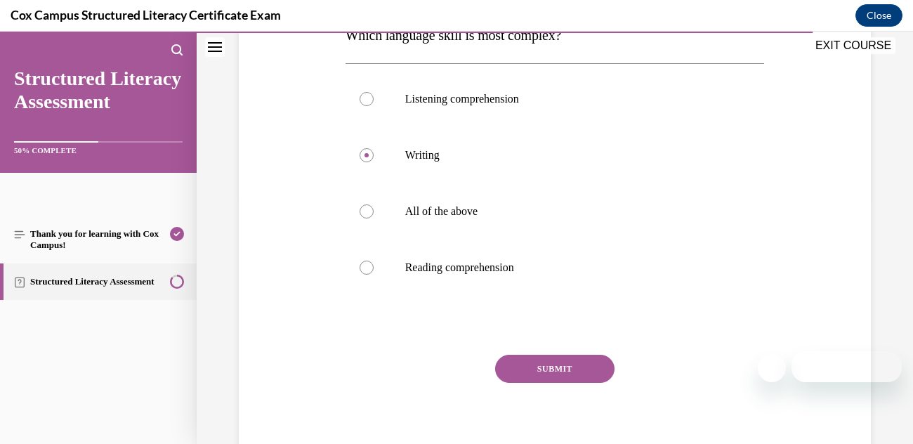
click at [572, 359] on button "SUBMIT" at bounding box center [554, 369] width 119 height 28
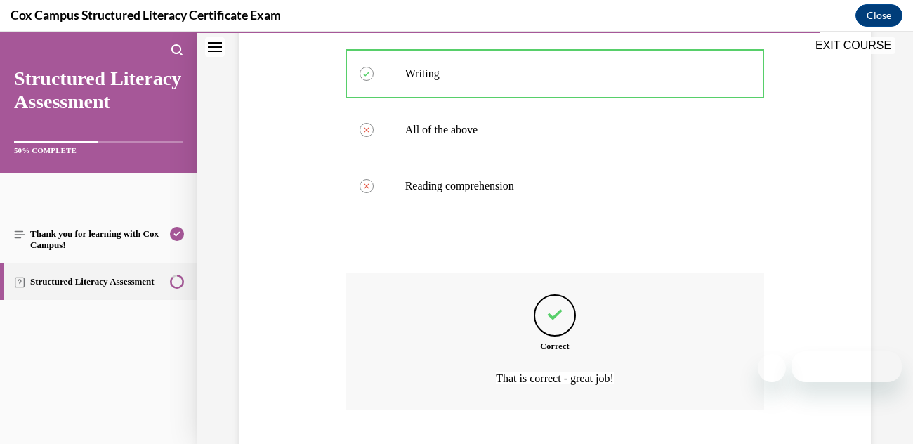
scroll to position [416, 0]
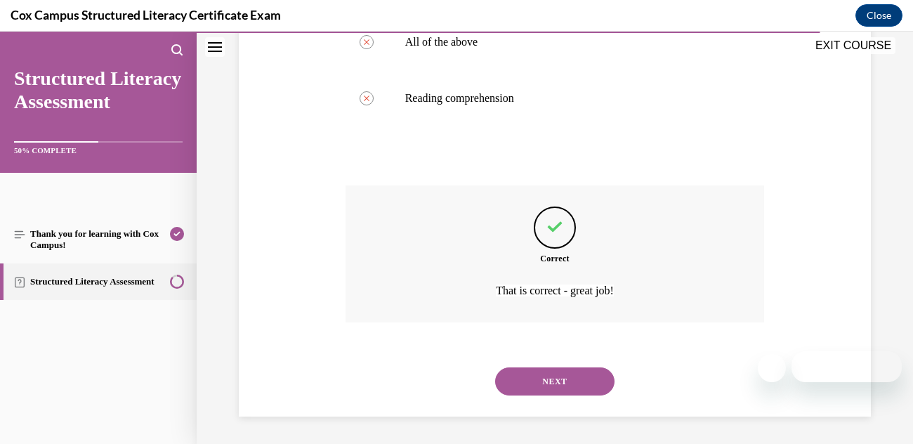
click at [586, 376] on button "NEXT" at bounding box center [554, 381] width 119 height 28
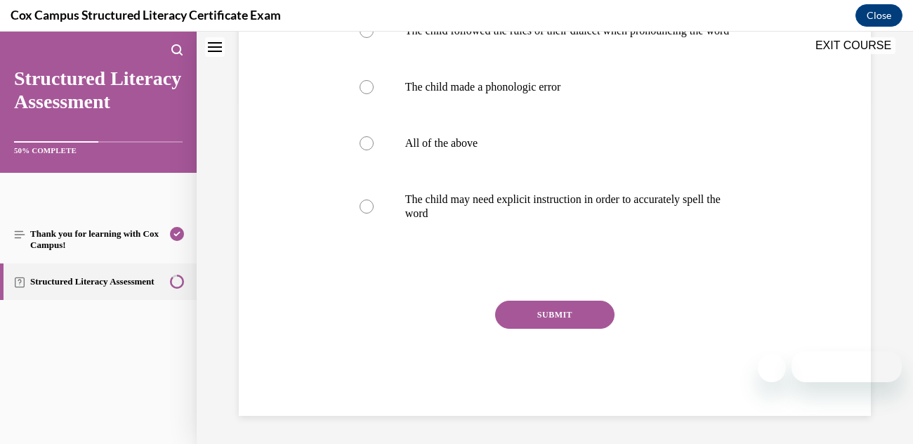
scroll to position [0, 0]
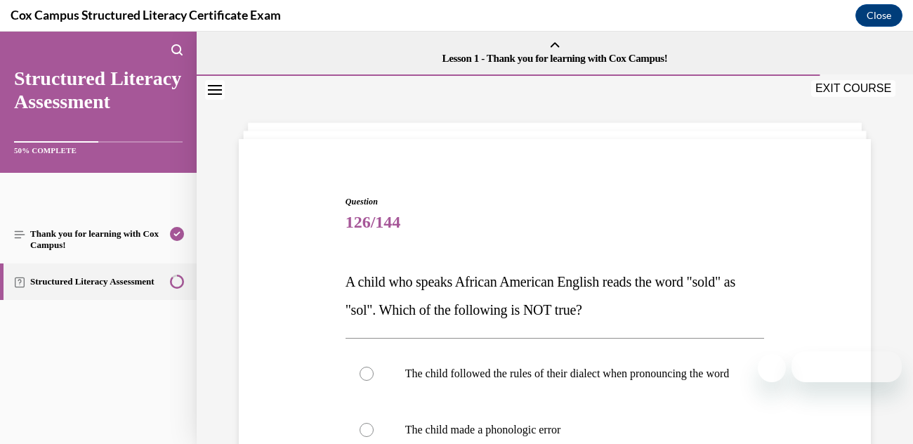
click at [571, 385] on label "The child followed the rules of their dialect when pronouncing the word" at bounding box center [554, 373] width 419 height 56
click at [373, 381] on input "The child followed the rules of their dialect when pronouncing the word" at bounding box center [366, 373] width 14 height 14
radio input "true"
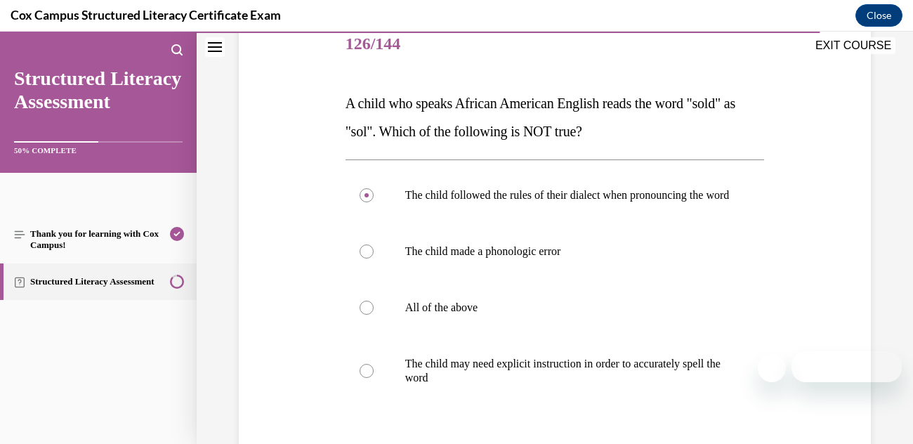
scroll to position [178, 0]
click at [655, 259] on p "The child made a phonologic error" at bounding box center [567, 252] width 324 height 14
click at [373, 259] on input "The child made a phonologic error" at bounding box center [366, 252] width 14 height 14
radio input "true"
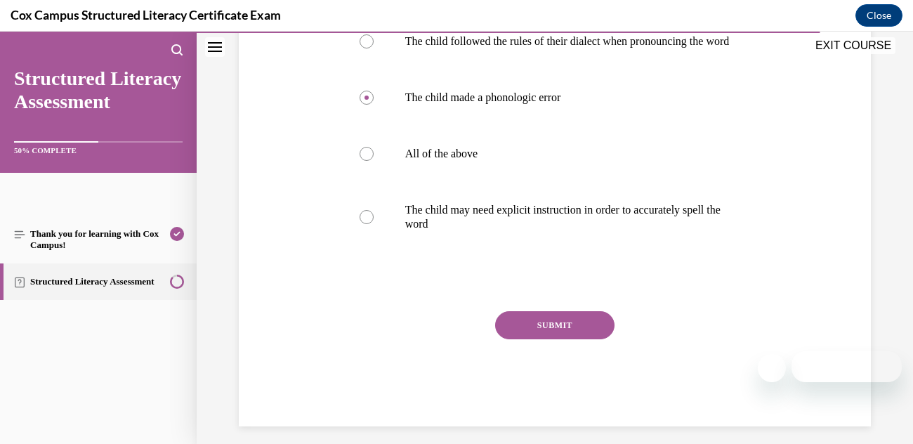
click at [524, 338] on button "SUBMIT" at bounding box center [554, 325] width 119 height 28
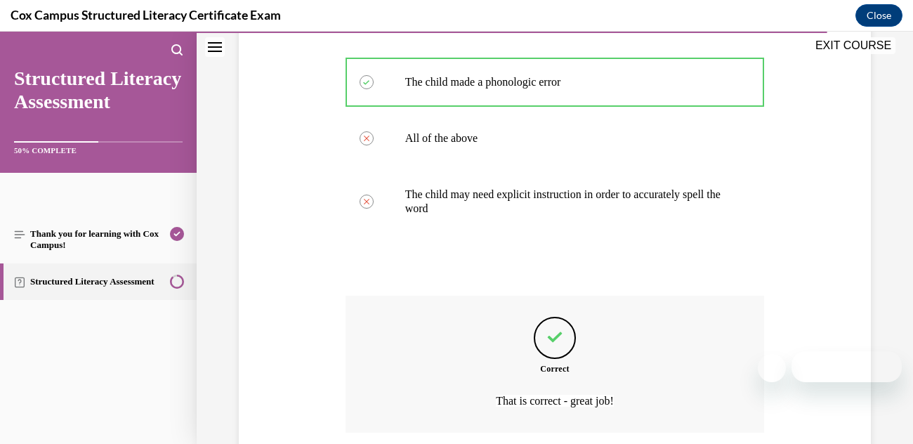
scroll to position [472, 0]
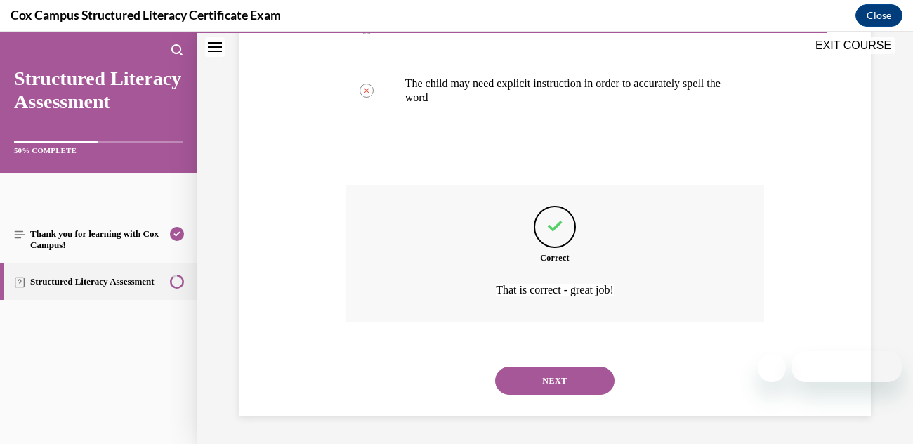
click at [562, 379] on button "NEXT" at bounding box center [554, 380] width 119 height 28
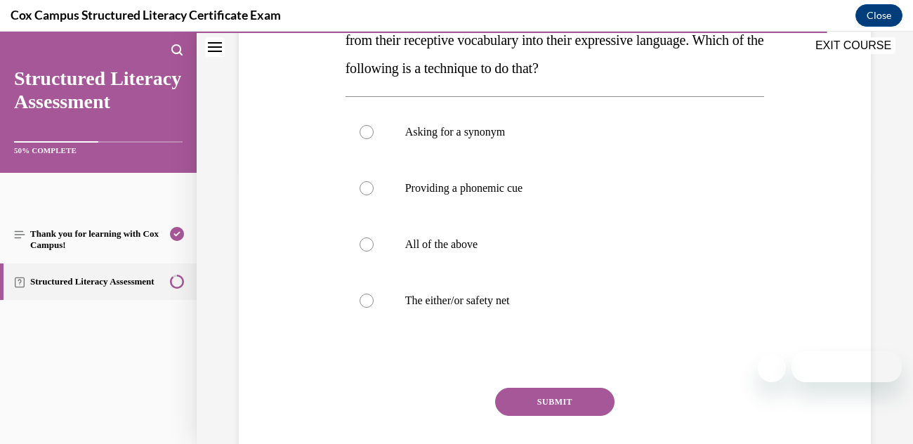
scroll to position [267, 0]
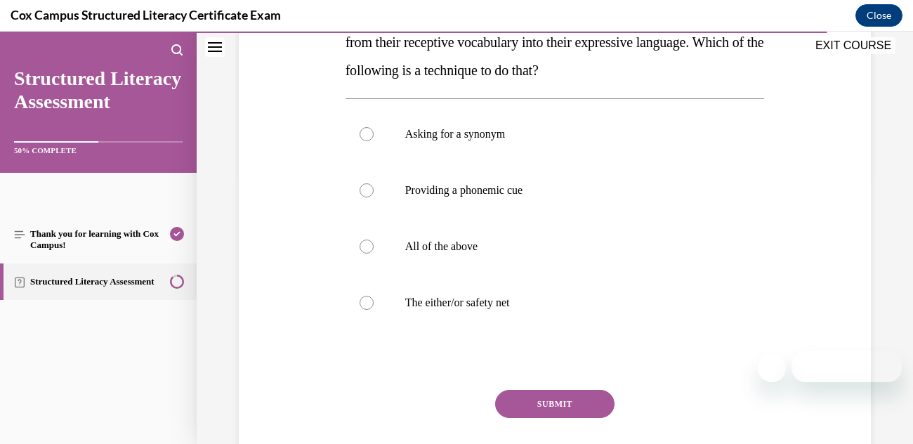
click at [364, 251] on div at bounding box center [366, 246] width 14 height 14
click at [364, 251] on input "All of the above" at bounding box center [366, 246] width 14 height 14
radio input "true"
click at [566, 409] on button "SUBMIT" at bounding box center [554, 404] width 119 height 28
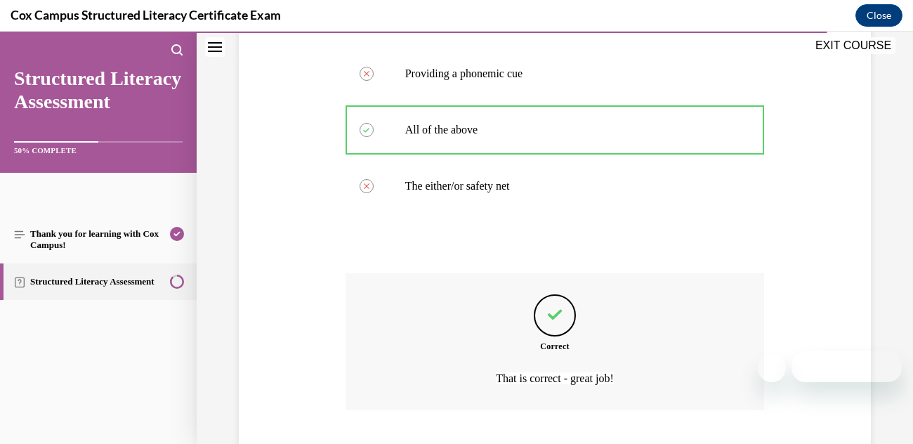
scroll to position [472, 0]
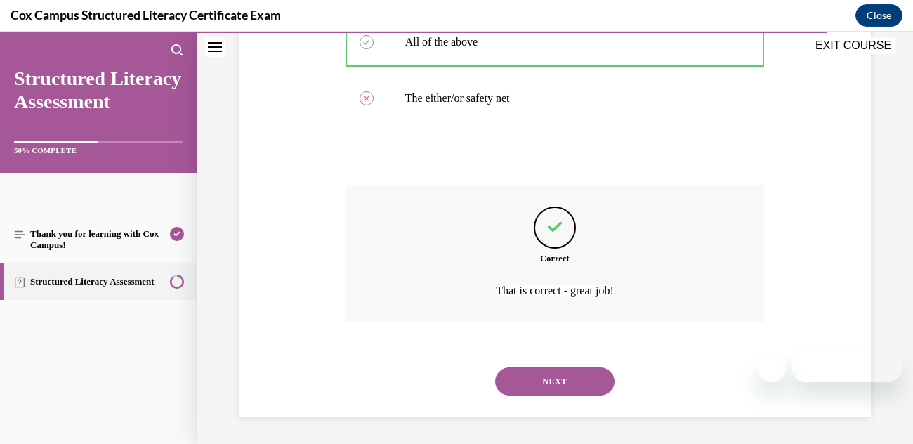
click at [571, 374] on button "NEXT" at bounding box center [554, 381] width 119 height 28
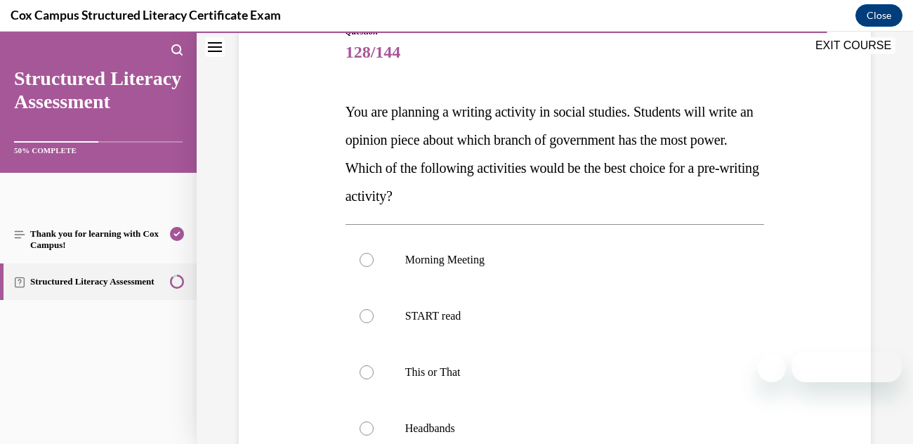
scroll to position [171, 0]
click at [361, 376] on label "This or That" at bounding box center [554, 371] width 419 height 56
click at [361, 376] on input "This or That" at bounding box center [366, 371] width 14 height 14
radio input "true"
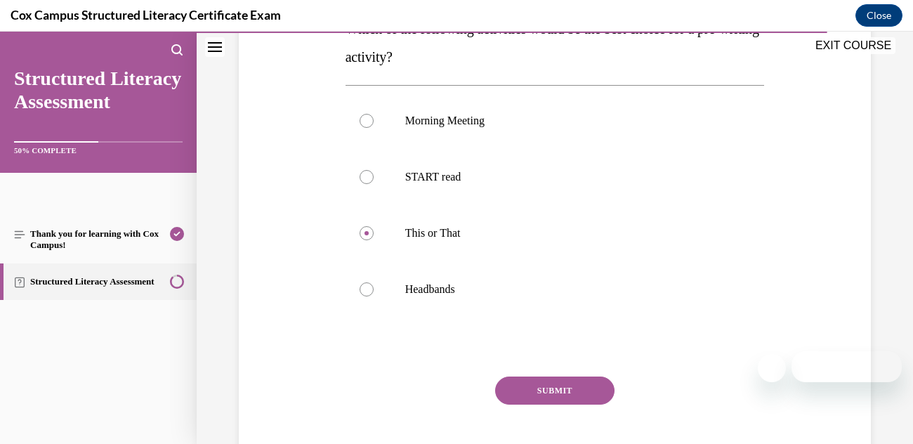
scroll to position [318, 0]
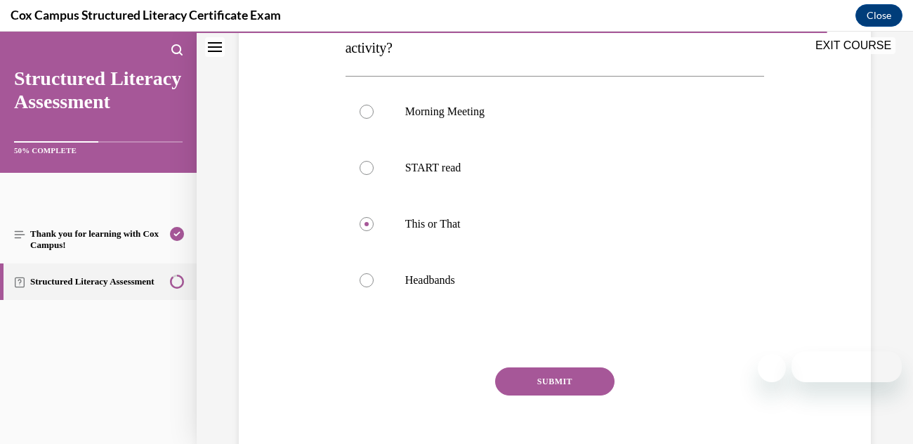
click at [524, 373] on button "SUBMIT" at bounding box center [554, 381] width 119 height 28
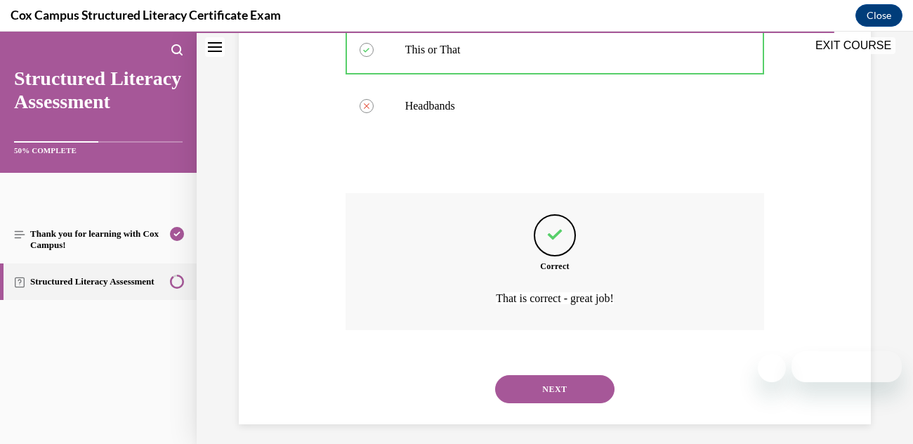
scroll to position [500, 0]
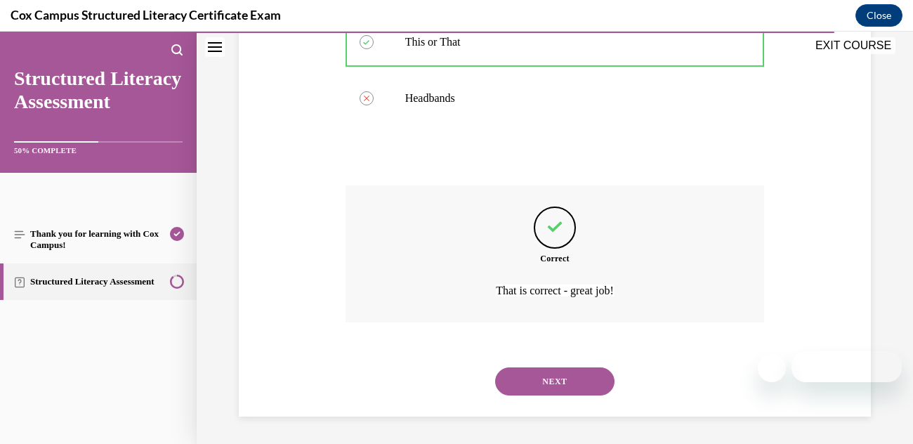
click at [580, 394] on button "NEXT" at bounding box center [554, 381] width 119 height 28
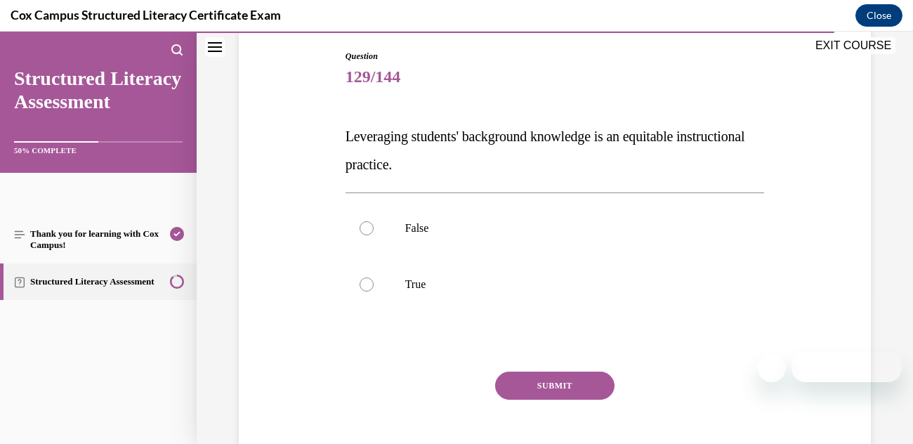
scroll to position [146, 0]
click at [376, 282] on label "True" at bounding box center [554, 284] width 419 height 56
click at [373, 282] on input "True" at bounding box center [366, 284] width 14 height 14
radio input "true"
click at [523, 375] on button "SUBMIT" at bounding box center [554, 385] width 119 height 28
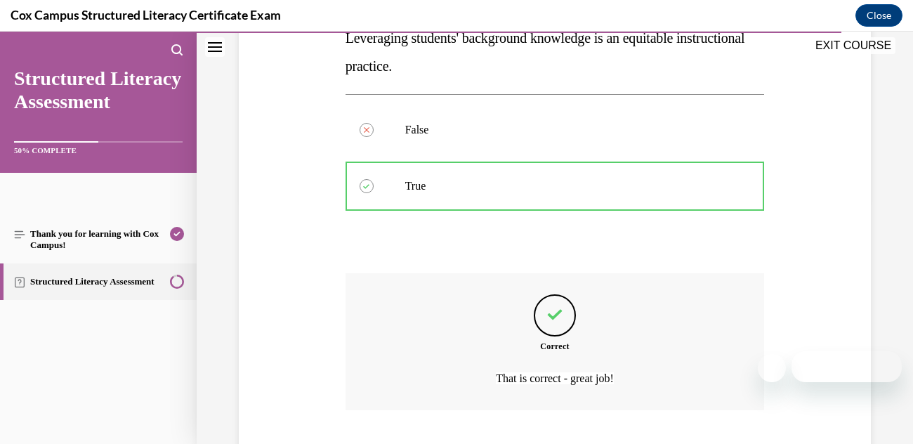
scroll to position [331, 0]
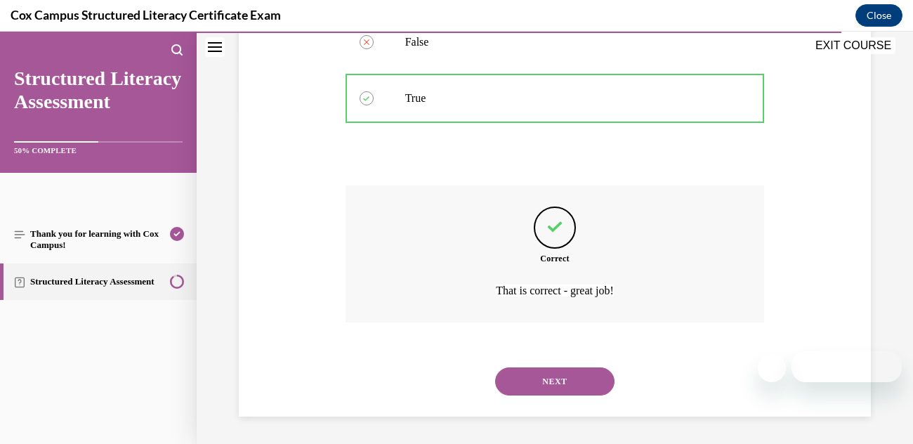
click at [579, 388] on button "NEXT" at bounding box center [554, 381] width 119 height 28
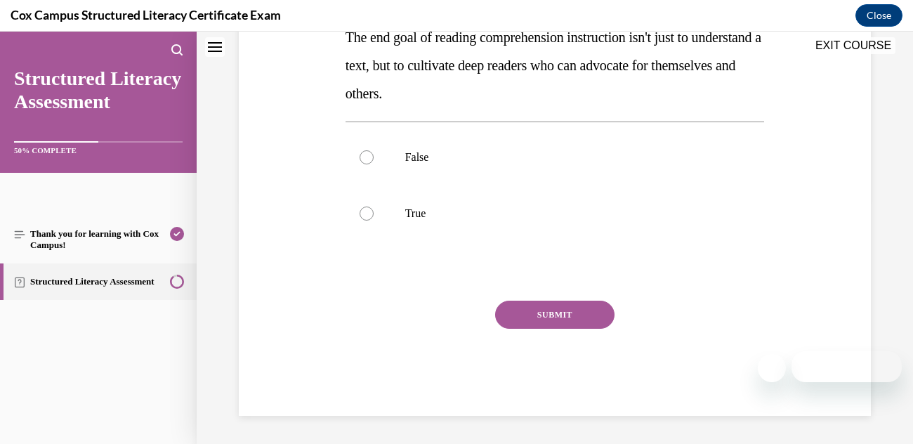
scroll to position [0, 0]
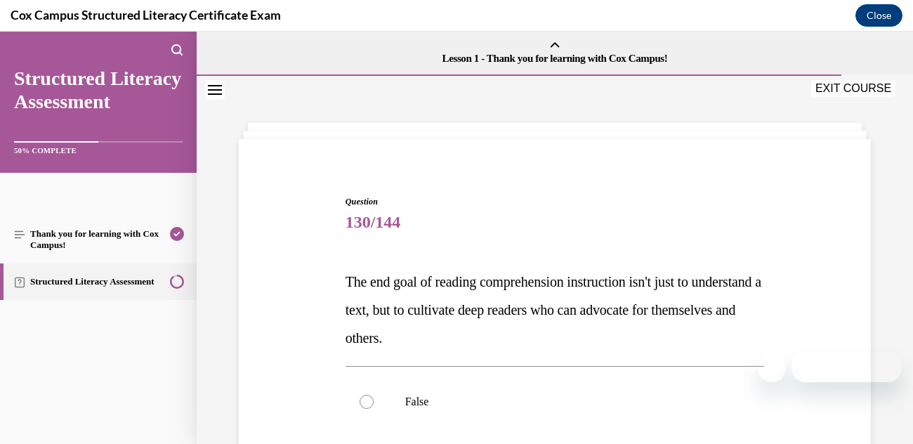
click at [608, 373] on label "False" at bounding box center [554, 401] width 419 height 56
click at [373, 395] on input "False" at bounding box center [366, 402] width 14 height 14
radio input "true"
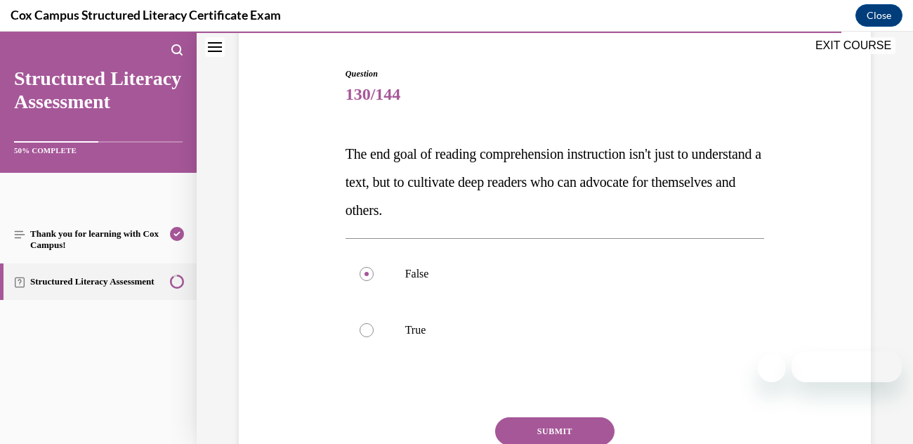
scroll to position [131, 0]
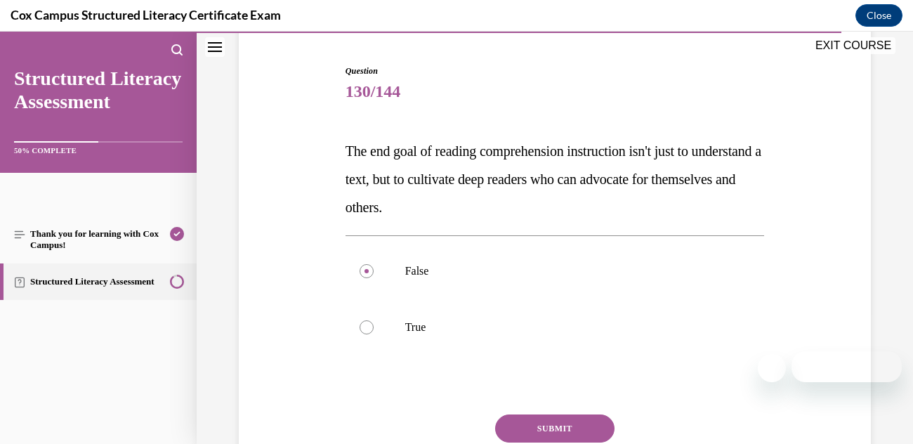
click at [365, 320] on div at bounding box center [366, 327] width 14 height 14
click at [365, 320] on input "True" at bounding box center [366, 327] width 14 height 14
radio input "true"
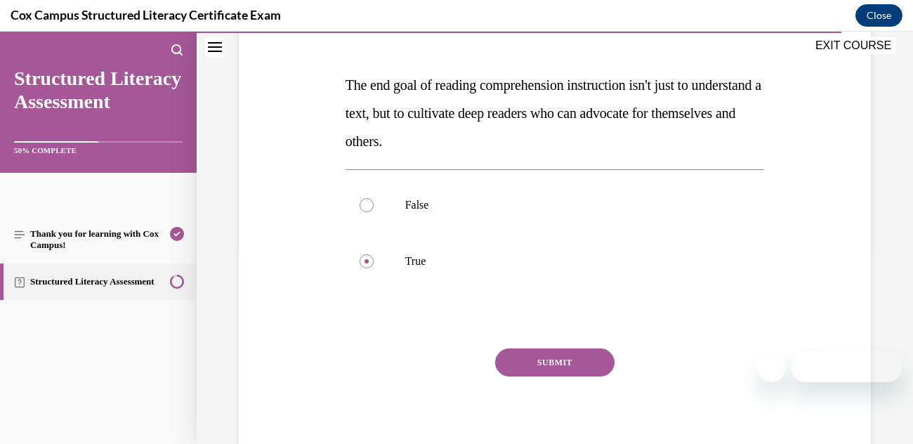
scroll to position [223, 0]
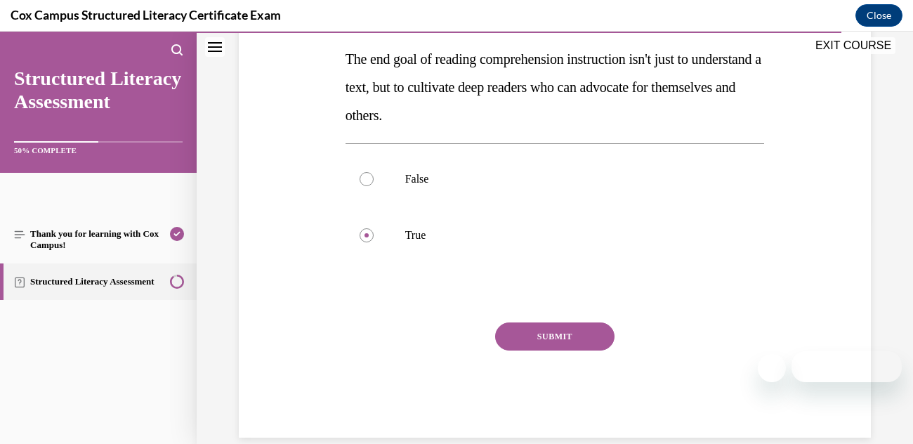
click at [587, 341] on button "SUBMIT" at bounding box center [554, 336] width 119 height 28
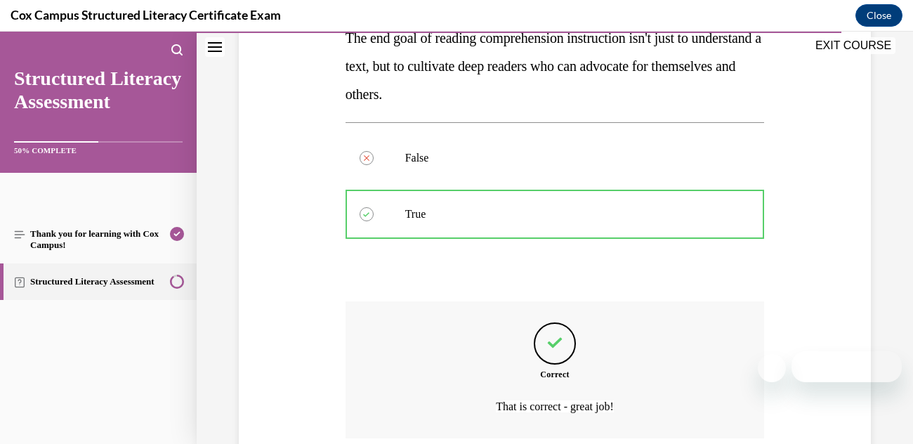
scroll to position [359, 0]
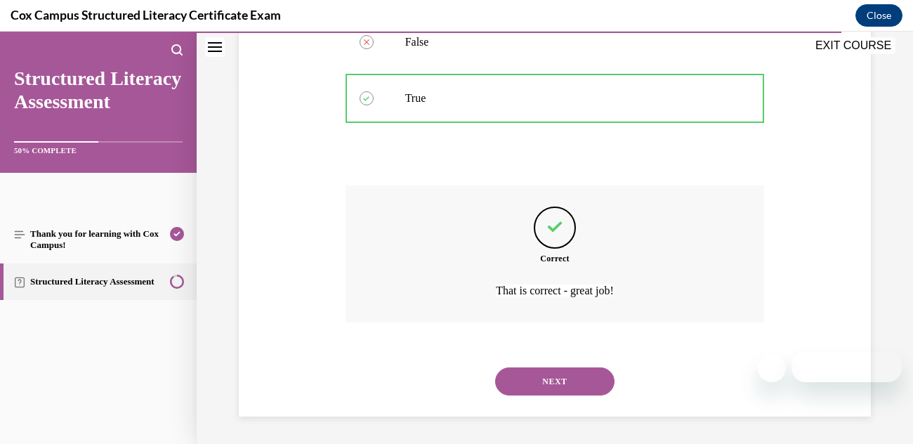
click at [584, 382] on button "NEXT" at bounding box center [554, 381] width 119 height 28
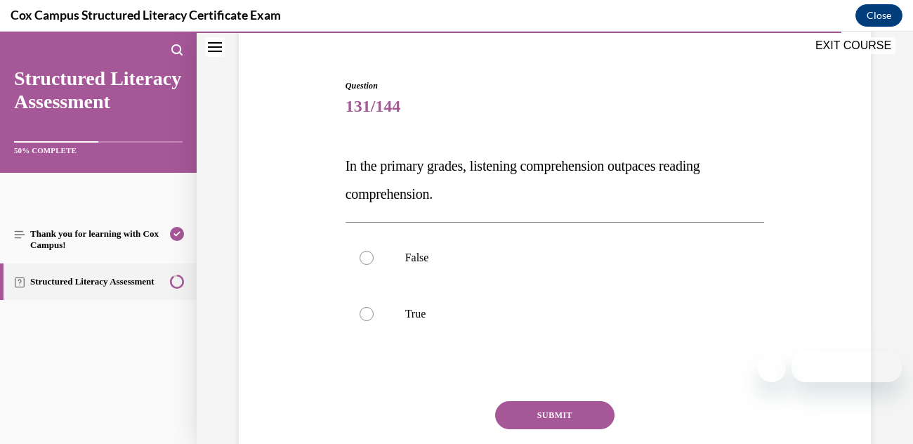
scroll to position [143, 0]
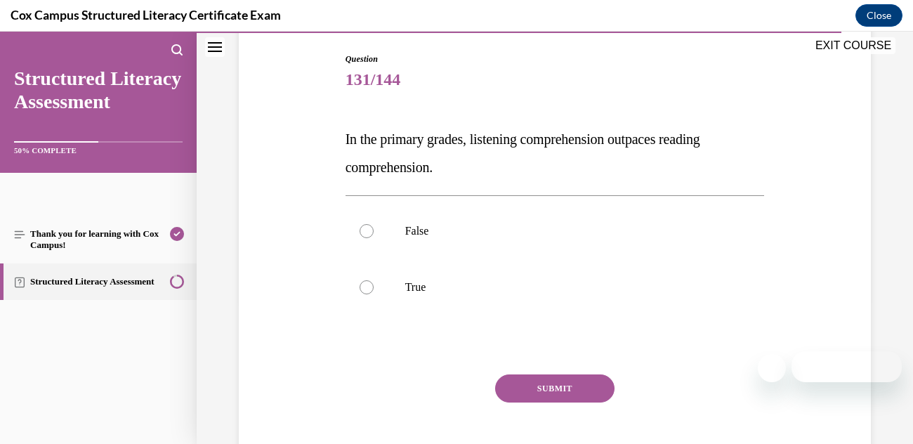
click at [378, 284] on label "True" at bounding box center [554, 287] width 419 height 56
click at [373, 284] on input "True" at bounding box center [366, 287] width 14 height 14
radio input "true"
click at [598, 387] on button "SUBMIT" at bounding box center [554, 388] width 119 height 28
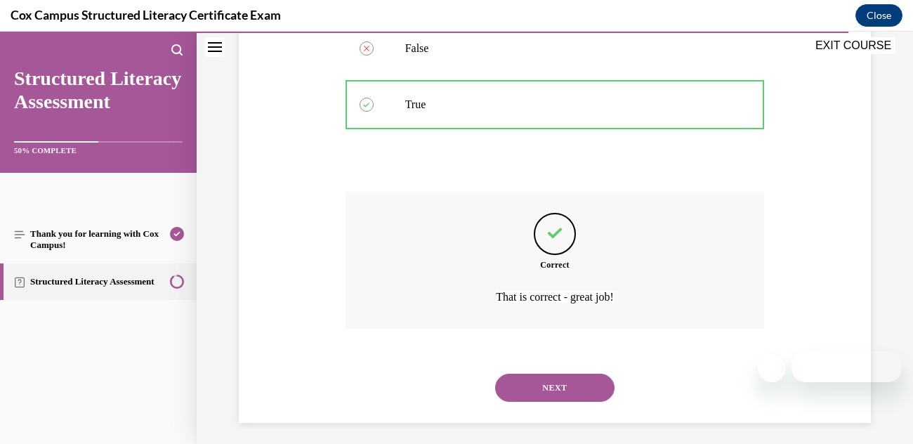
scroll to position [331, 0]
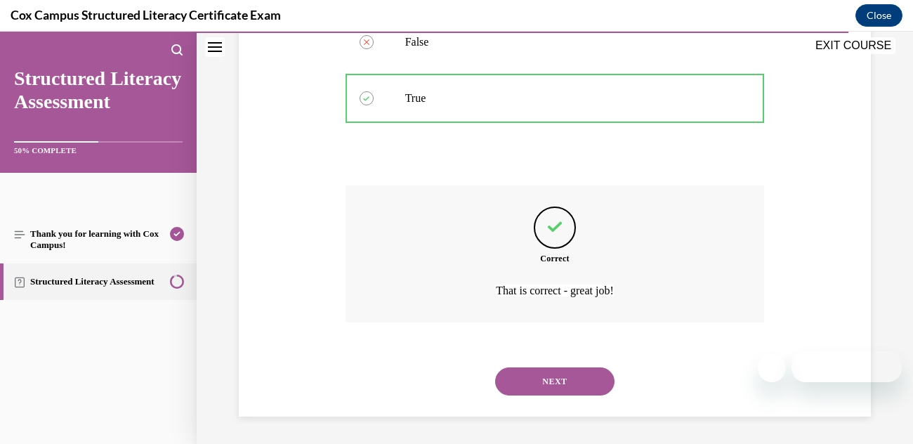
click at [569, 381] on button "NEXT" at bounding box center [554, 381] width 119 height 28
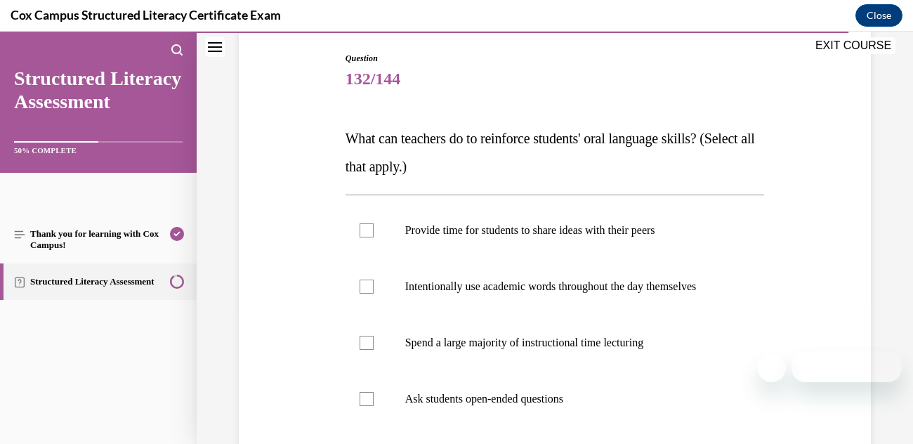
scroll to position [147, 0]
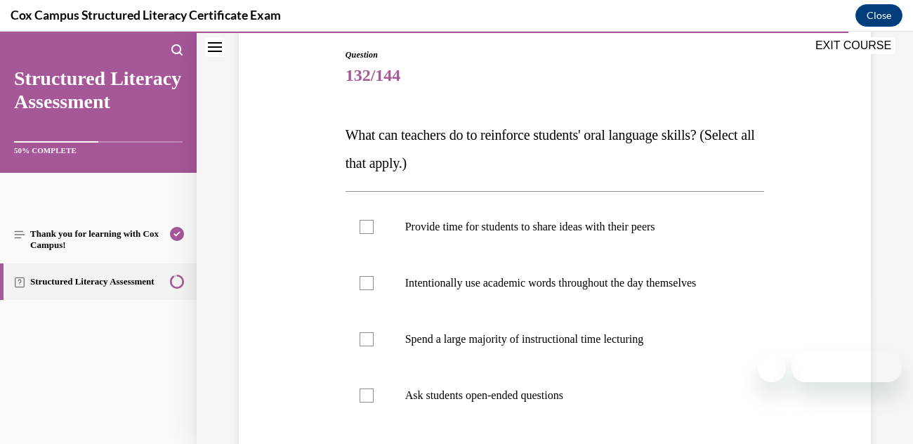
click at [556, 397] on p "Ask students open-ended questions" at bounding box center [567, 395] width 324 height 14
click at [373, 397] on input "Ask students open-ended questions" at bounding box center [366, 395] width 14 height 14
checkbox input "true"
click at [641, 285] on p "Intentionally use academic words throughout the day themselves" at bounding box center [567, 283] width 324 height 14
click at [373, 285] on input "Intentionally use academic words throughout the day themselves" at bounding box center [366, 283] width 14 height 14
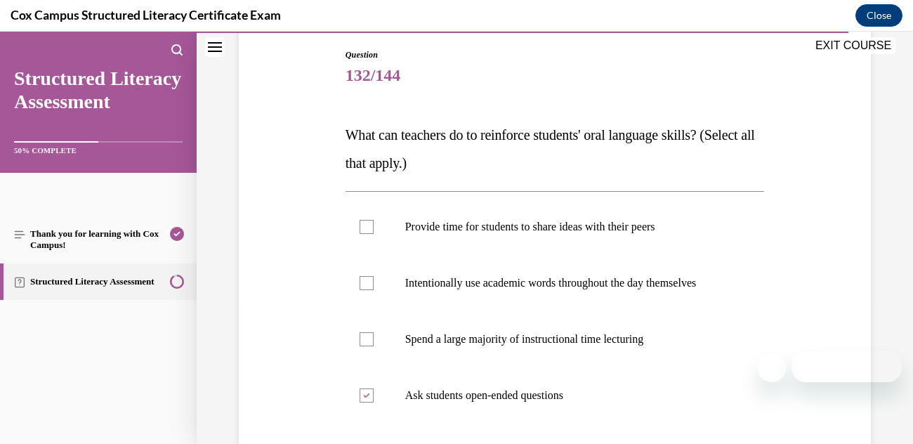
checkbox input "true"
click at [357, 237] on label "Provide time for students to share ideas with their peers" at bounding box center [554, 227] width 419 height 56
click at [359, 234] on input "Provide time for students to share ideas with their peers" at bounding box center [366, 227] width 14 height 14
checkbox input "true"
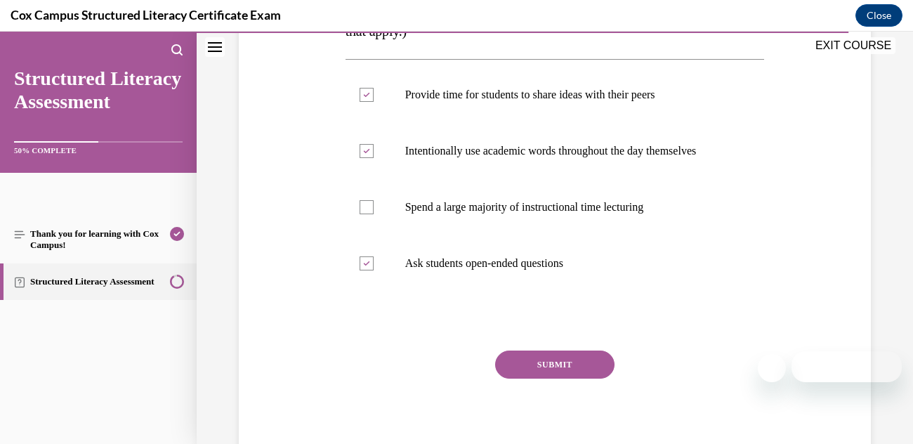
scroll to position [328, 0]
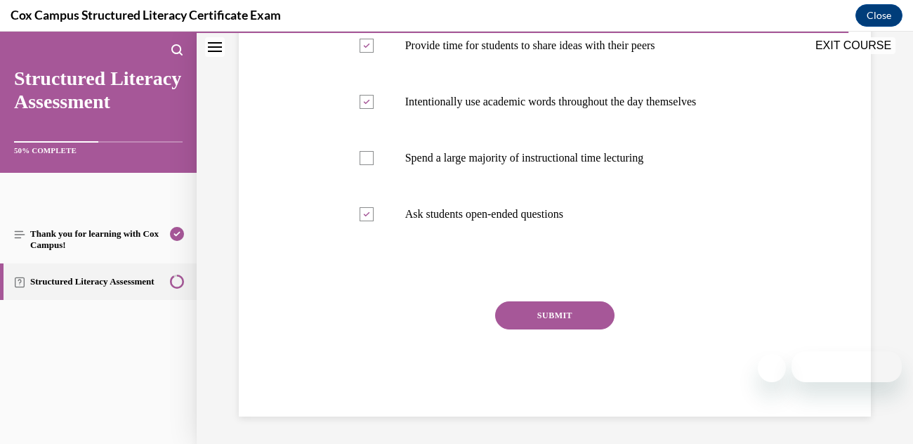
click at [581, 324] on button "SUBMIT" at bounding box center [554, 315] width 119 height 28
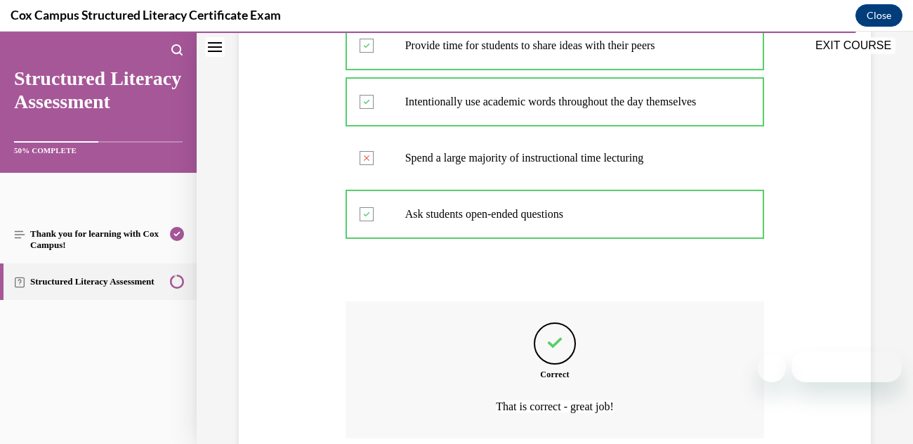
scroll to position [444, 0]
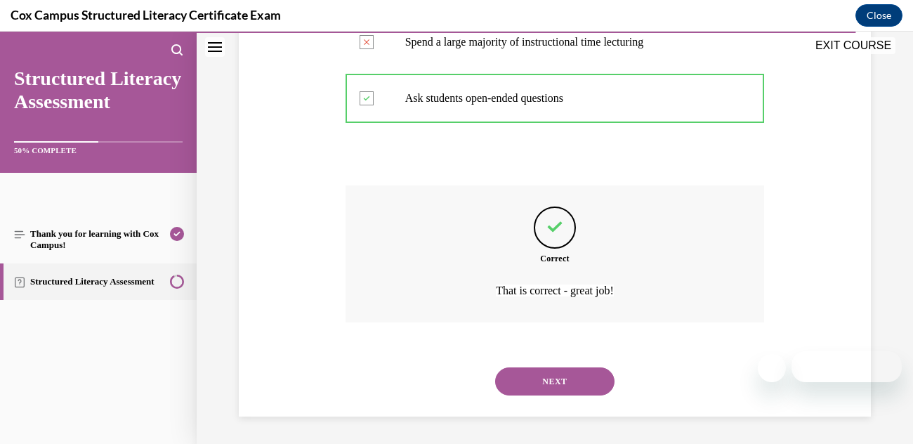
click at [581, 375] on button "NEXT" at bounding box center [554, 381] width 119 height 28
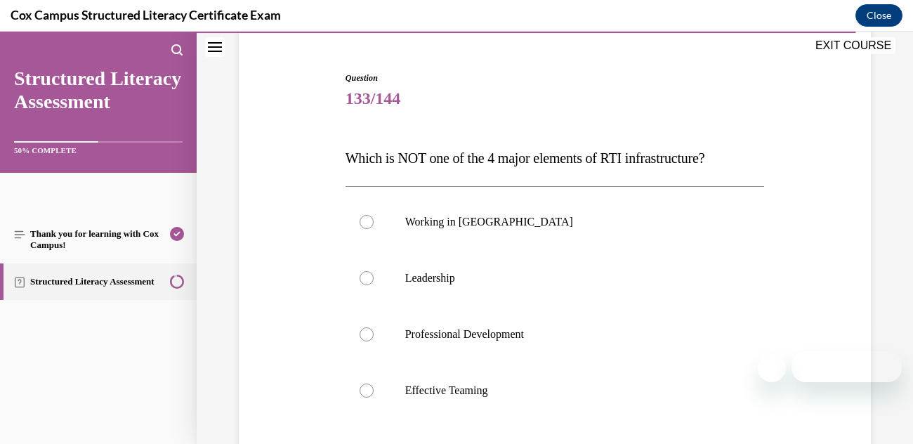
scroll to position [124, 0]
click at [365, 232] on label "Working in [GEOGRAPHIC_DATA]" at bounding box center [554, 221] width 419 height 56
click at [365, 228] on input "Working in [GEOGRAPHIC_DATA]" at bounding box center [366, 221] width 14 height 14
radio input "true"
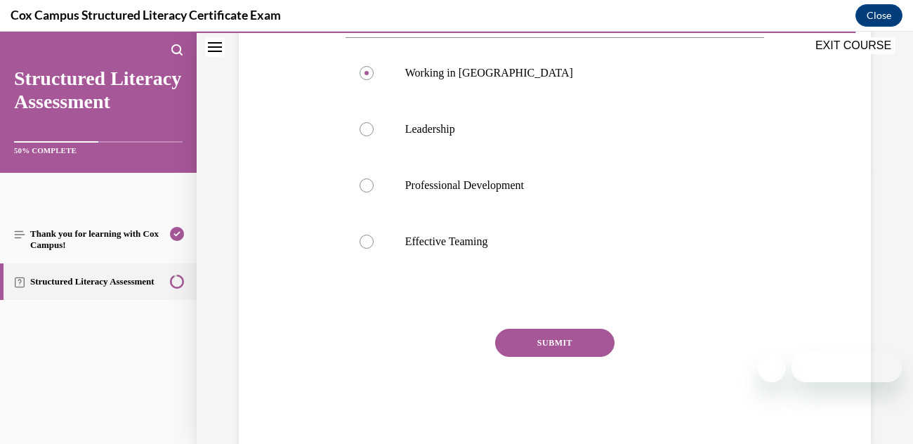
scroll to position [274, 0]
click at [567, 343] on button "SUBMIT" at bounding box center [554, 341] width 119 height 28
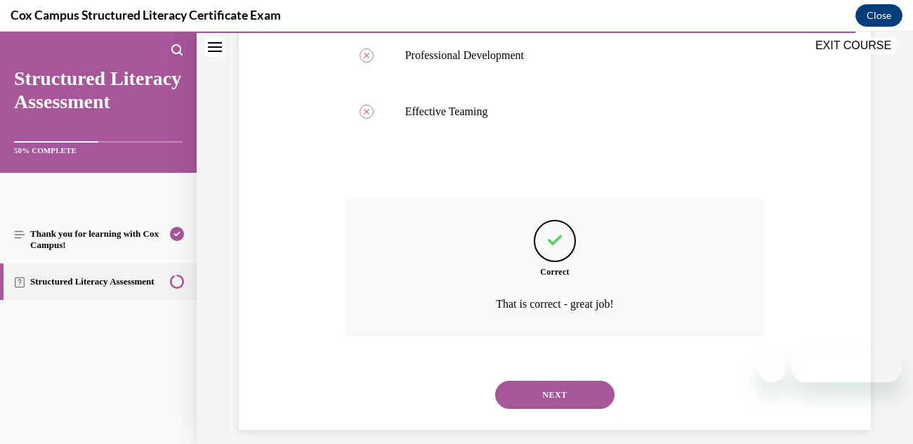
scroll to position [416, 0]
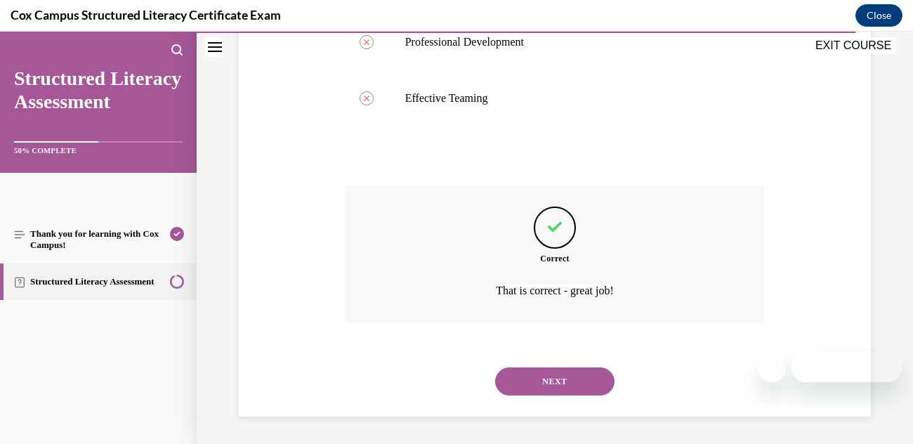
click at [571, 384] on button "NEXT" at bounding box center [554, 381] width 119 height 28
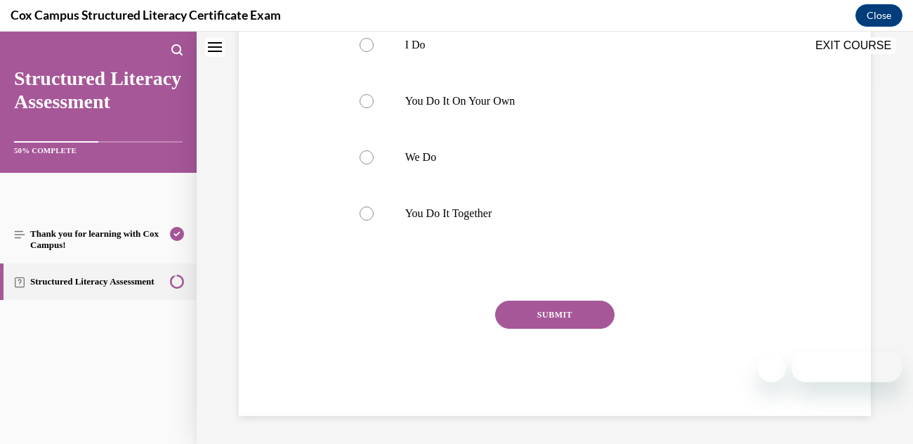
scroll to position [0, 0]
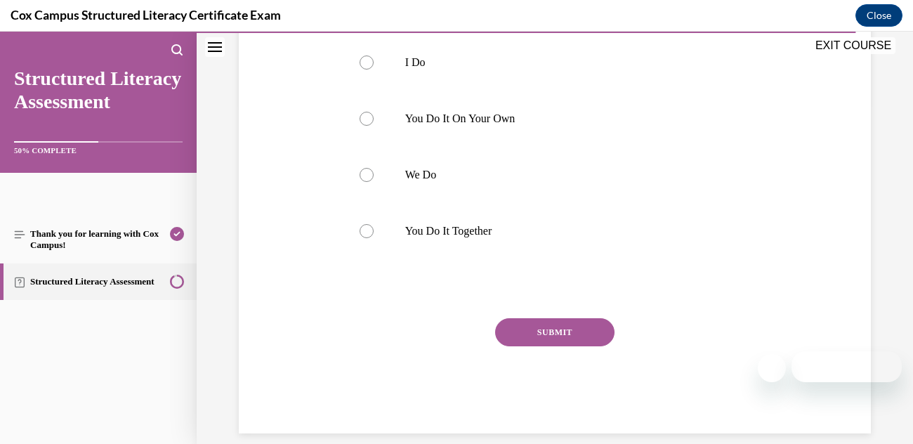
scroll to position [345, 0]
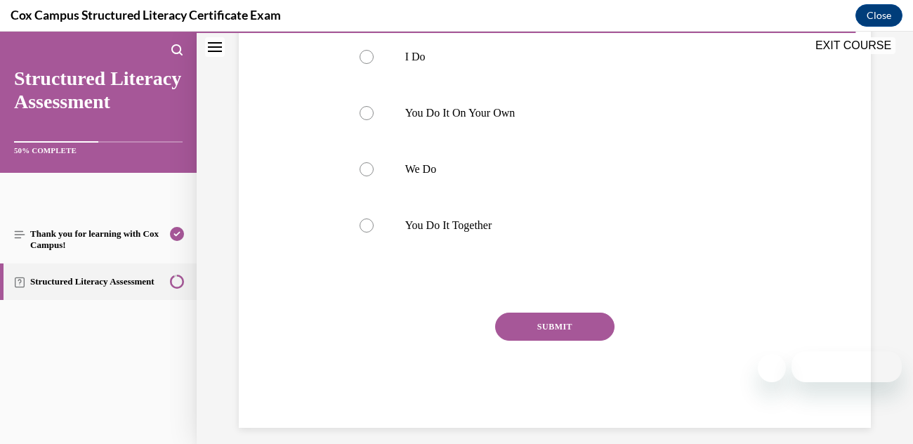
click at [370, 233] on label "You Do It Together" at bounding box center [554, 225] width 419 height 56
click at [370, 232] on input "You Do It Together" at bounding box center [366, 225] width 14 height 14
radio input "true"
click at [595, 334] on button "SUBMIT" at bounding box center [554, 326] width 119 height 28
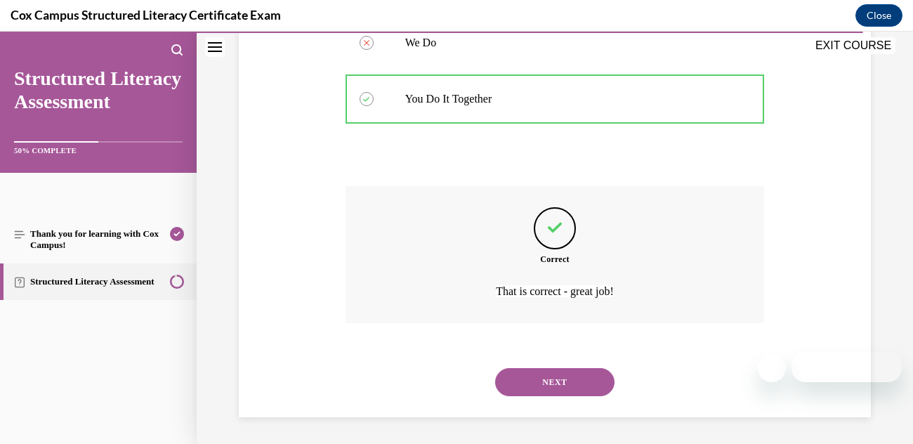
scroll to position [472, 0]
click at [588, 369] on button "NEXT" at bounding box center [554, 381] width 119 height 28
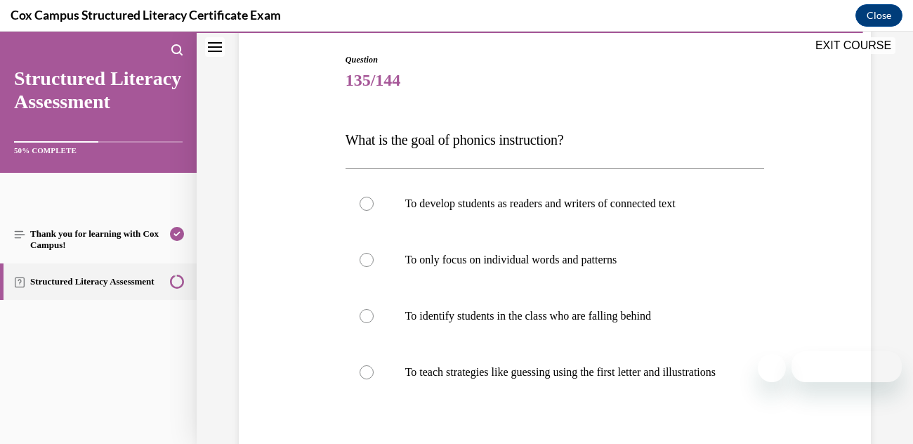
scroll to position [143, 0]
click at [666, 211] on label "To develop students as readers and writers of connected text" at bounding box center [554, 203] width 419 height 56
click at [373, 210] on input "To develop students as readers and writers of connected text" at bounding box center [366, 203] width 14 height 14
radio input "true"
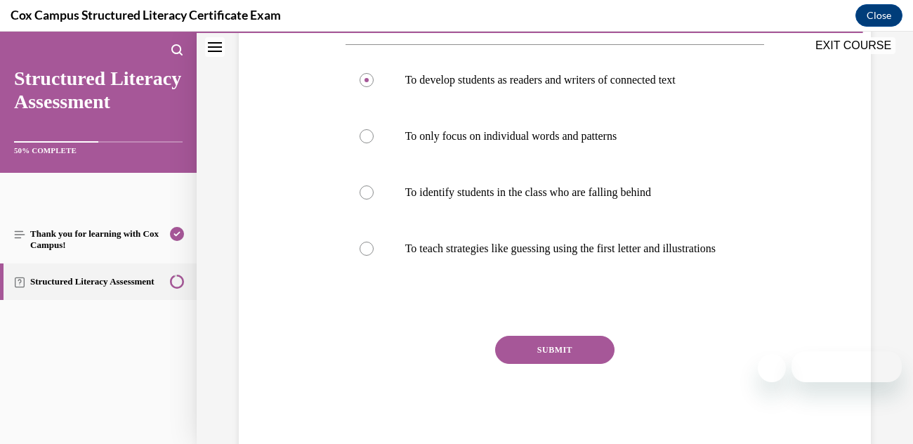
scroll to position [267, 0]
click at [569, 362] on button "SUBMIT" at bounding box center [554, 348] width 119 height 28
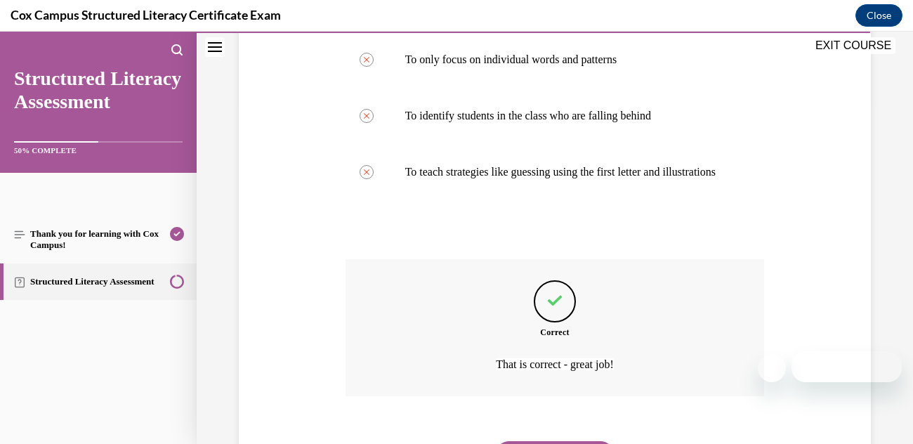
scroll to position [430, 0]
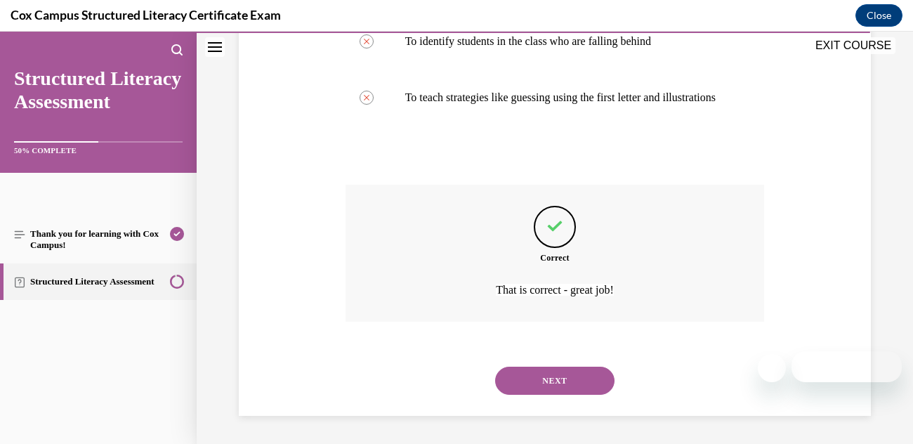
click at [581, 378] on button "NEXT" at bounding box center [554, 380] width 119 height 28
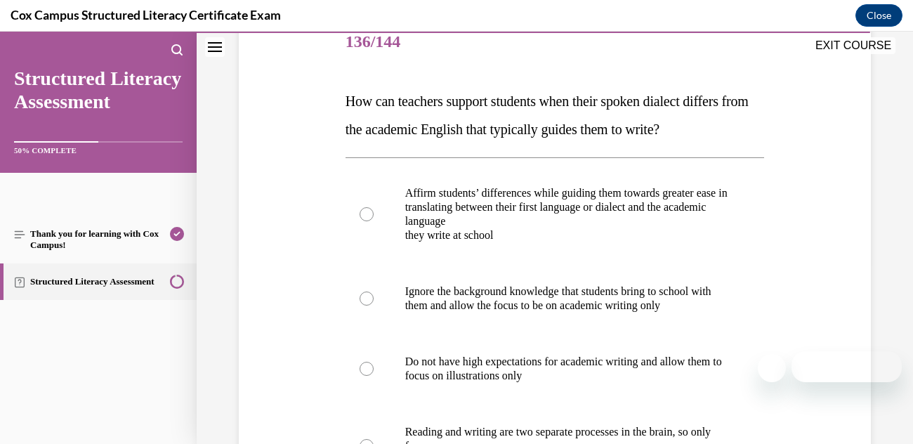
scroll to position [192, 0]
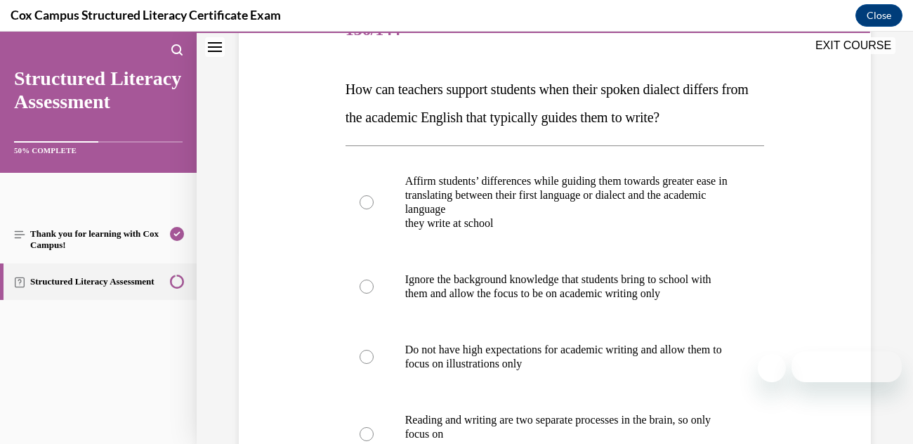
click at [366, 209] on div at bounding box center [366, 202] width 14 height 14
click at [366, 209] on input "Affirm students’ differences while guiding them towards greater ease in transla…" at bounding box center [366, 202] width 14 height 14
radio input "true"
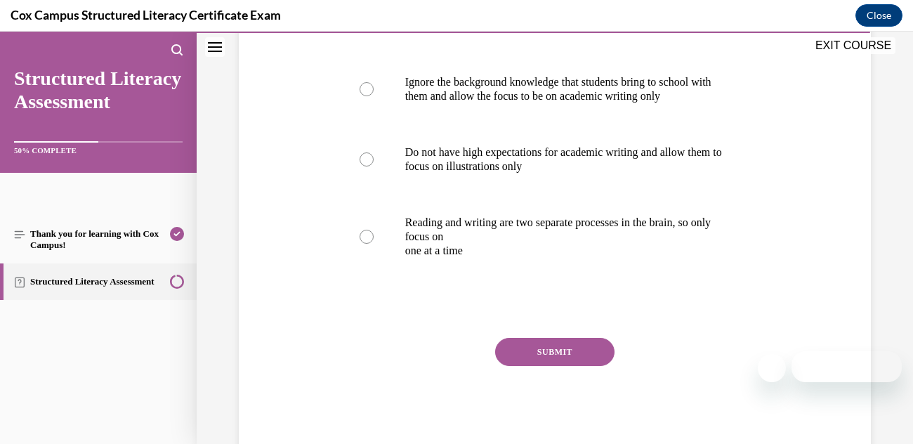
scroll to position [390, 0]
click at [522, 366] on button "SUBMIT" at bounding box center [554, 352] width 119 height 28
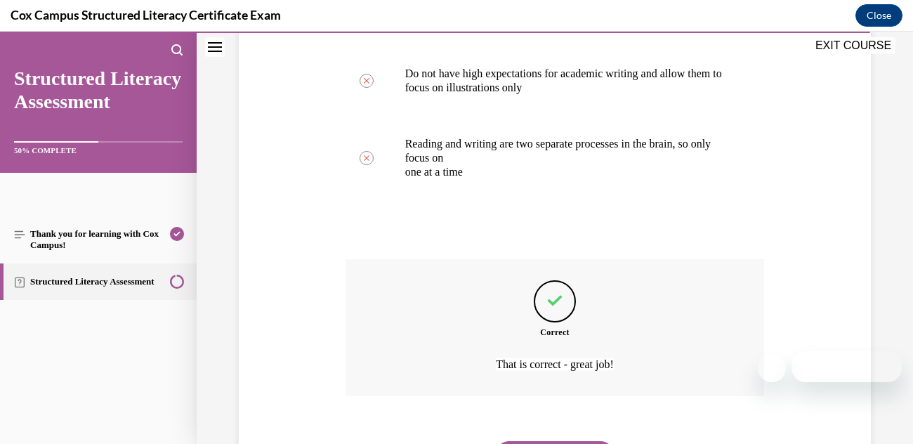
scroll to position [556, 0]
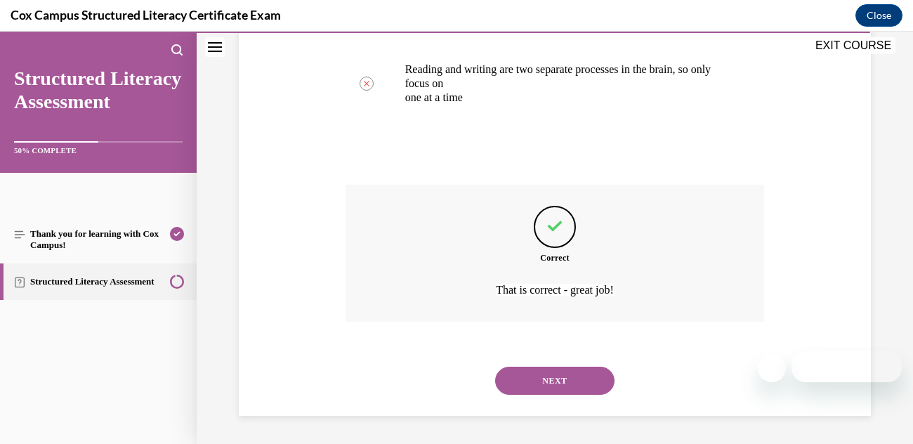
click at [519, 385] on button "NEXT" at bounding box center [554, 380] width 119 height 28
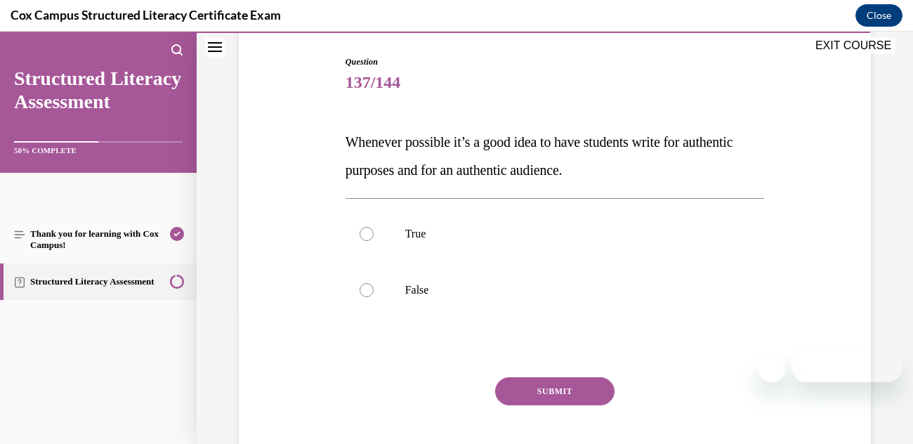
scroll to position [142, 0]
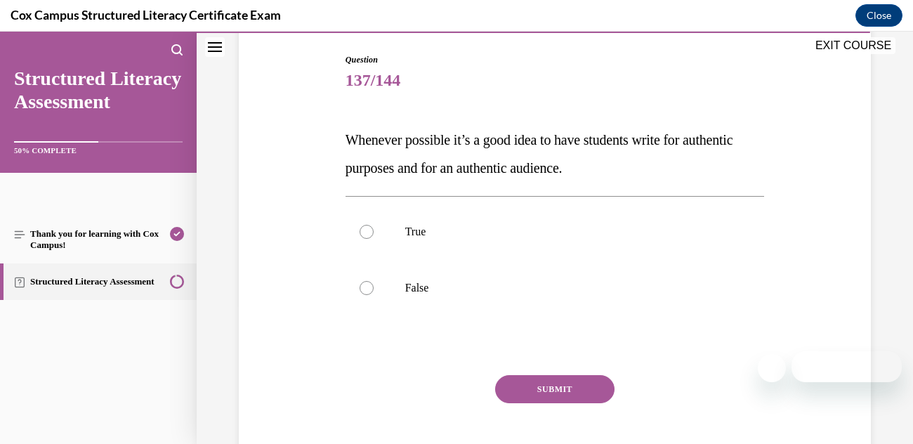
click at [376, 219] on label "True" at bounding box center [554, 232] width 419 height 56
click at [373, 225] on input "True" at bounding box center [366, 232] width 14 height 14
radio input "true"
click at [583, 386] on button "SUBMIT" at bounding box center [554, 389] width 119 height 28
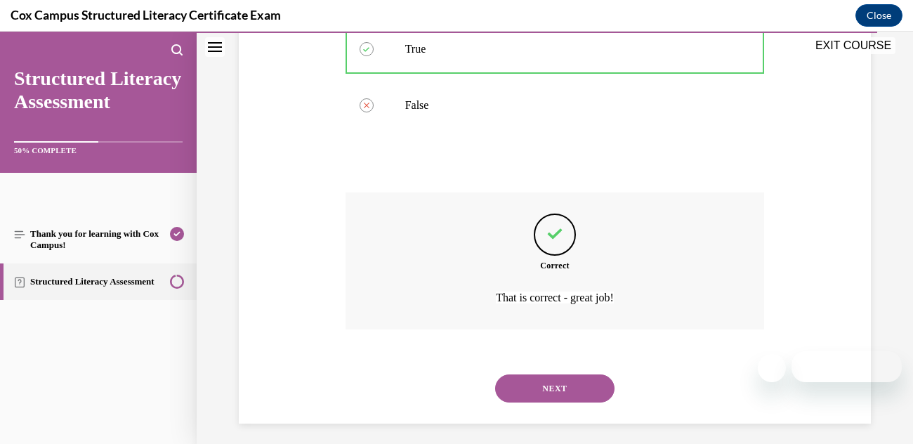
scroll to position [324, 0]
click at [544, 384] on button "NEXT" at bounding box center [554, 389] width 119 height 28
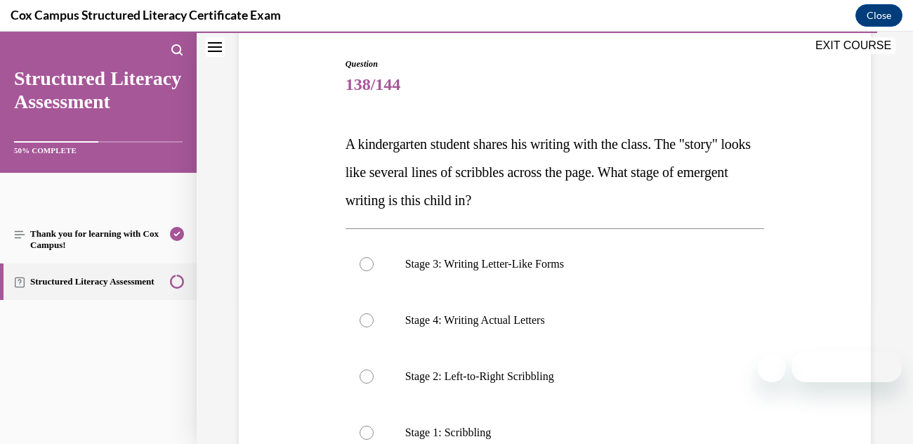
scroll to position [138, 0]
click at [365, 371] on div at bounding box center [366, 376] width 14 height 14
click at [365, 371] on input "Stage 2: Left-to-Right Scribbling" at bounding box center [366, 376] width 14 height 14
radio input "true"
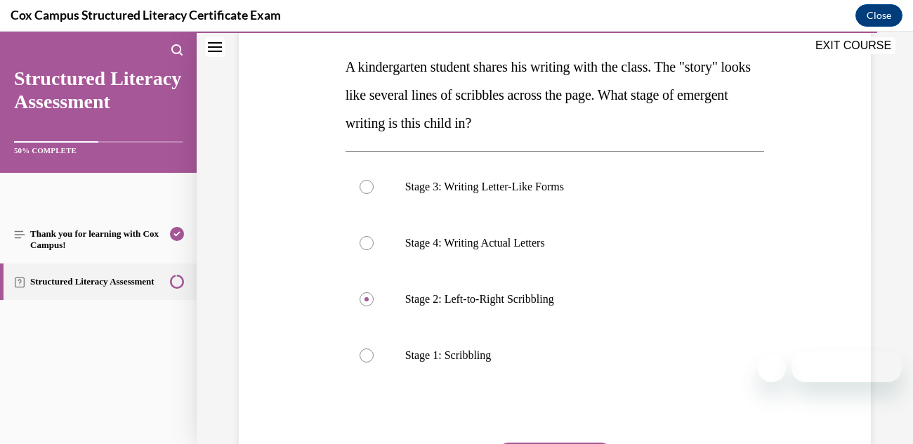
scroll to position [238, 0]
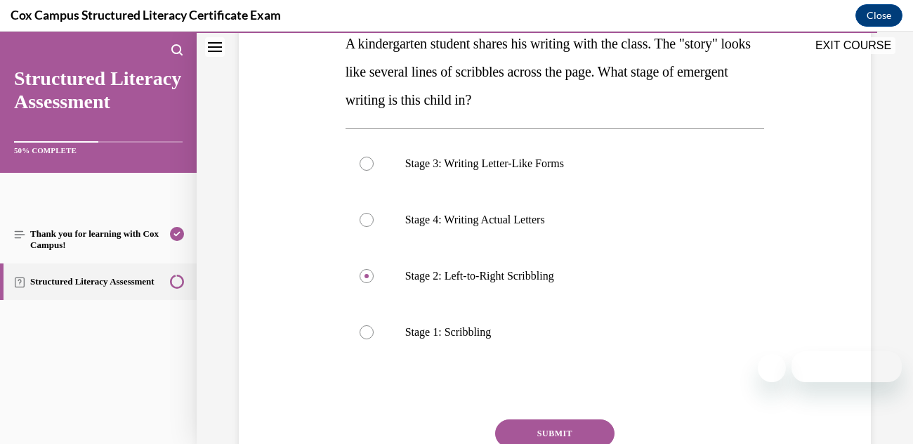
click at [670, 185] on label "Stage 3: Writing Letter-Like Forms" at bounding box center [554, 163] width 419 height 56
click at [373, 171] on input "Stage 3: Writing Letter-Like Forms" at bounding box center [366, 164] width 14 height 14
radio input "true"
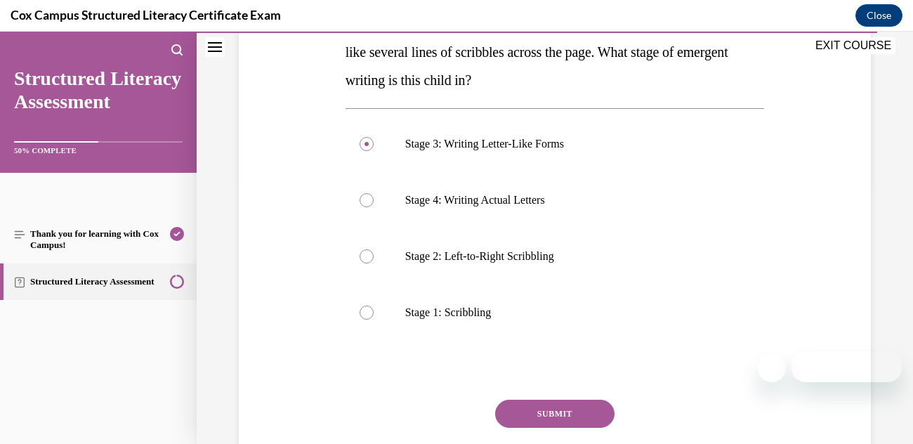
click at [371, 246] on label "Stage 2: Left-to-Right Scribbling" at bounding box center [554, 256] width 419 height 56
click at [371, 249] on input "Stage 2: Left-to-Right Scribbling" at bounding box center [366, 256] width 14 height 14
radio input "true"
click at [536, 414] on button "SUBMIT" at bounding box center [554, 413] width 119 height 28
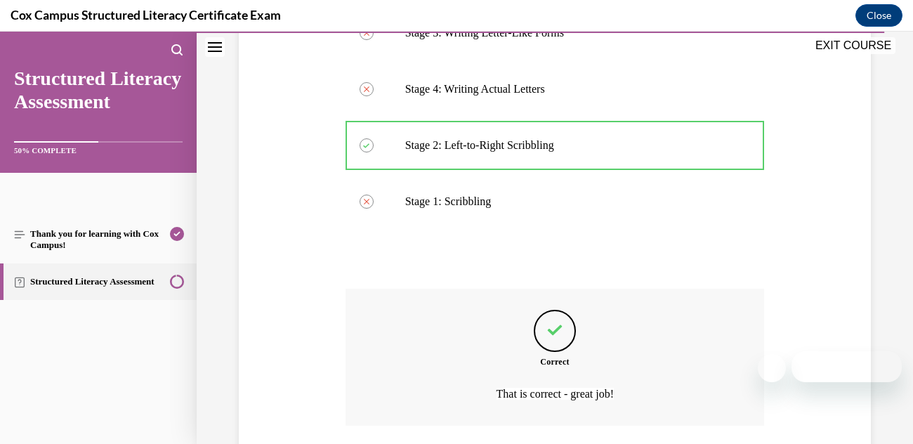
scroll to position [472, 0]
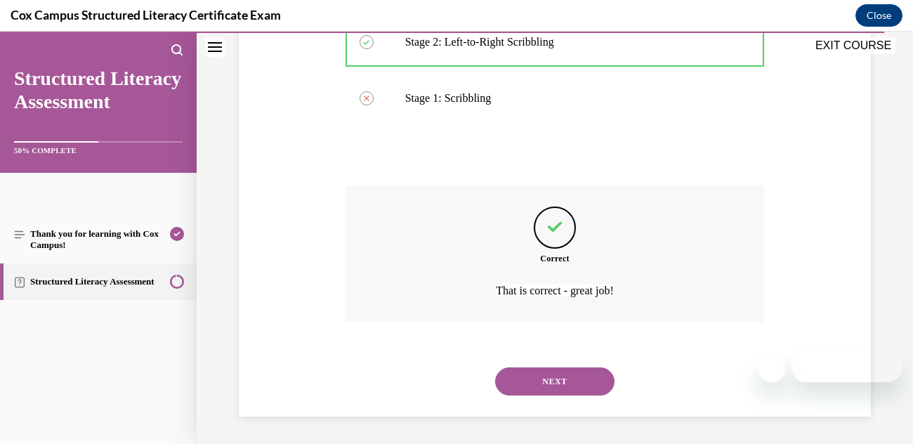
click at [529, 373] on button "NEXT" at bounding box center [554, 381] width 119 height 28
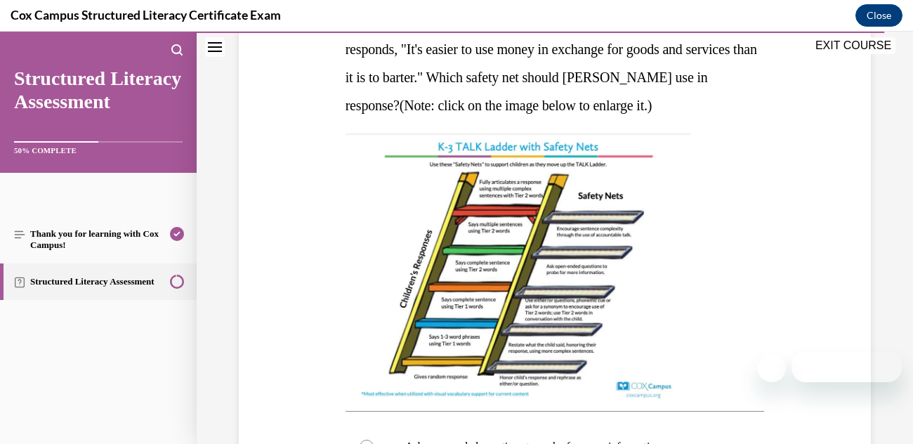
scroll to position [288, 0]
click at [497, 360] on img at bounding box center [517, 267] width 345 height 267
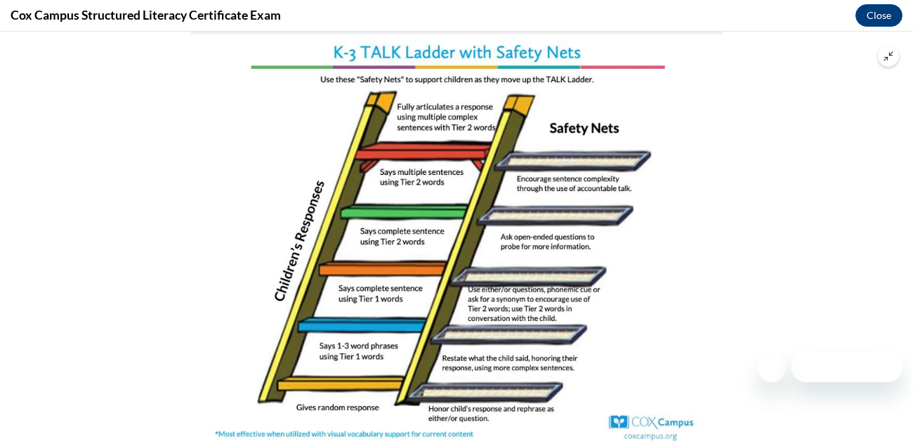
click at [890, 59] on icon "Unzoom image" at bounding box center [888, 56] width 10 height 10
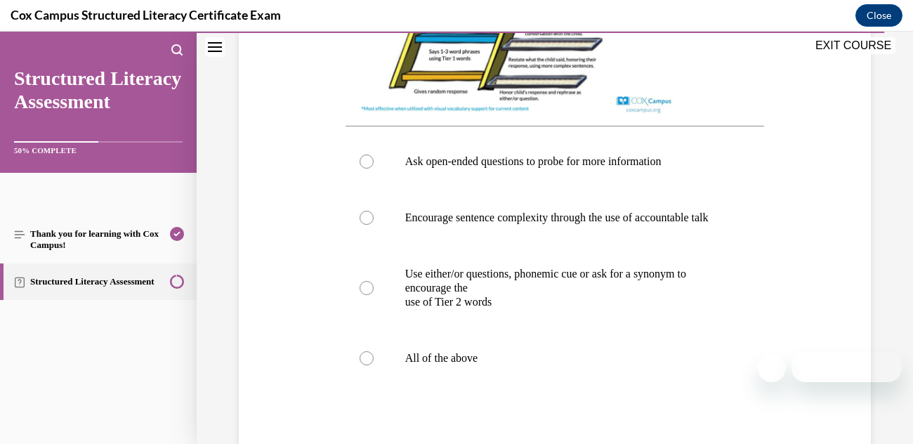
scroll to position [581, 0]
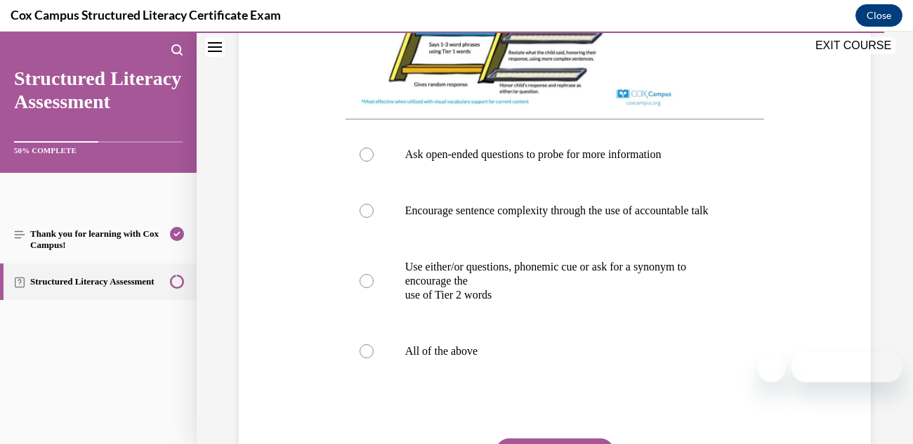
click at [371, 157] on div at bounding box center [366, 154] width 14 height 14
click at [371, 157] on input "Ask open-ended questions to probe for more information" at bounding box center [366, 154] width 14 height 14
radio input "true"
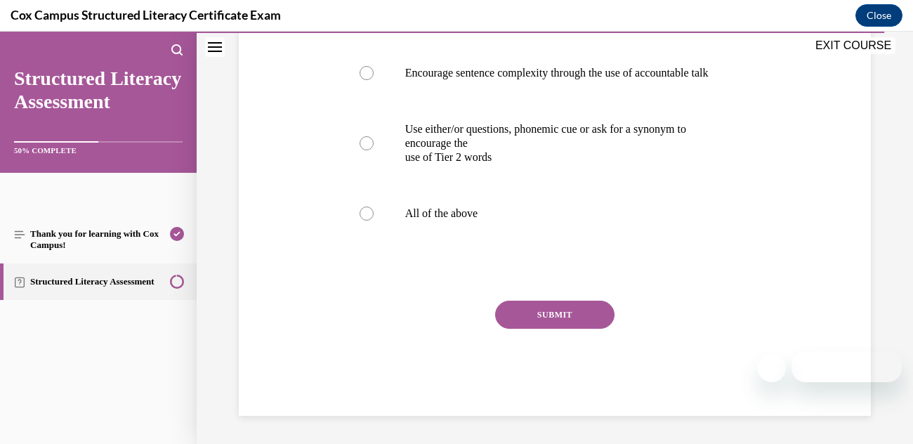
scroll to position [724, 0]
click at [531, 329] on button "SUBMIT" at bounding box center [554, 314] width 119 height 28
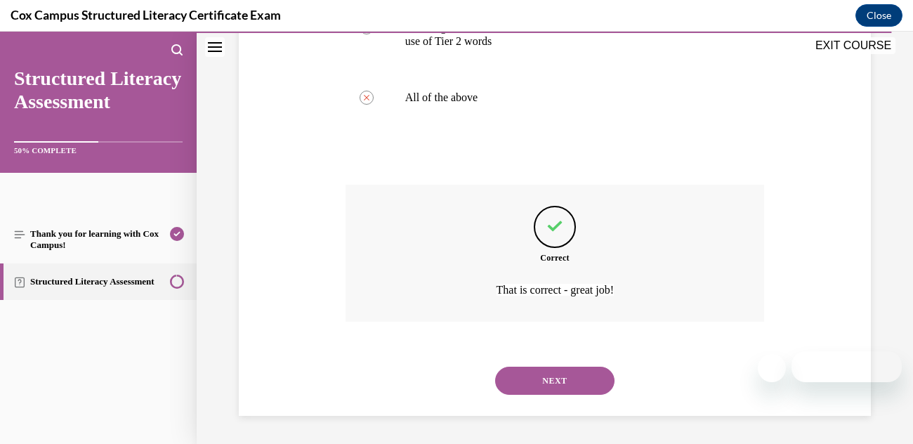
scroll to position [847, 0]
click at [547, 387] on button "NEXT" at bounding box center [554, 380] width 119 height 28
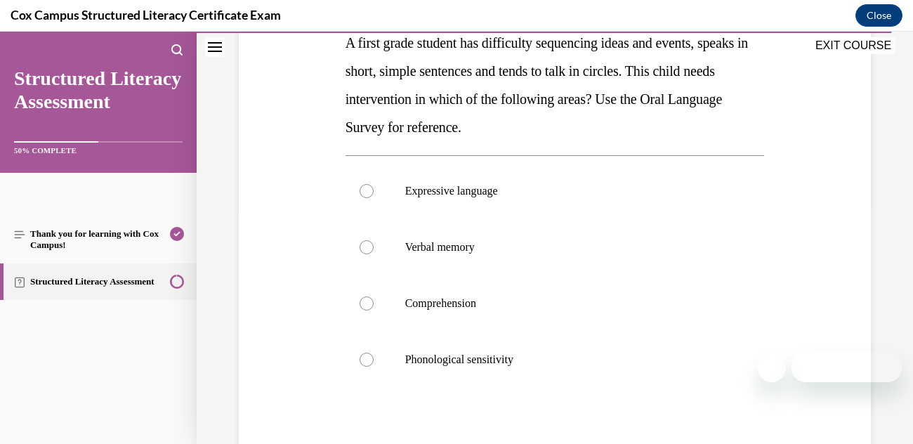
scroll to position [246, 0]
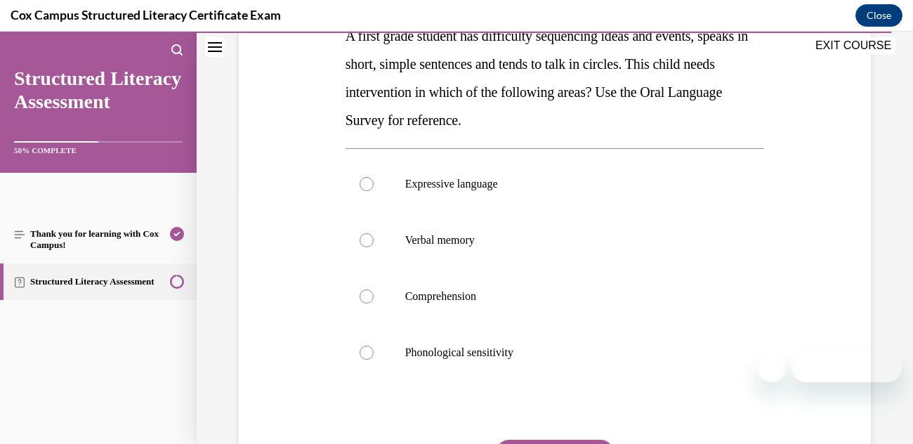
click at [374, 190] on label "Expressive language" at bounding box center [554, 184] width 419 height 56
click at [373, 190] on input "Expressive language" at bounding box center [366, 184] width 14 height 14
radio input "true"
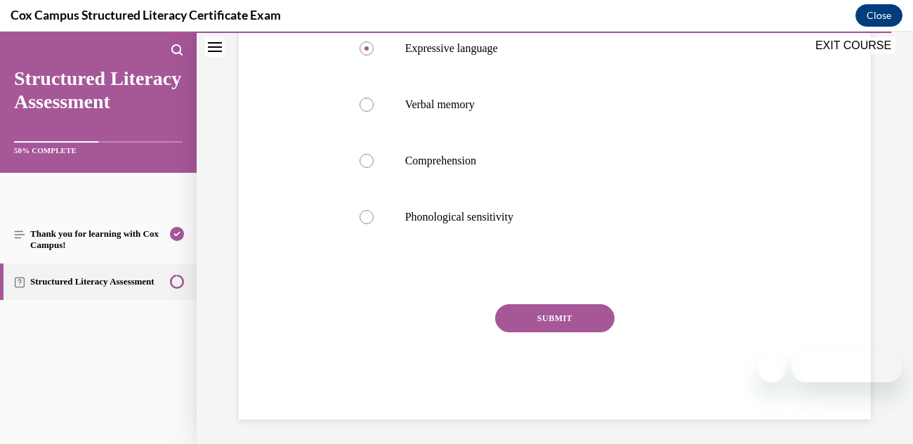
scroll to position [379, 0]
click at [512, 333] on button "SUBMIT" at bounding box center [554, 320] width 119 height 28
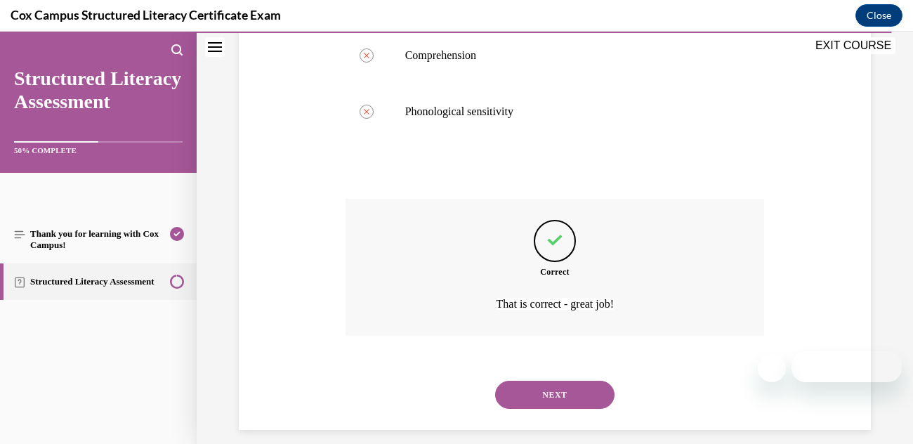
scroll to position [500, 0]
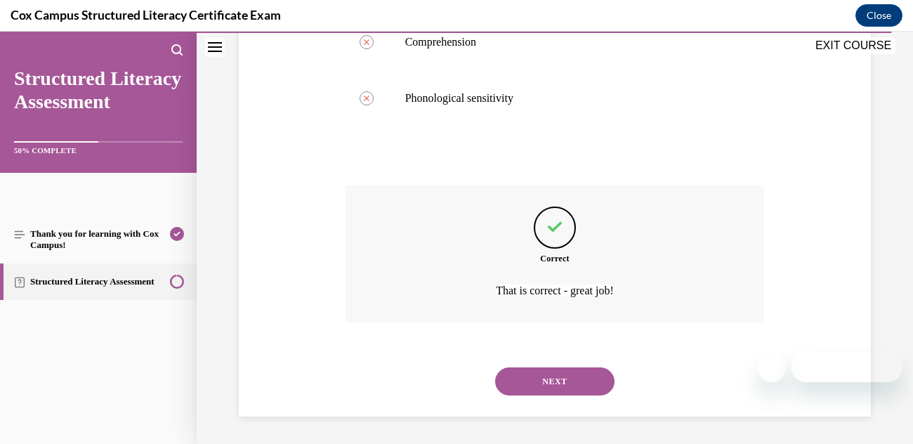
click at [545, 381] on button "NEXT" at bounding box center [554, 381] width 119 height 28
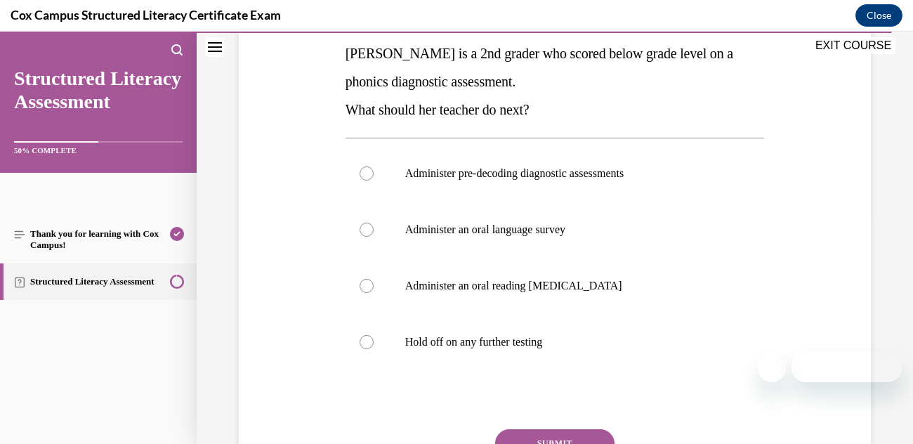
scroll to position [249, 0]
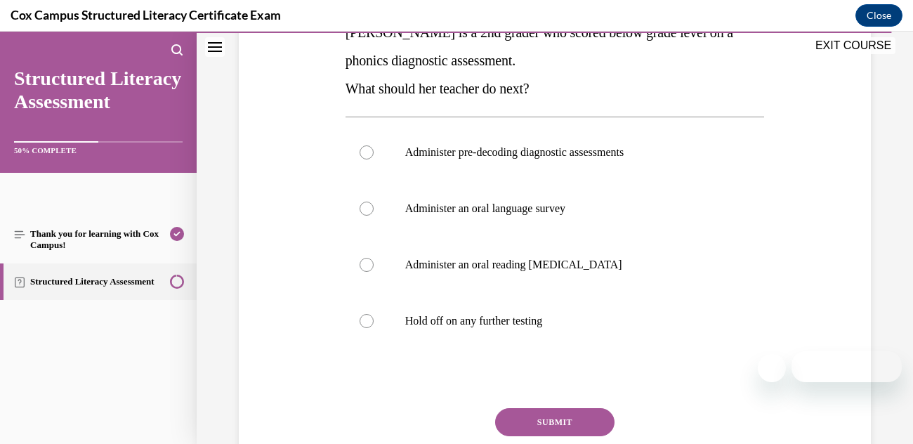
click at [593, 154] on p "Administer pre-decoding diagnostic assessments" at bounding box center [567, 152] width 324 height 14
click at [373, 154] on input "Administer pre-decoding diagnostic assessments" at bounding box center [366, 152] width 14 height 14
radio input "true"
click at [548, 420] on button "SUBMIT" at bounding box center [554, 422] width 119 height 28
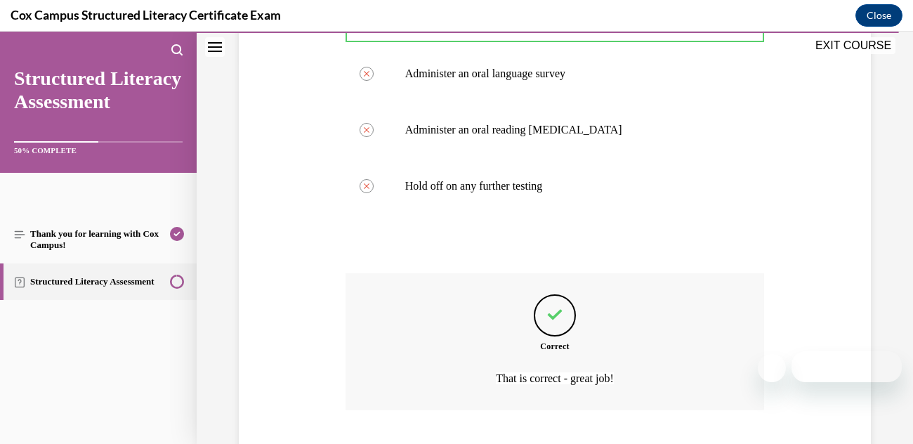
scroll to position [472, 0]
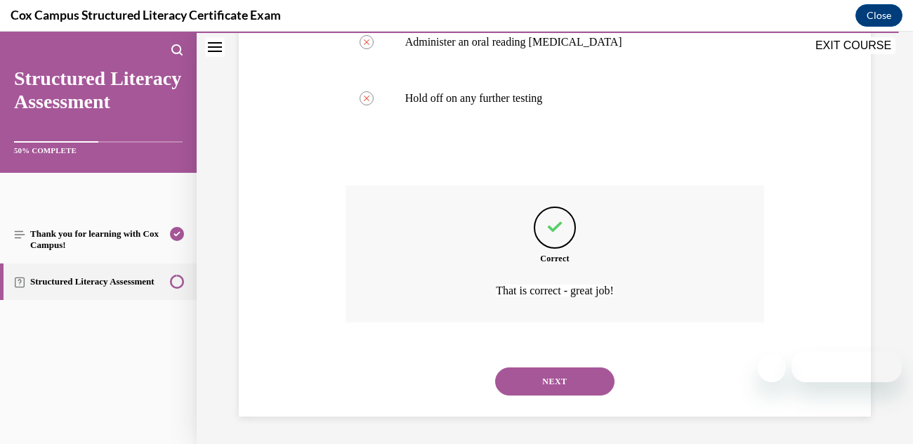
click at [553, 379] on button "NEXT" at bounding box center [554, 381] width 119 height 28
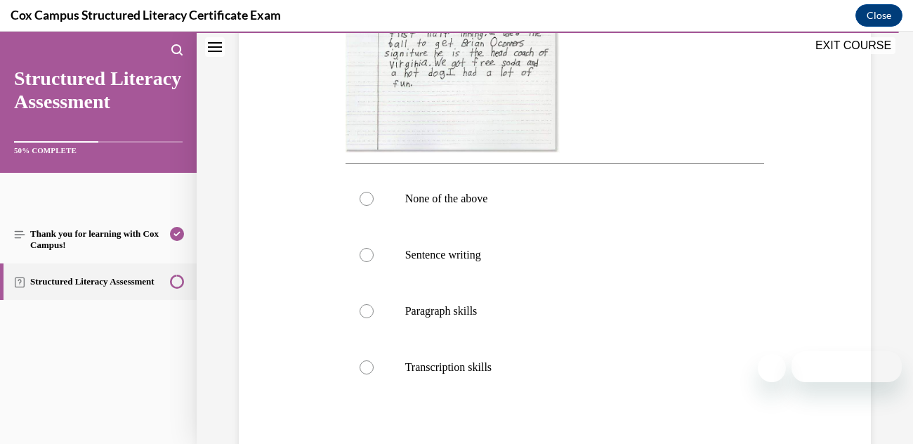
scroll to position [482, 0]
click at [433, 316] on p "Paragraph skills" at bounding box center [567, 309] width 324 height 14
click at [373, 316] on input "Paragraph skills" at bounding box center [366, 309] width 14 height 14
radio input "true"
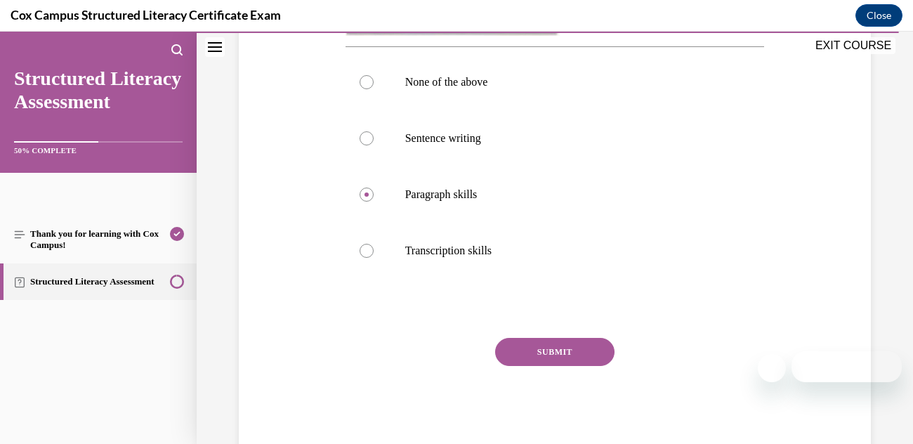
scroll to position [594, 0]
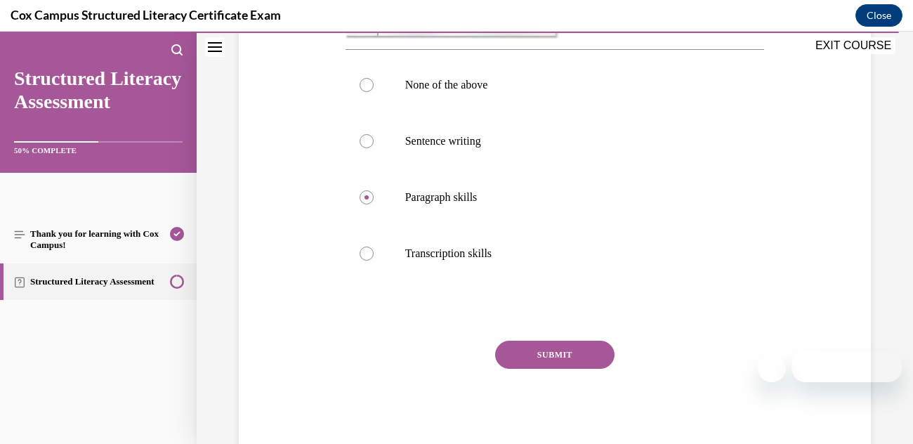
click at [539, 369] on button "SUBMIT" at bounding box center [554, 355] width 119 height 28
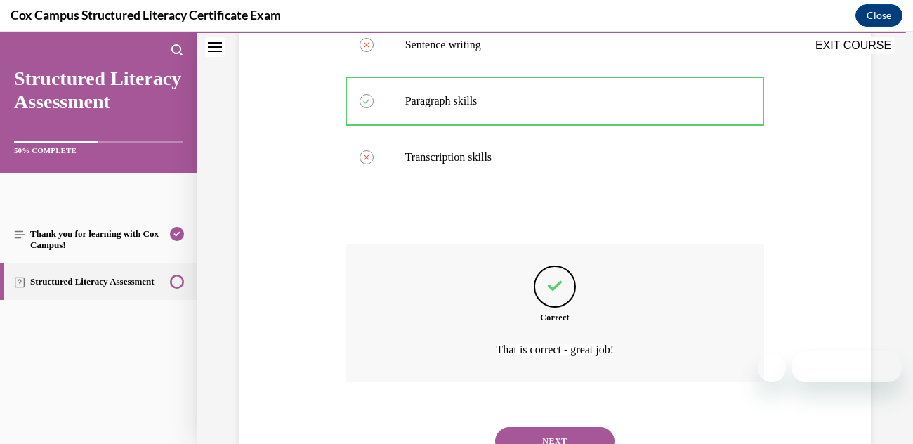
scroll to position [777, 0]
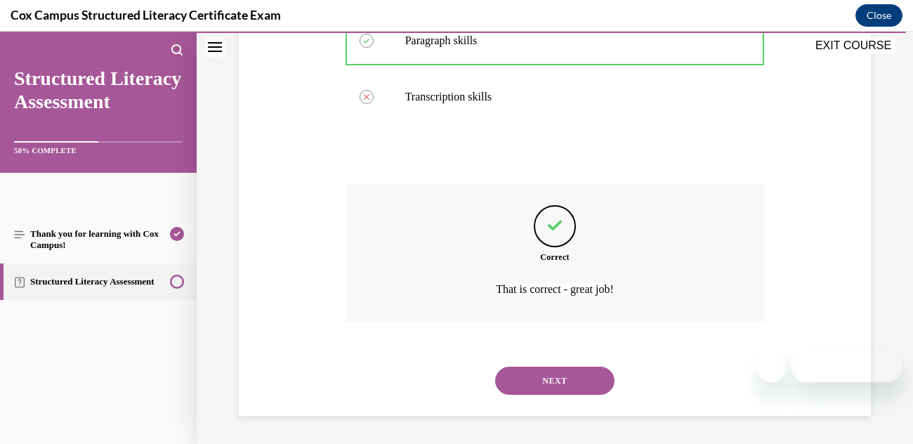
click at [528, 378] on button "NEXT" at bounding box center [554, 380] width 119 height 28
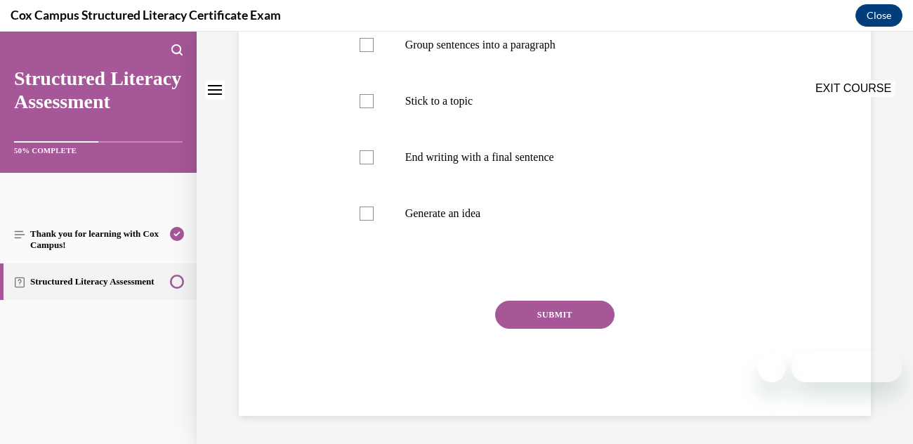
scroll to position [0, 0]
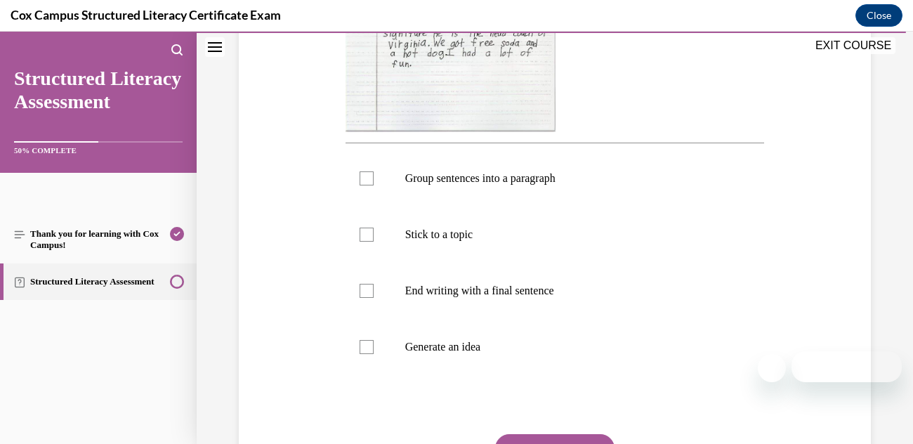
scroll to position [470, 0]
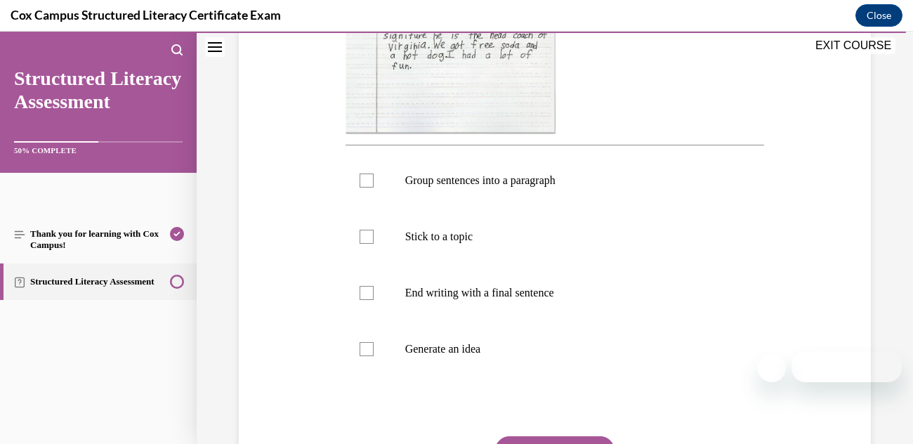
click at [560, 209] on label "Group sentences into a paragraph" at bounding box center [554, 180] width 419 height 56
click at [373, 187] on input "Group sentences into a paragraph" at bounding box center [366, 180] width 14 height 14
checkbox input "true"
click at [533, 265] on label "Stick to a topic" at bounding box center [554, 237] width 419 height 56
click at [373, 244] on input "Stick to a topic" at bounding box center [366, 237] width 14 height 14
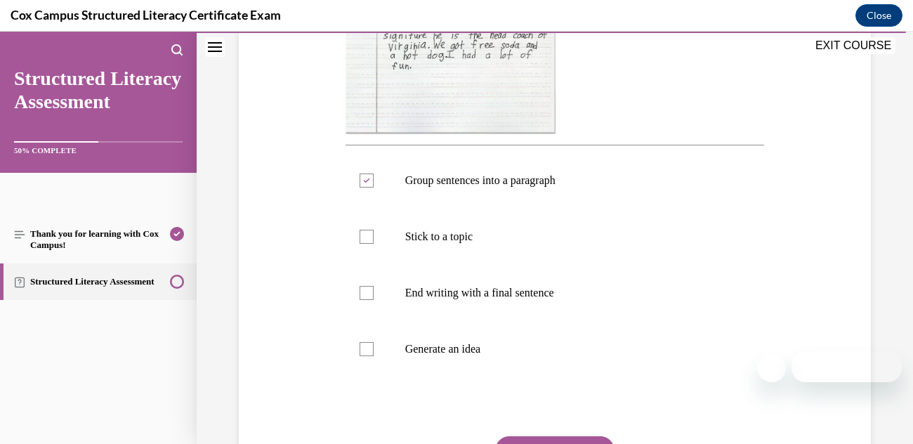
checkbox input "true"
click at [564, 321] on label "End writing with a final sentence" at bounding box center [554, 293] width 419 height 56
click at [373, 300] on input "End writing with a final sentence" at bounding box center [366, 293] width 14 height 14
checkbox input "true"
click at [520, 356] on p "Generate an idea" at bounding box center [567, 349] width 324 height 14
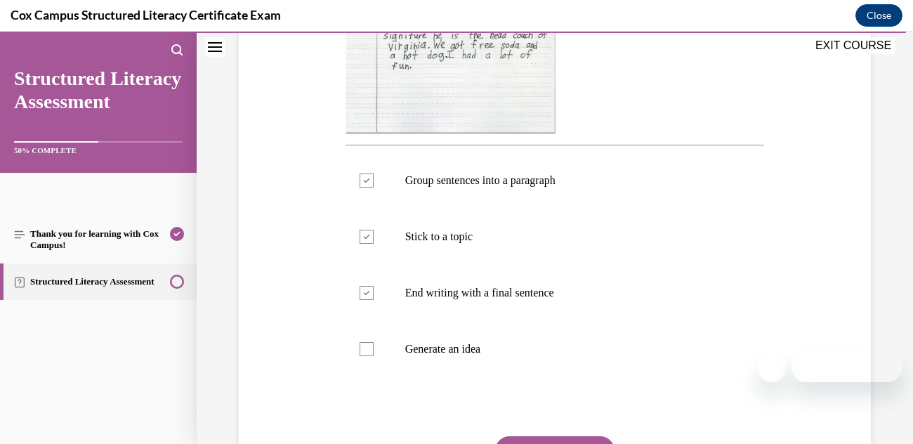
click at [373, 356] on input "Generate an idea" at bounding box center [366, 349] width 14 height 14
checkbox input "true"
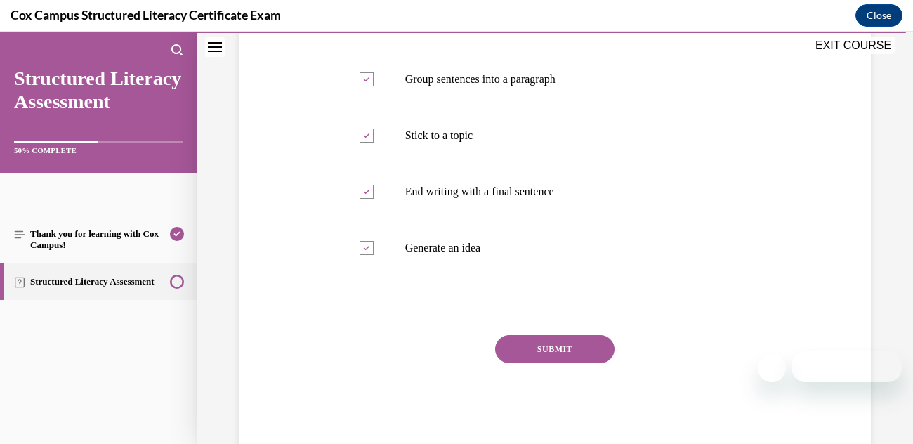
scroll to position [633, 0]
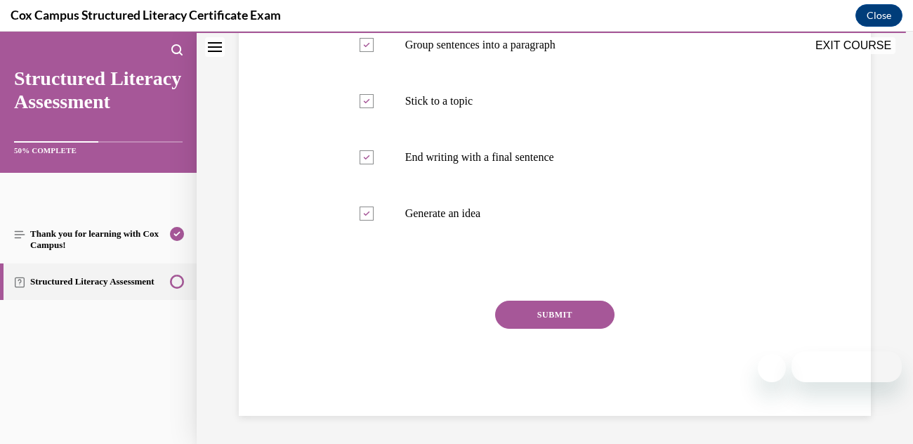
click at [588, 322] on button "SUBMIT" at bounding box center [554, 314] width 119 height 28
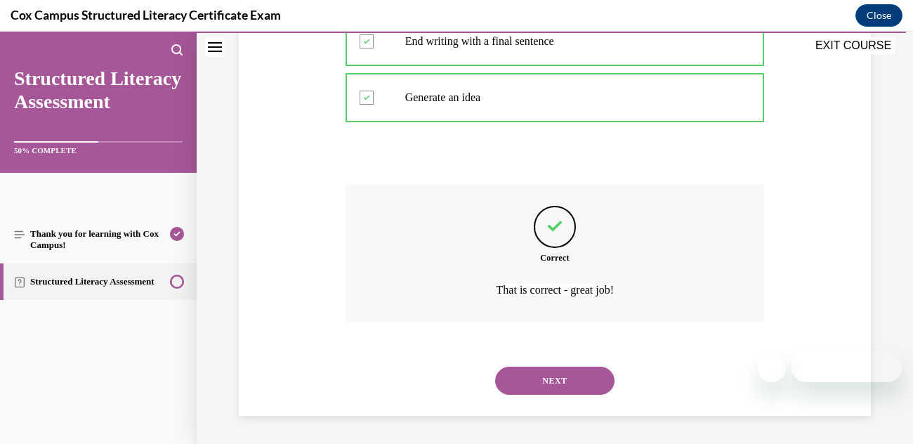
scroll to position [748, 0]
click at [573, 390] on button "NEXT" at bounding box center [554, 380] width 119 height 28
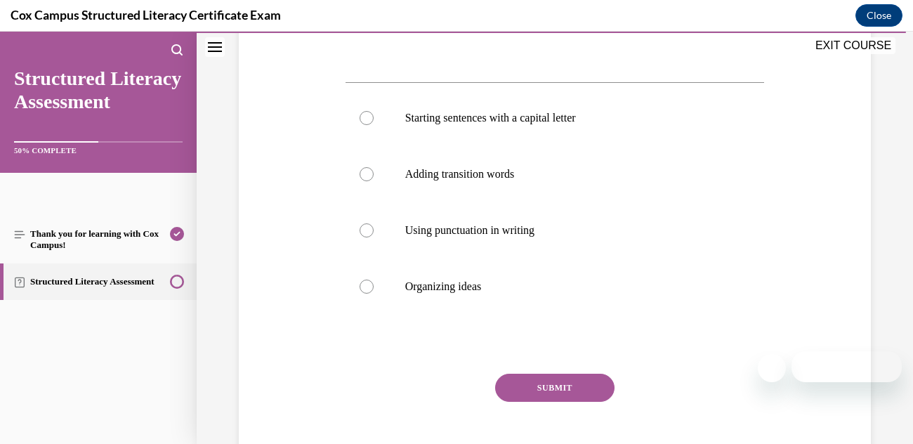
scroll to position [527, 0]
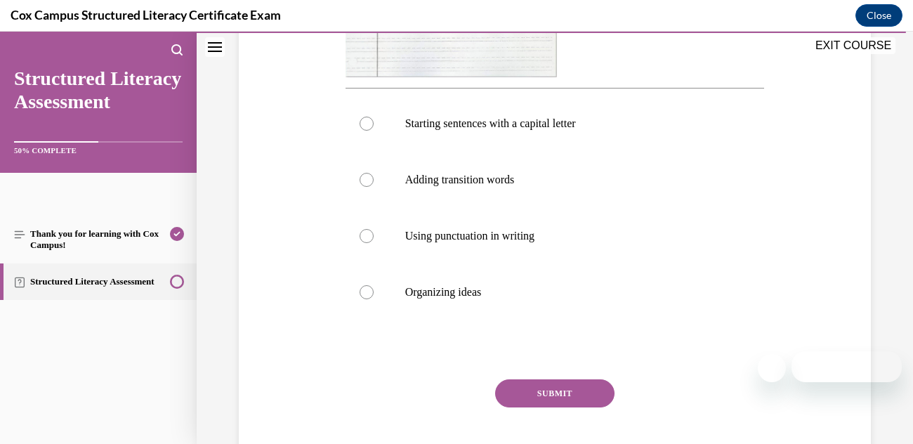
click at [376, 185] on label "Adding transition words" at bounding box center [554, 180] width 419 height 56
click at [373, 185] on input "Adding transition words" at bounding box center [366, 180] width 14 height 14
radio input "true"
click at [568, 392] on button "SUBMIT" at bounding box center [554, 393] width 119 height 28
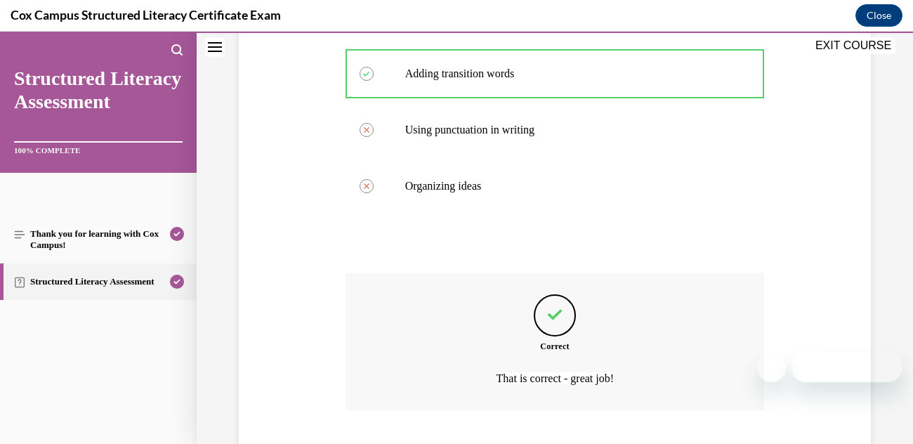
scroll to position [721, 0]
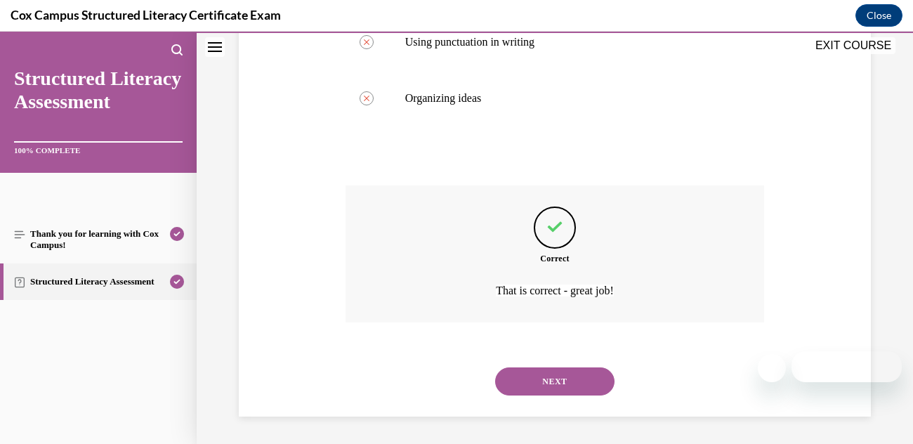
click at [580, 387] on button "NEXT" at bounding box center [554, 381] width 119 height 28
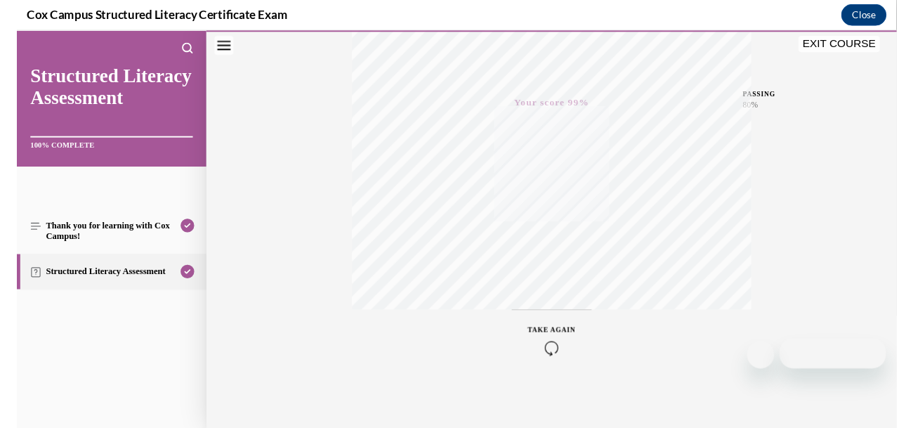
scroll to position [307, 0]
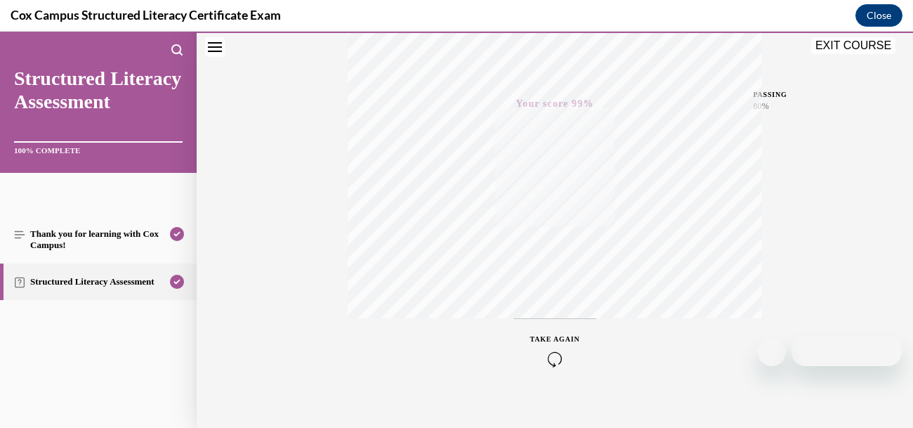
click at [857, 44] on button "EXIT COURSE" at bounding box center [853, 45] width 84 height 17
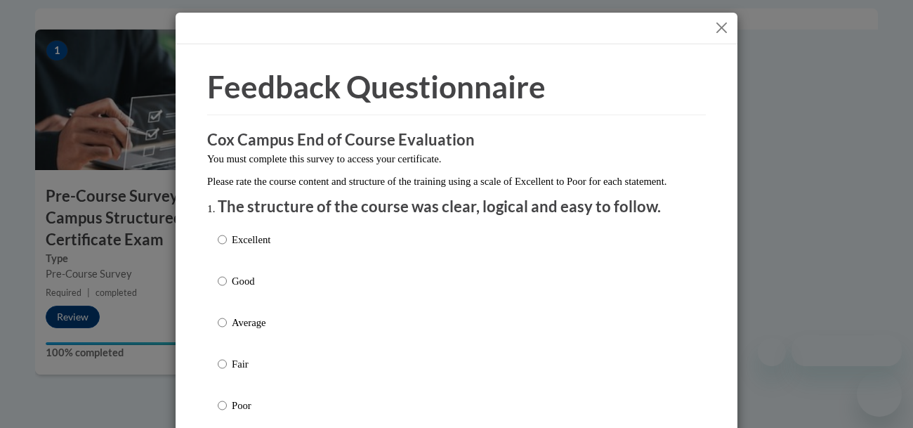
click at [229, 254] on label "Excellent" at bounding box center [244, 251] width 53 height 38
click at [227, 247] on input "Excellent" at bounding box center [222, 239] width 9 height 15
radio input "true"
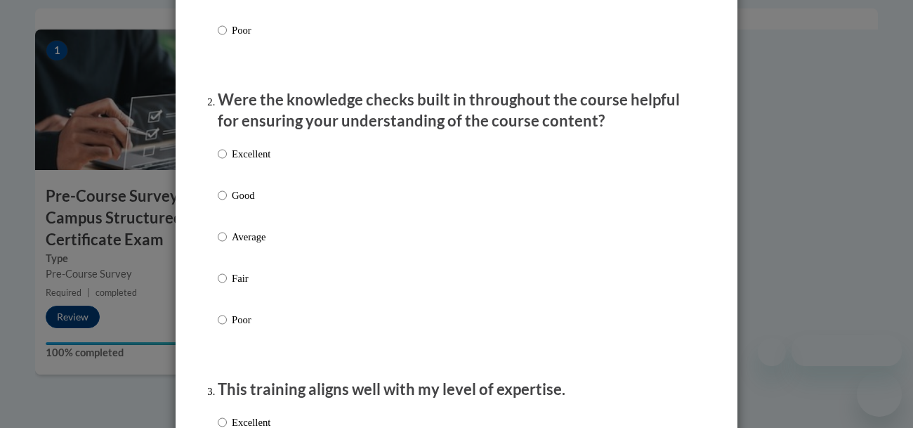
scroll to position [385, 0]
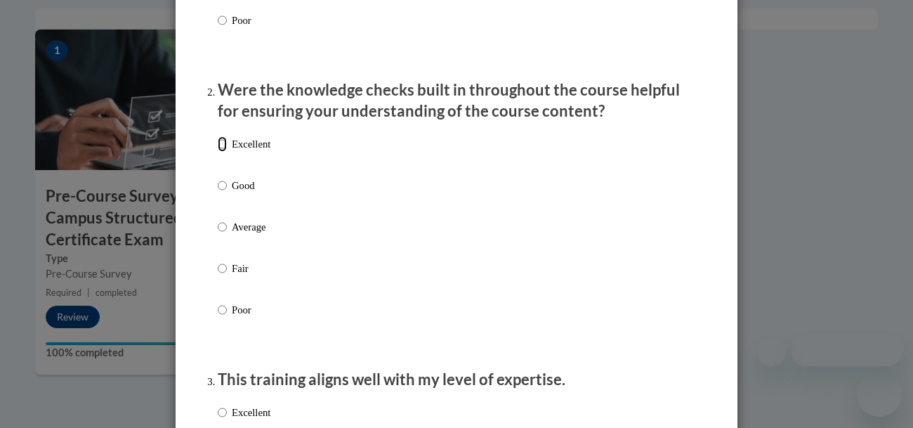
click at [219, 152] on input "Excellent" at bounding box center [222, 143] width 9 height 15
radio input "true"
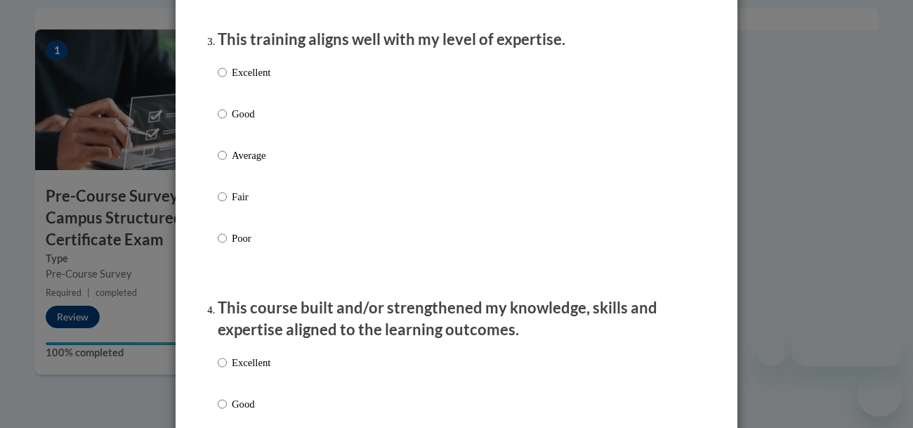
scroll to position [729, 0]
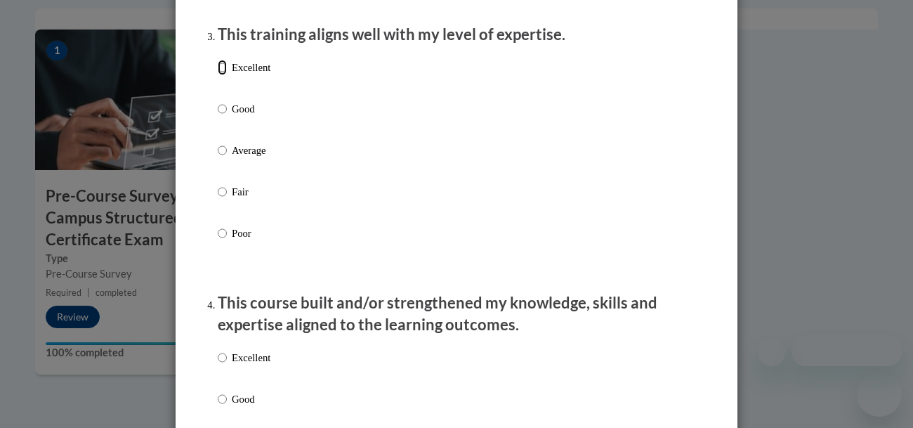
click at [223, 75] on input "Excellent" at bounding box center [222, 67] width 9 height 15
radio input "true"
click at [221, 365] on input "Excellent" at bounding box center [222, 357] width 9 height 15
radio input "true"
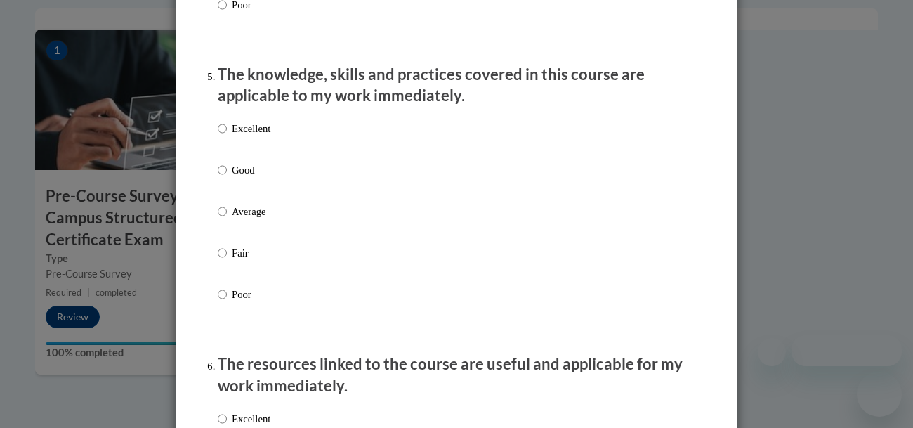
scroll to position [1252, 0]
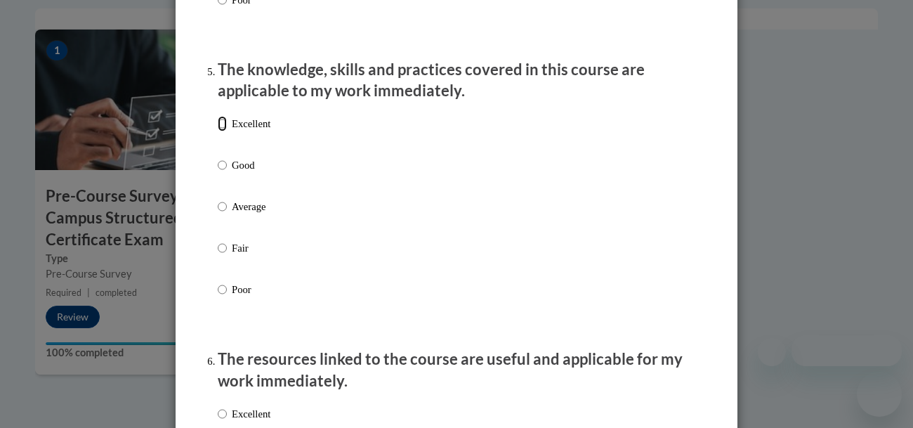
click at [221, 131] on input "Excellent" at bounding box center [222, 123] width 9 height 15
radio input "true"
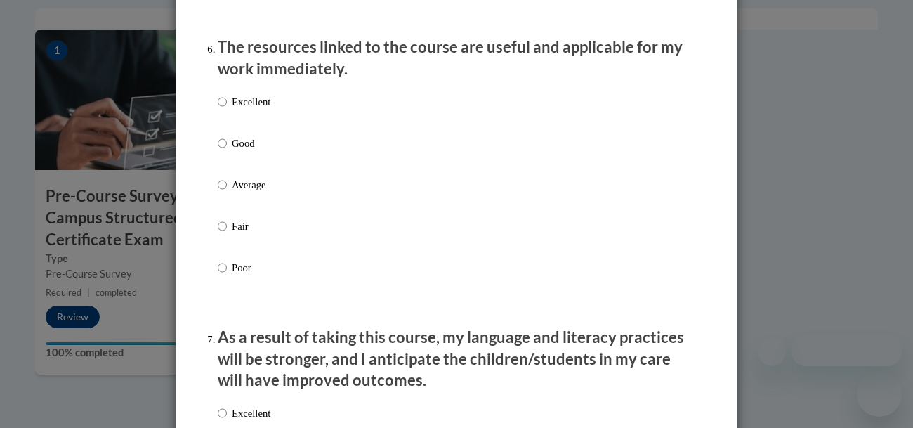
scroll to position [1596, 0]
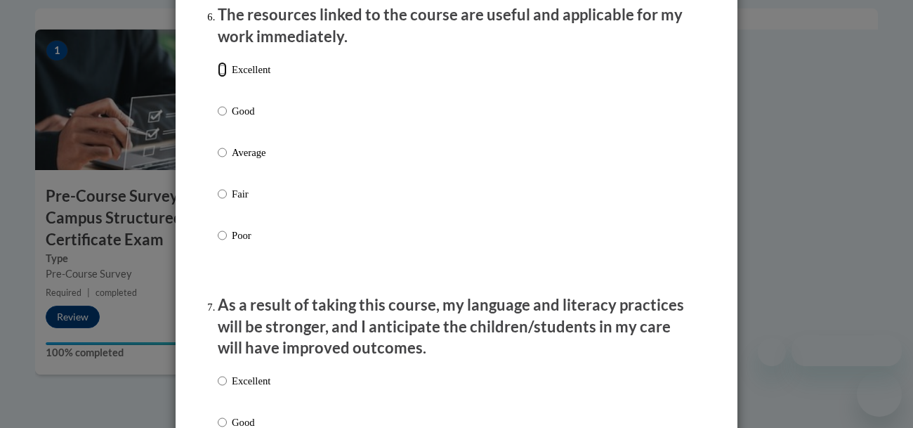
click at [223, 77] on input "Excellent" at bounding box center [222, 69] width 9 height 15
radio input "true"
click at [222, 388] on input "Excellent" at bounding box center [222, 380] width 9 height 15
radio input "true"
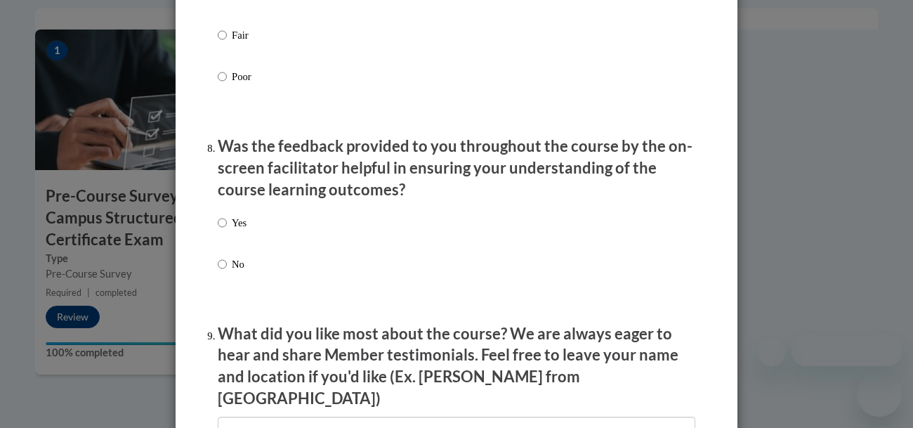
scroll to position [2084, 0]
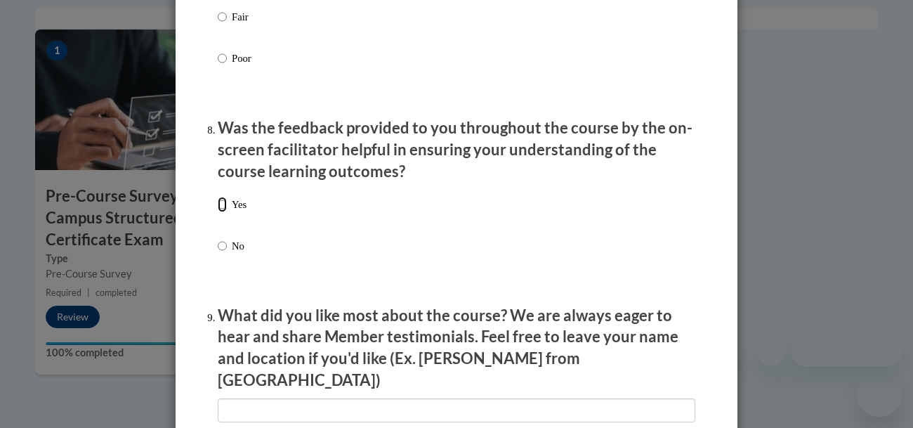
click at [222, 212] on input "Yes" at bounding box center [222, 204] width 9 height 15
radio input "true"
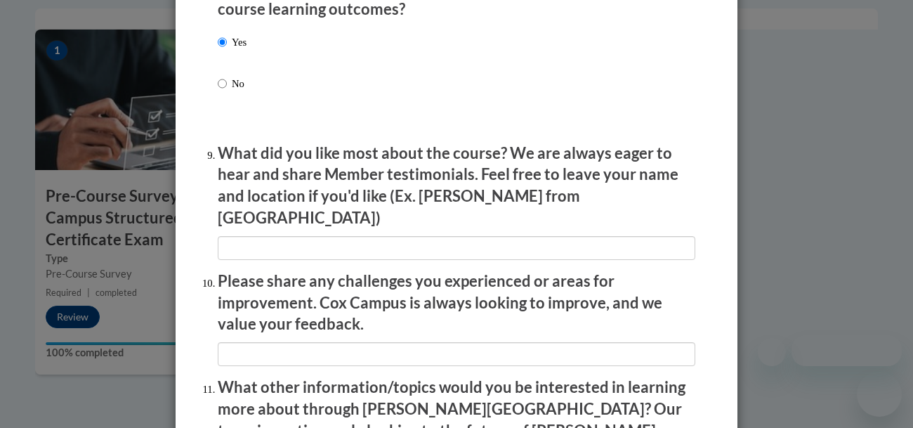
scroll to position [2266, 0]
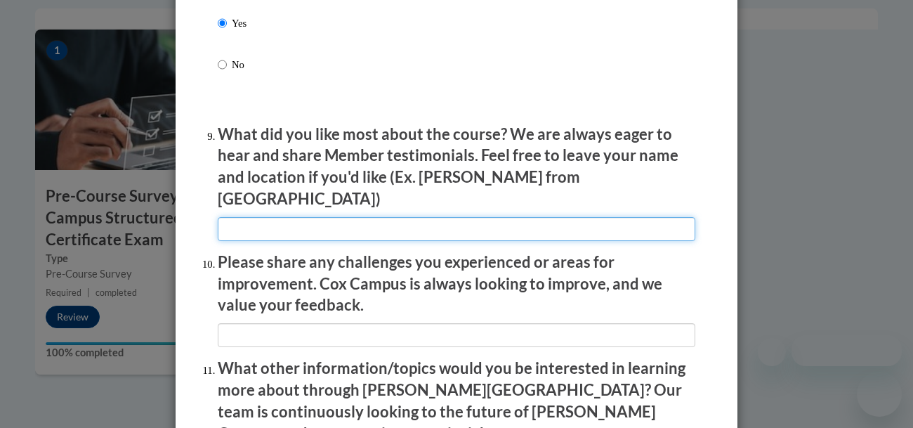
click at [254, 220] on input "textbox" at bounding box center [456, 229] width 477 height 24
type input "*"
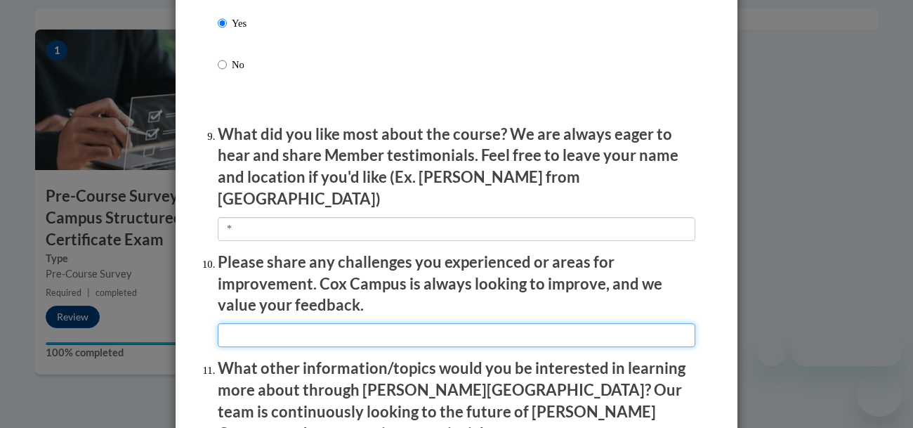
click at [279, 327] on input "textbox" at bounding box center [456, 335] width 477 height 24
type input "*"
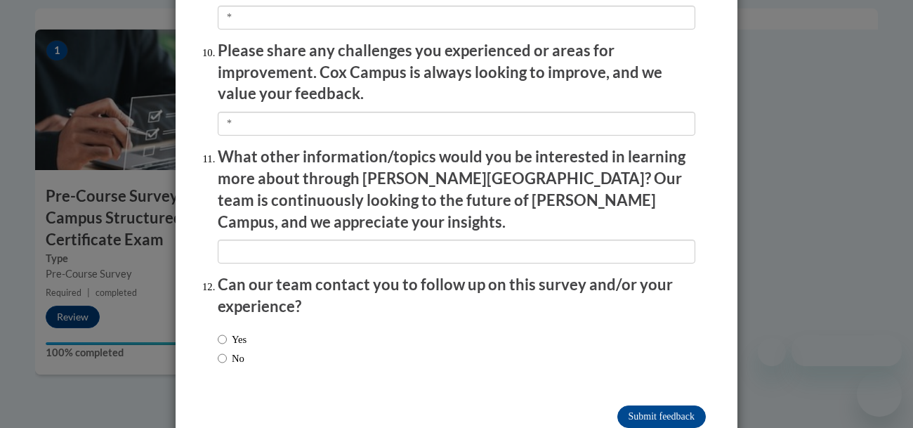
scroll to position [2501, 0]
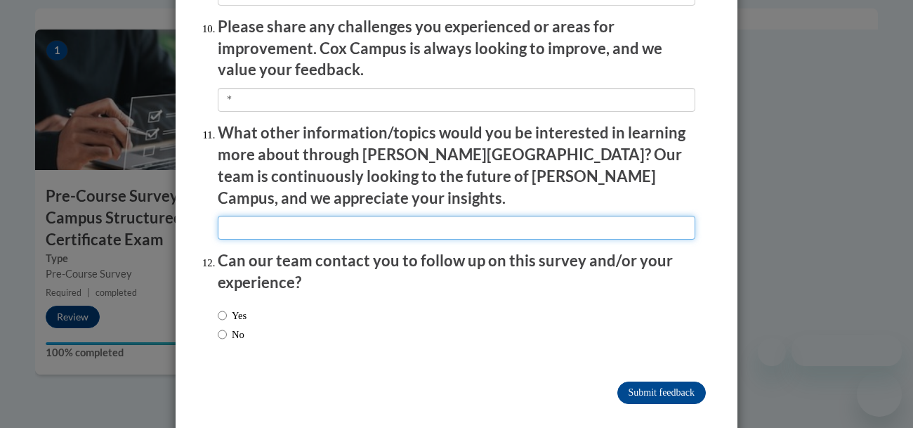
click at [245, 216] on input "textbox" at bounding box center [456, 228] width 477 height 24
type input "*"
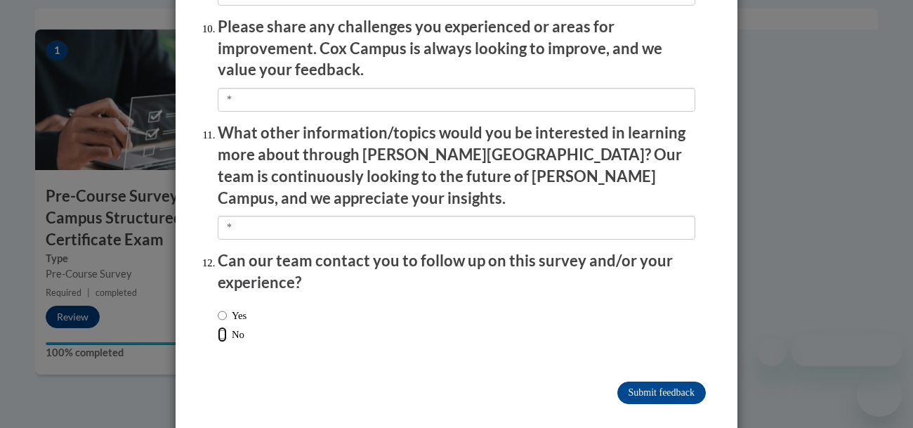
click at [223, 326] on input "No" at bounding box center [222, 333] width 9 height 15
radio input "true"
click at [648, 381] on input "Submit feedback" at bounding box center [661, 392] width 88 height 22
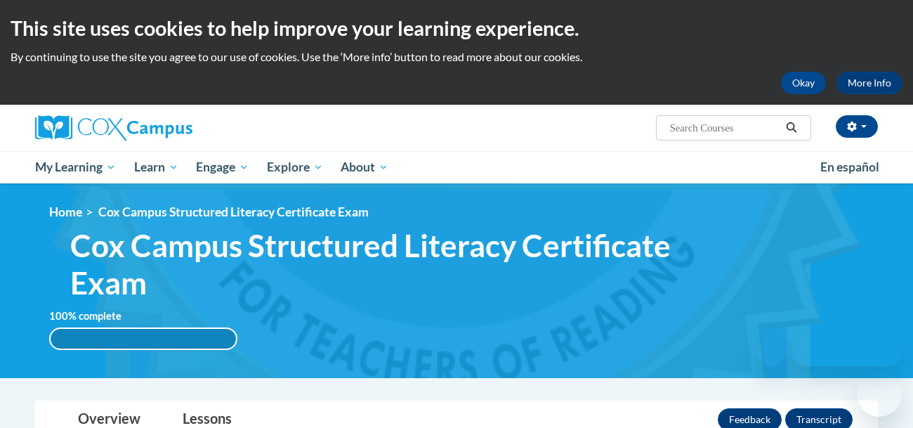
scroll to position [144, 0]
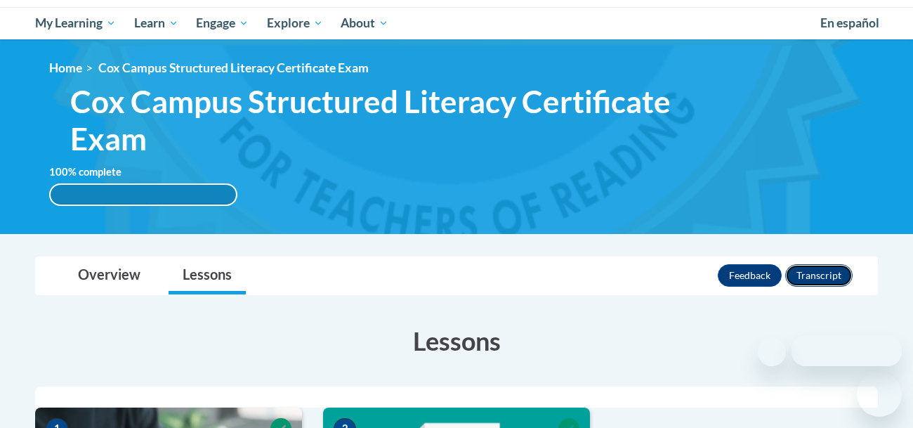
click at [838, 275] on button "Transcript" at bounding box center [818, 275] width 67 height 22
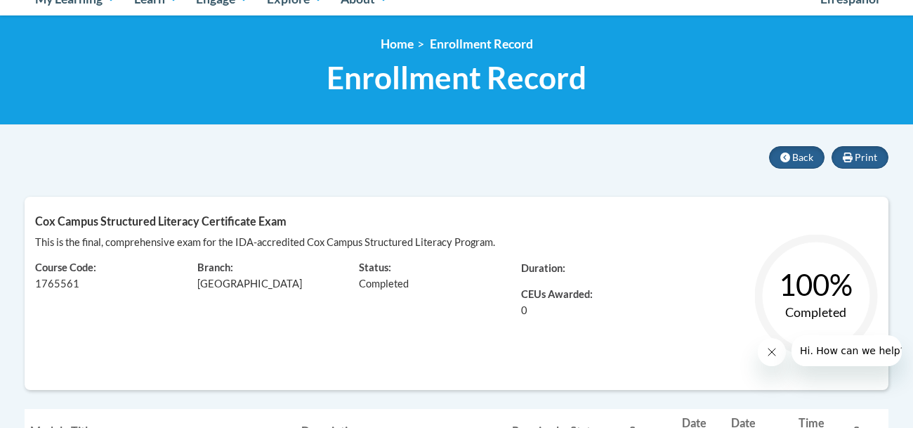
scroll to position [167, 0]
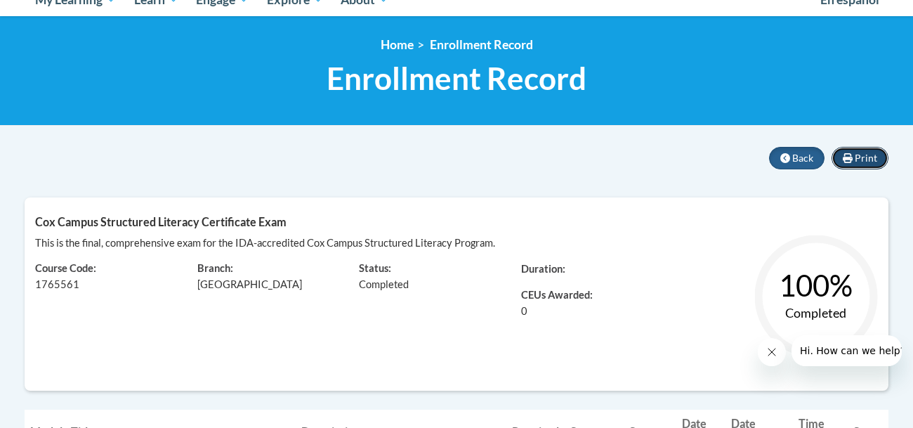
click at [873, 165] on button "Print" at bounding box center [859, 158] width 57 height 22
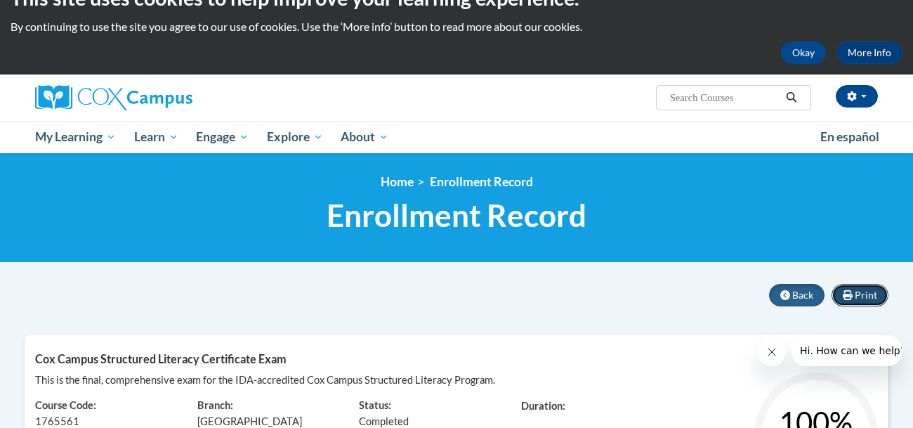
scroll to position [26, 0]
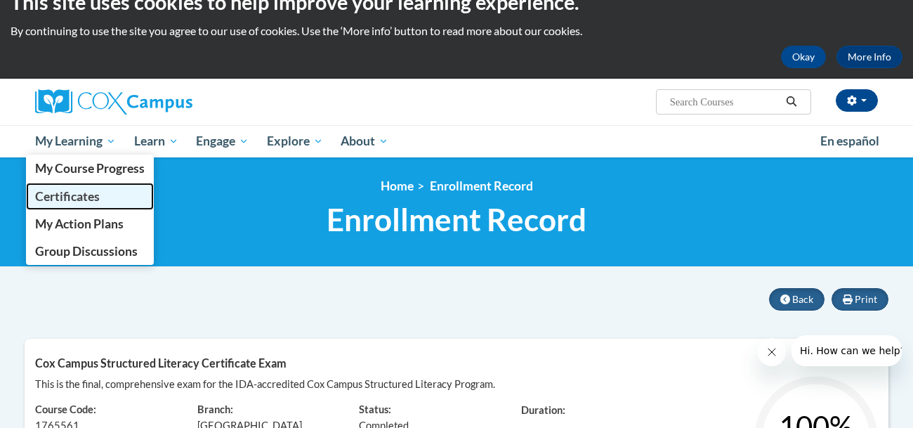
click at [81, 194] on span "Certificates" at bounding box center [67, 196] width 65 height 15
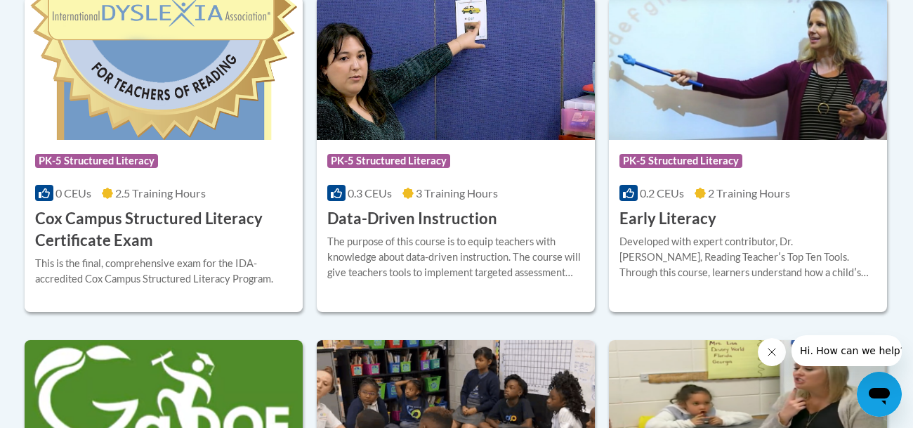
scroll to position [456, 0]
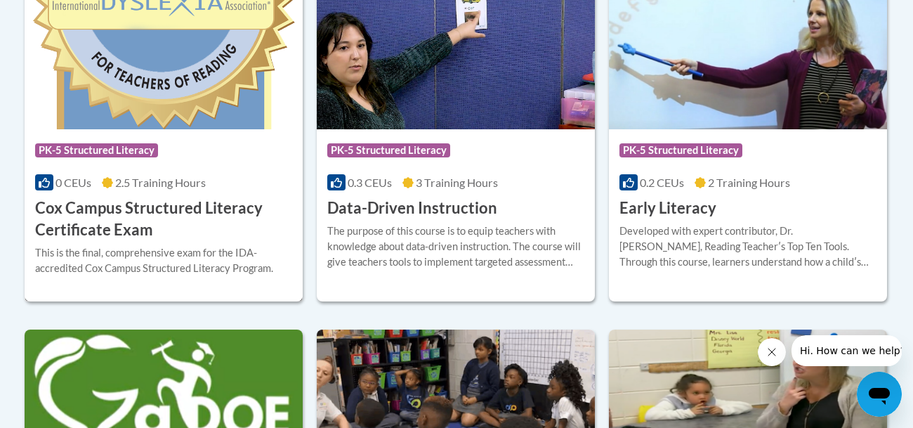
click at [122, 209] on h3 "Cox Campus Structured Literacy Certificate Exam" at bounding box center [163, 219] width 257 height 44
